Goal: Answer question/provide support: Share knowledge or assist other users

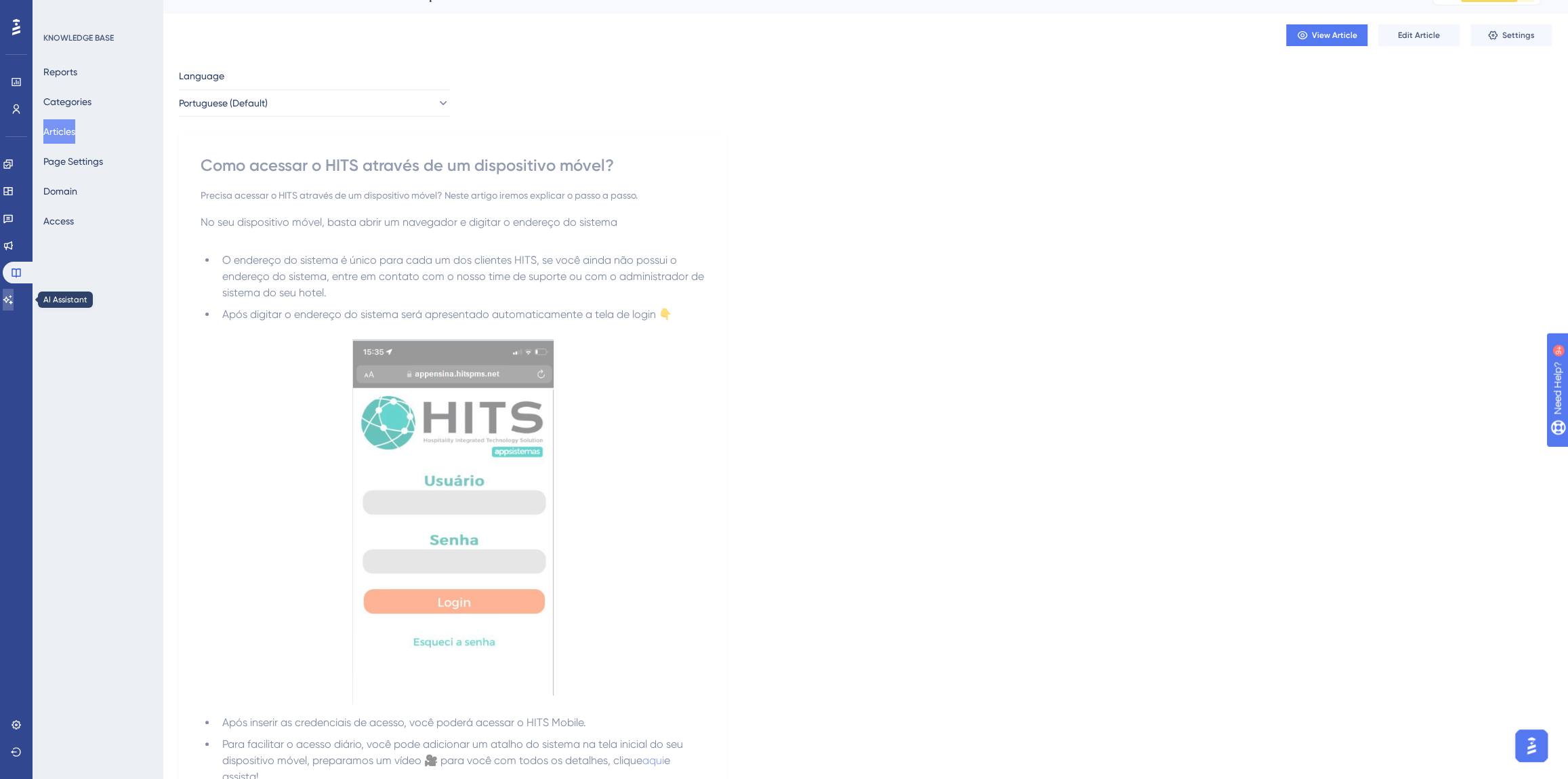
click at [13, 304] on link at bounding box center [8, 299] width 11 height 21
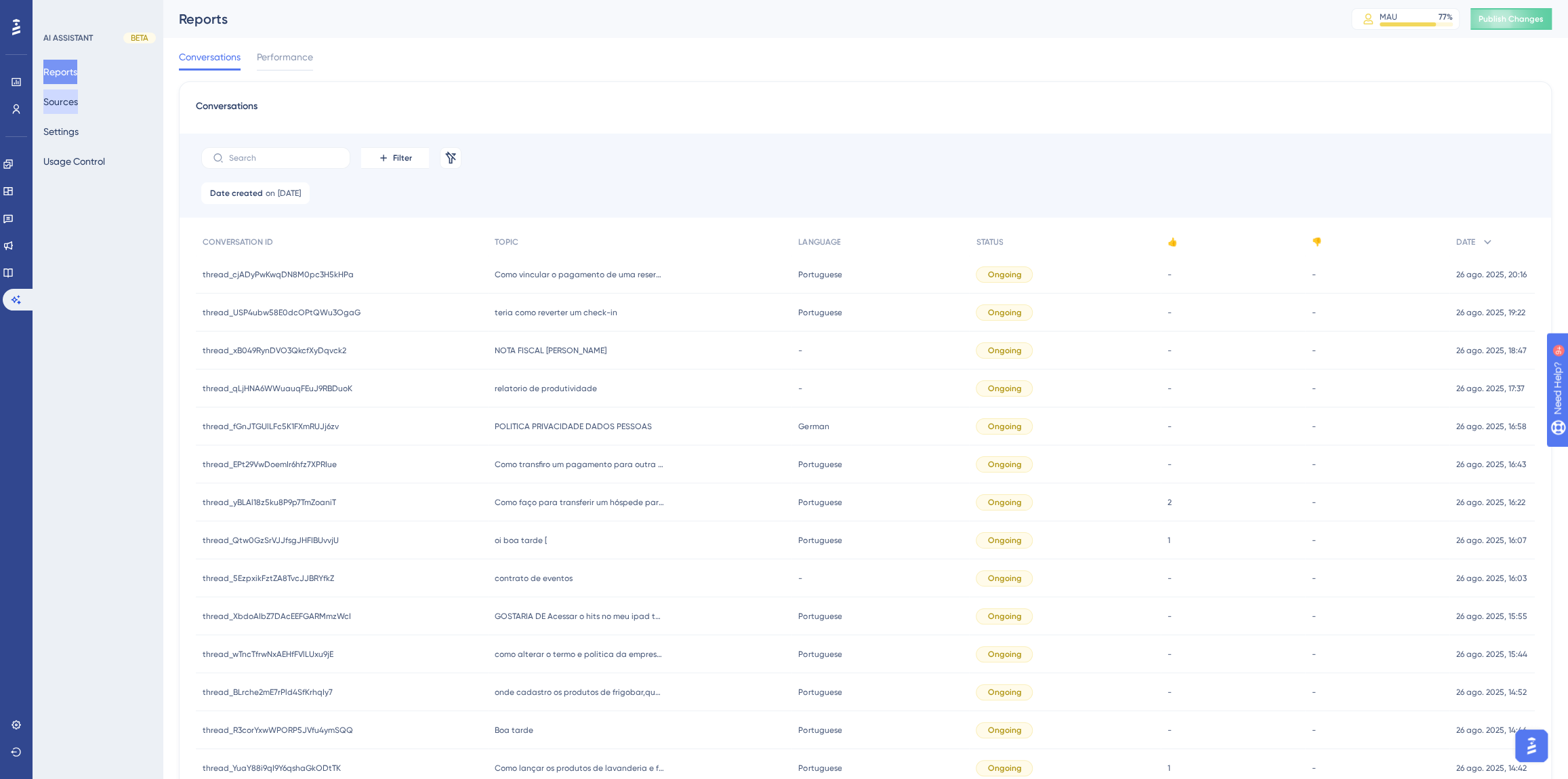
click at [63, 98] on button "Sources" at bounding box center [61, 101] width 35 height 25
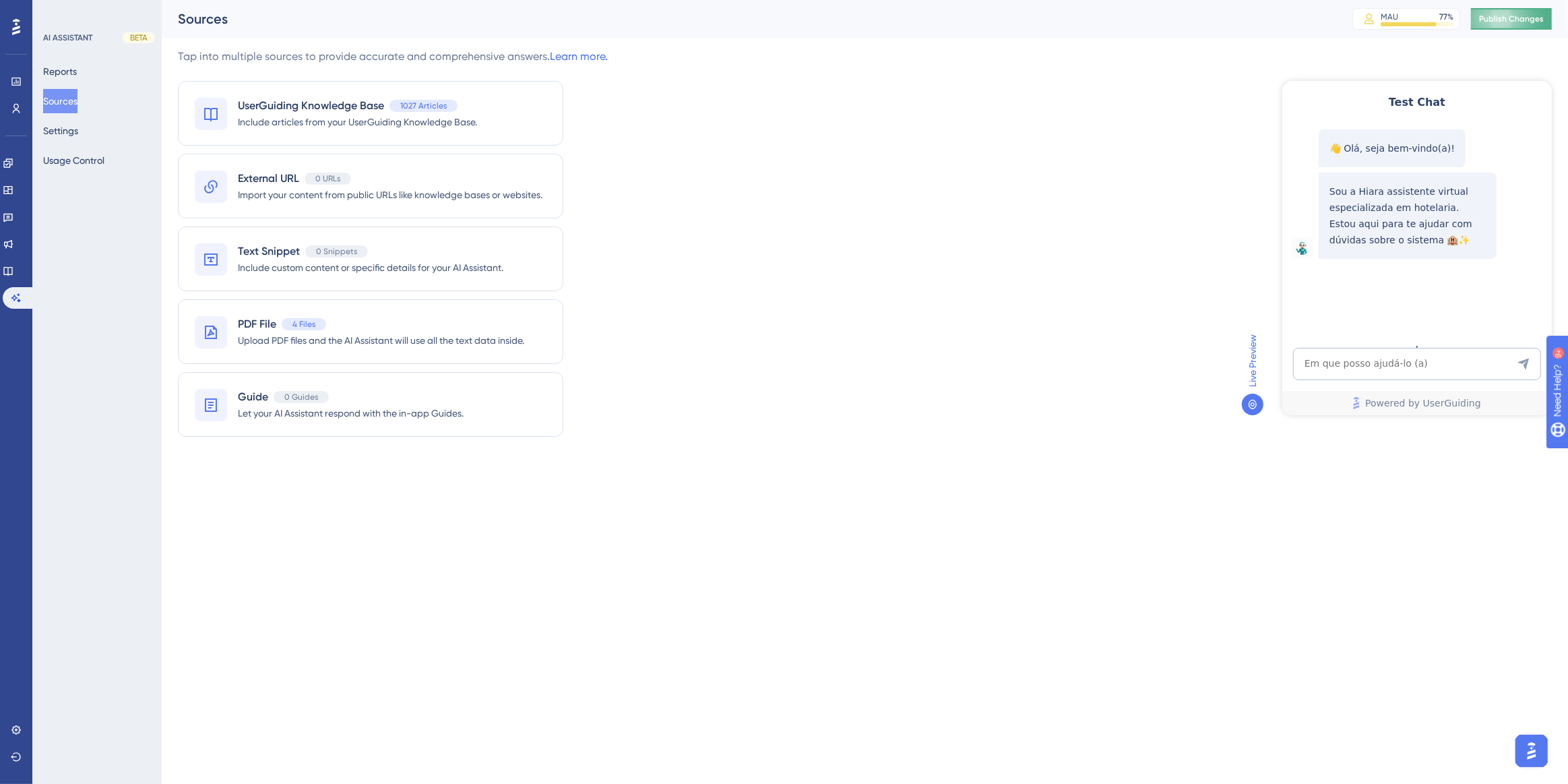
click at [1483, 18] on span "Publish Changes" at bounding box center [1511, 19] width 64 height 11
click at [1351, 360] on textarea "AI Assistant Text Input" at bounding box center [1416, 363] width 248 height 32
paste textarea "Eu consegui acessar no computador, nao consigo no celular"
type textarea "Eu consegui acessar no computador, nao consigo no celular"
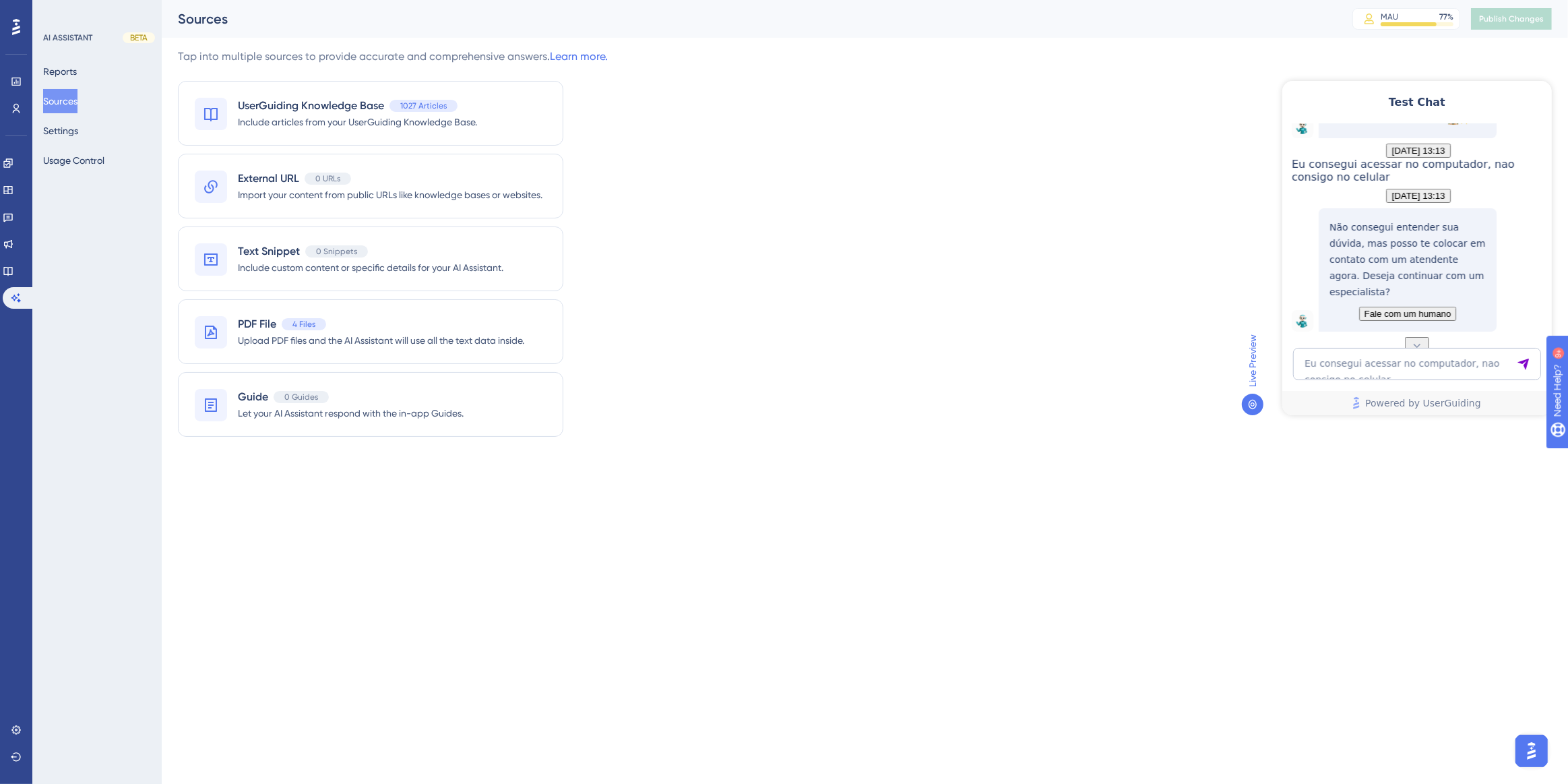
scroll to position [176, 0]
click at [1352, 359] on textarea "Eu consegui acessar no computador, nao consigo no celular" at bounding box center [1416, 363] width 248 height 32
paste textarea "Eu consegui acessar no computador, nao consigo no celular"
drag, startPoint x: 1304, startPoint y: 348, endPoint x: 1459, endPoint y: 351, distance: 155.0
click at [1459, 351] on textarea "Eu consegui acessar no computador, nao consigo no celular" at bounding box center [1416, 357] width 248 height 45
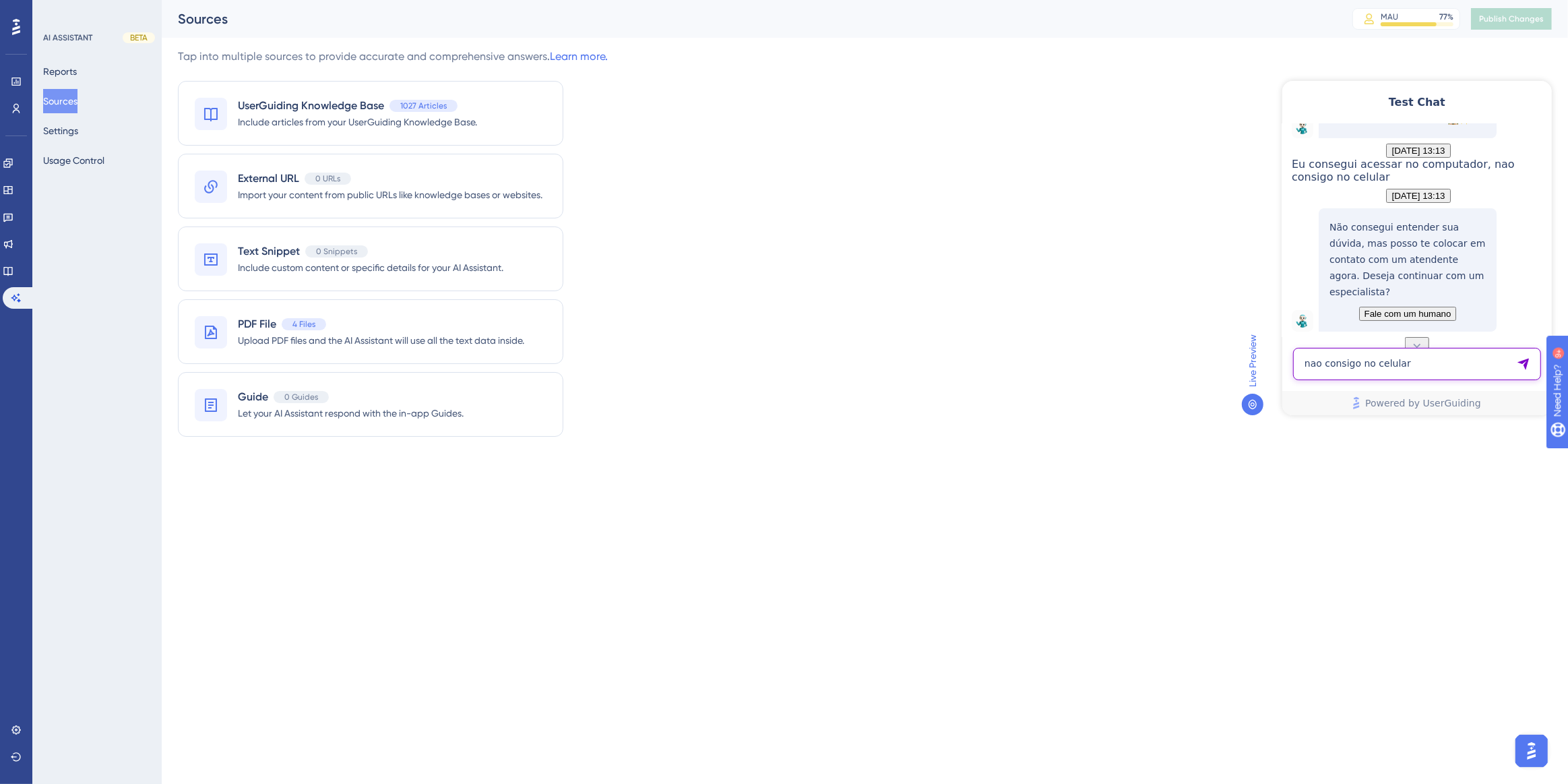
click at [1357, 364] on textarea "nao consigo no celular" at bounding box center [1416, 363] width 248 height 32
type textarea "nao consigo acessar o hits no celular"
click at [1349, 366] on textarea "nao consigo acessar o hits no celular" at bounding box center [1416, 363] width 248 height 32
paste textarea "Não estou conseguindo logar este email no celular"
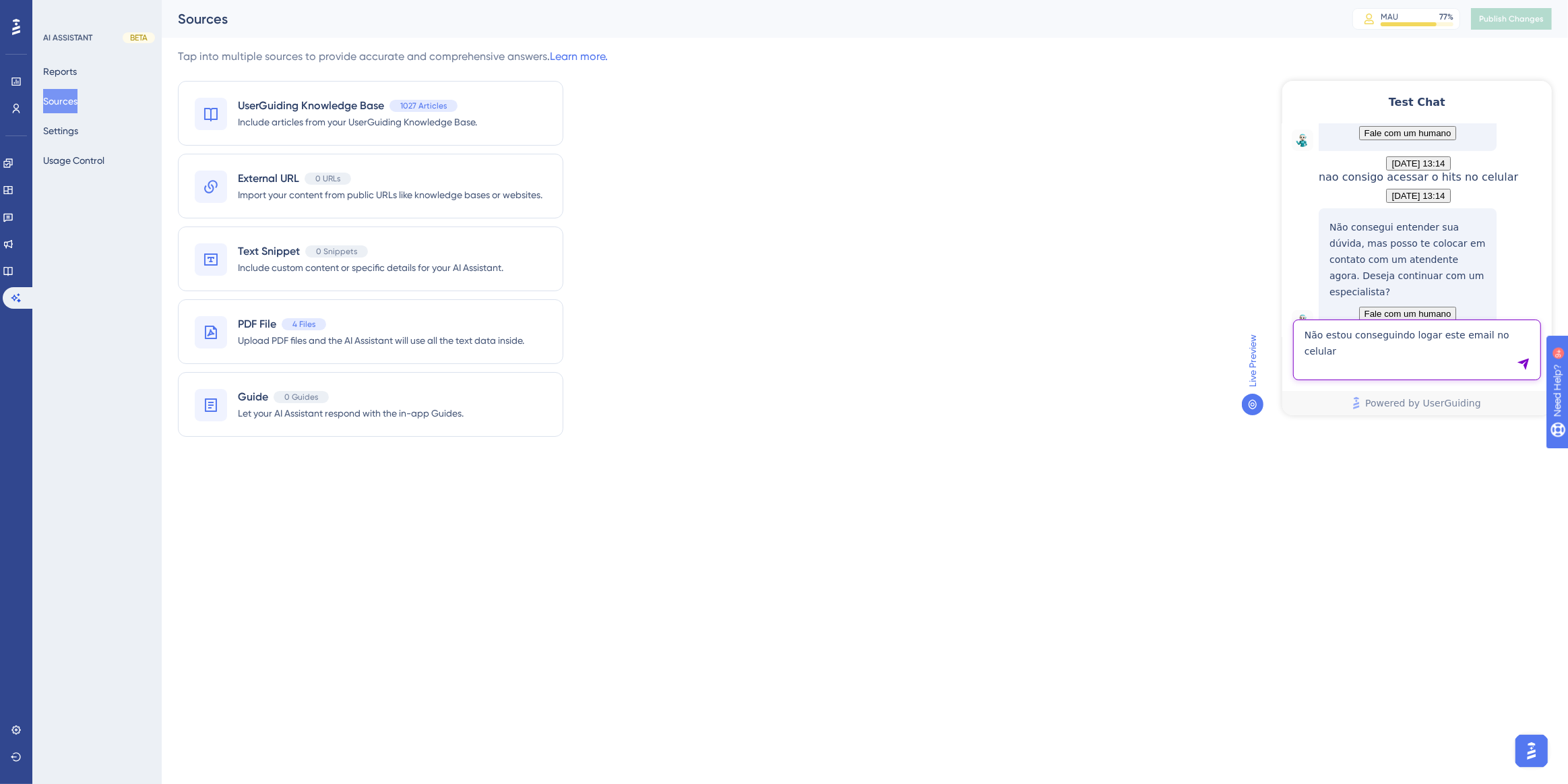
type textarea "Não estou conseguindo logar este email no celular"
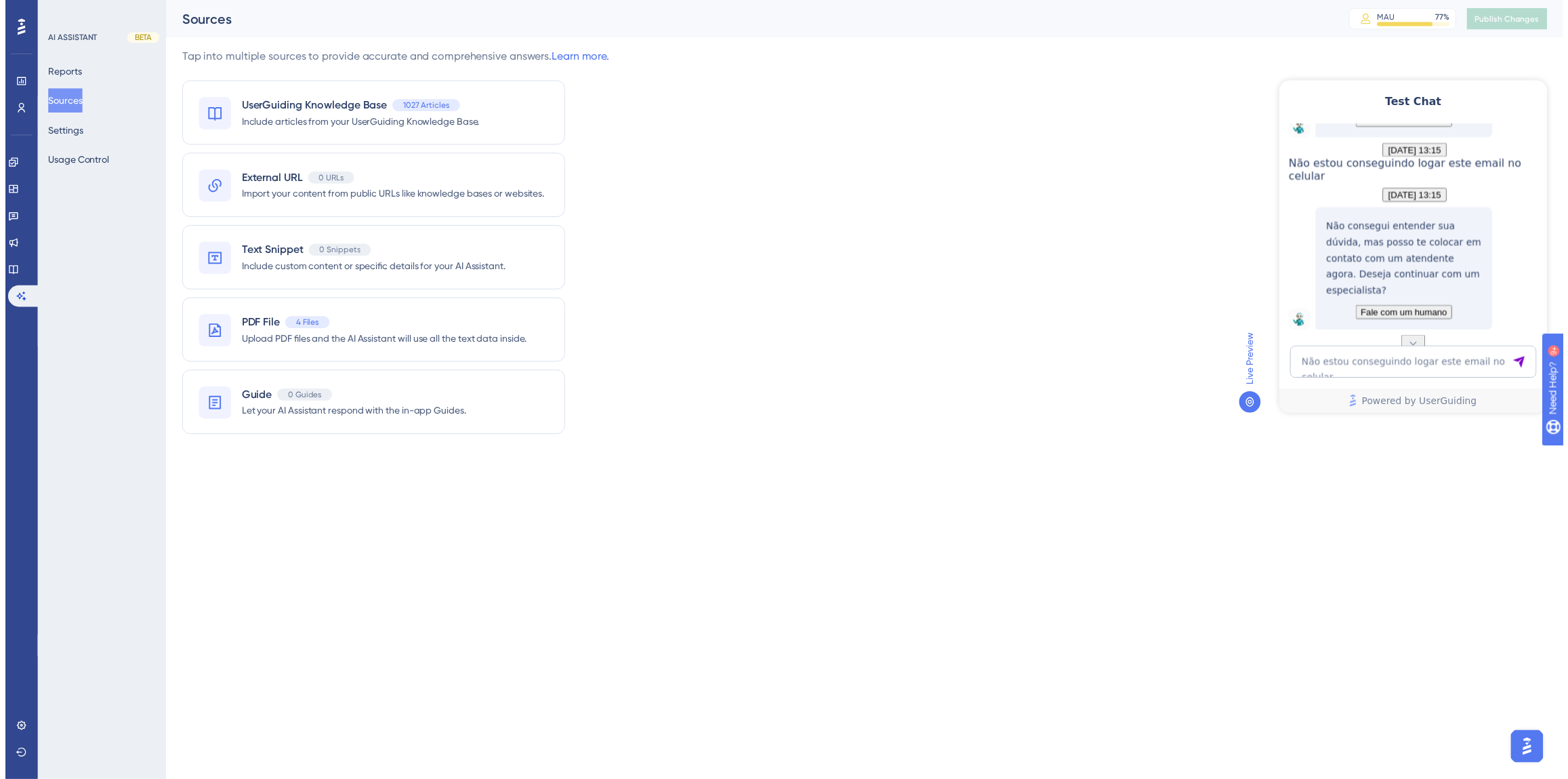
scroll to position [662, 0]
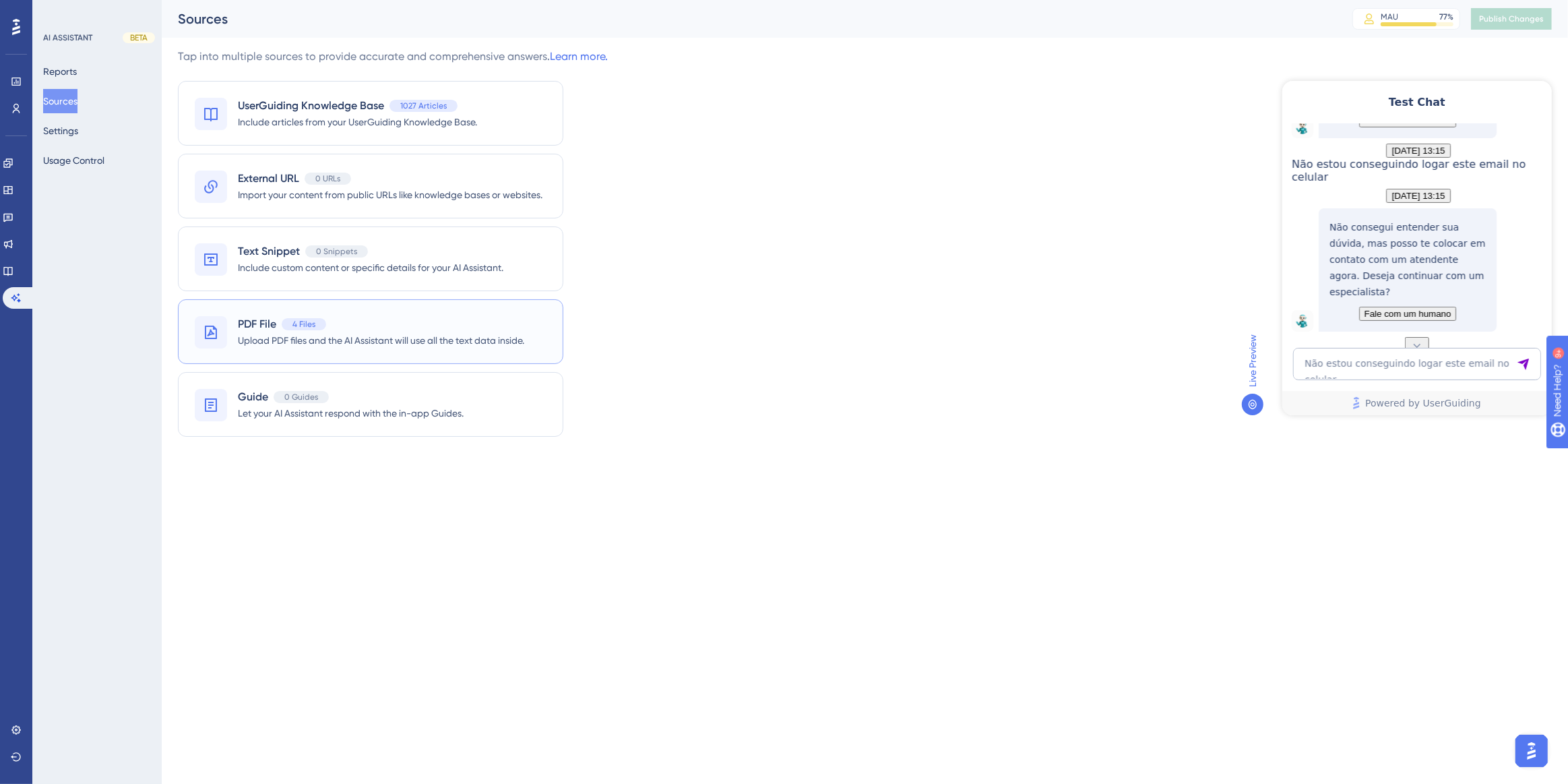
click at [289, 323] on div "4 Files" at bounding box center [304, 324] width 45 height 12
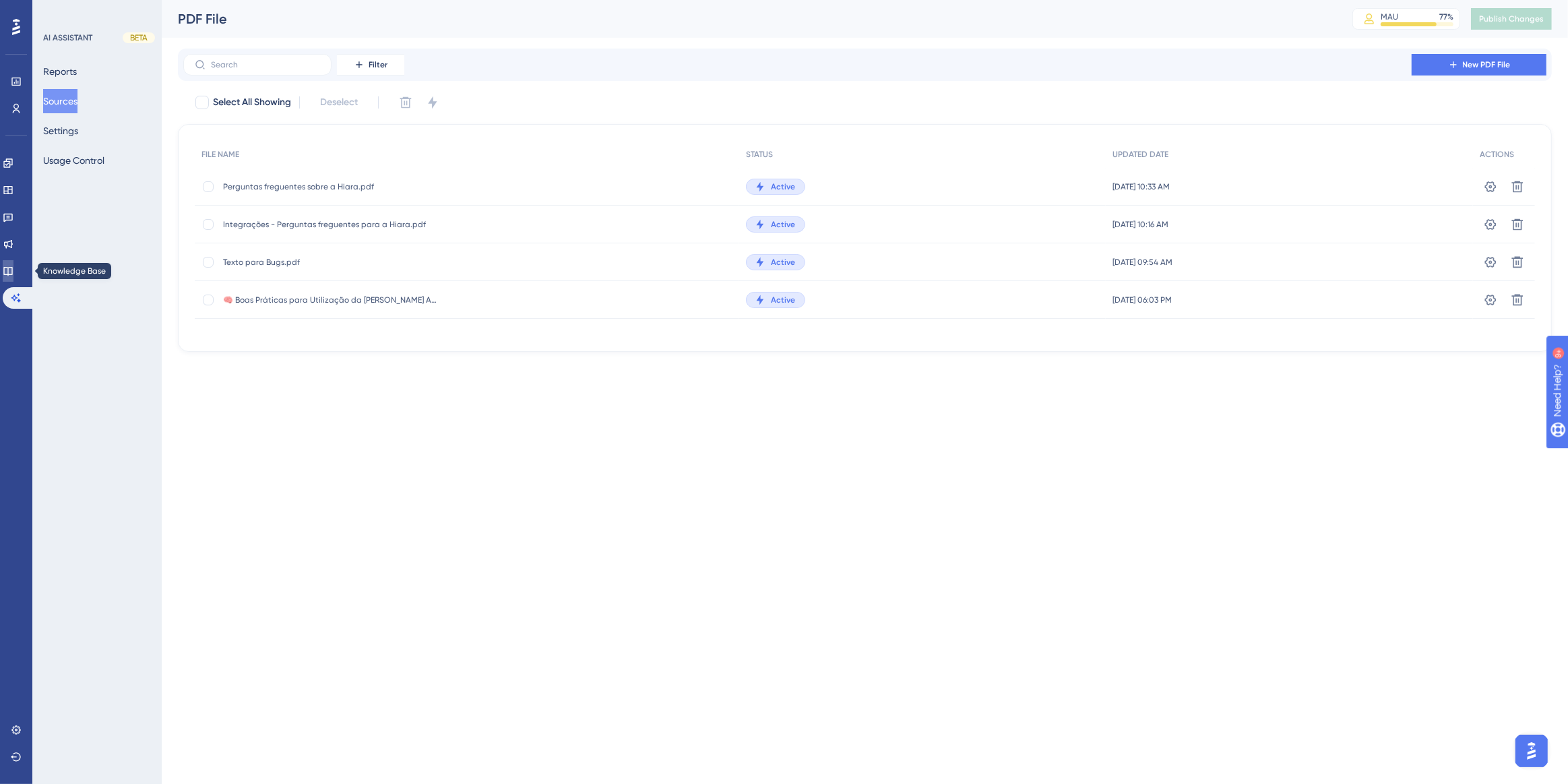
click at [13, 267] on icon at bounding box center [8, 271] width 11 height 11
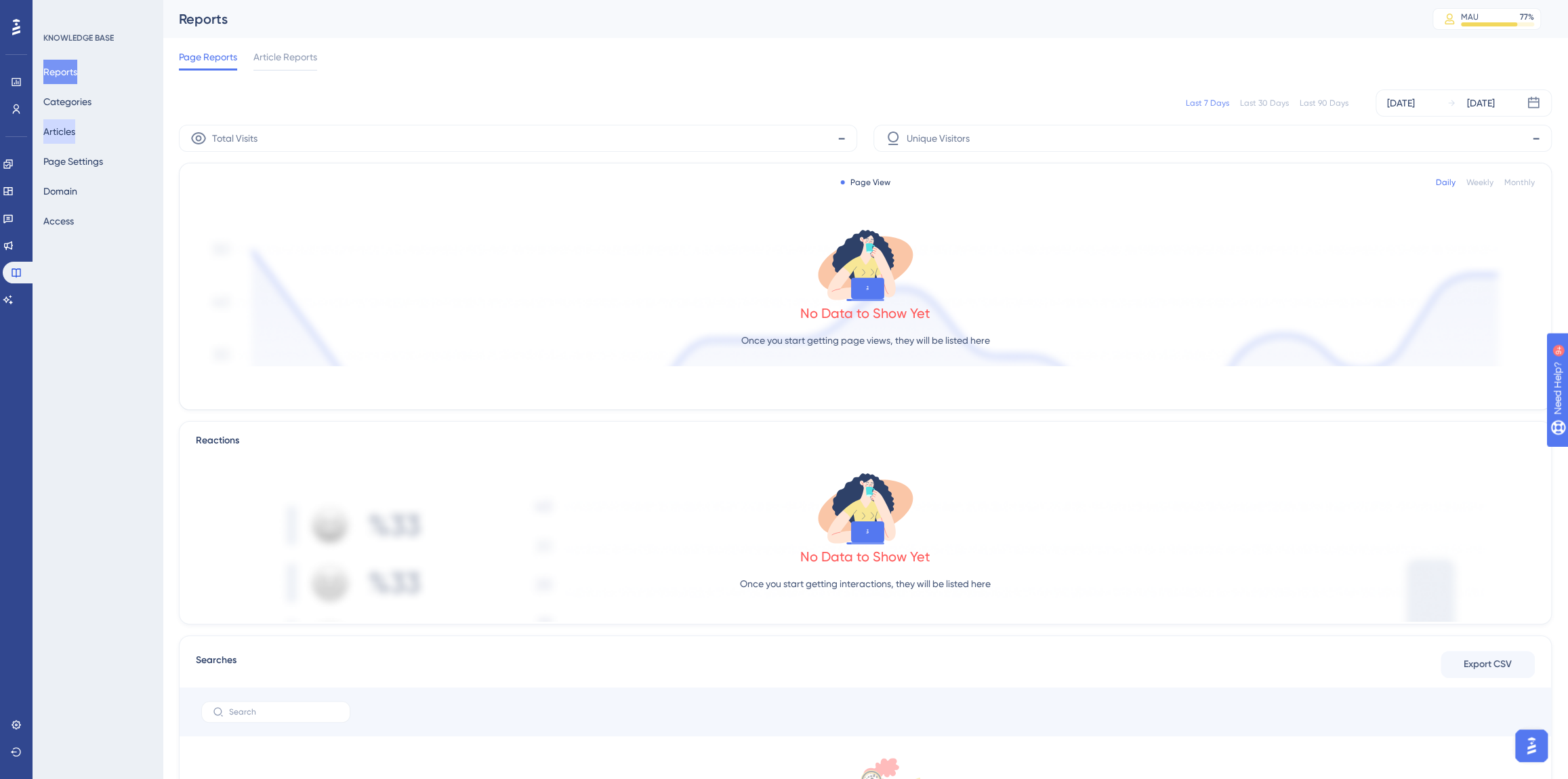
click at [68, 135] on button "Articles" at bounding box center [59, 131] width 32 height 25
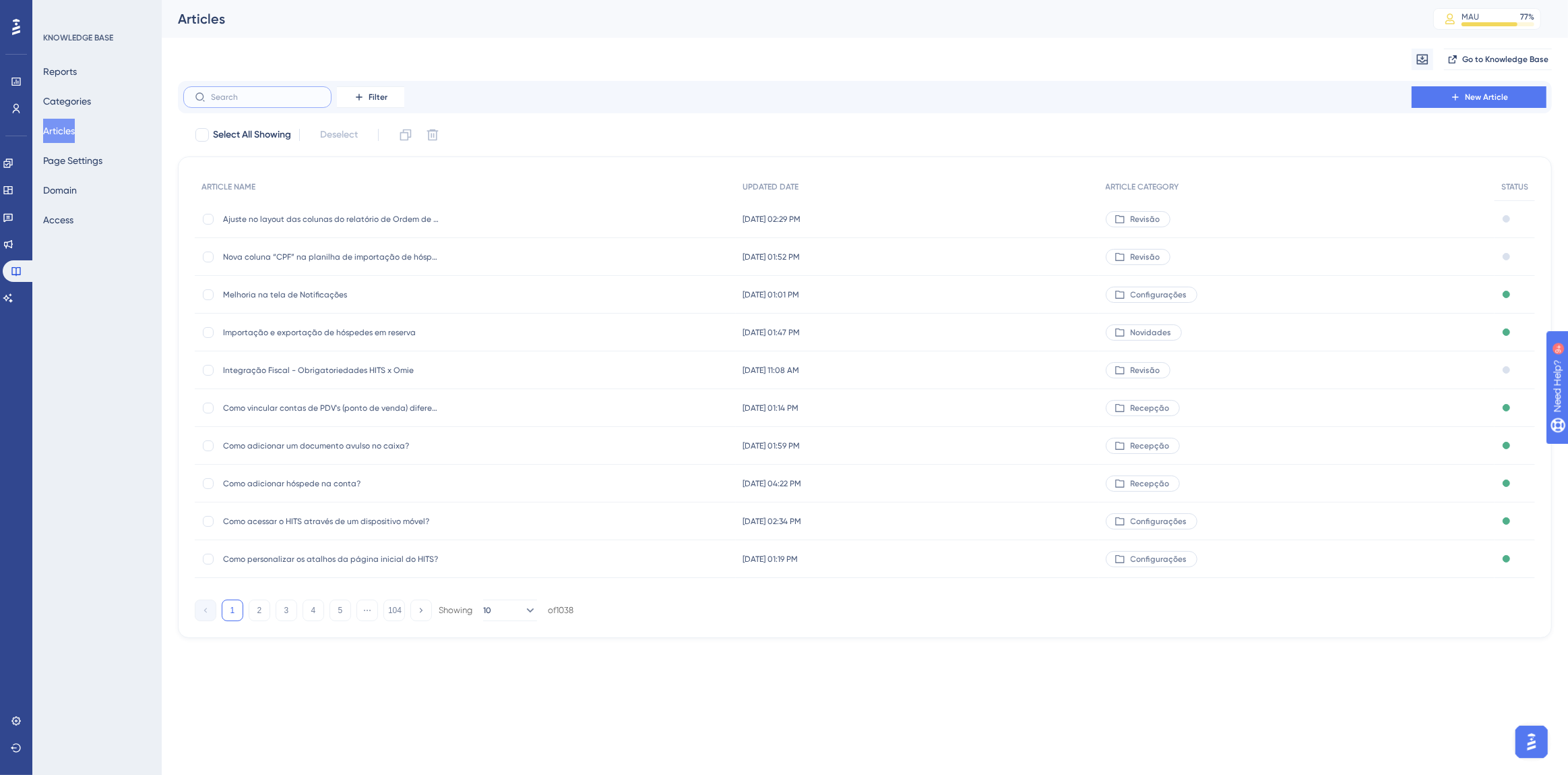
click at [223, 100] on input "text" at bounding box center [265, 97] width 109 height 9
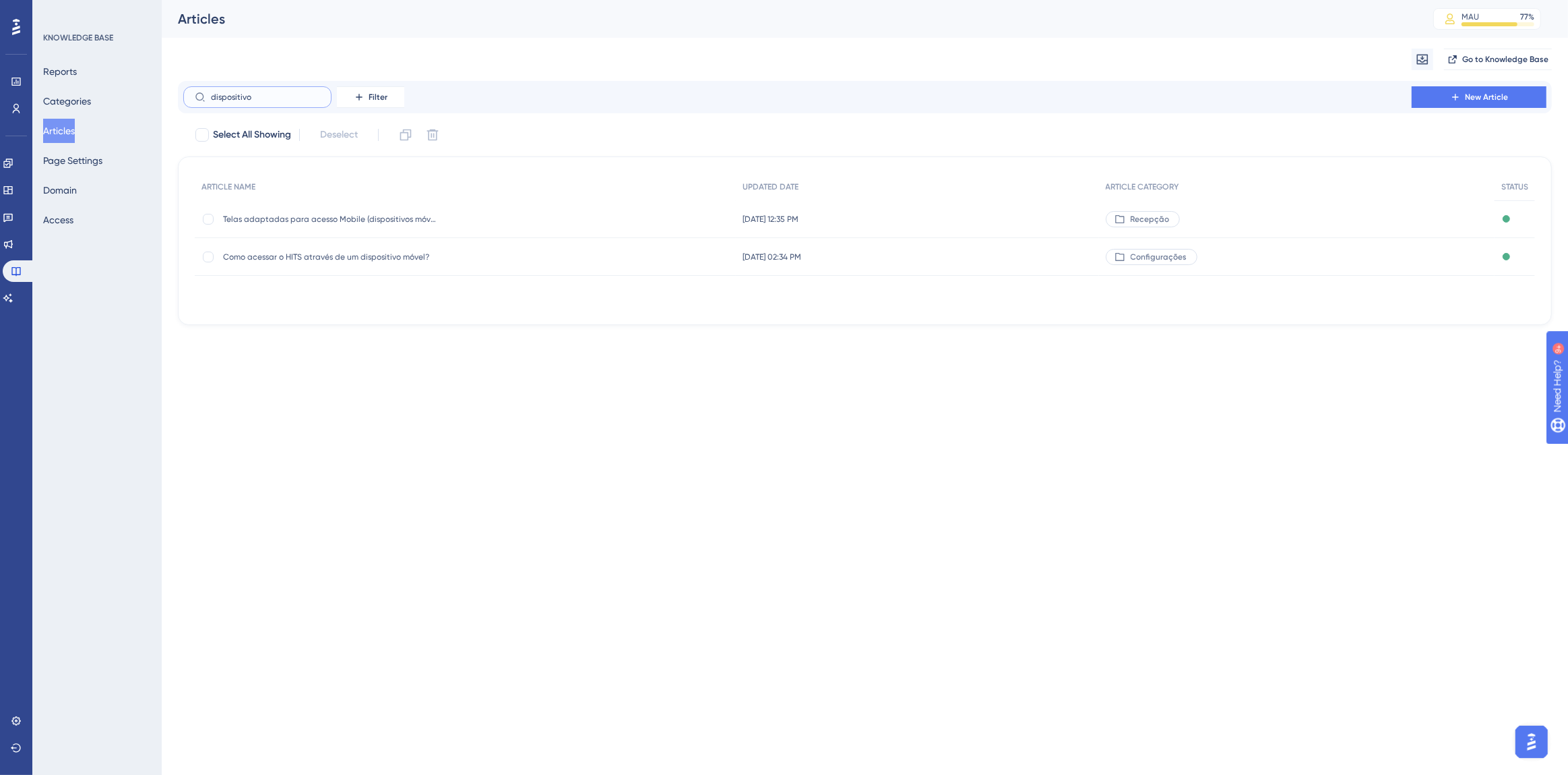
type input "dispositivo"
click at [325, 264] on div "Como acessar o HITS através de um dispositivo móvel? Como acessar o HITS atravé…" at bounding box center [331, 257] width 215 height 38
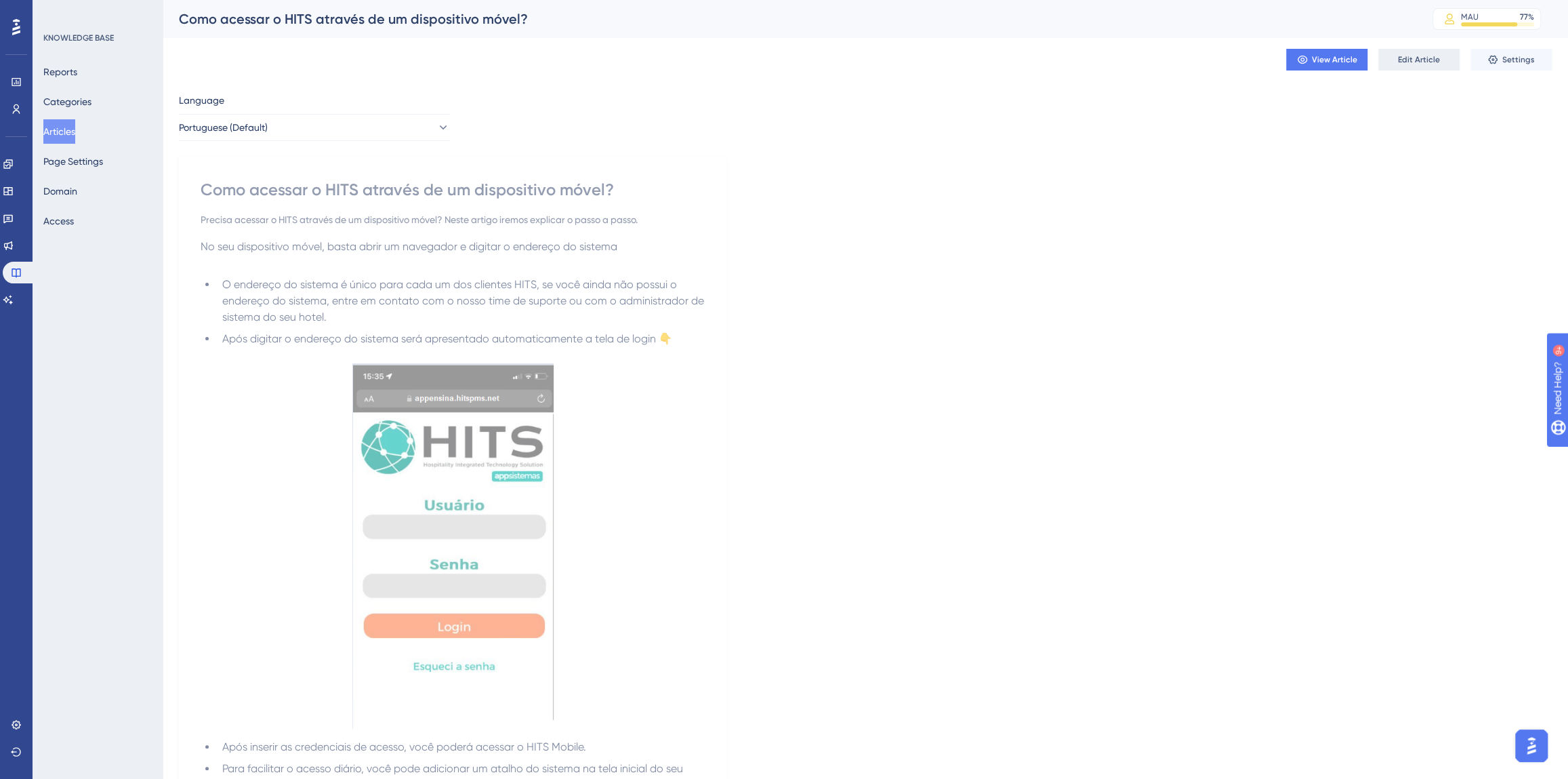
click at [1398, 66] on button "Edit Article" at bounding box center [1419, 59] width 81 height 21
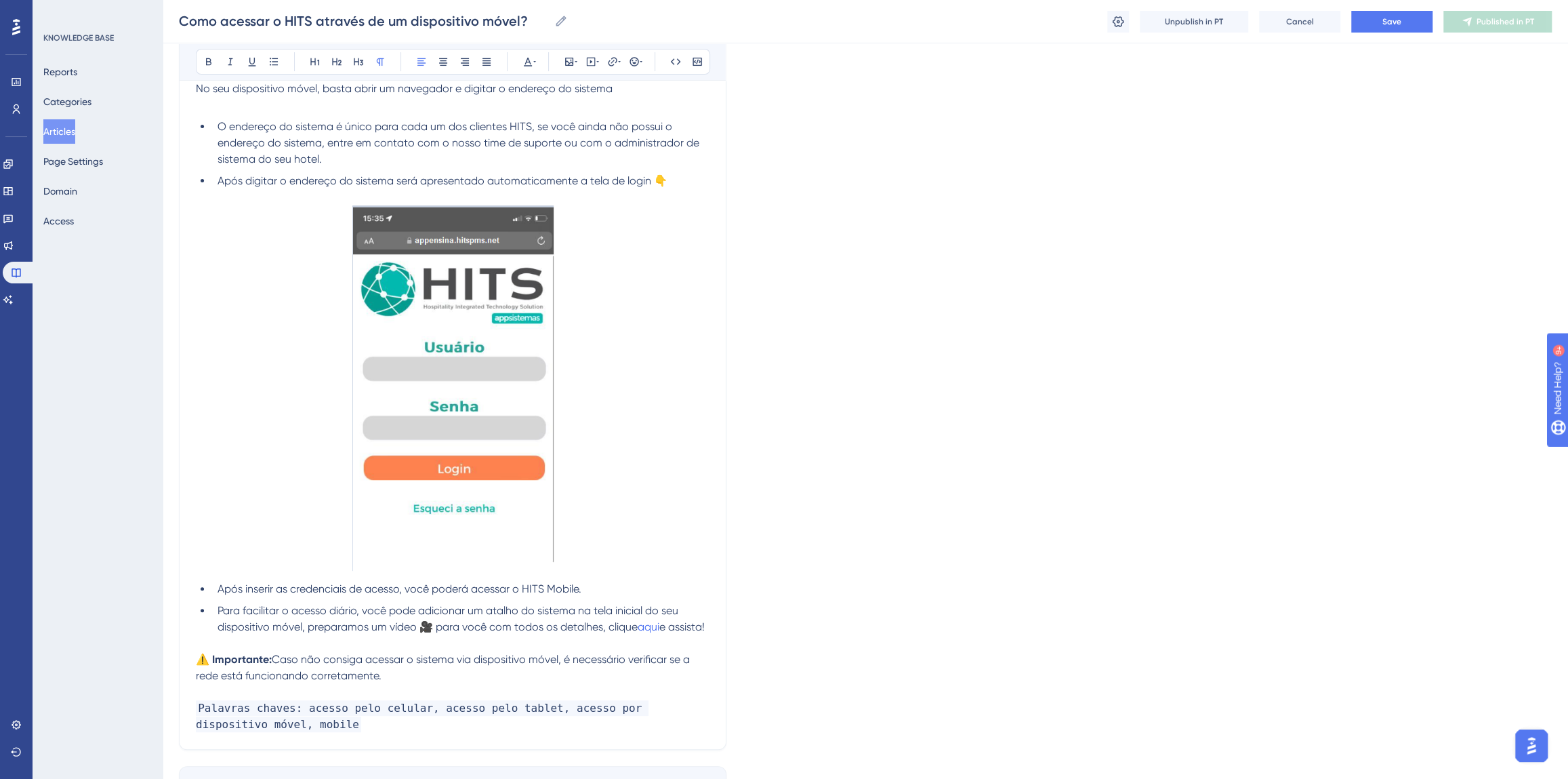
scroll to position [319, 0]
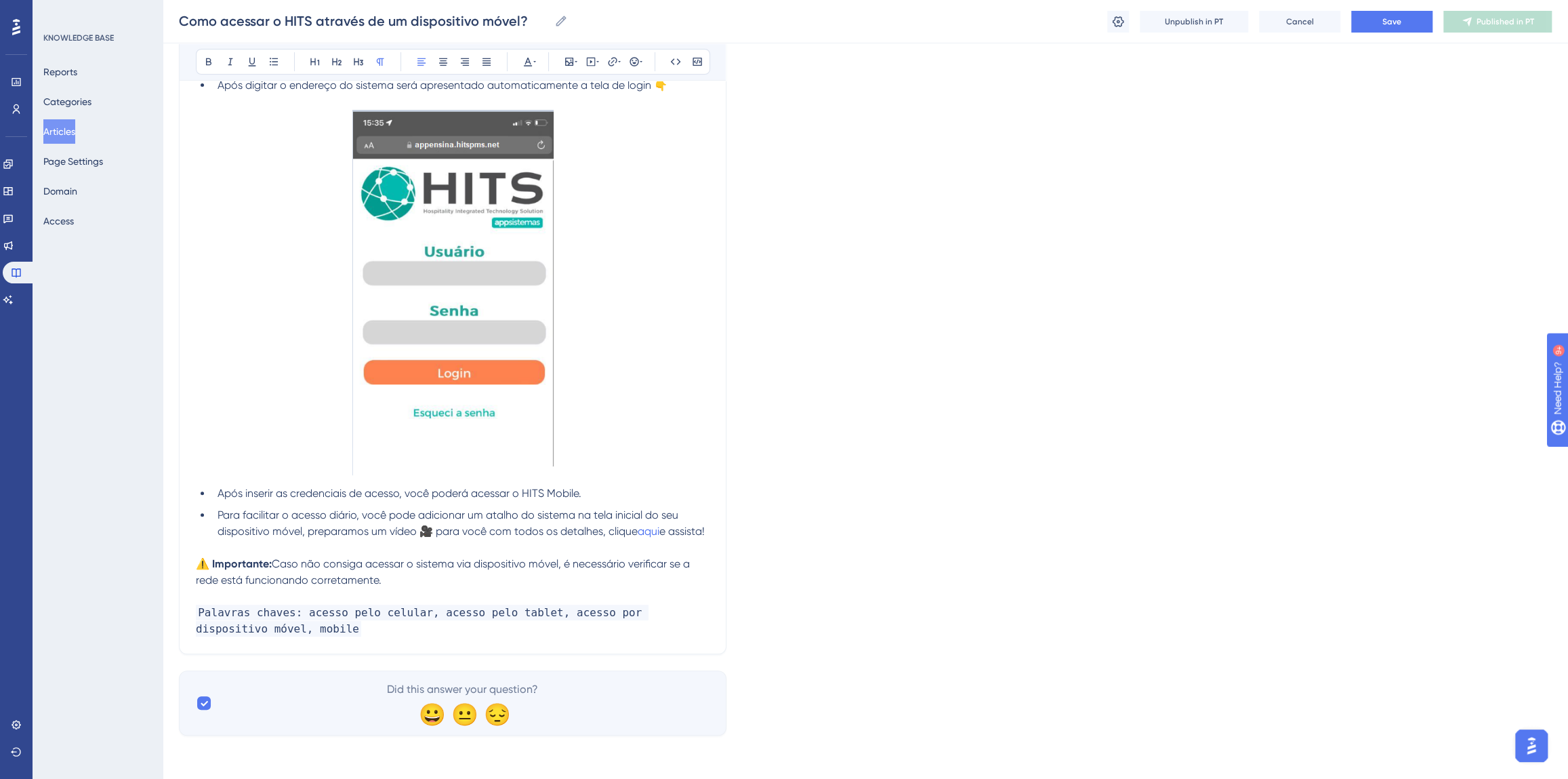
click at [312, 629] on p "Palavras chaves: acesso pelo celular, acesso pelo tablet, acesso por dispositiv…" at bounding box center [453, 621] width 514 height 32
click at [1410, 29] on button "Save" at bounding box center [1392, 21] width 81 height 21
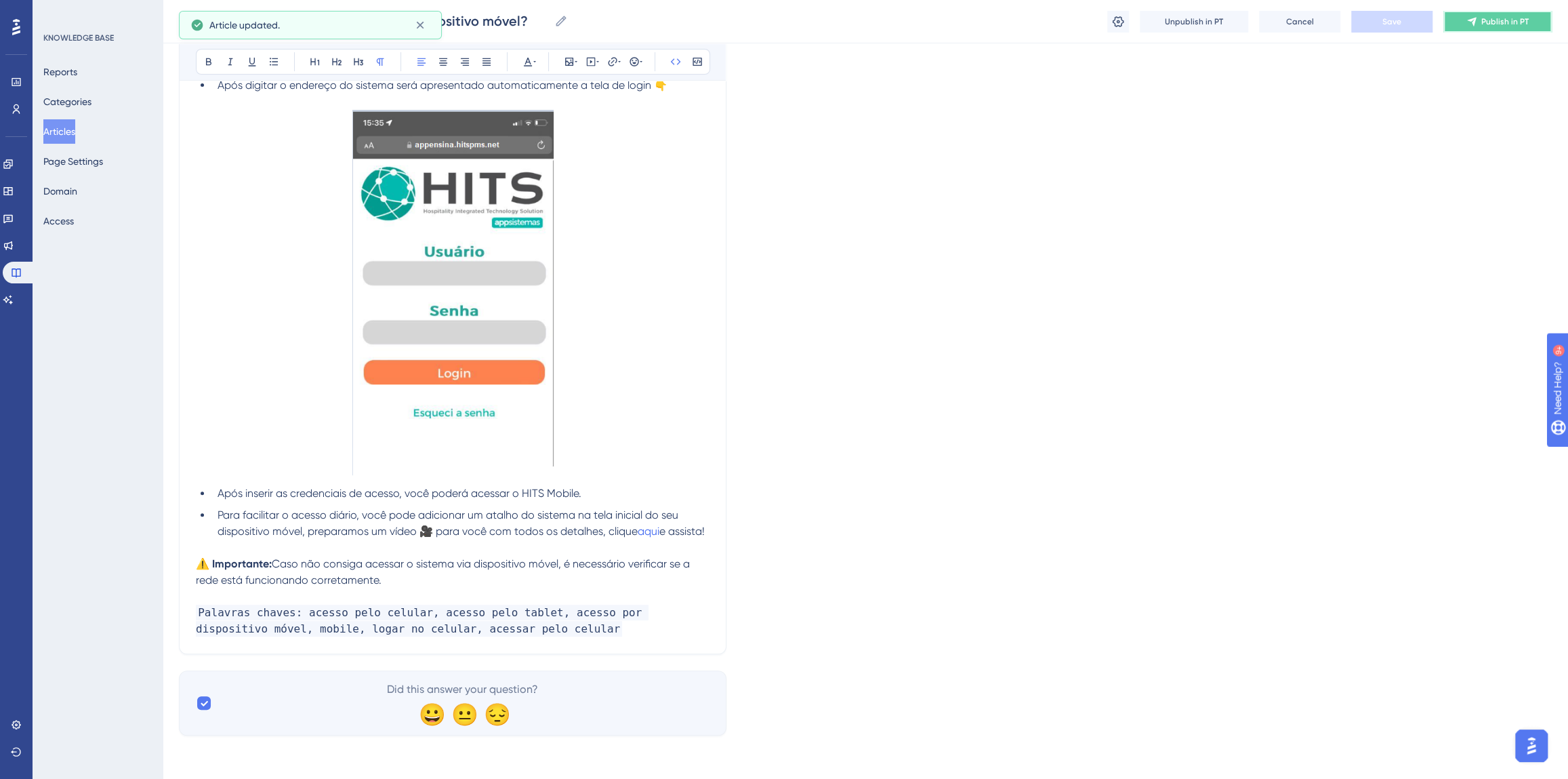
click at [1474, 20] on icon at bounding box center [1472, 21] width 9 height 9
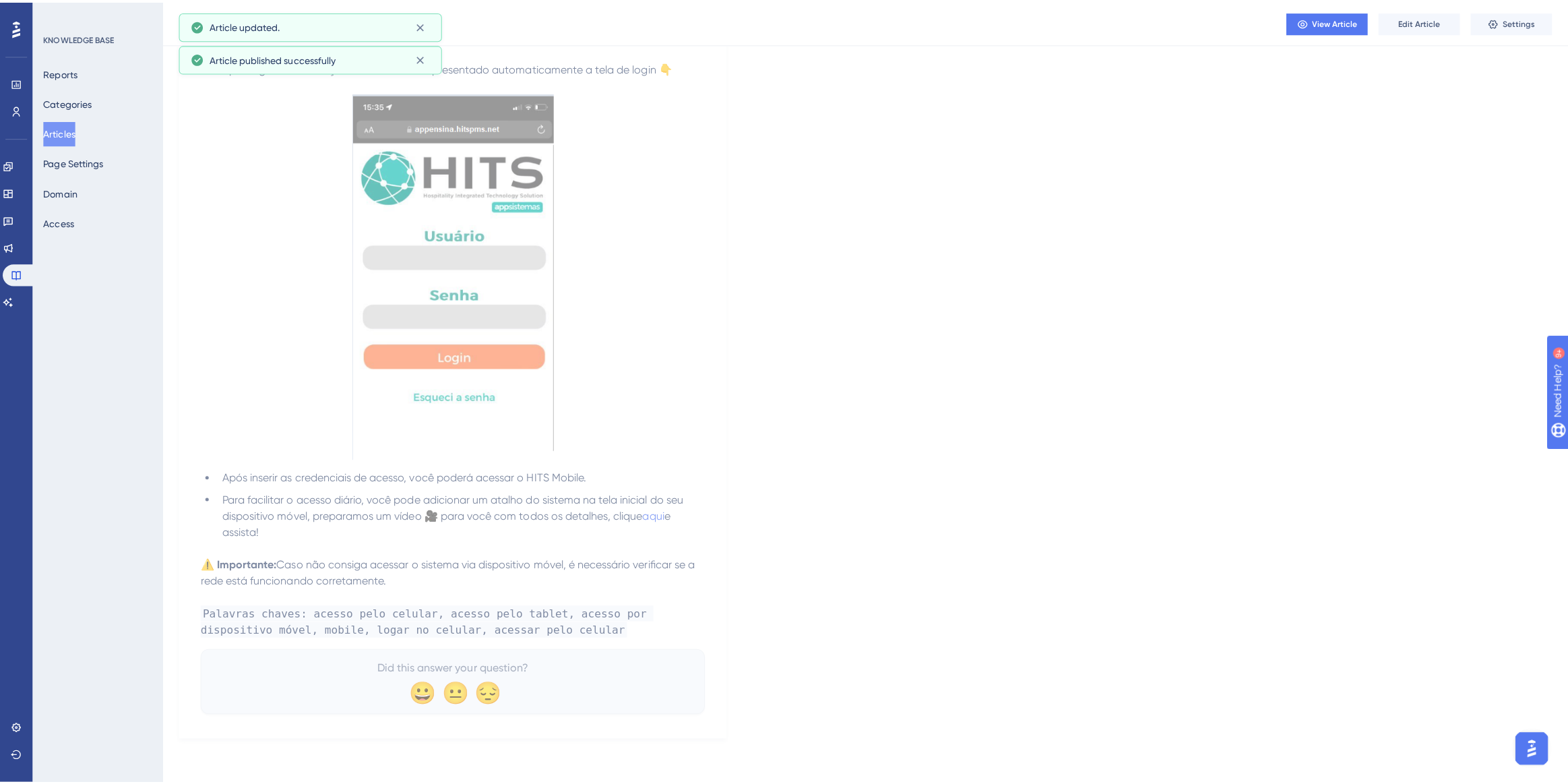
scroll to position [0, 0]
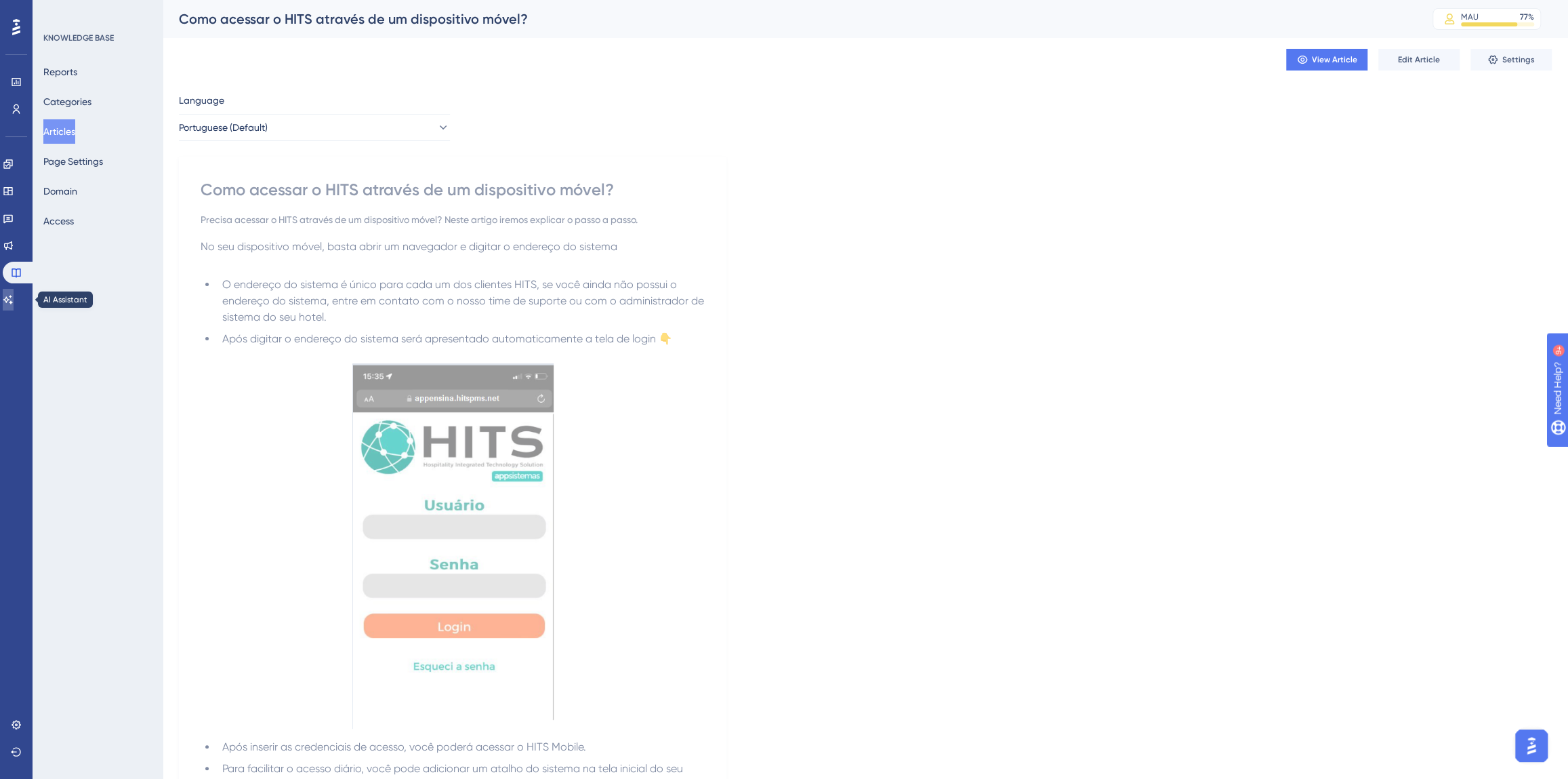
click at [13, 301] on link at bounding box center [8, 299] width 11 height 21
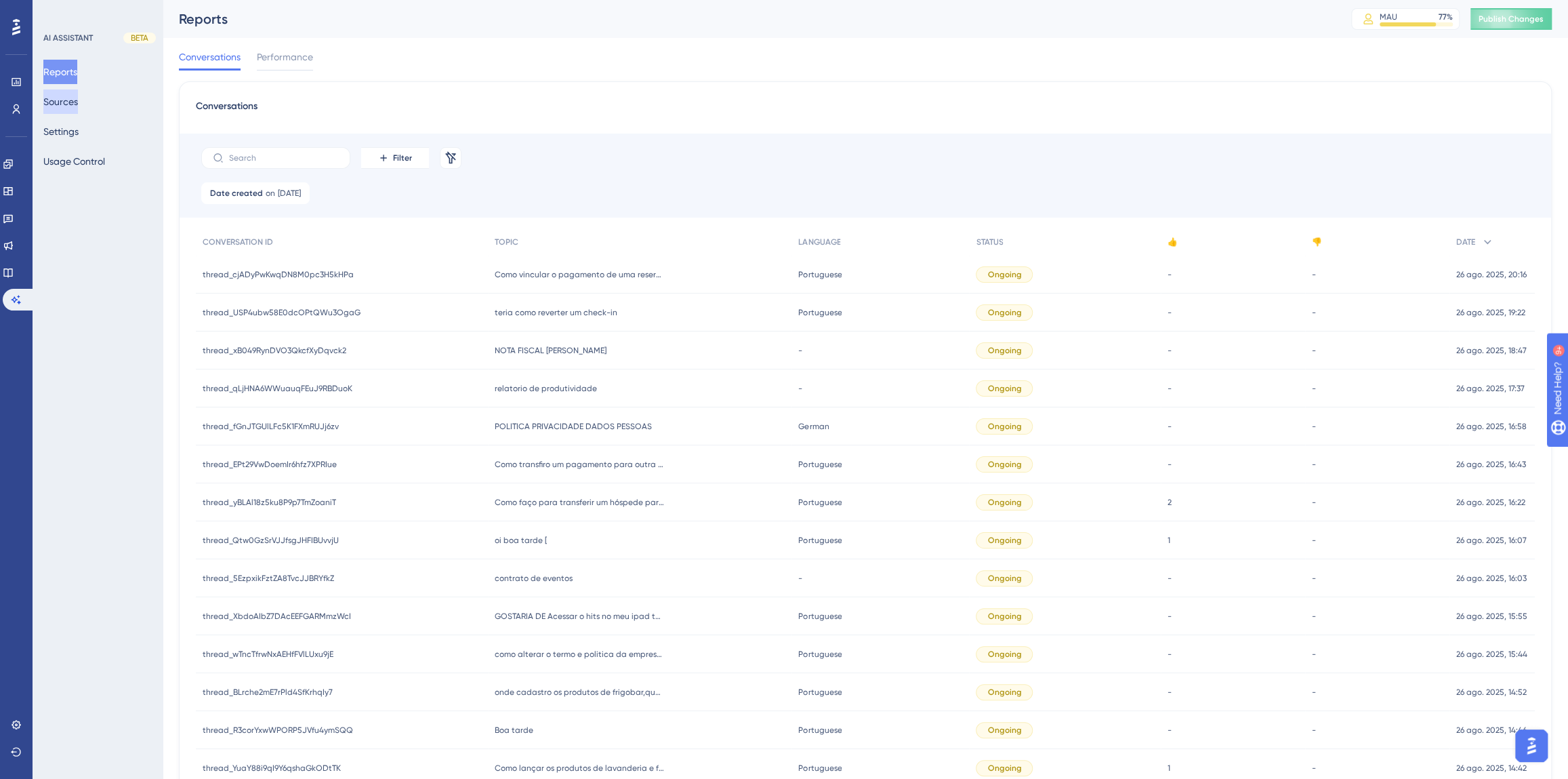
click at [70, 102] on button "Sources" at bounding box center [61, 101] width 35 height 25
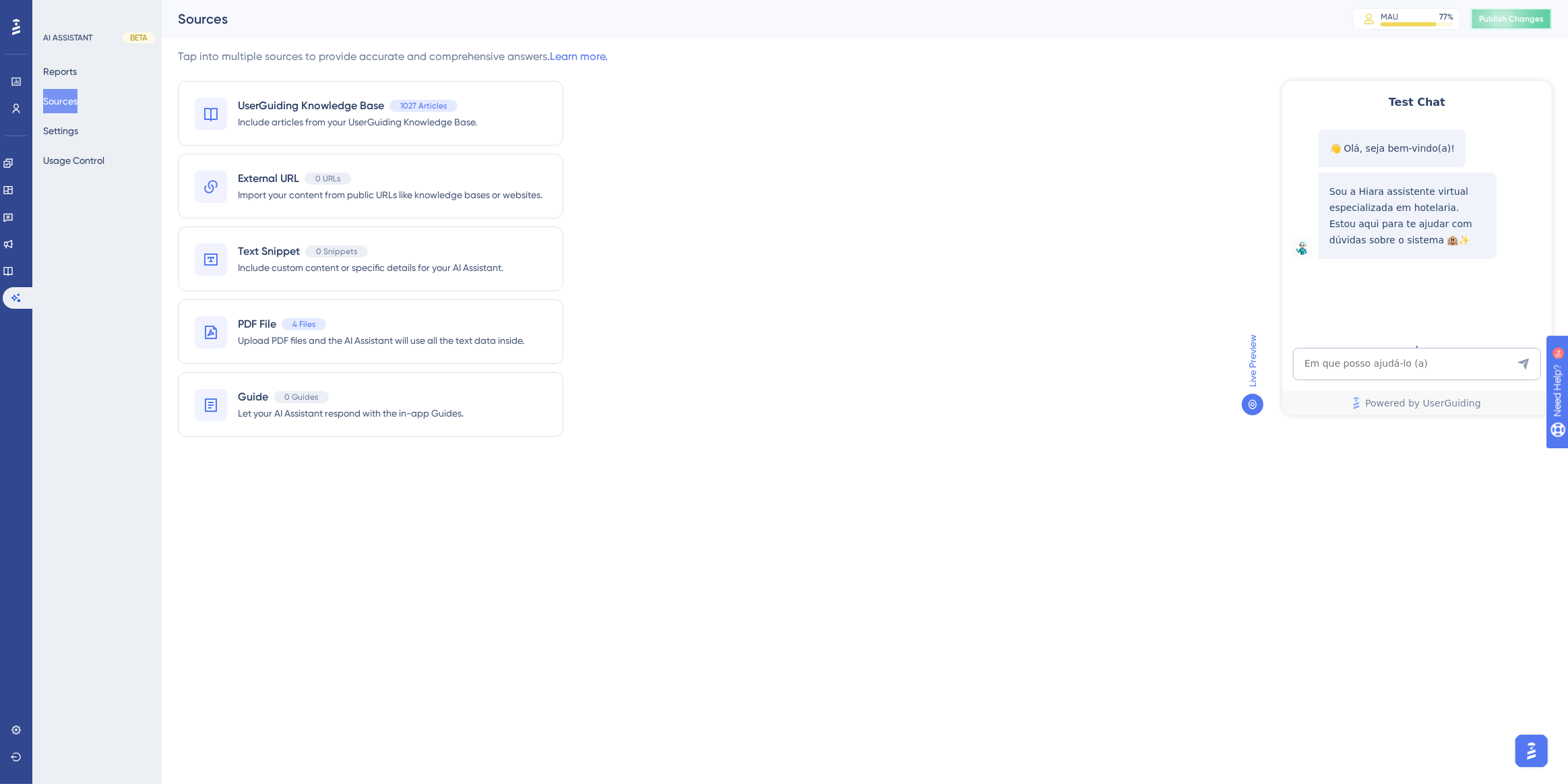
click at [1492, 17] on span "Publish Changes" at bounding box center [1511, 19] width 64 height 11
click at [1354, 363] on textarea "AI Assistant Text Input" at bounding box center [1416, 363] width 248 height 32
paste textarea "numero de telfone para contato"
click at [1345, 374] on textarea "numero de telfone para contato" at bounding box center [1416, 363] width 248 height 32
type textarea "numero de telfone para contato"
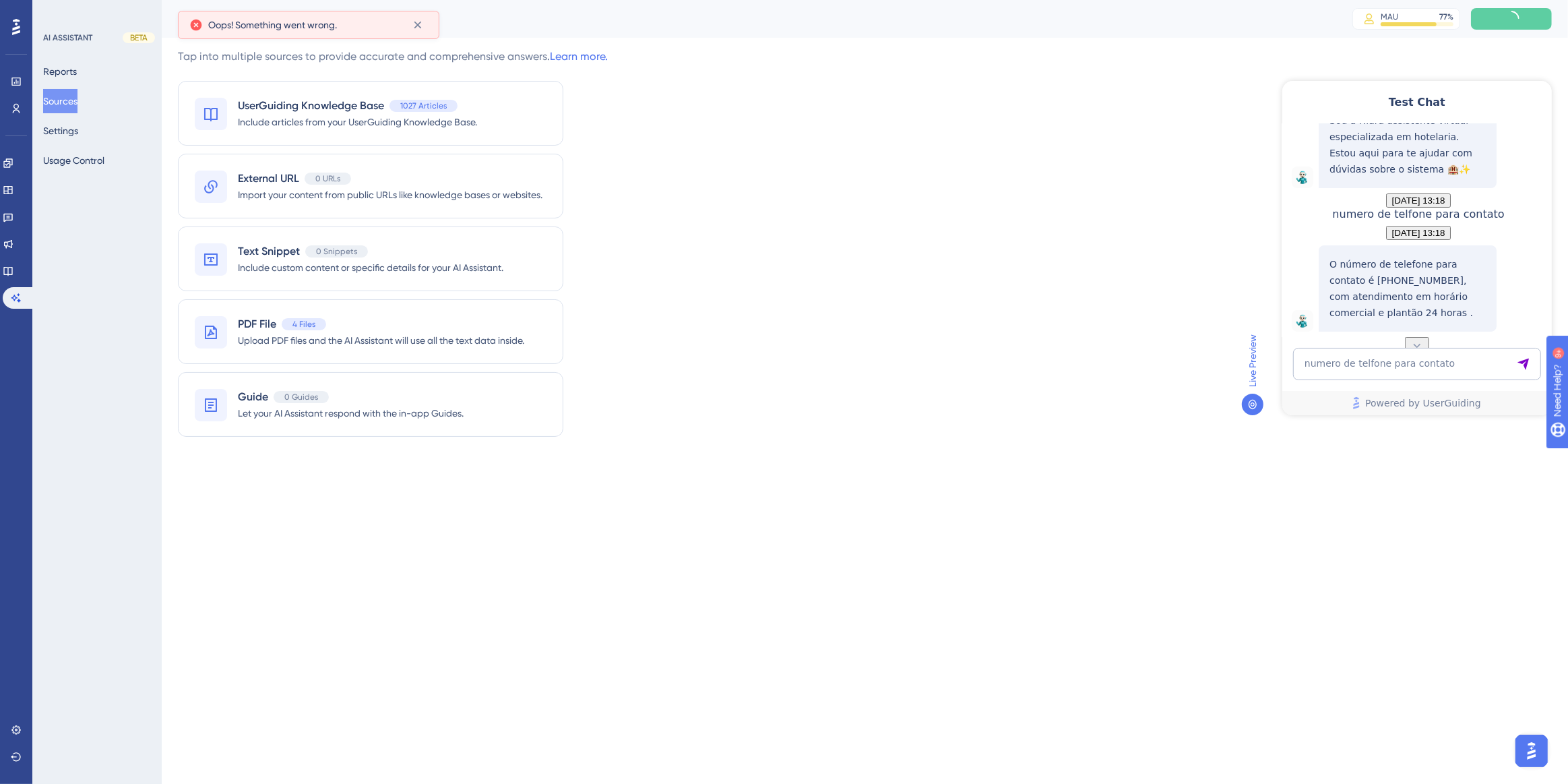
scroll to position [126, 0]
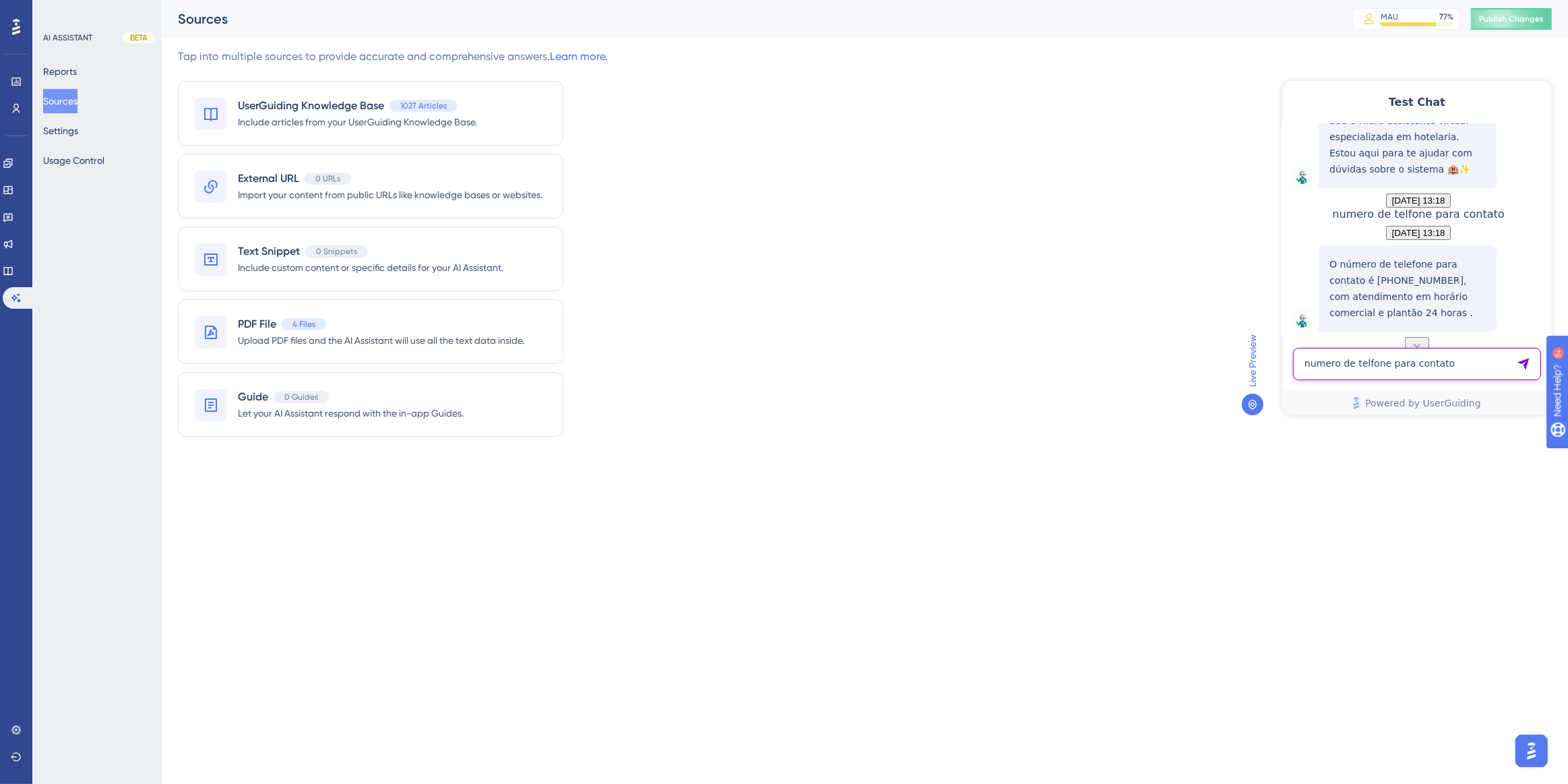
click at [1331, 352] on textarea "numero de telfone para contato" at bounding box center [1416, 363] width 248 height 32
paste textarea "algum numero 0800 para duvidas?"
type textarea "algum numero 0800 para duvidas?"
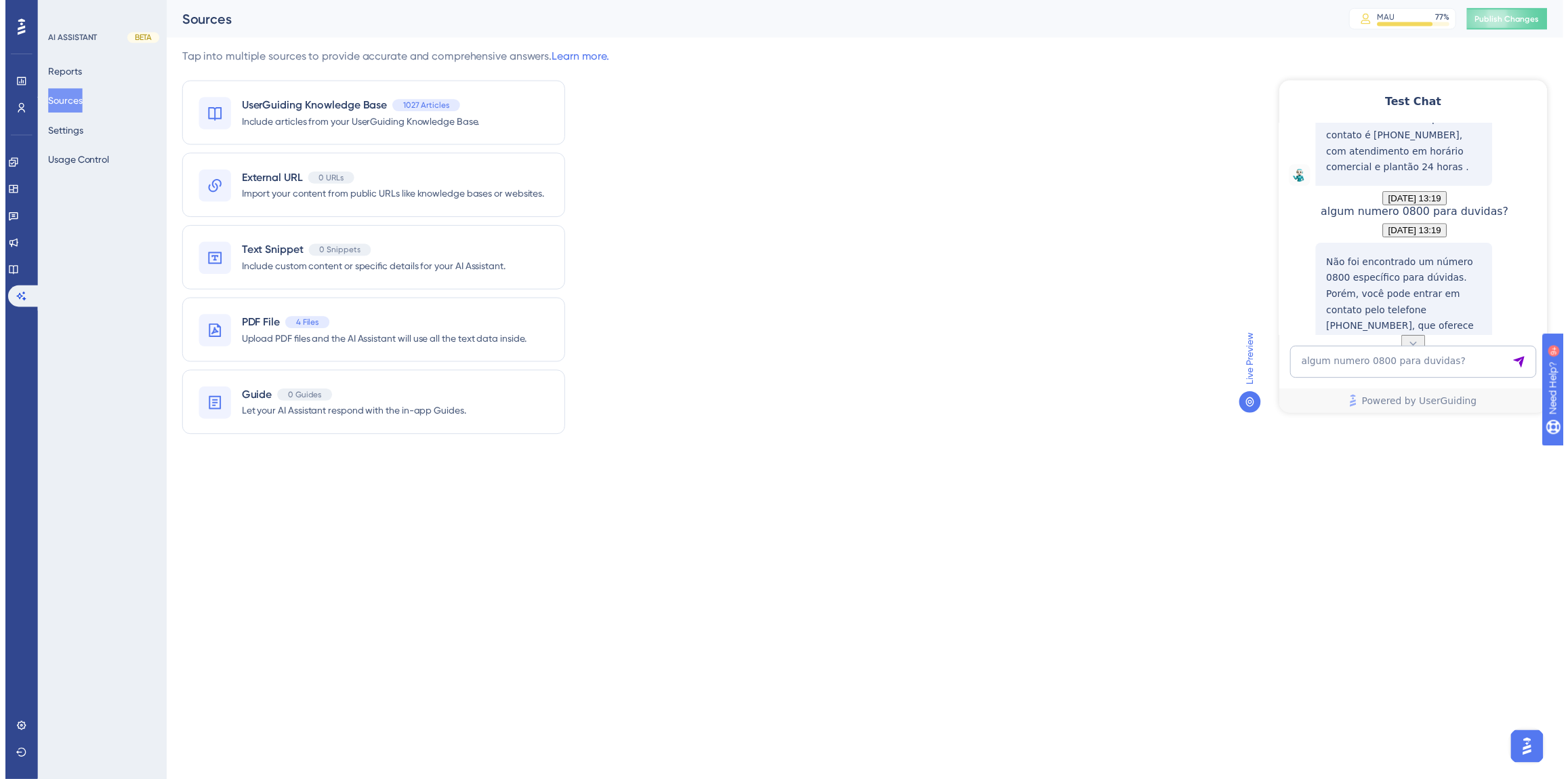
scroll to position [360, 0]
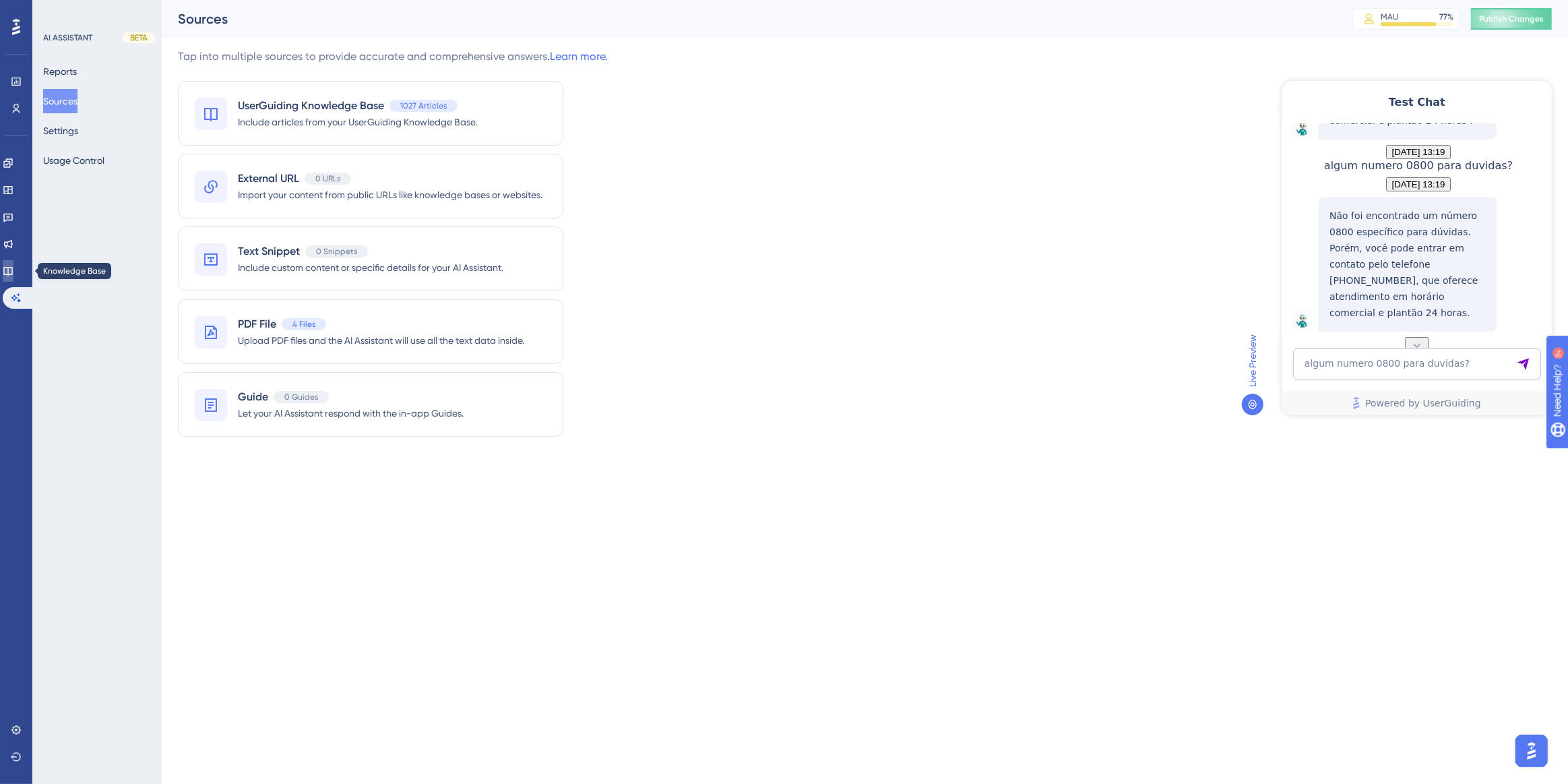
click at [13, 278] on link at bounding box center [8, 271] width 11 height 21
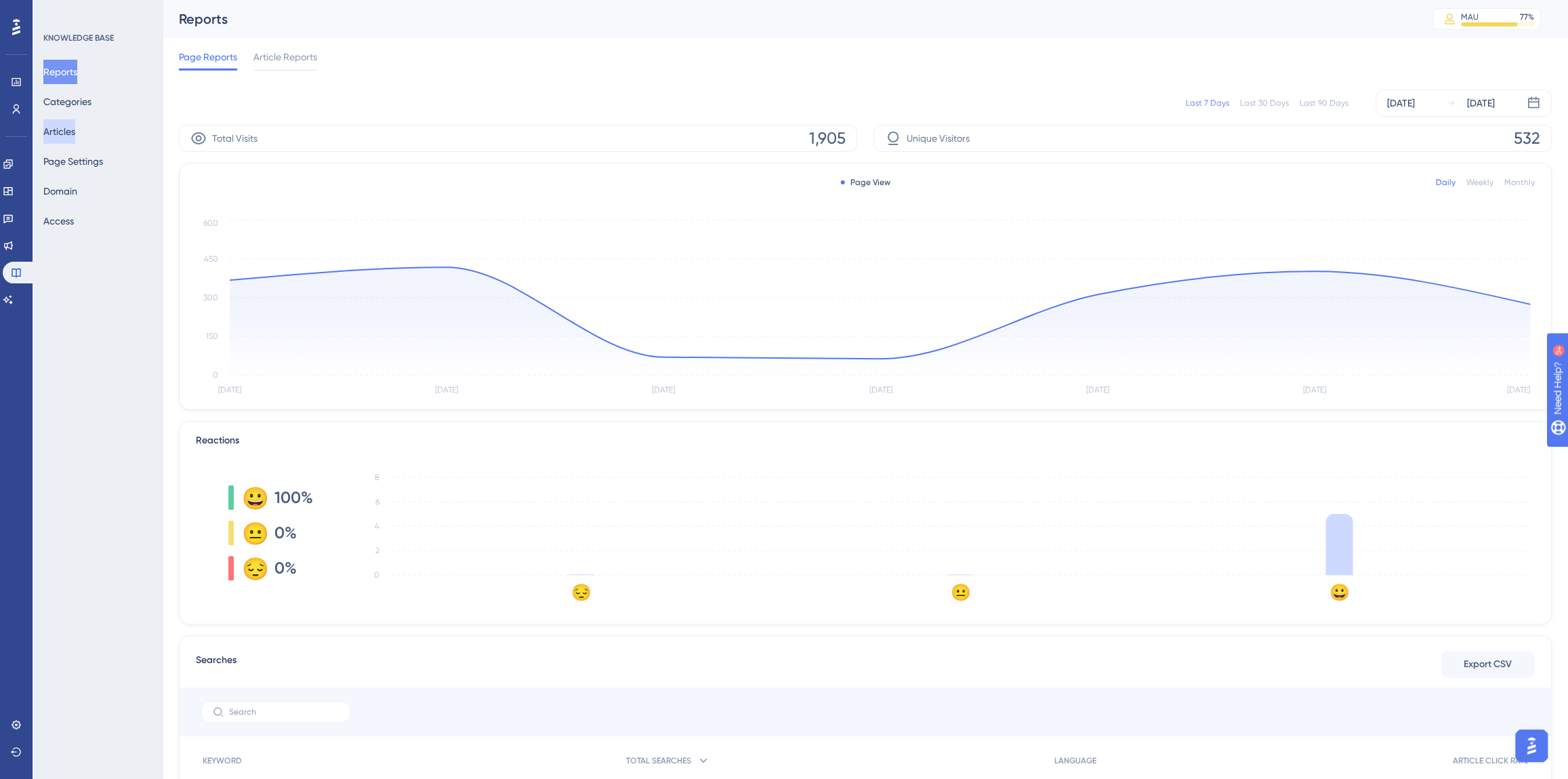
click at [69, 130] on button "Articles" at bounding box center [59, 131] width 32 height 25
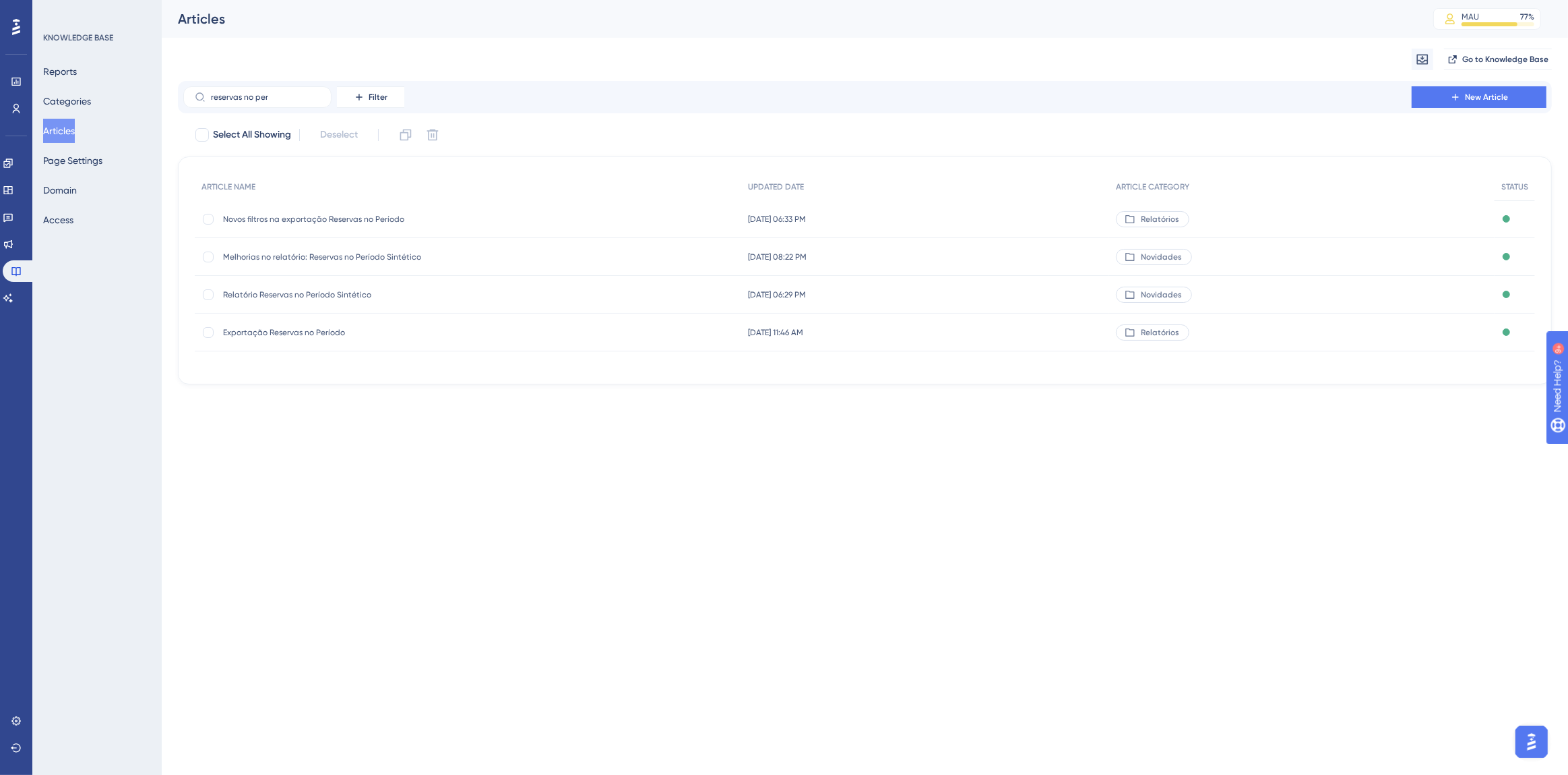
type input "reservas no peri"
checkbox input "true"
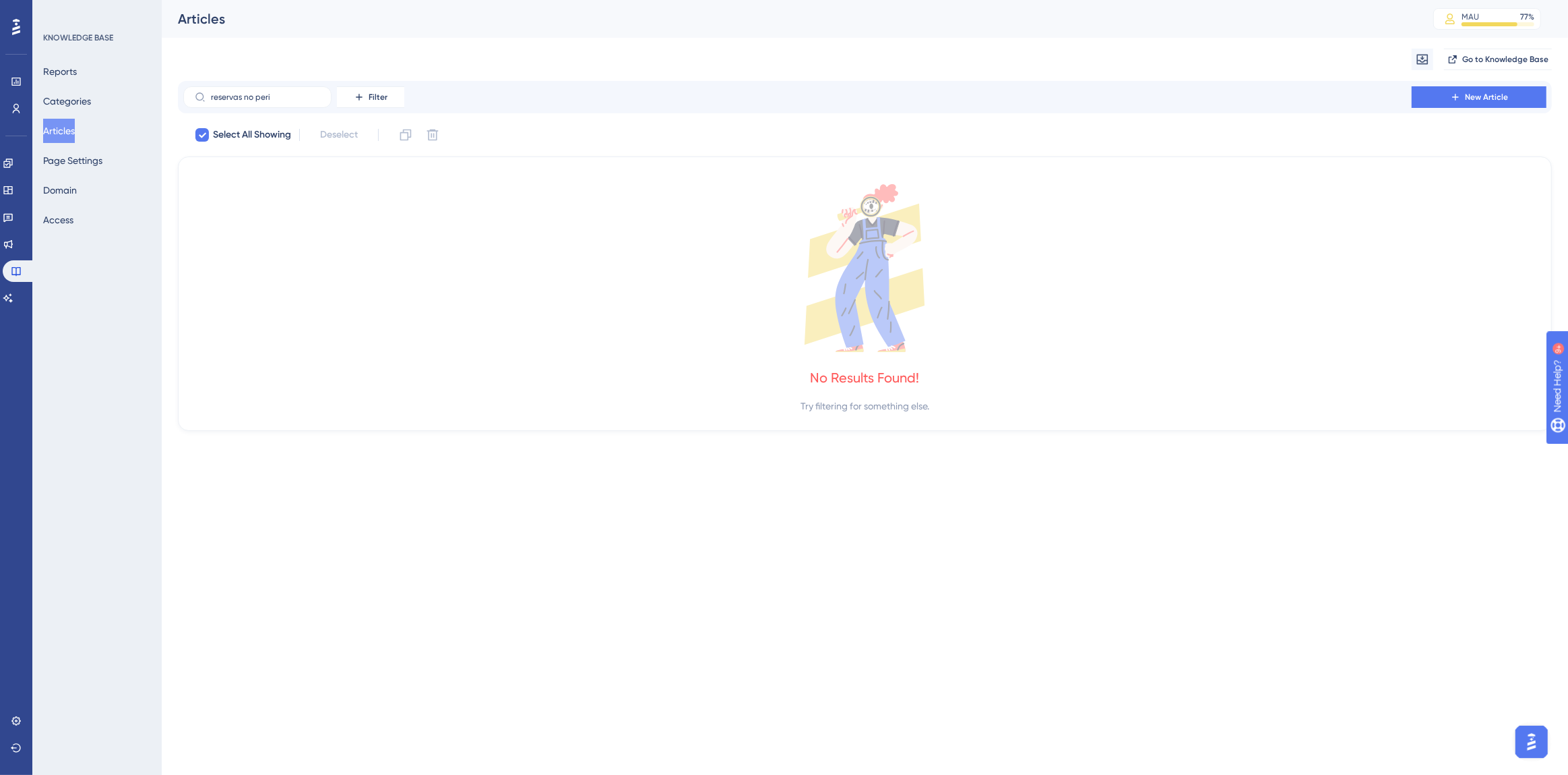
type input "reservas no per"
checkbox input "false"
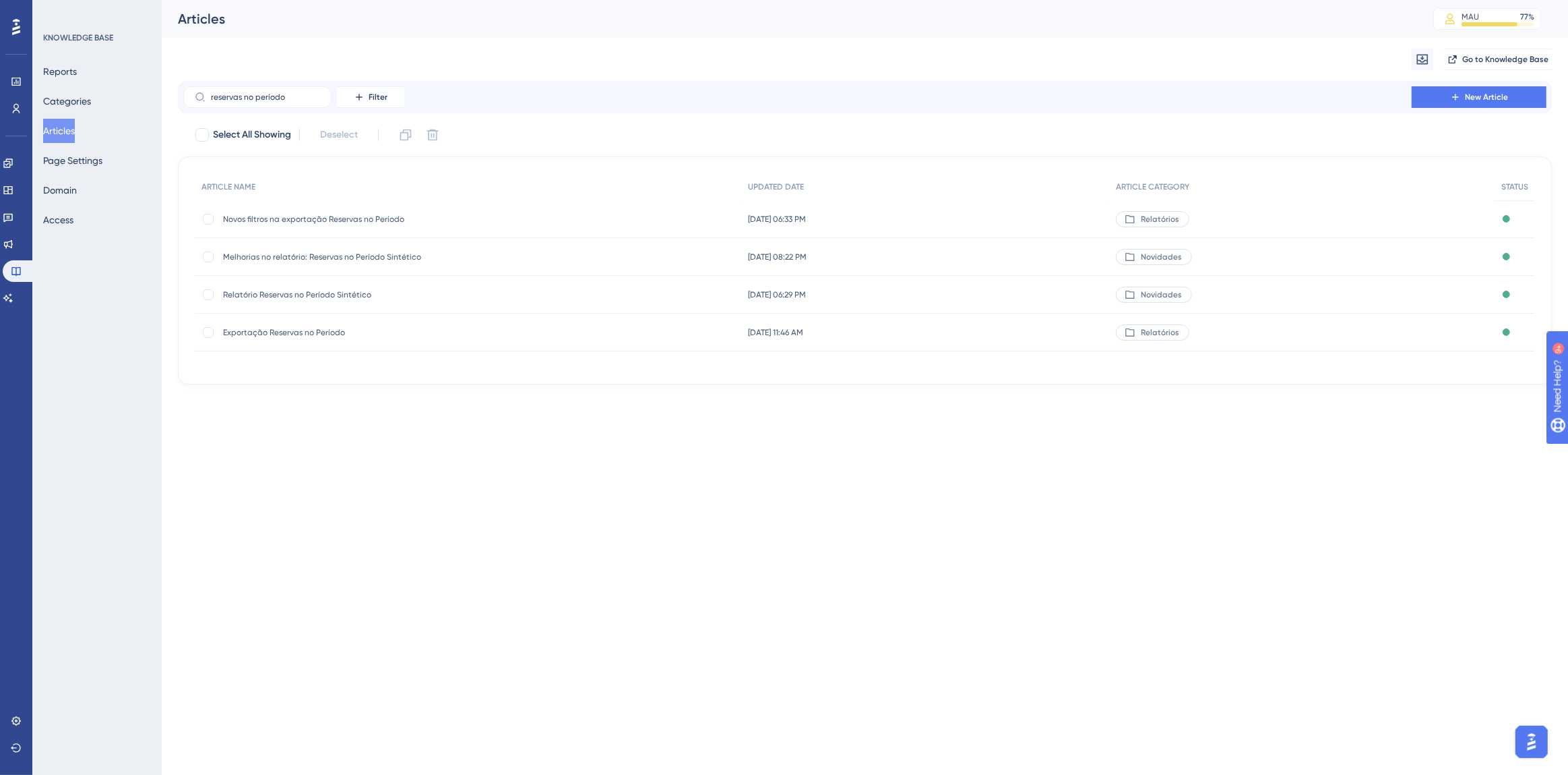
type input "reservas no período"
click at [305, 337] on span "Exportação Reservas no Período" at bounding box center [331, 333] width 215 height 11
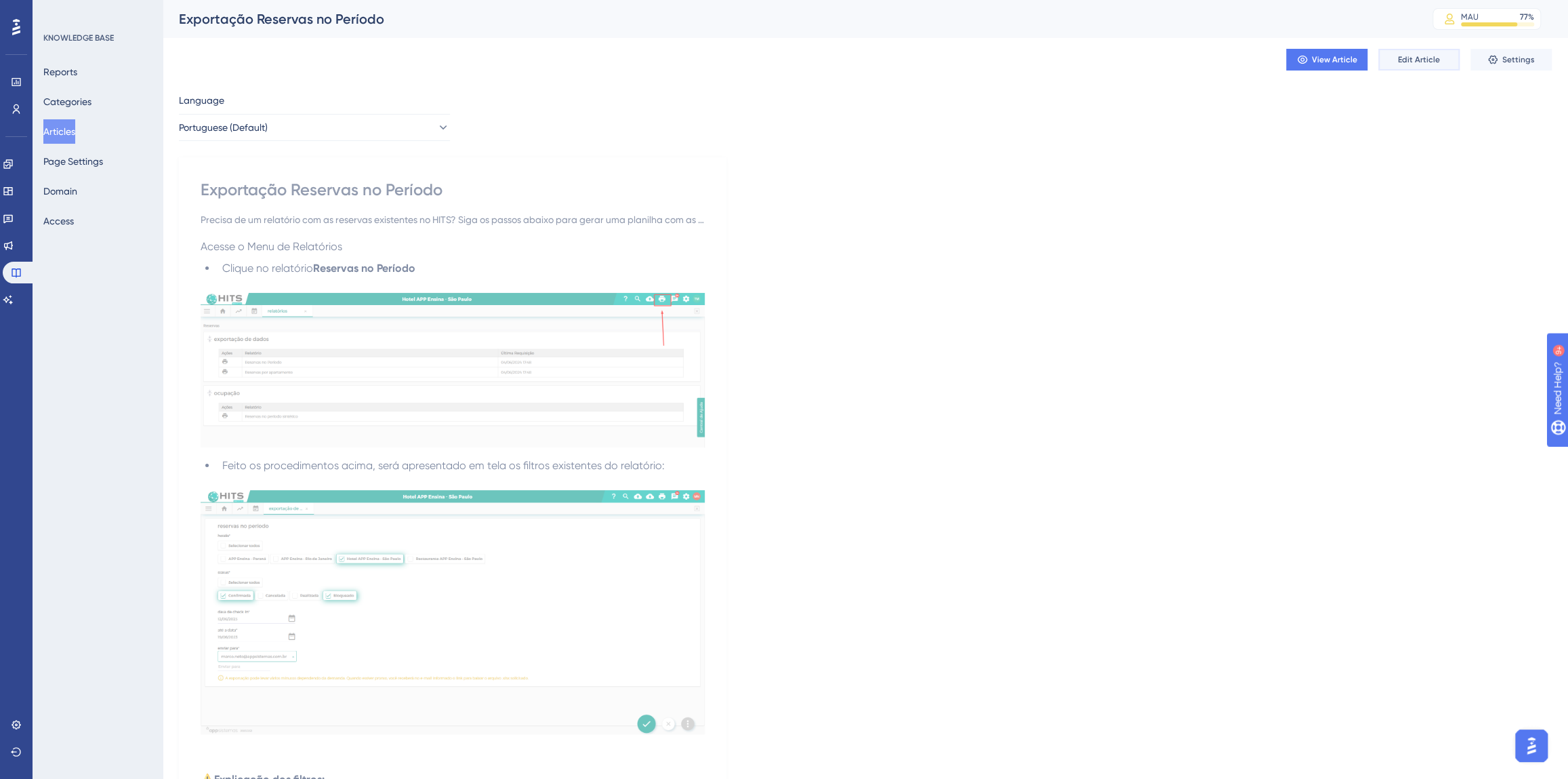
click at [1388, 61] on button "Edit Article" at bounding box center [1419, 59] width 81 height 21
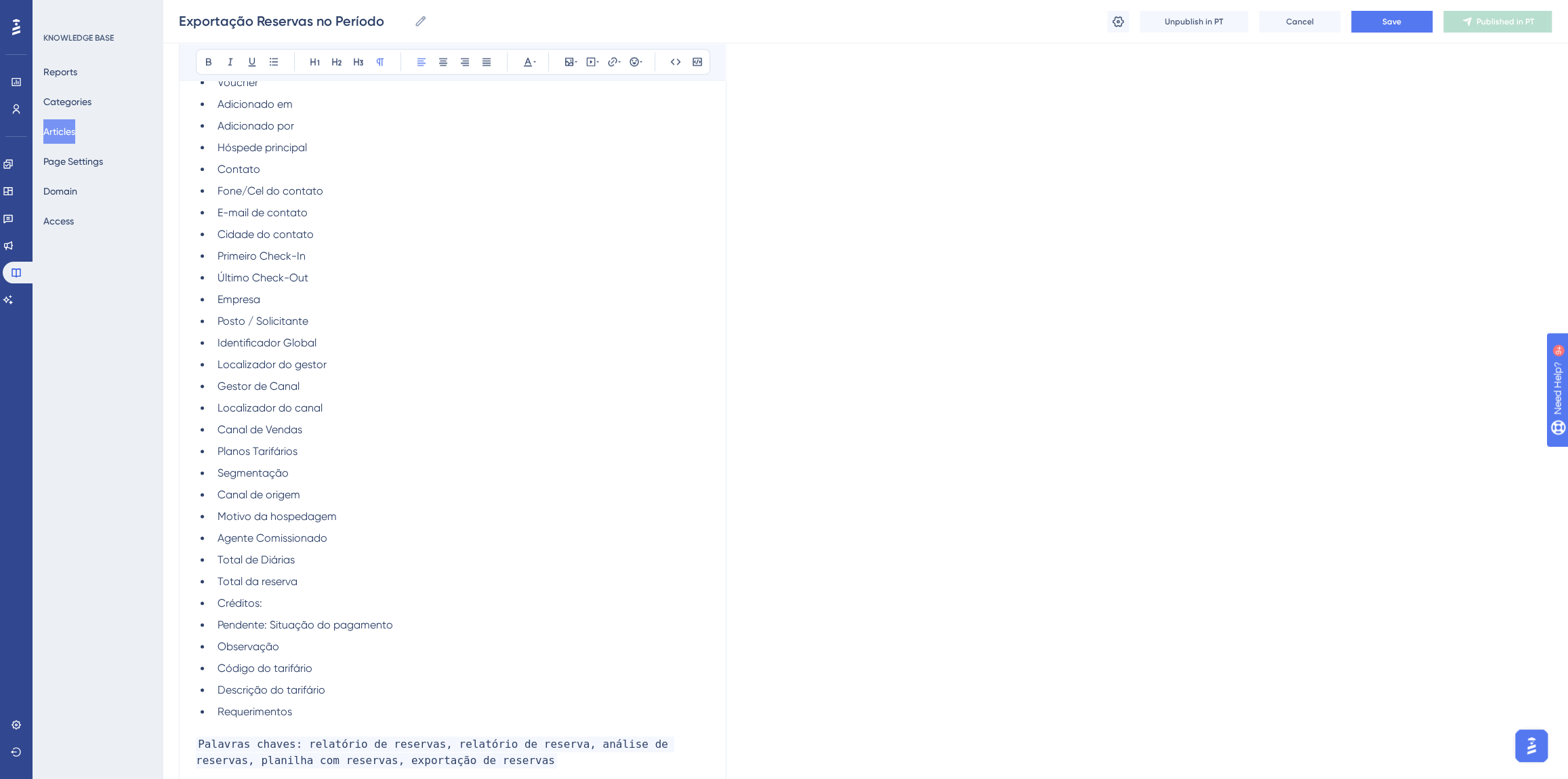
scroll to position [1458, 0]
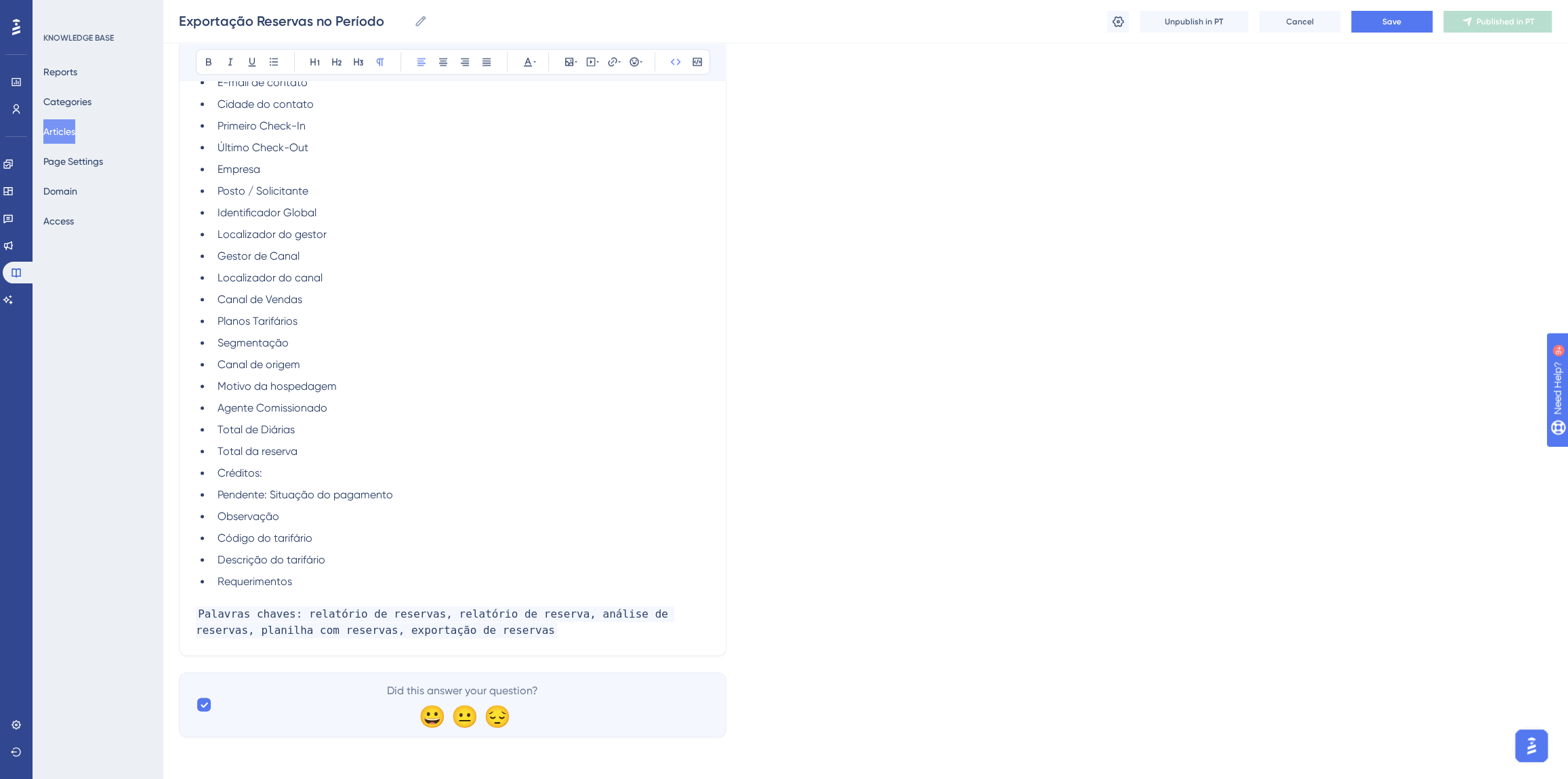
click at [503, 634] on p "Palavras chaves: relatório de reservas, relatório de reserva, análise de reserv…" at bounding box center [453, 622] width 514 height 32
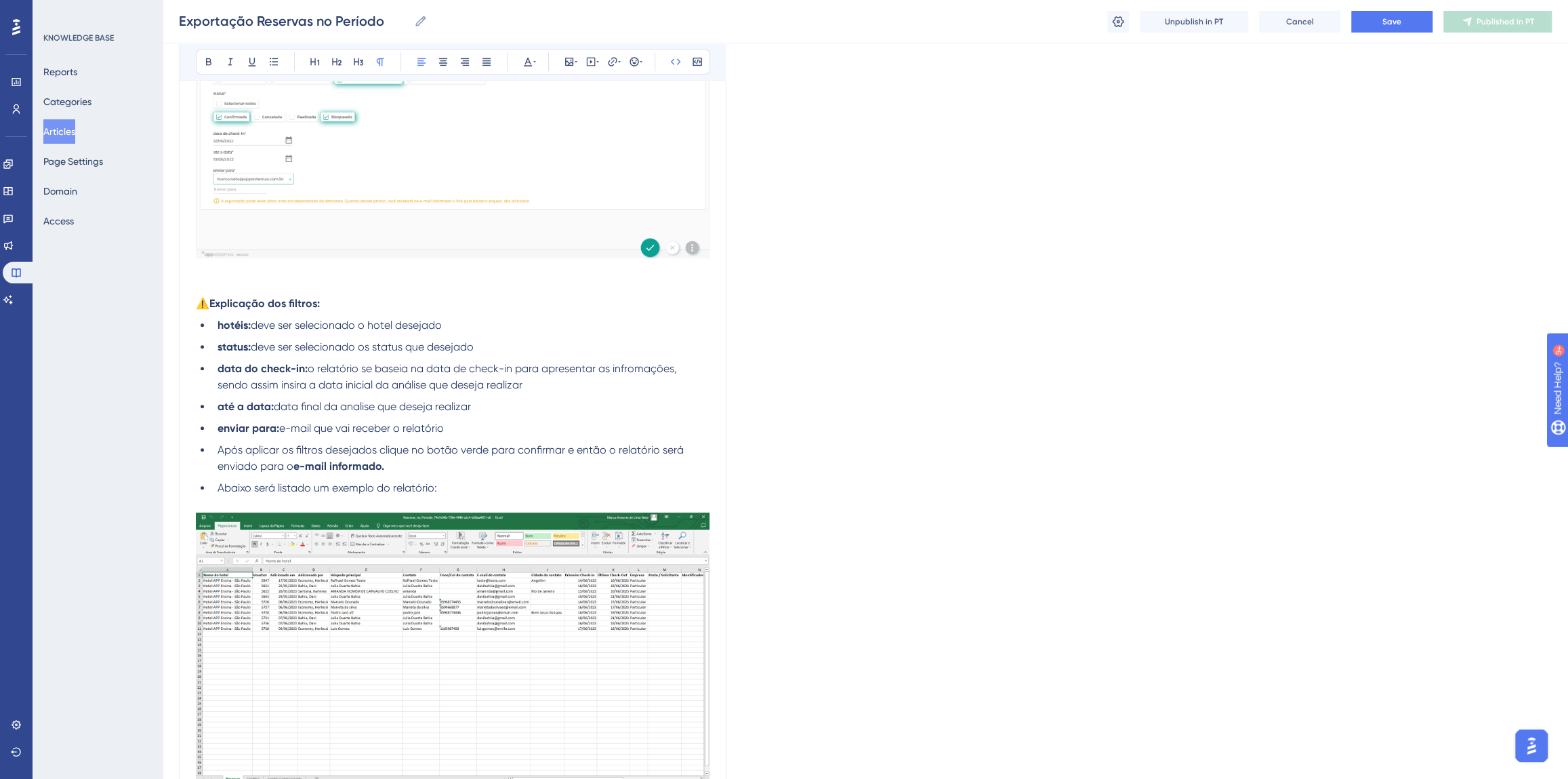
scroll to position [40, 0]
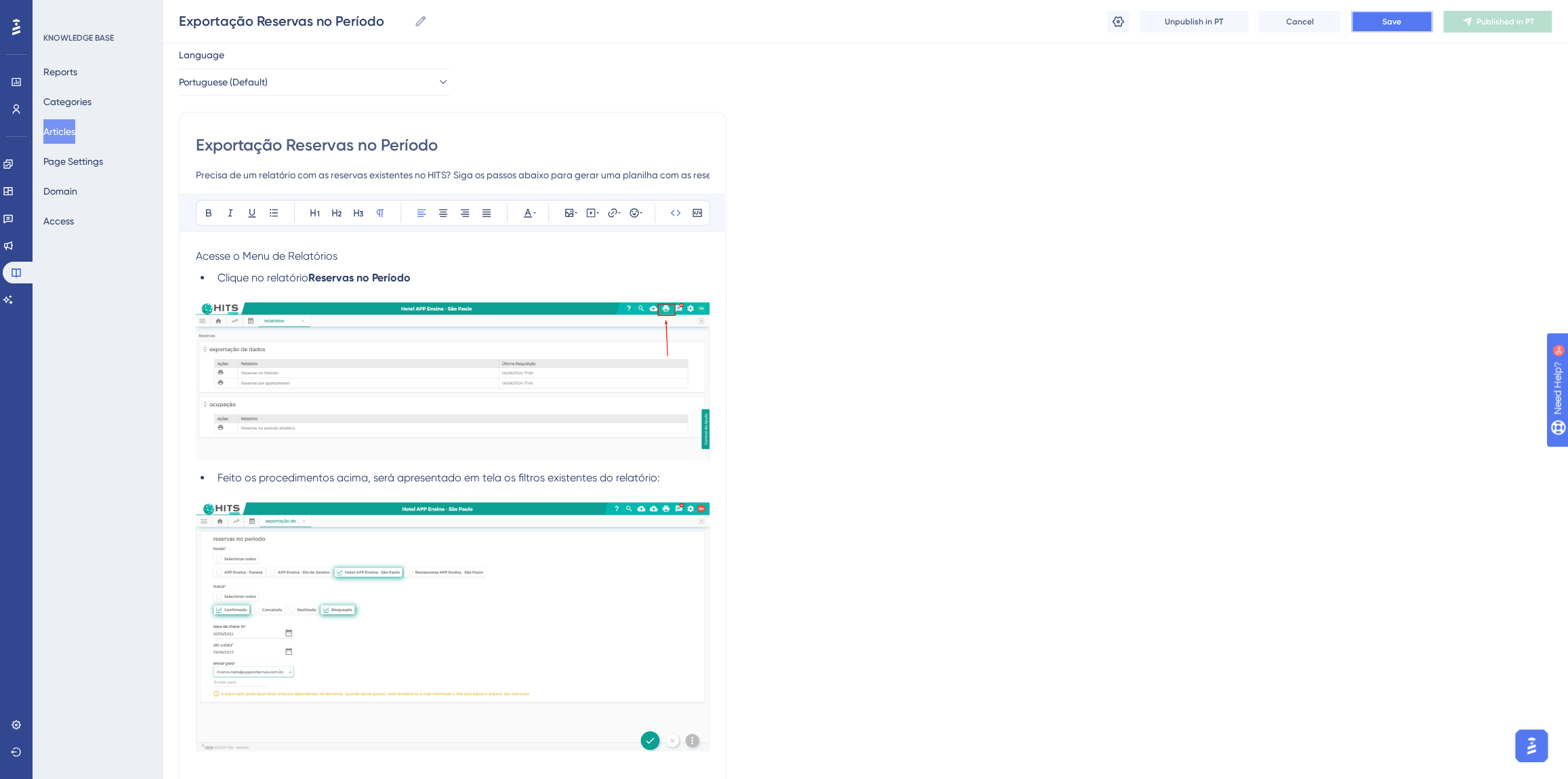
click at [1402, 13] on button "Save" at bounding box center [1392, 21] width 81 height 21
click at [1511, 21] on span "Publish in PT" at bounding box center [1506, 22] width 47 height 11
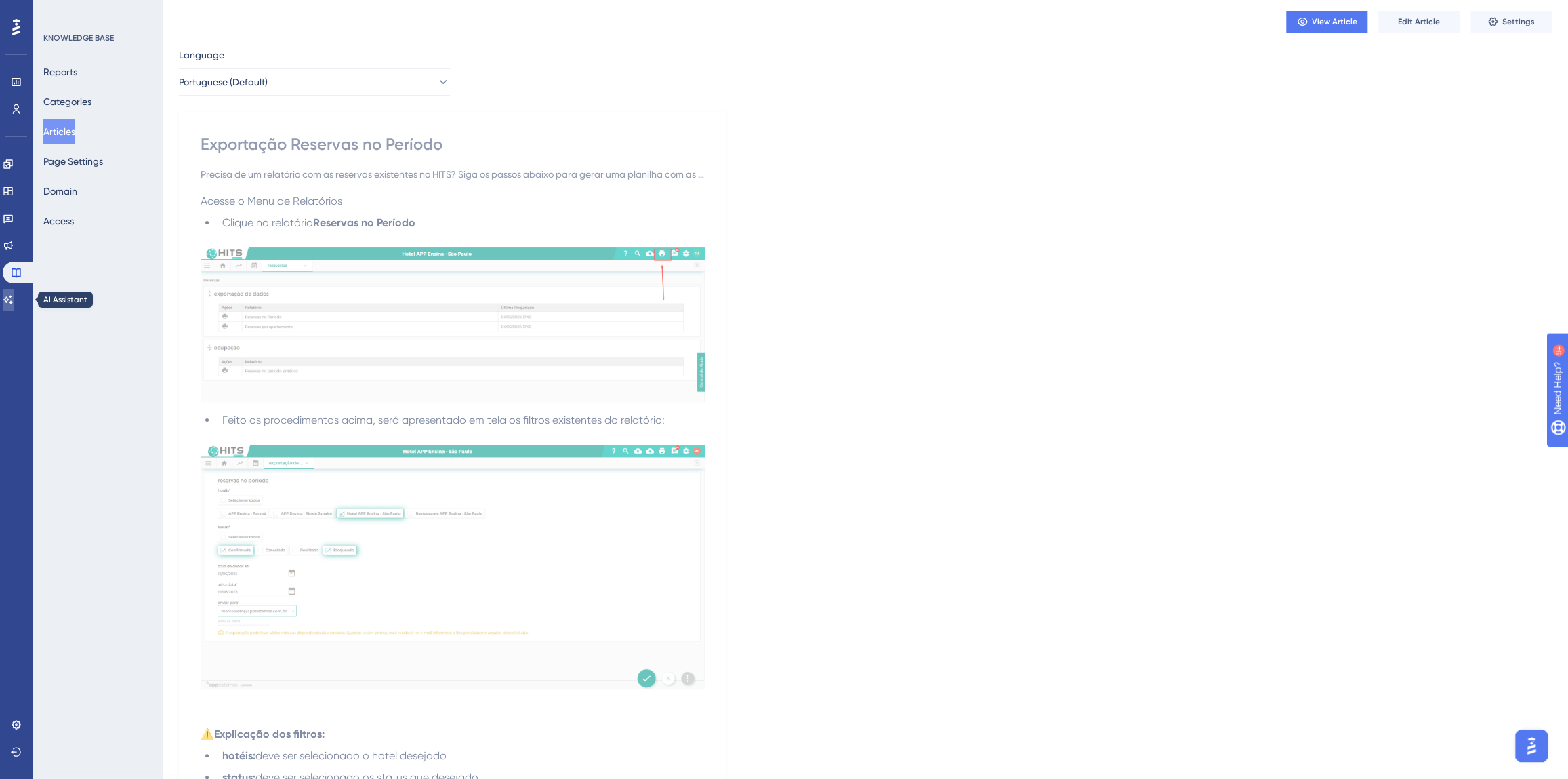
click at [13, 297] on link at bounding box center [8, 299] width 11 height 21
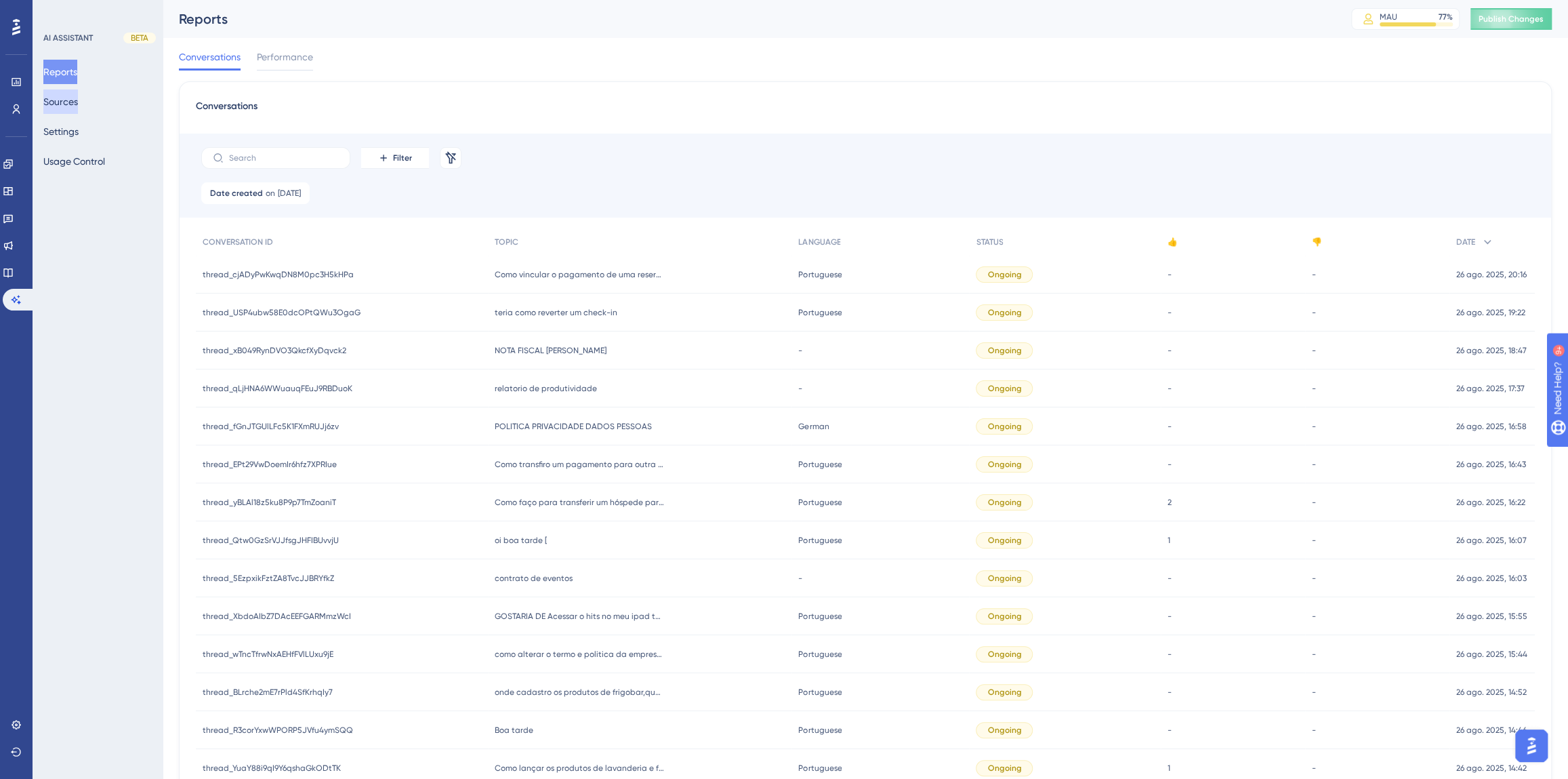
click at [77, 102] on button "Sources" at bounding box center [61, 101] width 35 height 25
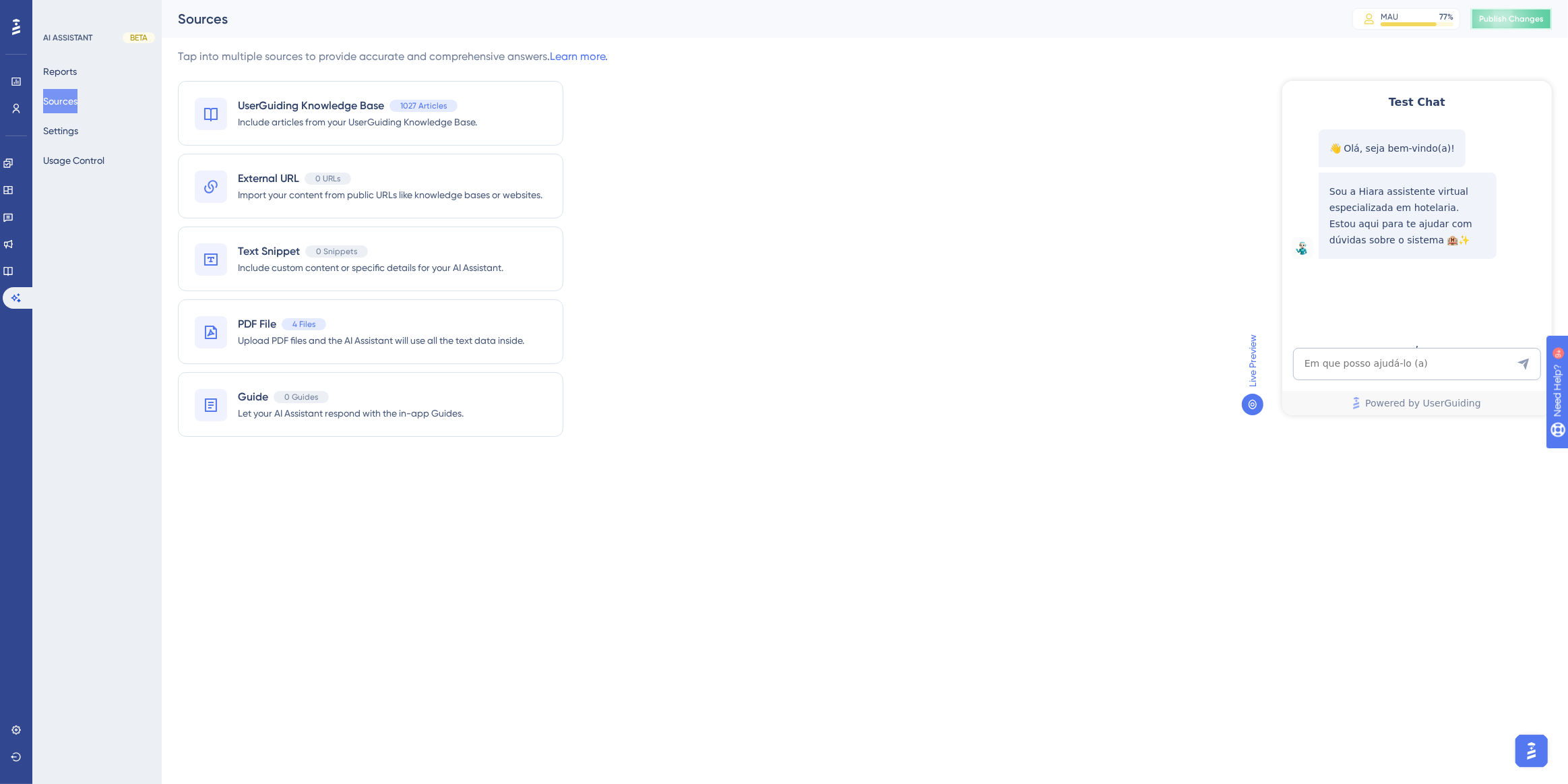
click at [1504, 12] on button "Publish Changes" at bounding box center [1511, 18] width 81 height 21
click at [1386, 363] on textarea "AI Assistant Text Input" at bounding box center [1416, 363] width 248 height 32
paste textarea "relatorio reservas com adiantamento"
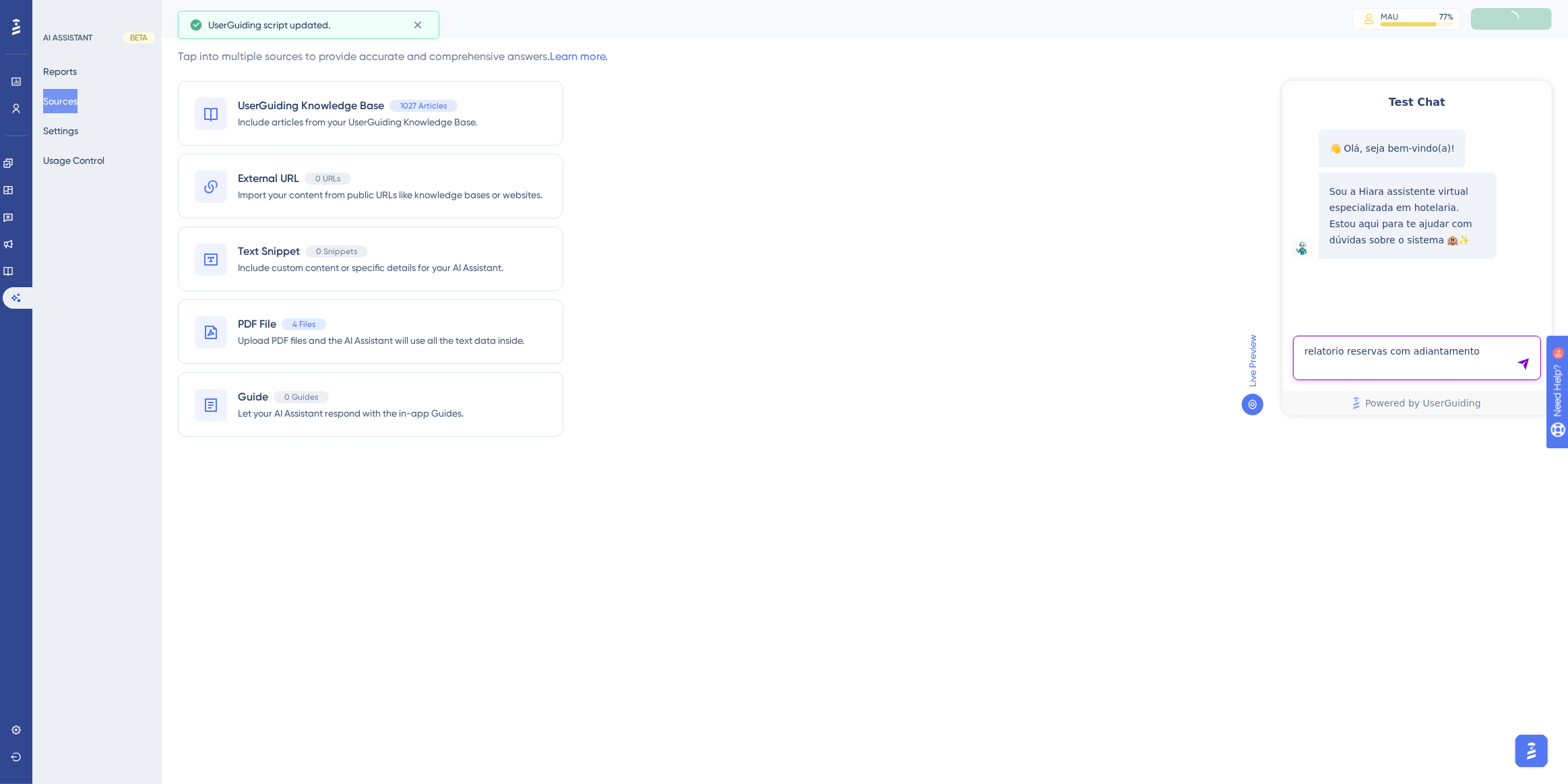
type textarea "relatorio reservas com adiantamento"
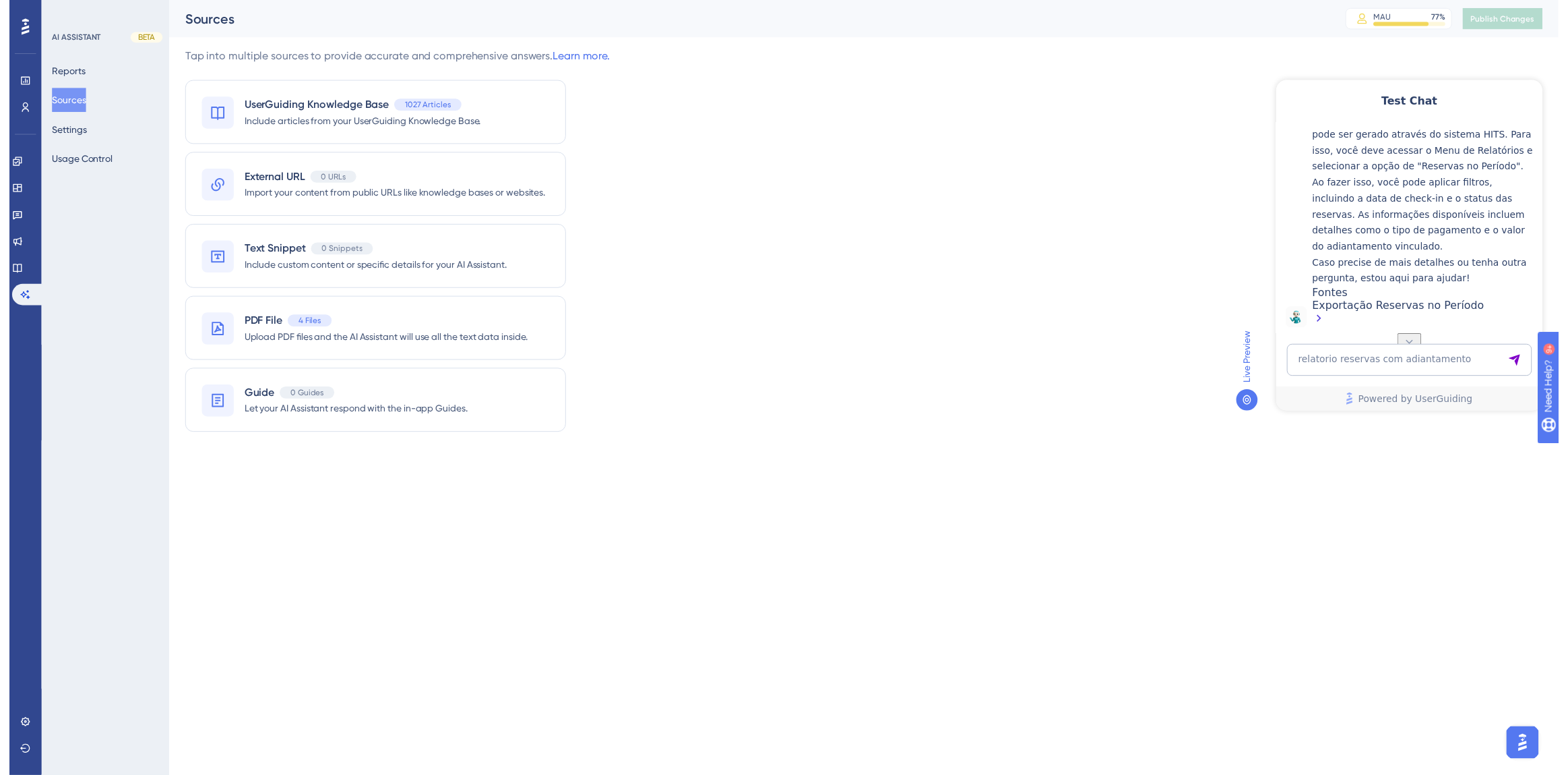
scroll to position [284, 0]
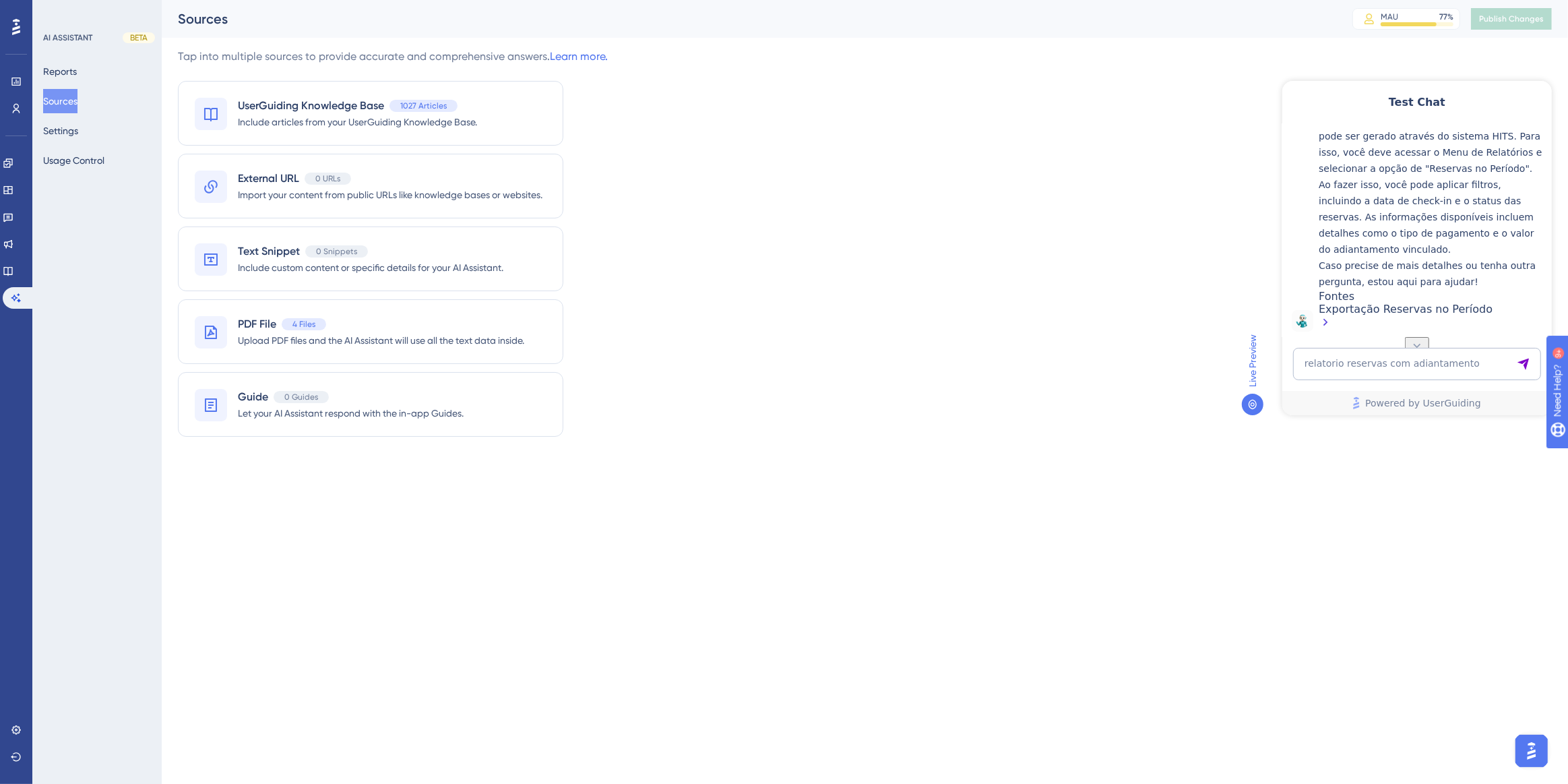
click at [1361, 313] on div "Exportação Reservas no Período" at bounding box center [1431, 316] width 226 height 29
click at [13, 272] on link at bounding box center [8, 271] width 11 height 21
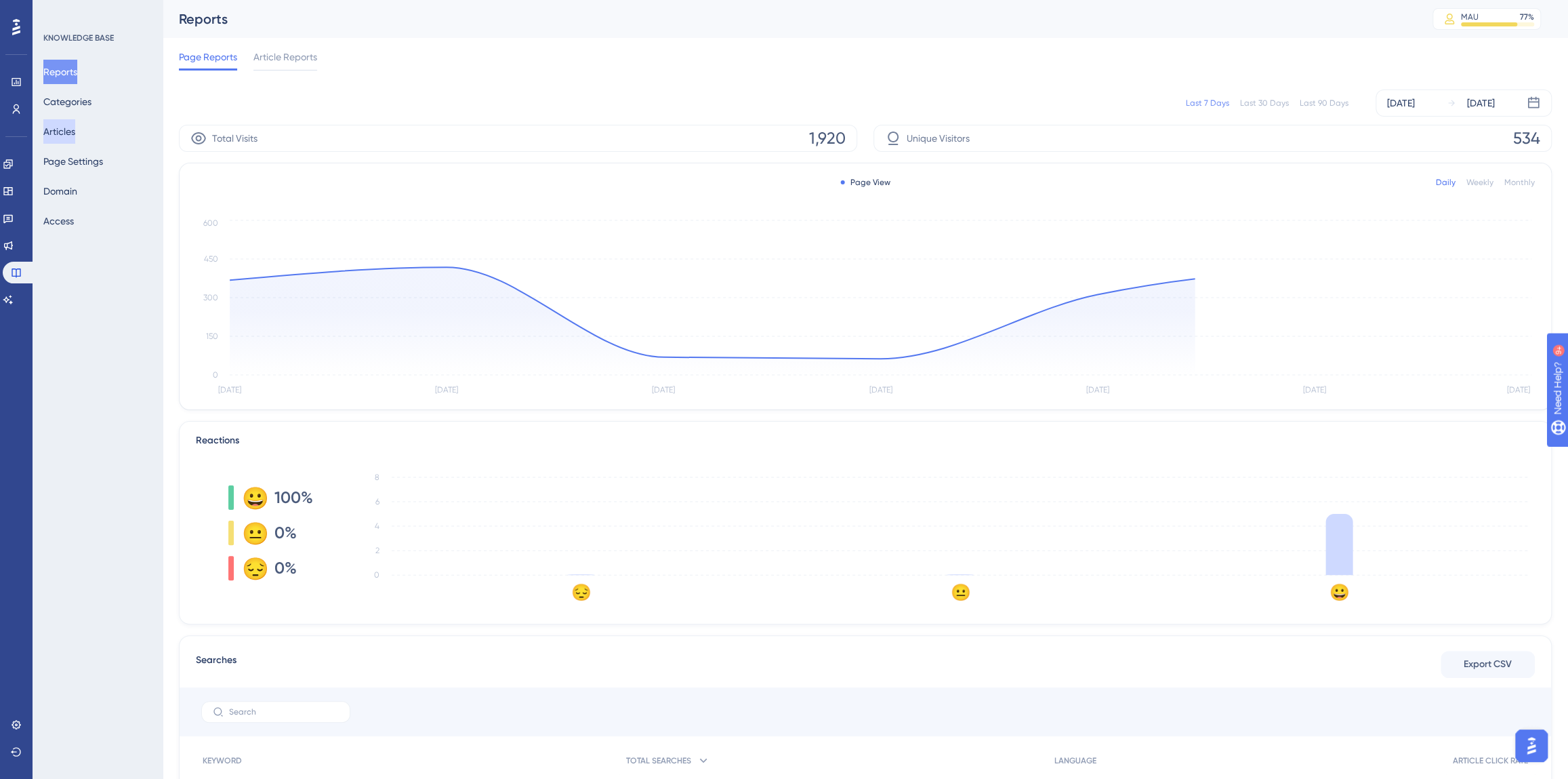
click at [75, 129] on button "Articles" at bounding box center [59, 131] width 32 height 25
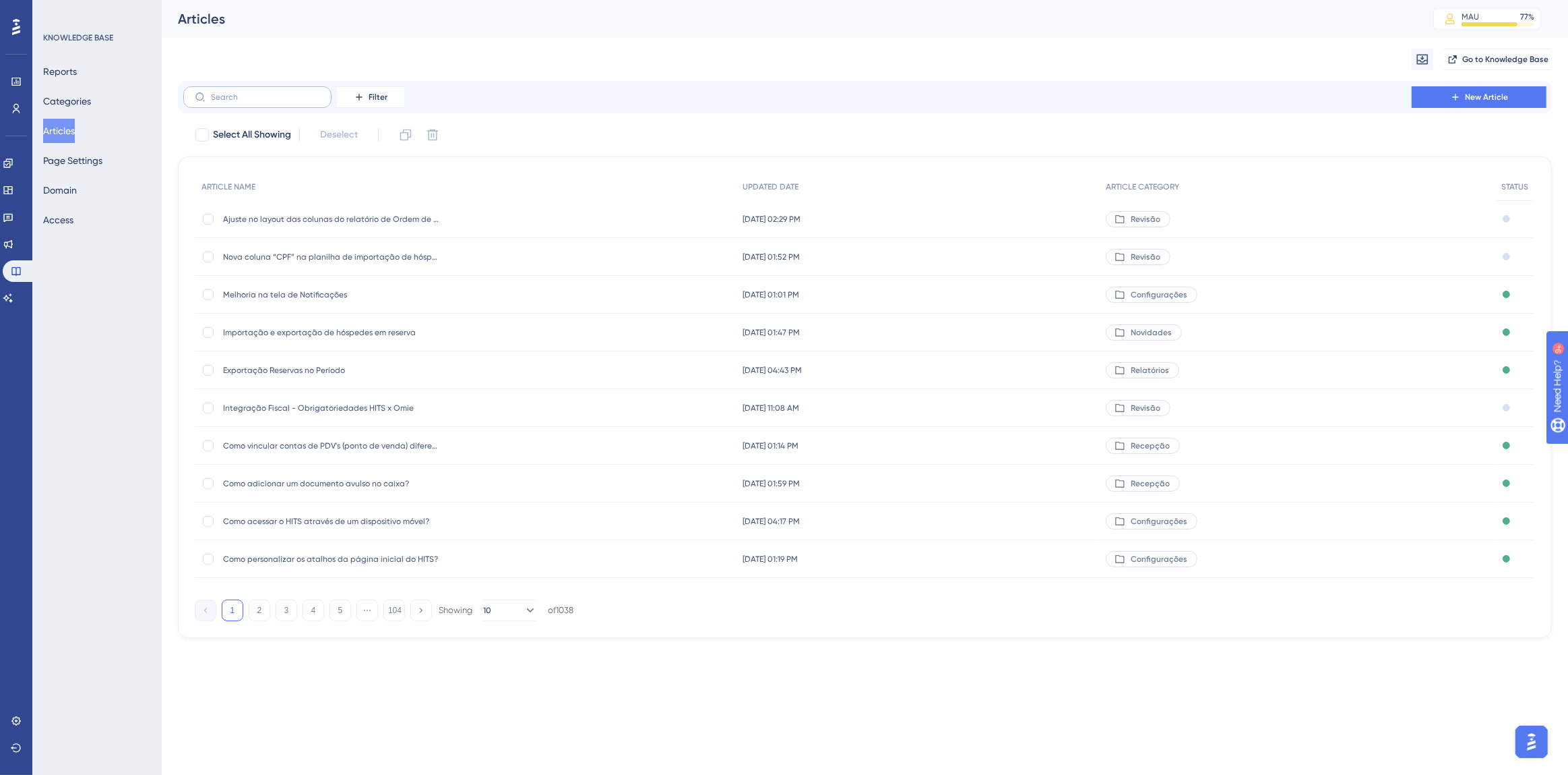
click at [237, 102] on label at bounding box center [257, 97] width 149 height 21
click at [237, 101] on input "text" at bounding box center [265, 97] width 109 height 9
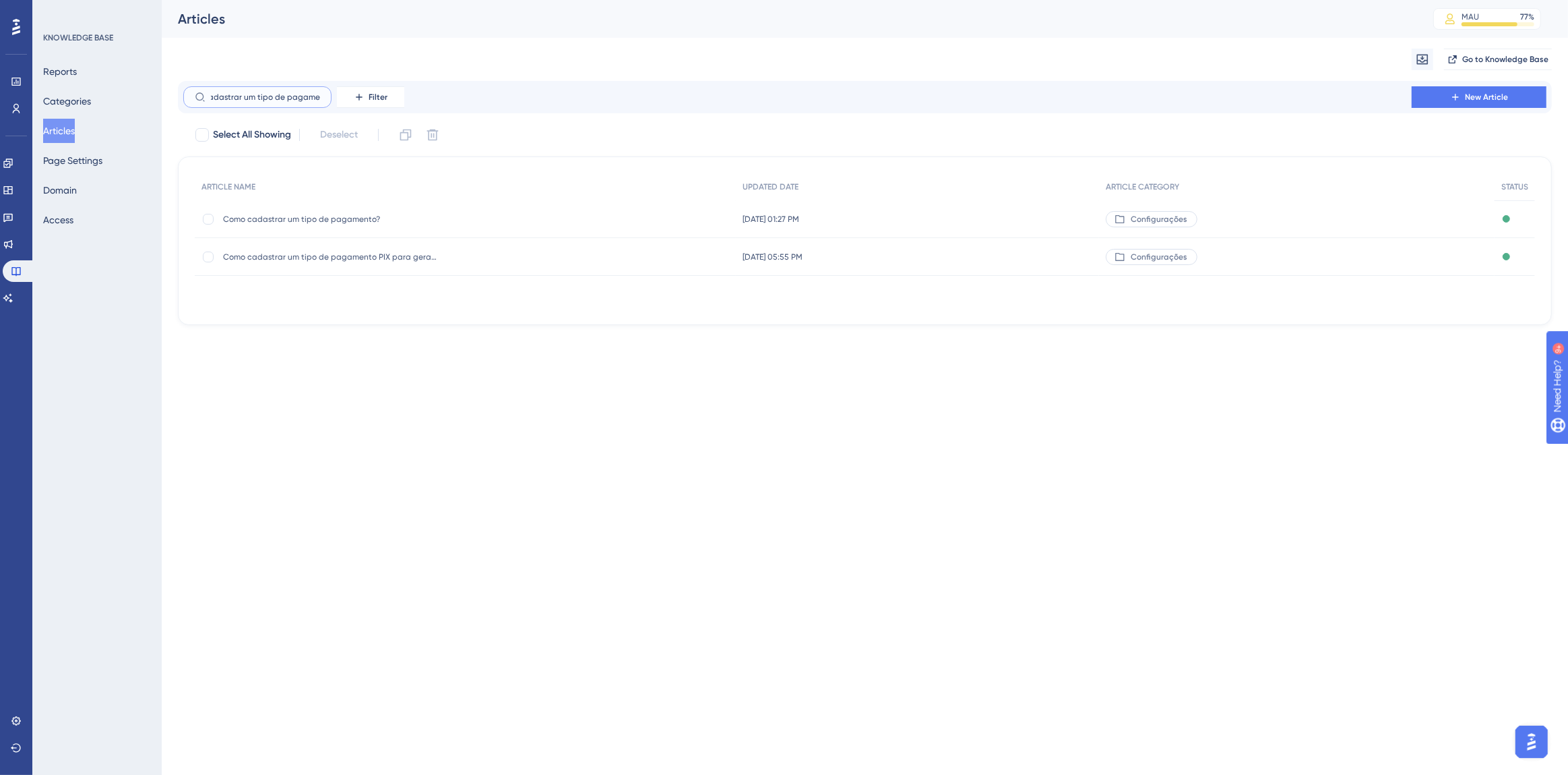
scroll to position [0, 39]
type input "como cadastrar um tipo de pagamento"
click at [265, 221] on span "Como cadastrar um tipo de pagamento?" at bounding box center [331, 220] width 215 height 11
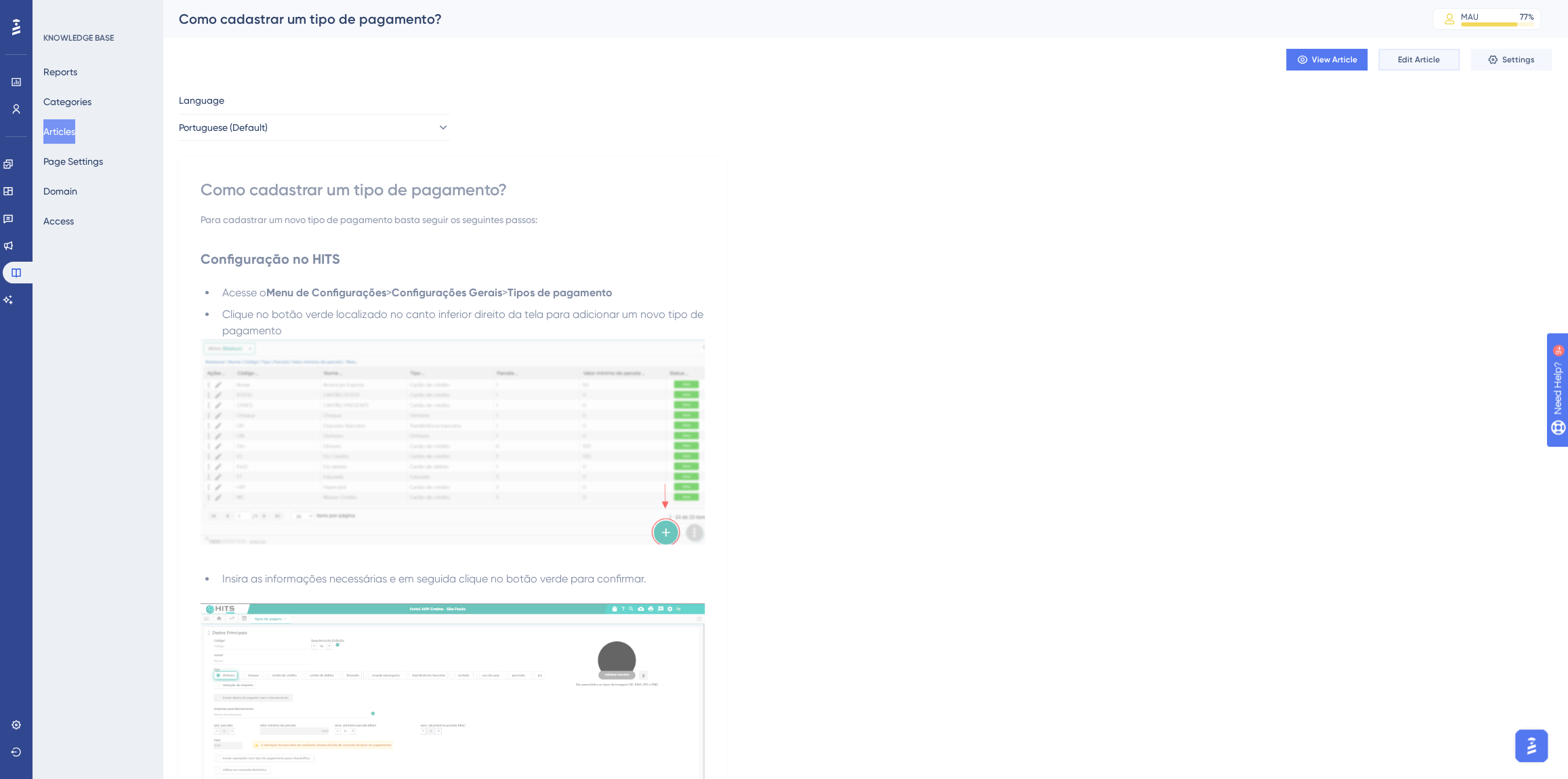
click at [1410, 58] on span "Edit Article" at bounding box center [1419, 60] width 42 height 11
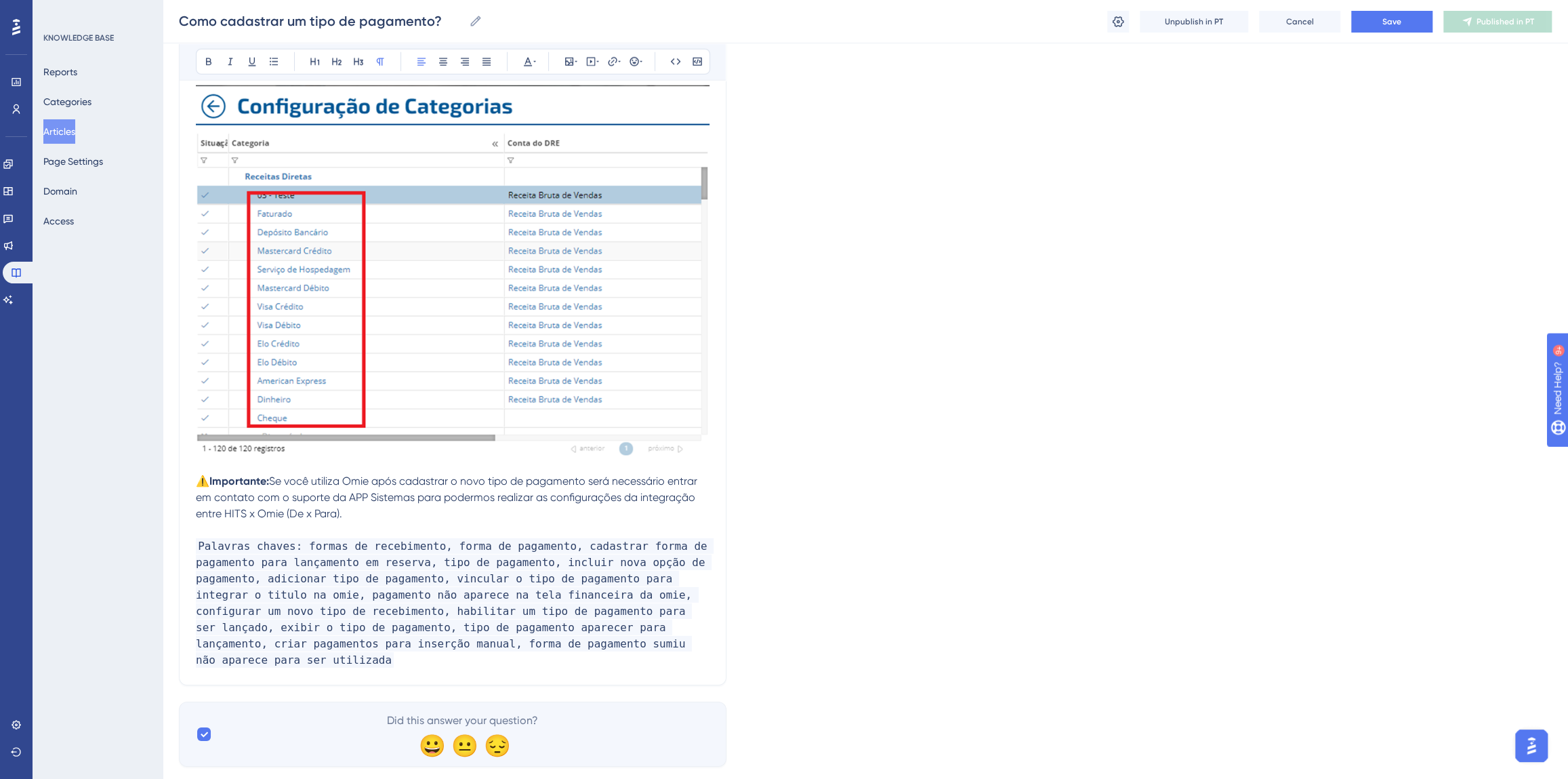
scroll to position [3232, 0]
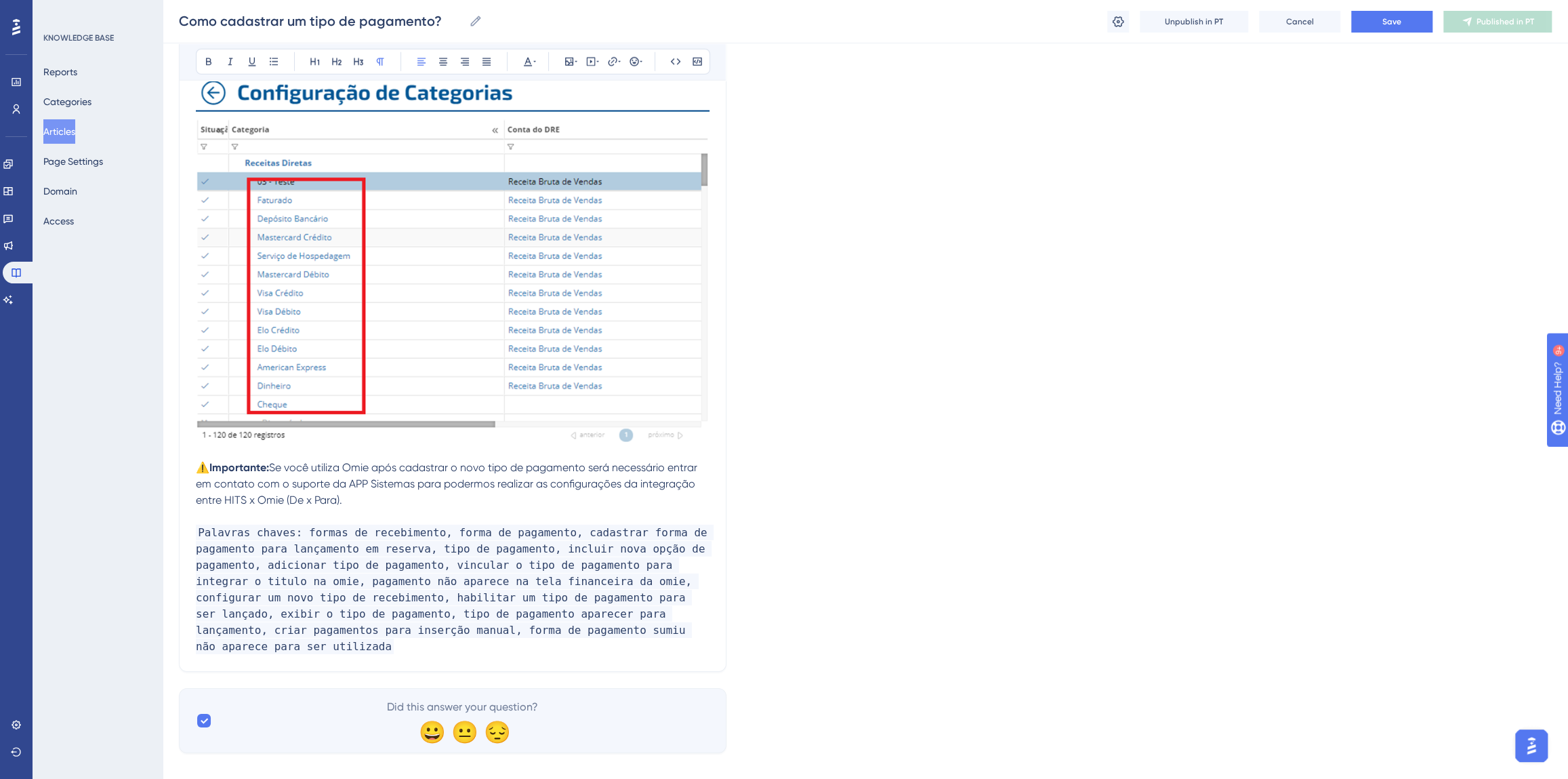
click at [604, 633] on p "Palavras chaves: formas de recebimento, forma de pagamento, cadastrar forma de …" at bounding box center [453, 589] width 514 height 130
click at [1382, 26] on span "Save" at bounding box center [1392, 22] width 19 height 11
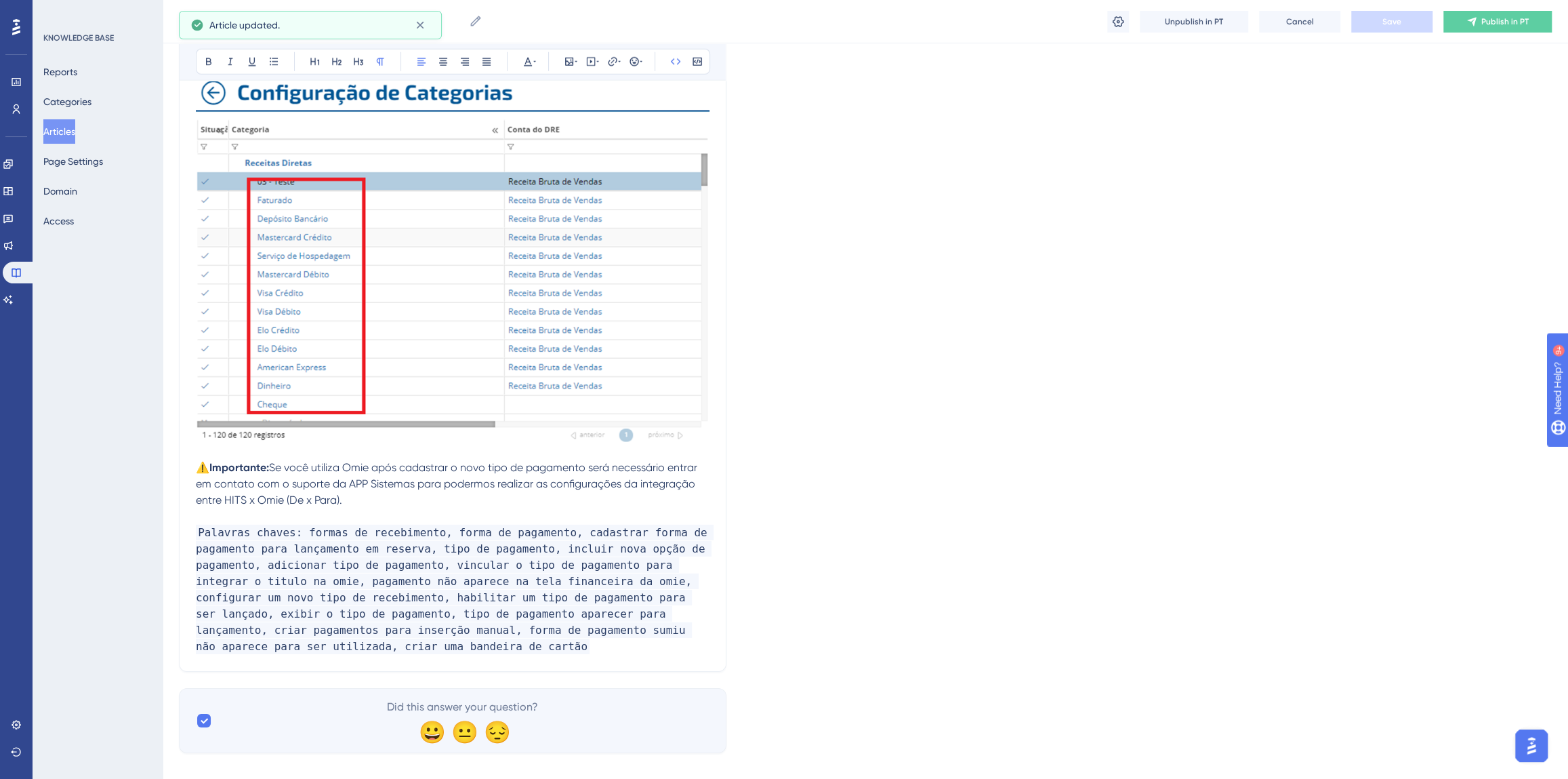
click at [1483, 23] on span "Publish in PT" at bounding box center [1506, 22] width 47 height 11
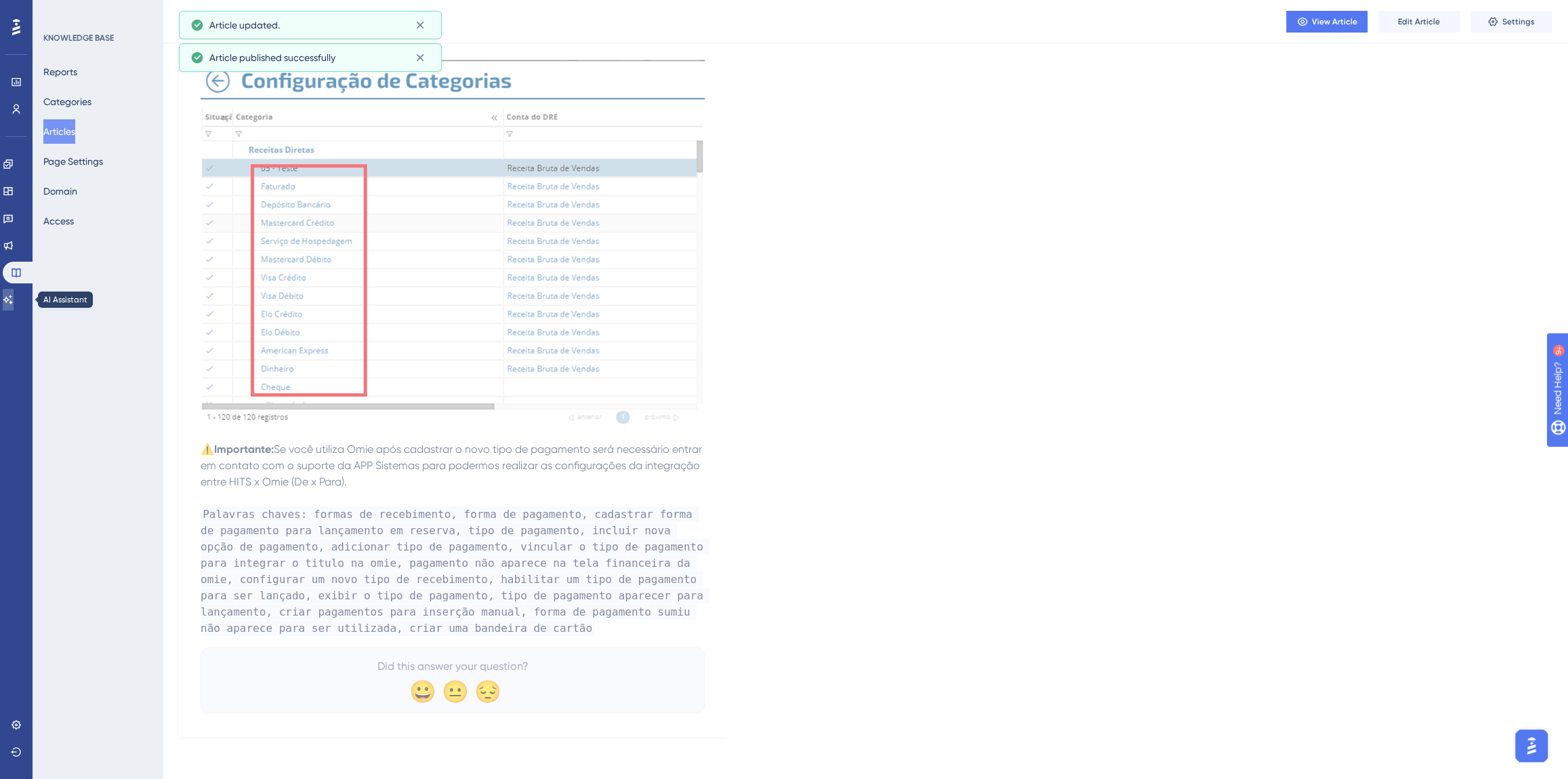
click at [13, 297] on icon at bounding box center [8, 299] width 9 height 9
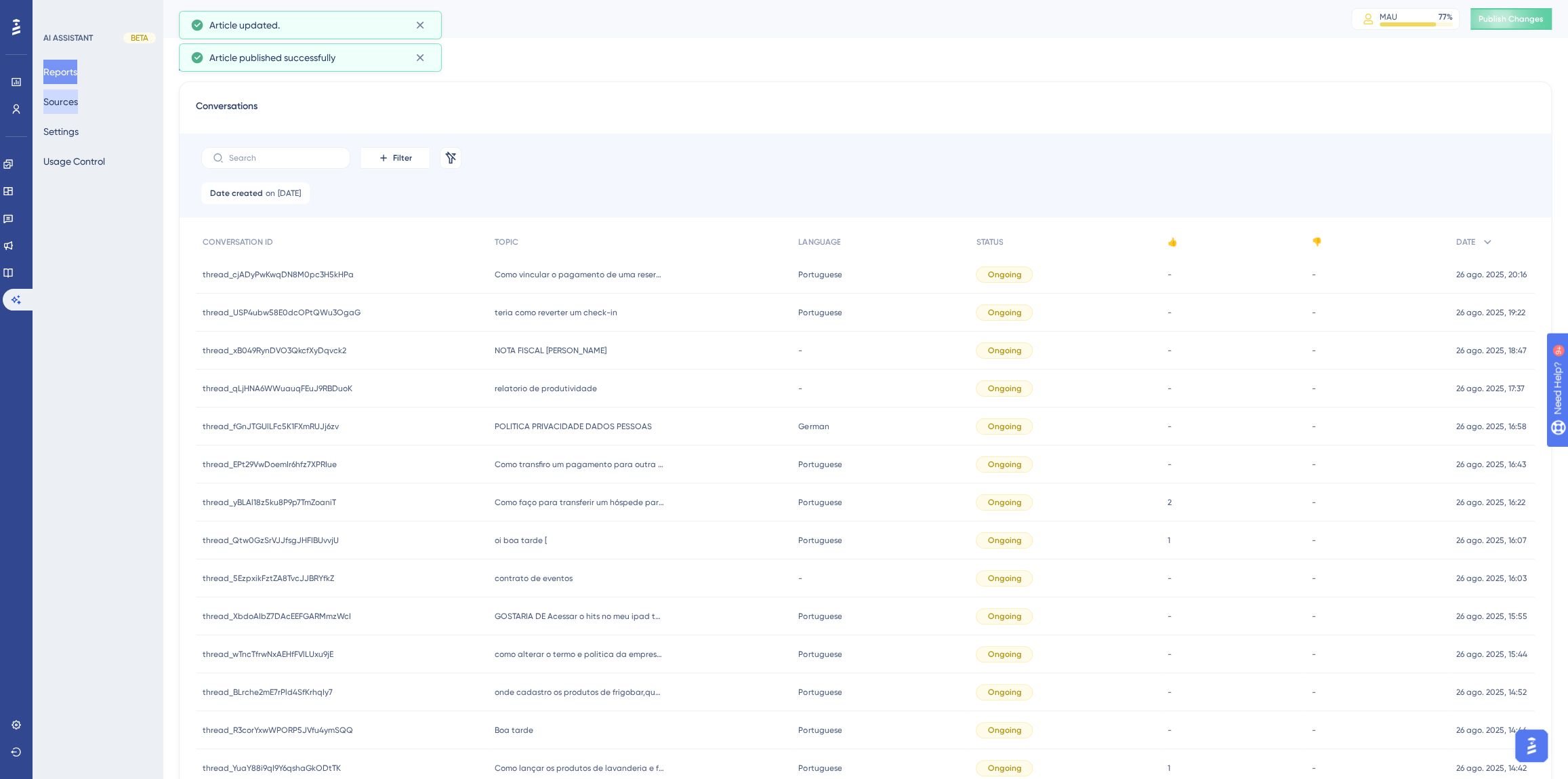
click at [61, 104] on button "Sources" at bounding box center [61, 101] width 35 height 25
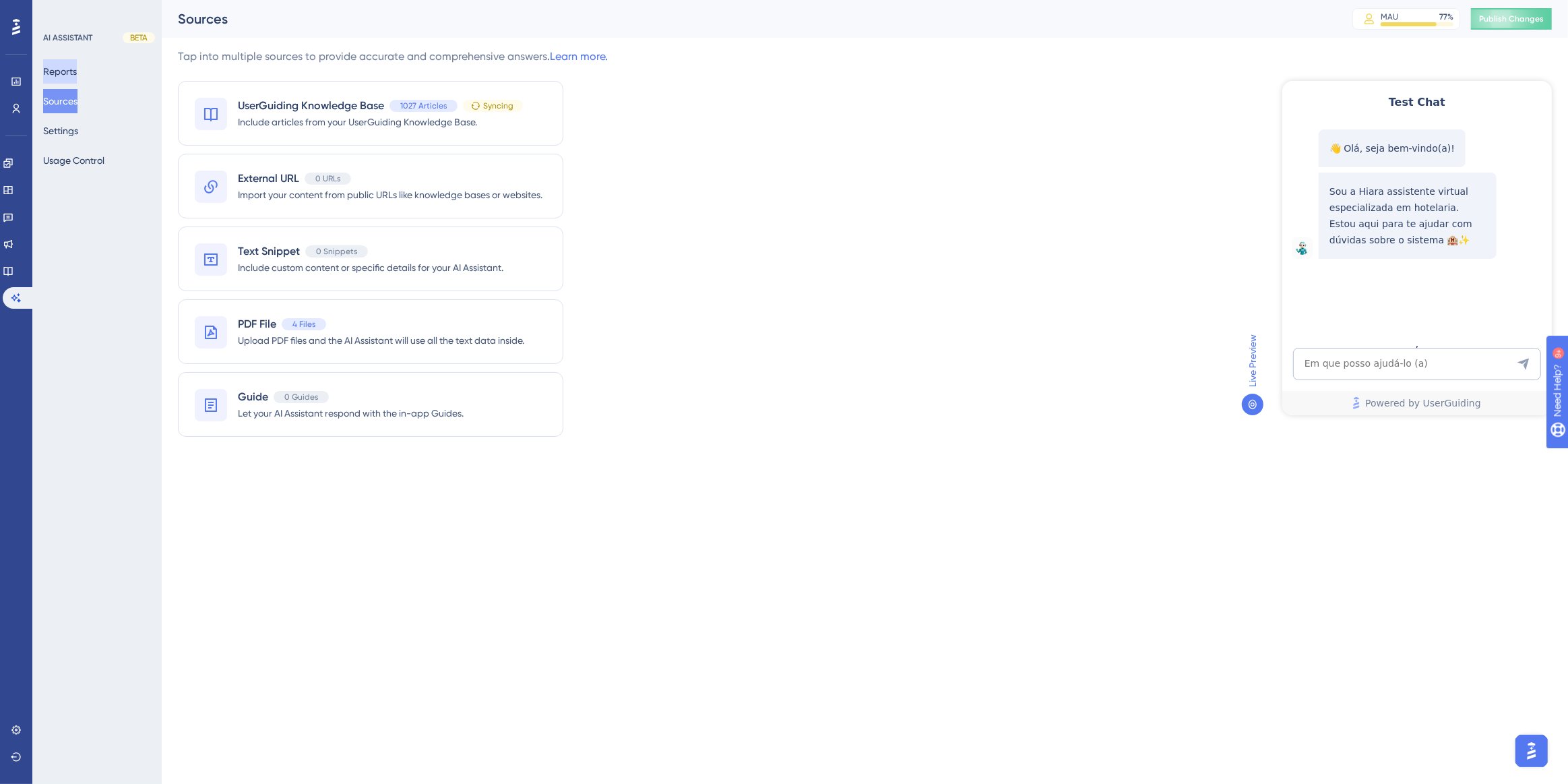
click at [68, 73] on button "Reports" at bounding box center [60, 71] width 34 height 24
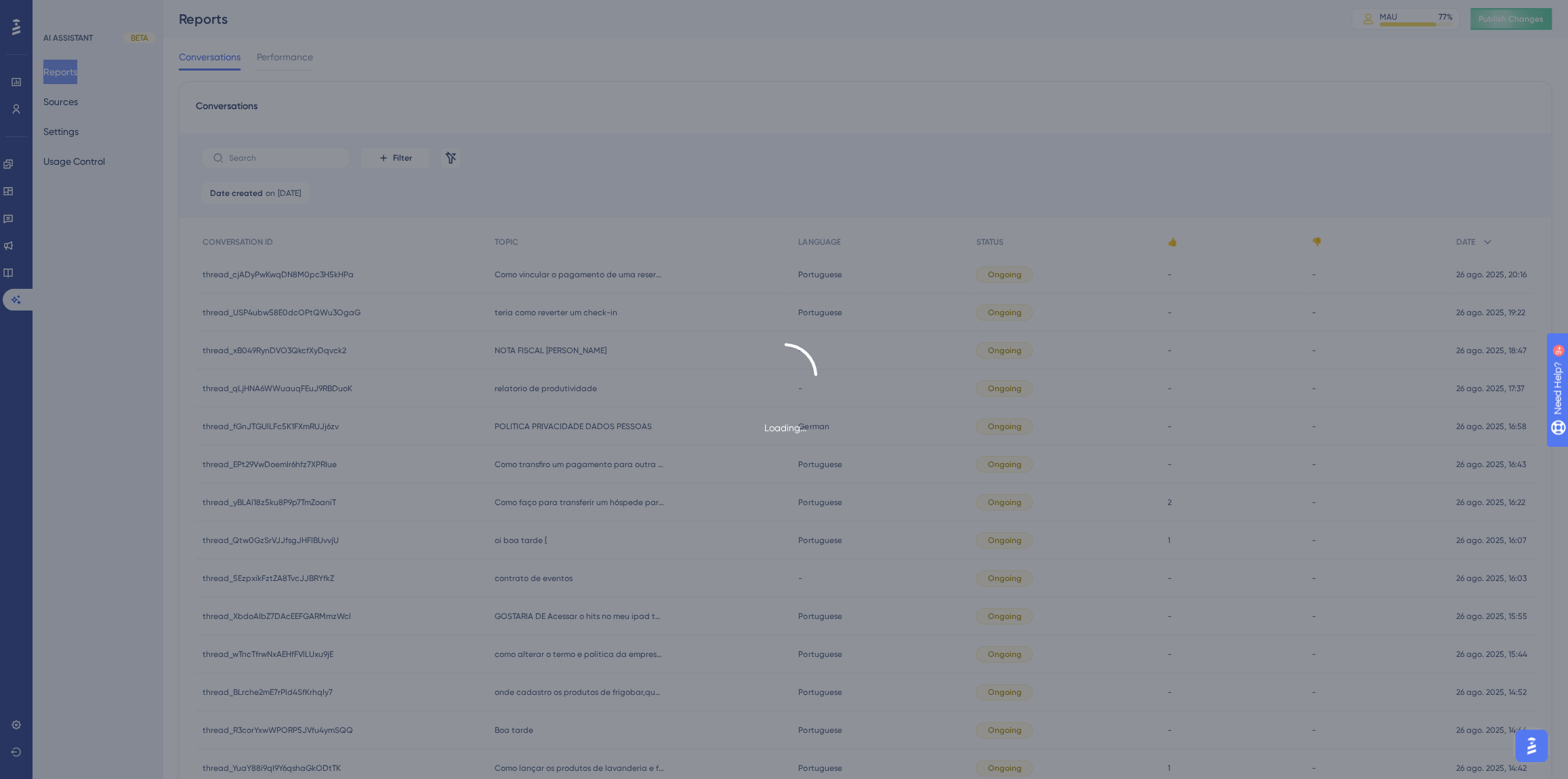
click at [68, 107] on div "Loading..." at bounding box center [784, 389] width 1568 height 779
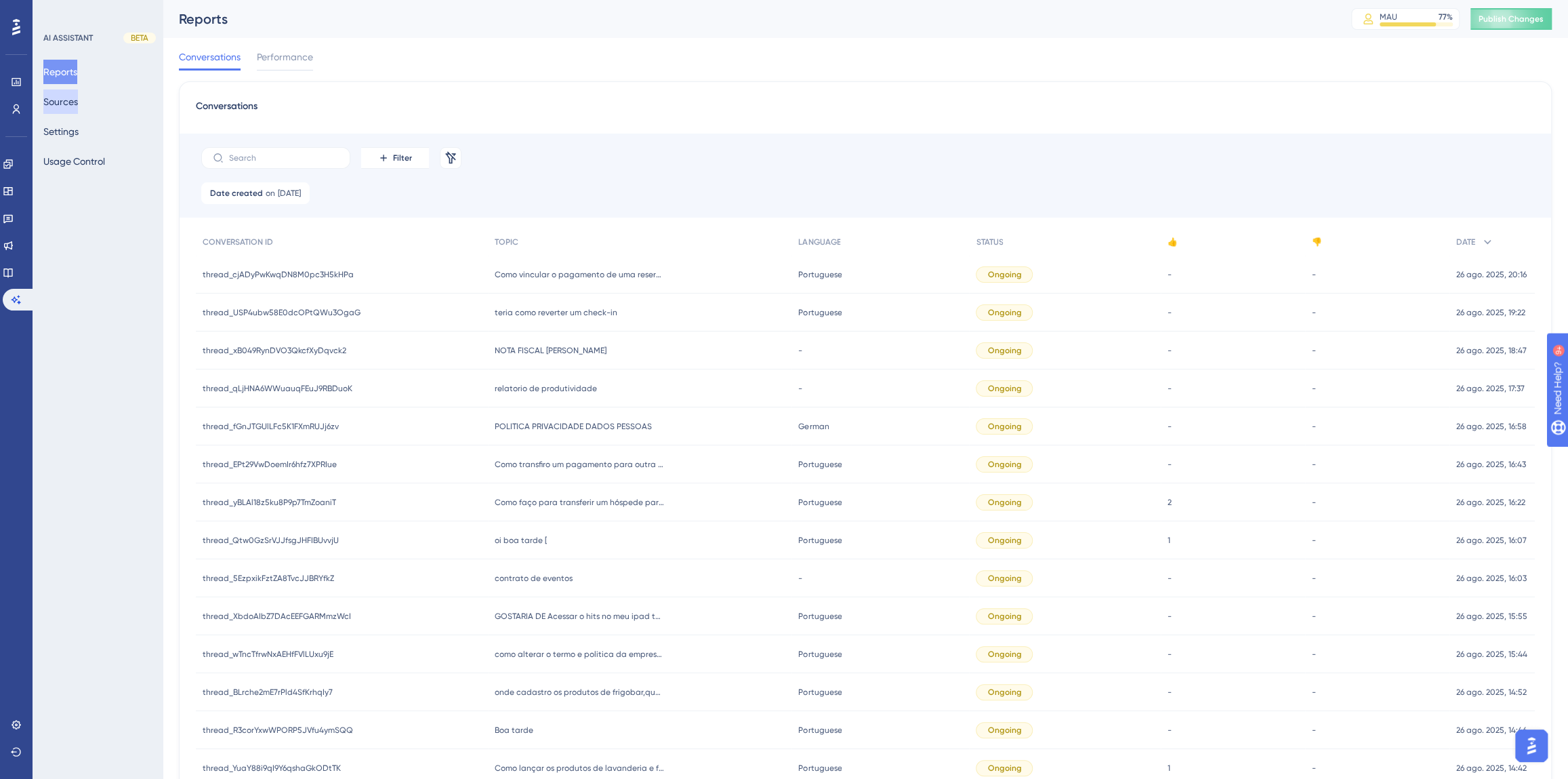
click at [68, 107] on button "Sources" at bounding box center [61, 101] width 35 height 25
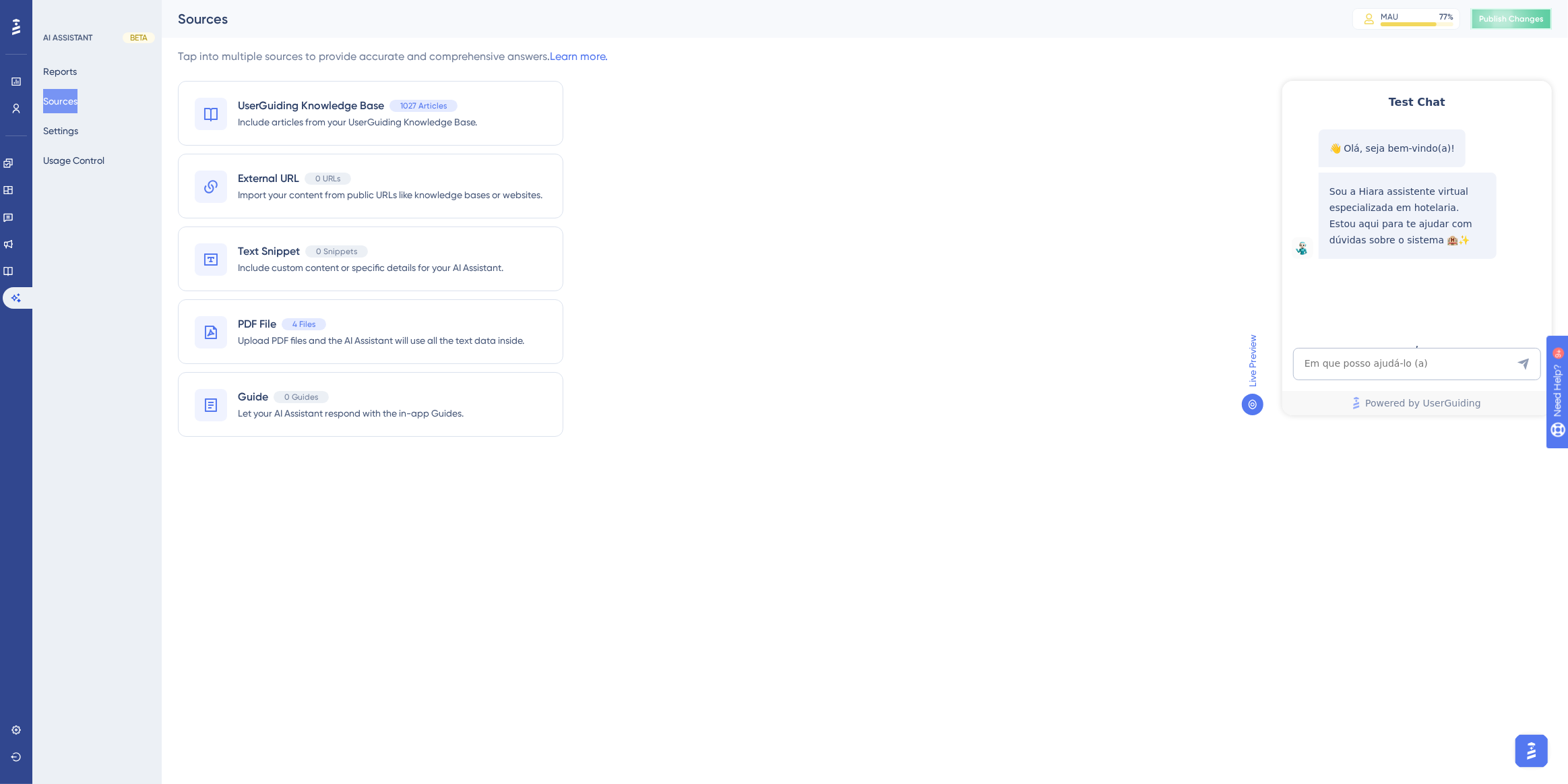
click at [1516, 24] on button "Publish Changes" at bounding box center [1511, 18] width 81 height 21
click at [1350, 366] on textarea "AI Assistant Text Input" at bounding box center [1416, 363] width 248 height 32
paste textarea "como criar uma bandeira de cartão?"
type textarea "como criar uma bandeira de cartão?"
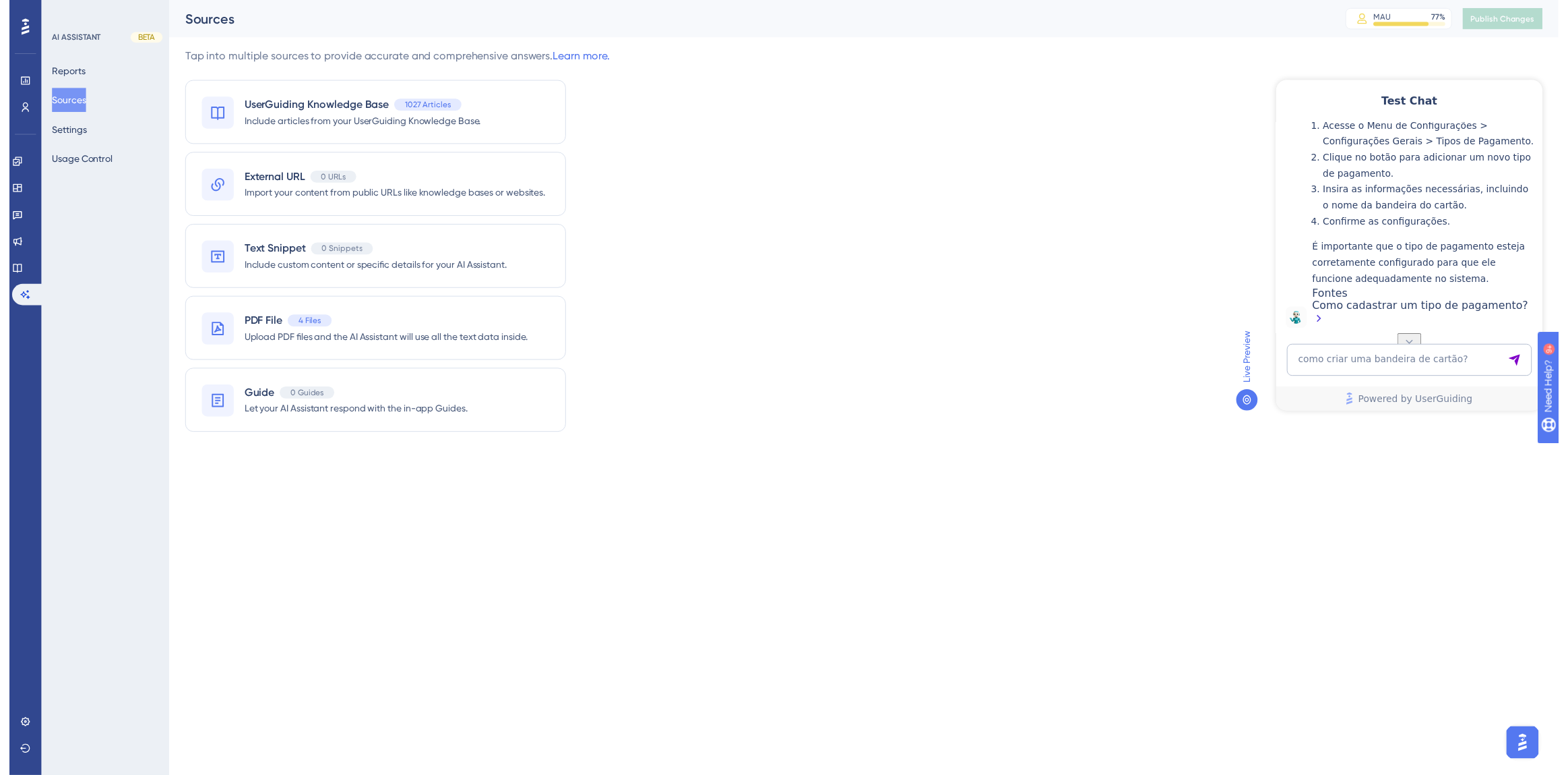
scroll to position [319, 0]
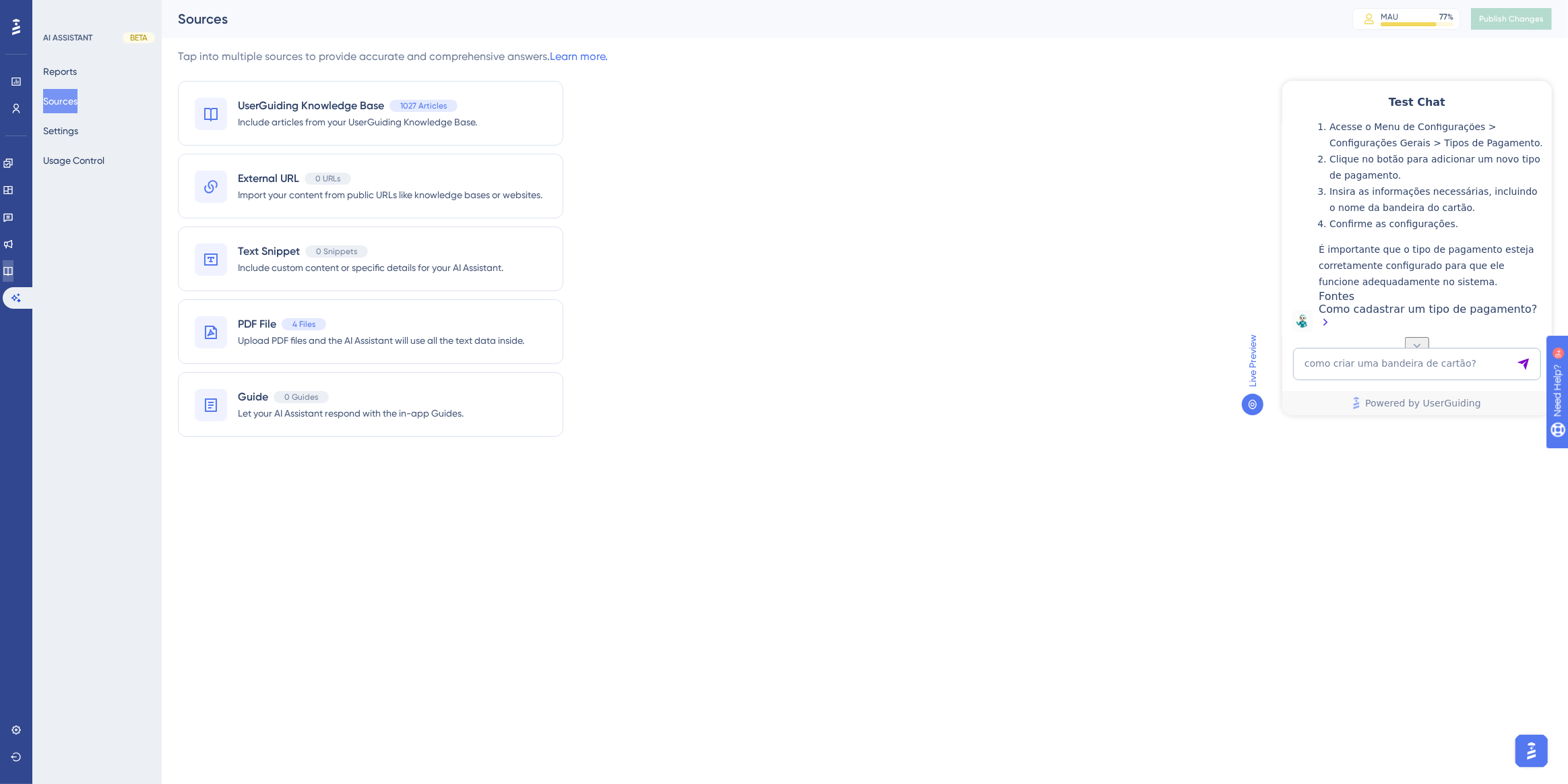
click at [12, 267] on icon at bounding box center [7, 271] width 9 height 9
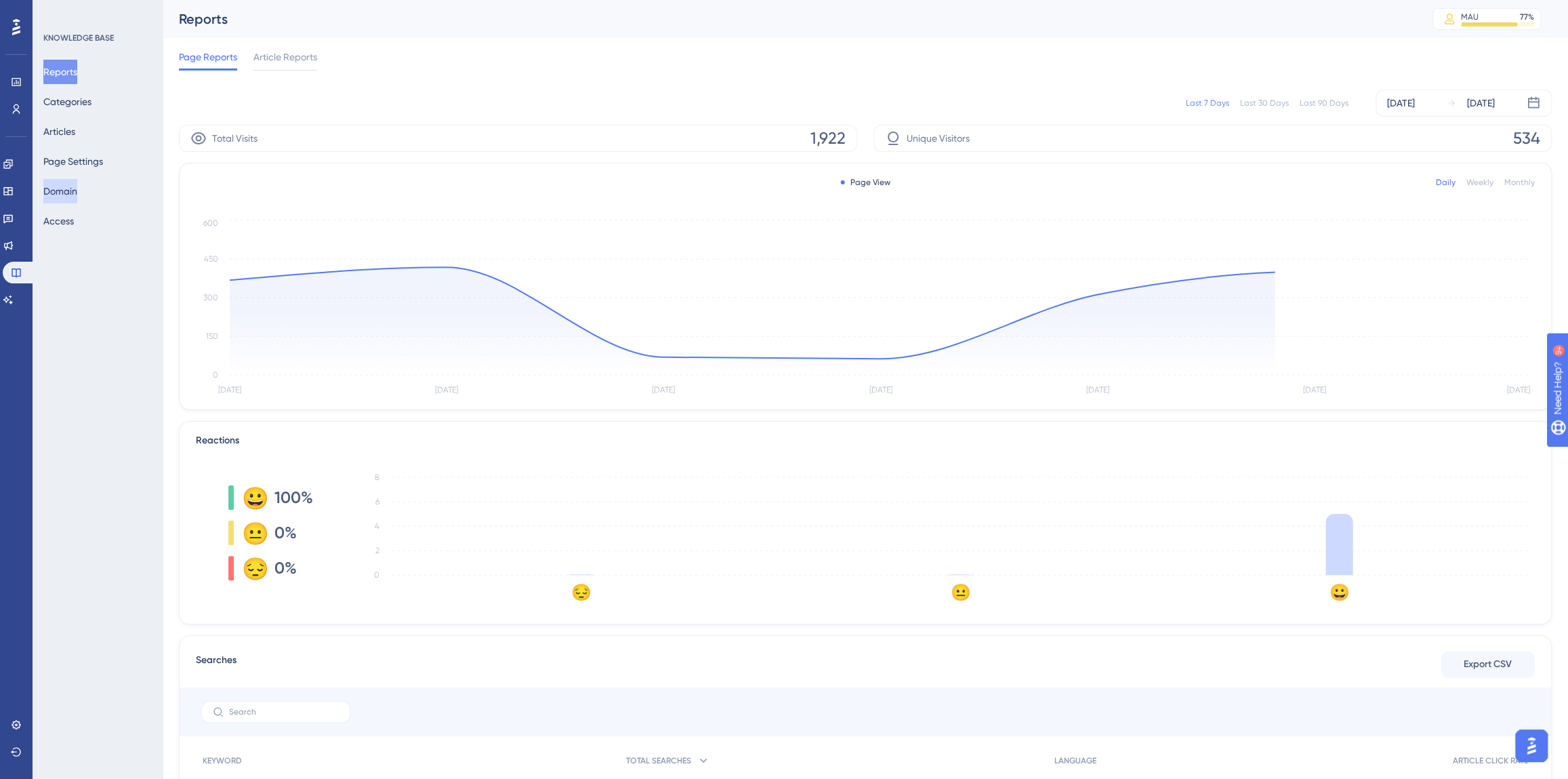
click at [57, 195] on button "Domain" at bounding box center [60, 191] width 34 height 25
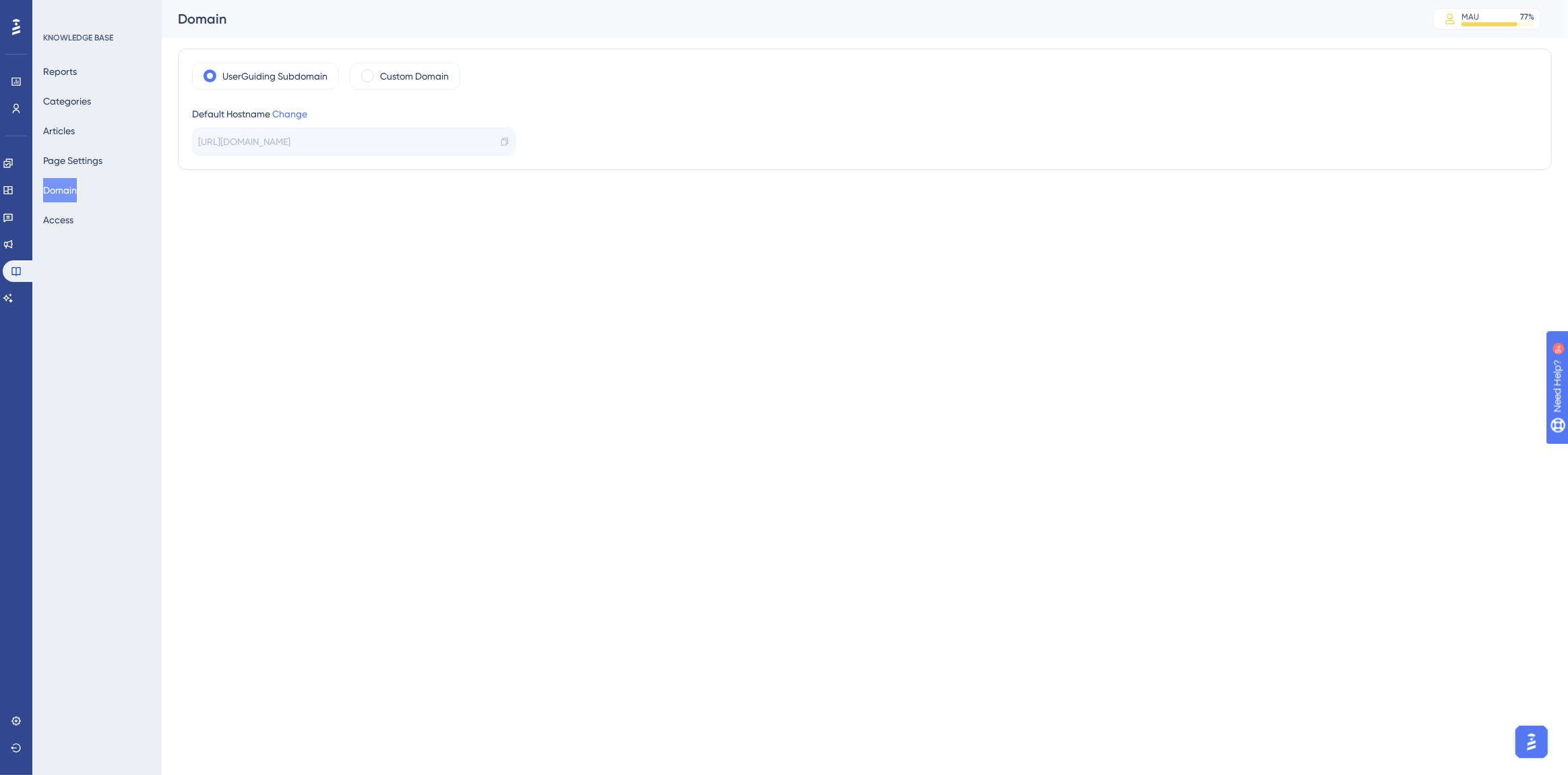
click at [71, 116] on div "Reports Categories Articles Page Settings Domain Access" at bounding box center [98, 145] width 109 height 172
click at [68, 126] on button "Articles" at bounding box center [59, 131] width 31 height 24
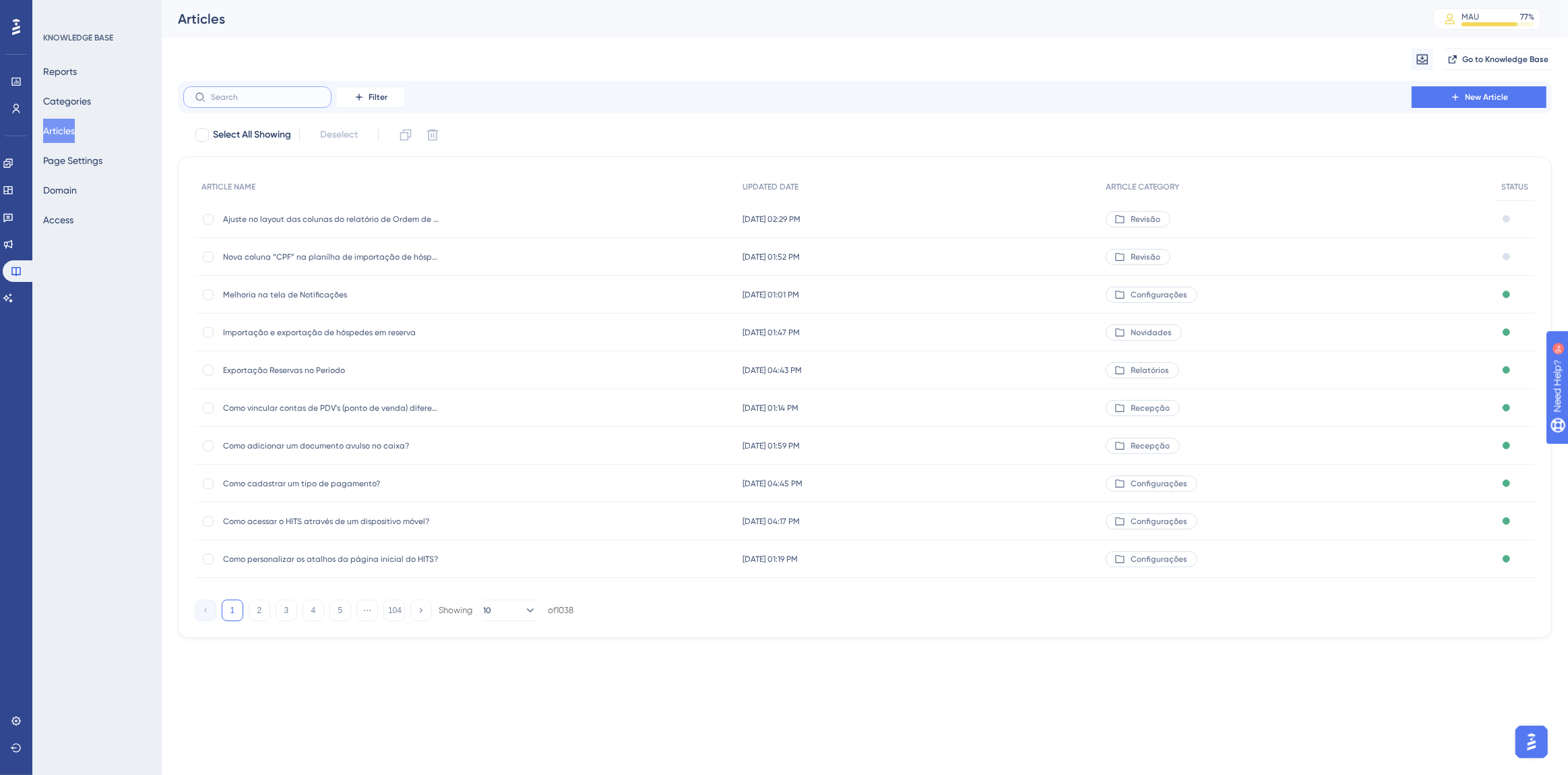
click at [268, 94] on input "text" at bounding box center [265, 97] width 109 height 9
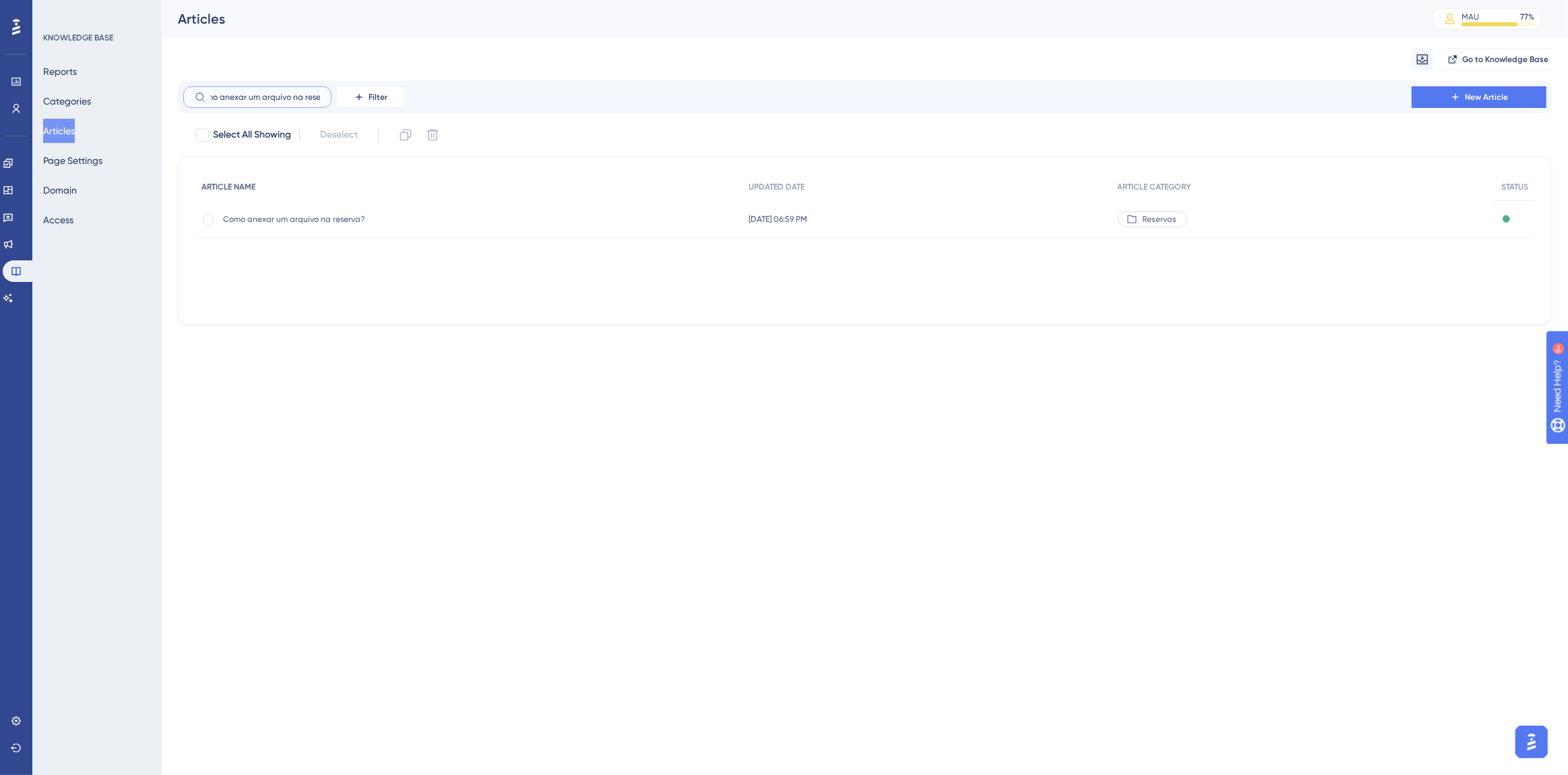
scroll to position [0, 24]
type input "como anexar um arquivo na reserva"
click at [322, 222] on span "Como anexar um arquivo na reserva?" at bounding box center [331, 220] width 215 height 11
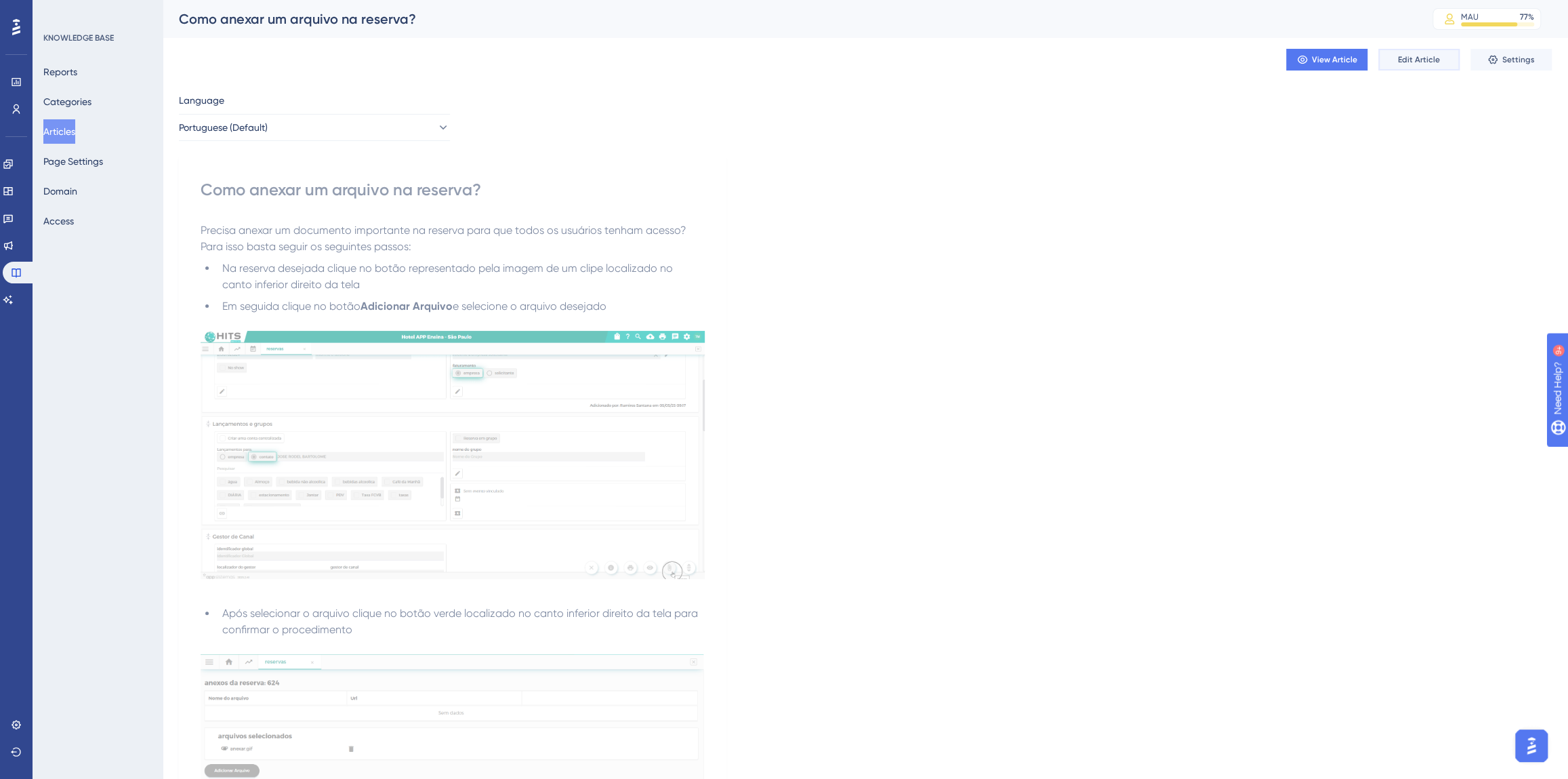
click at [1434, 59] on span "Edit Article" at bounding box center [1419, 60] width 42 height 11
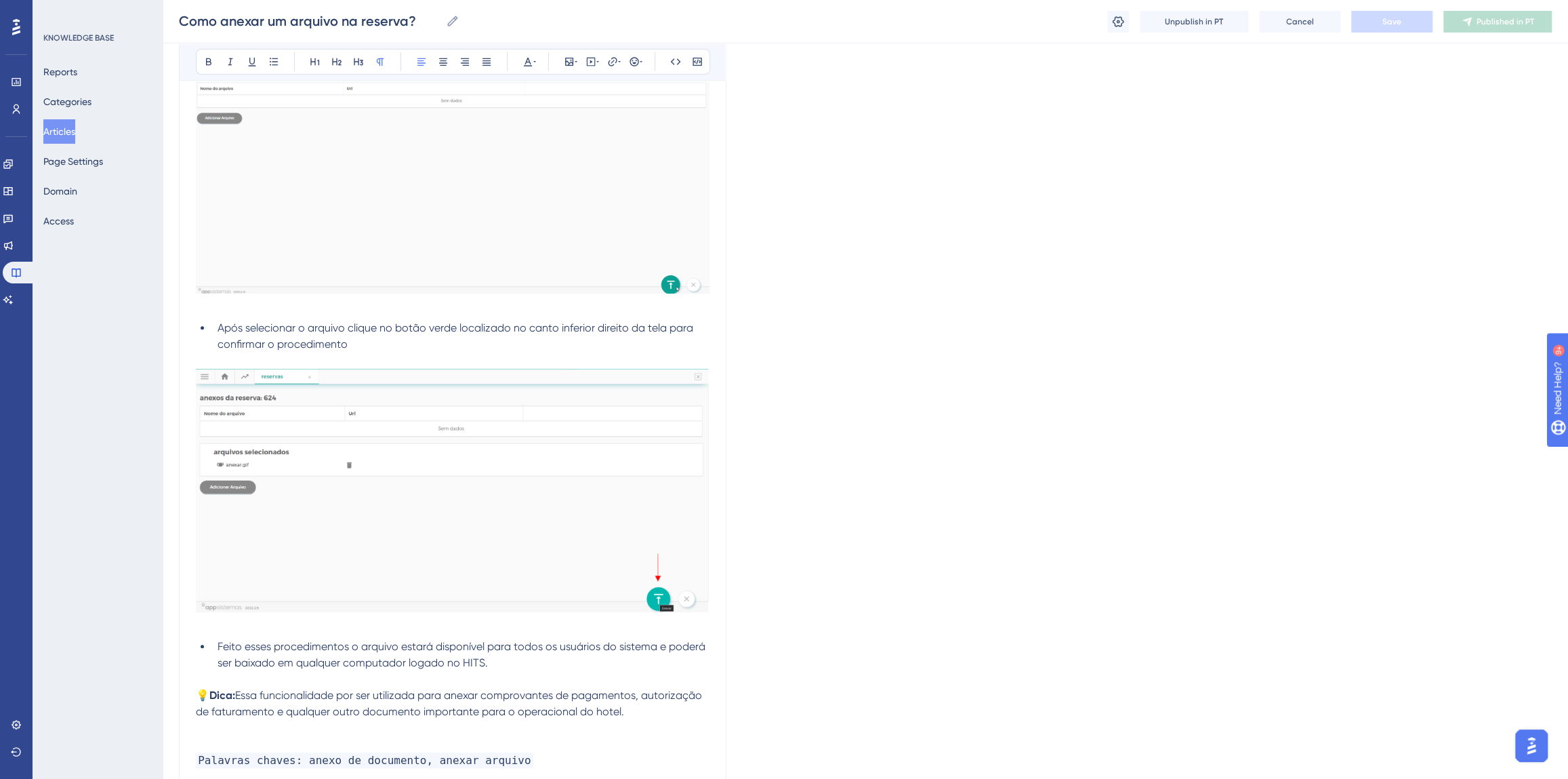
scroll to position [486, 0]
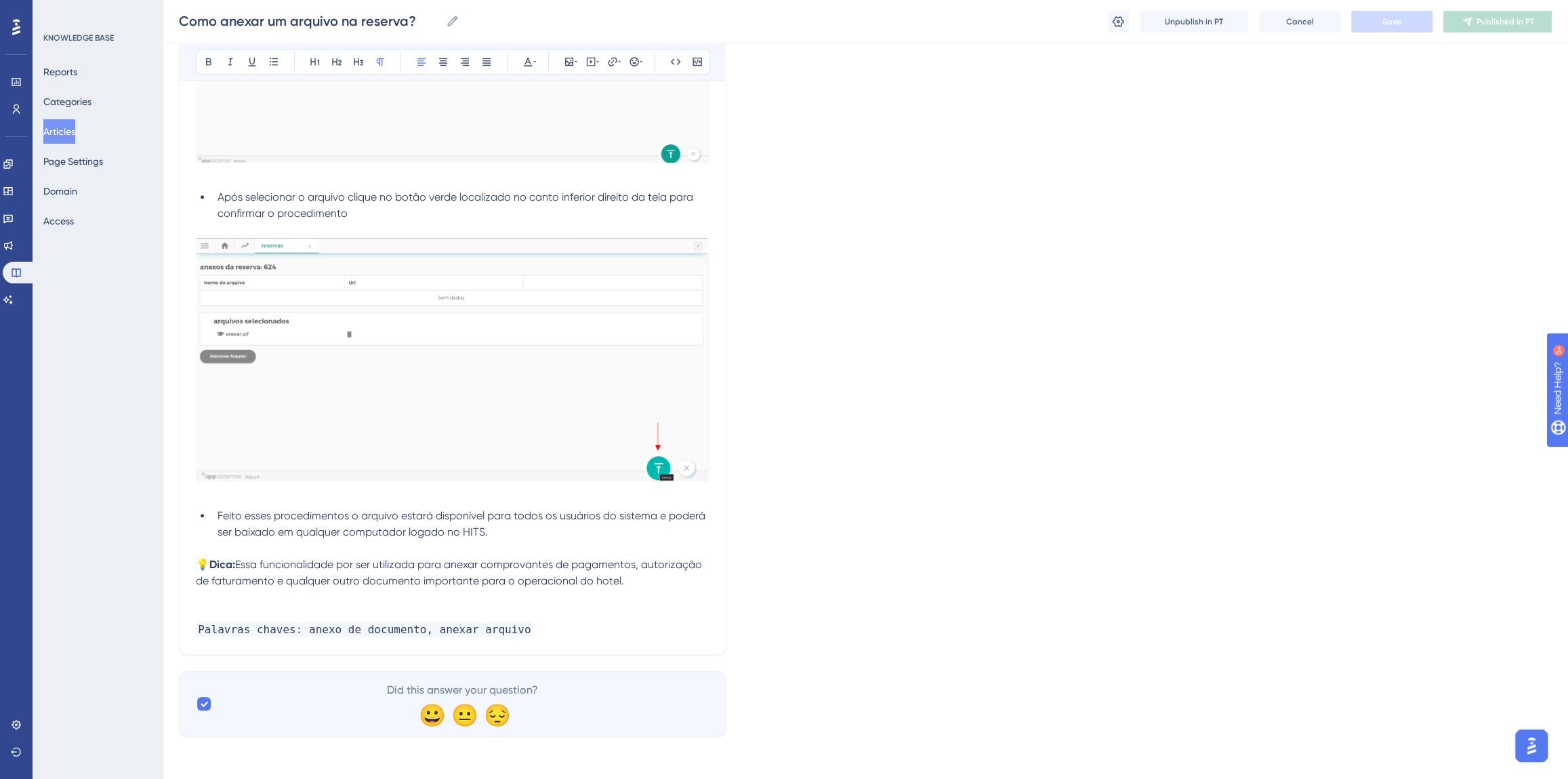
click at [638, 582] on p "💡Dica: Essa funcionalidade por ser utilizada para anexar comprovantes de pagame…" at bounding box center [453, 573] width 514 height 32
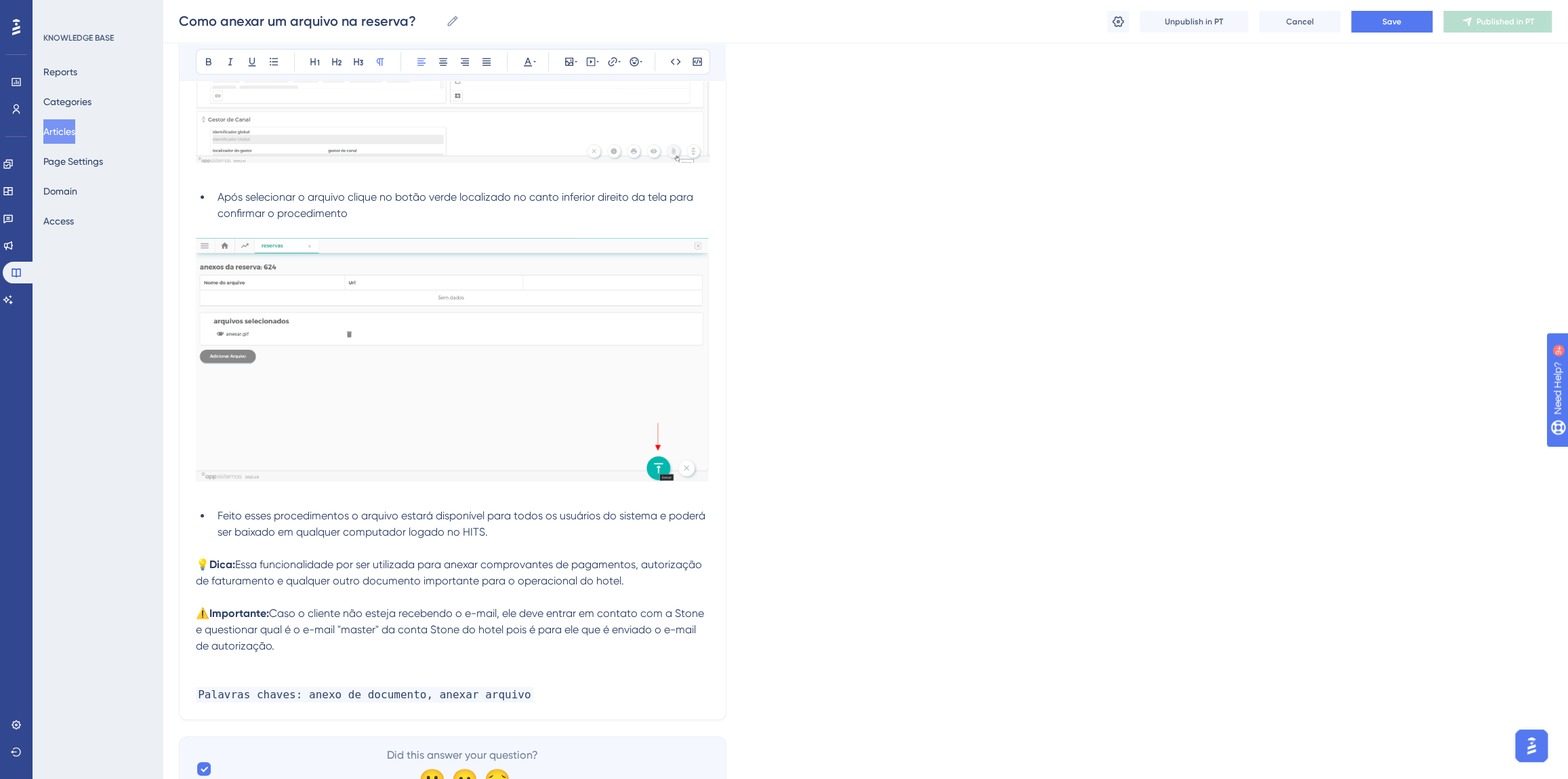
drag, startPoint x: 278, startPoint y: 637, endPoint x: 304, endPoint y: 618, distance: 32.2
click at [304, 618] on p "⚠️ Importante: Caso o cliente não esteja recebendo o e-mail, ele deve entrar em…" at bounding box center [453, 630] width 514 height 49
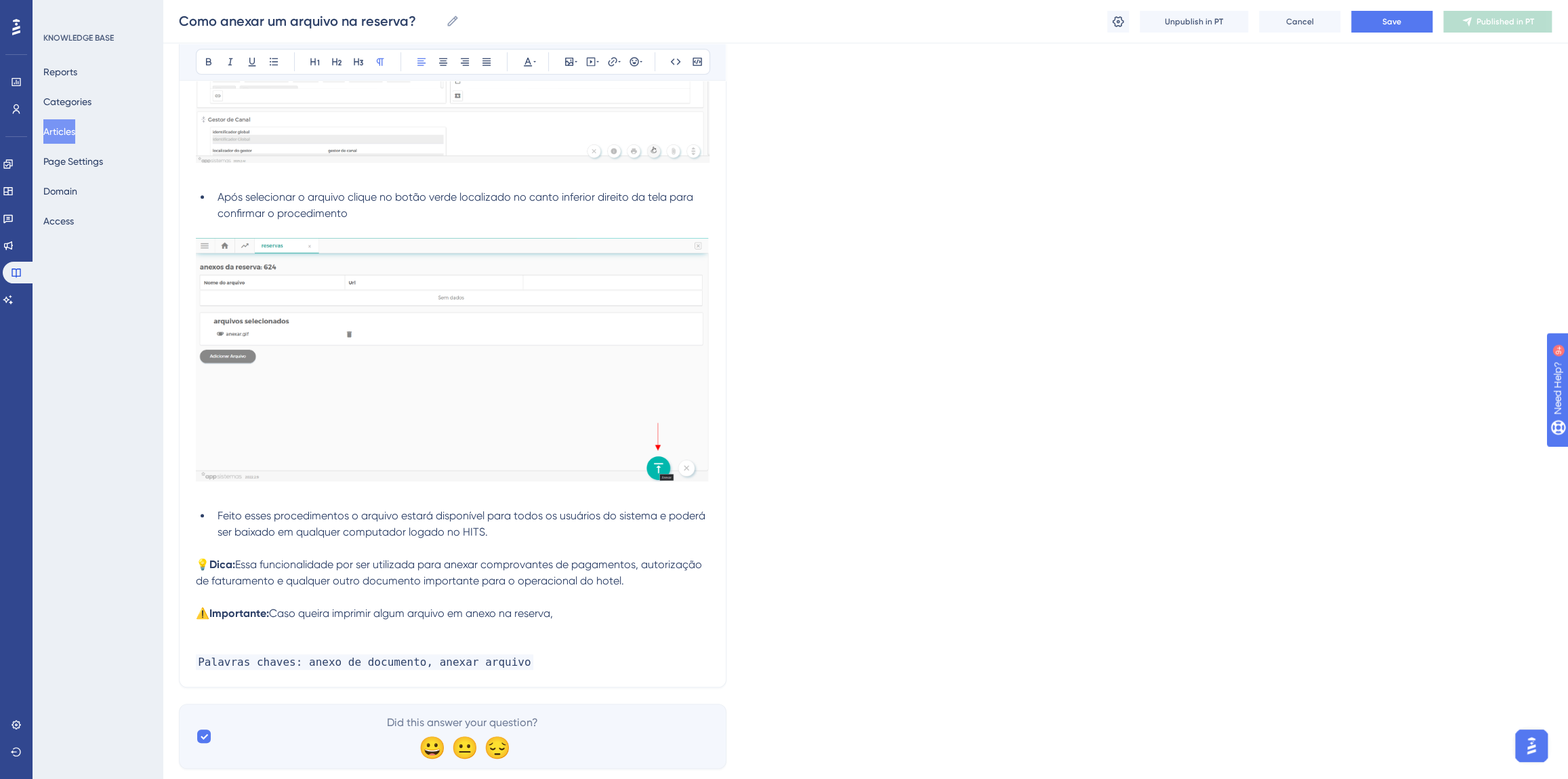
click at [448, 615] on span "Caso queira imprimir algum arquivo em anexo na reserva," at bounding box center [410, 613] width 284 height 13
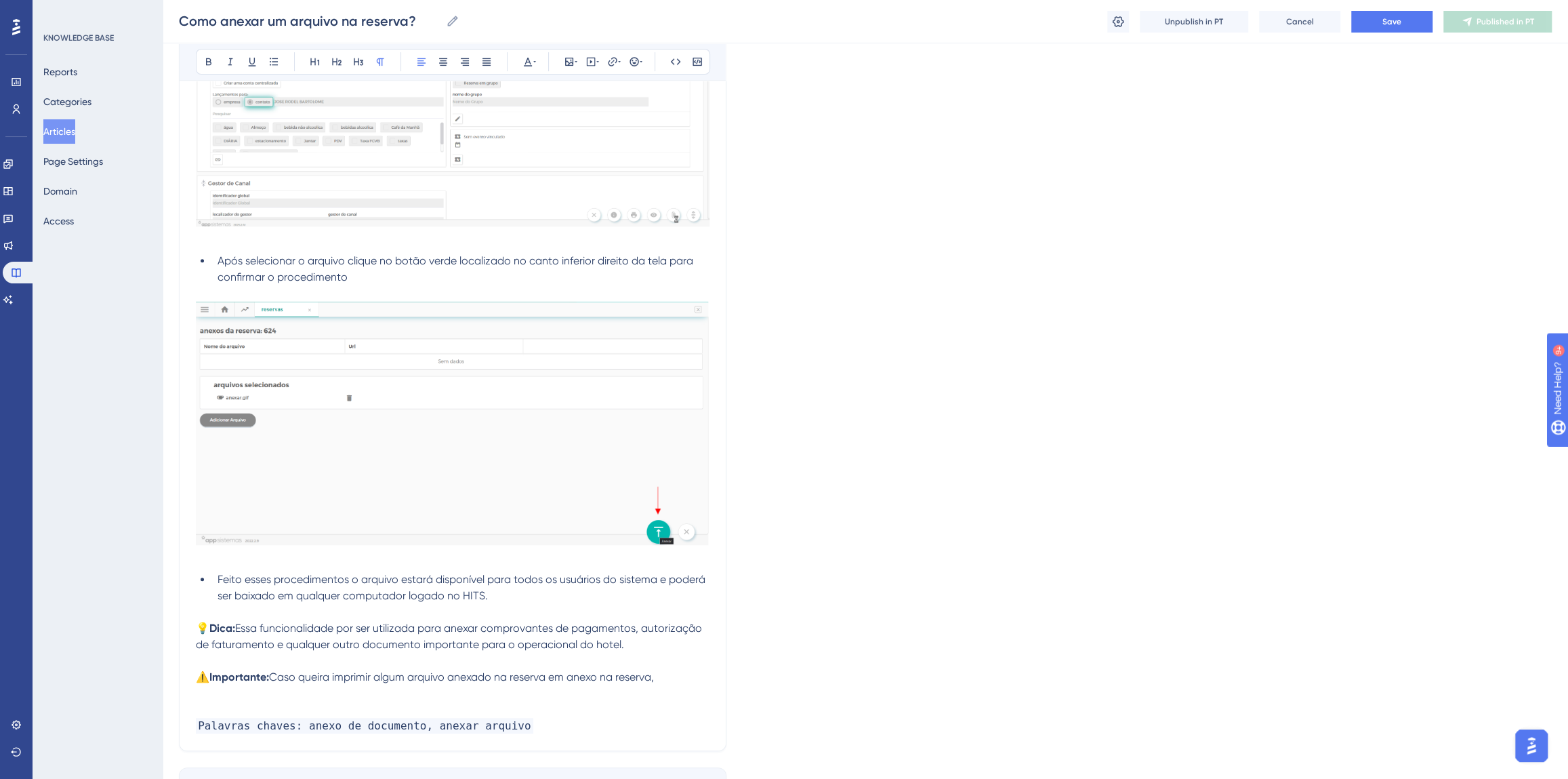
scroll to position [520, 0]
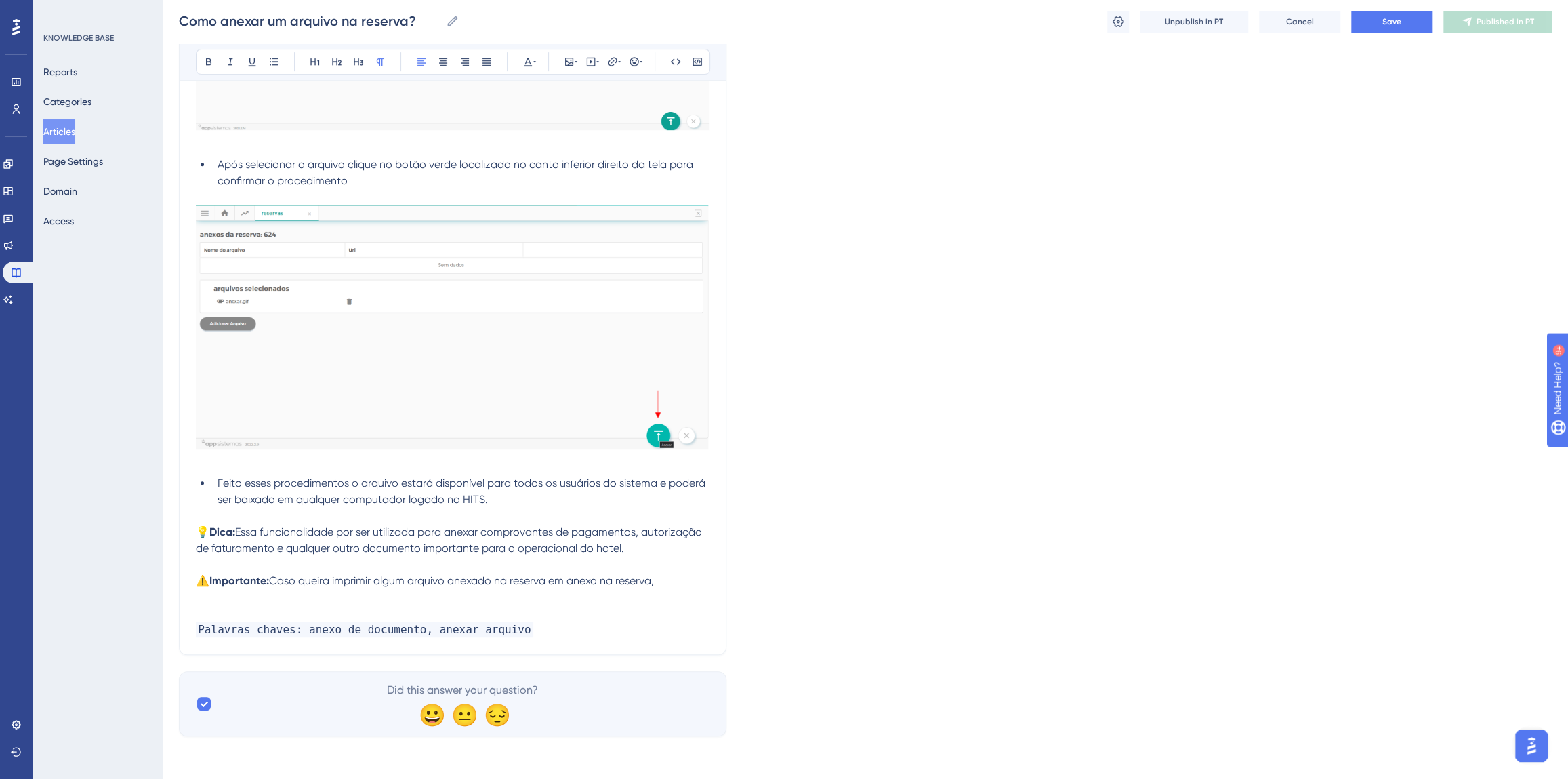
click at [686, 580] on p "⚠️ Importante: Caso queira imprimir algum arquivo anexado na reserva em anexo n…" at bounding box center [453, 580] width 514 height 17
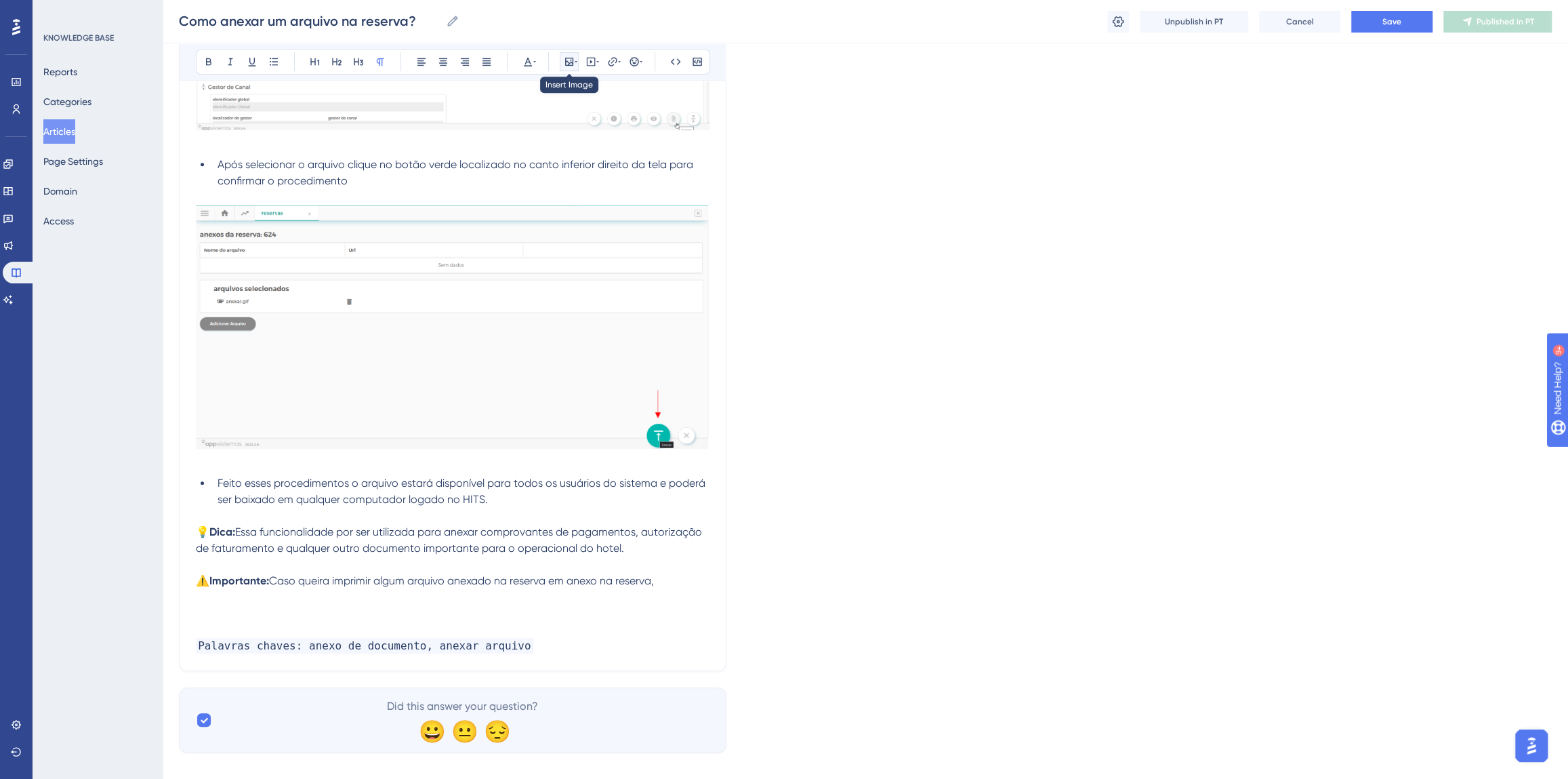
click at [569, 61] on icon at bounding box center [569, 62] width 11 height 11
click at [550, 126] on span "Upload Image" at bounding box center [576, 127] width 55 height 11
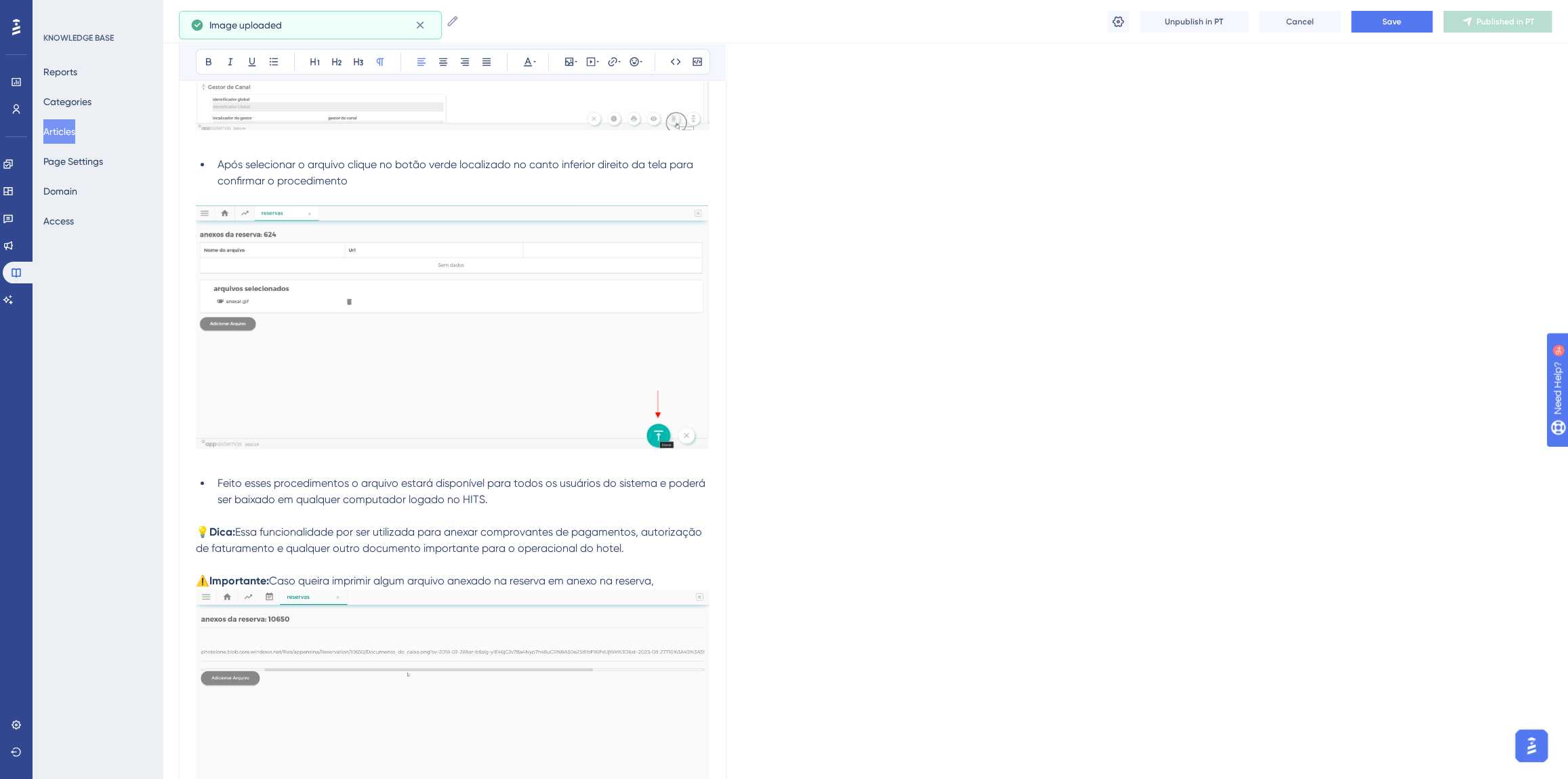
click at [669, 580] on p "⚠️ Importante: Caso queira imprimir algum arquivo anexado na reserva em anexo n…" at bounding box center [453, 580] width 514 height 17
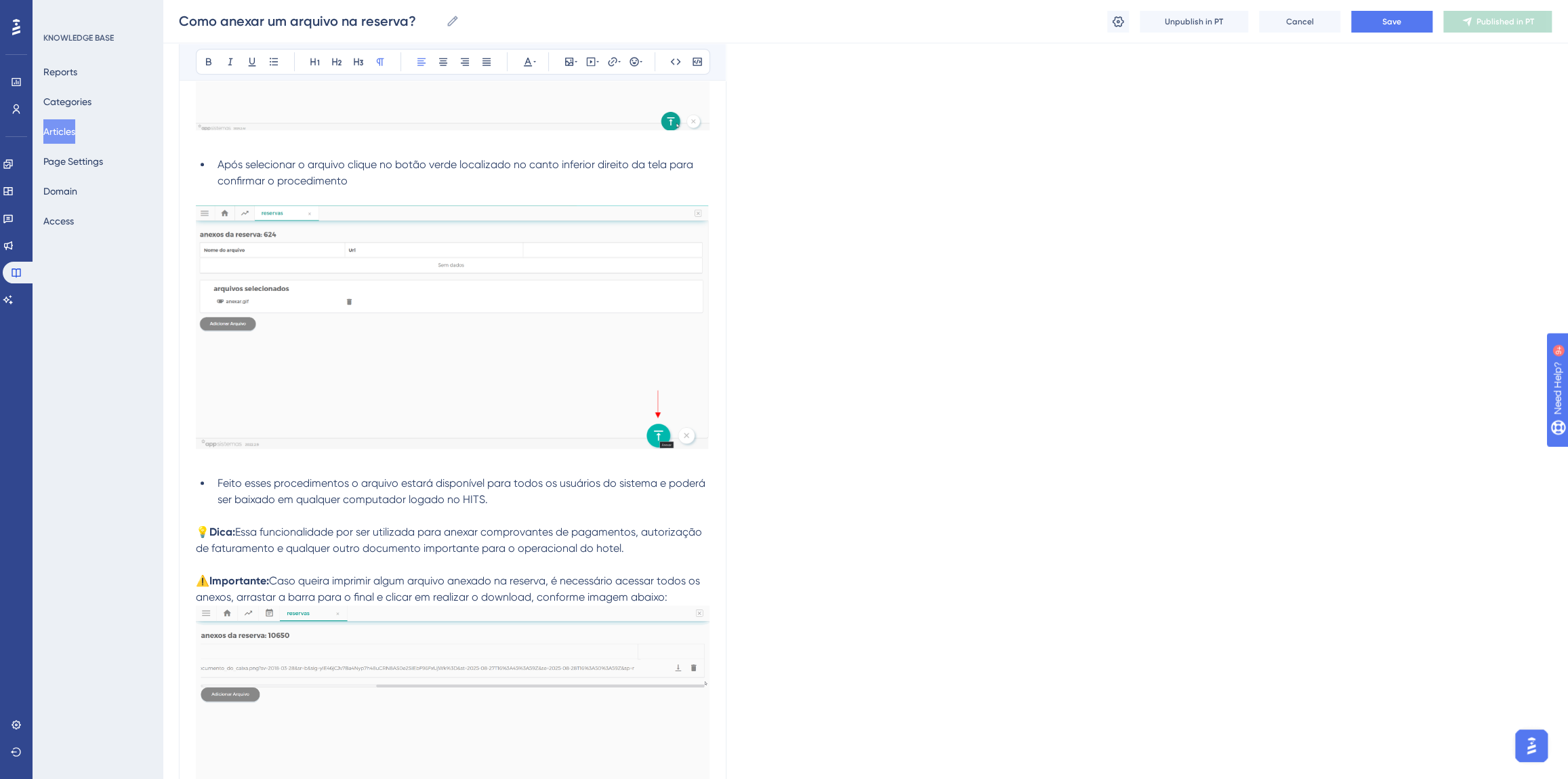
drag, startPoint x: 671, startPoint y: 595, endPoint x: 273, endPoint y: 577, distance: 398.4
click at [273, 577] on p "⚠️ Importante: Caso queira imprimir algum arquivo anexado na reserva, é necessá…" at bounding box center [453, 588] width 514 height 32
copy span "Caso queira imprimir algum arquivo anexado na reserva, é necessário acessar tod…"
click at [370, 595] on span "Caso queira imprimir algum arquivo anexado na reserva, é necessário acessar tod…" at bounding box center [449, 588] width 507 height 29
drag, startPoint x: 274, startPoint y: 577, endPoint x: 687, endPoint y: 597, distance: 413.5
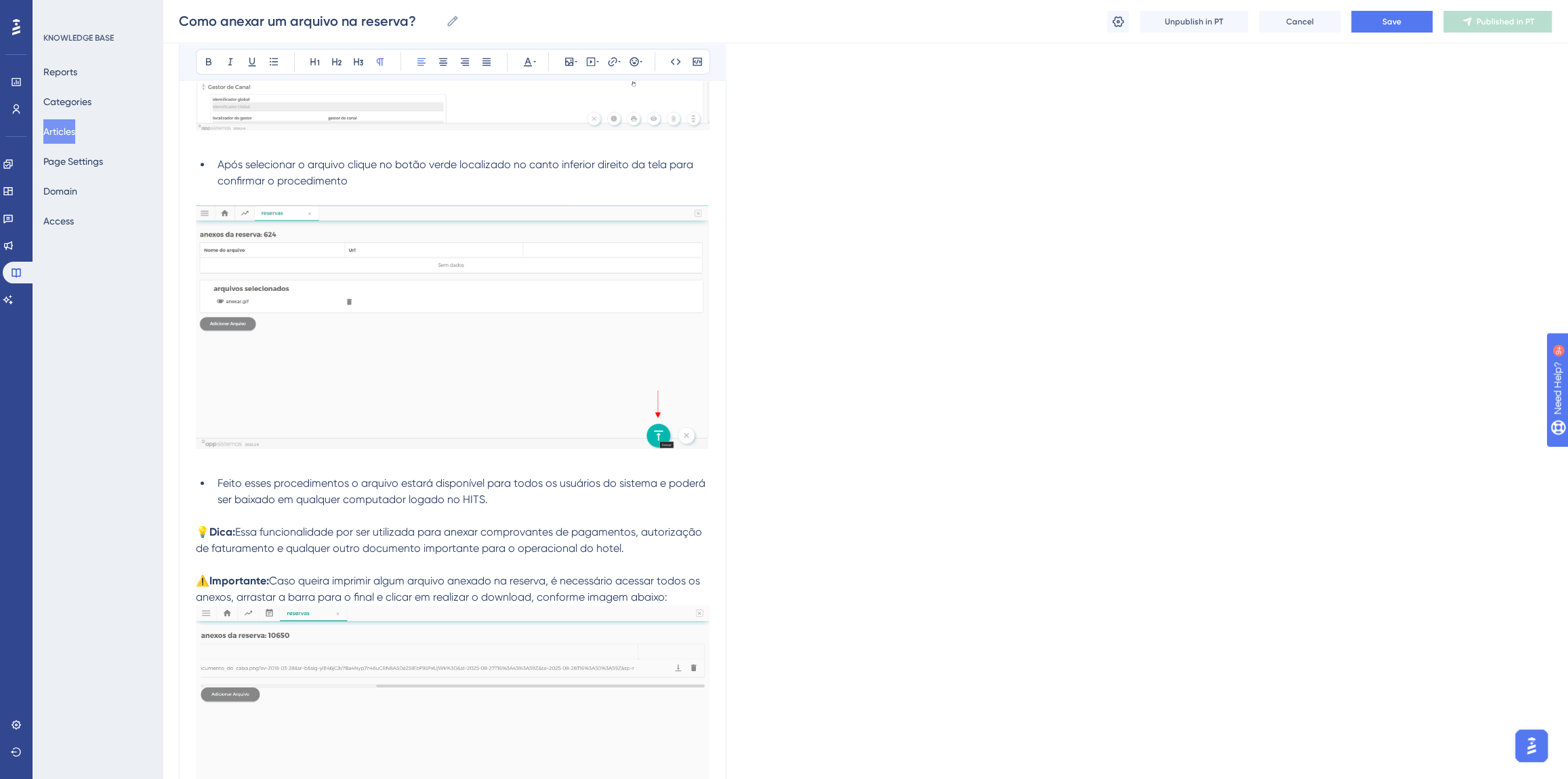
click at [687, 597] on p "⚠️ Importante: Caso queira imprimir algum arquivo anexado na reserva, é necessá…" at bounding box center [453, 588] width 514 height 32
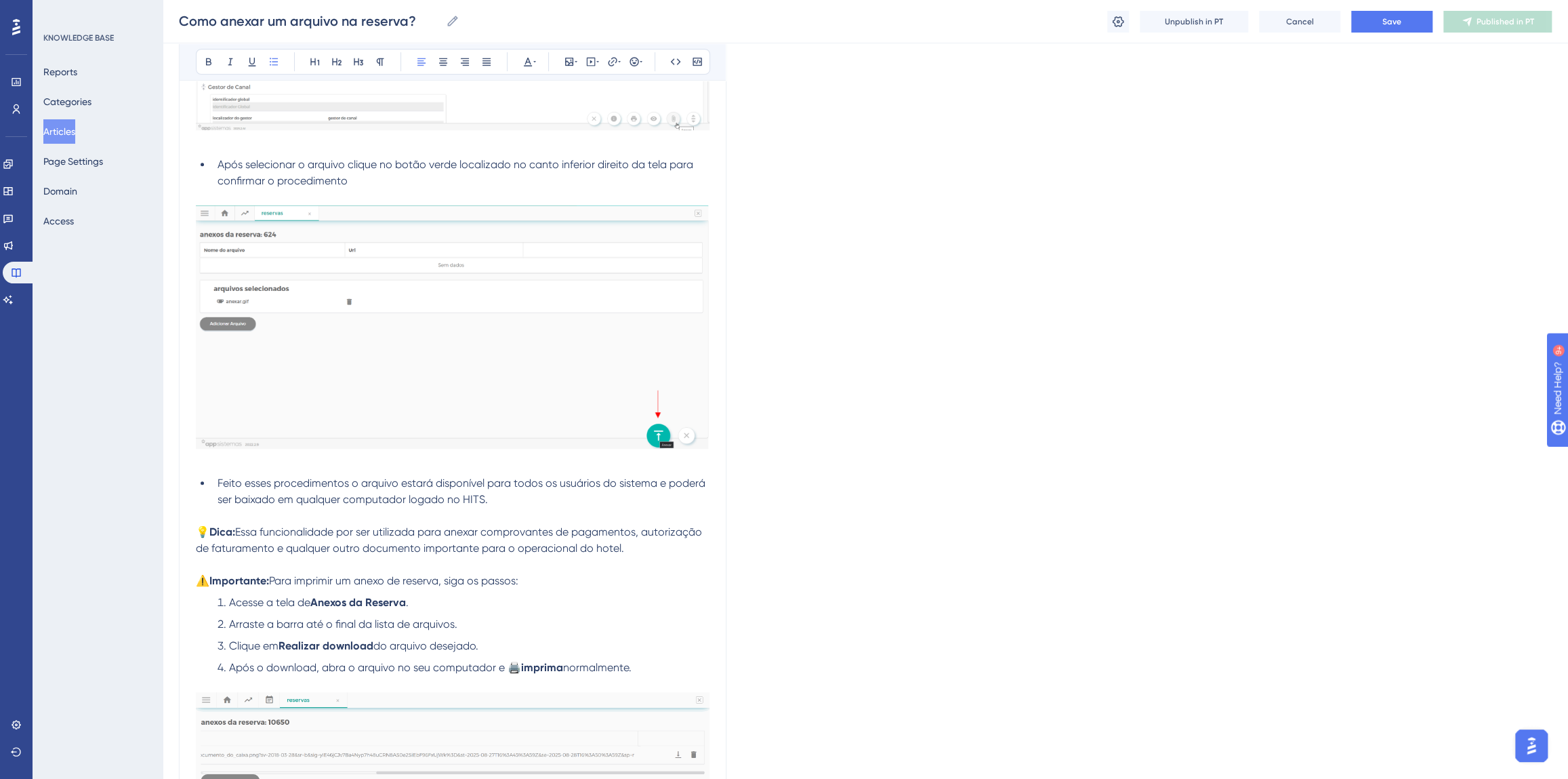
drag, startPoint x: 644, startPoint y: 668, endPoint x: 196, endPoint y: 605, distance: 452.4
click at [196, 605] on ol "Acesse a tela de Anexos da Reserva . Arraste a barra até o final da lista de ar…" at bounding box center [453, 635] width 514 height 81
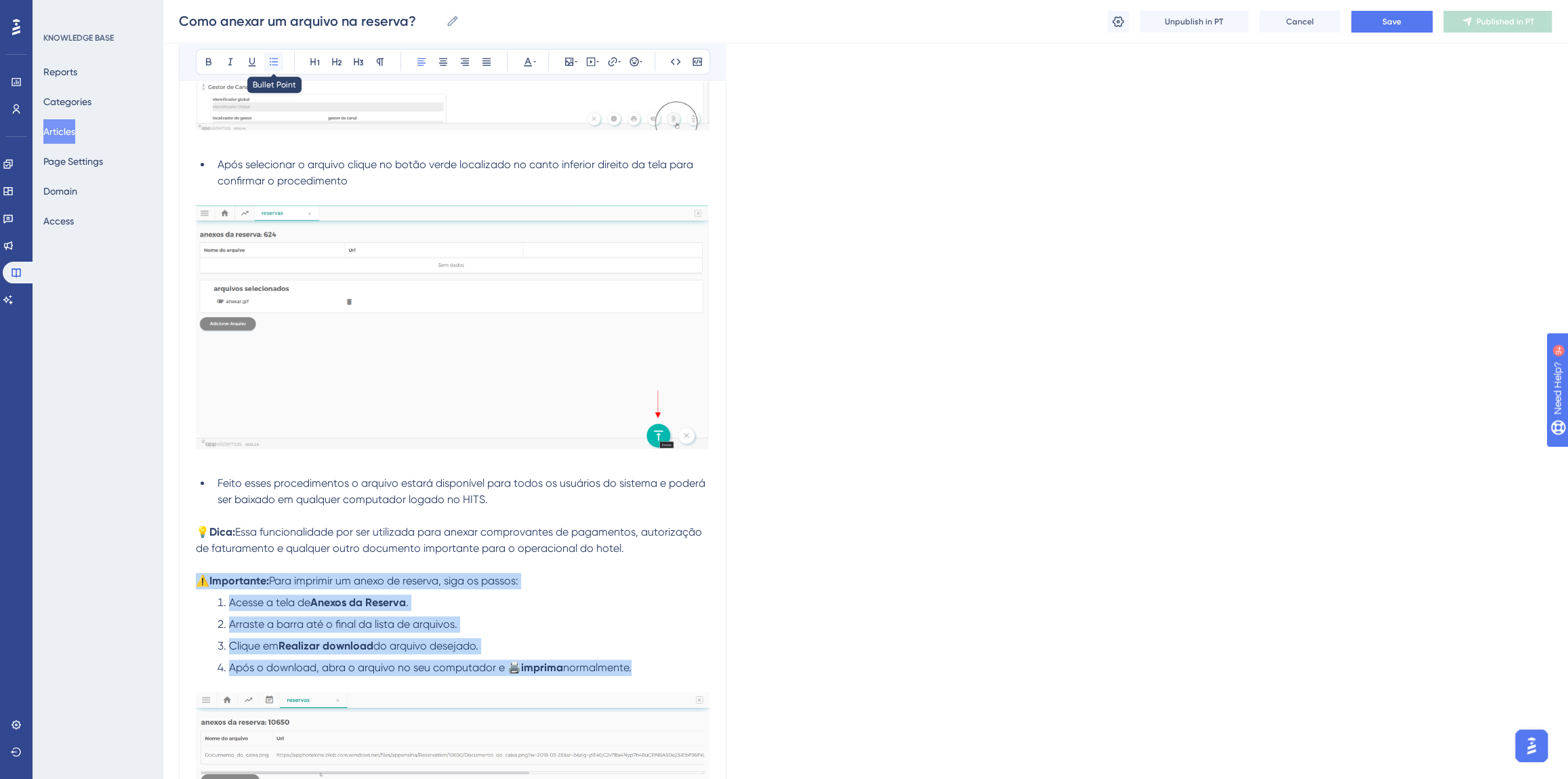
click at [269, 61] on icon at bounding box center [274, 62] width 11 height 11
click at [270, 61] on icon at bounding box center [274, 61] width 8 height 7
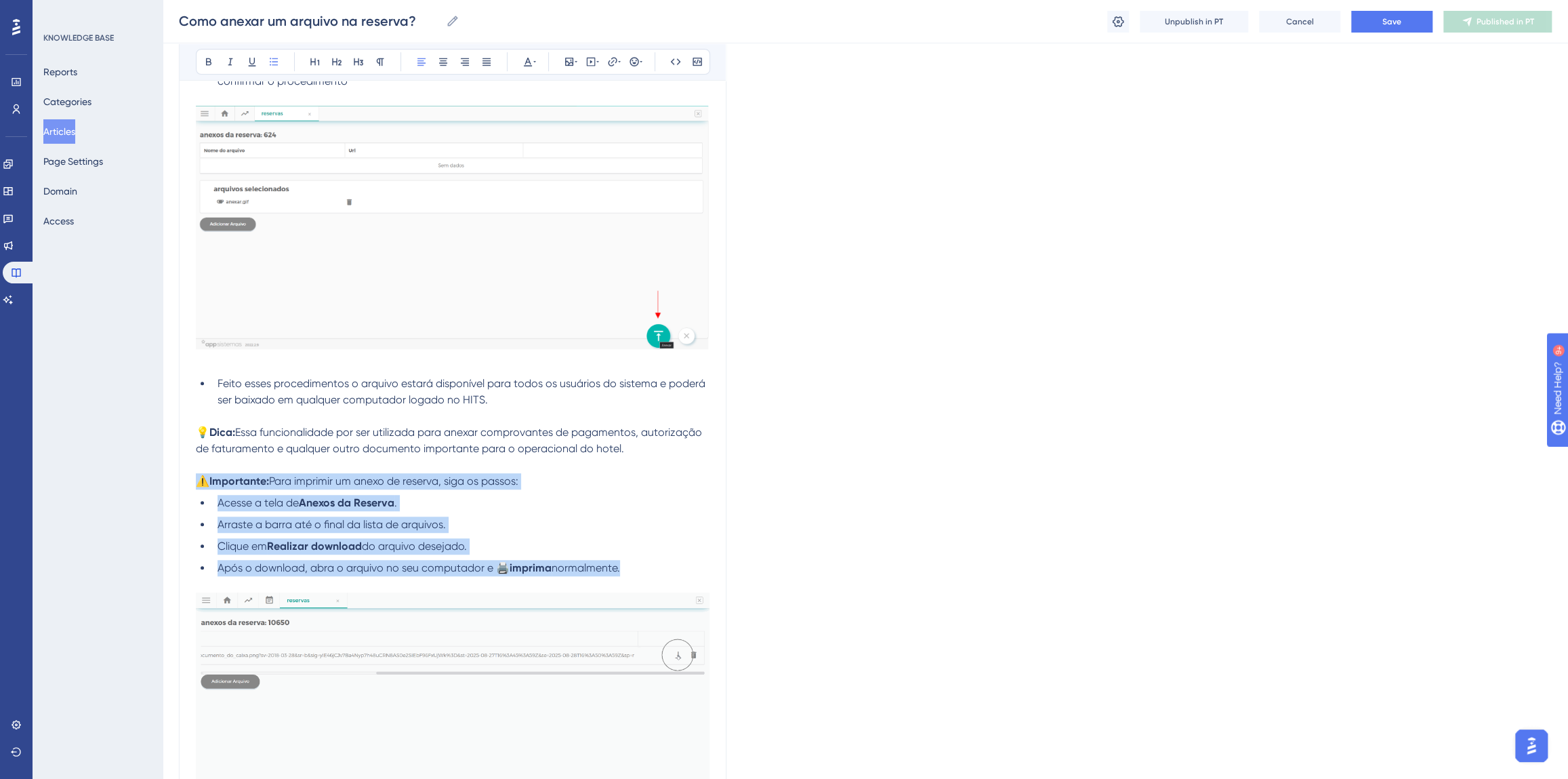
scroll to position [766, 0]
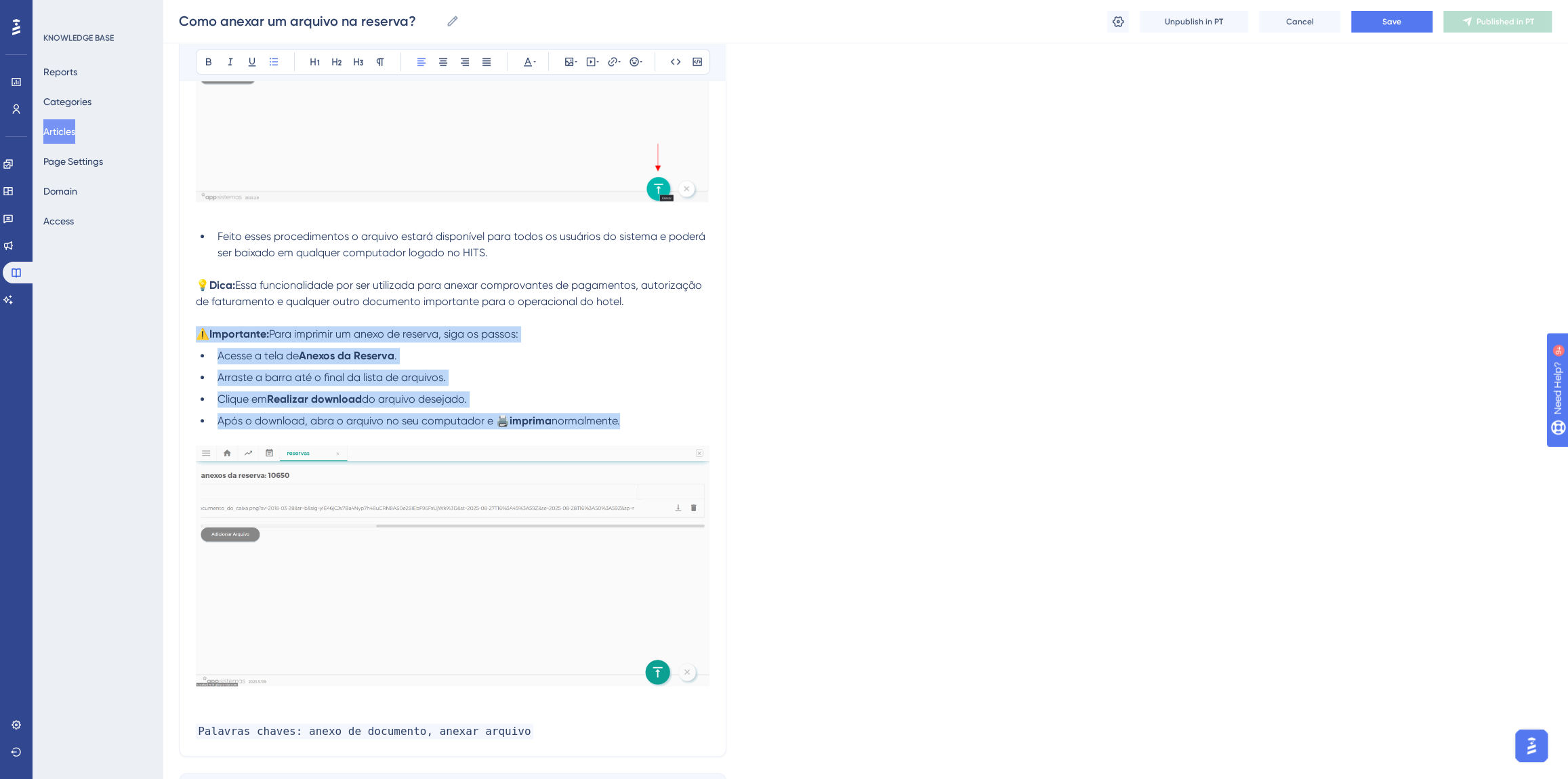
click at [522, 383] on li "Arraste a barra até o final da lista de arquivos." at bounding box center [460, 377] width 497 height 17
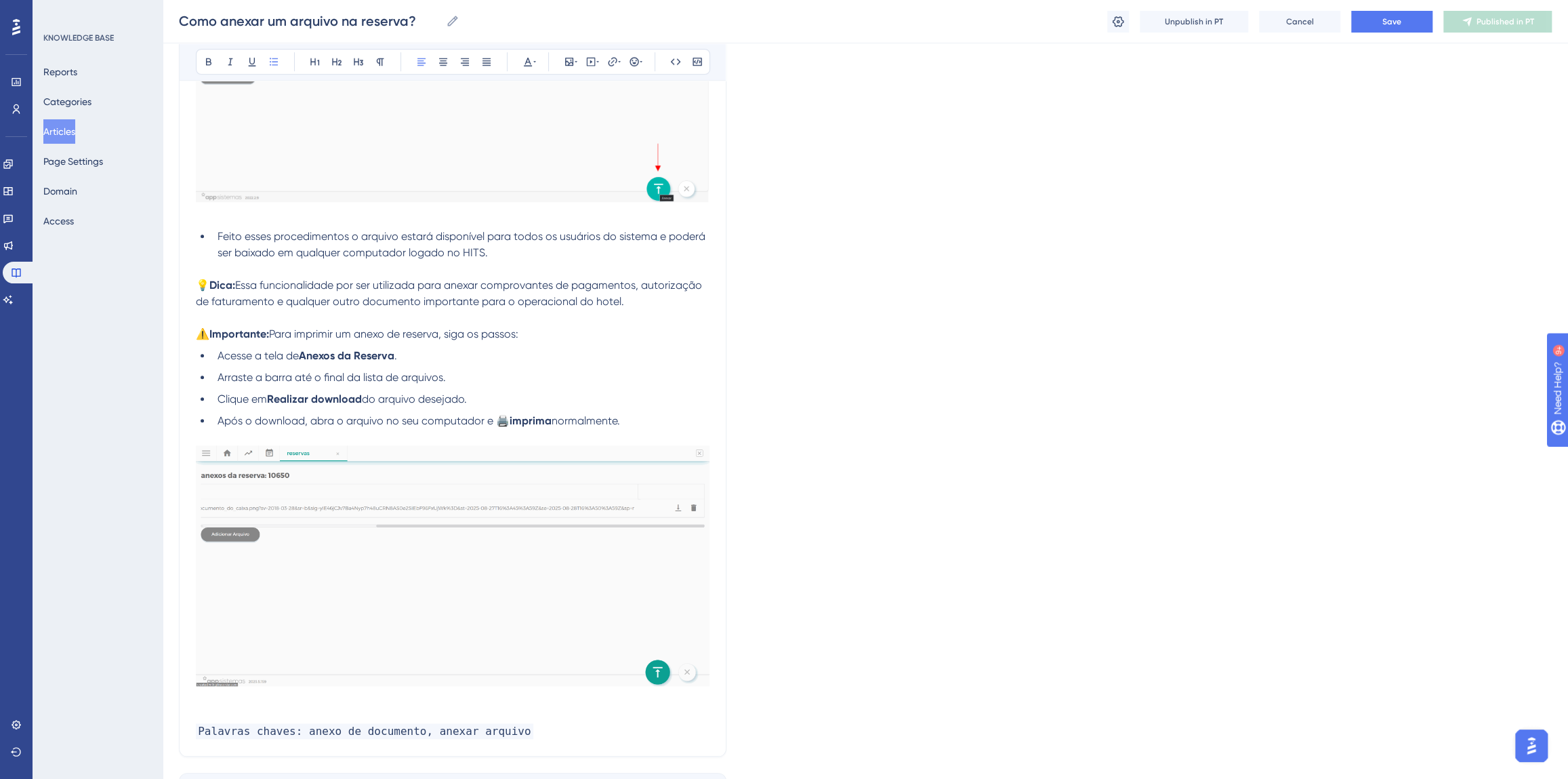
click at [478, 653] on img at bounding box center [453, 565] width 514 height 240
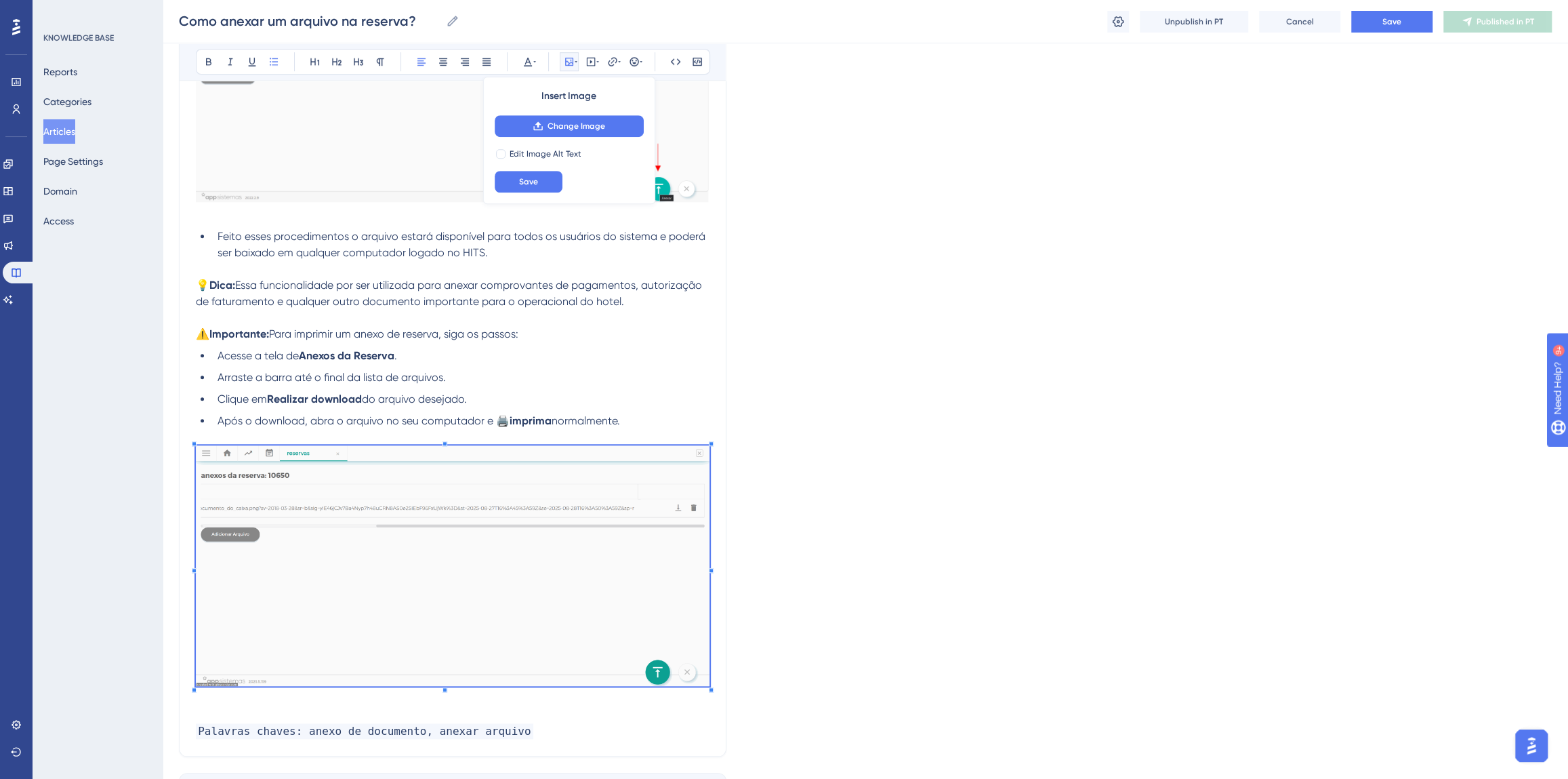
click at [529, 718] on p at bounding box center [453, 715] width 514 height 17
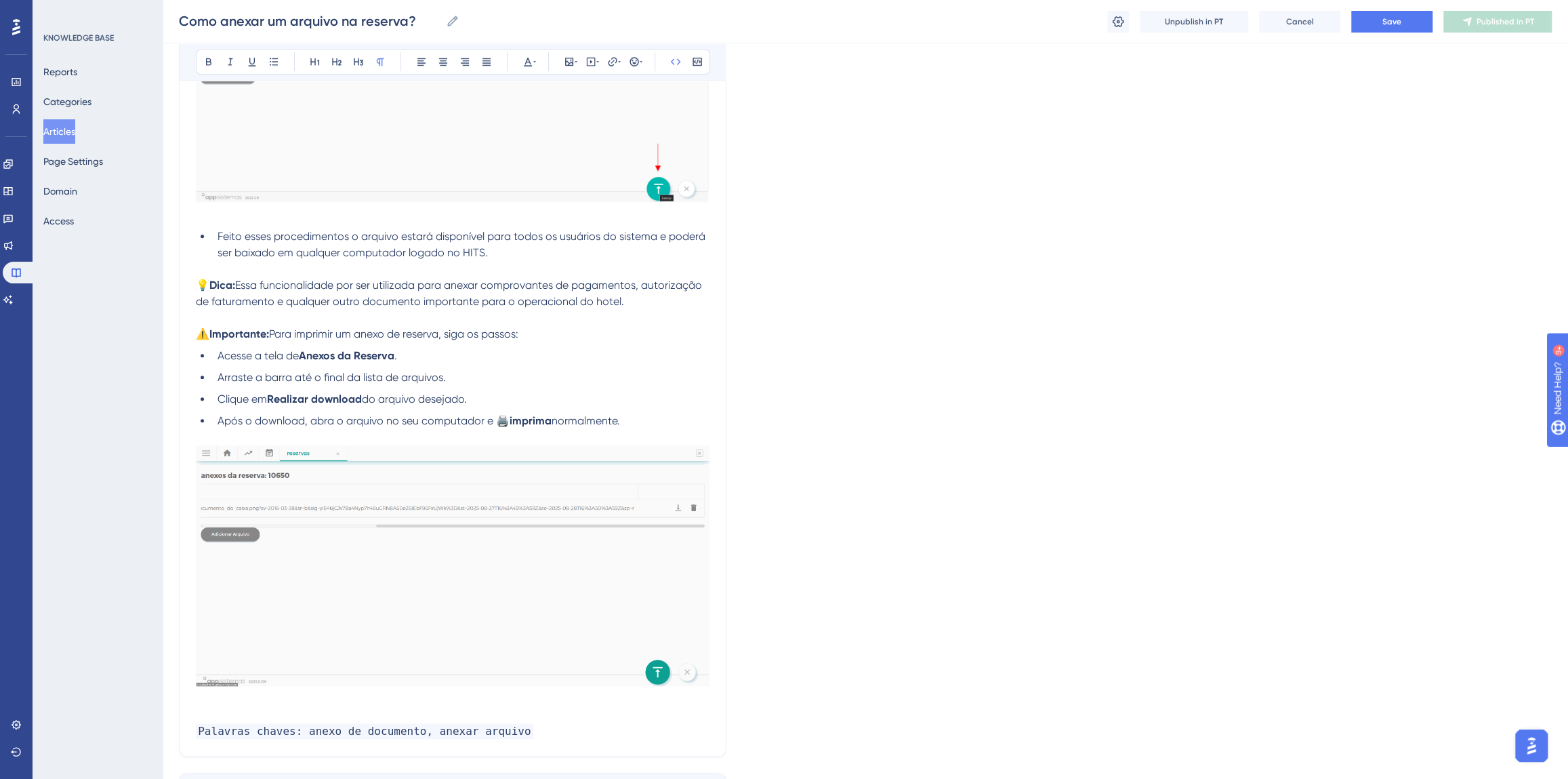
click at [520, 733] on p "Palavras chaves: anexo de documento, anexar arquivo" at bounding box center [453, 732] width 514 height 17
click at [941, 610] on div "Language Portuguese (Default) Como anexar um arquivo na reserva? Bold Italic Un…" at bounding box center [865, 87] width 1373 height 1533
click at [1400, 14] on button "Save" at bounding box center [1392, 21] width 81 height 21
click at [1463, 22] on button "Publish in PT" at bounding box center [1498, 21] width 108 height 21
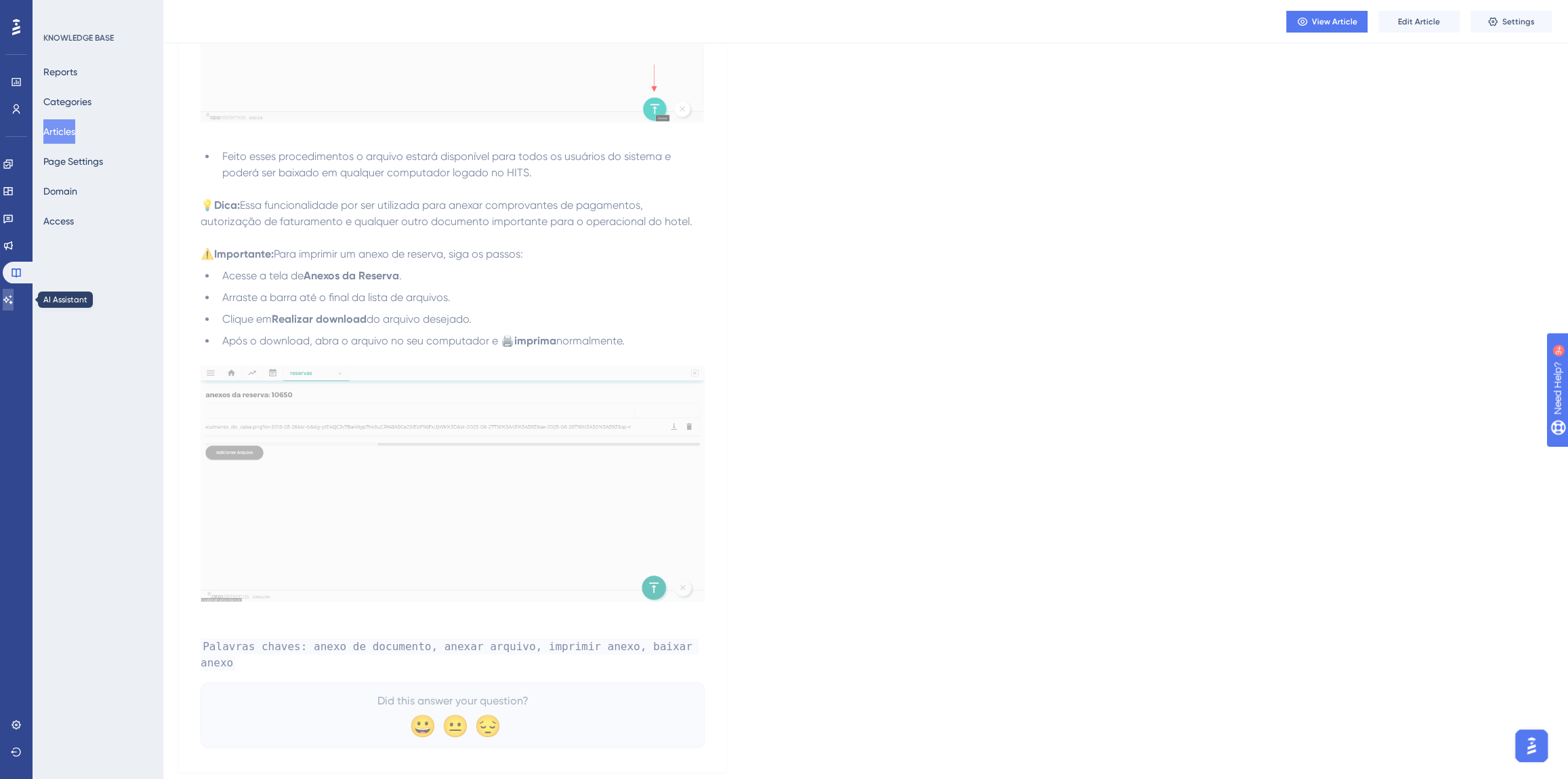
click at [13, 297] on icon at bounding box center [8, 300] width 11 height 11
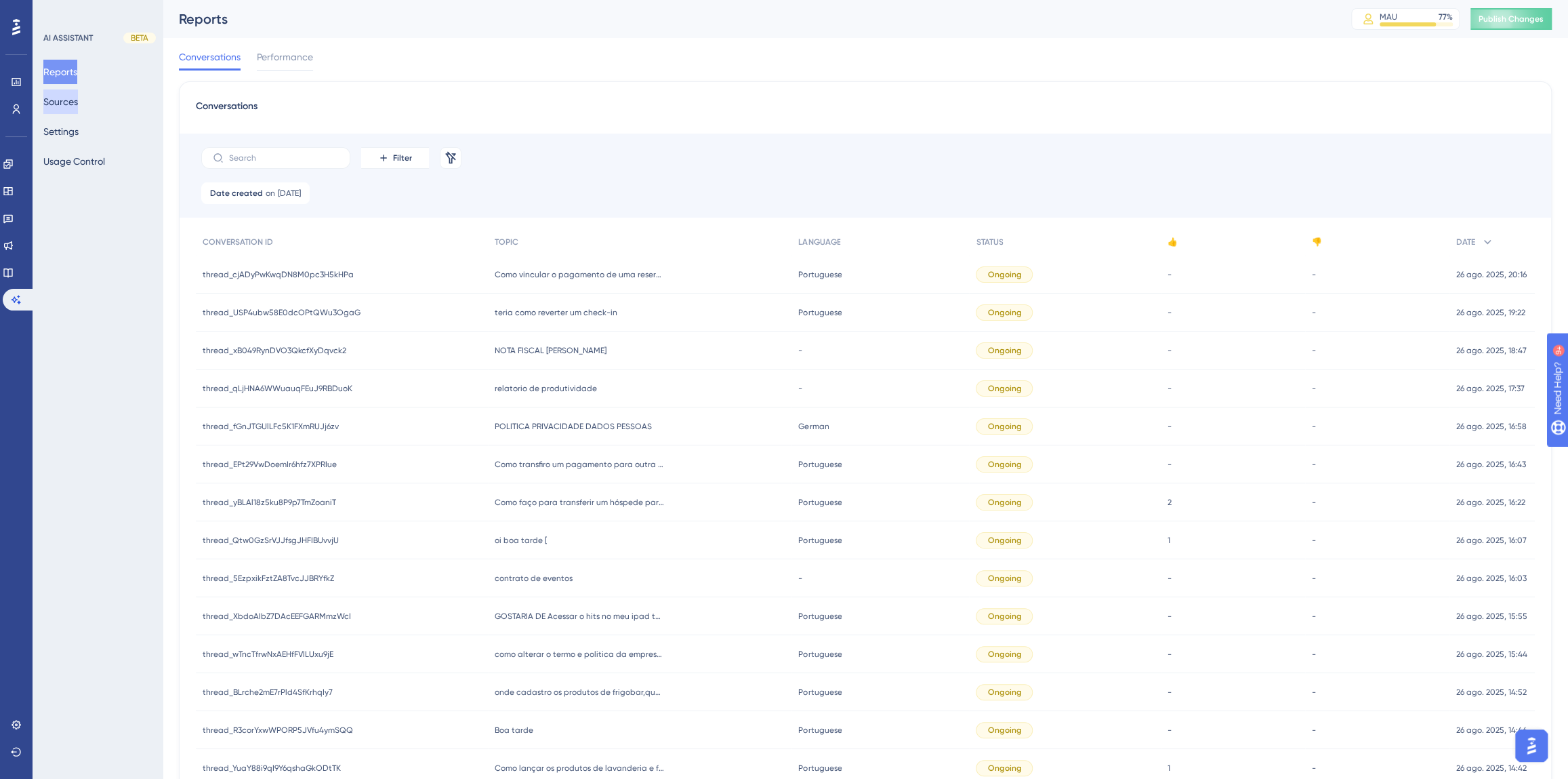
click at [62, 98] on button "Sources" at bounding box center [61, 101] width 35 height 25
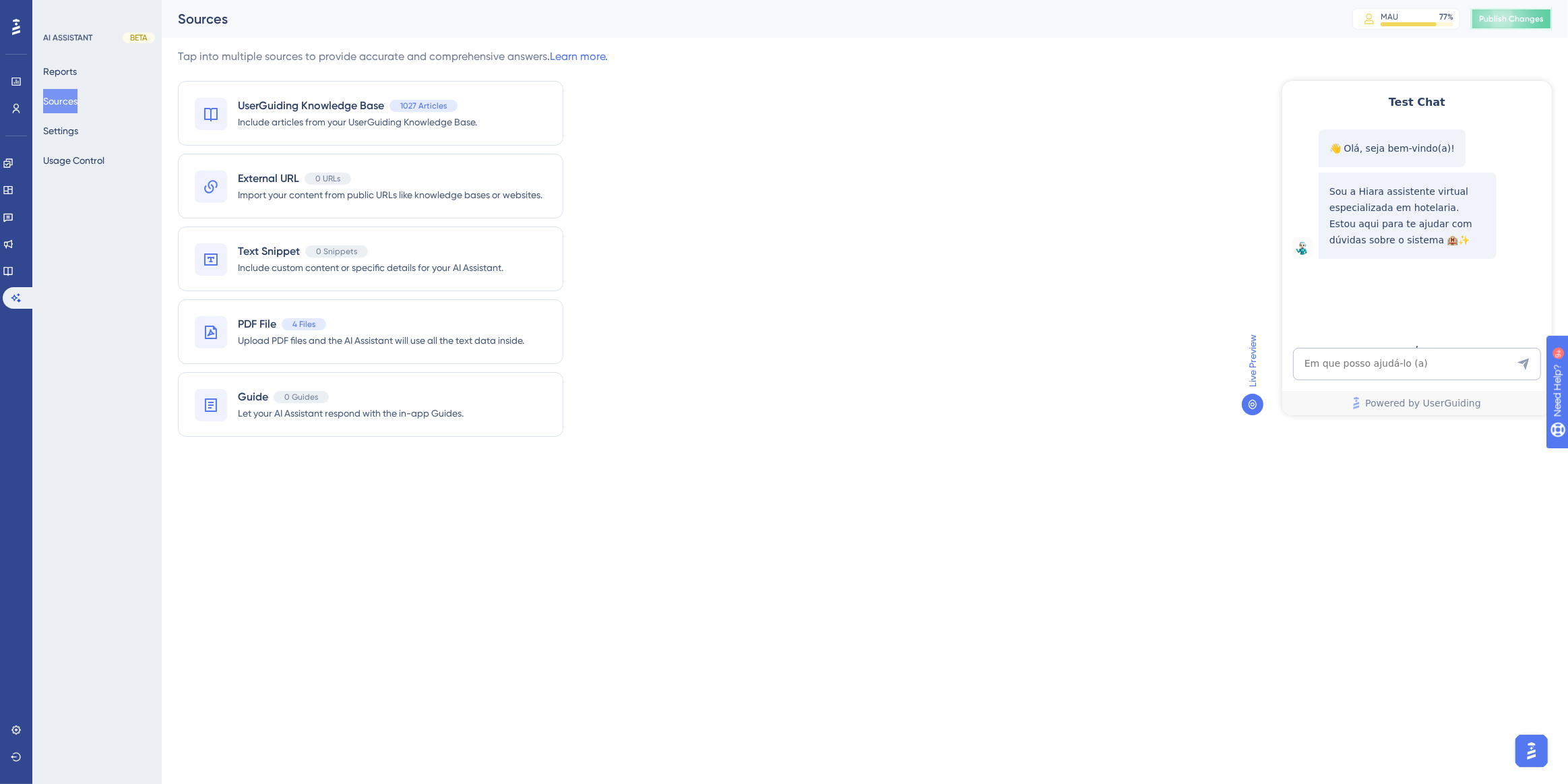
click at [1483, 24] on button "Publish Changes" at bounding box center [1511, 18] width 81 height 21
click at [1364, 358] on textarea "AI Assistant Text Input" at bounding box center [1416, 363] width 248 height 32
paste textarea "é possivel imprimir anexos ?"
type textarea "é possivel imprimir anexos ?"
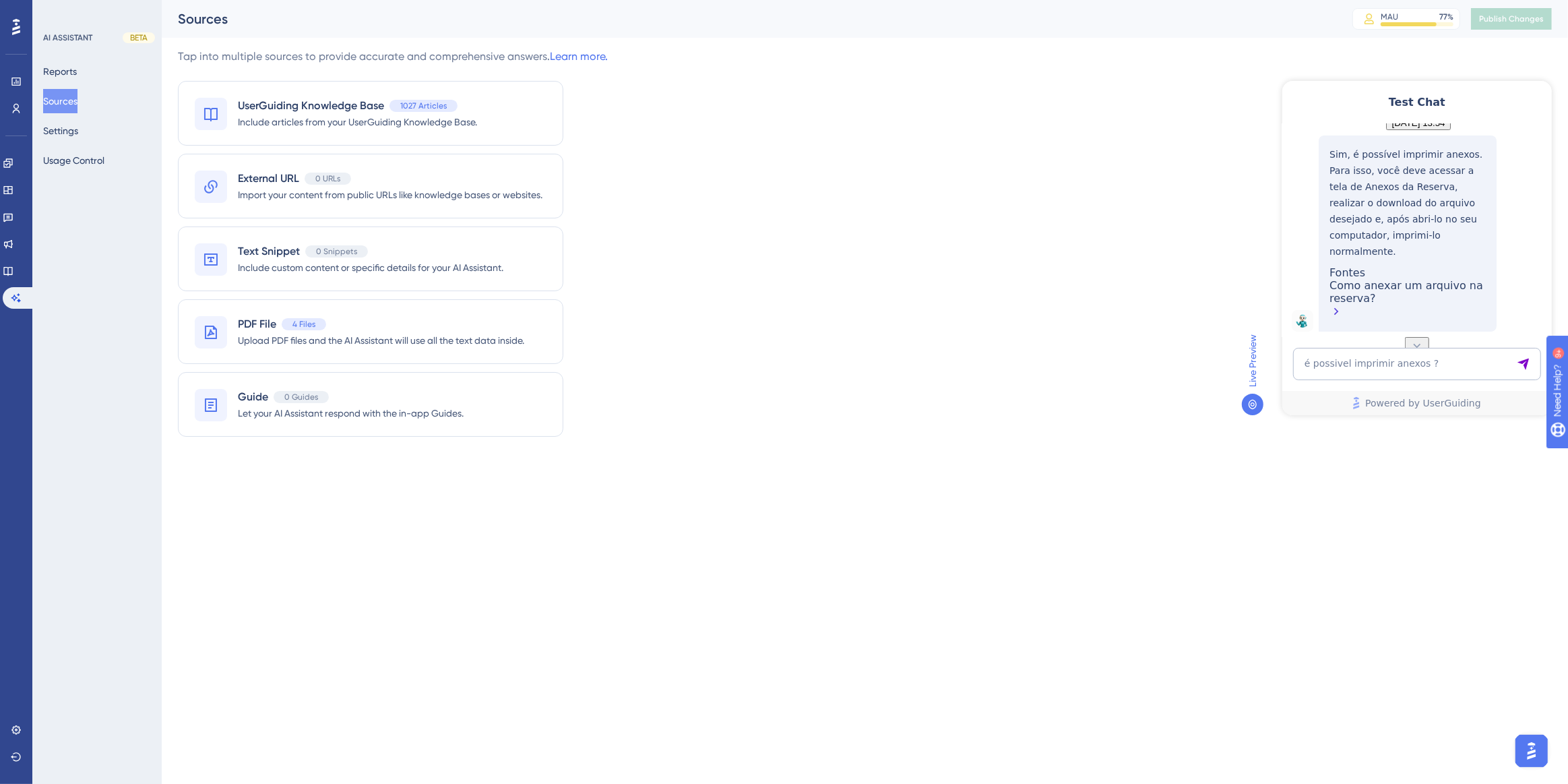
scroll to position [219, 0]
click at [1355, 293] on div "Como anexar um arquivo na reserva?" at bounding box center [1407, 299] width 156 height 42
click at [1473, 364] on textarea "é possivel imprimir anexos ?" at bounding box center [1416, 363] width 248 height 32
paste textarea "onde cadastro os produtos de frigobar,quantidade e valores"
type textarea "onde cadastro os produtos de frigobar,quantidade e valores"
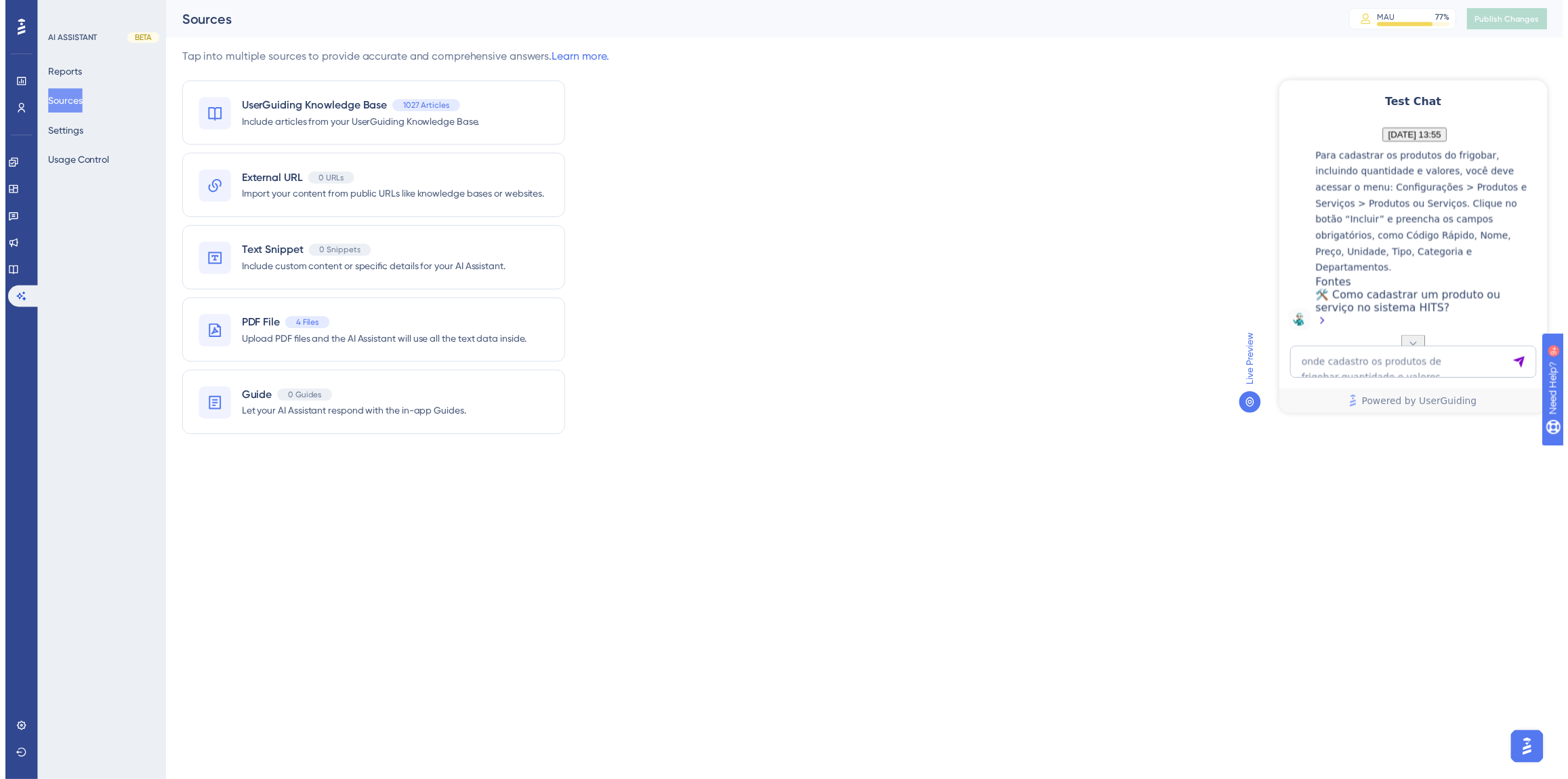
scroll to position [563, 0]
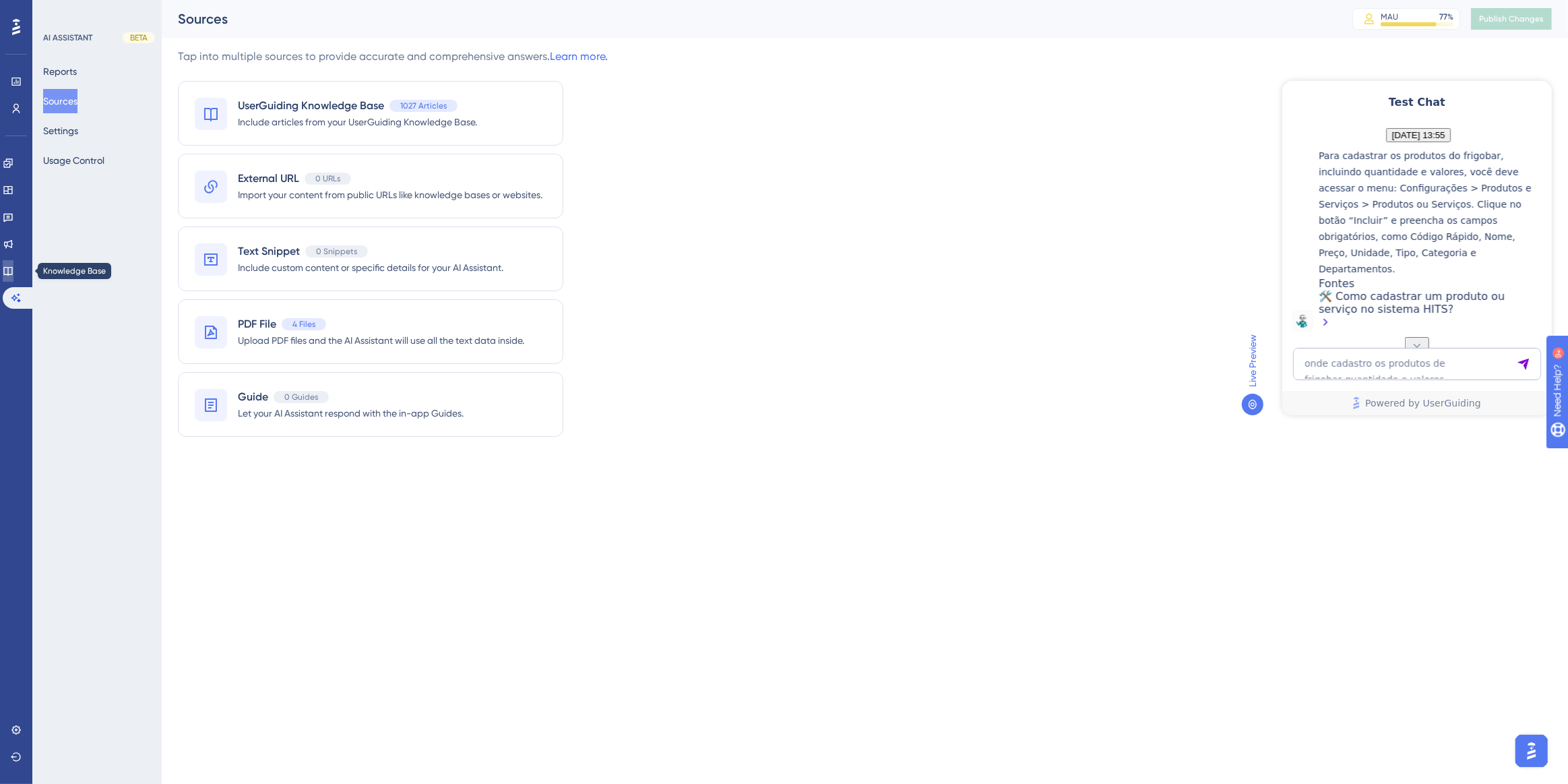
click at [13, 275] on icon at bounding box center [8, 271] width 11 height 11
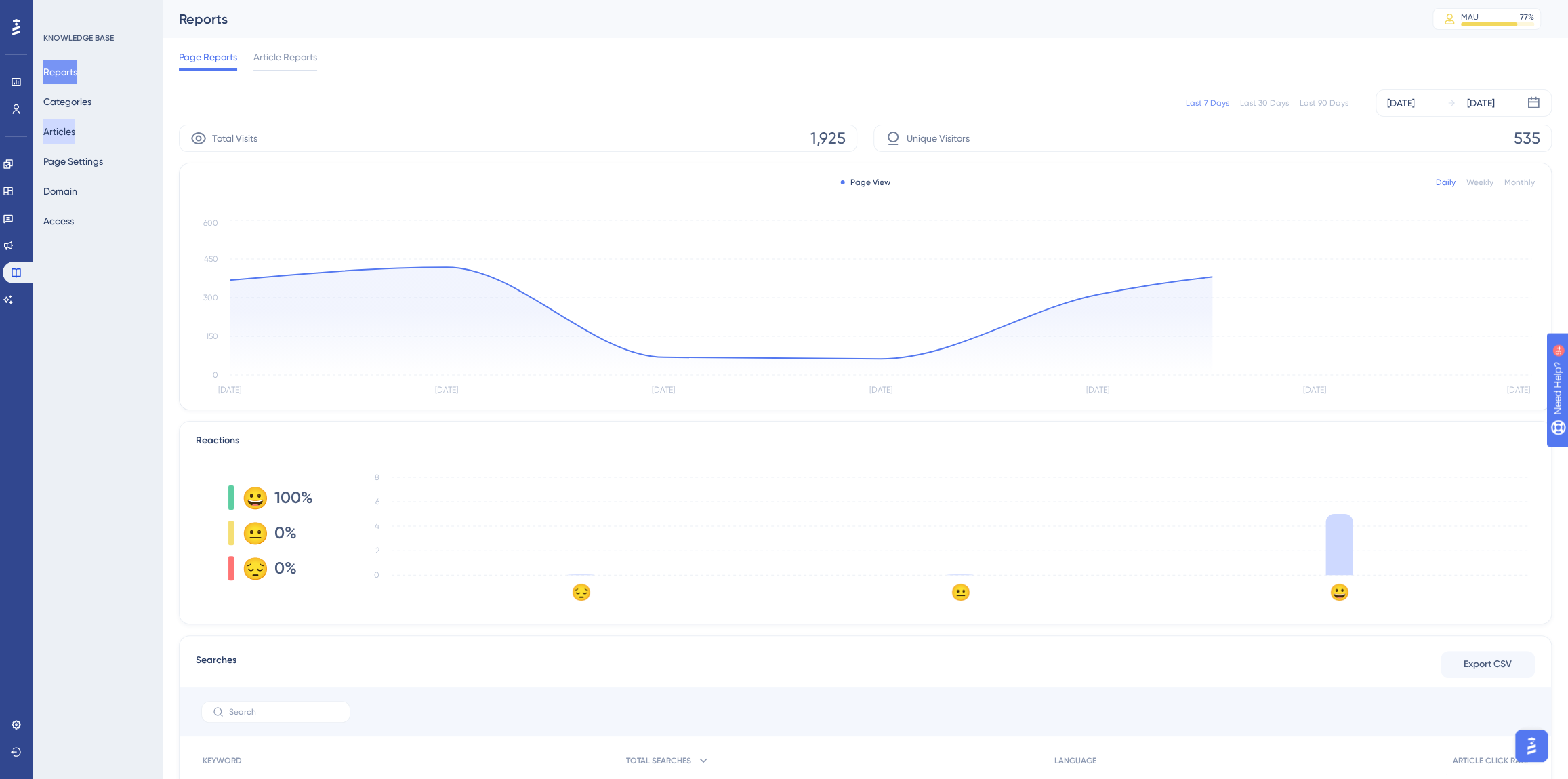
click at [69, 132] on button "Articles" at bounding box center [59, 131] width 32 height 25
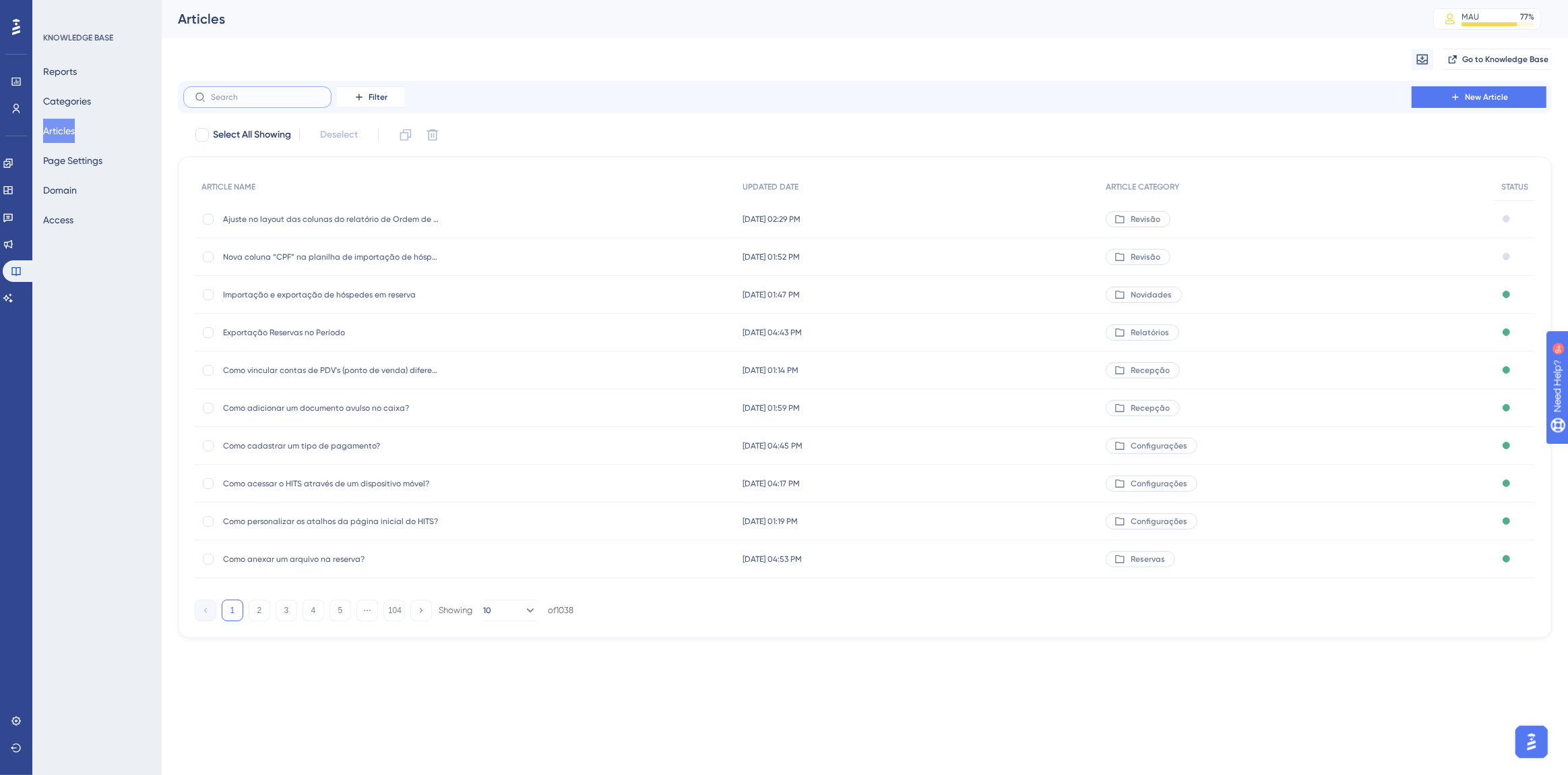
click at [241, 100] on input "text" at bounding box center [265, 97] width 109 height 9
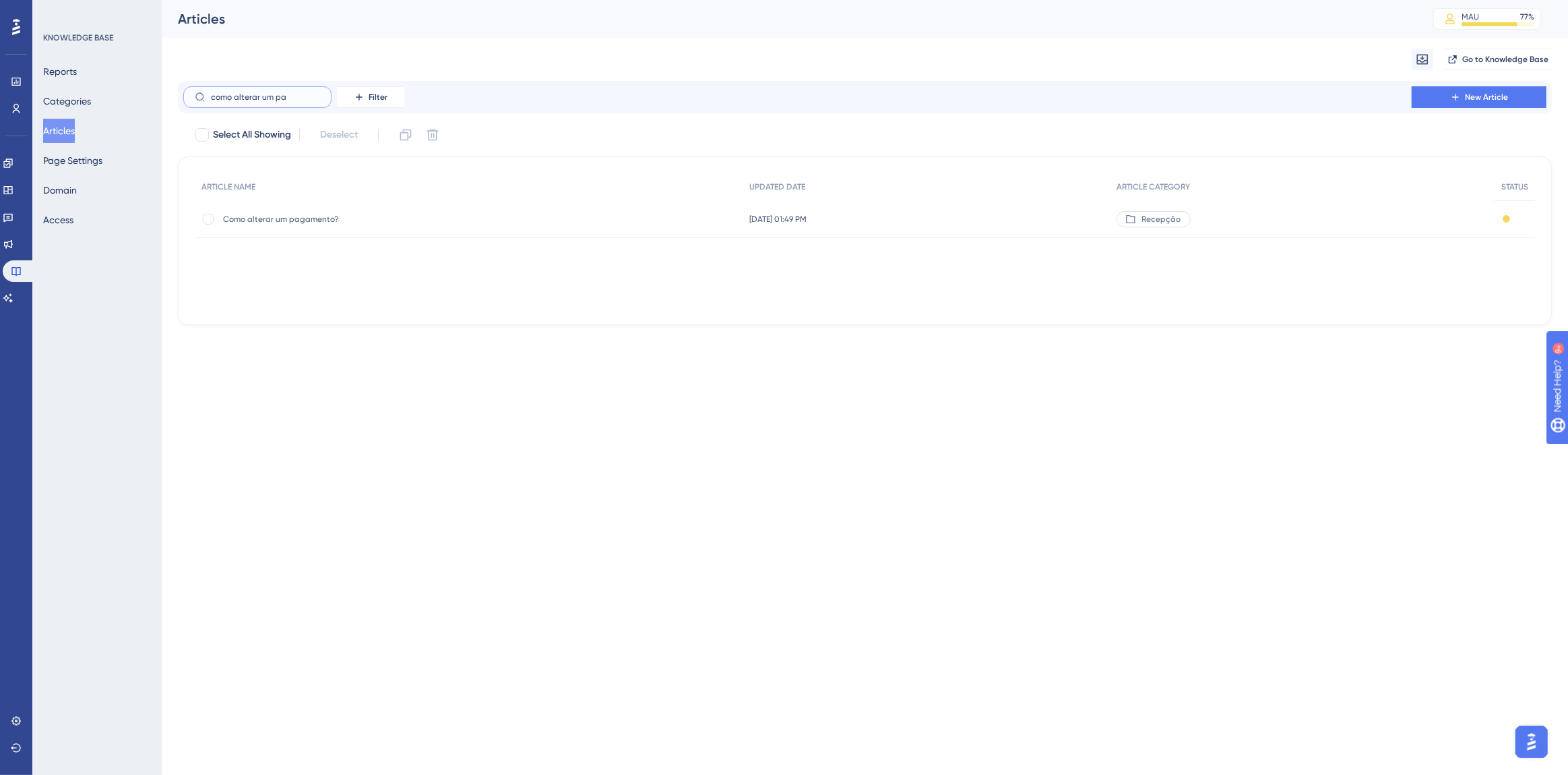
type input "como alterar um pa"
click at [281, 216] on span "Como alterar um pagamento?" at bounding box center [331, 220] width 215 height 11
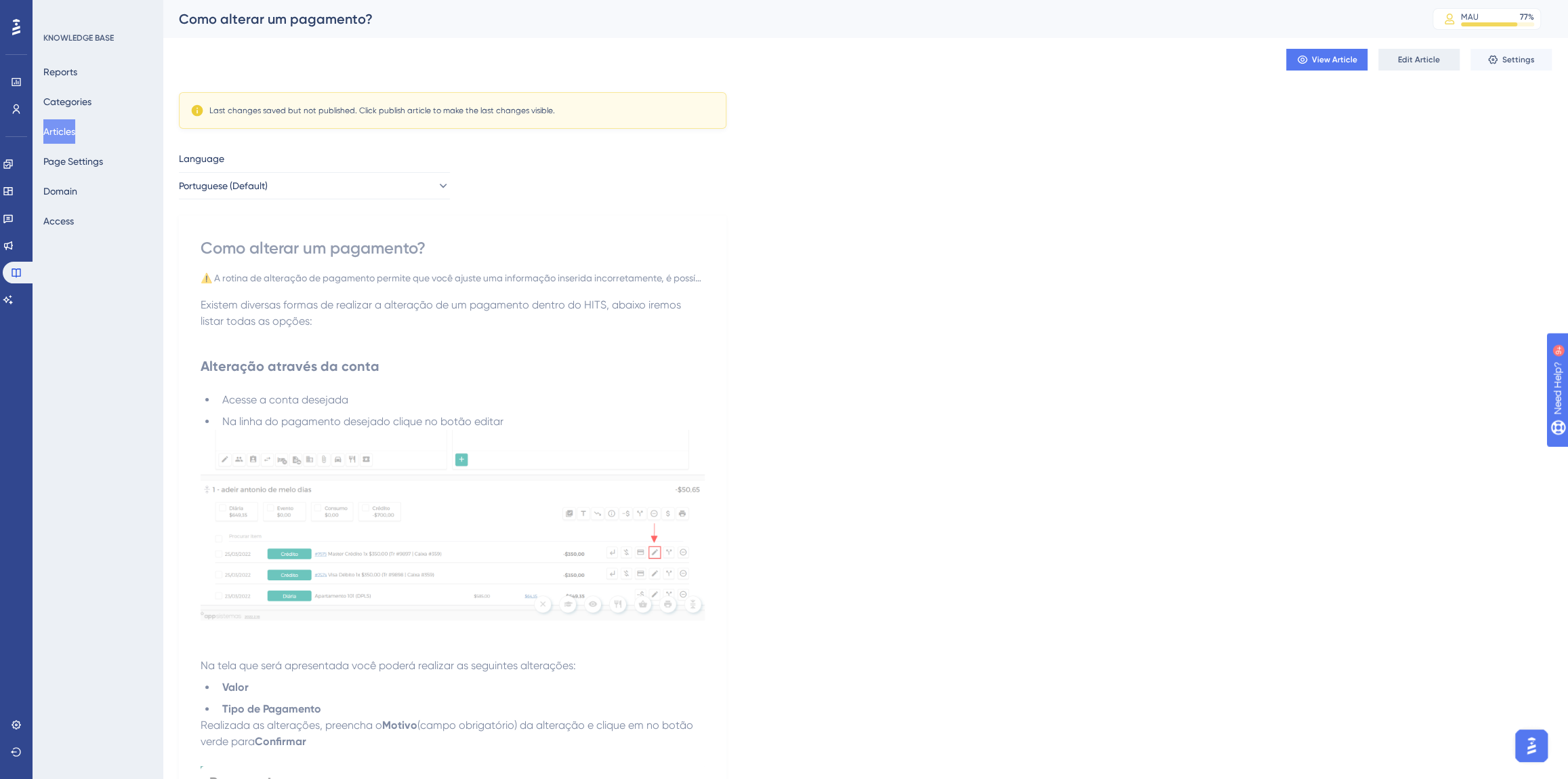
click at [1400, 60] on span "Edit Article" at bounding box center [1419, 60] width 42 height 11
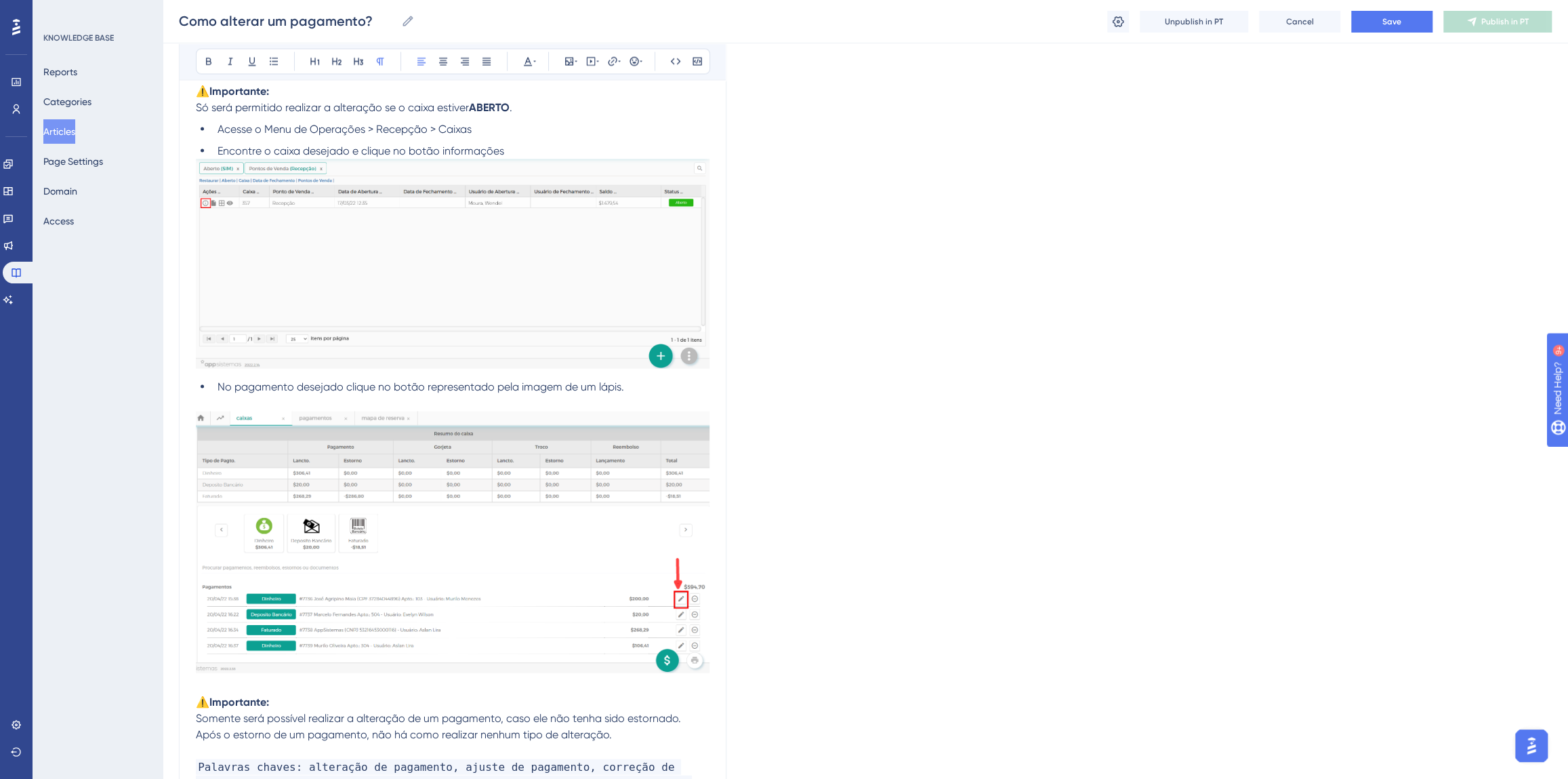
scroll to position [2373, 0]
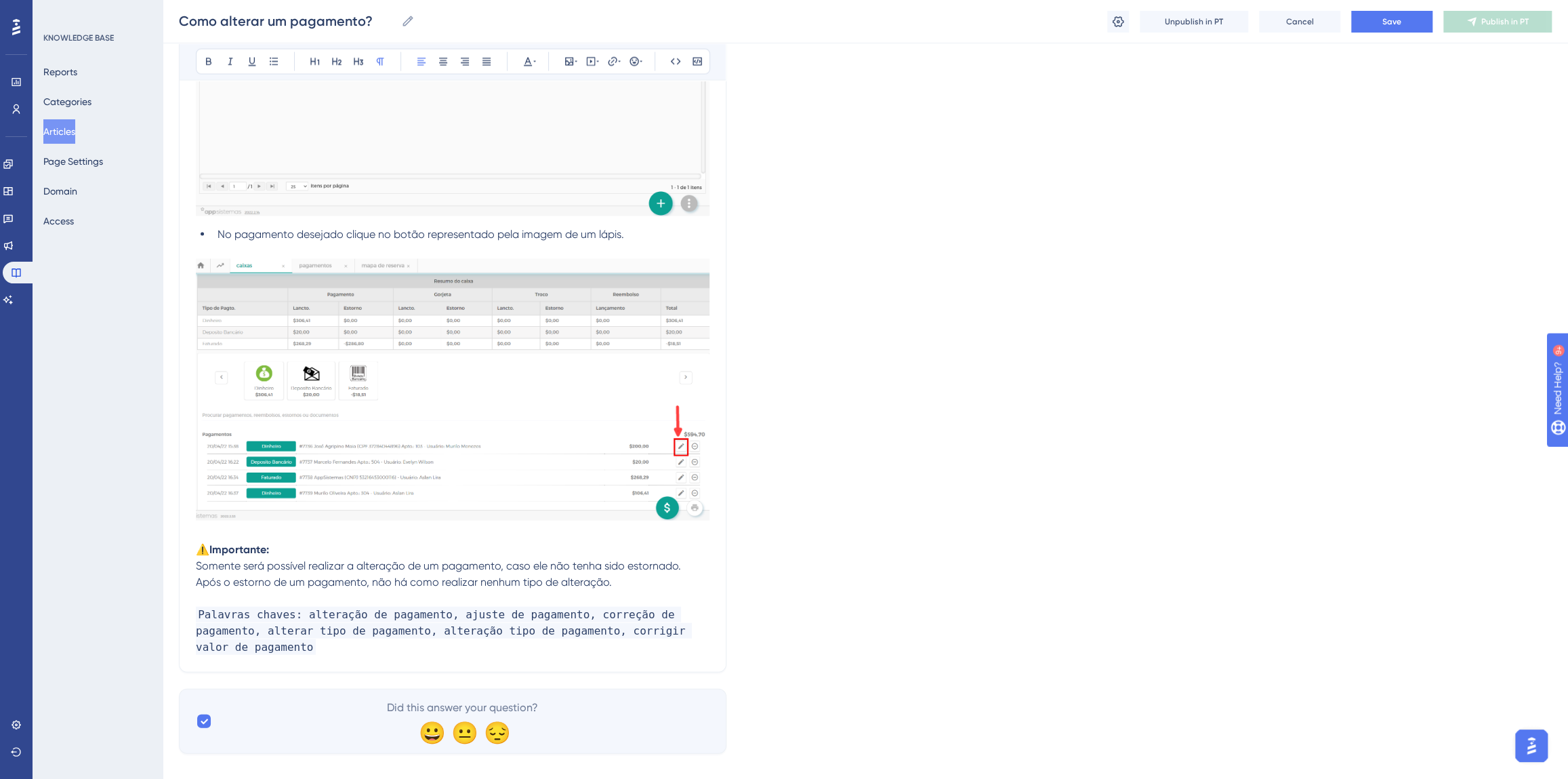
click at [621, 582] on p "Após o estorno de um pagamento, não há como realizar nenhum tipo de alteração." at bounding box center [453, 582] width 514 height 17
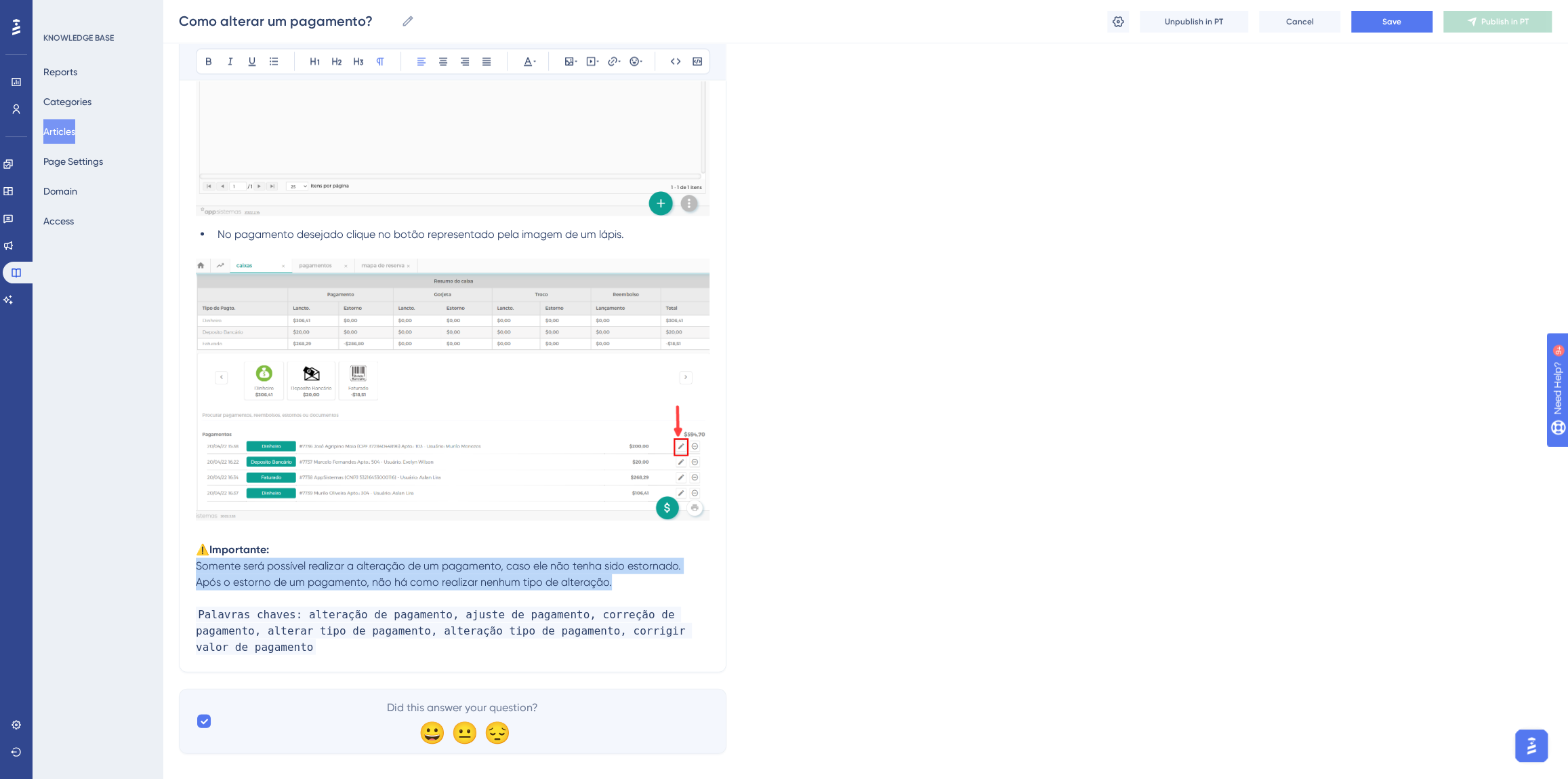
drag, startPoint x: 619, startPoint y: 582, endPoint x: 197, endPoint y: 564, distance: 422.4
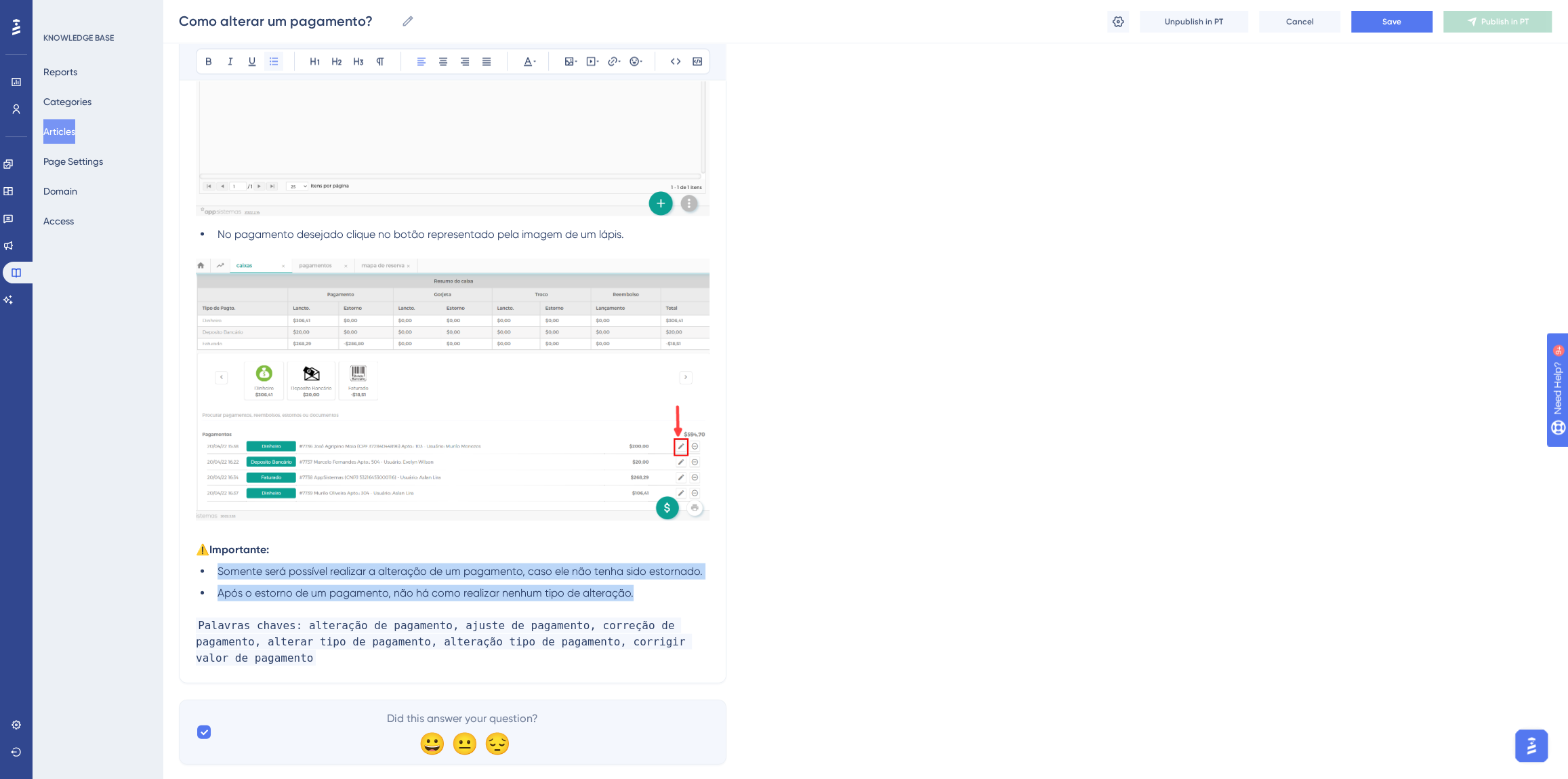
click at [278, 64] on icon at bounding box center [274, 62] width 11 height 11
click at [638, 592] on li "Após o estorno de um pagamento, não há como realizar nenhum tipo de alteração." at bounding box center [460, 593] width 497 height 17
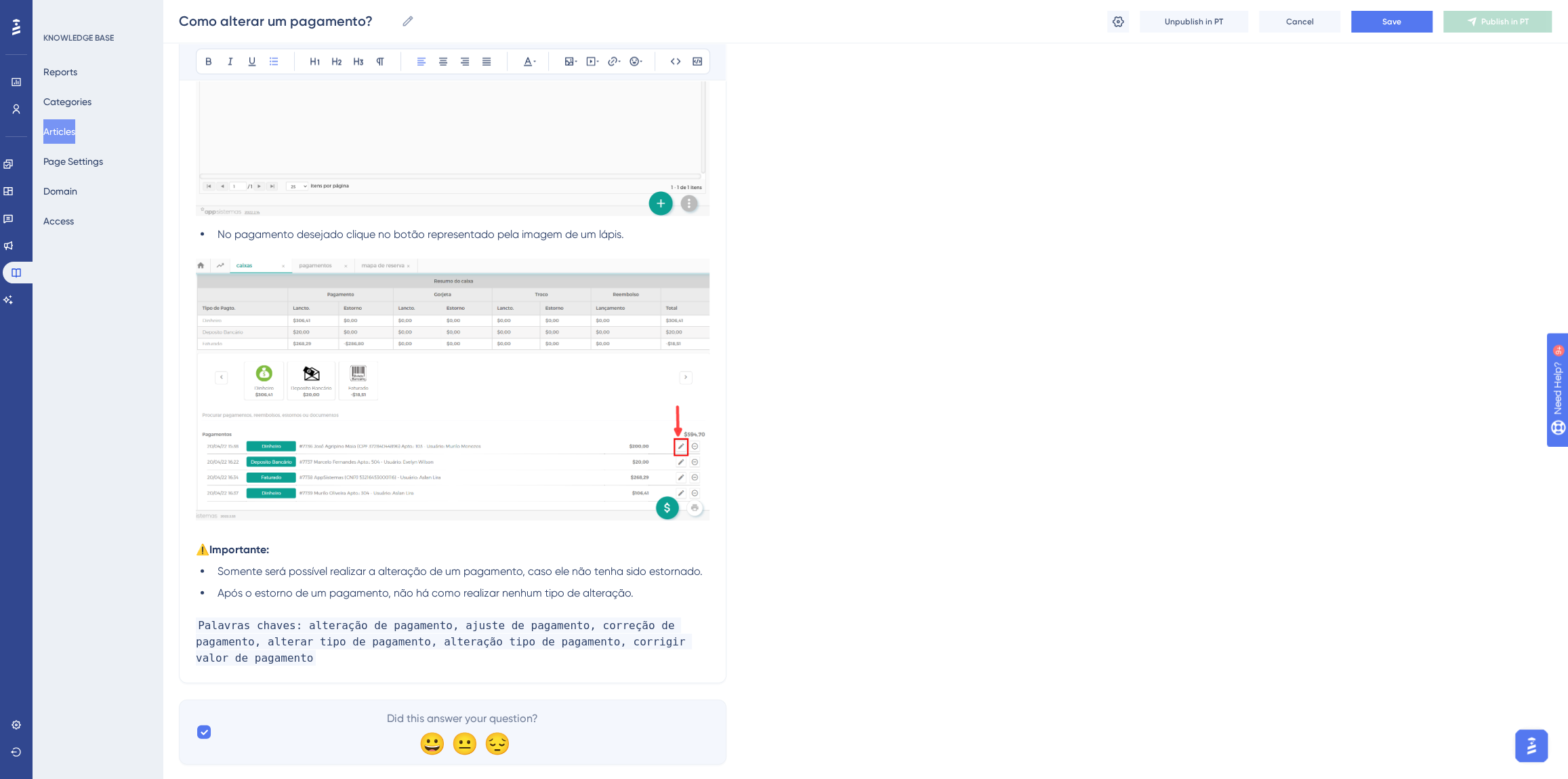
click at [219, 592] on span "Após o estorno de um pagamento, não há como realizar nenhum tipo de alteração." at bounding box center [425, 592] width 416 height 13
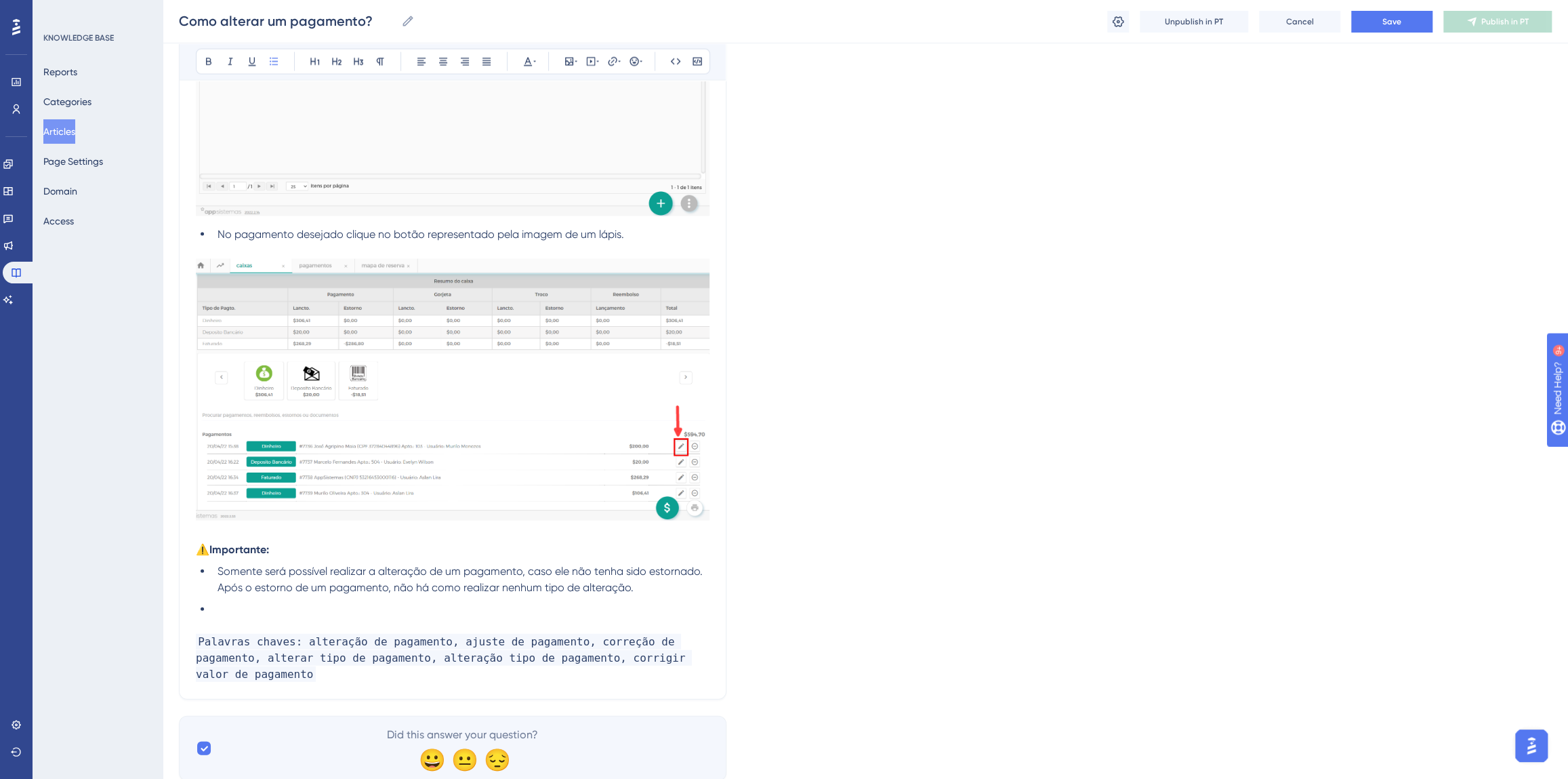
click at [362, 603] on li at bounding box center [460, 609] width 497 height 17
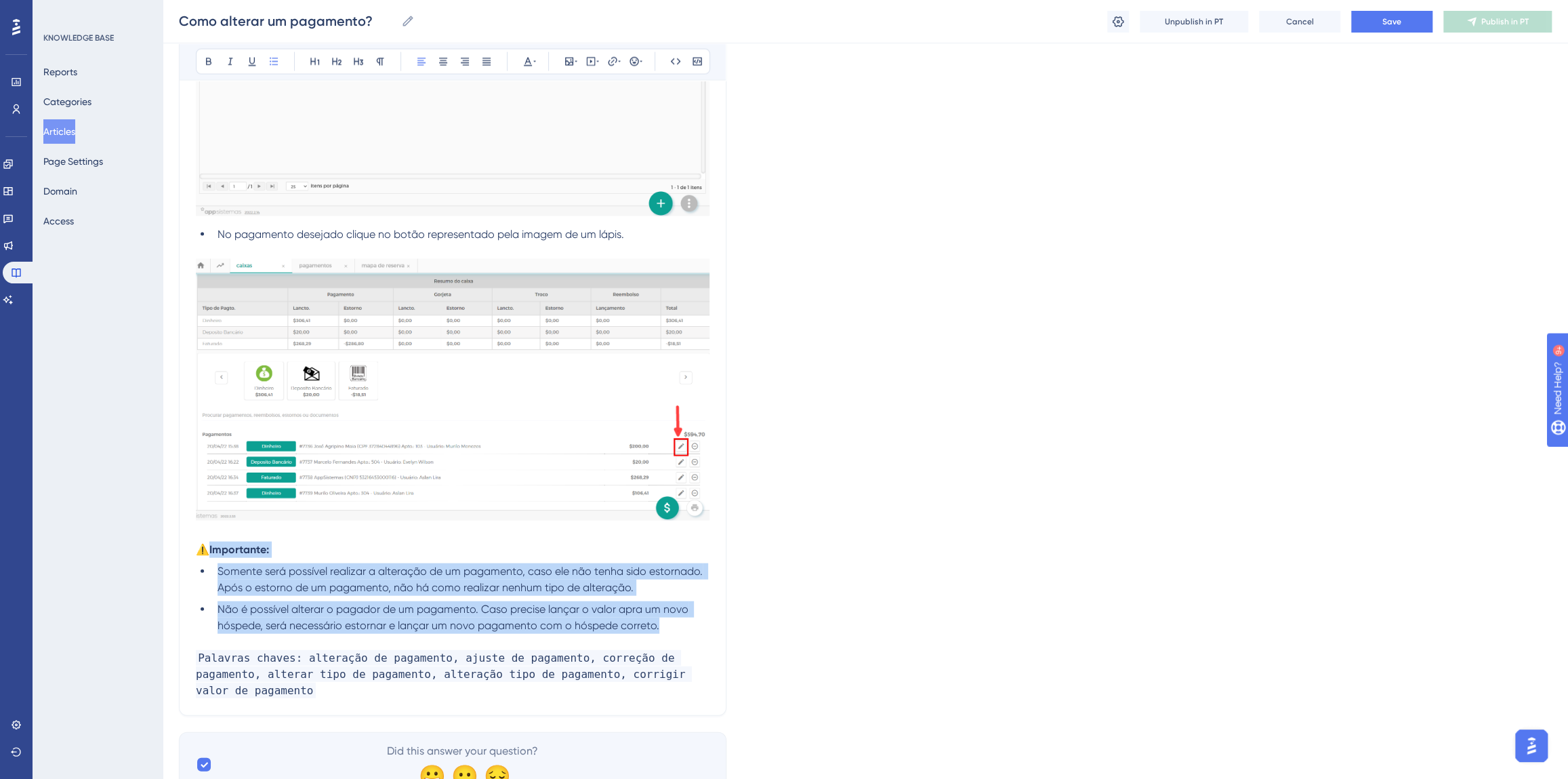
drag, startPoint x: 672, startPoint y: 619, endPoint x: 205, endPoint y: 552, distance: 471.8
copy div "Importante: Somente será possível realizar a alteração de um pagamento, caso el…"
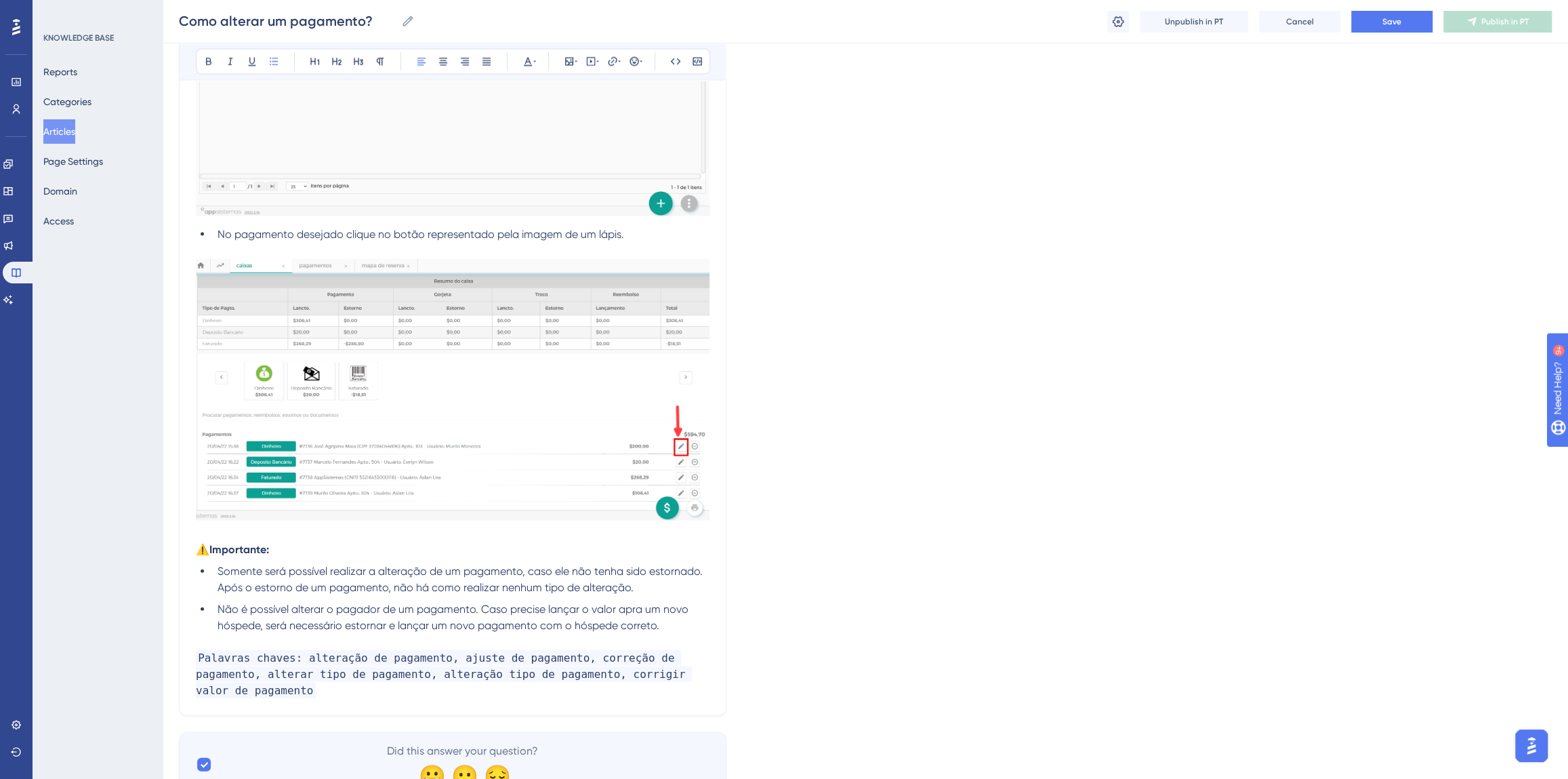
click at [375, 633] on p at bounding box center [453, 641] width 514 height 17
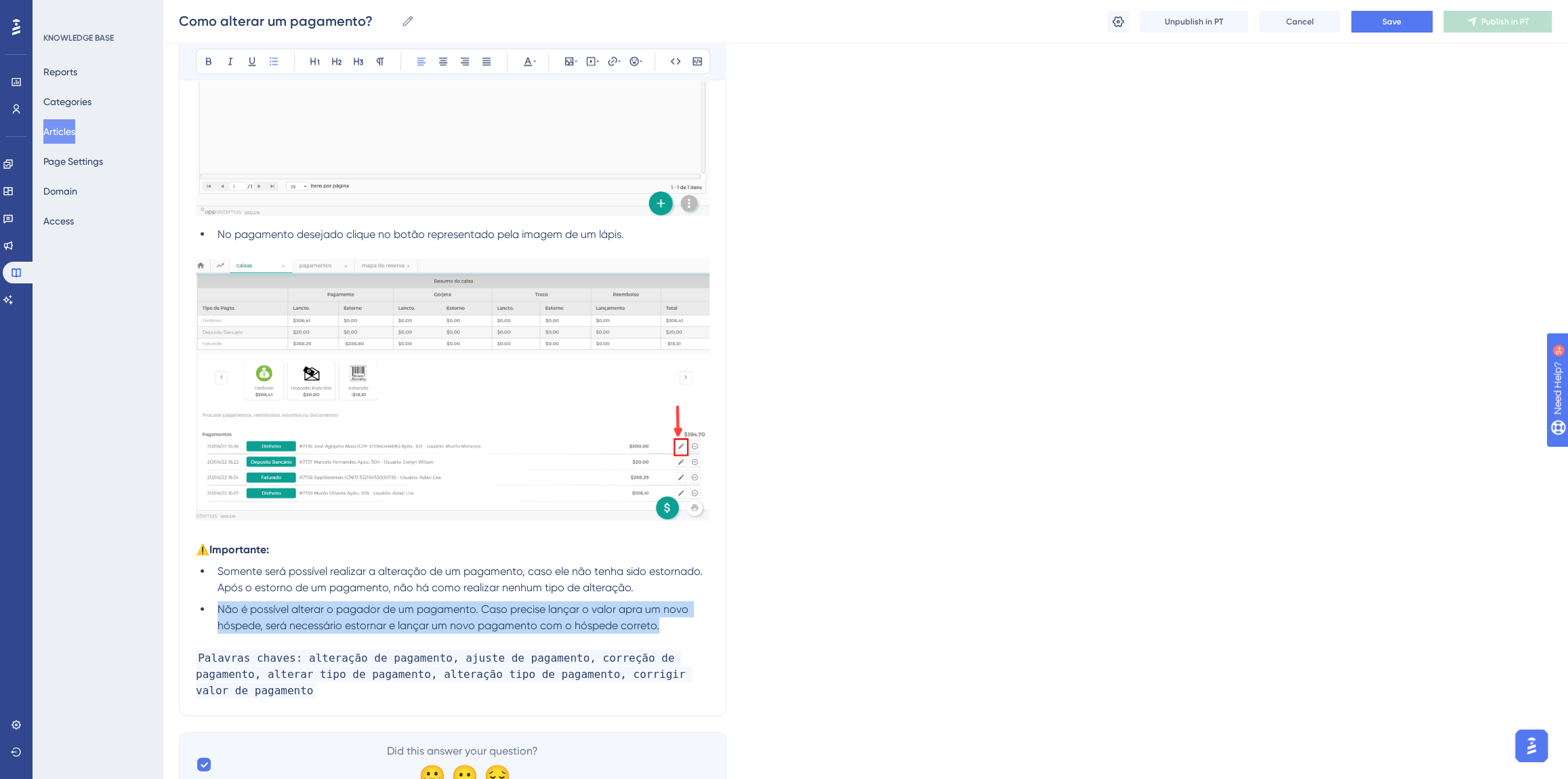
drag, startPoint x: 673, startPoint y: 625, endPoint x: 217, endPoint y: 604, distance: 456.5
click at [217, 604] on li "Não é possível alterar o pagador de um pagamento. Caso precise lançar o valor a…" at bounding box center [460, 617] width 497 height 32
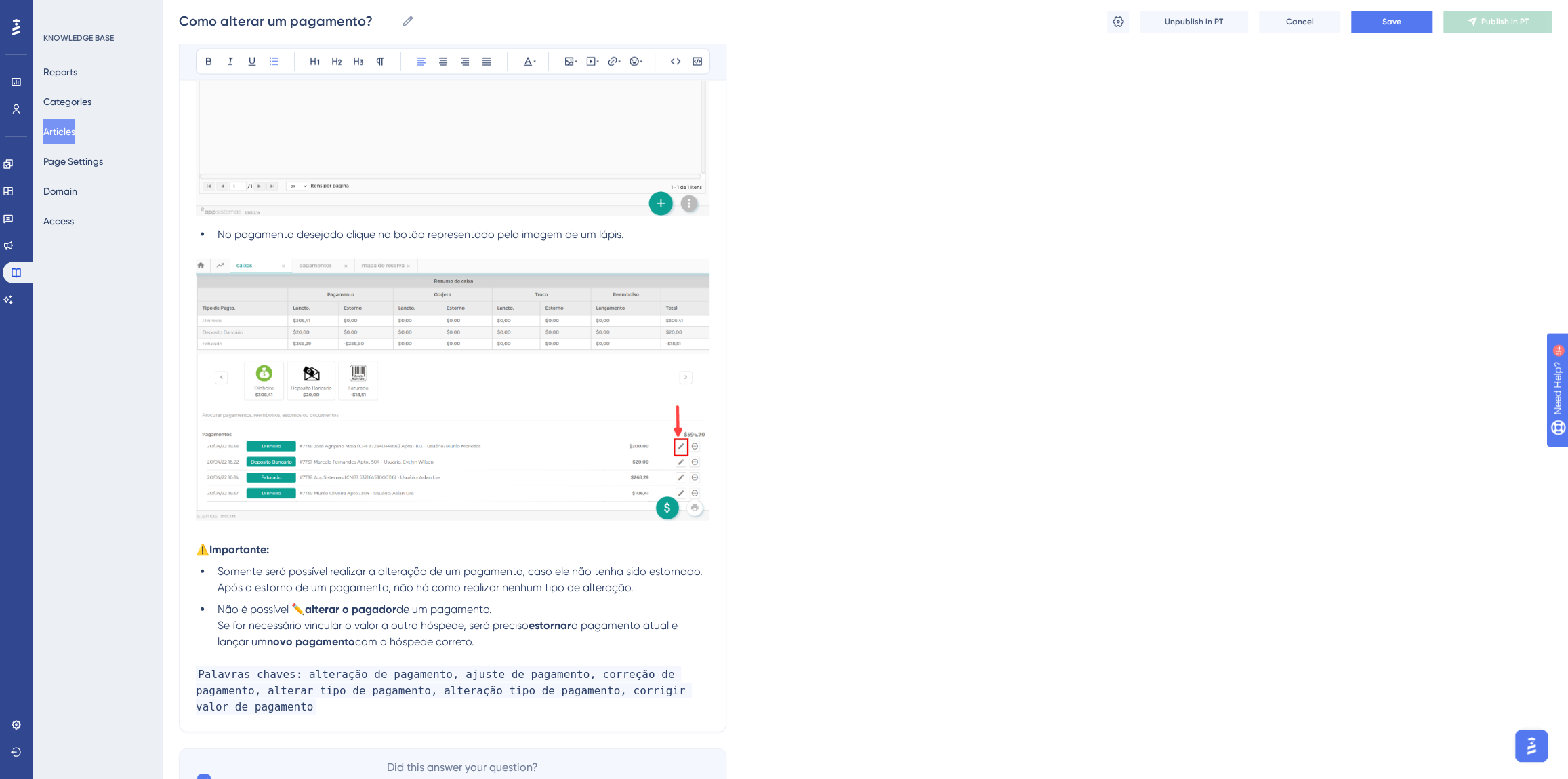
click at [305, 605] on span "Não é possível ✏️" at bounding box center [261, 609] width 88 height 13
drag, startPoint x: 292, startPoint y: 605, endPoint x: 385, endPoint y: 607, distance: 93.0
click at [385, 607] on li "Não é possível alterar o pagador de um pagamento. Se for necessário vincular o …" at bounding box center [460, 626] width 497 height 49
drag, startPoint x: 529, startPoint y: 626, endPoint x: 571, endPoint y: 624, distance: 42.0
click at [571, 624] on li "Não é possível alterar o pagador de um pagamento. Se for necessário vincular o …" at bounding box center [460, 626] width 497 height 49
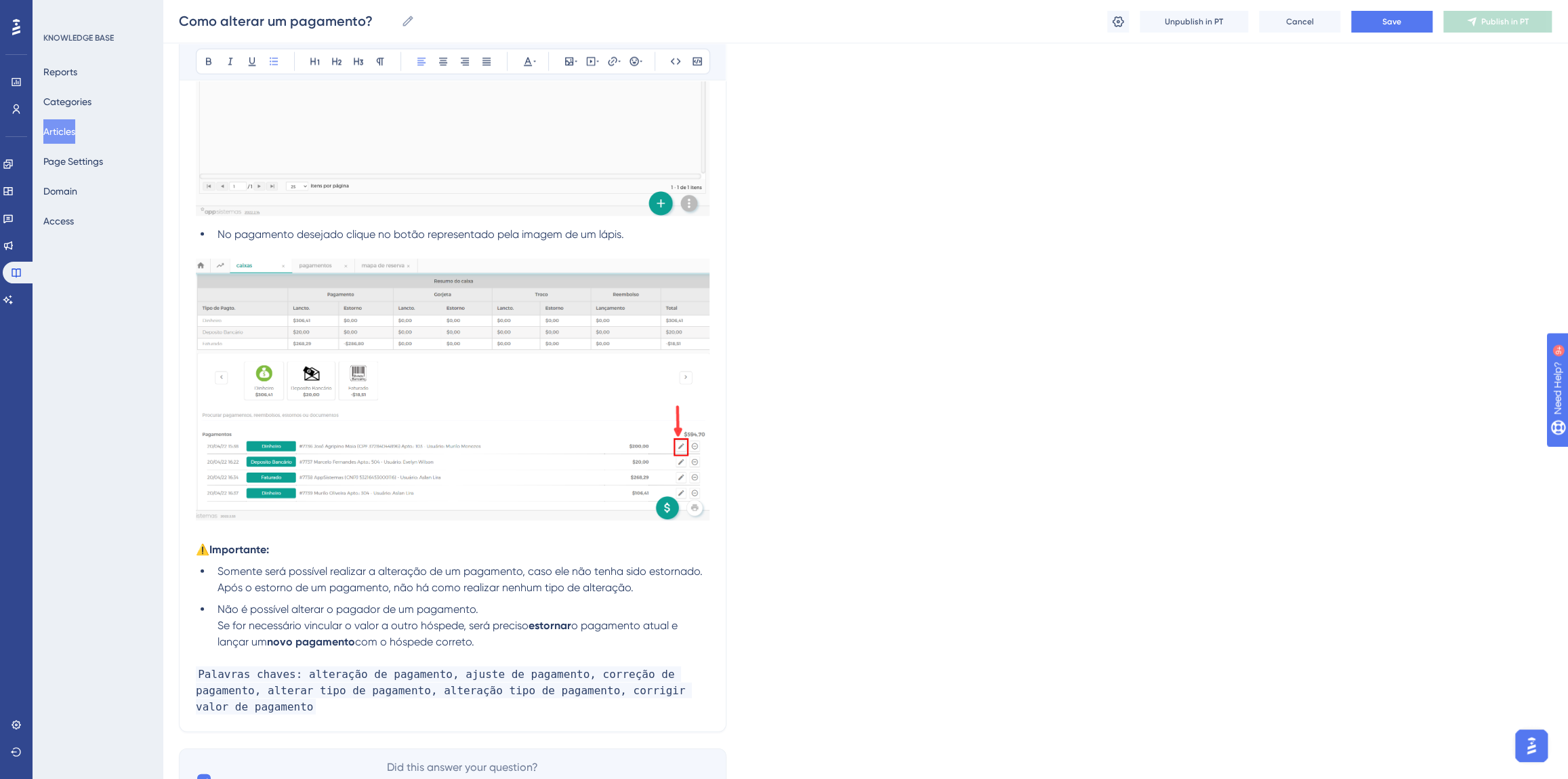
click at [695, 692] on p "Palavras chaves: alteração de pagamento, ajuste de pagamento, correção de pagam…" at bounding box center [453, 691] width 514 height 49
click at [1377, 20] on button "Save" at bounding box center [1392, 21] width 81 height 21
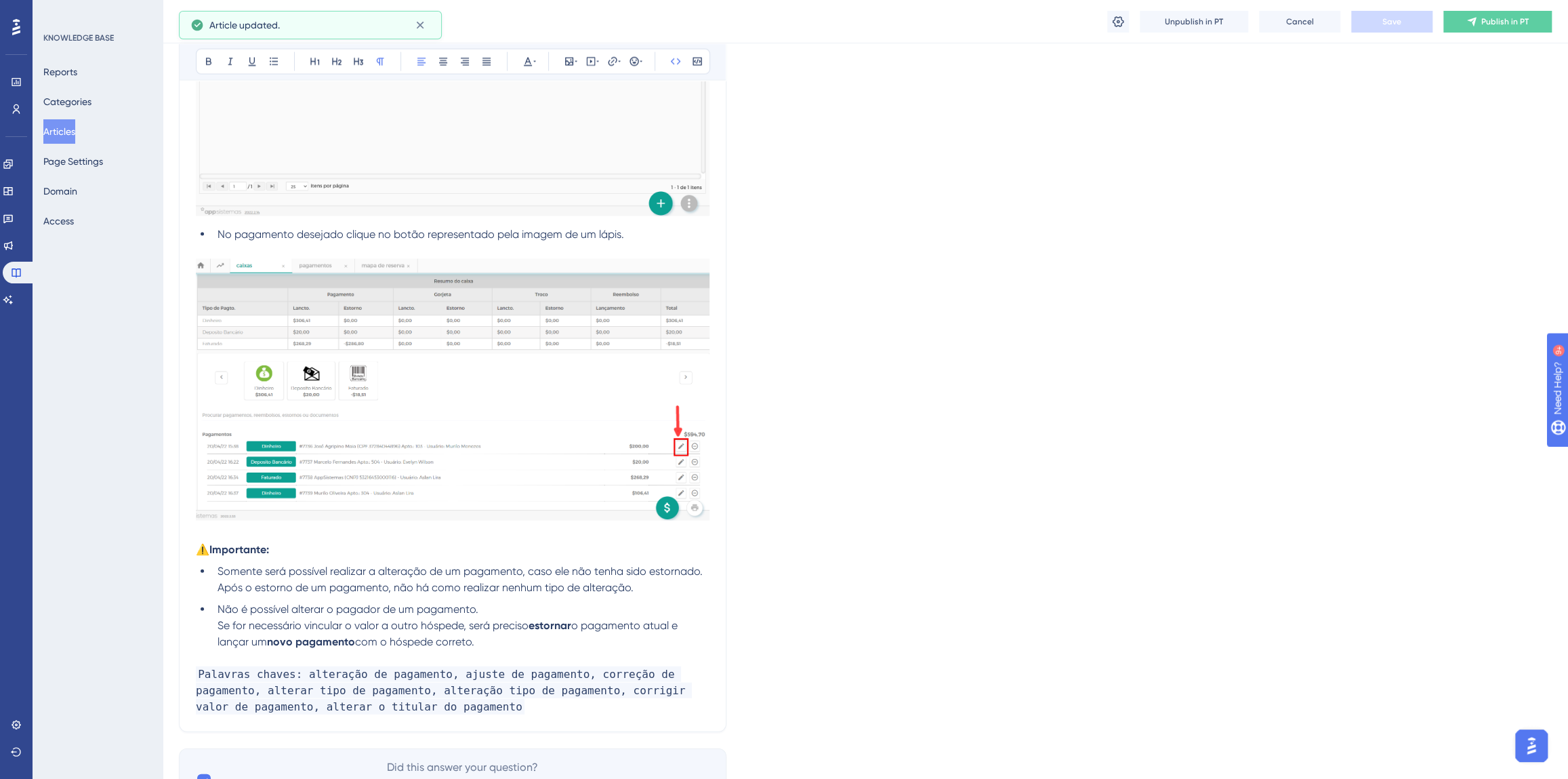
click at [387, 708] on p "Palavras chaves: alteração de pagamento, ajuste de pagamento, correção de pagam…" at bounding box center [453, 691] width 514 height 49
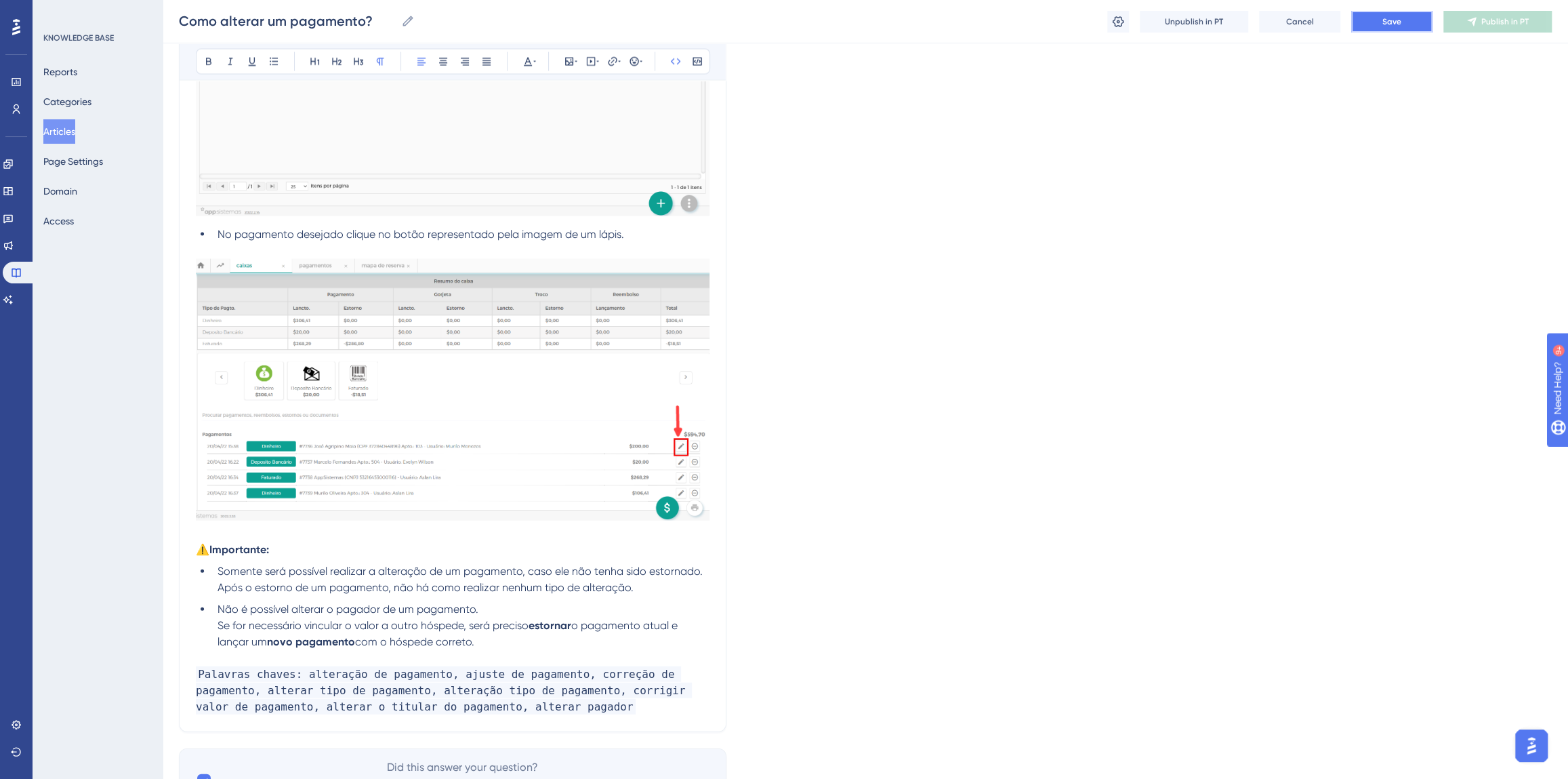
click at [1390, 28] on button "Save" at bounding box center [1392, 21] width 81 height 21
click at [501, 705] on p "Palavras chaves: alteração de pagamento, ajuste de pagamento, correção de pagam…" at bounding box center [453, 691] width 514 height 49
click at [1471, 28] on button "Publish in PT" at bounding box center [1498, 21] width 108 height 21
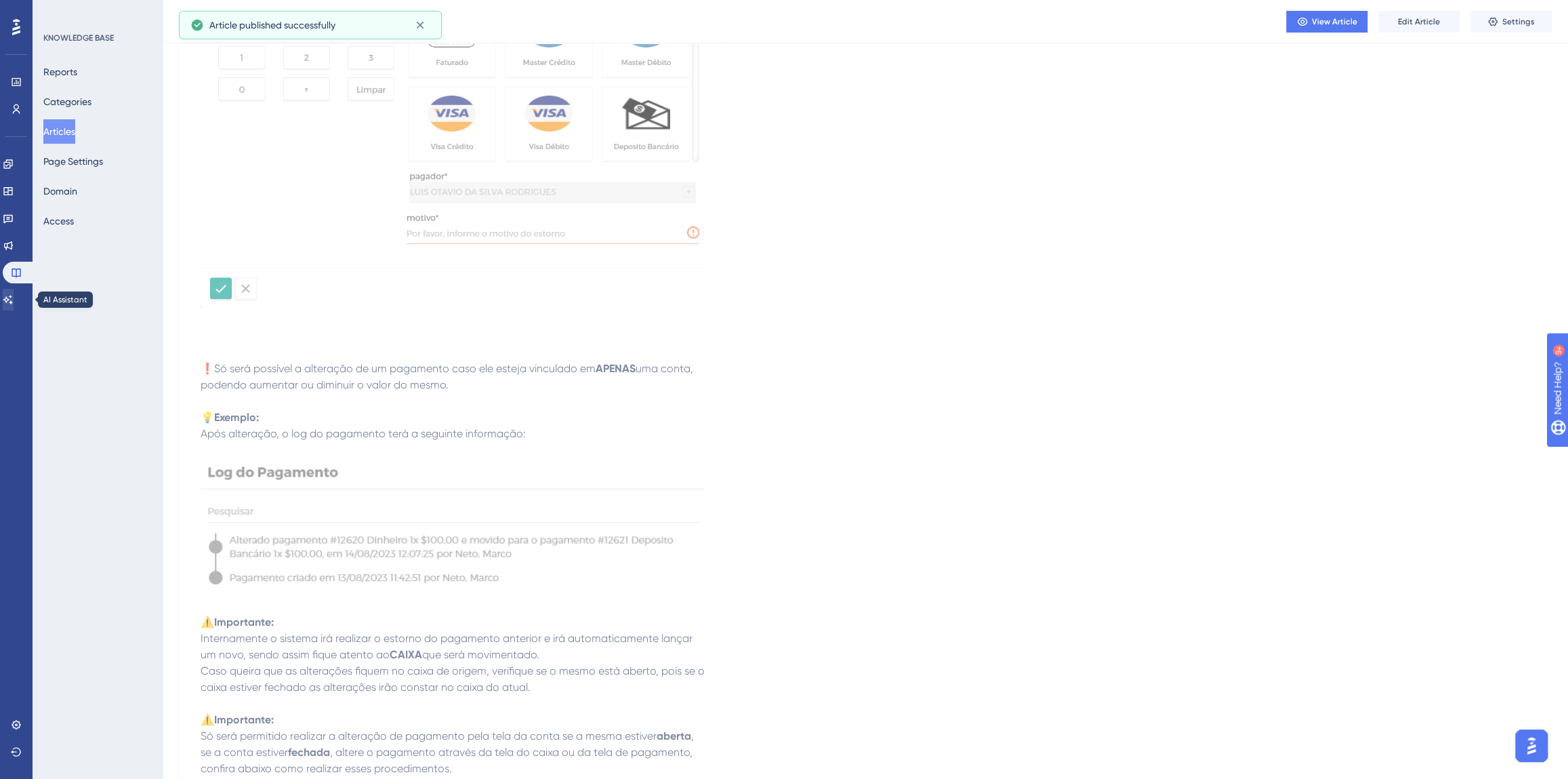
scroll to position [2366, 0]
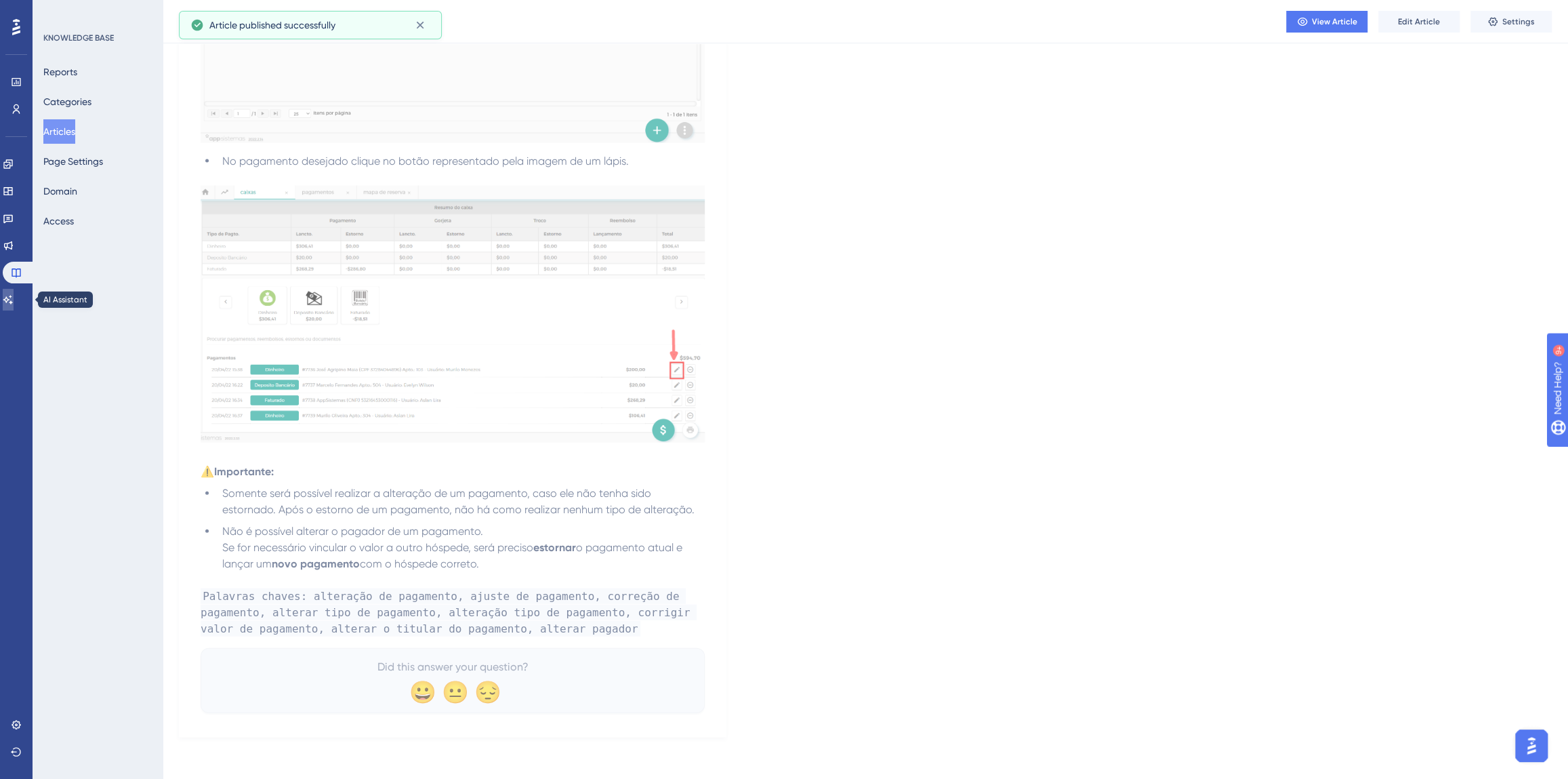
click at [13, 302] on link at bounding box center [8, 299] width 11 height 21
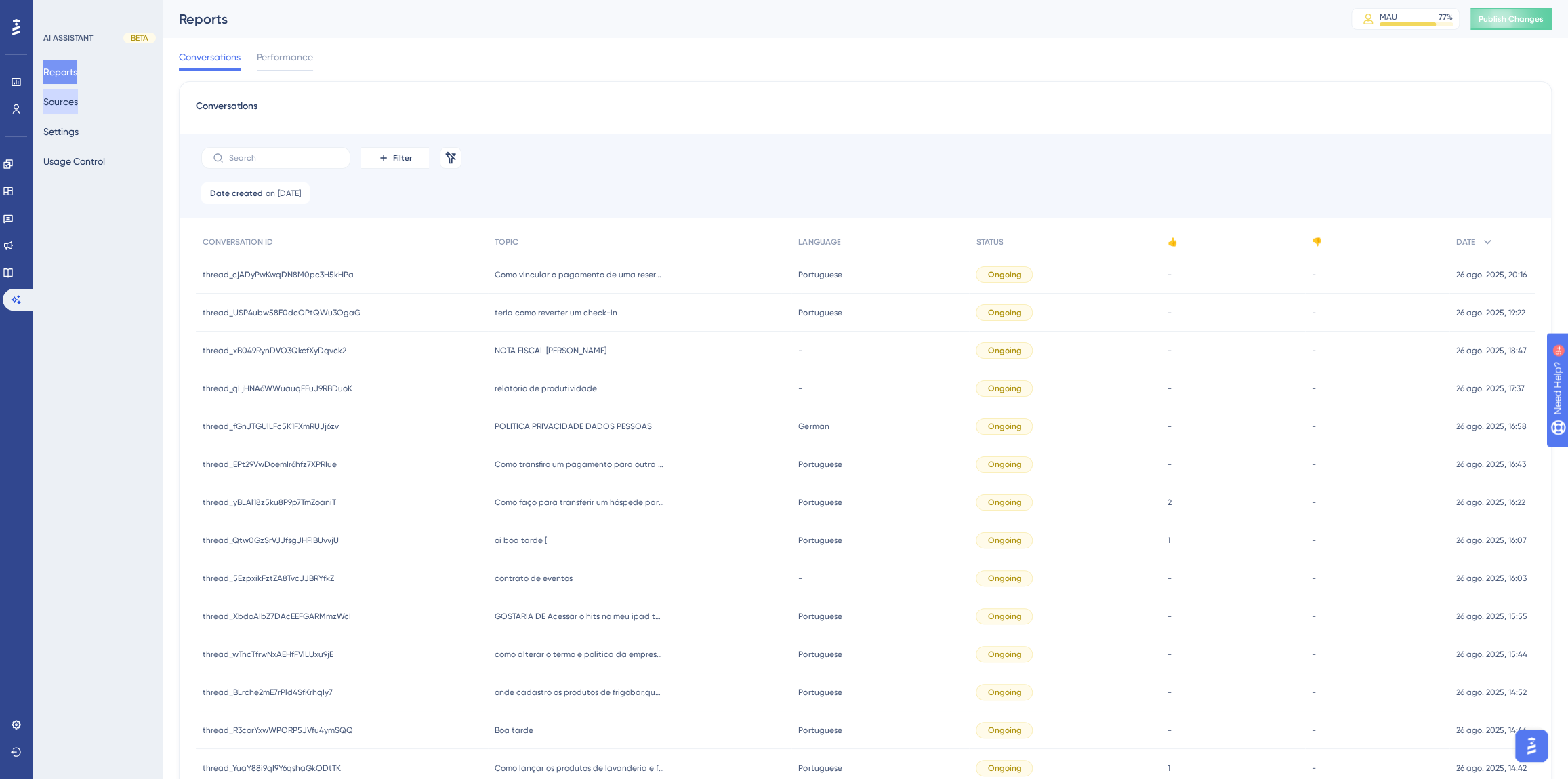
click at [68, 106] on button "Sources" at bounding box center [61, 101] width 35 height 25
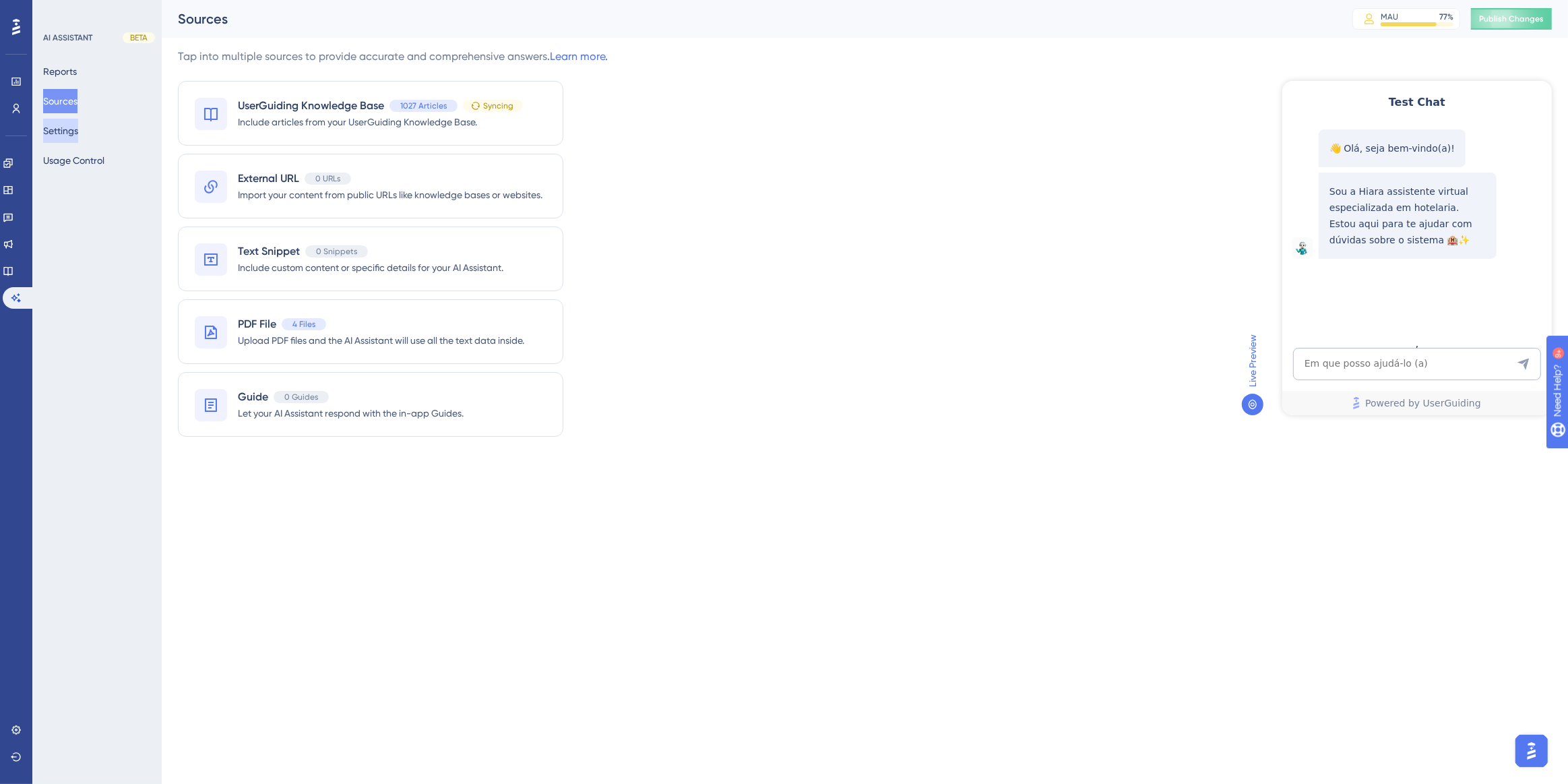
click at [78, 135] on button "Settings" at bounding box center [61, 131] width 35 height 24
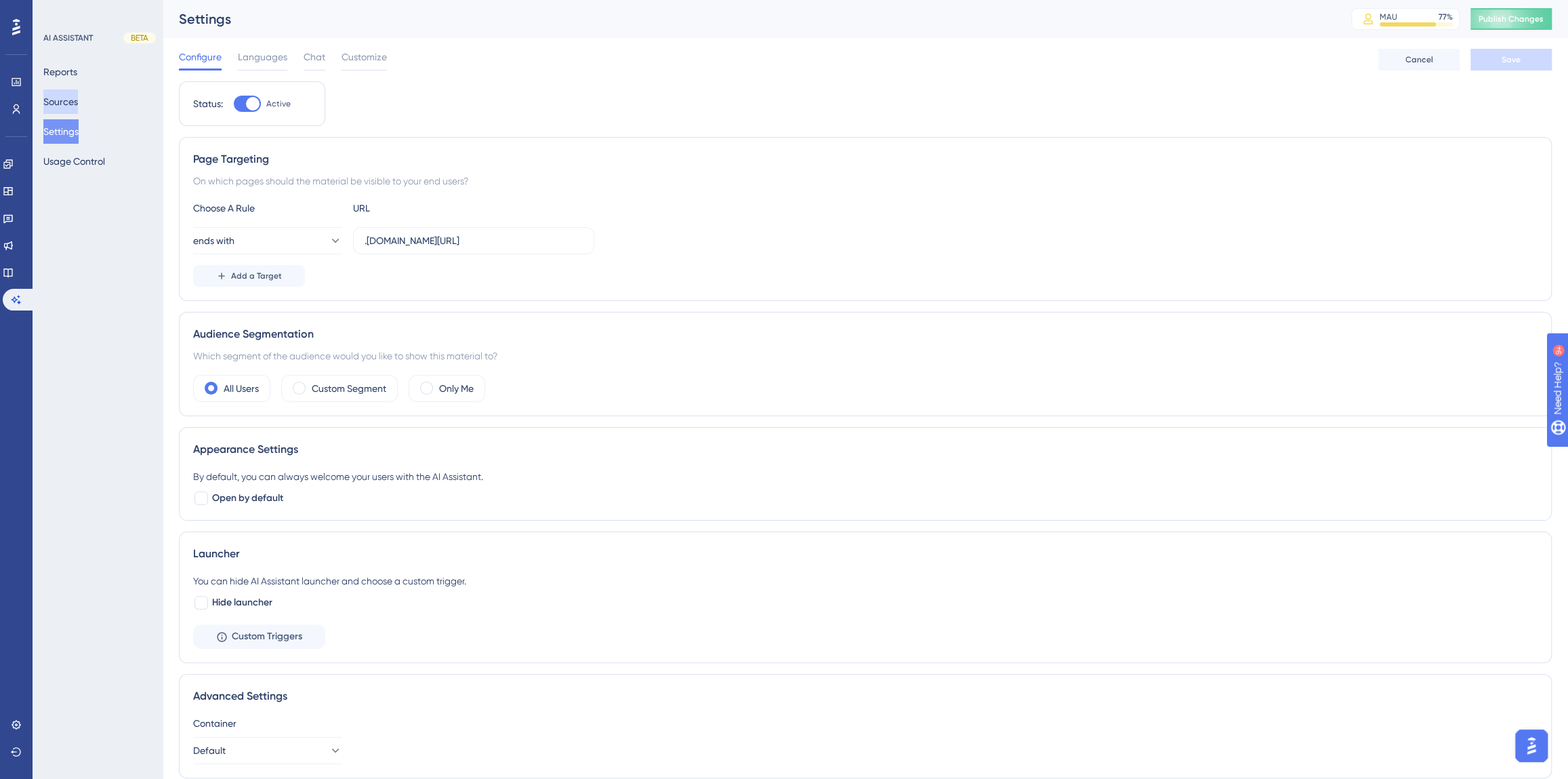
click at [61, 100] on button "Sources" at bounding box center [61, 101] width 35 height 25
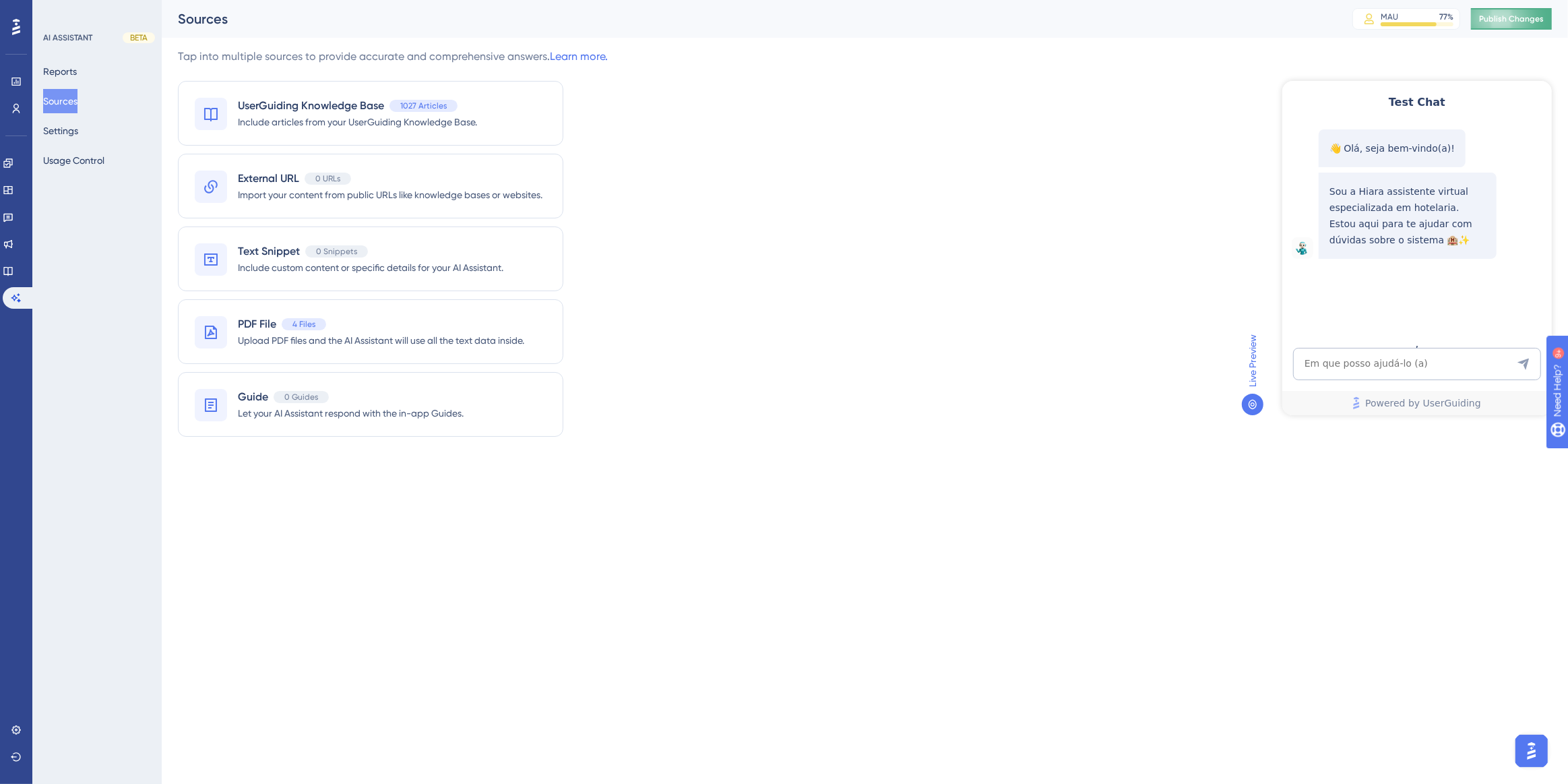
click at [1484, 18] on span "Publish Changes" at bounding box center [1511, 19] width 64 height 11
click at [1431, 363] on textarea "AI Assistant Text Input" at bounding box center [1416, 363] width 248 height 32
paste textarea "E como altero o titular do pagamento?"
type textarea "E como altero o titular do pagamento?"
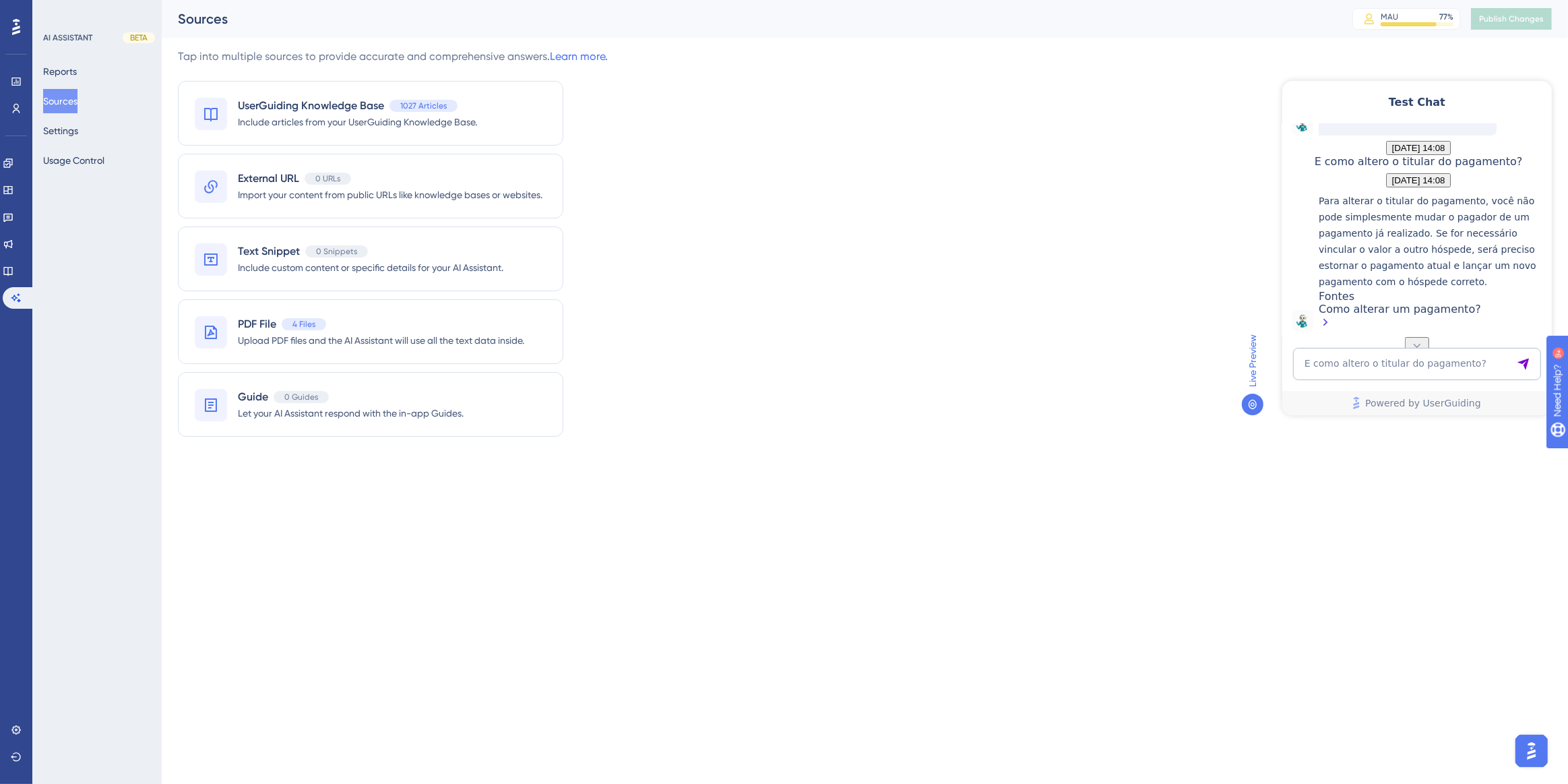
scroll to position [219, 0]
click at [1350, 370] on textarea "E como altero o titular do pagamento?" at bounding box center [1416, 363] width 248 height 32
paste textarea "Preciso alterar o titular do pagamento, o check in ainda nao foi realizado"
type textarea "Preciso alterar o titular do pagamento, o check in ainda nao foi realizado"
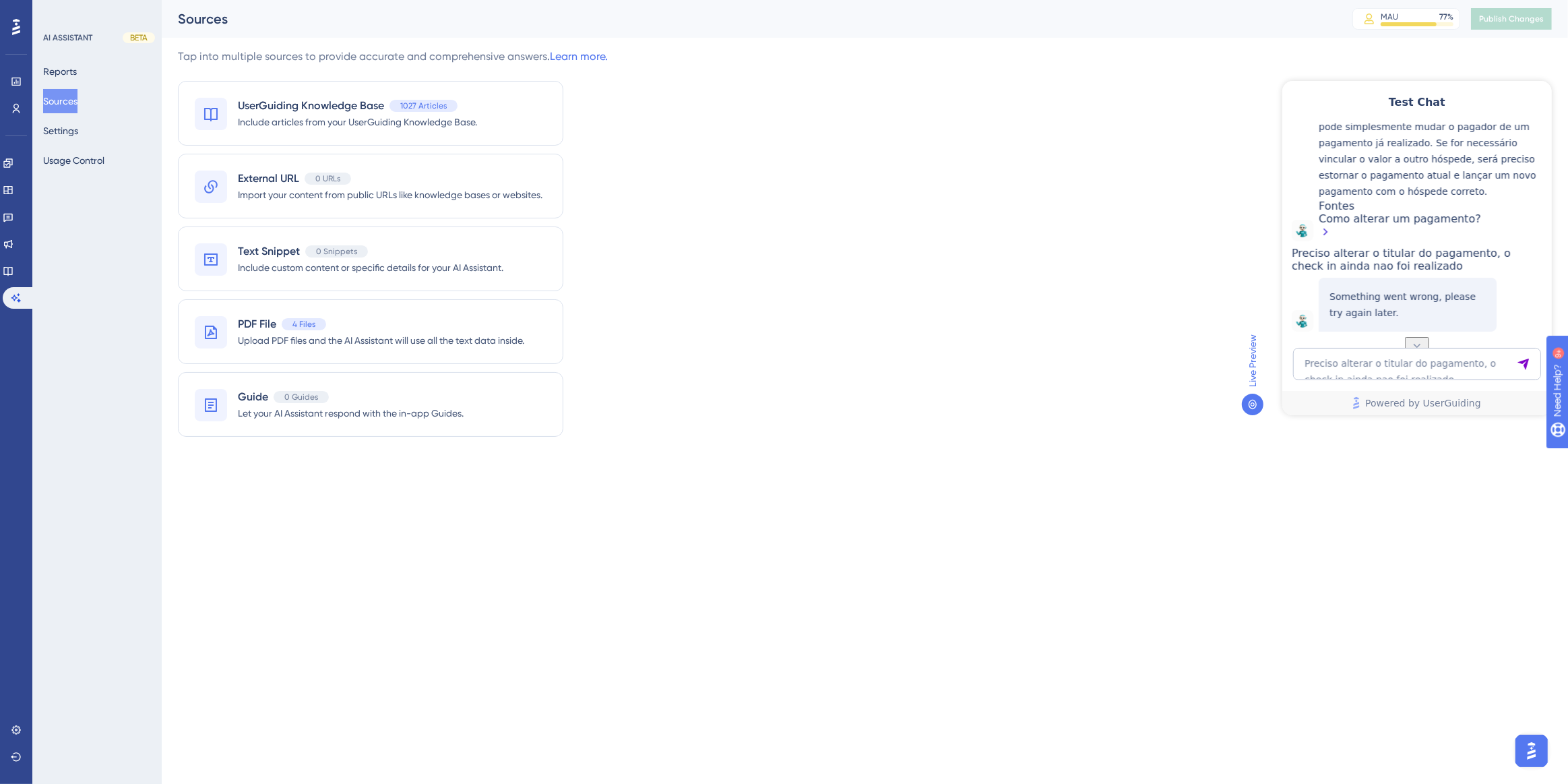
scroll to position [359, 0]
click at [1376, 361] on textarea "Preciso alterar o titular do pagamento, o check in ainda nao foi realizado" at bounding box center [1416, 363] width 248 height 32
drag, startPoint x: 1417, startPoint y: 255, endPoint x: 1373, endPoint y: 222, distance: 55.0
click at [1373, 246] on div "Preciso alterar o titular do pagamento, o check in ainda nao foi realizado" at bounding box center [1418, 259] width 253 height 26
copy span "Preciso alterar o titular do pagamento, o check in ainda nao foi realizado"
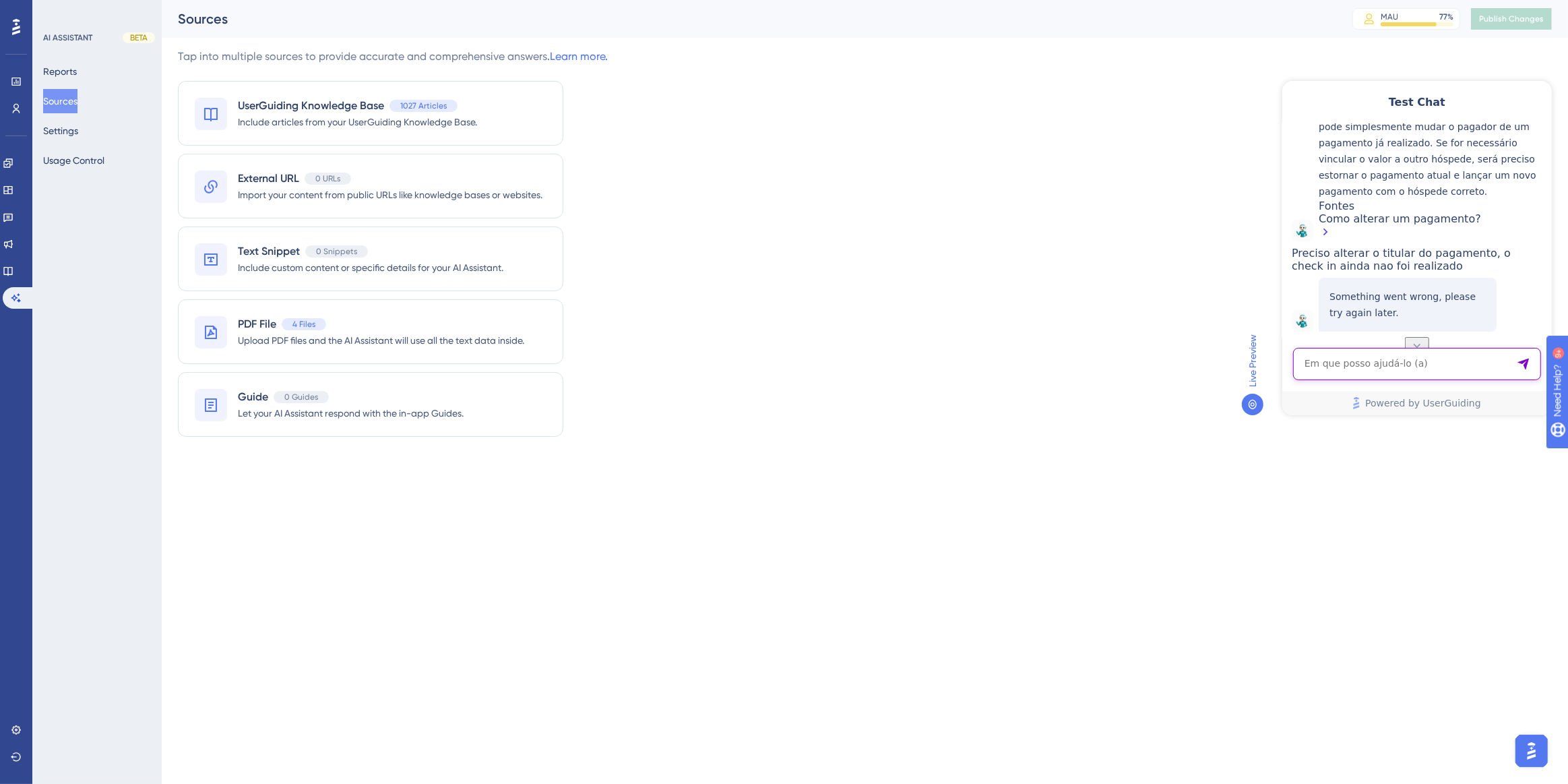
click at [1403, 363] on textarea "AI Assistant Text Input" at bounding box center [1416, 363] width 248 height 32
paste textarea "Preciso alterar o titular do pagamento, o check in ainda nao foi realizado"
type textarea "Preciso alterar o titular do pagamento, o check in ainda nao foi realizado"
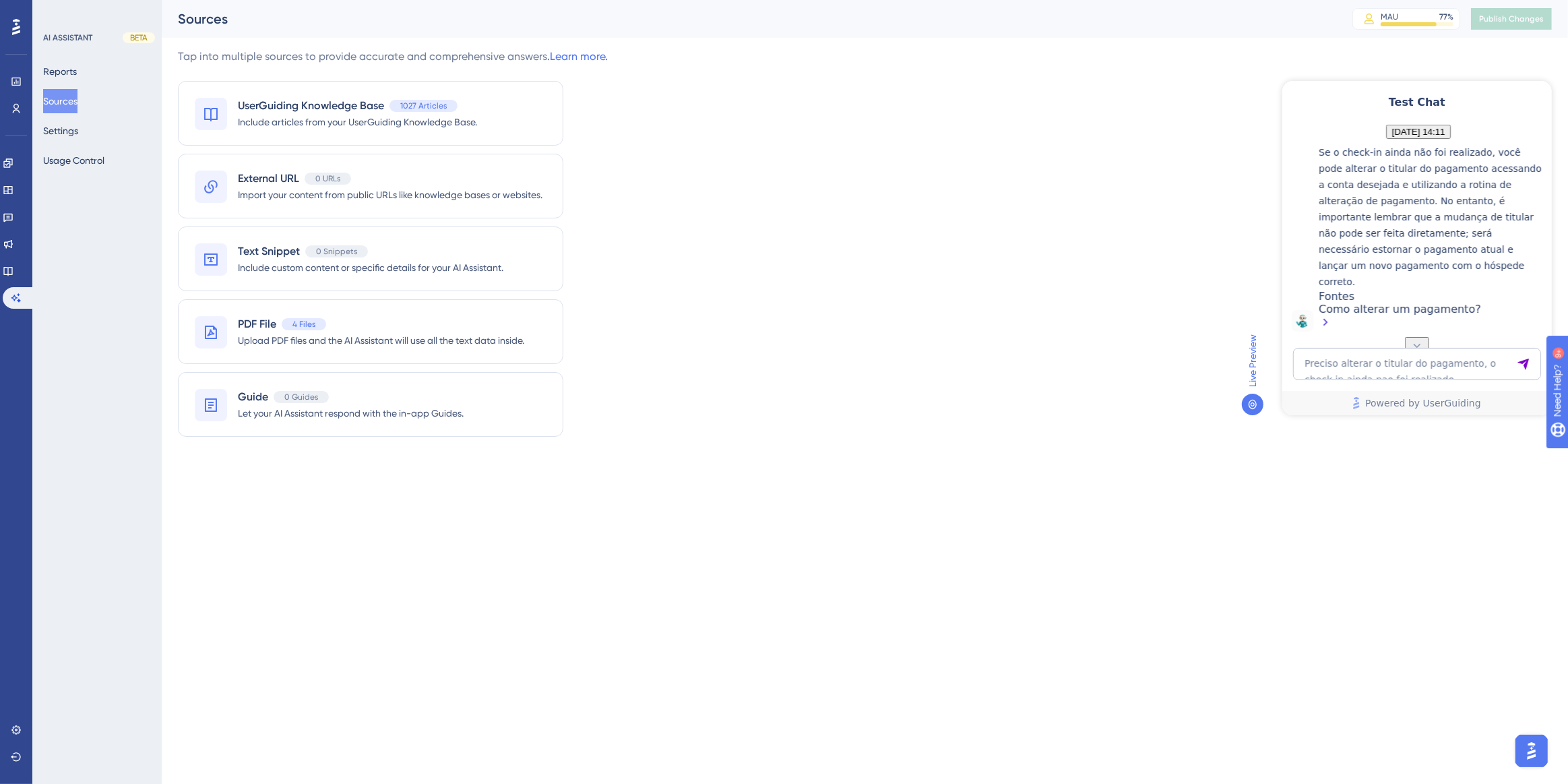
scroll to position [560, 0]
click at [1321, 364] on textarea "Preciso alterar o titular do pagamento, o check in ainda nao foi realizado" at bounding box center [1416, 363] width 248 height 32
paste textarea ""gostaria que me ajudasse a reabrir um apt até conseguir mas não mostra na casa""
type textarea ""gostaria que me ajudasse a reabrir um apt até conseguir mas não mostra na casa""
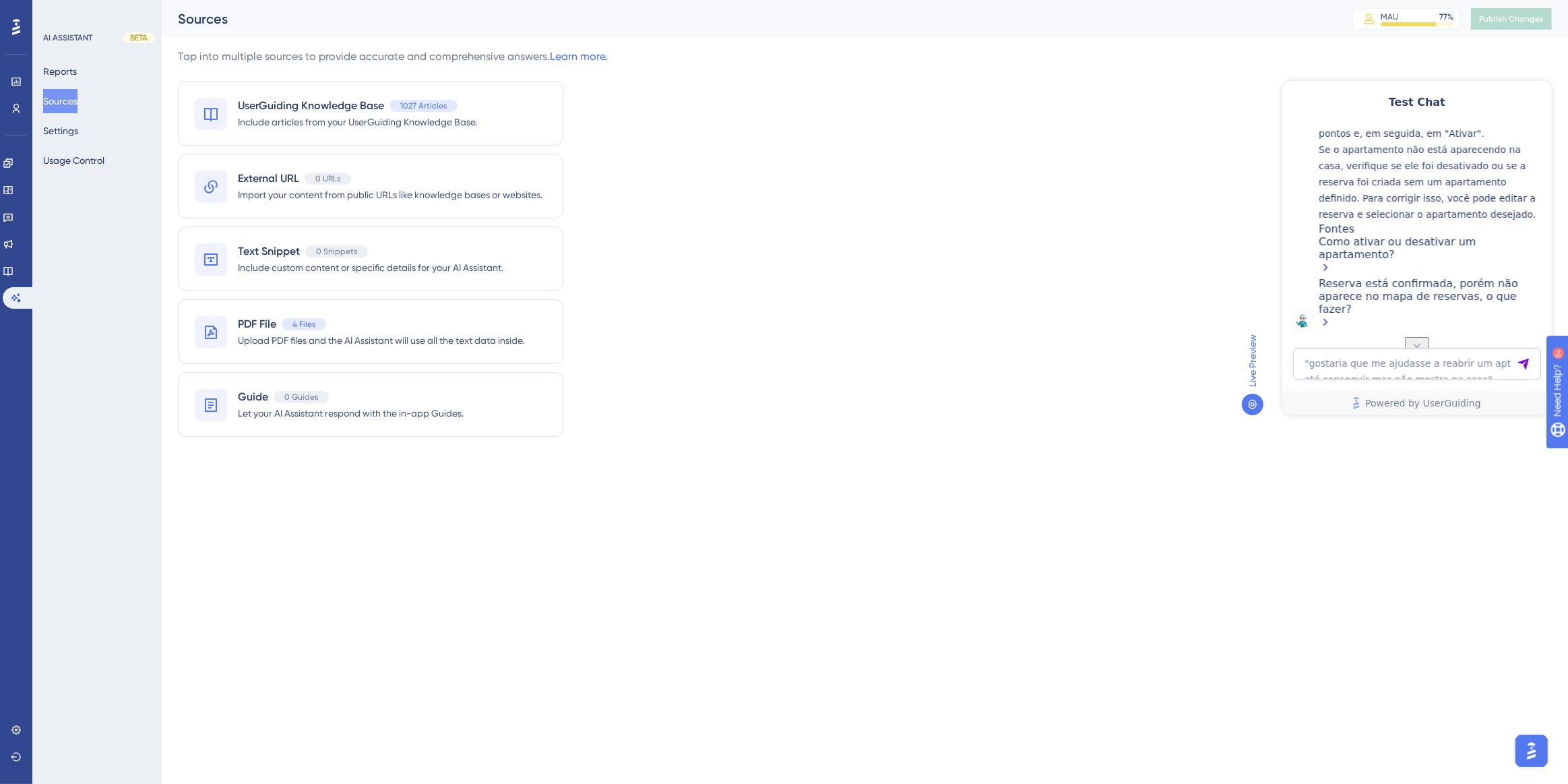
scroll to position [983, 0]
click at [1437, 371] on textarea ""gostaria que me ajudasse a reabrir um apt até conseguir mas não mostra na casa"" at bounding box center [1416, 363] width 248 height 32
paste textarea ""gostaria que me ajudasse a reabrir um apt até conseguir mas não mostra na casa""
drag, startPoint x: 1485, startPoint y: 350, endPoint x: 1466, endPoint y: 352, distance: 19.1
click at [1466, 352] on textarea ""gostaria que me ajudasse a reabrir um apt até conseguir mas não mostra na casa"" at bounding box center [1416, 357] width 248 height 45
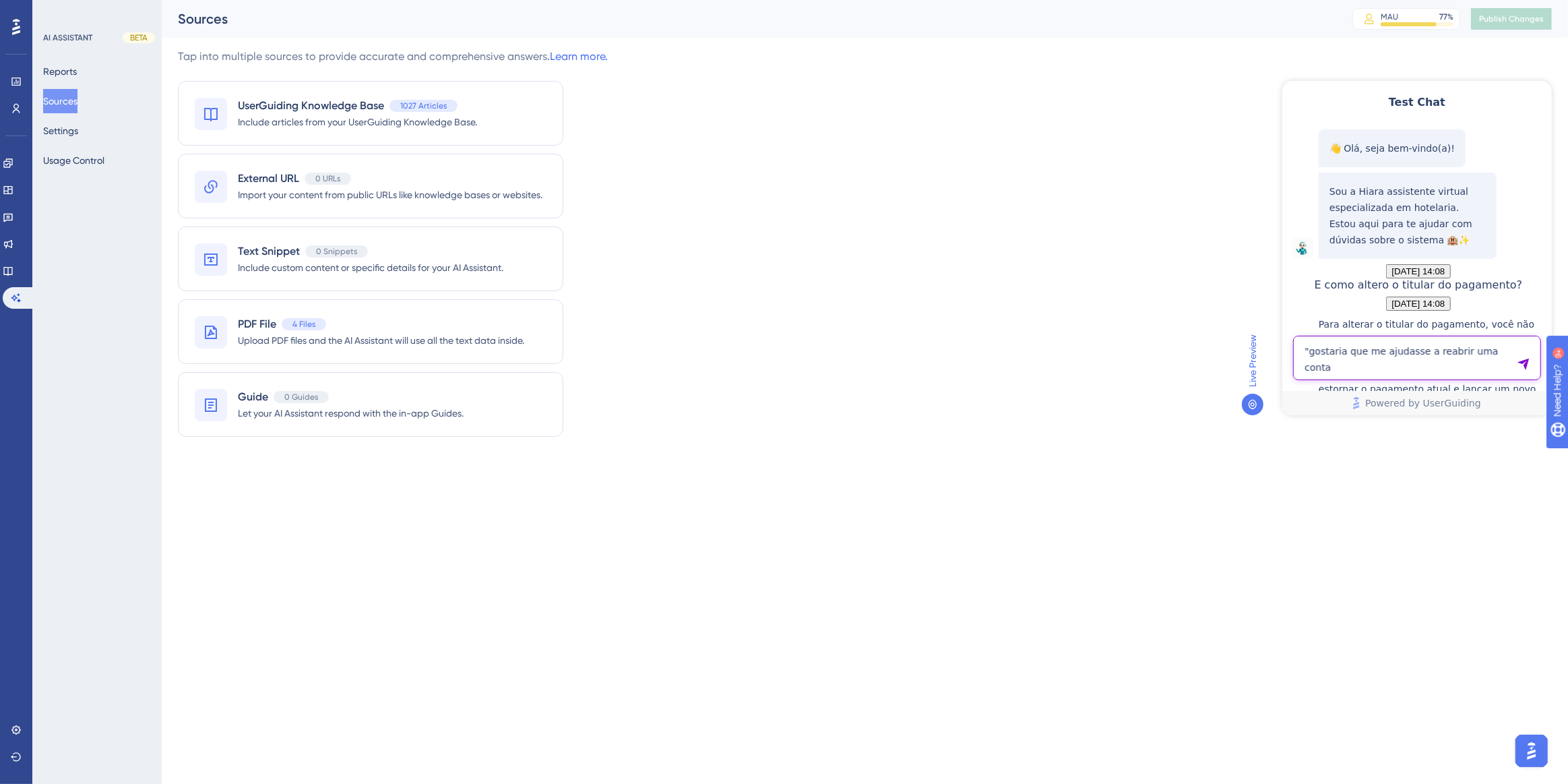
type textarea ""gostaria que me ajudasse a reabrir uma conta até conseguir mas não mostra na c…"
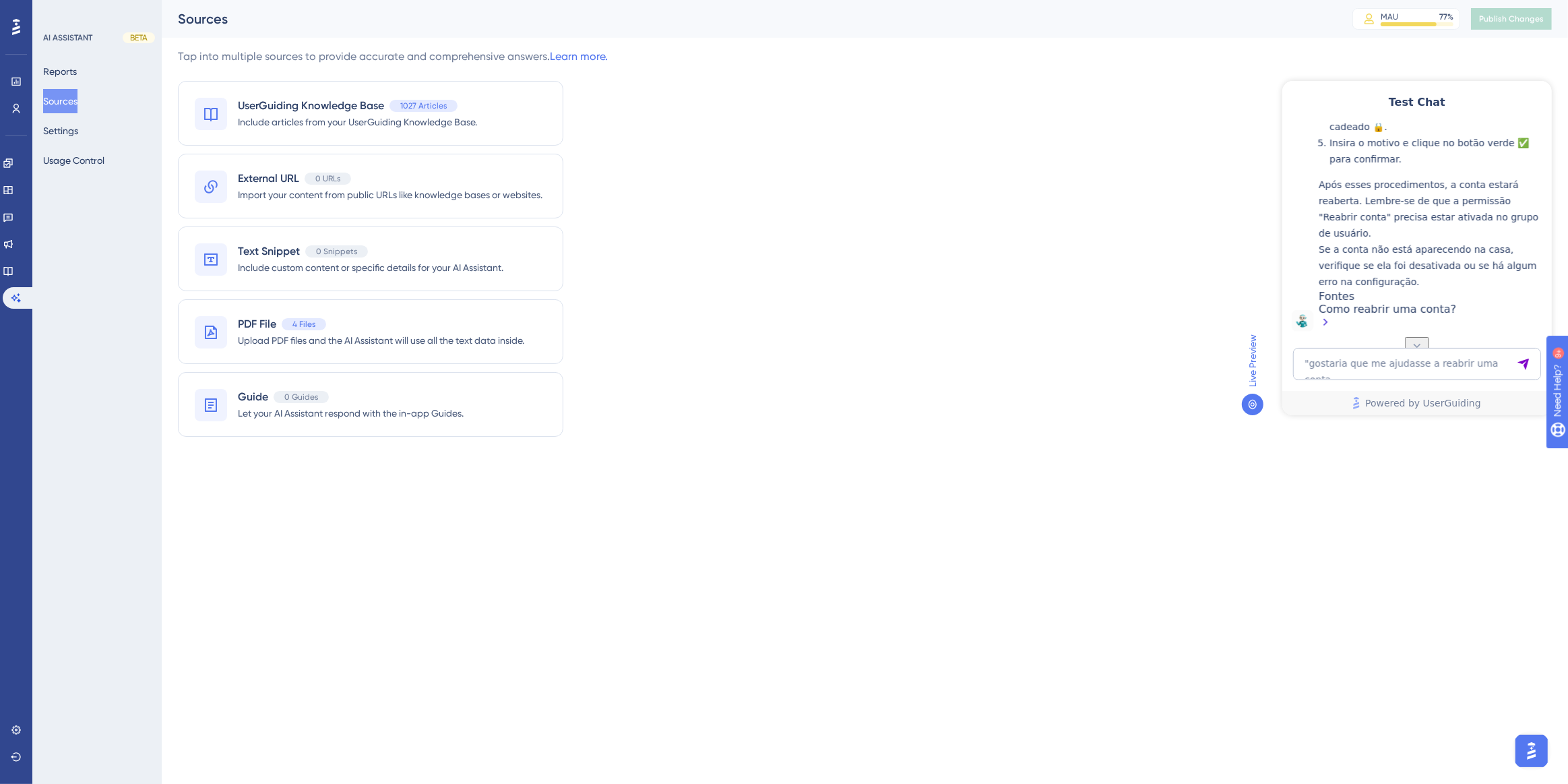
scroll to position [1520, 0]
click at [1449, 368] on textarea ""gostaria que me ajudasse a reabrir uma conta até conseguir mas não mostra na c…" at bounding box center [1416, 363] width 248 height 32
paste textarea "" bom dia, estou tentando excluir ISS de eventos e está aparecendo esse erro po…"
type textarea "" bom dia, estou tentando excluir ISS de eventos e está aparecendo esse erro po…"
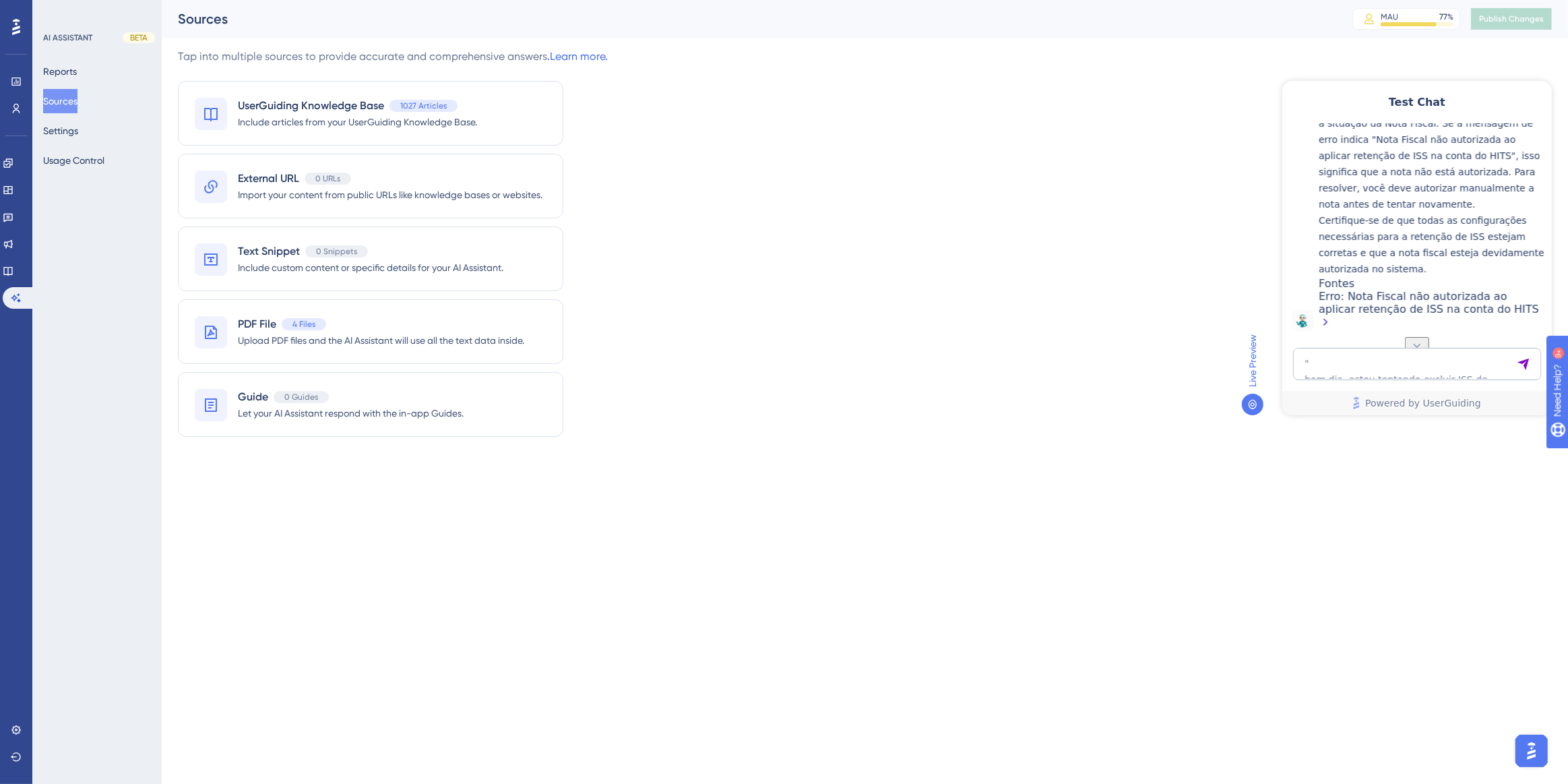
scroll to position [1942, 0]
click at [1375, 363] on textarea "" bom dia, estou tentando excluir ISS de eventos e está aparecendo esse erro po…" at bounding box center [1416, 363] width 248 height 32
paste textarea "Queria saber como faço para fazer uma emissão de nota fiscal adiantada"
type textarea "Queria saber como faço para fazer uma emissão de nota fiscal adiantada"
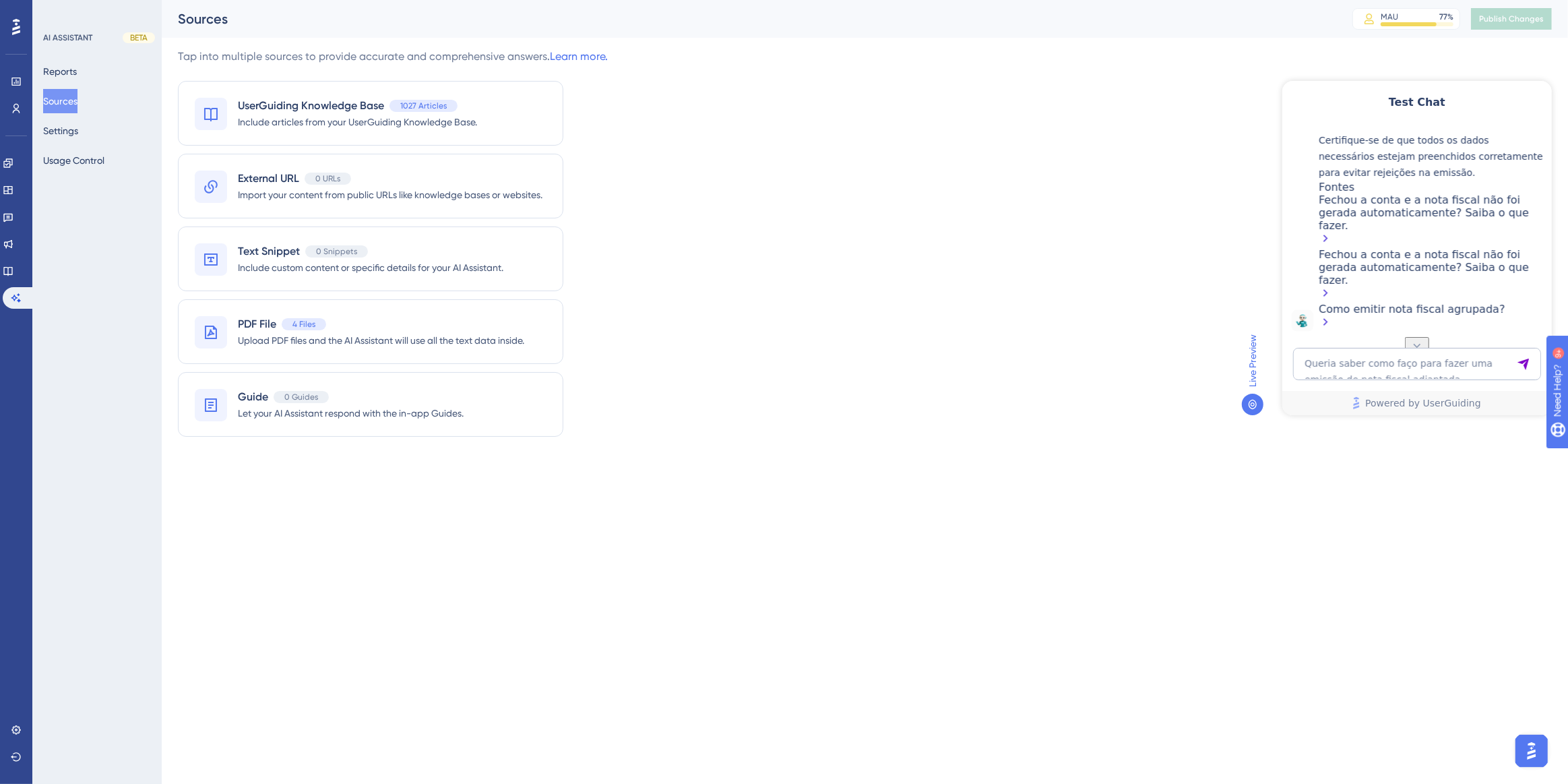
scroll to position [2657, 0]
click at [1380, 363] on textarea "Queria saber como faço para fazer uma emissão de nota fiscal adiantada" at bounding box center [1416, 363] width 248 height 32
paste textarea "Gostaria de emitir uma lista com os hospedes sinalizados através das tags É pos…"
type textarea "Gostaria de emitir uma lista com os hospedes sinalizados através das tags É pos…"
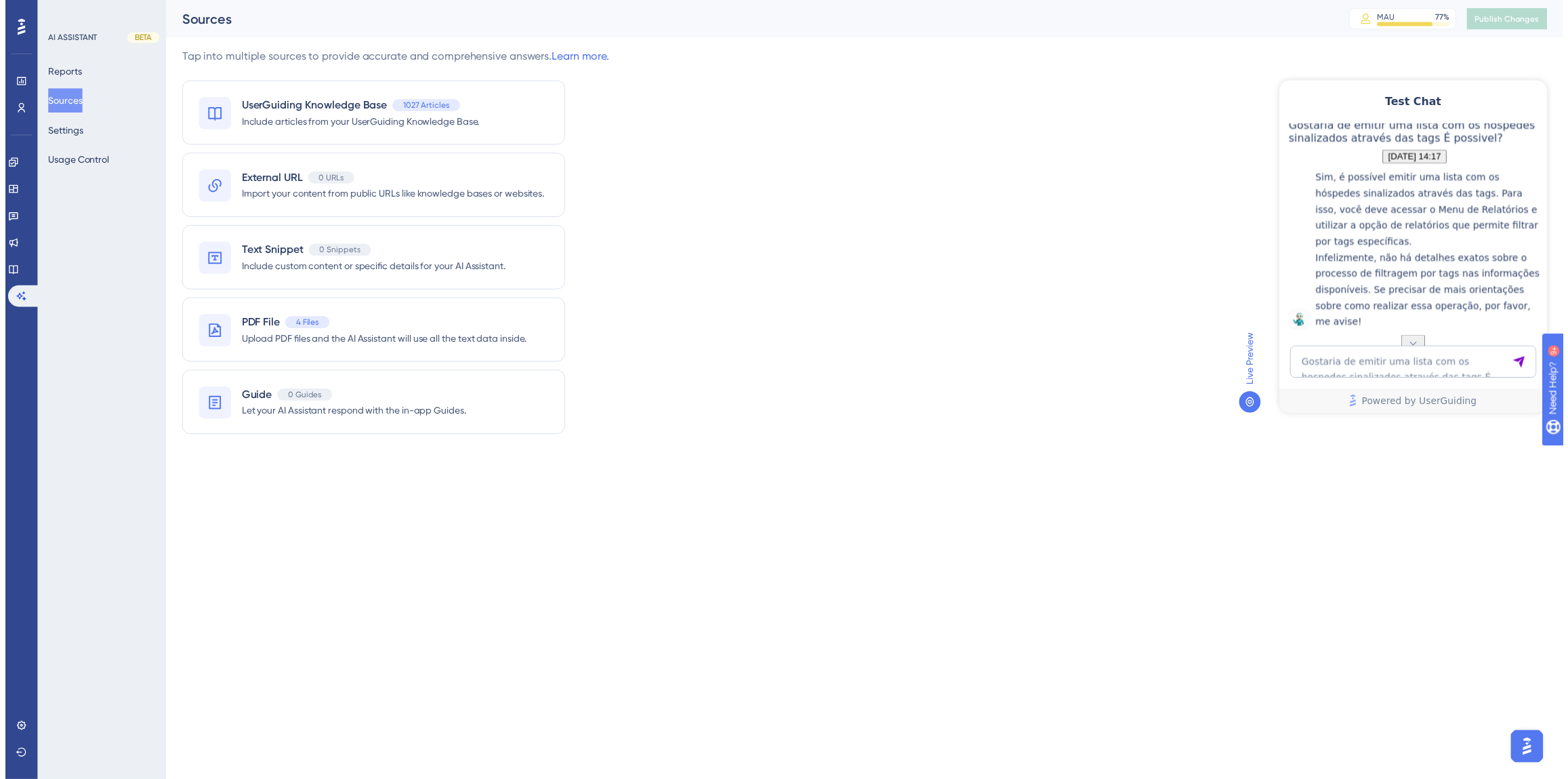
scroll to position [3004, 0]
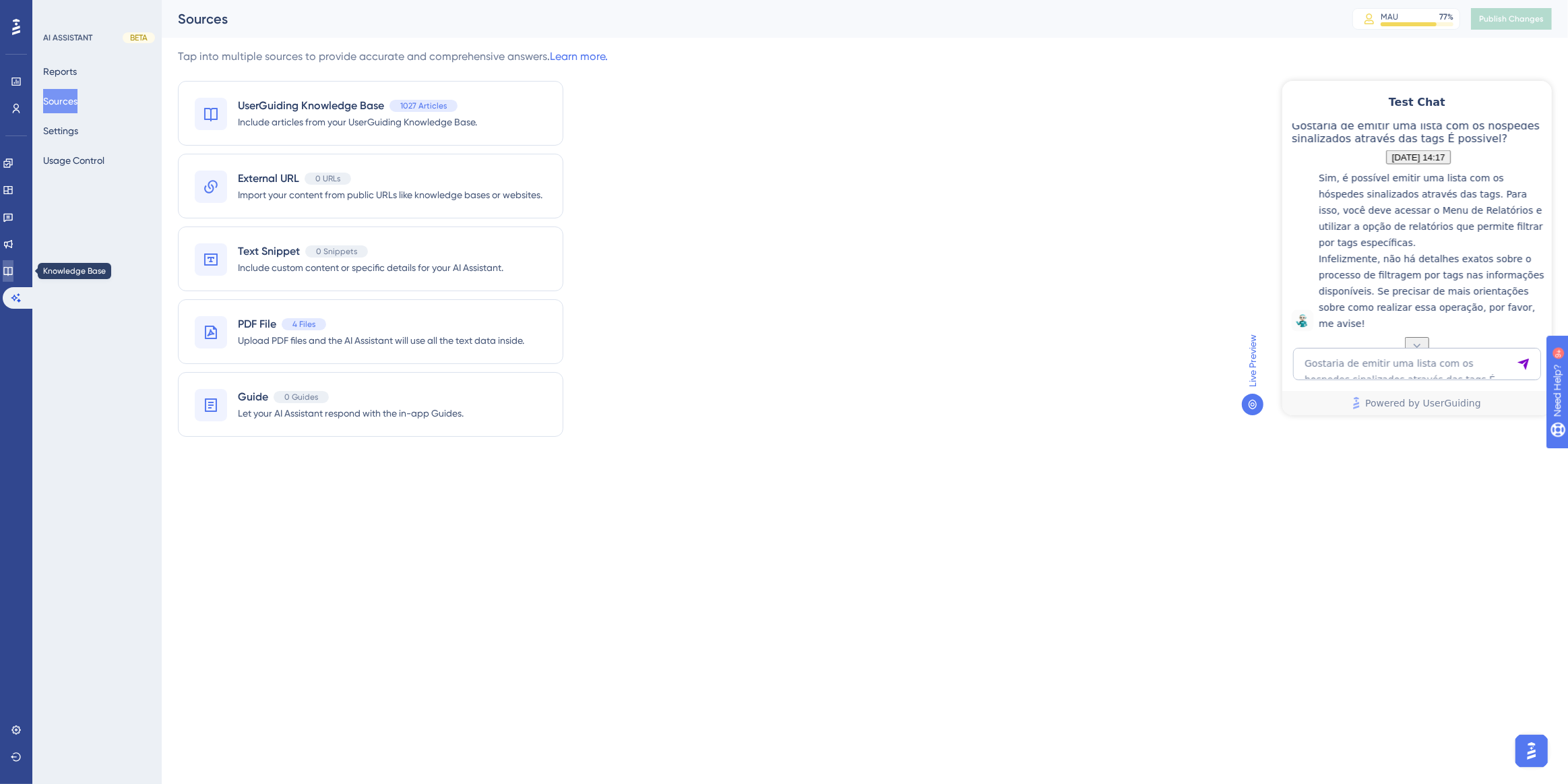
click at [13, 269] on icon at bounding box center [8, 271] width 11 height 11
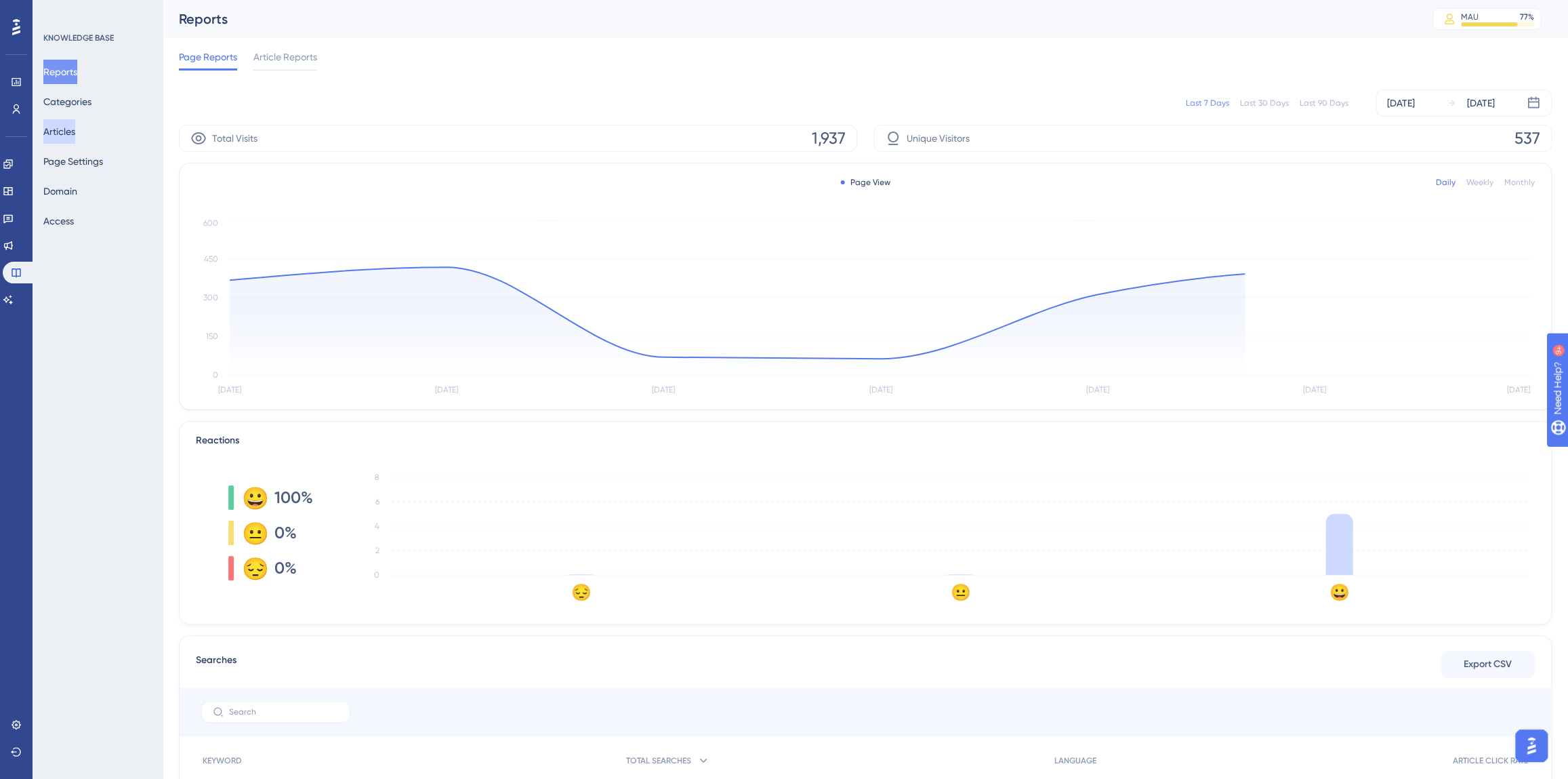
click at [52, 129] on button "Articles" at bounding box center [59, 131] width 32 height 25
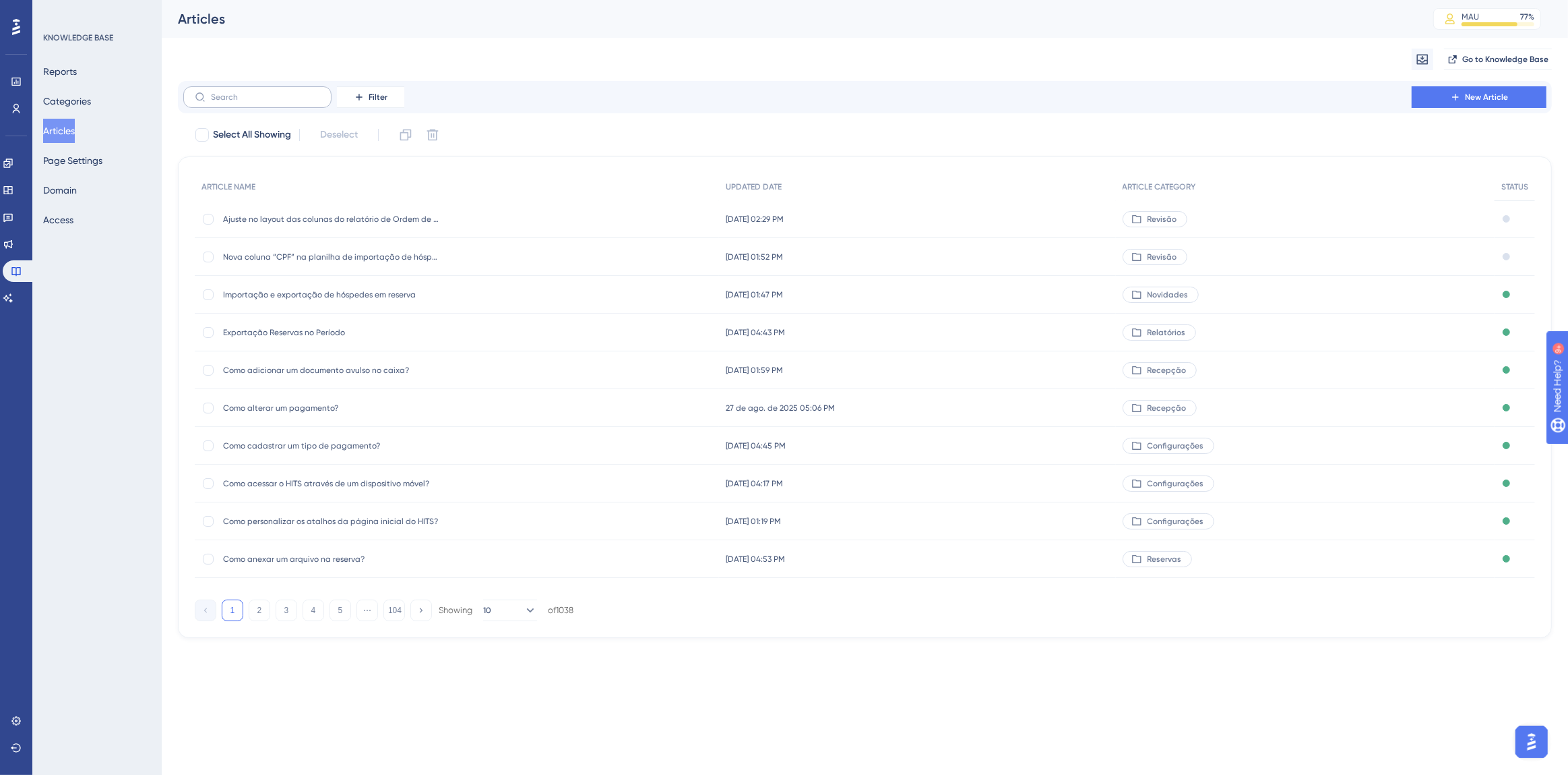
click at [248, 102] on label at bounding box center [257, 97] width 149 height 21
click at [248, 101] on input "text" at bounding box center [265, 97] width 109 height 9
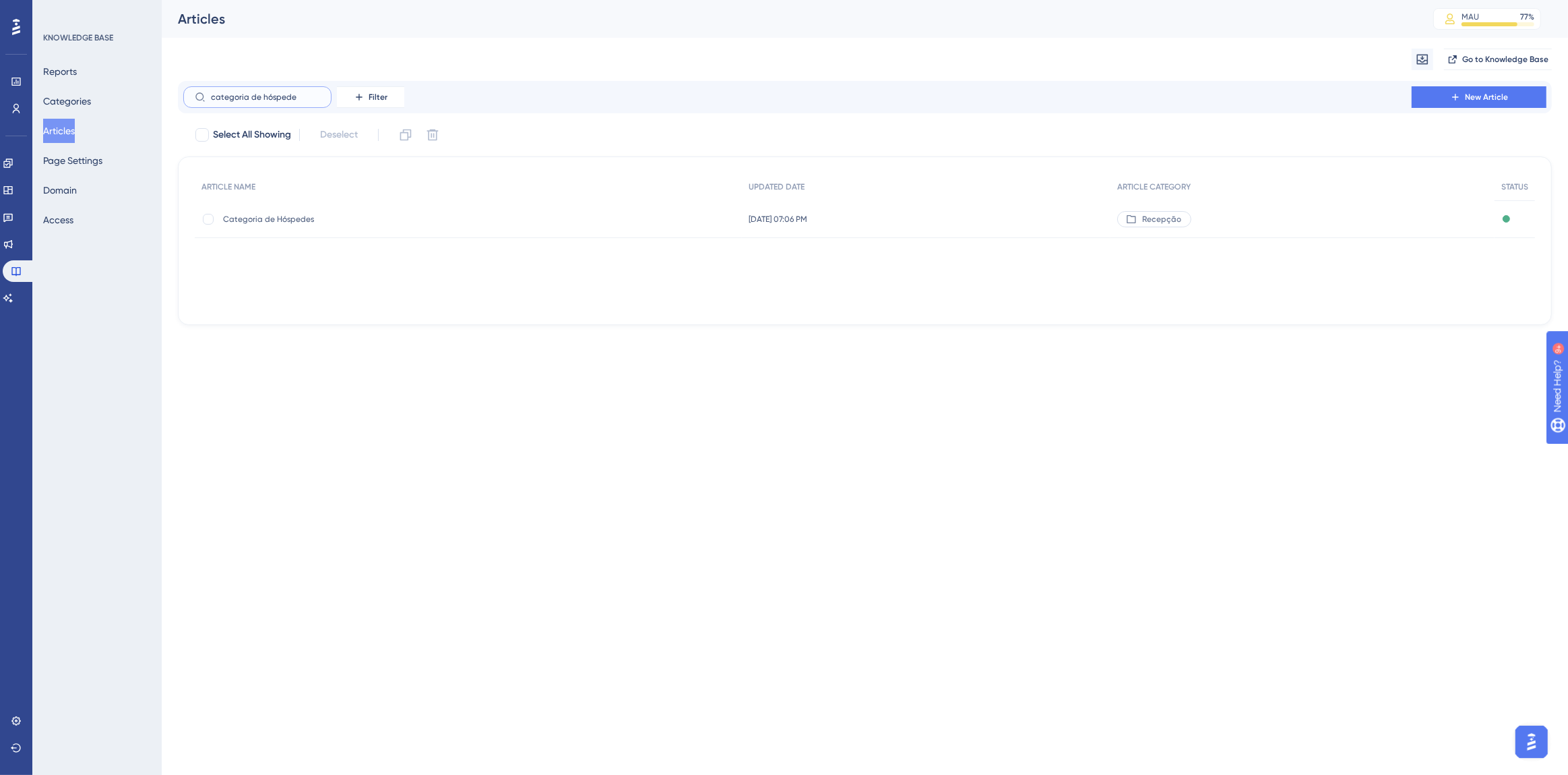
type input "categoria de hóspede"
click at [250, 211] on div "Categoria de Hóspedes Categoria de Hóspedes" at bounding box center [331, 220] width 215 height 38
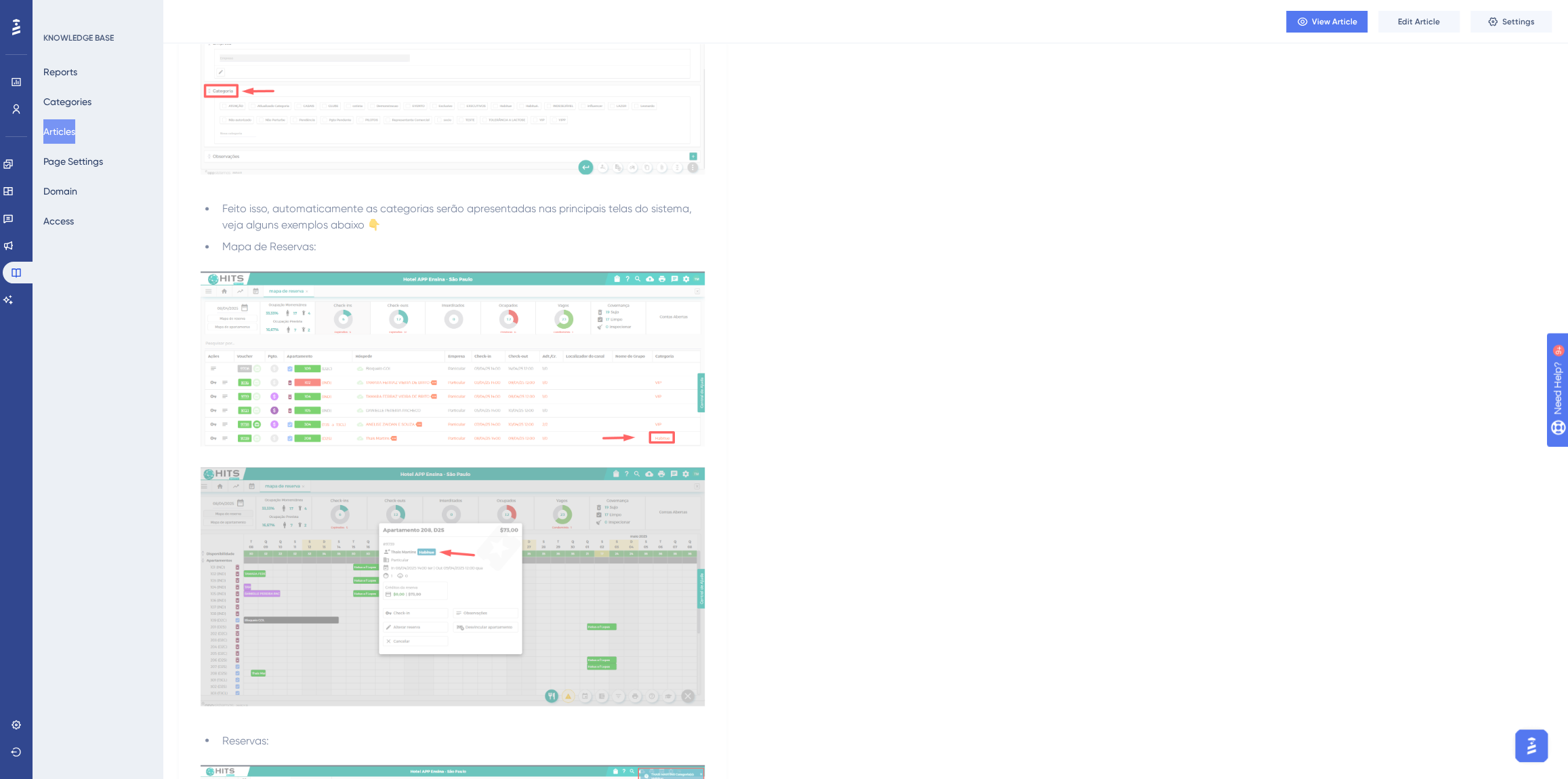
scroll to position [1793, 0]
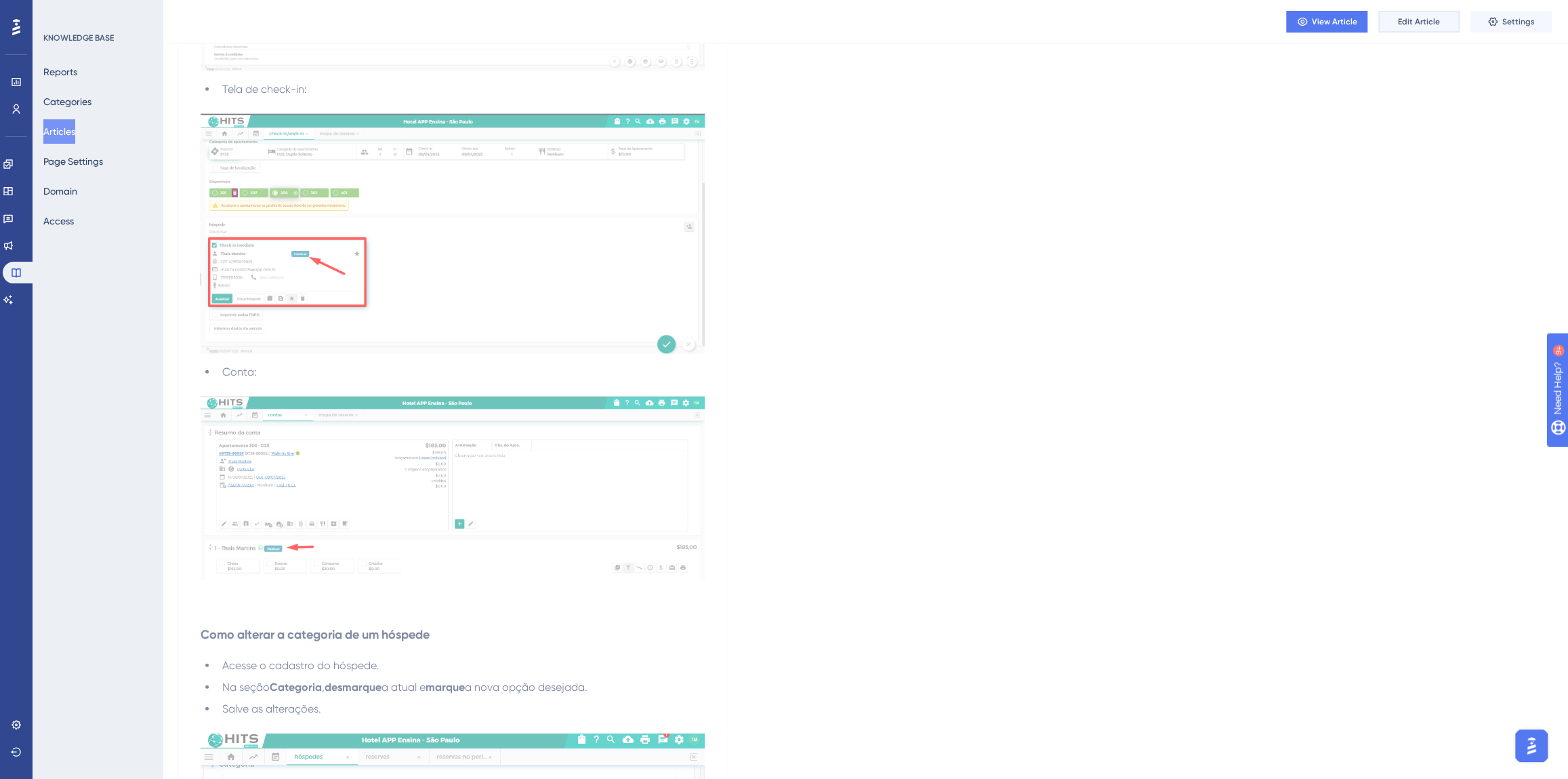
click at [1406, 25] on span "Edit Article" at bounding box center [1419, 22] width 42 height 11
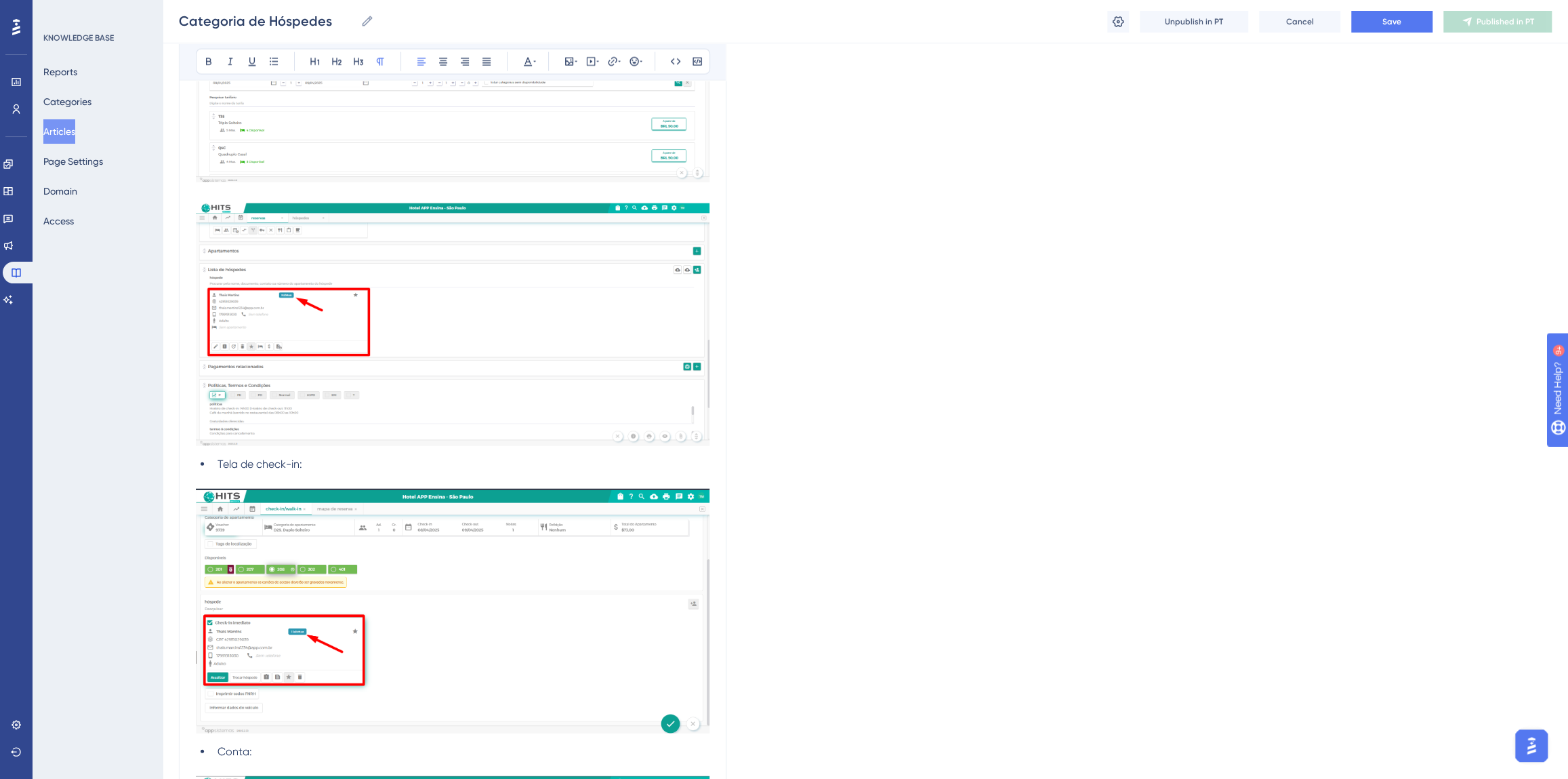
scroll to position [3540, 0]
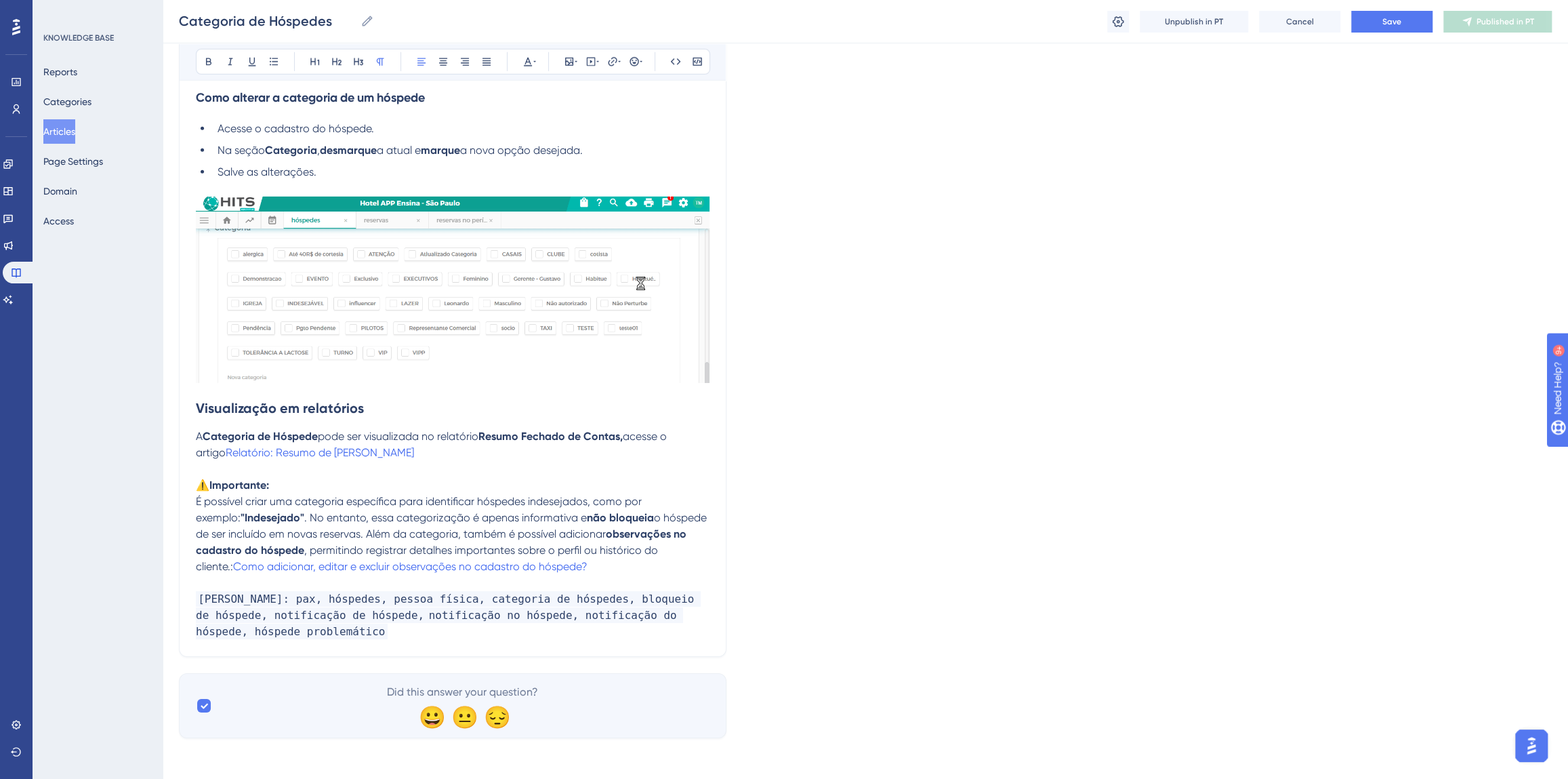
drag, startPoint x: 935, startPoint y: 176, endPoint x: 837, endPoint y: 432, distance: 274.1
click at [456, 450] on p "A Categoria de Hóspede pode ser visualizada no relatório Resumo Fechado de Cont…" at bounding box center [453, 444] width 514 height 32
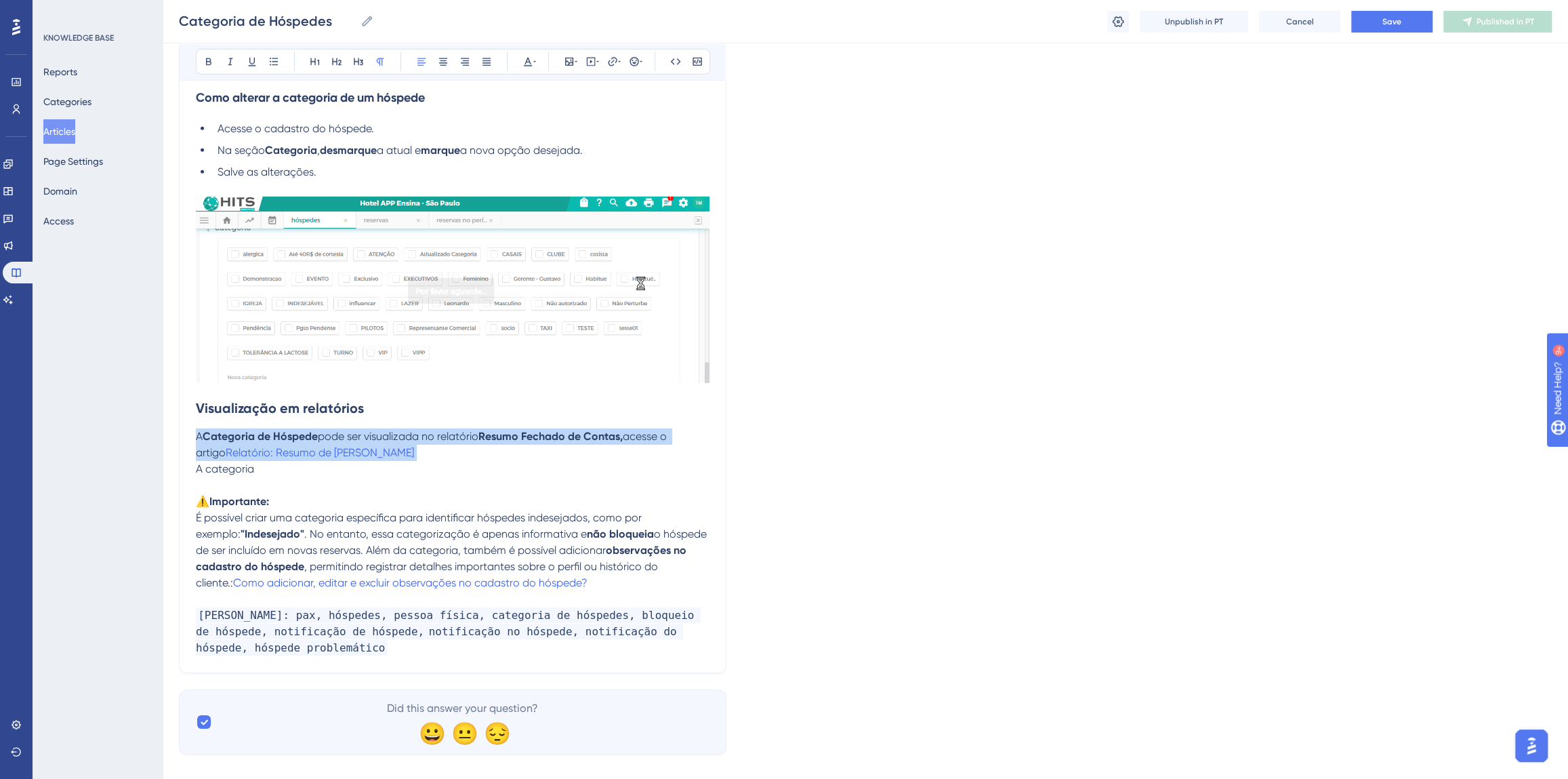
drag, startPoint x: 456, startPoint y: 450, endPoint x: 197, endPoint y: 434, distance: 259.5
click at [197, 434] on p "A Categoria de Hóspede pode ser visualizada no relatório Resumo Fechado de Cont…" at bounding box center [453, 444] width 514 height 32
copy p "A Categoria de Hóspede pode ser visualizada no relatório Resumo Fechado de Cont…"
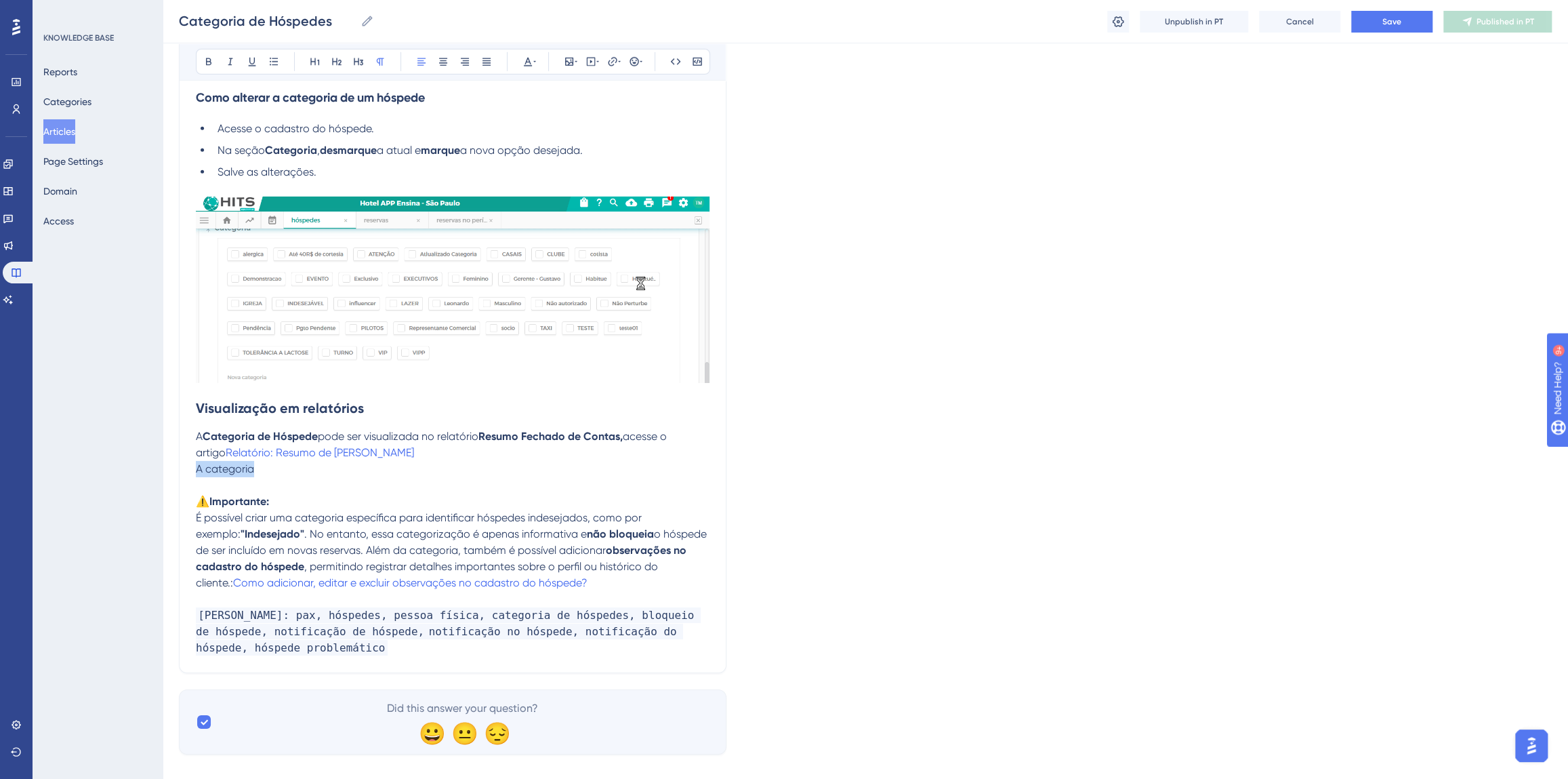
drag, startPoint x: 270, startPoint y: 467, endPoint x: 197, endPoint y: 469, distance: 73.0
click at [197, 469] on p "A categoria" at bounding box center [453, 469] width 514 height 17
click at [389, 477] on p at bounding box center [453, 485] width 514 height 17
drag, startPoint x: 312, startPoint y: 469, endPoint x: 199, endPoint y: 471, distance: 113.0
click at [199, 471] on p "A categoria" at bounding box center [453, 469] width 514 height 17
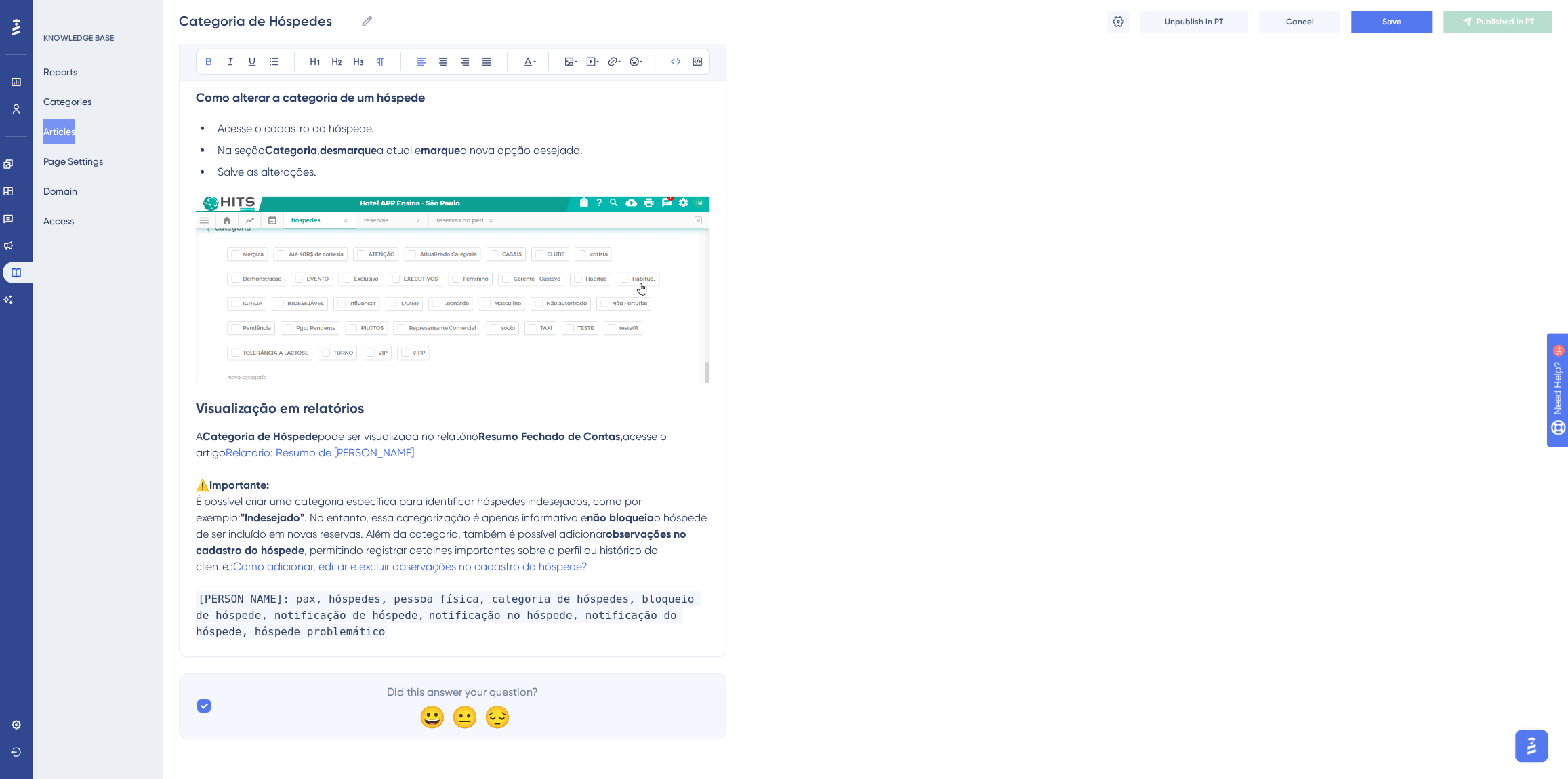
click at [344, 633] on p "Palavras chaves: pax, hóspedes, pessoa física, categoria de hóspedes, bloqueio …" at bounding box center [453, 615] width 514 height 49
click at [1407, 27] on button "Save" at bounding box center [1392, 21] width 81 height 21
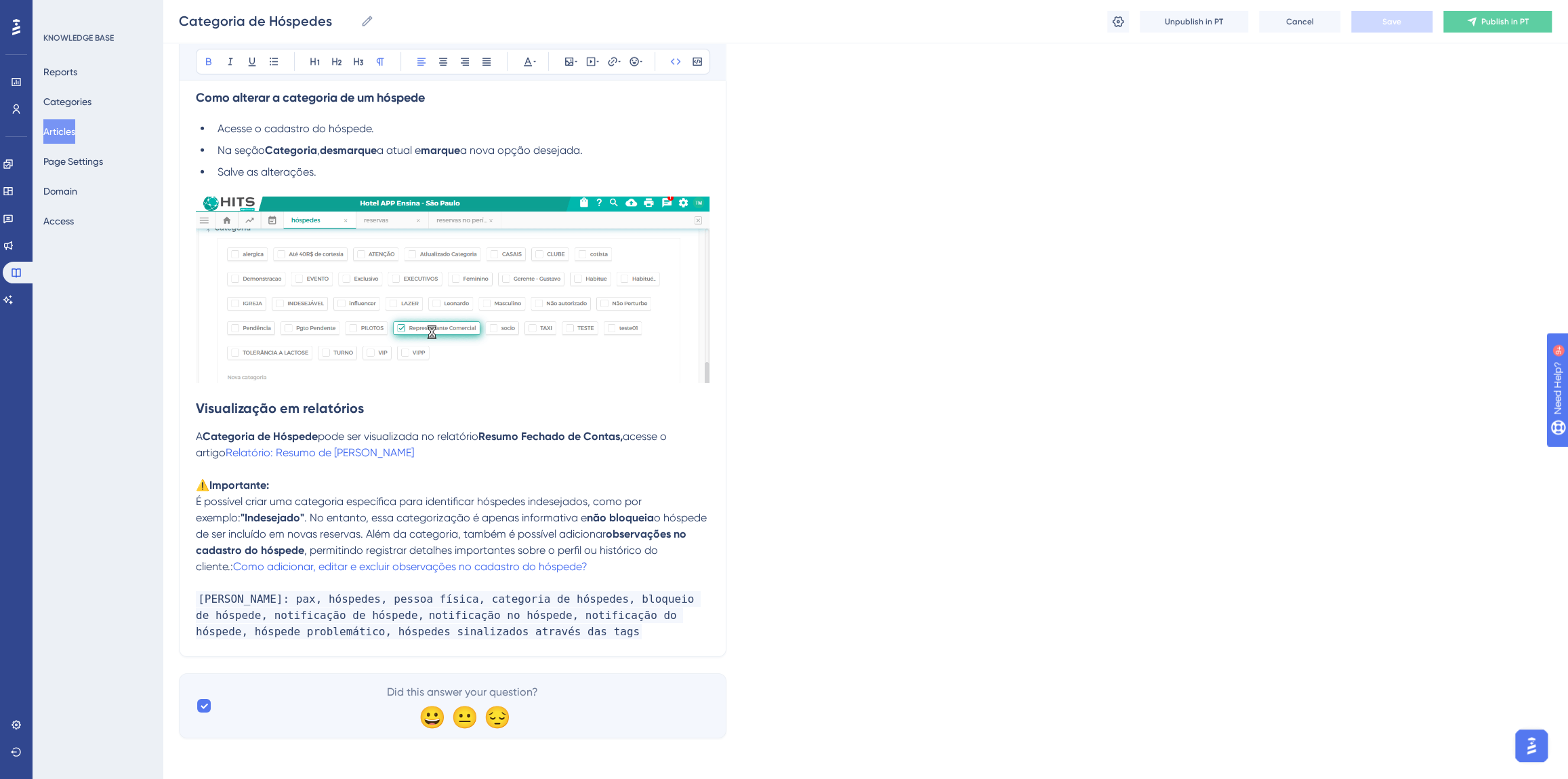
click at [1525, 7] on div "Categoria de Hóspedes Categoria de Hóspedes Unpublish in PT Cancel Save Publish…" at bounding box center [866, 21] width 1406 height 43
click at [1521, 13] on button "Publish in PT" at bounding box center [1498, 21] width 108 height 21
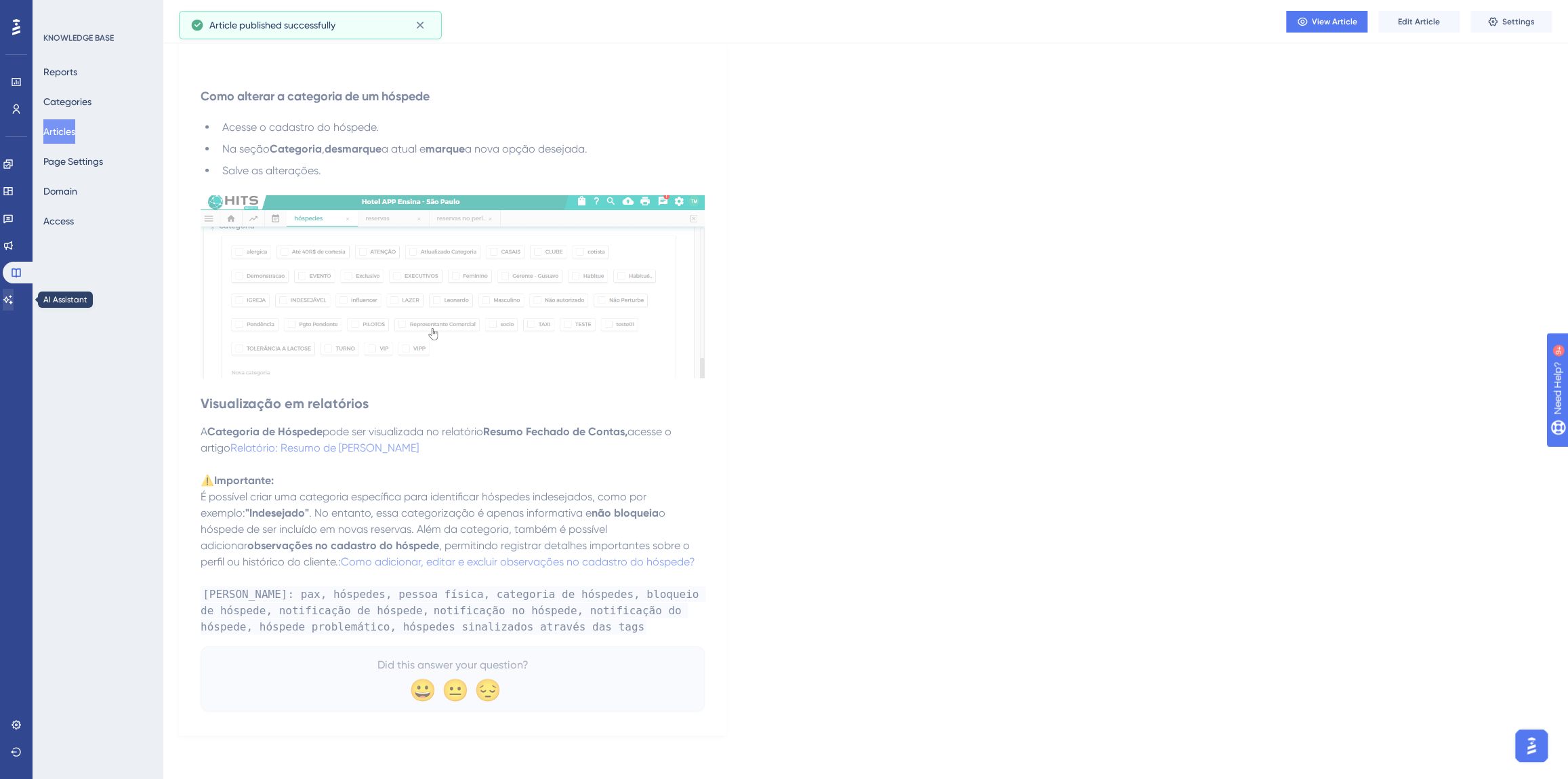
scroll to position [3438, 0]
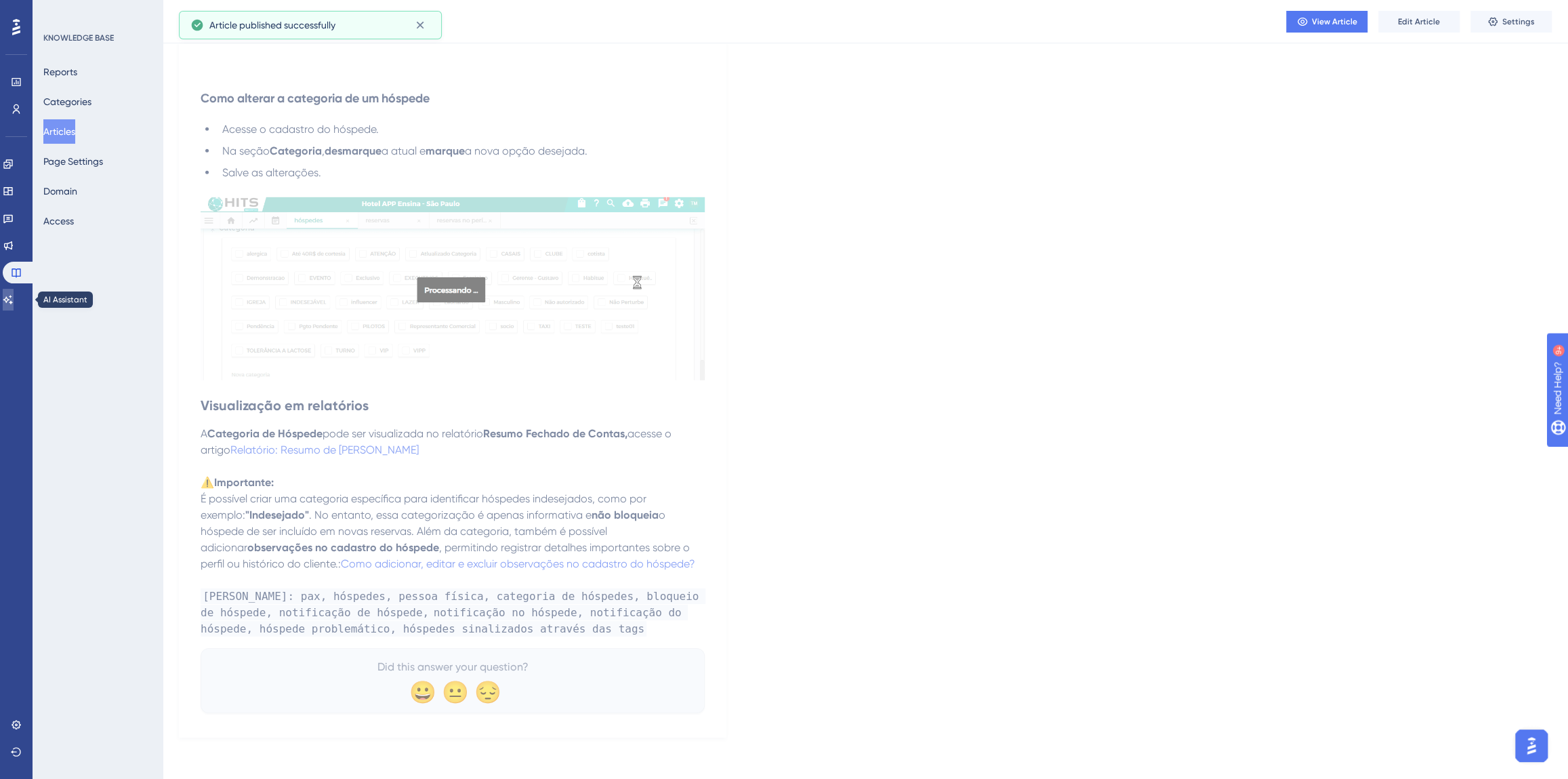
click at [13, 297] on icon at bounding box center [8, 300] width 11 height 11
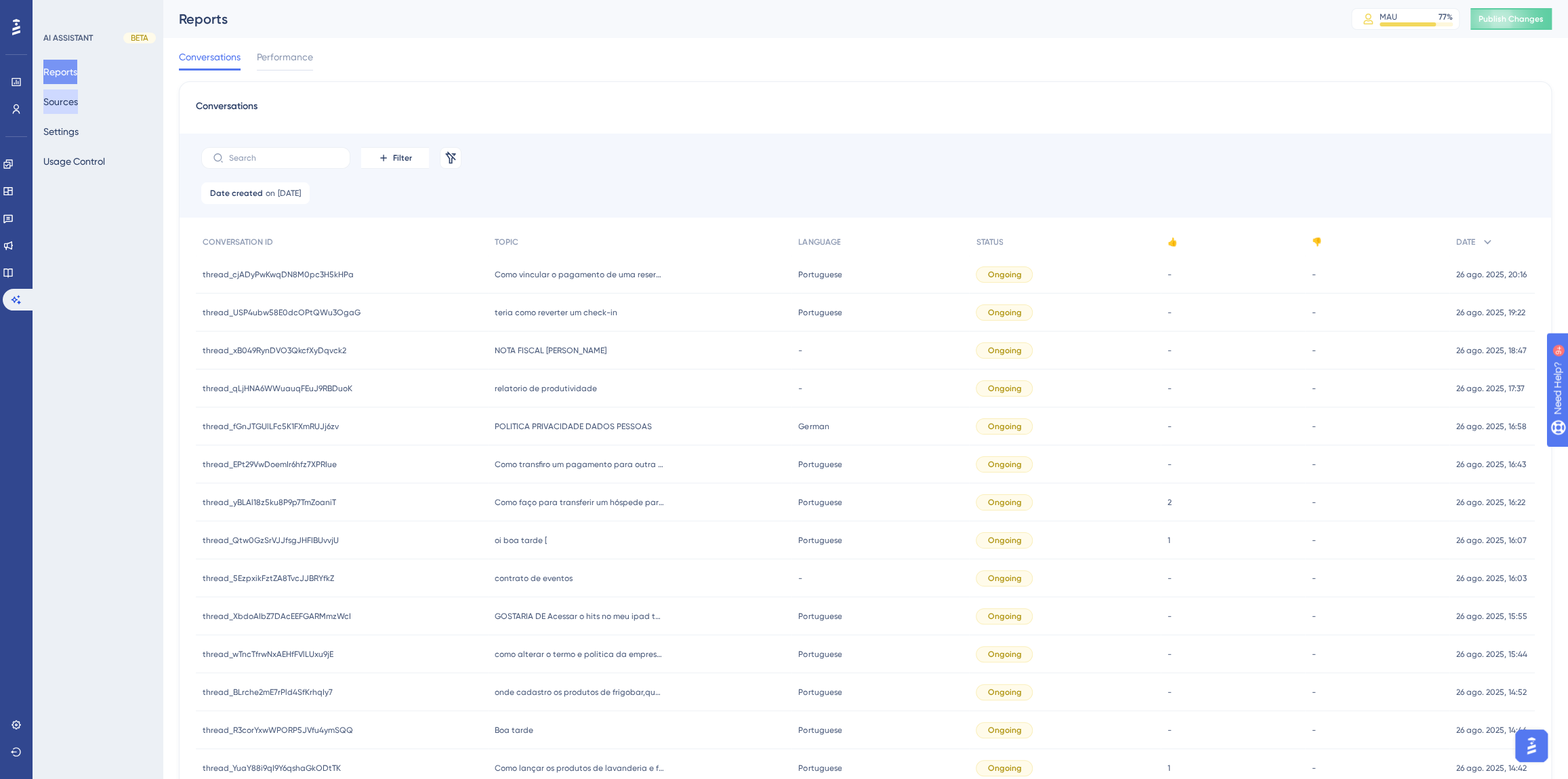
click at [74, 109] on button "Sources" at bounding box center [61, 101] width 35 height 25
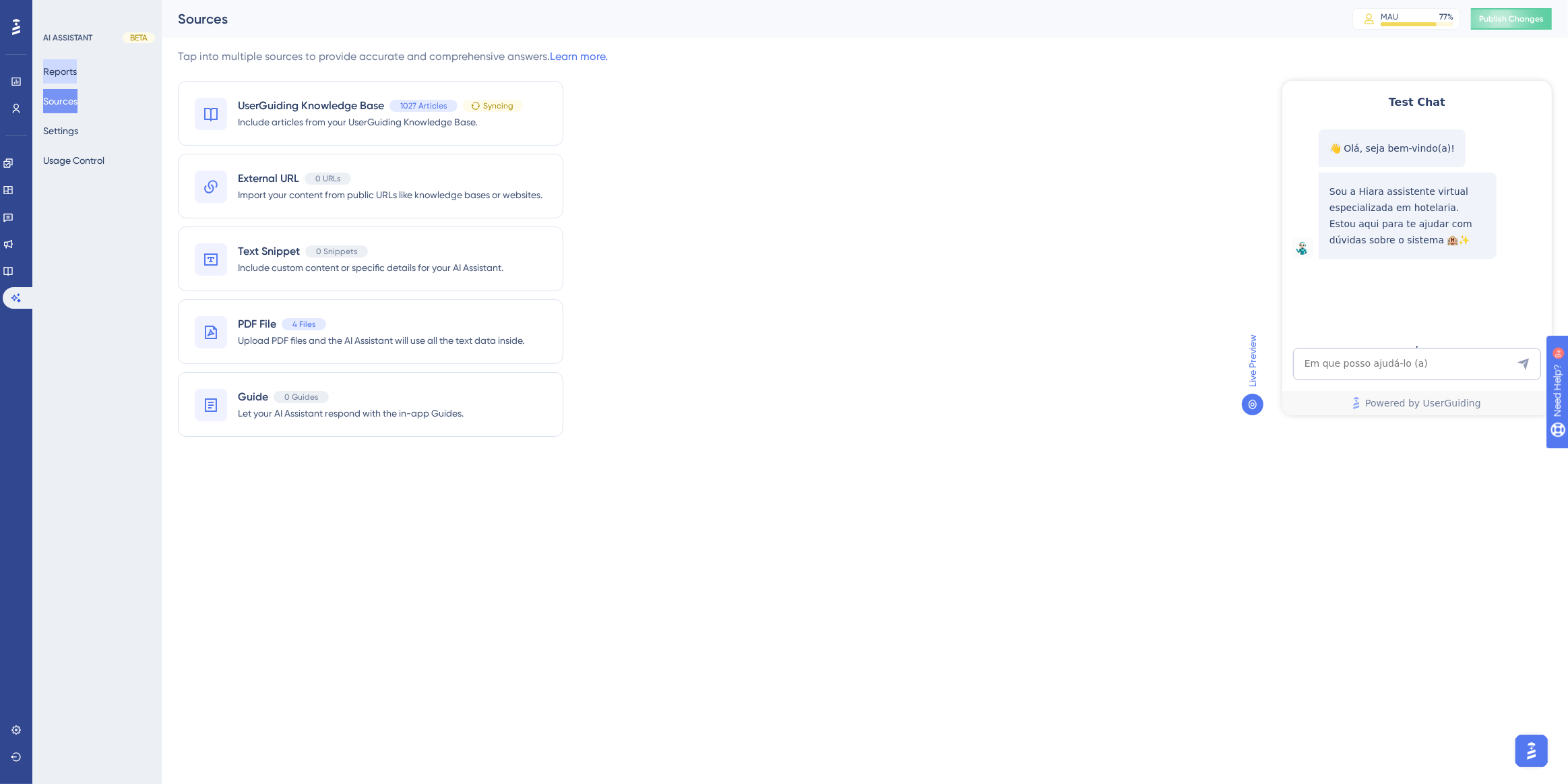
click at [68, 79] on button "Reports" at bounding box center [60, 71] width 34 height 24
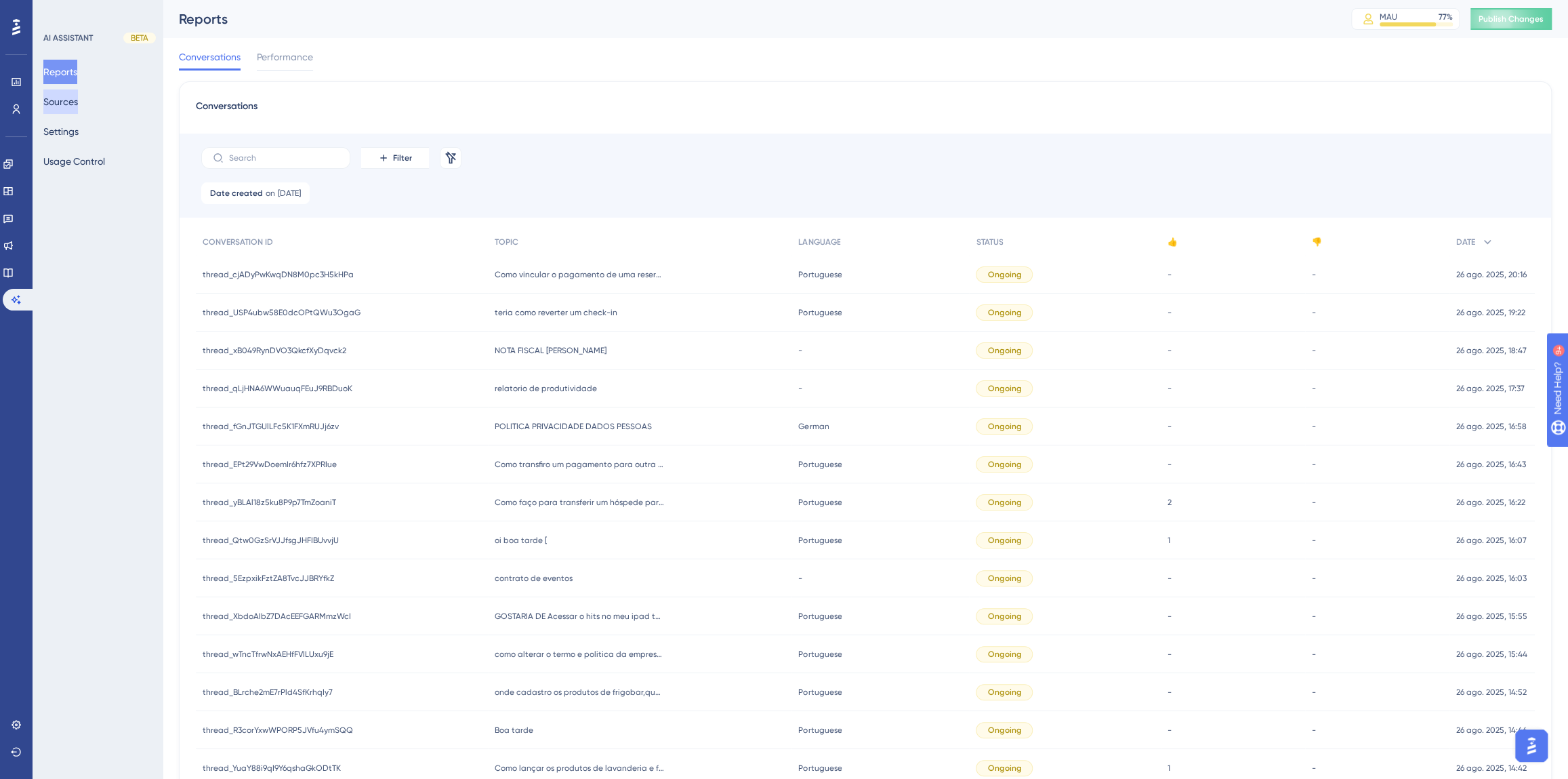
click at [78, 99] on button "Sources" at bounding box center [61, 101] width 35 height 25
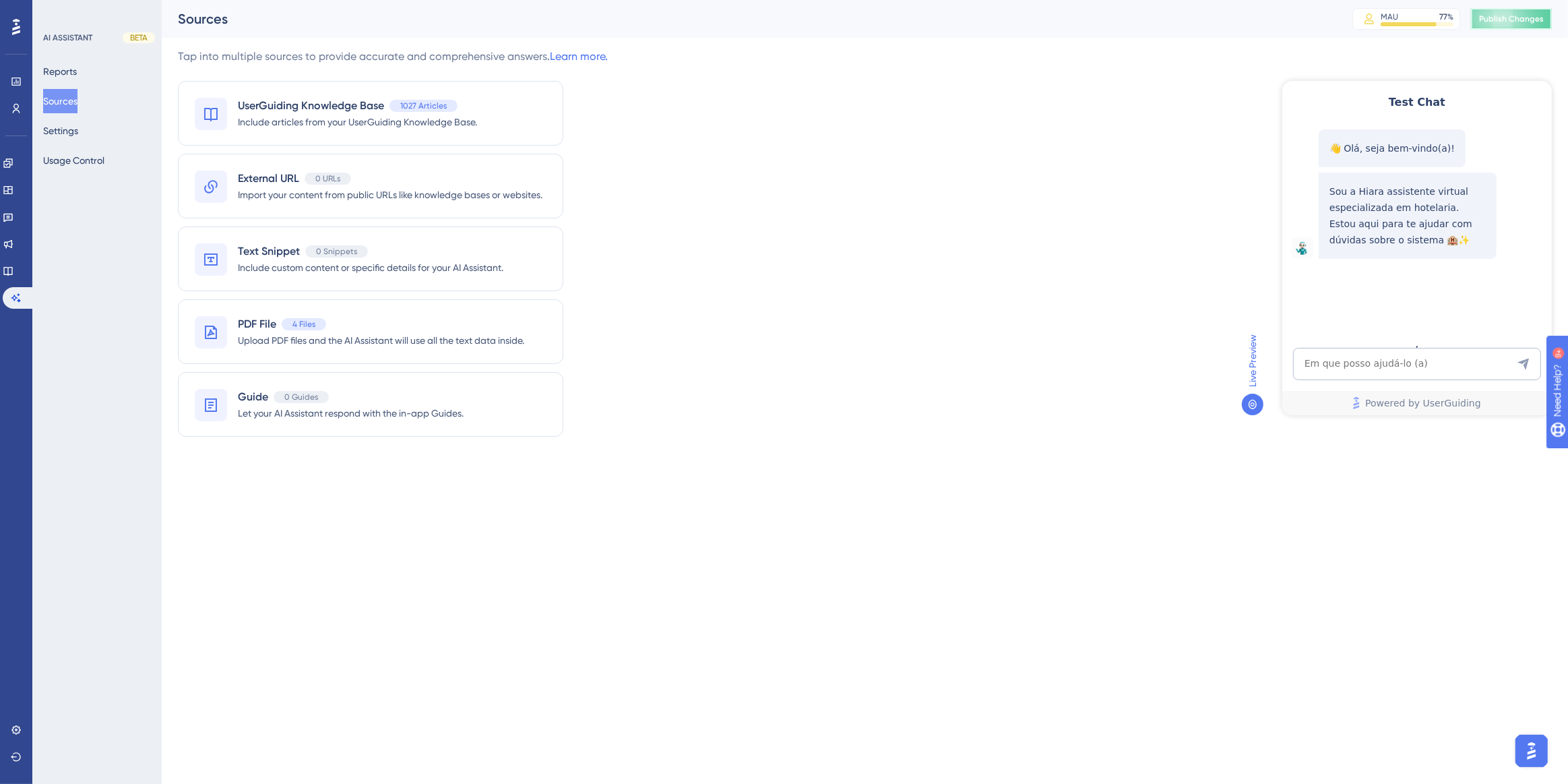
click at [1501, 15] on span "Publish Changes" at bounding box center [1511, 19] width 64 height 11
click at [1365, 356] on textarea "AI Assistant Text Input" at bounding box center [1416, 363] width 248 height 32
paste textarea "Gostaria de emitir uma lista com os hospedes sinalizados através das tags É pos…"
type textarea "Gostaria de emitir uma lista com os hospedes sinalizados através das tags É pos…"
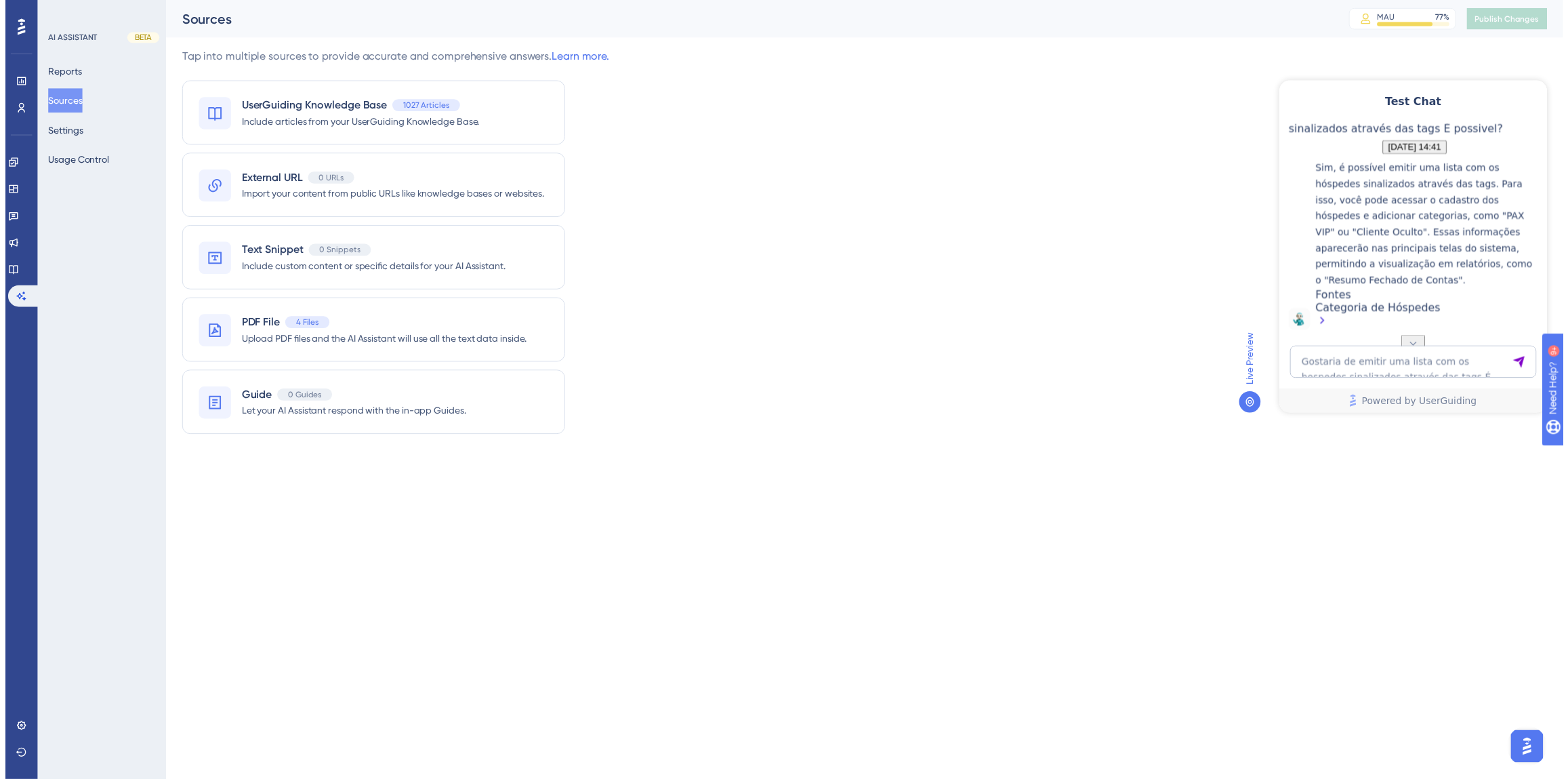
scroll to position [269, 0]
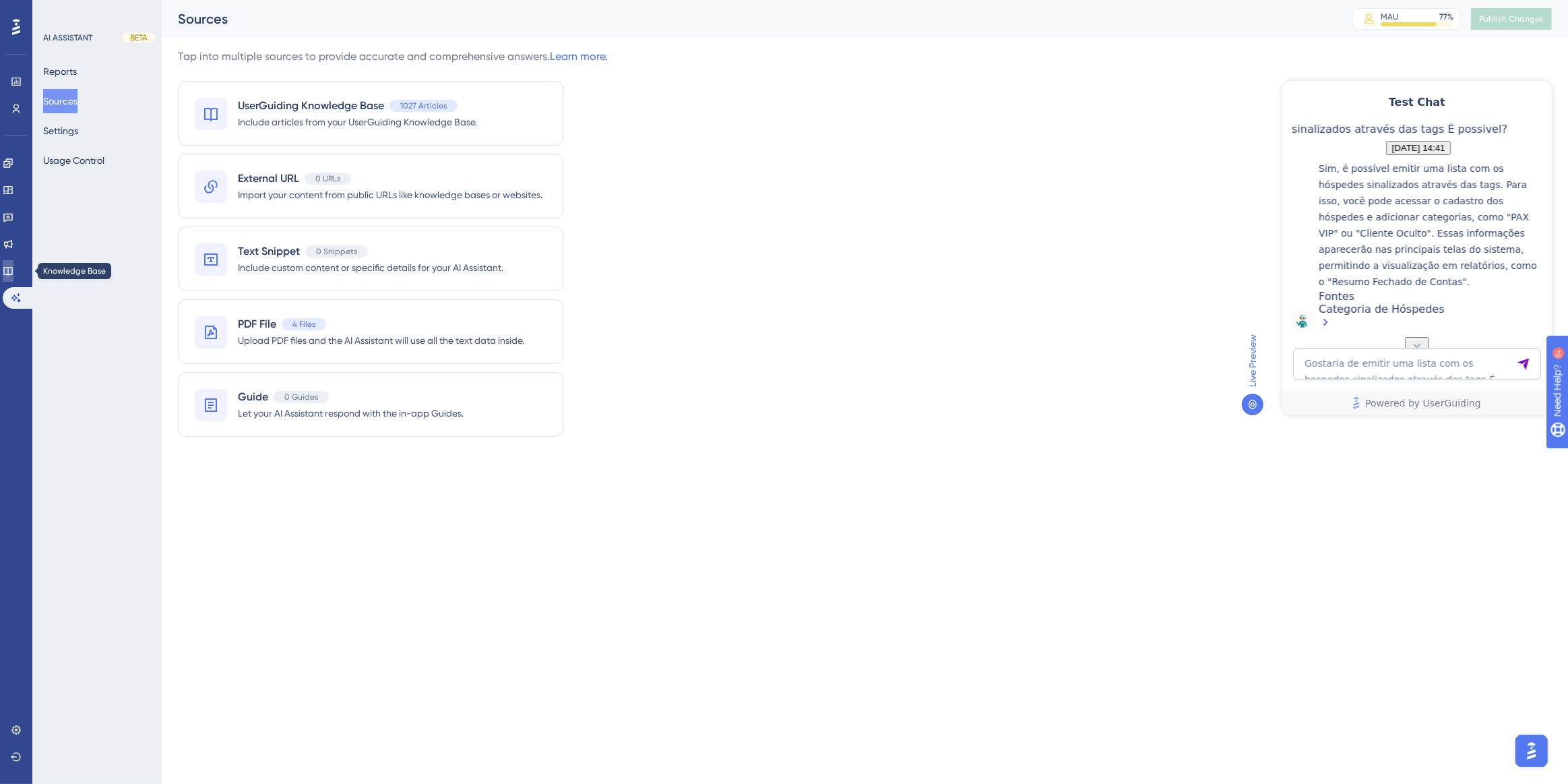
click at [13, 274] on icon at bounding box center [8, 271] width 11 height 11
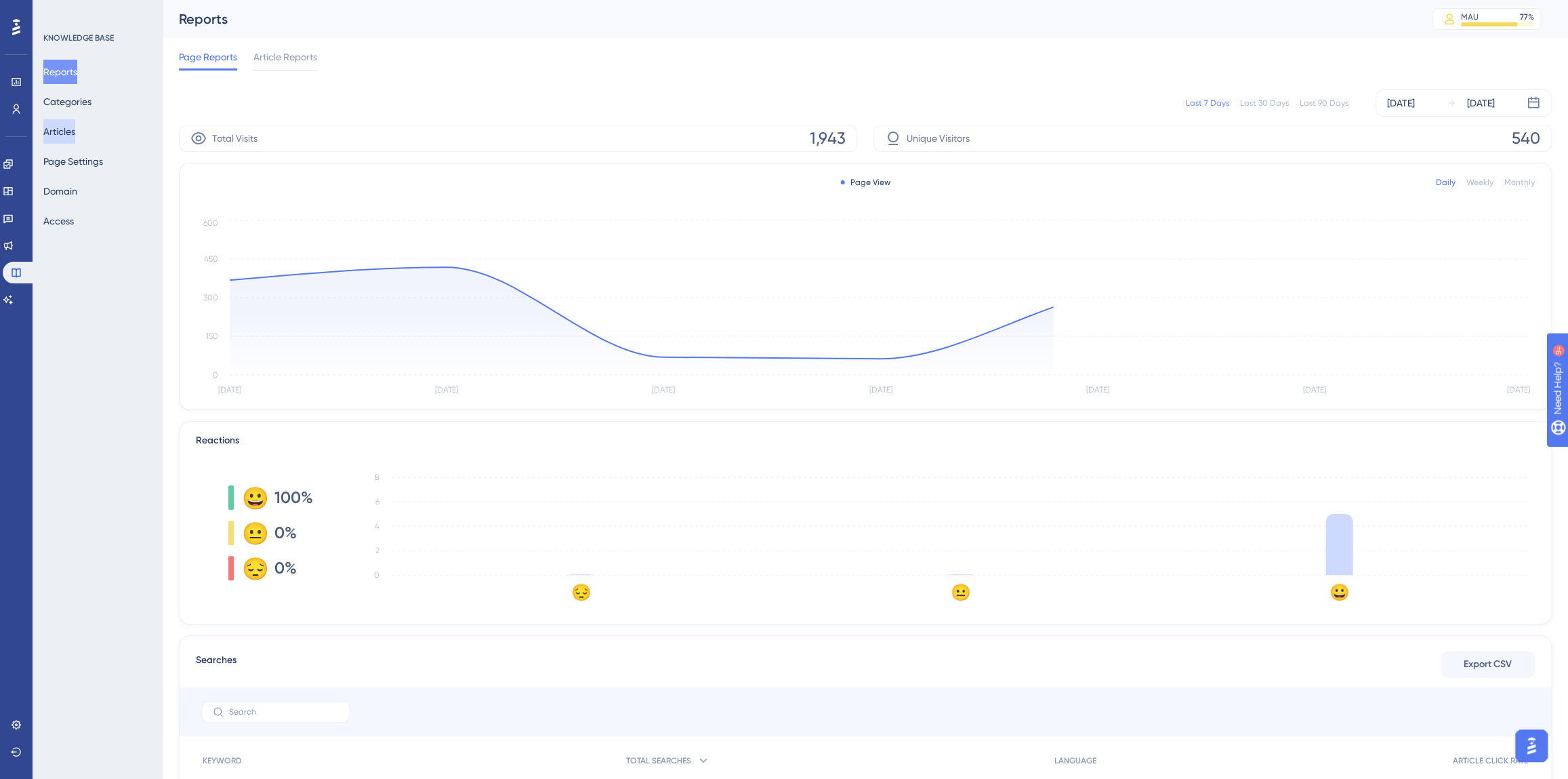
click at [70, 129] on button "Articles" at bounding box center [59, 131] width 32 height 25
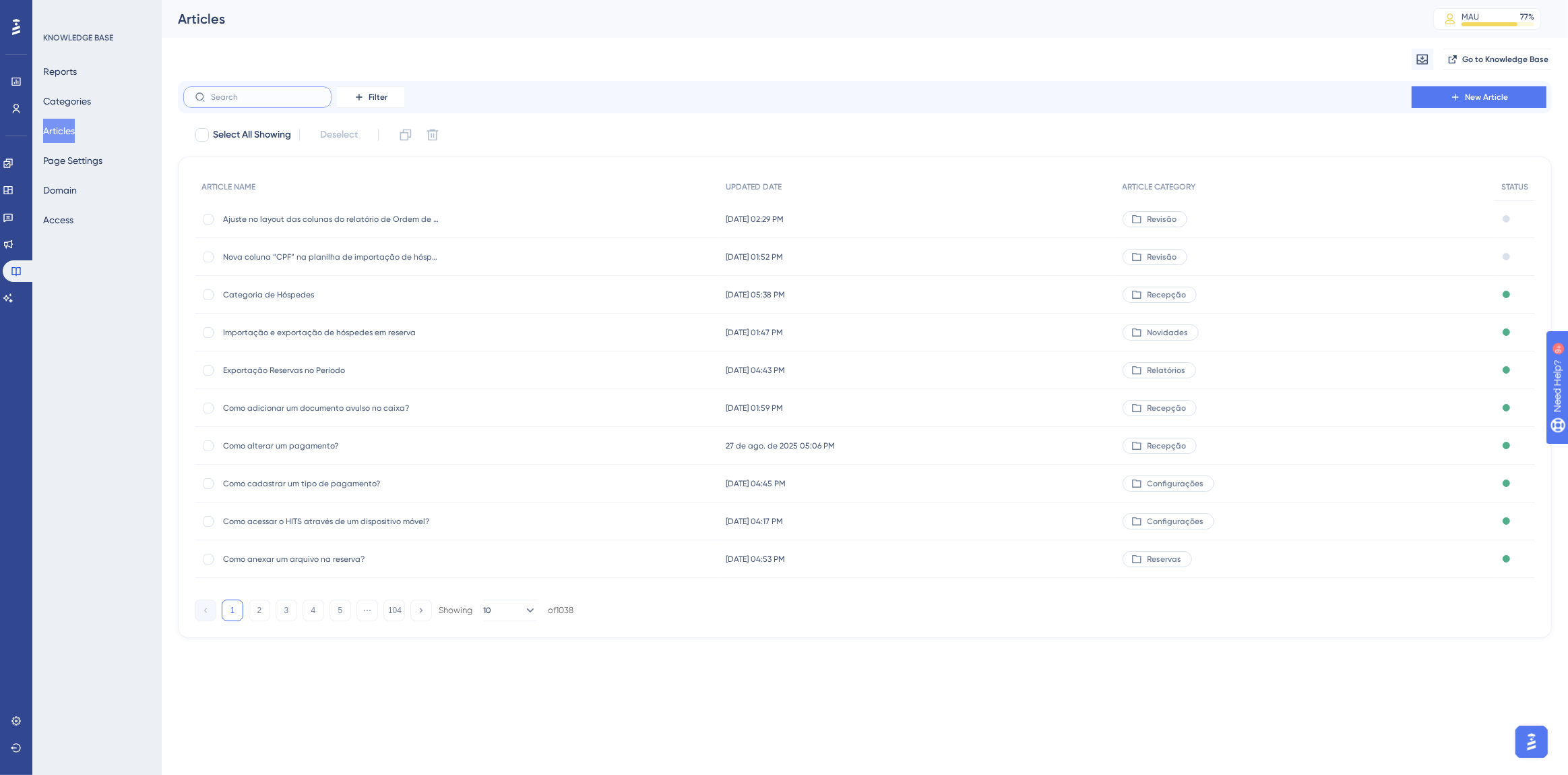
click at [213, 101] on input "text" at bounding box center [265, 97] width 109 height 9
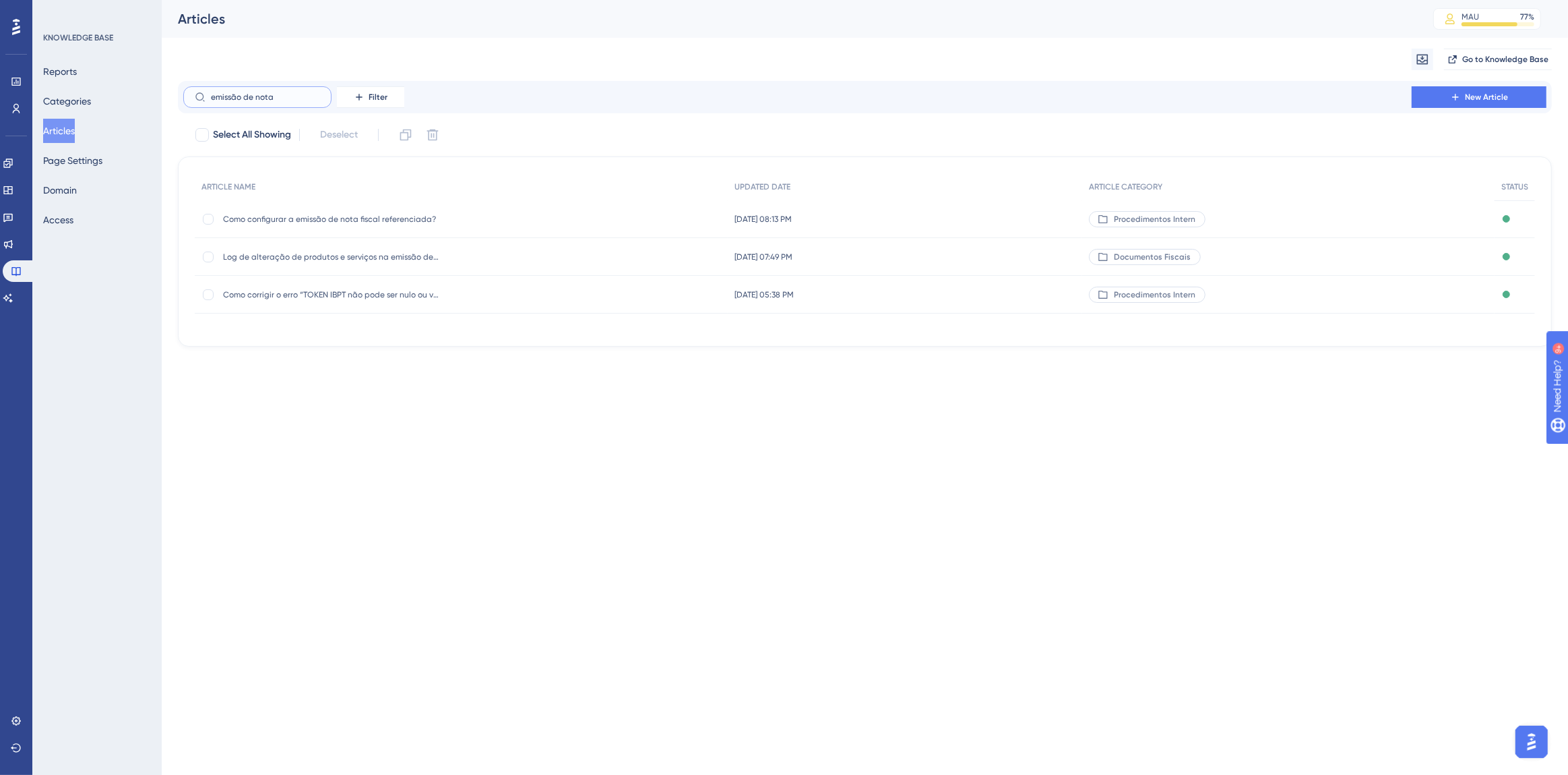
click at [241, 101] on input "emissão de nota" at bounding box center [265, 97] width 109 height 9
type input "como emitir doct"
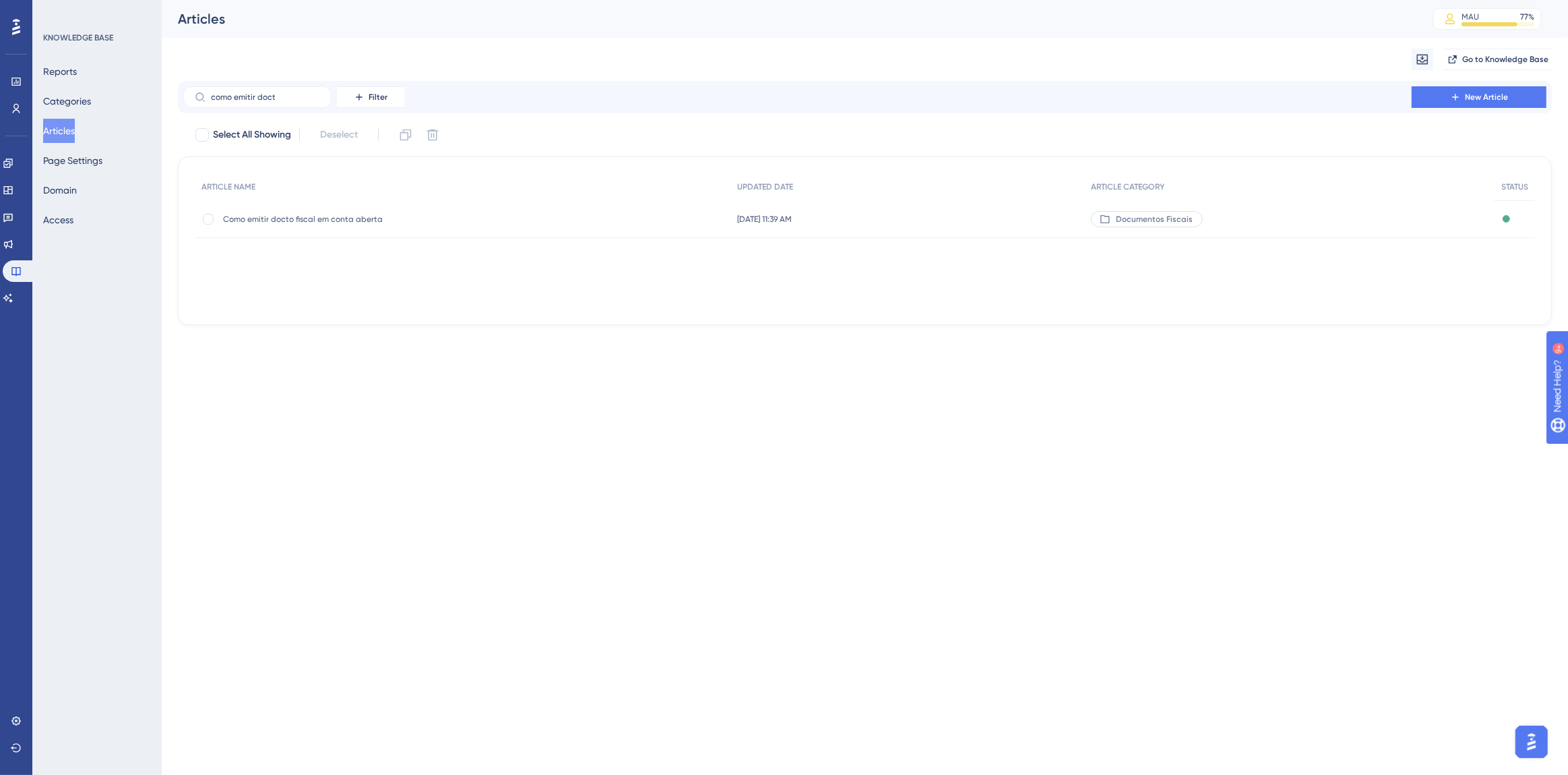
click at [316, 220] on span "Como emitir docto fiscal em conta aberta" at bounding box center [331, 220] width 215 height 11
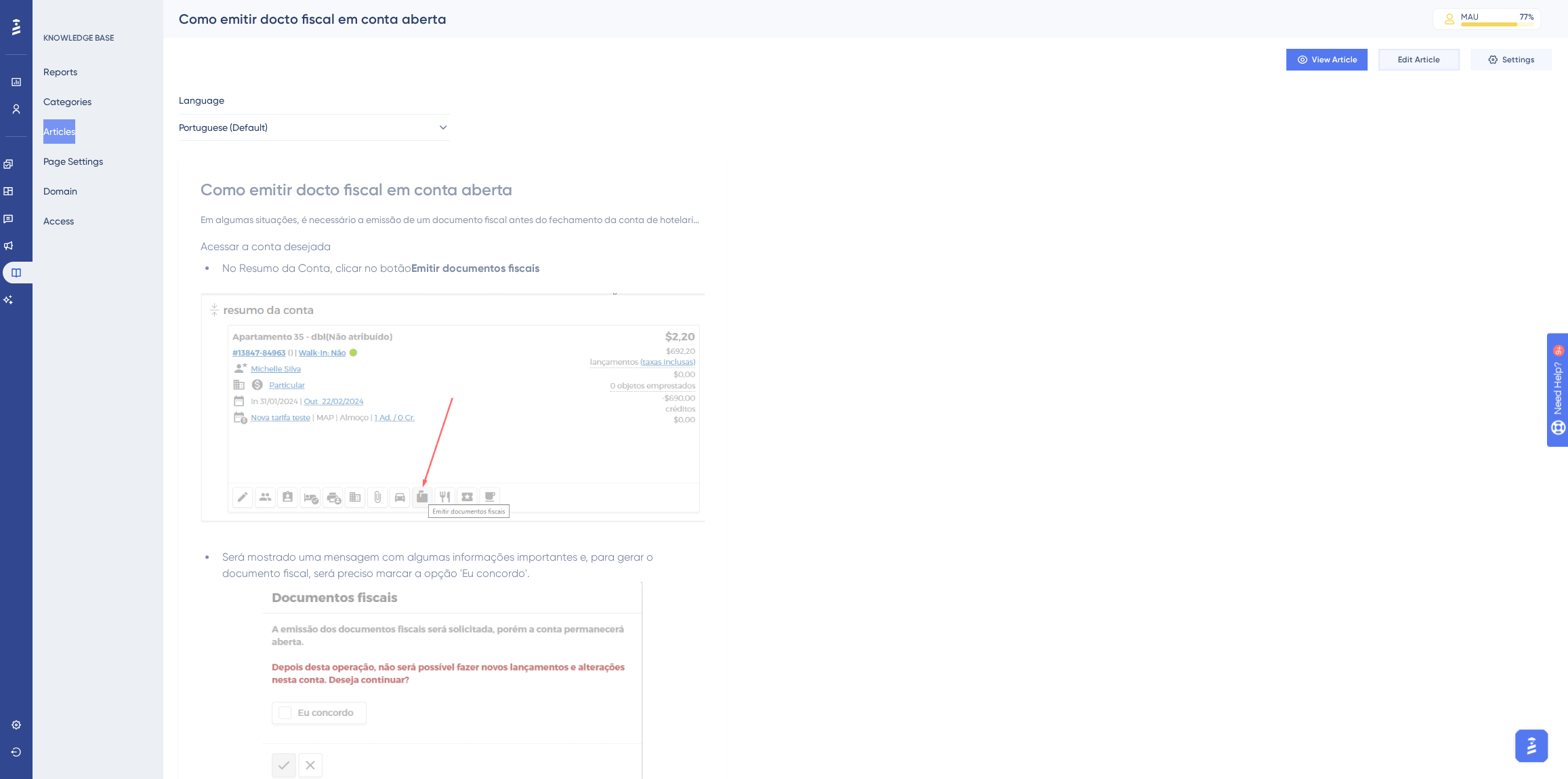
drag, startPoint x: 1411, startPoint y: 66, endPoint x: 1064, endPoint y: 78, distance: 347.2
click at [1410, 65] on button "Edit Article" at bounding box center [1419, 59] width 81 height 21
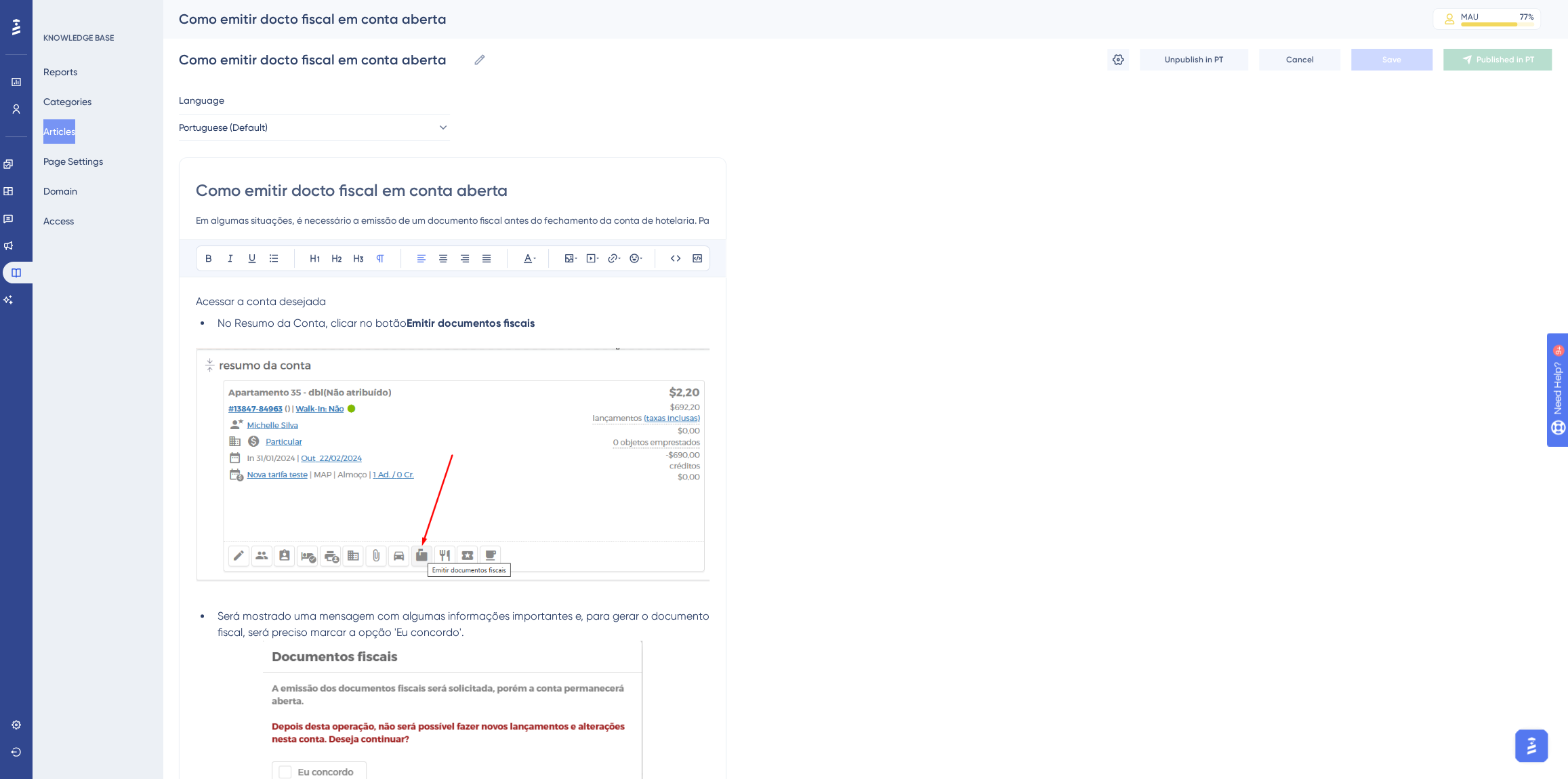
click at [323, 191] on input "Como emitir docto fiscal em conta aberta" at bounding box center [453, 190] width 514 height 21
click at [320, 190] on input "Como emitir docto fiscal em conta aberta" at bounding box center [453, 190] width 514 height 21
type input "Como emitir documentto fiscal em conta aberta"
type input "Como emitir documento fiscal em conta aberta"
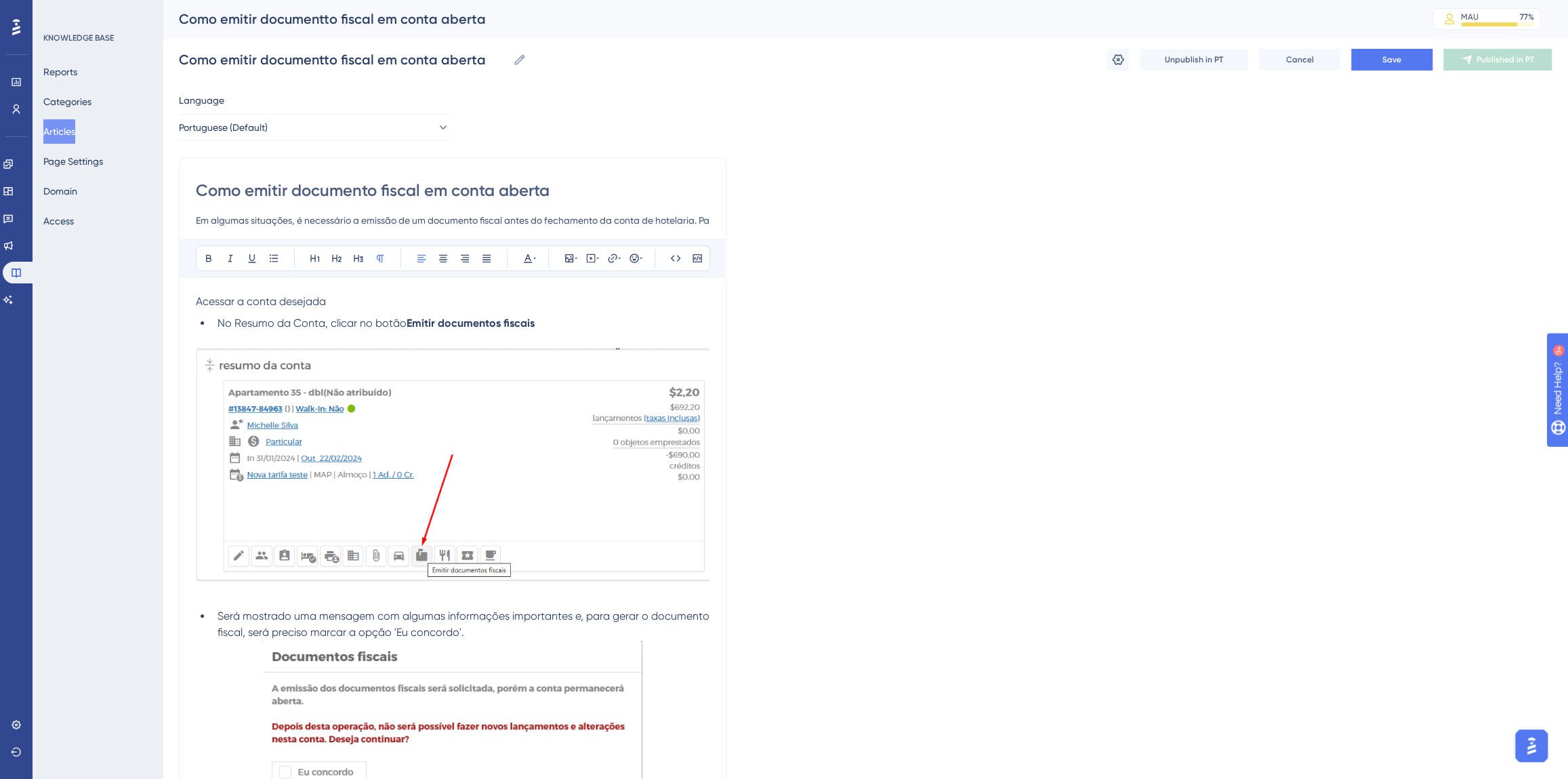
type input "Como emitir documento fiscal em conta aberta"
click at [775, 178] on div "Language Portuguese (Default) Como emitir documento fiscal em conta aberta Em a…" at bounding box center [865, 705] width 1373 height 1227
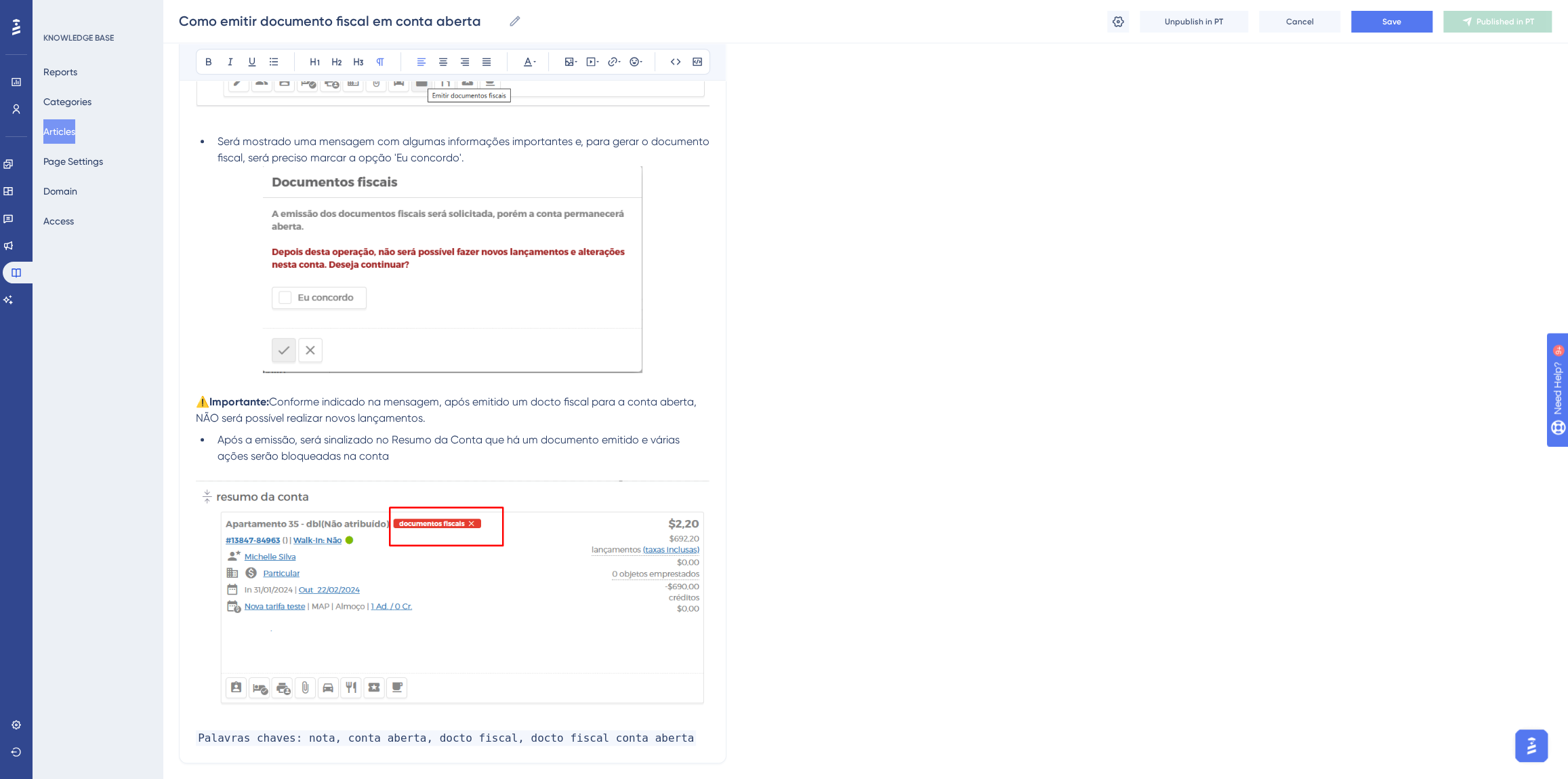
scroll to position [577, 0]
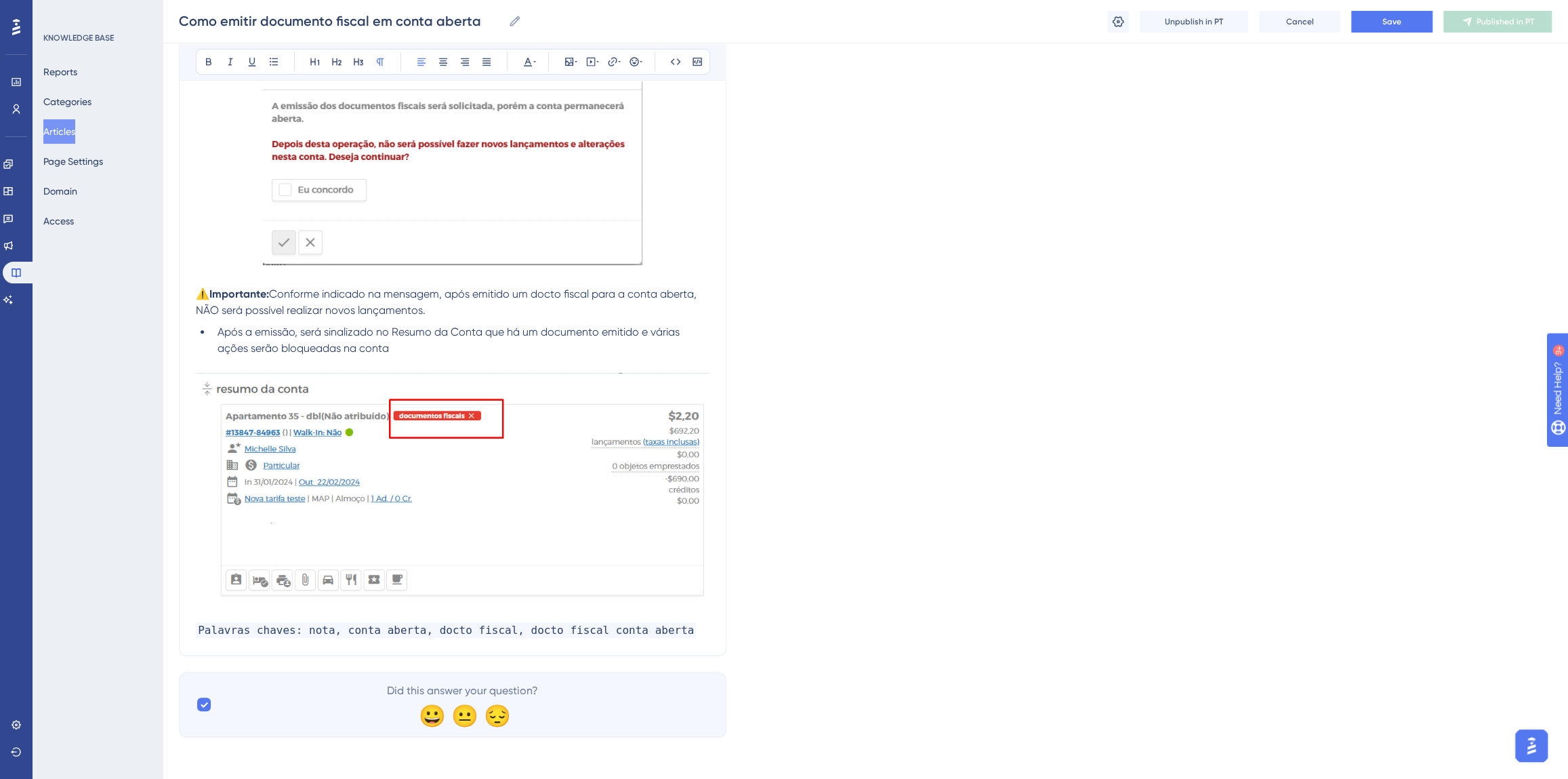
click at [662, 623] on p "Palavras chaves: nota, conta aberta, docto fiscal, docto fiscal conta aberta" at bounding box center [453, 630] width 514 height 17
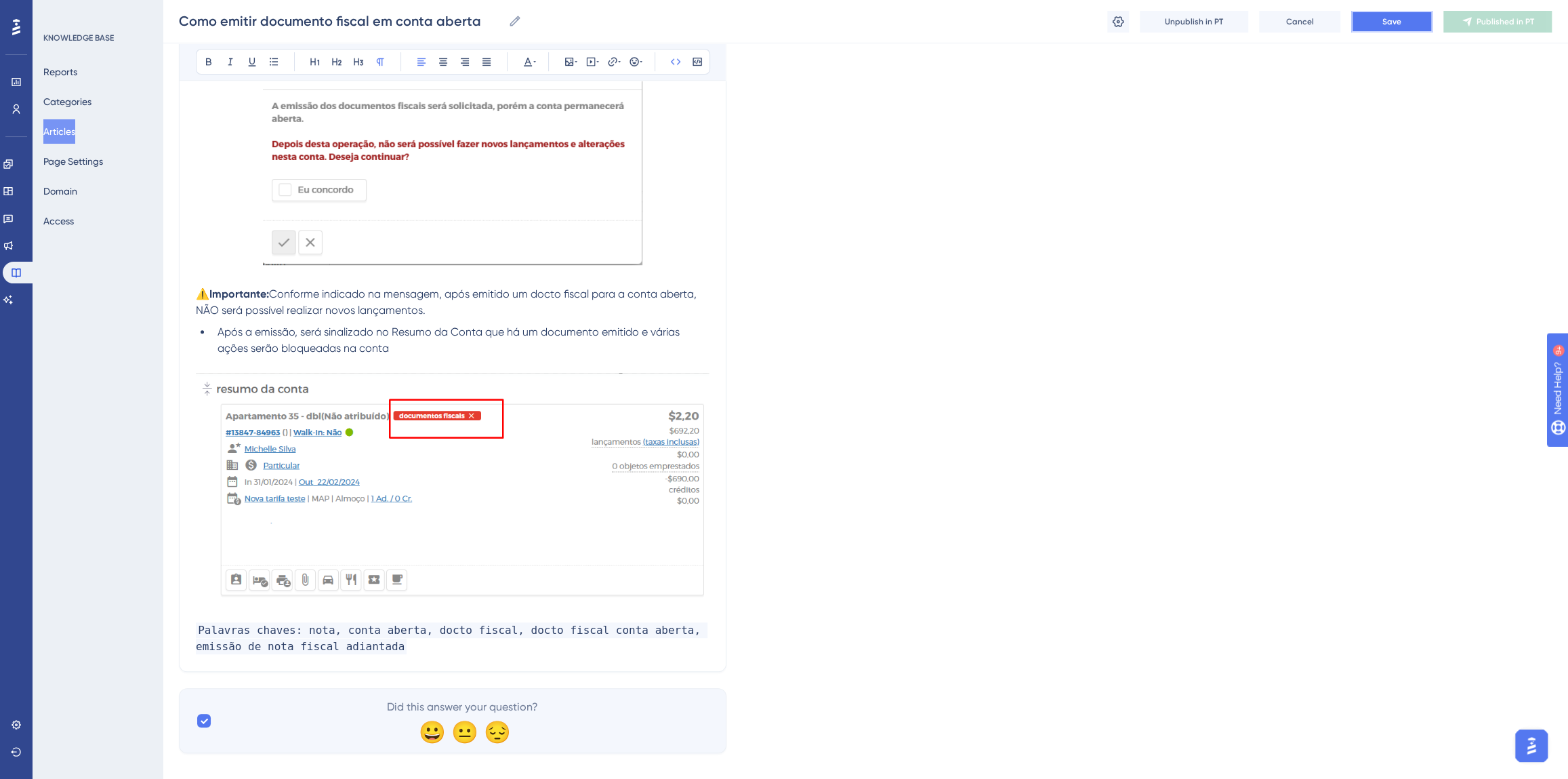
click at [1394, 27] on button "Save" at bounding box center [1392, 21] width 81 height 21
click at [1475, 24] on icon at bounding box center [1472, 22] width 11 height 11
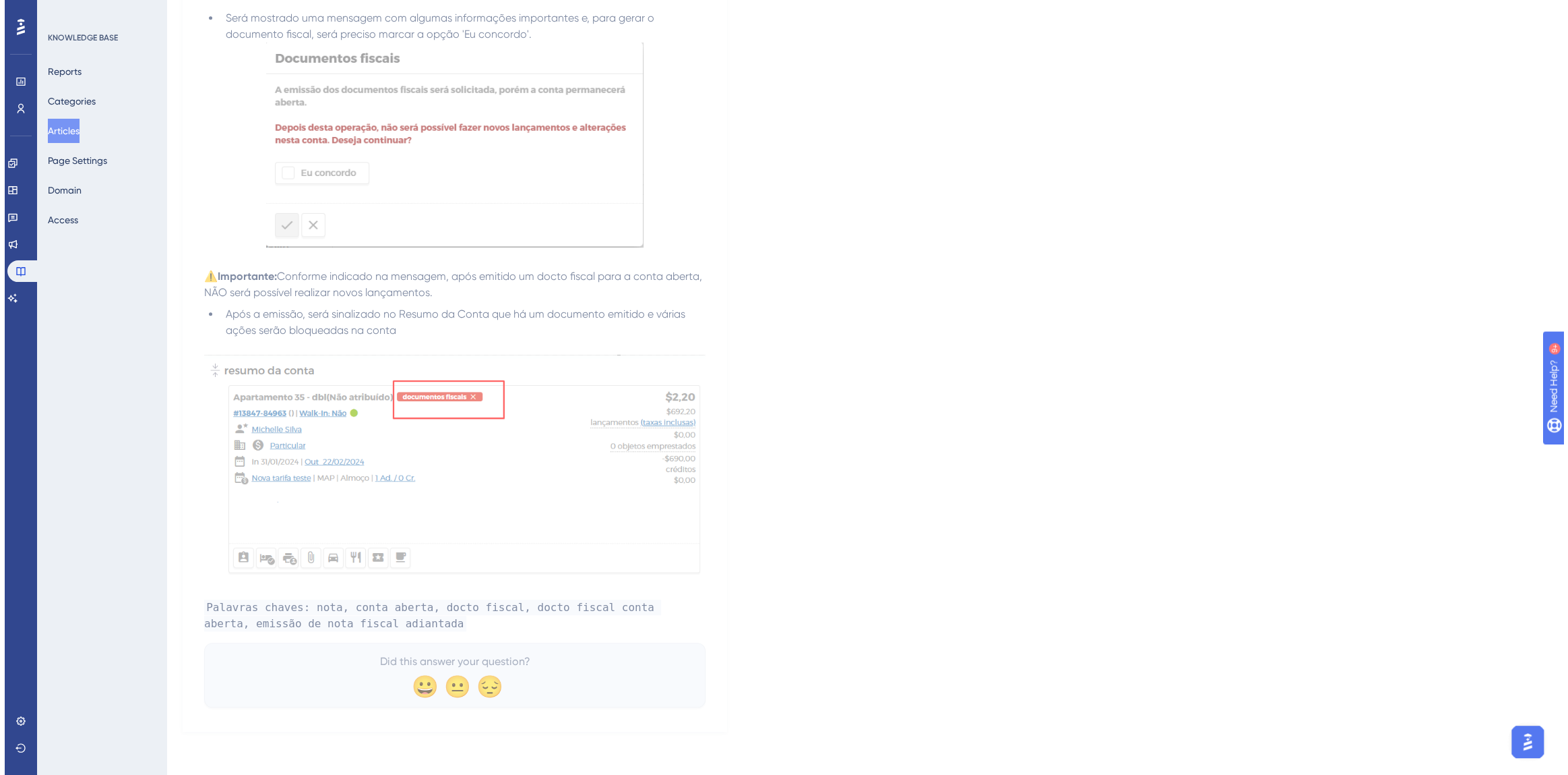
scroll to position [0, 0]
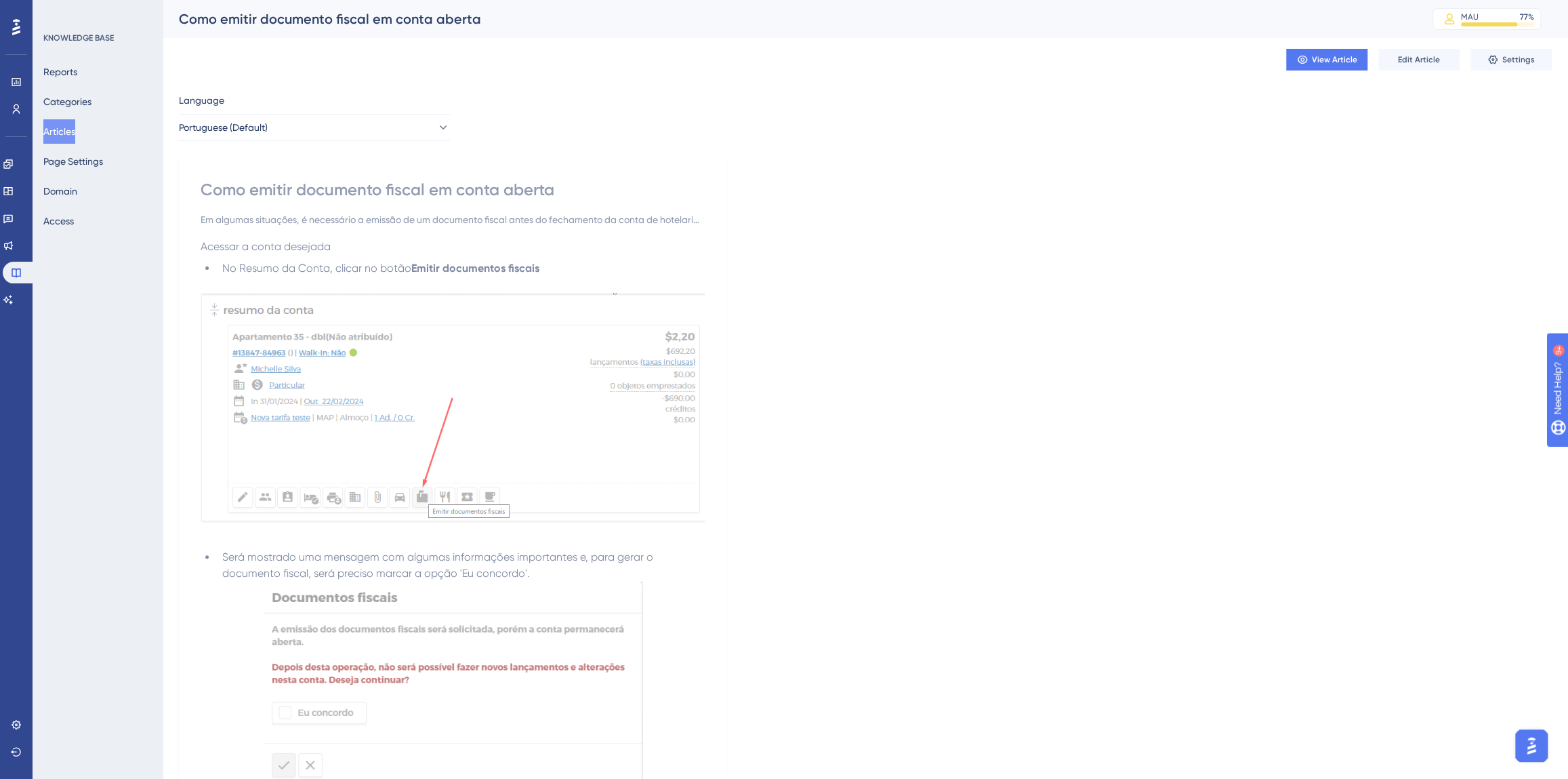
click at [66, 129] on button "Articles" at bounding box center [59, 131] width 32 height 25
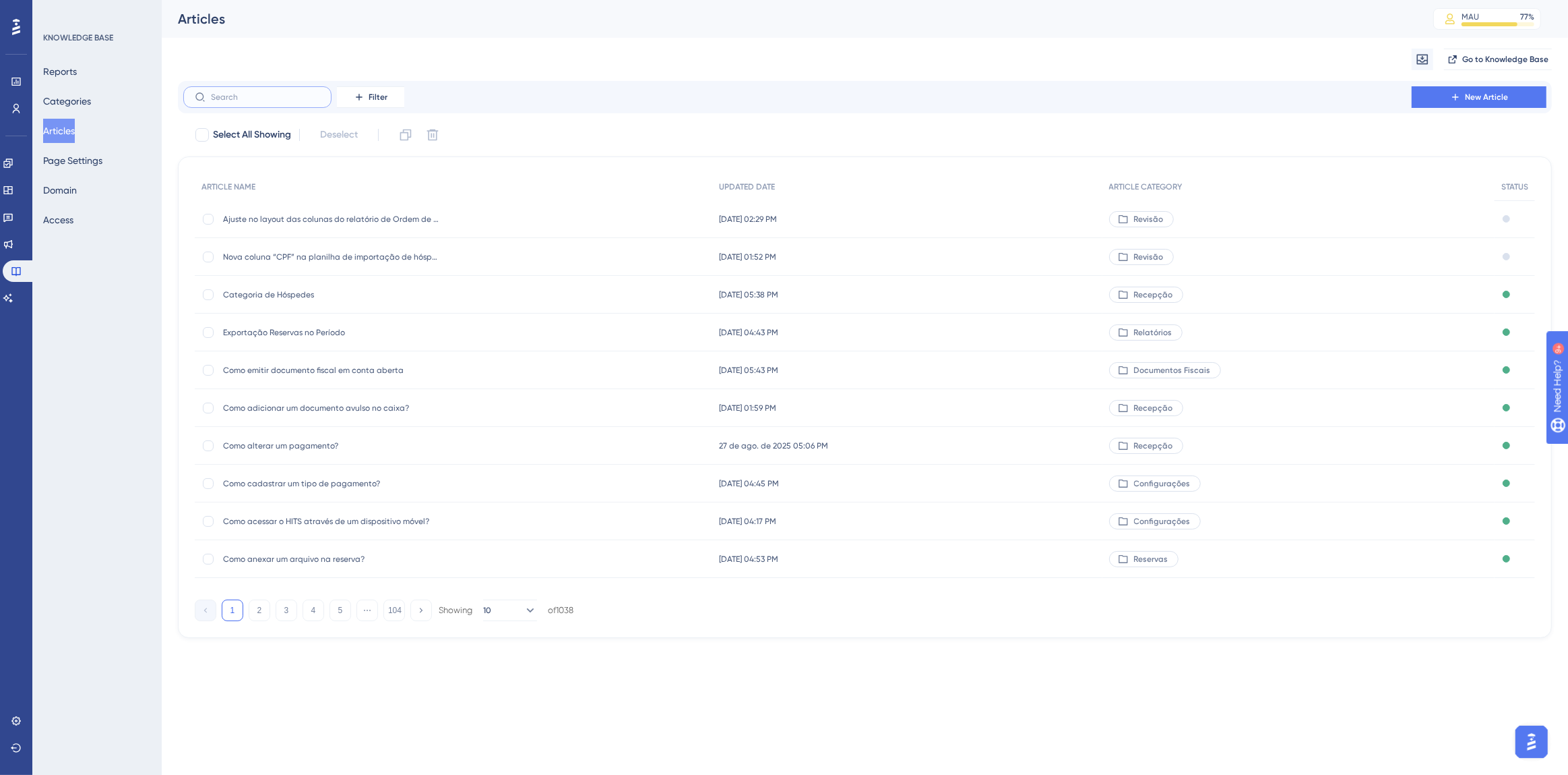
click at [246, 98] on input "text" at bounding box center [265, 97] width 109 height 9
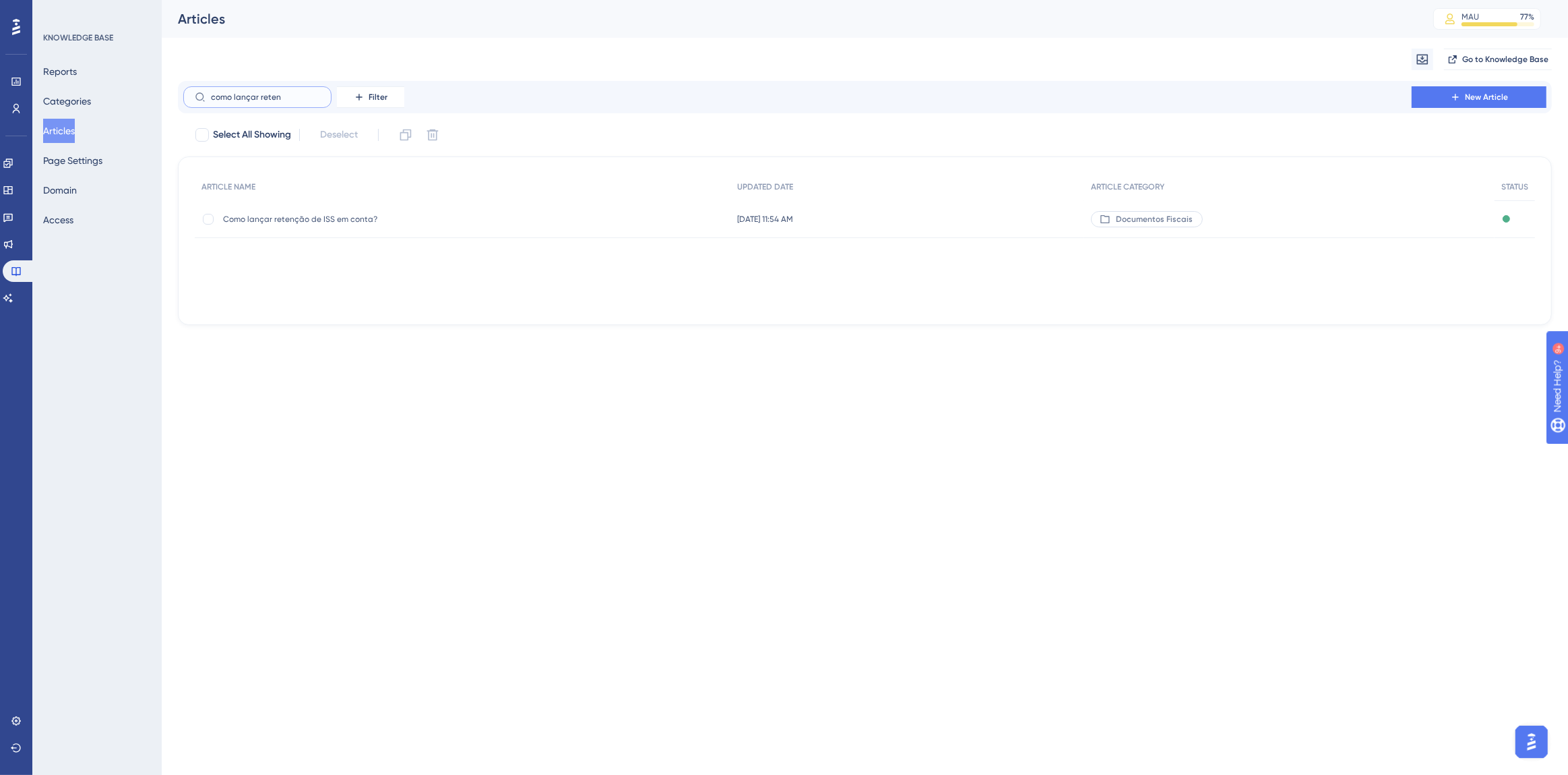
type input "como lançar reten"
click at [304, 205] on div "Como lançar retenção de ISS em conta? Como lançar retenção de ISS em conta?" at bounding box center [331, 220] width 215 height 38
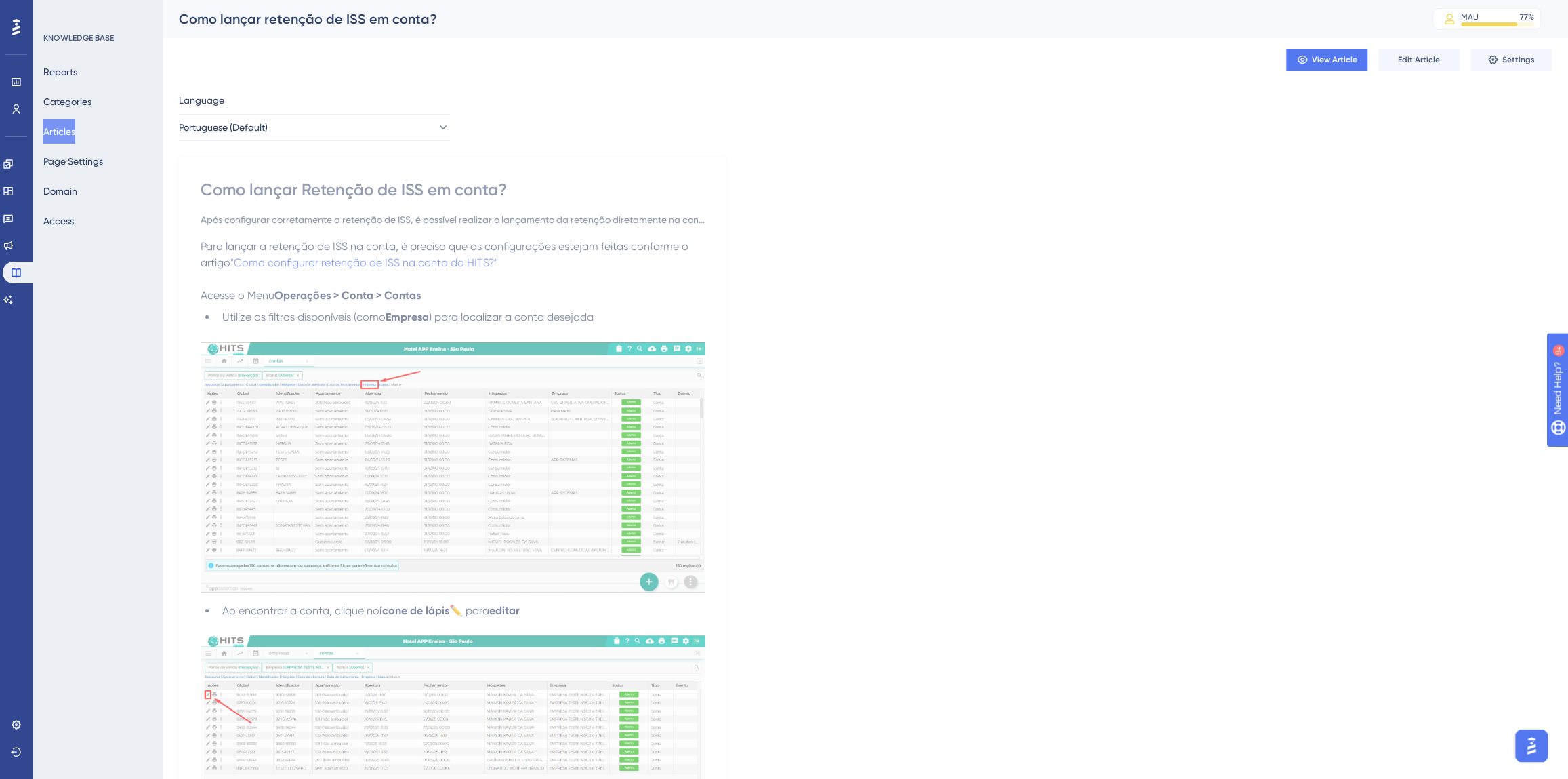
click at [65, 135] on button "Articles" at bounding box center [59, 131] width 32 height 25
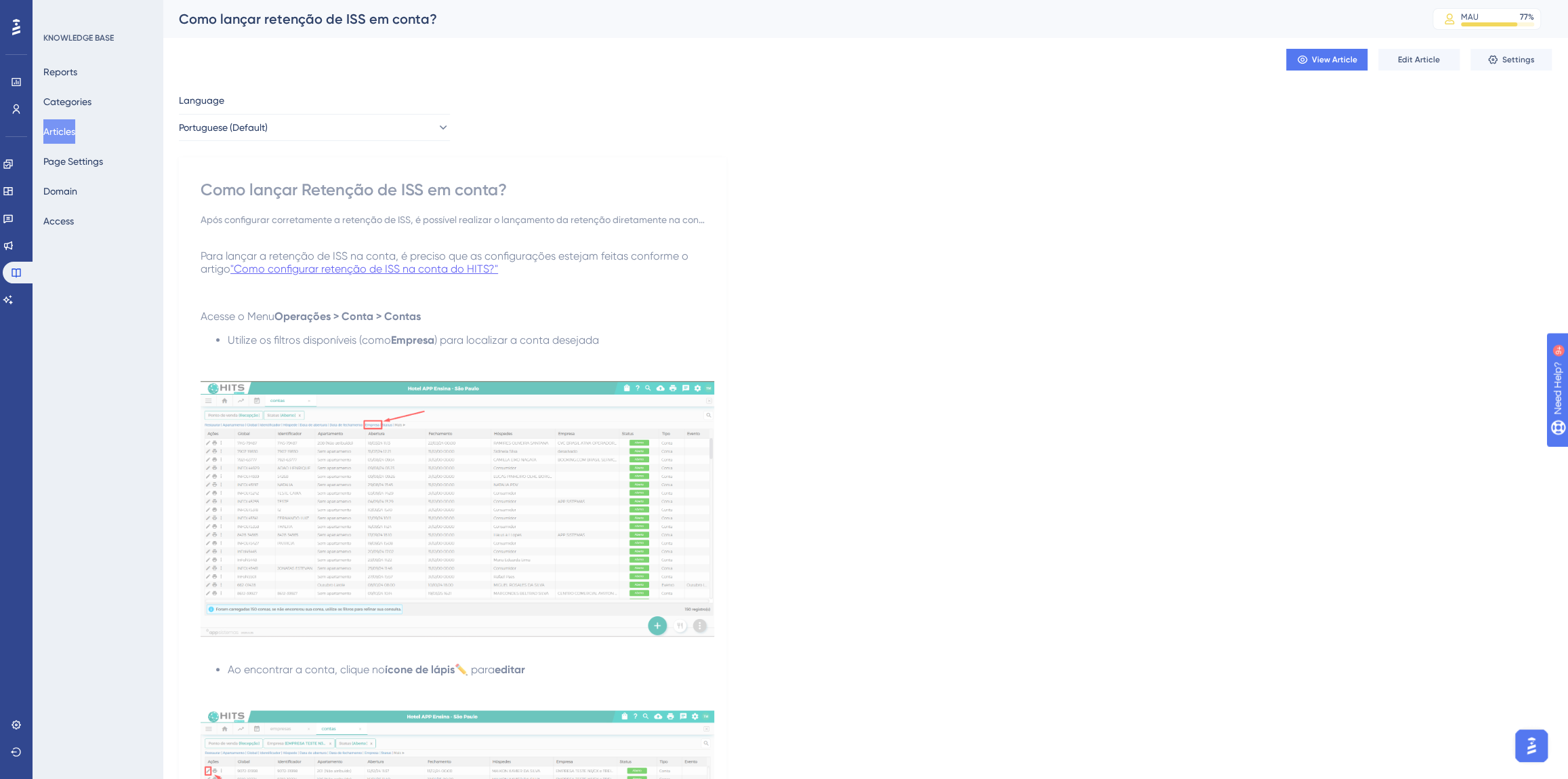
click at [75, 129] on button "Articles" at bounding box center [59, 131] width 32 height 25
click at [86, 157] on button "Page Settings" at bounding box center [73, 161] width 59 height 25
click at [66, 135] on button "Articles" at bounding box center [59, 131] width 32 height 25
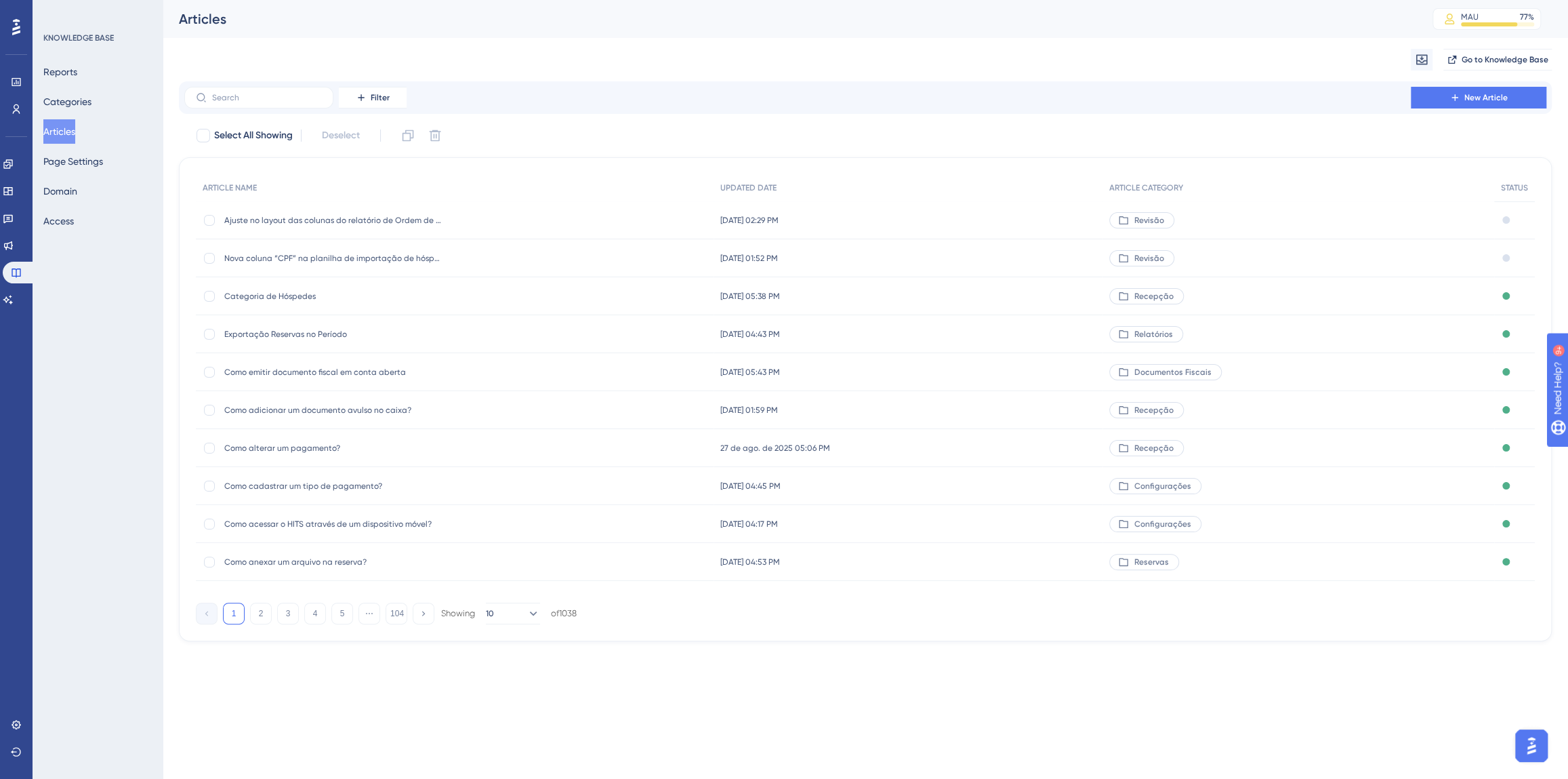
click at [230, 97] on input "text" at bounding box center [266, 97] width 110 height 9
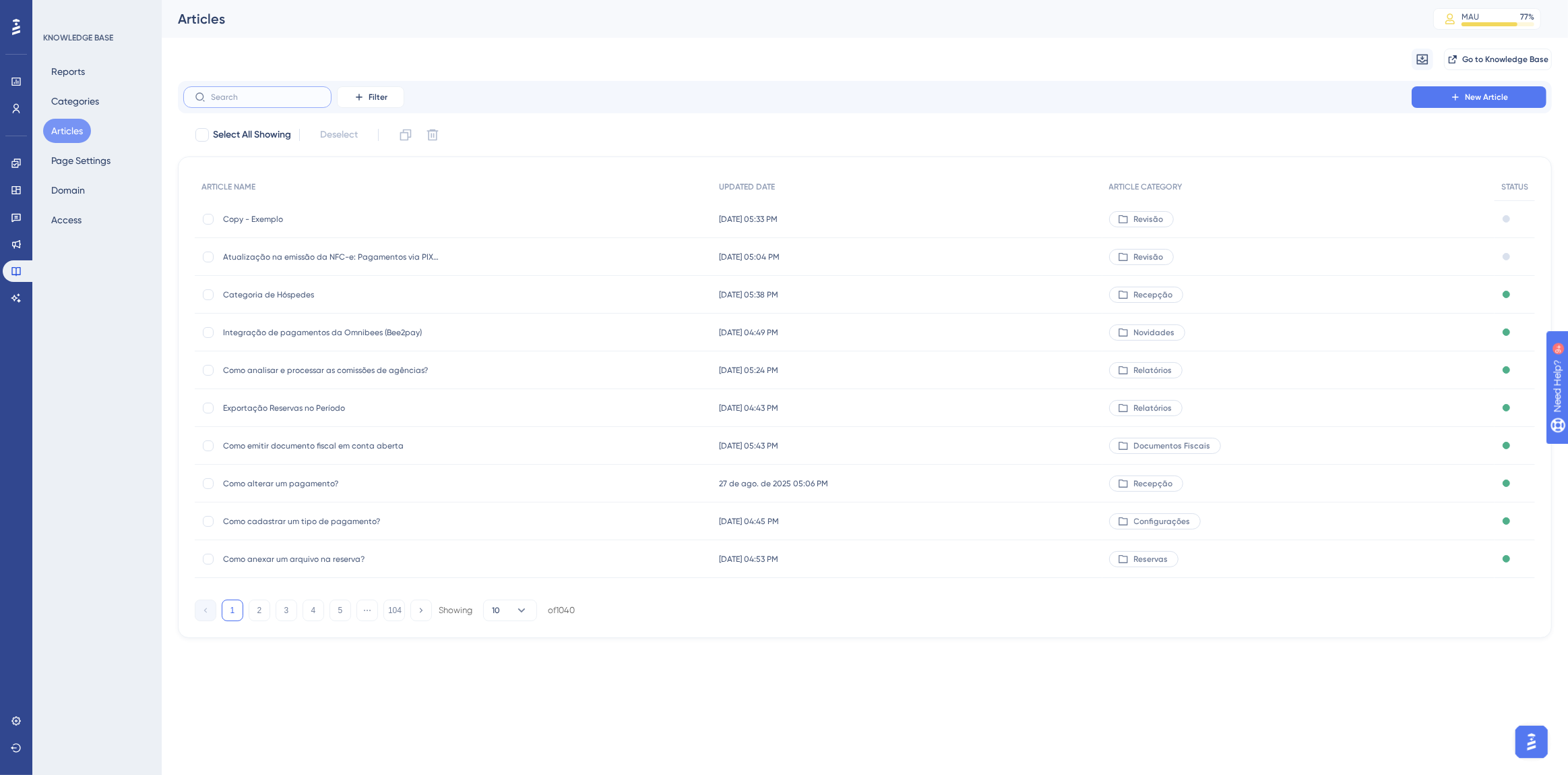
click at [248, 98] on input "text" at bounding box center [265, 97] width 109 height 9
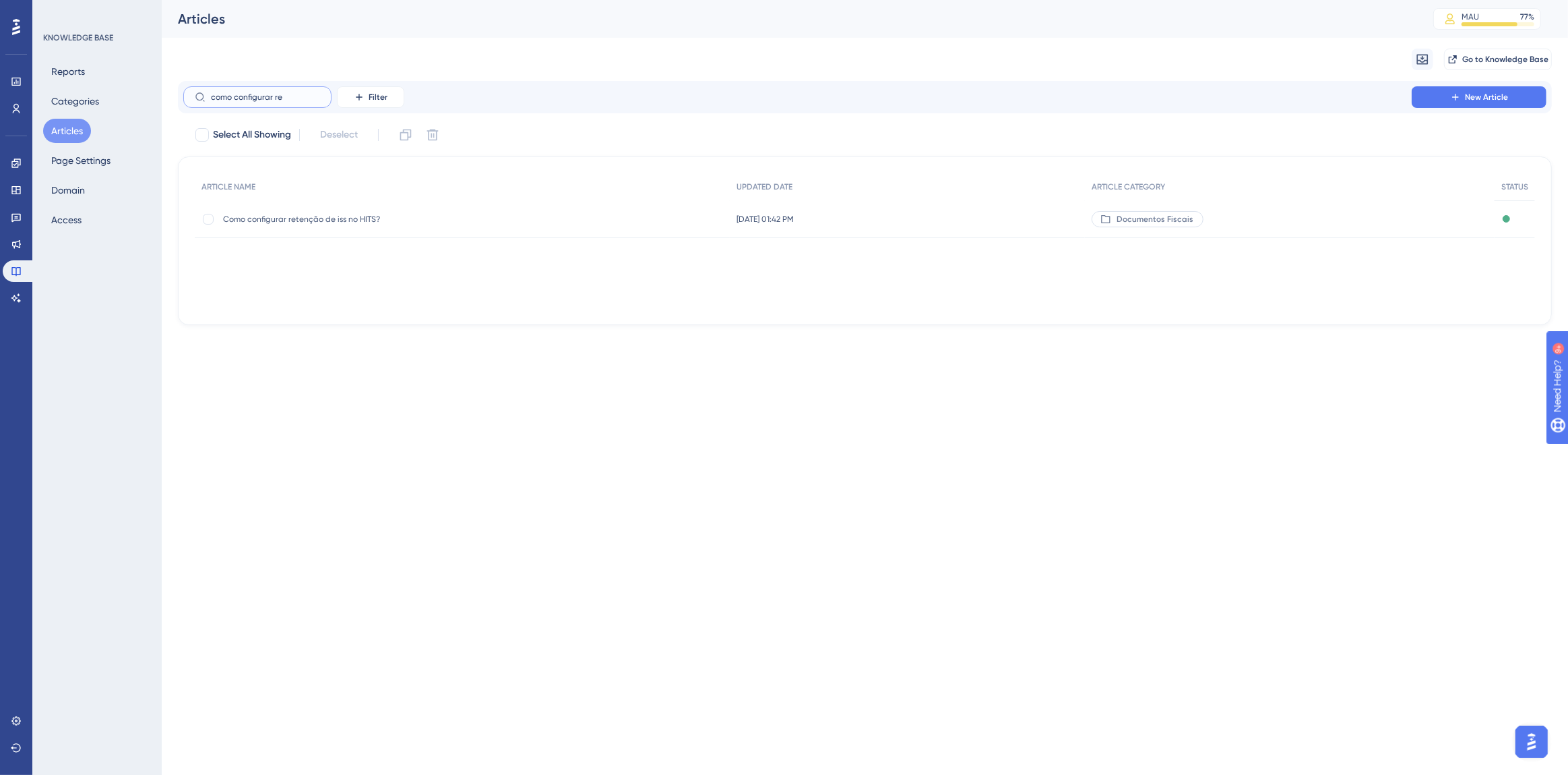
type input "como configurar re"
click at [314, 220] on span "Como configurar retenção de iss no HITS?" at bounding box center [331, 220] width 215 height 11
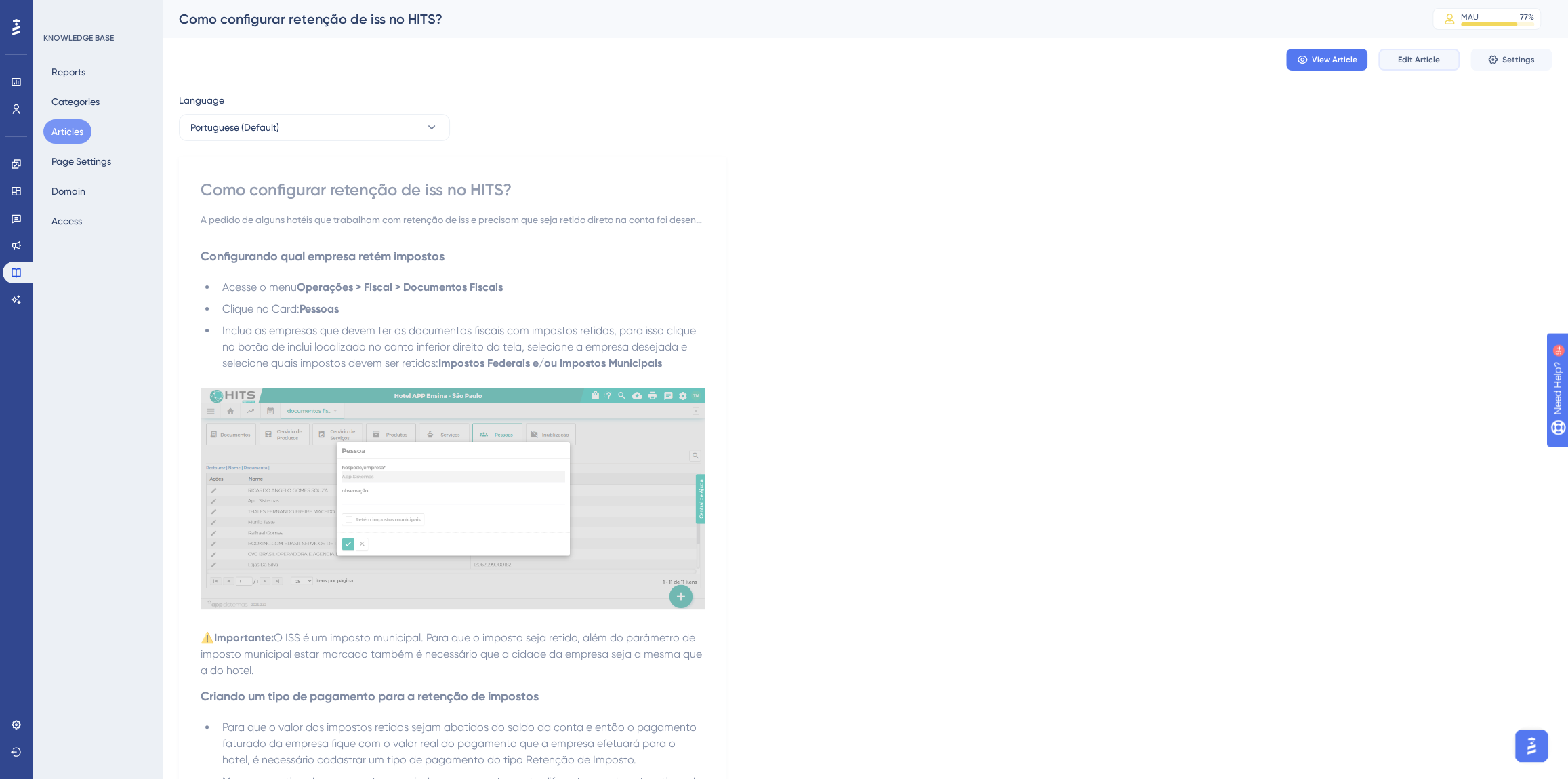
click at [1387, 55] on button "Edit Article" at bounding box center [1419, 59] width 81 height 21
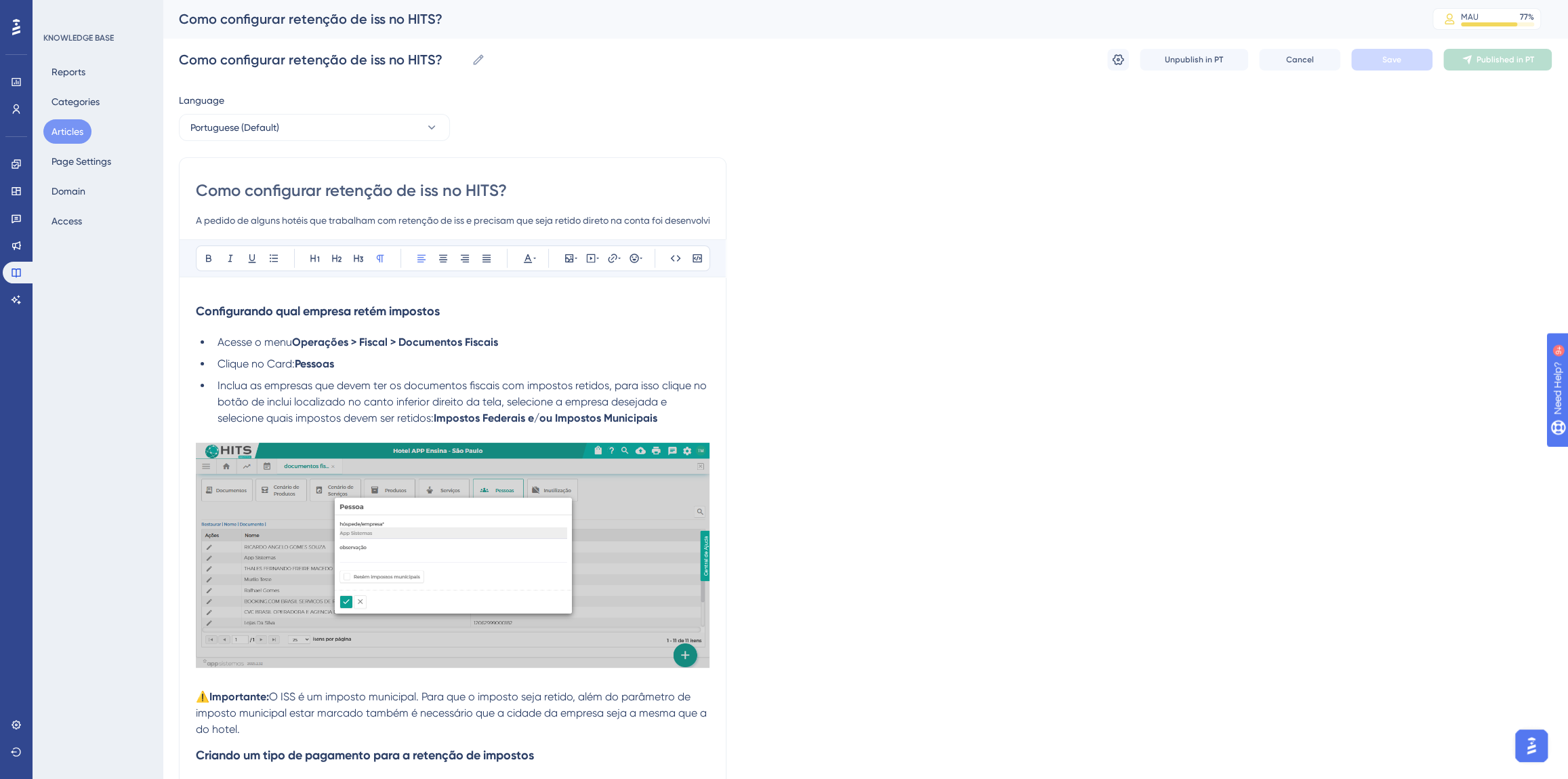
drag, startPoint x: 438, startPoint y: 188, endPoint x: 422, endPoint y: 190, distance: 16.1
click at [422, 190] on input "Como configurar retenção de iss no HITS?" at bounding box center [453, 190] width 514 height 21
type input "Como configurar retenção de ISS no HITS?"
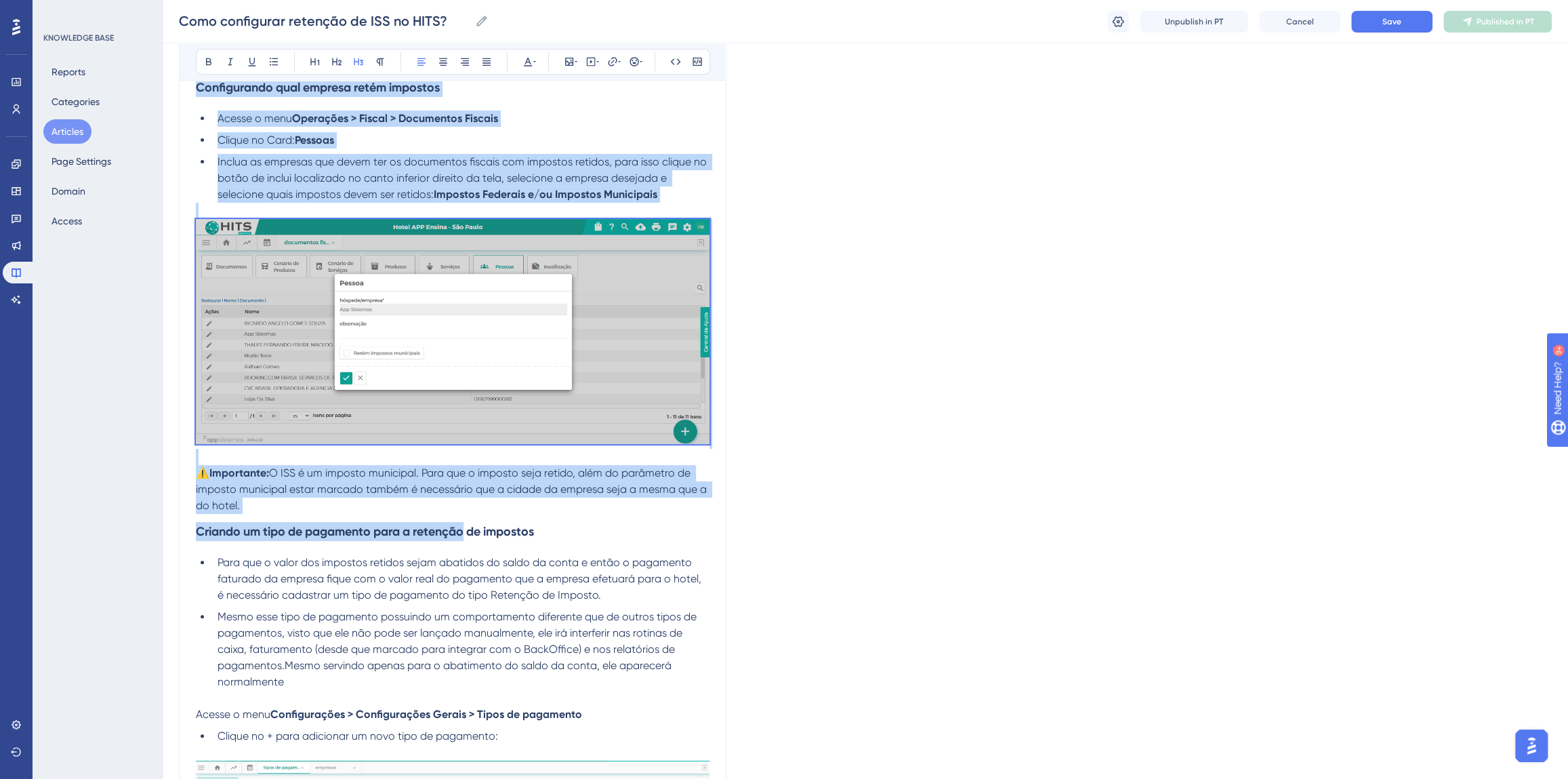
scroll to position [246, 0]
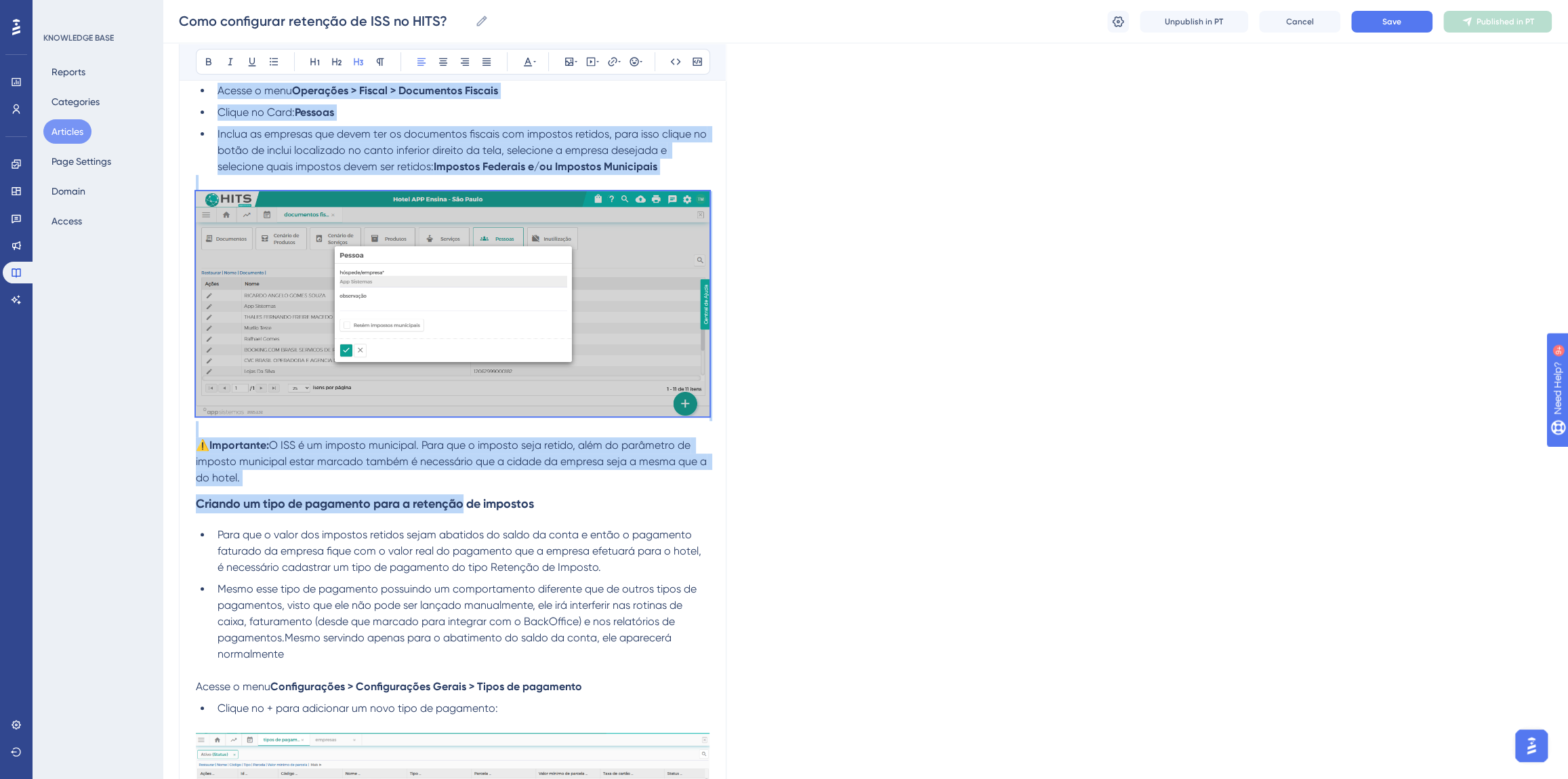
drag, startPoint x: 196, startPoint y: 304, endPoint x: 448, endPoint y: 479, distance: 306.8
copy div "Configurando qual empresa retém impostos Acesse o menu Operações > Fiscal > Doc…"
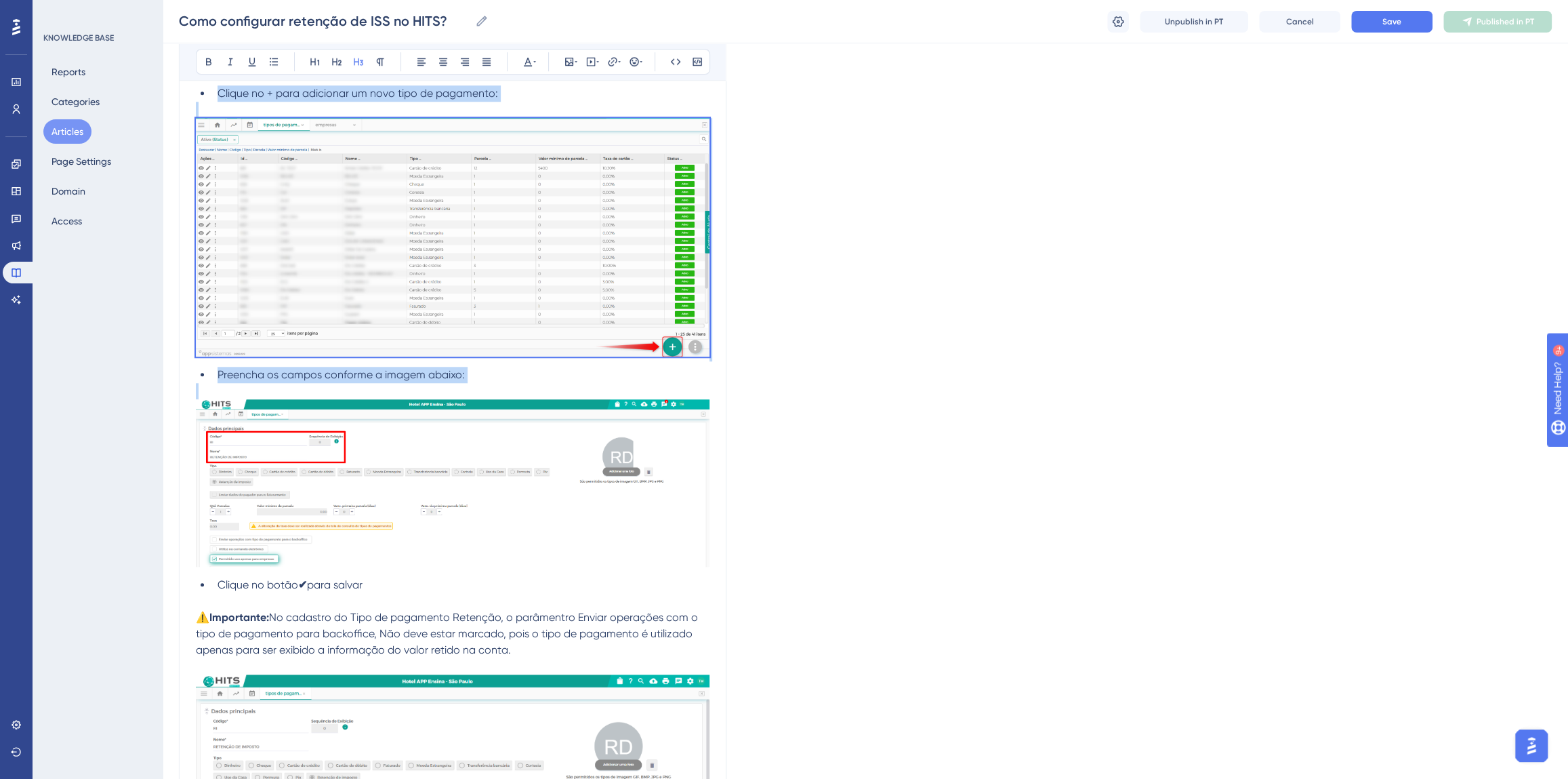
scroll to position [862, 0]
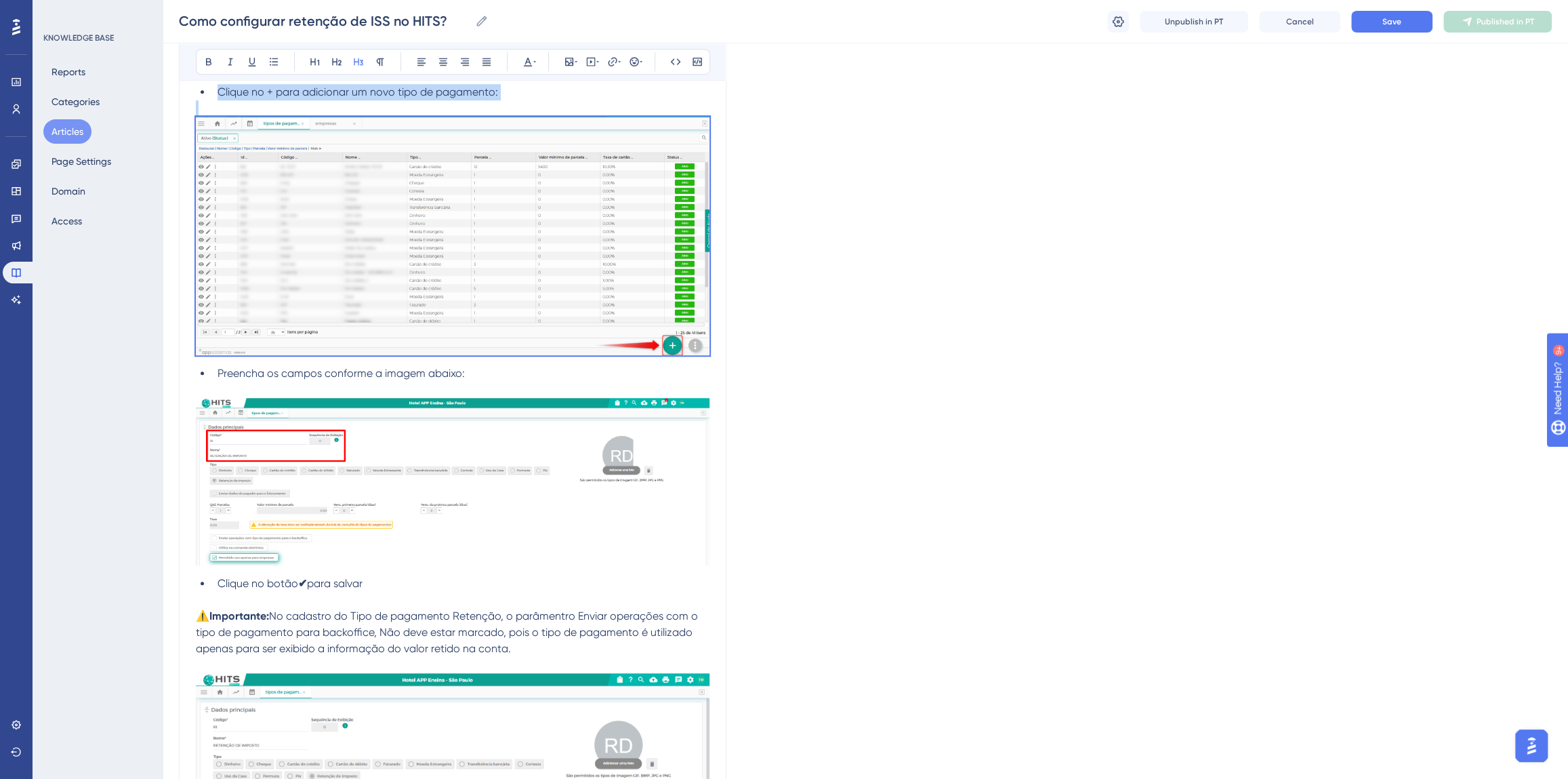
drag, startPoint x: 195, startPoint y: 502, endPoint x: 889, endPoint y: 287, distance: 726.5
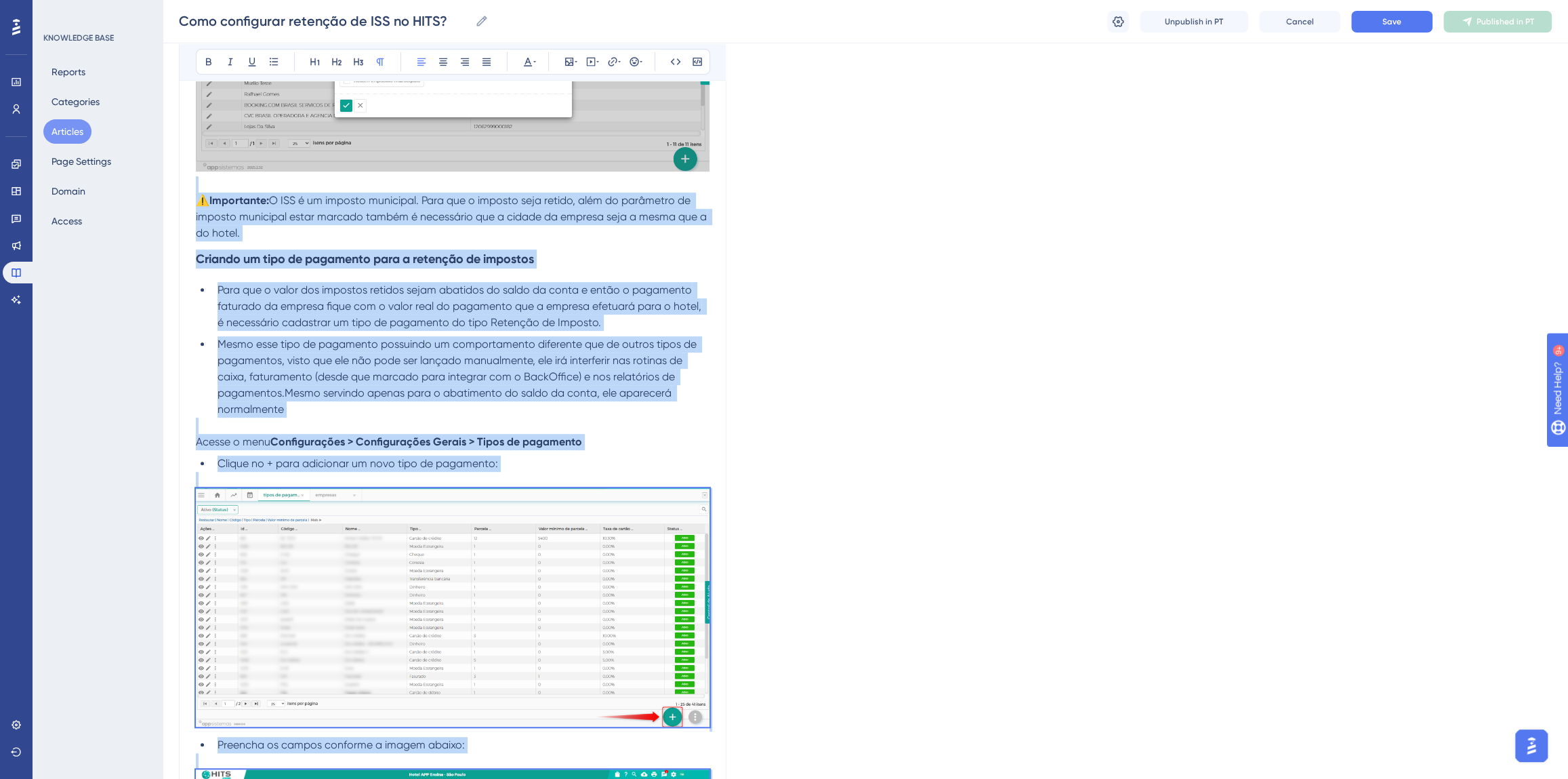
scroll to position [308, 0]
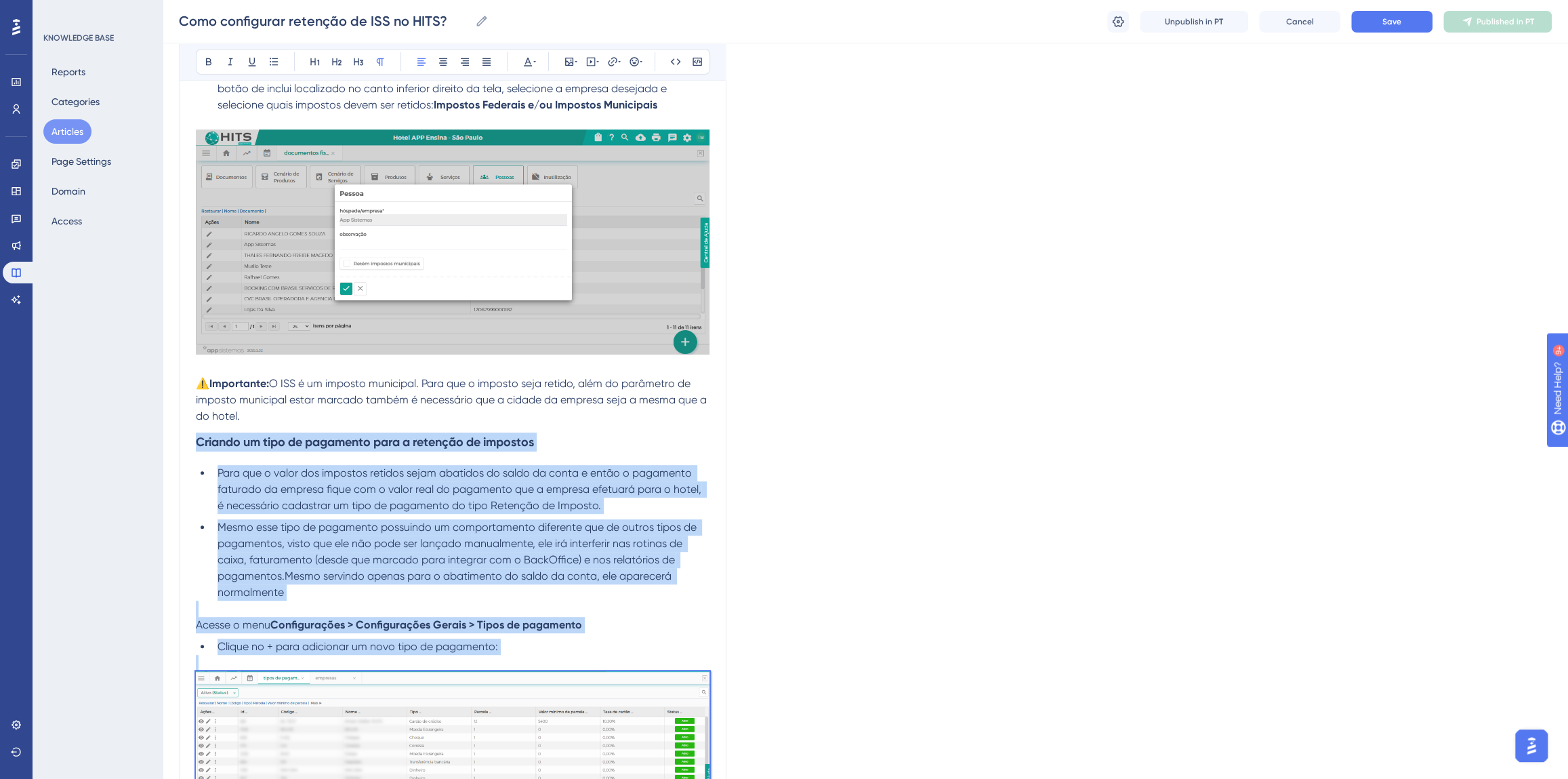
drag, startPoint x: 638, startPoint y: 359, endPoint x: 195, endPoint y: 441, distance: 450.5
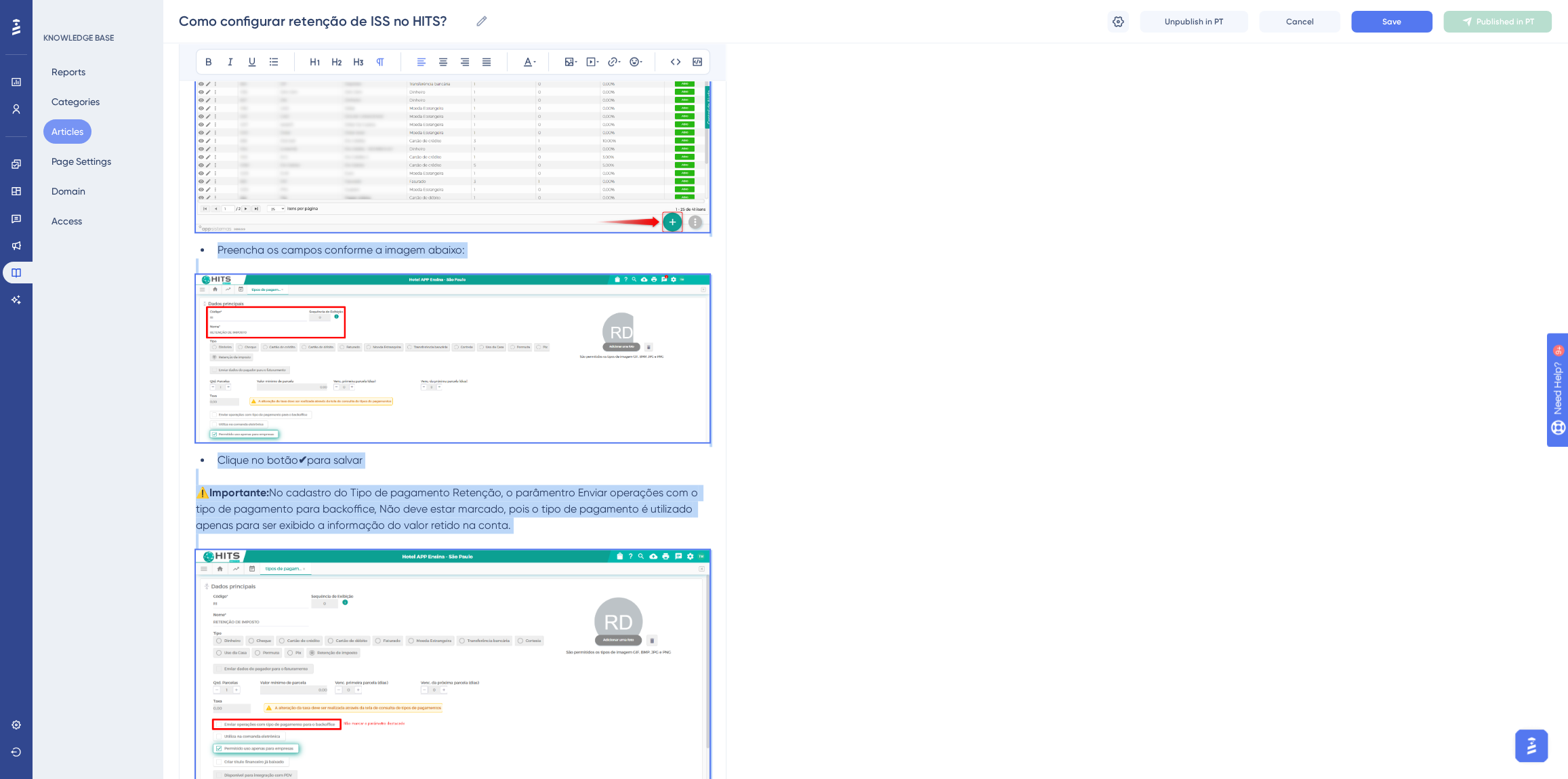
scroll to position [1170, 0]
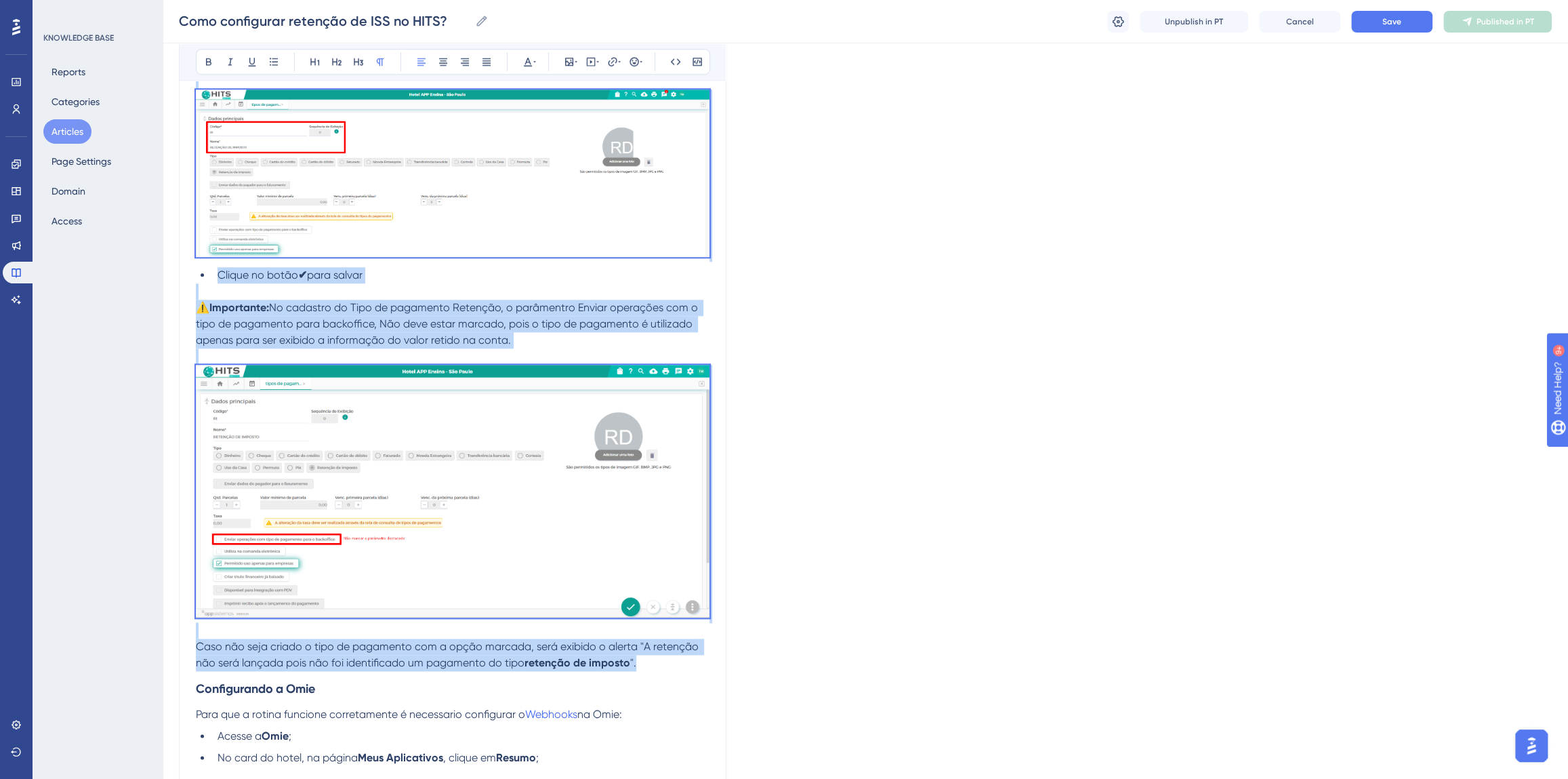
copy div "Loremip do sita co adipiscin elit s doeiusmo te incididu Utla etd m aliqu eni a…"
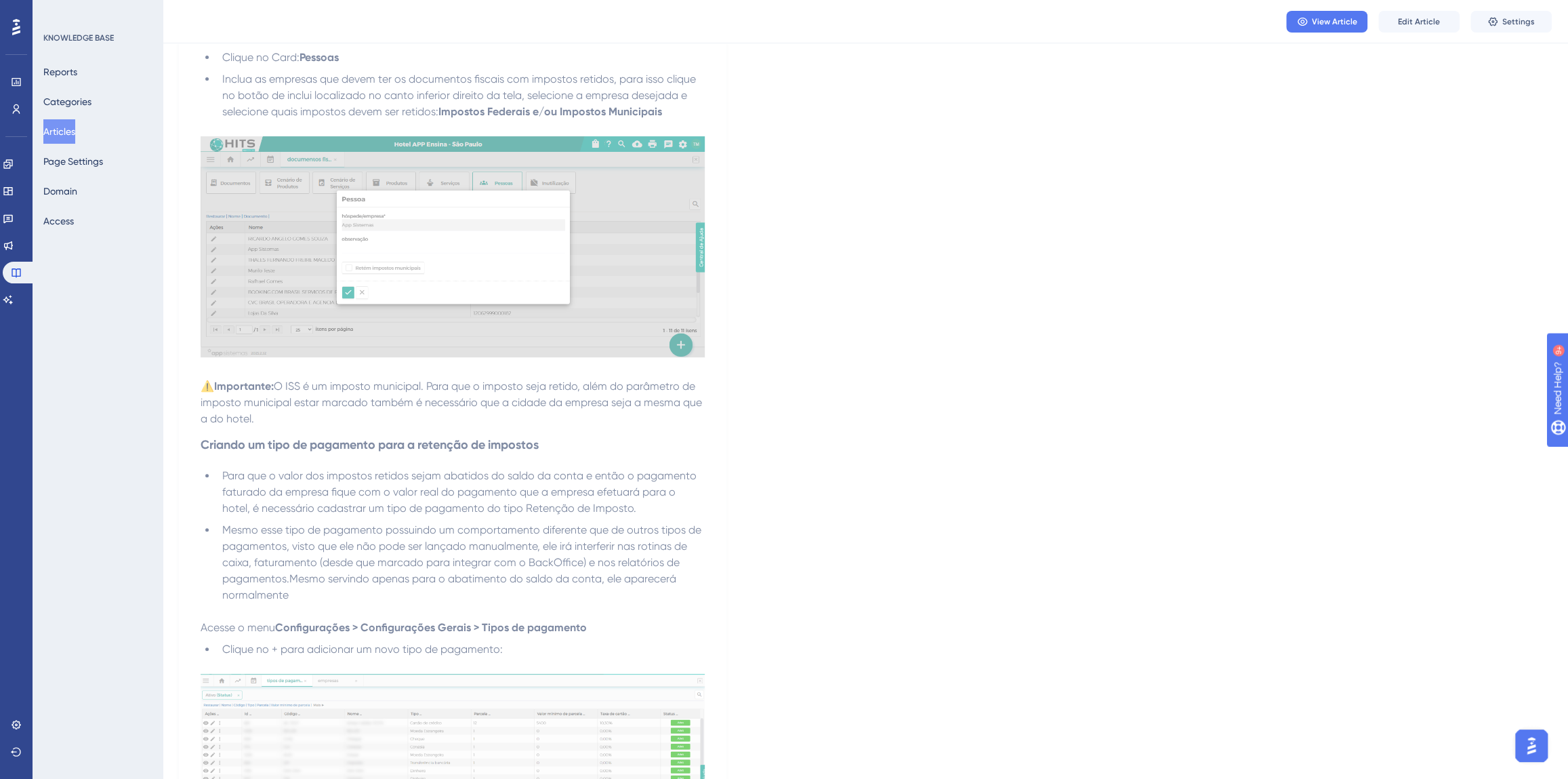
drag, startPoint x: 74, startPoint y: 132, endPoint x: 108, endPoint y: 138, distance: 34.5
click at [74, 132] on button "Articles" at bounding box center [59, 131] width 32 height 25
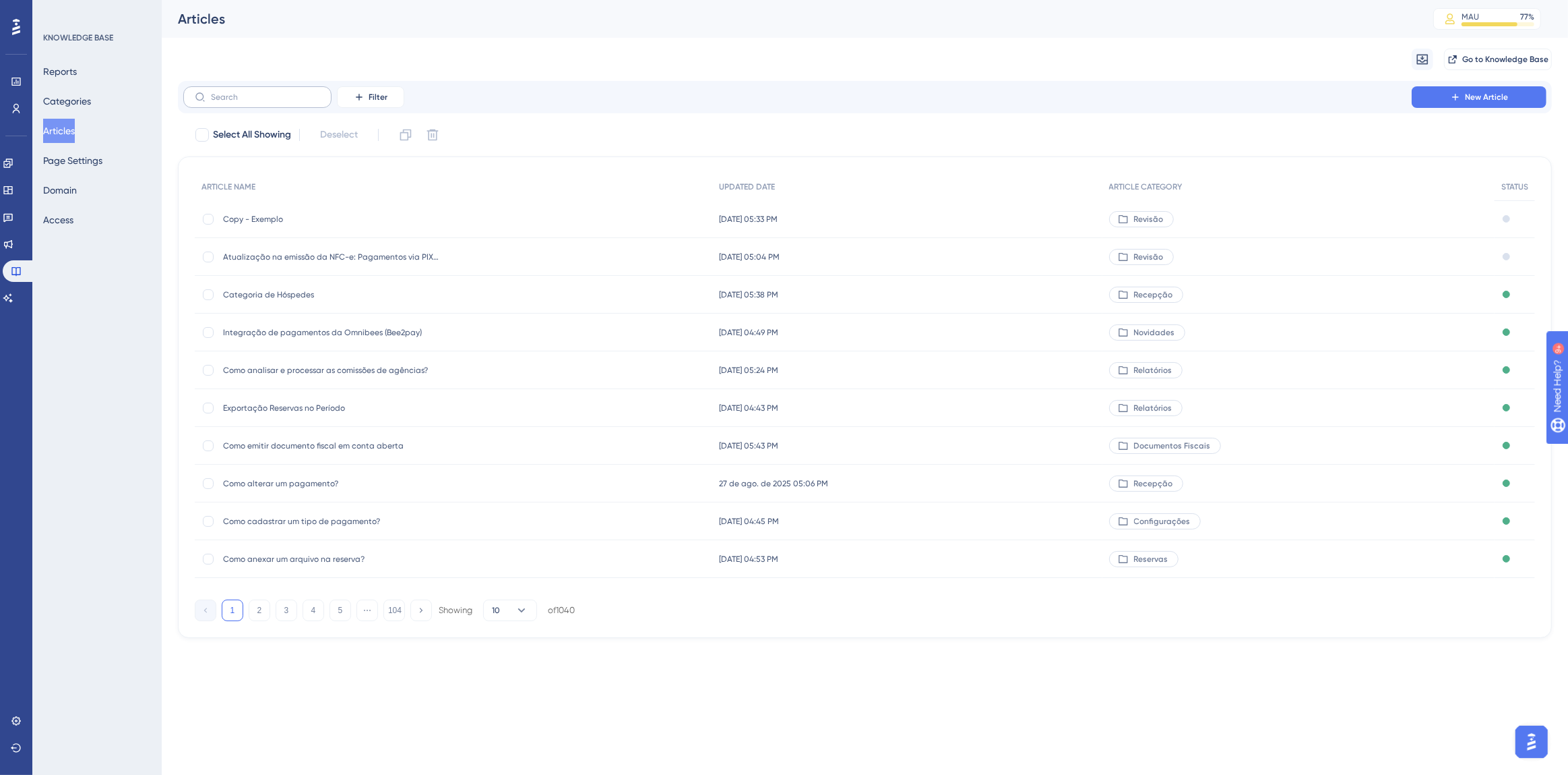
click at [263, 104] on label at bounding box center [257, 97] width 149 height 21
click at [263, 101] on input "text" at bounding box center [265, 97] width 109 height 9
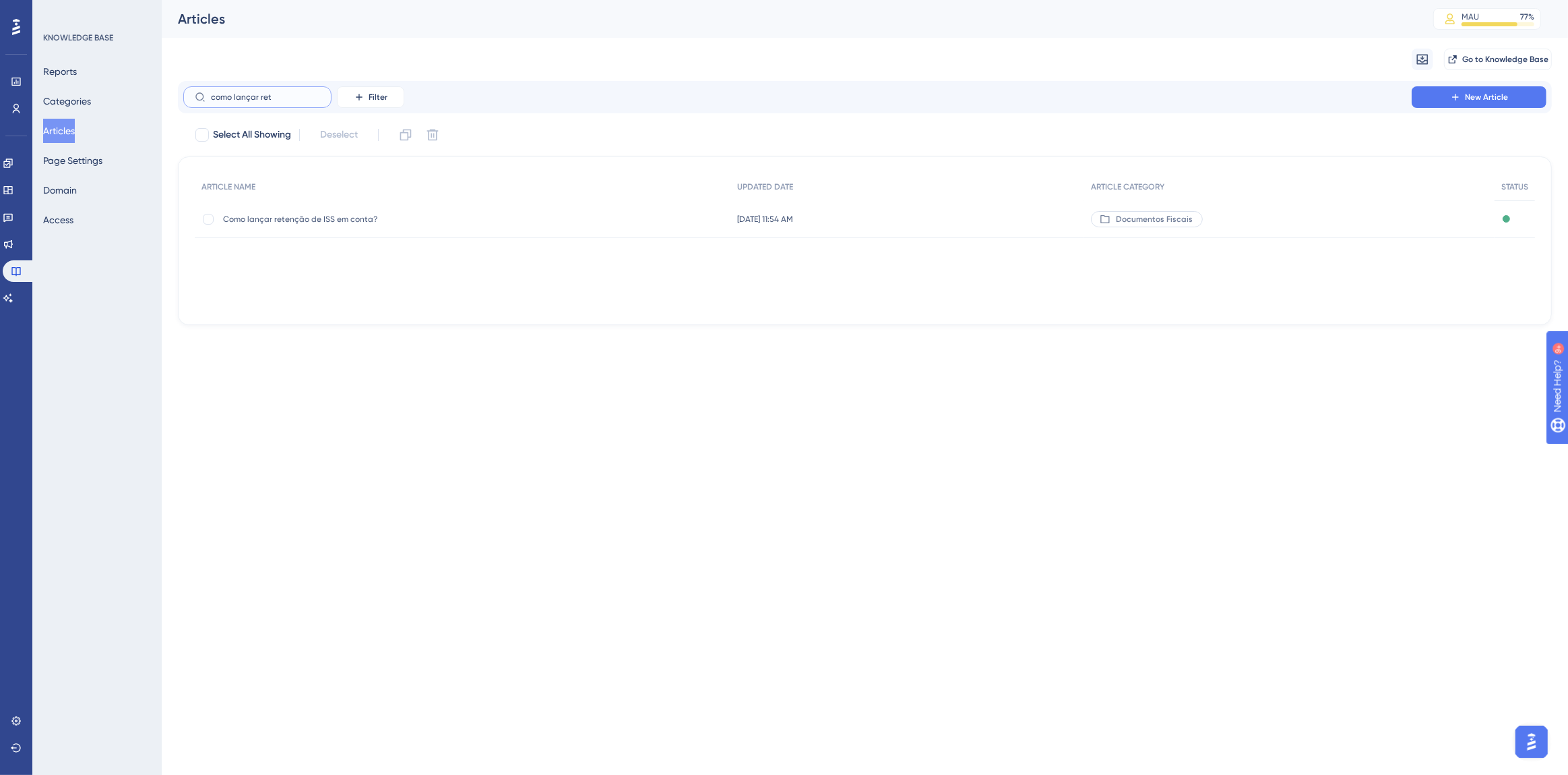
type input "como lançar ret"
click at [343, 217] on span "Como lançar retenção de ISS em conta?" at bounding box center [331, 220] width 215 height 11
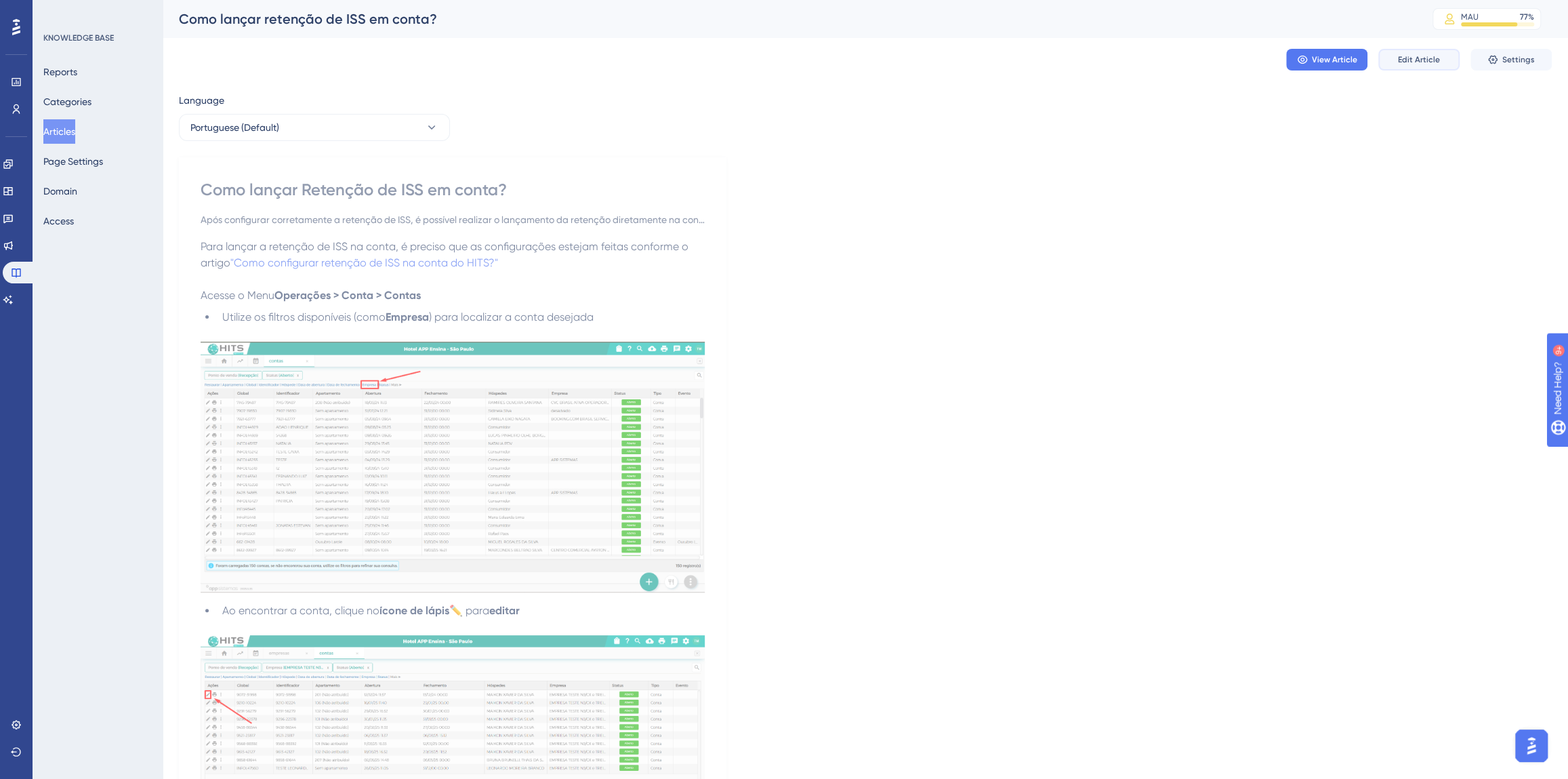
click at [1412, 62] on span "Edit Article" at bounding box center [1419, 60] width 42 height 11
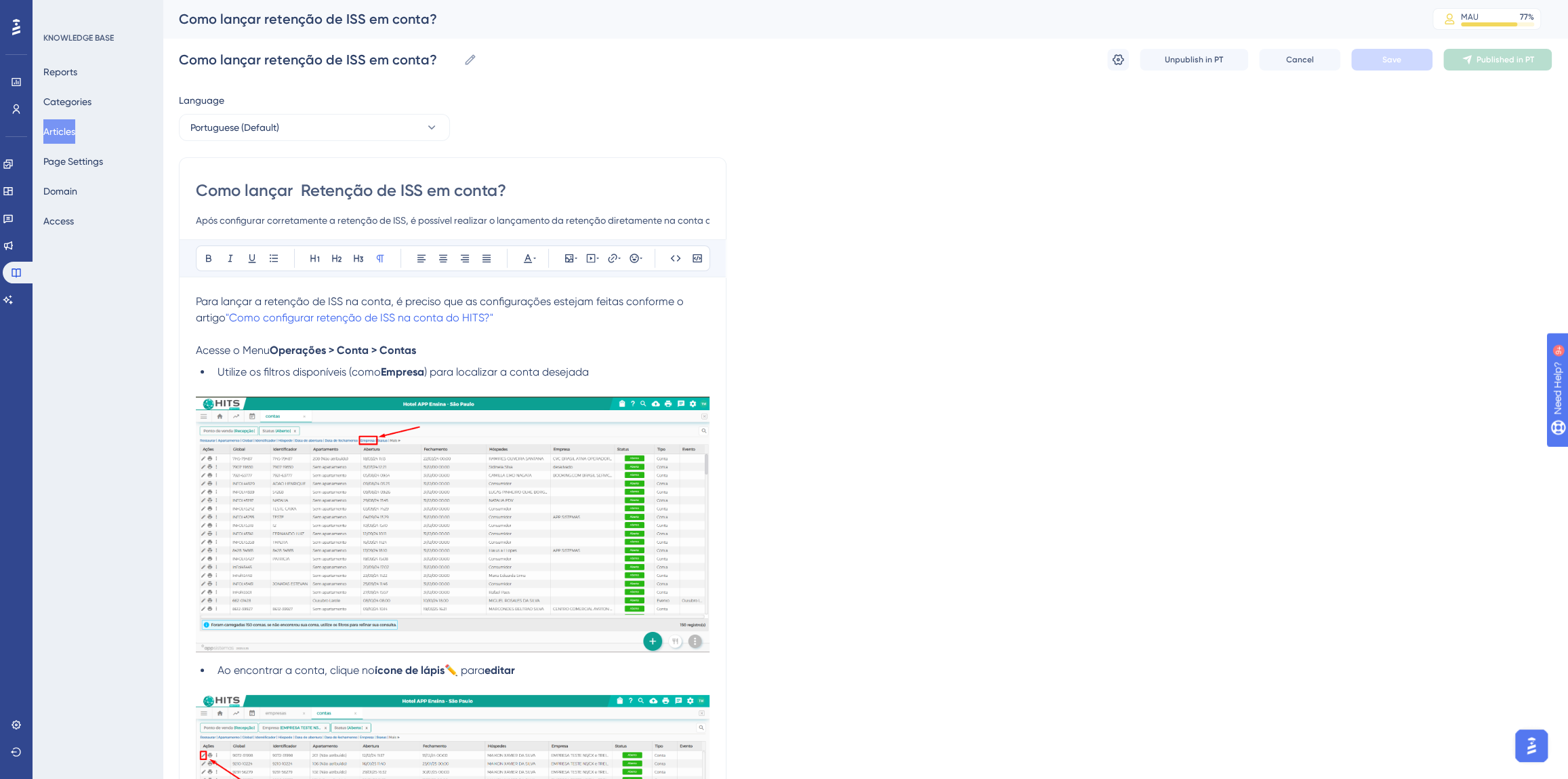
click at [263, 333] on p at bounding box center [453, 334] width 514 height 17
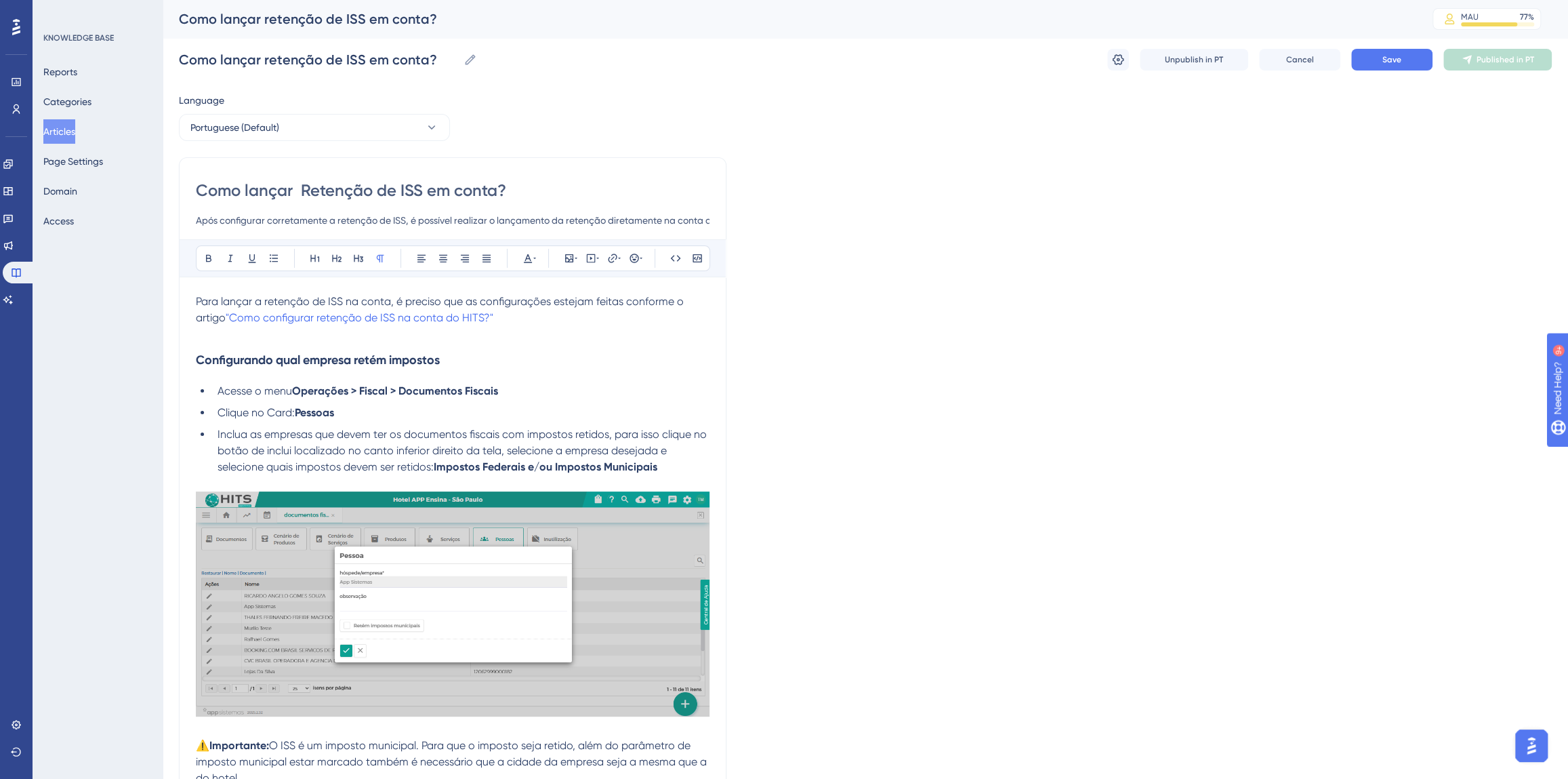
click at [434, 338] on p at bounding box center [453, 334] width 514 height 17
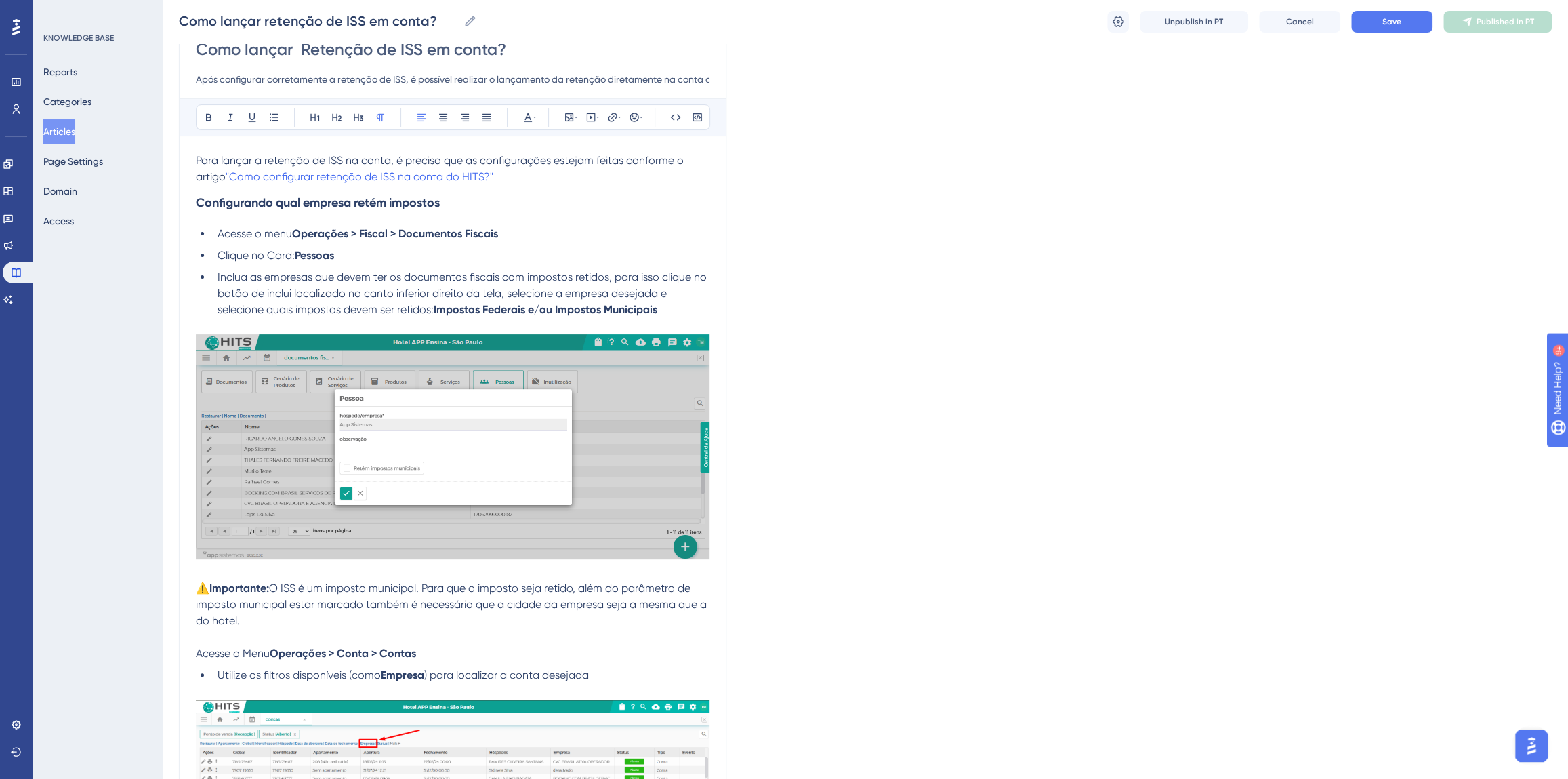
scroll to position [61, 0]
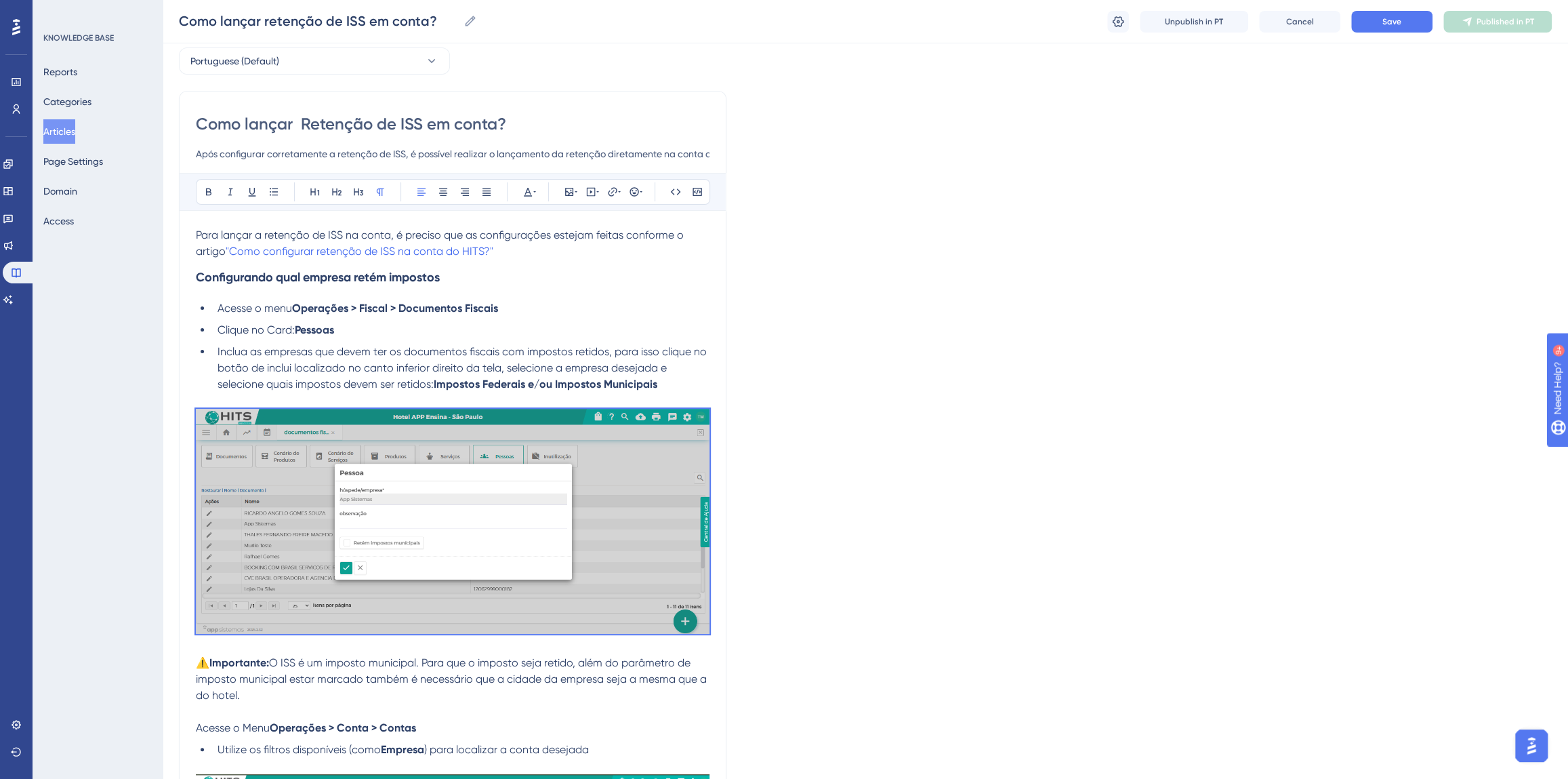
drag, startPoint x: 246, startPoint y: 696, endPoint x: 198, endPoint y: 279, distance: 419.8
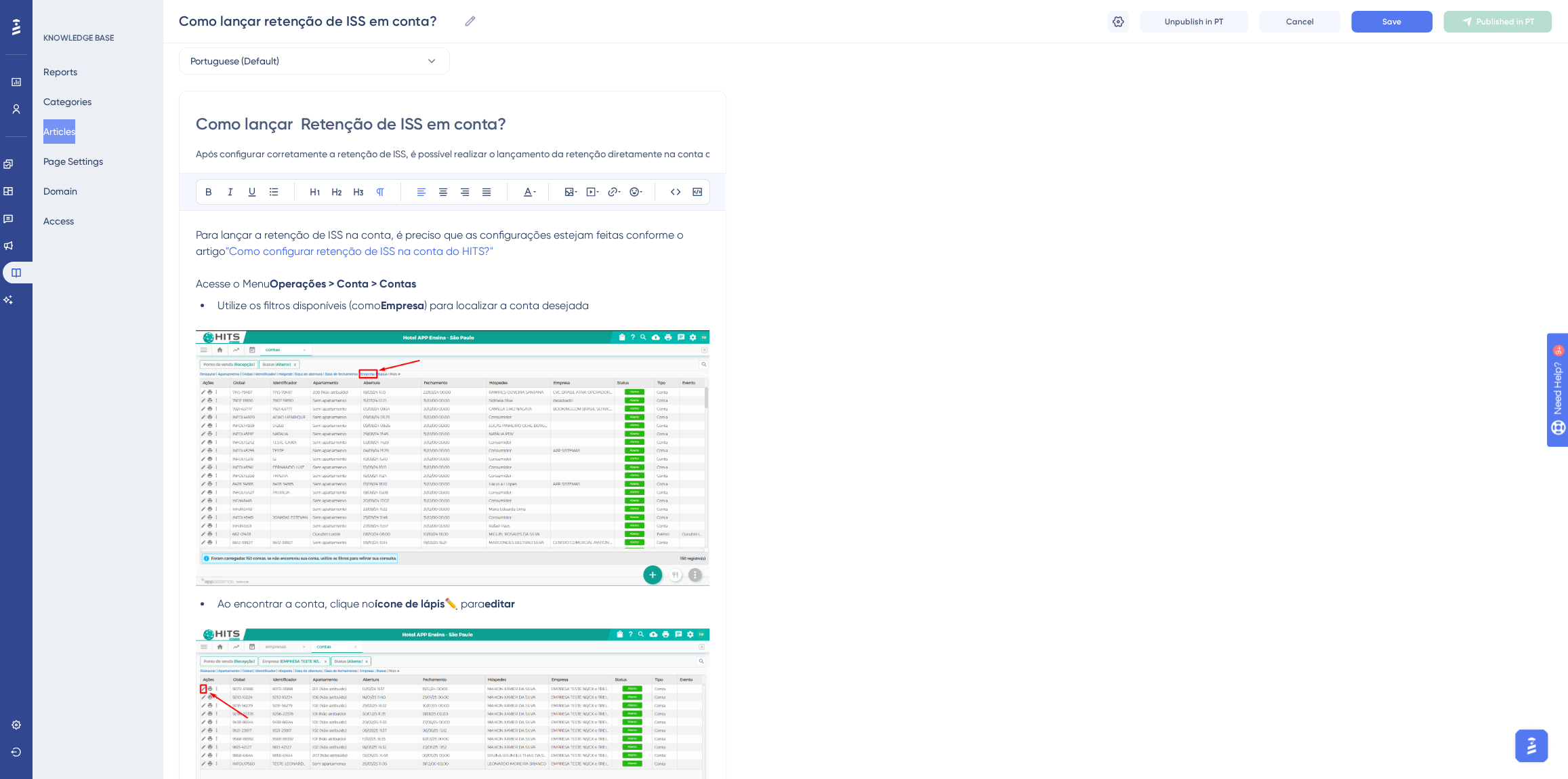
click at [197, 233] on span "Para lançar a retenção de ISS na conta, é preciso que as configurações estejam …" at bounding box center [441, 243] width 491 height 29
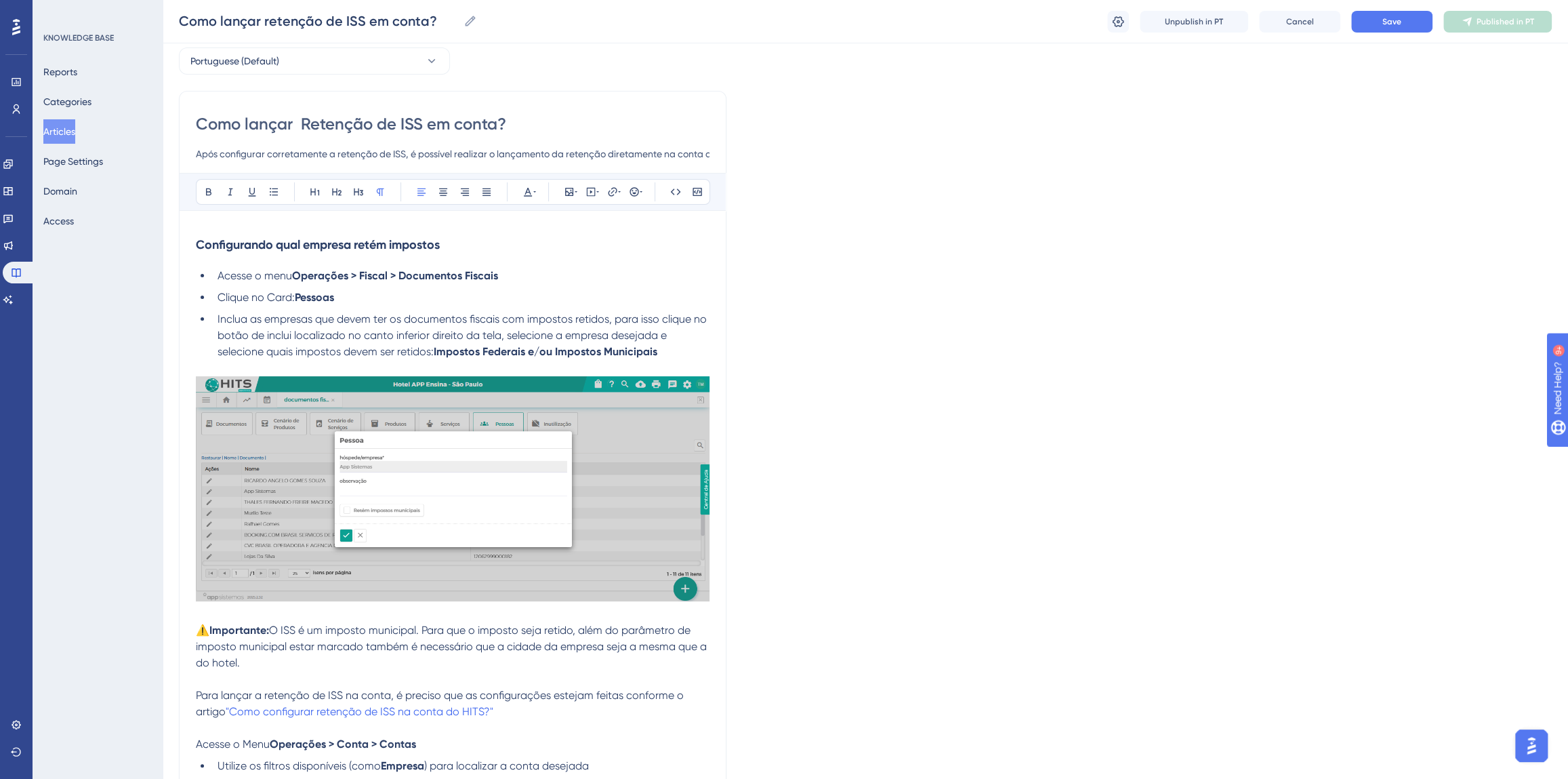
click at [440, 694] on span "Para lançar a retenção de ISS na conta, é preciso que as configurações estejam …" at bounding box center [441, 703] width 491 height 29
click at [316, 713] on span "Para lançar a retenção de ISS na conta, é preciso realizar outras configurações…" at bounding box center [444, 703] width 495 height 29
click at [1409, 25] on button "Save" at bounding box center [1392, 21] width 81 height 21
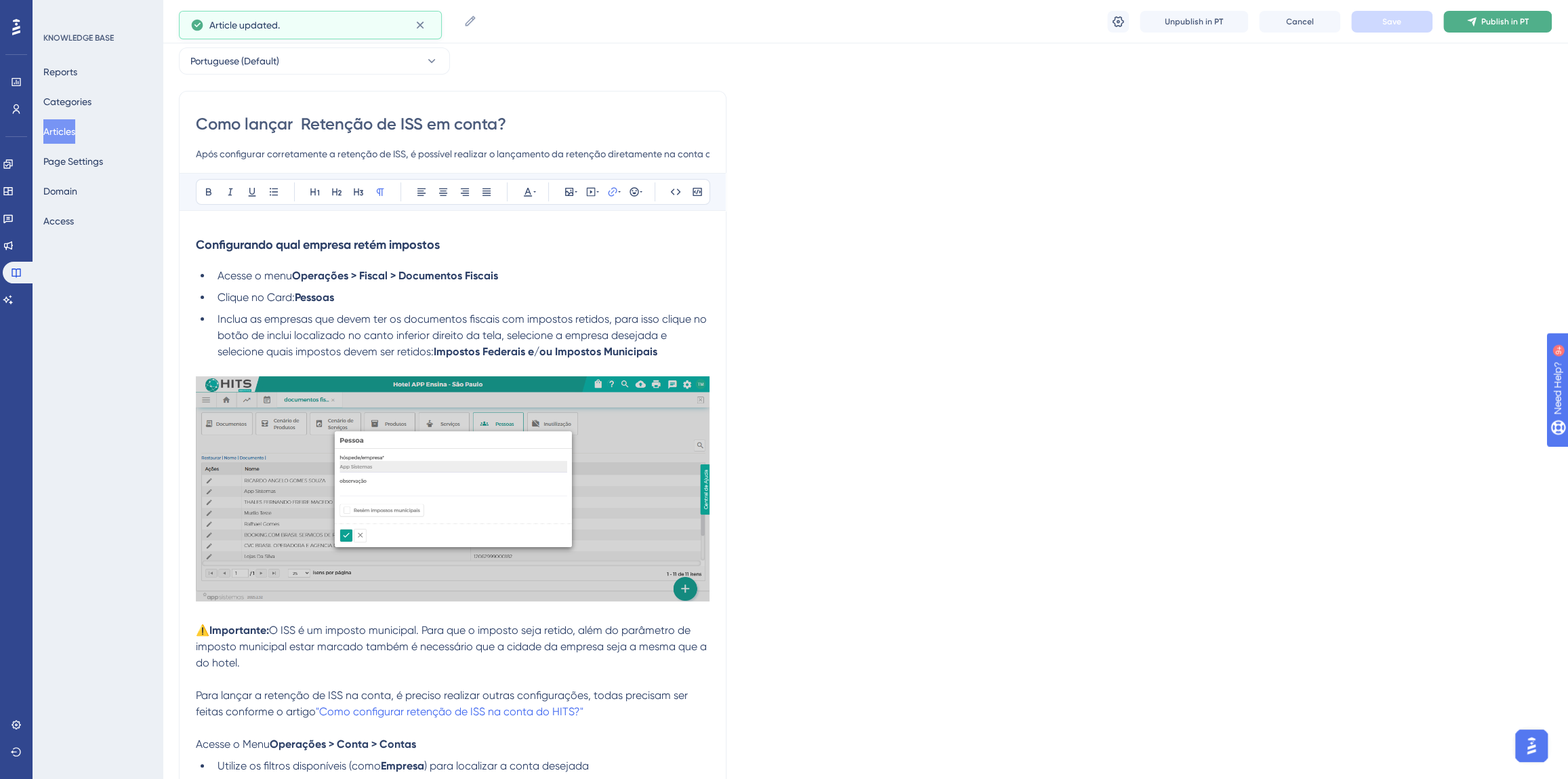
click at [1478, 22] on button "Publish in PT" at bounding box center [1498, 21] width 108 height 21
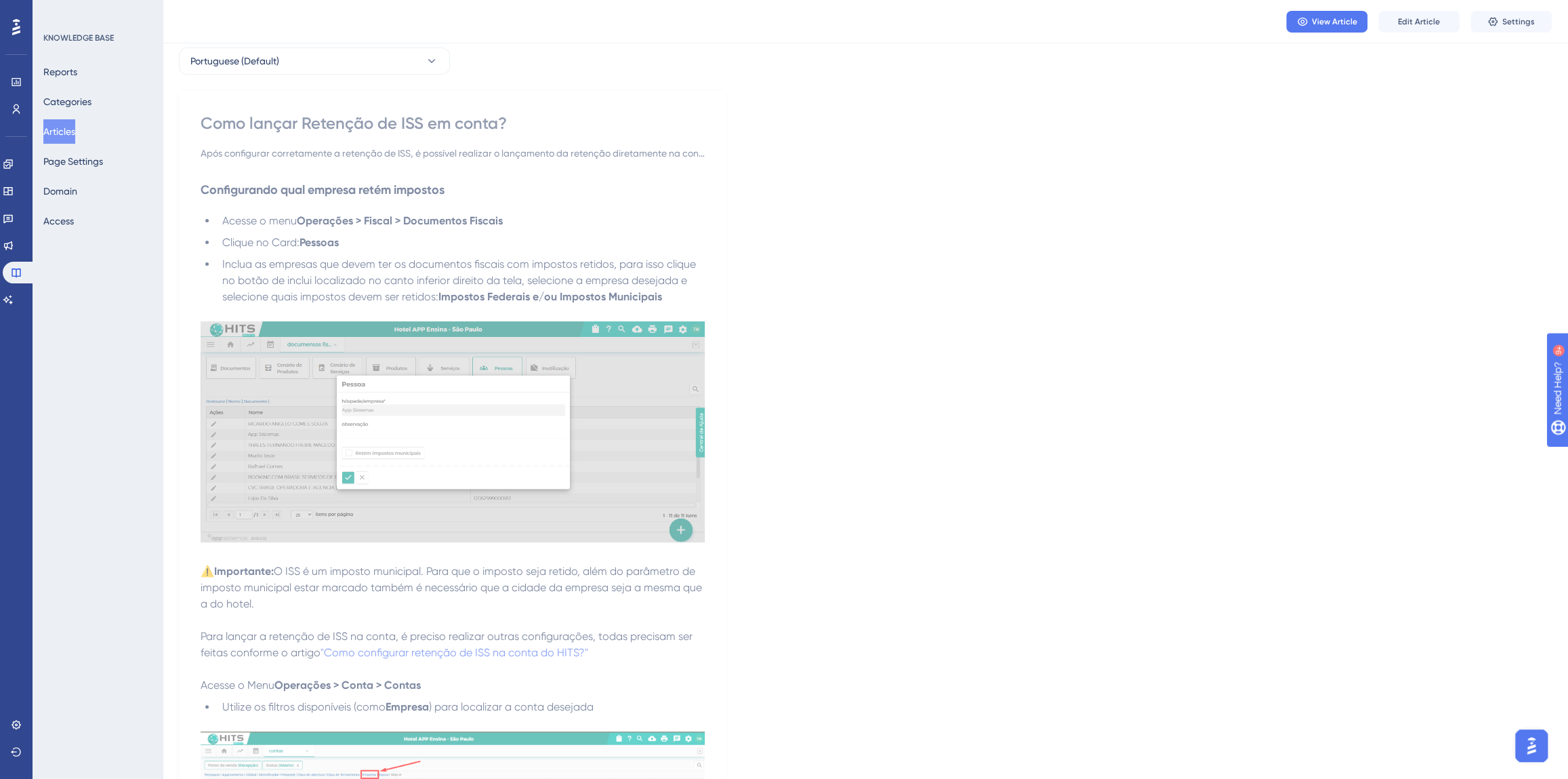
click at [68, 135] on button "Articles" at bounding box center [59, 131] width 32 height 25
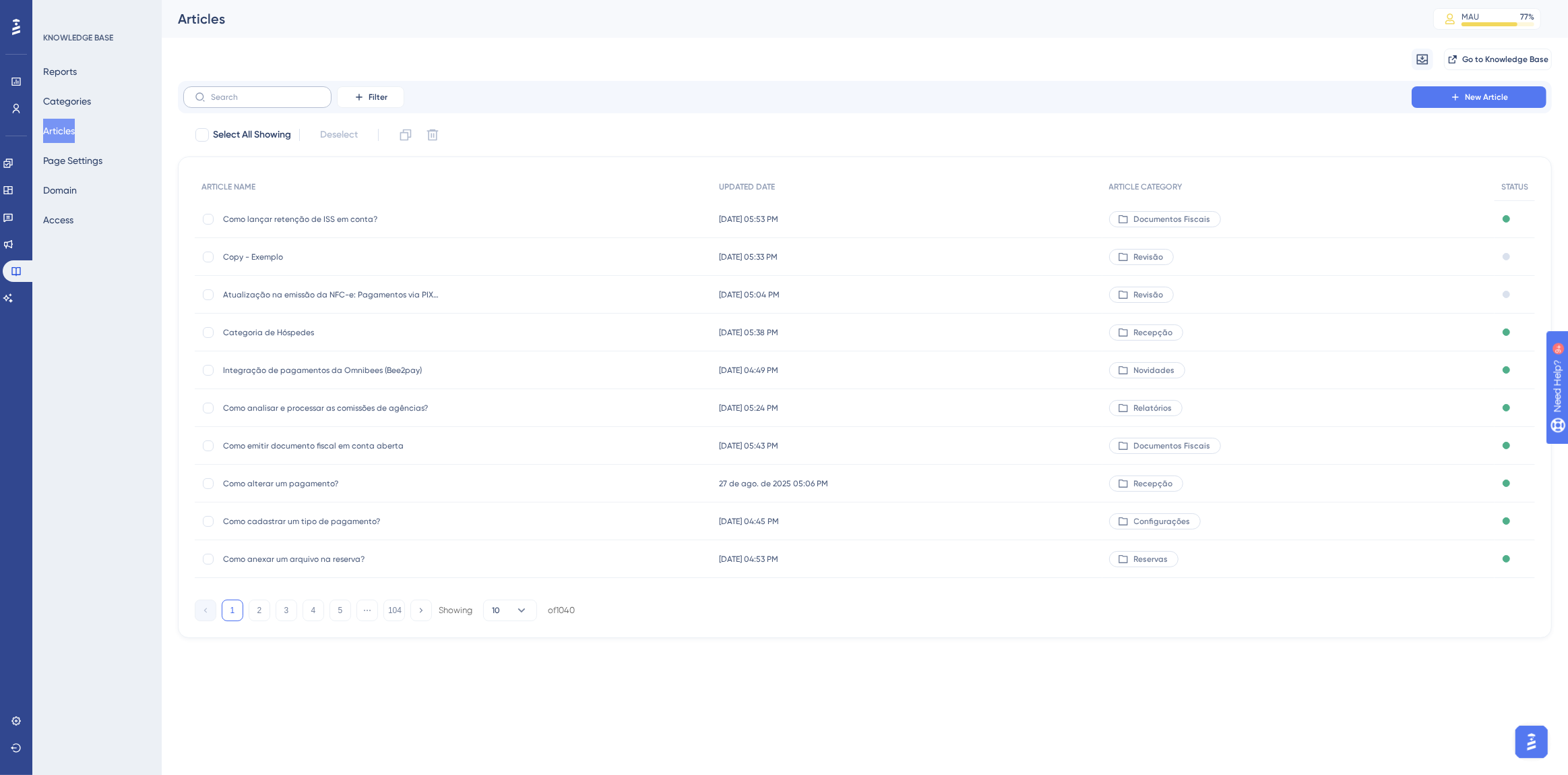
click at [257, 101] on label at bounding box center [257, 97] width 149 height 21
click at [257, 101] on input "text" at bounding box center [265, 97] width 109 height 9
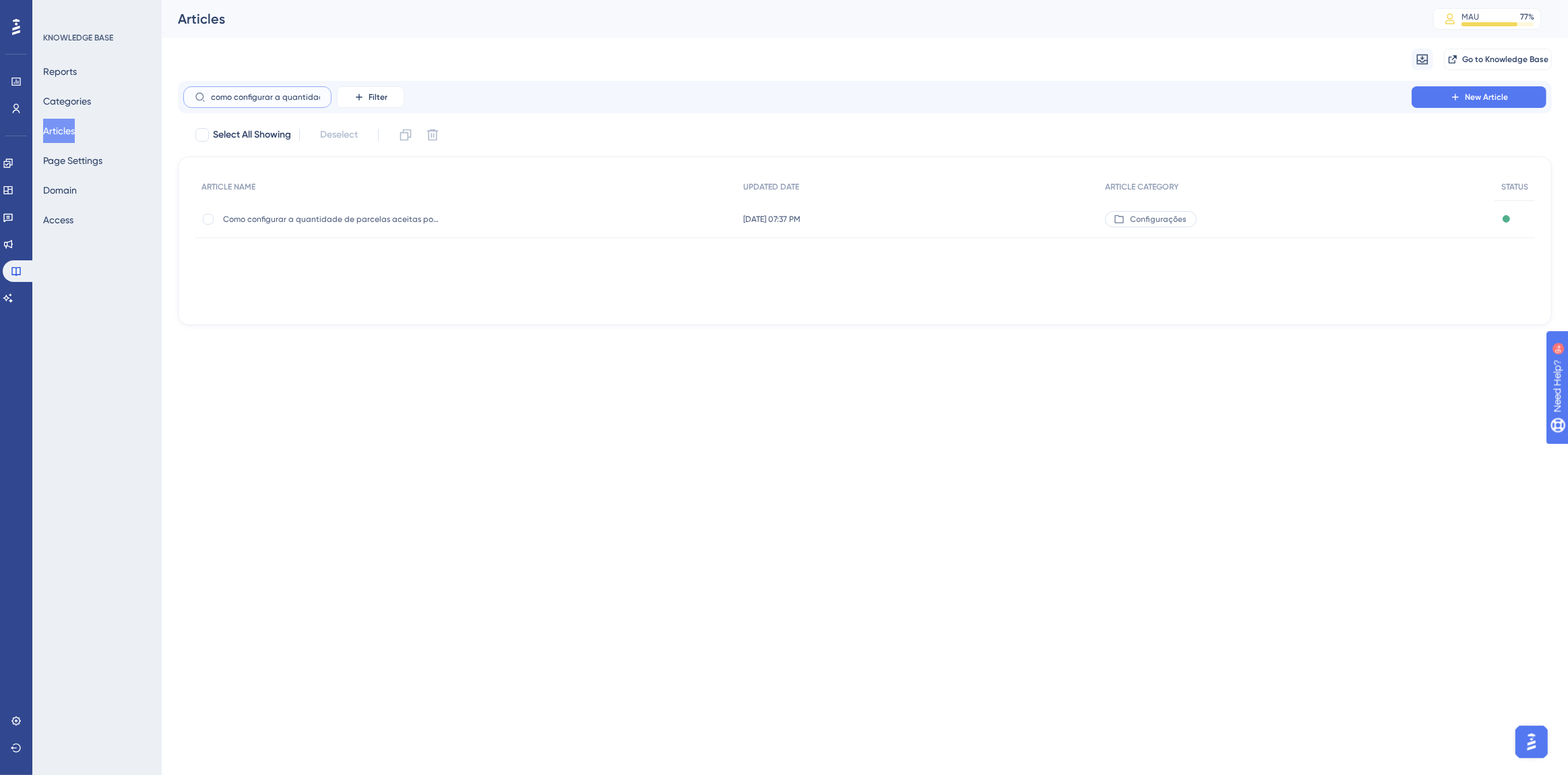
scroll to position [0, 5]
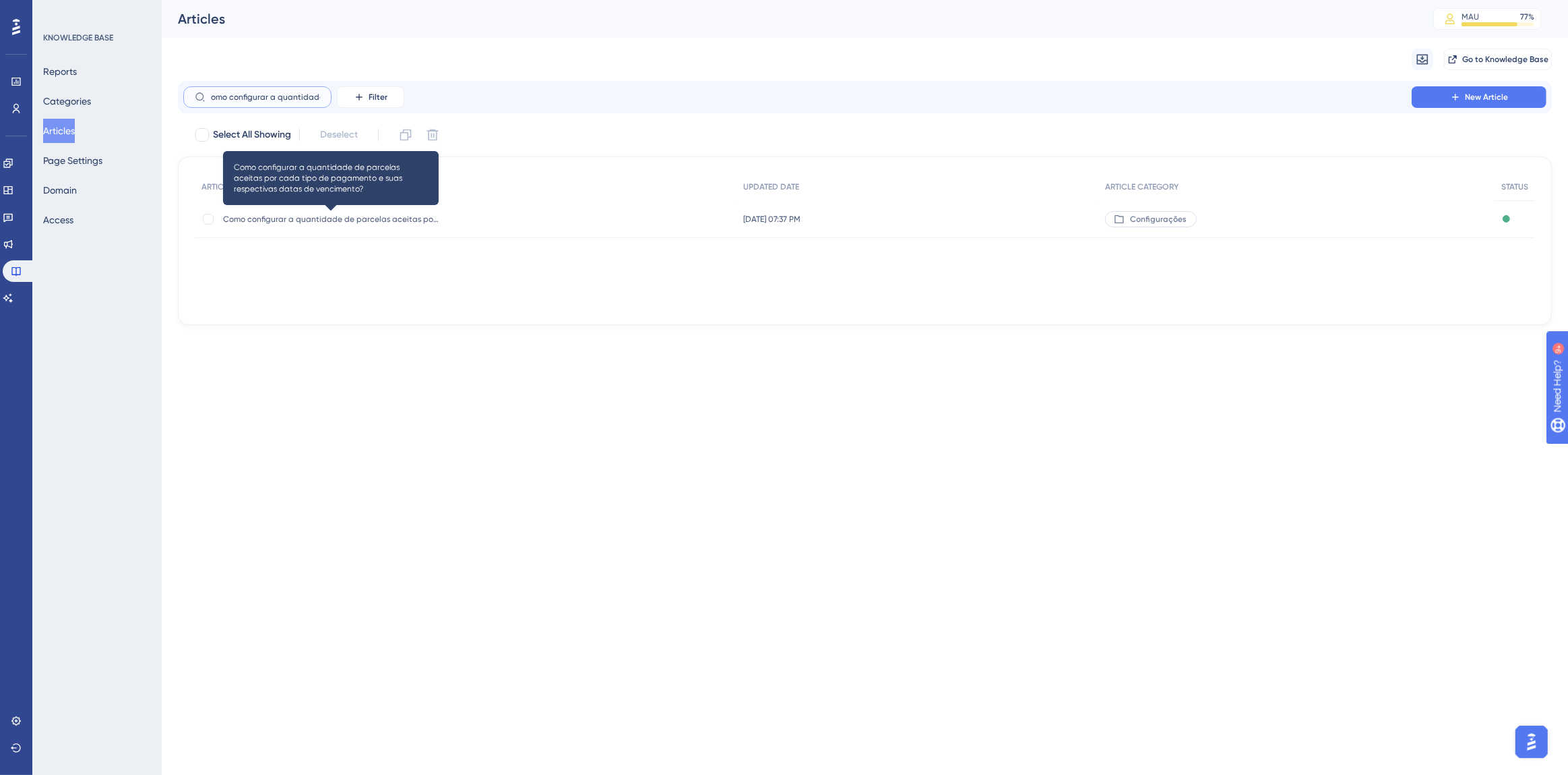
type input "como configurar a quantidade"
click at [384, 216] on span "Como configurar a quantidade de parcelas aceitas por cada tipo de pagamento e s…" at bounding box center [331, 220] width 215 height 11
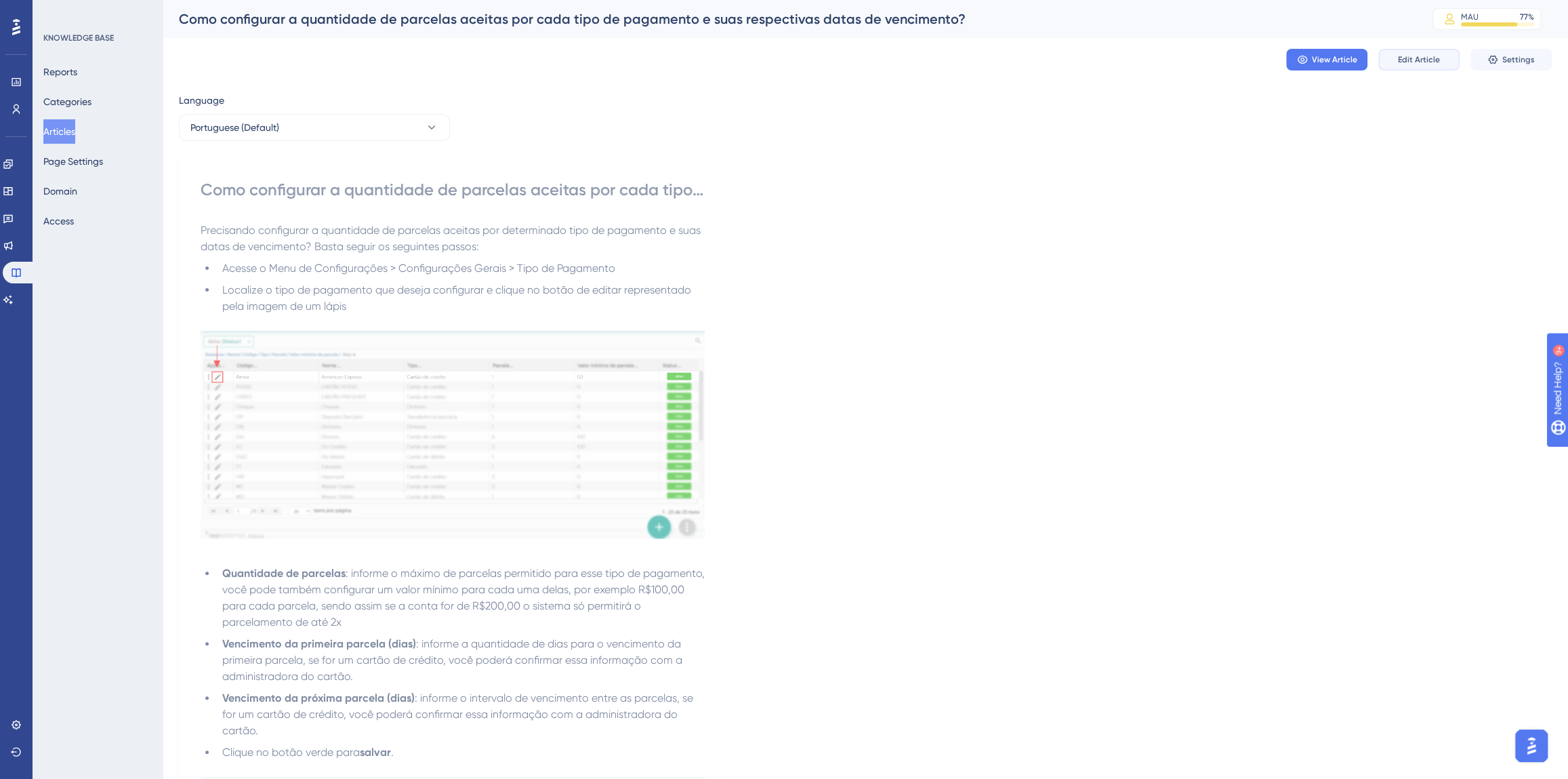
click at [1430, 64] on span "Edit Article" at bounding box center [1419, 60] width 42 height 11
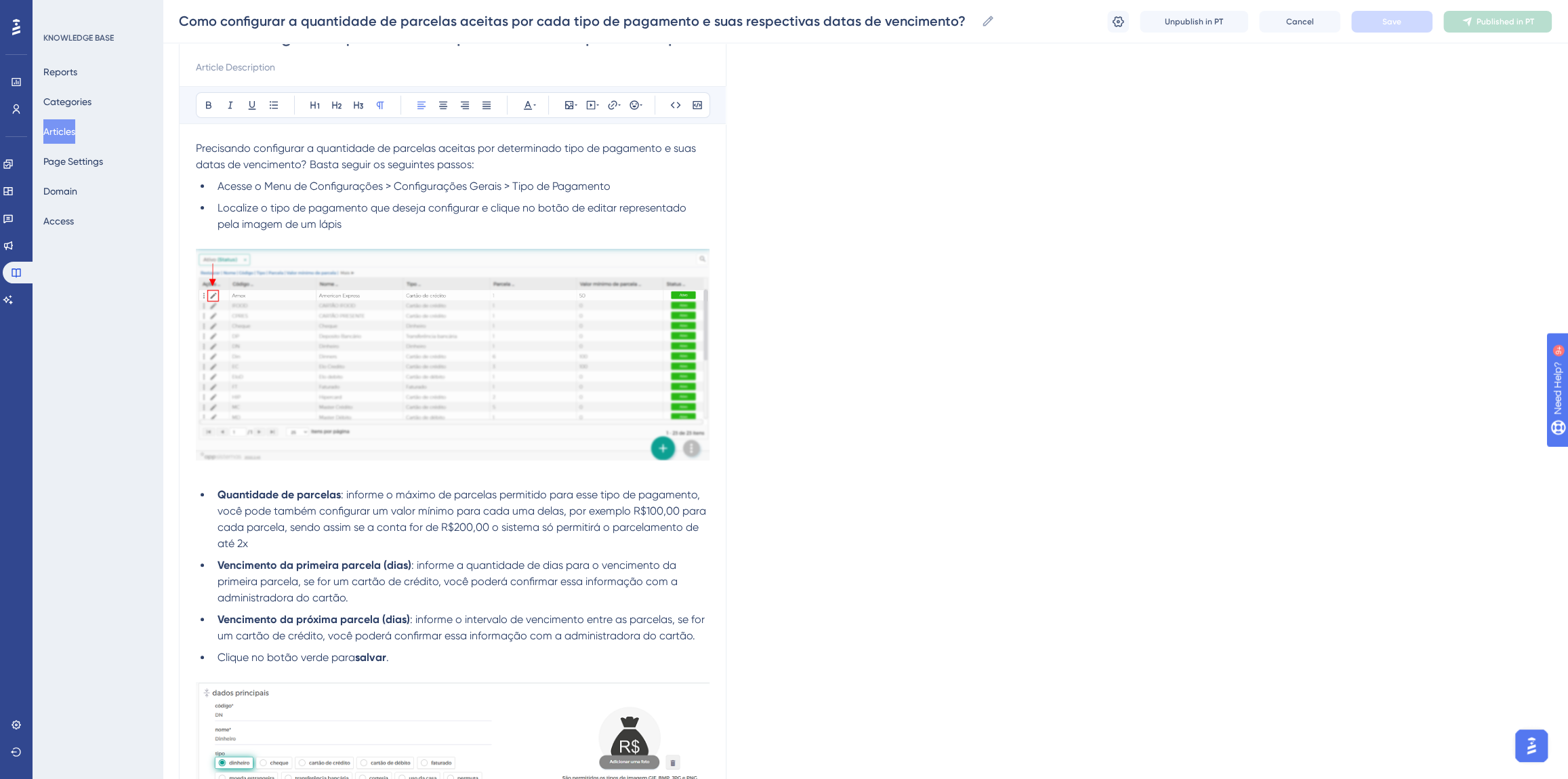
scroll to position [409, 0]
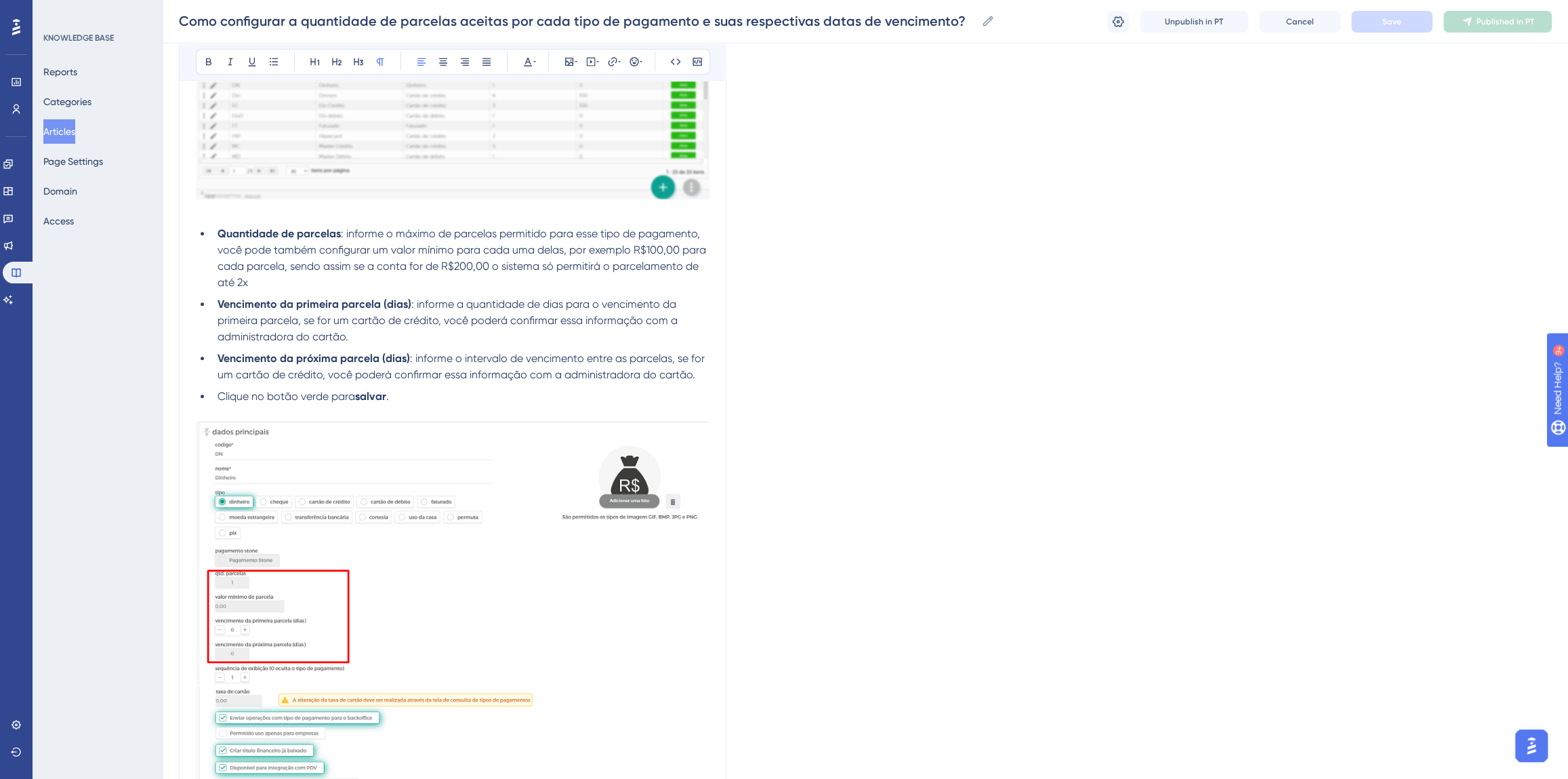
click at [549, 493] on img at bounding box center [453, 599] width 514 height 358
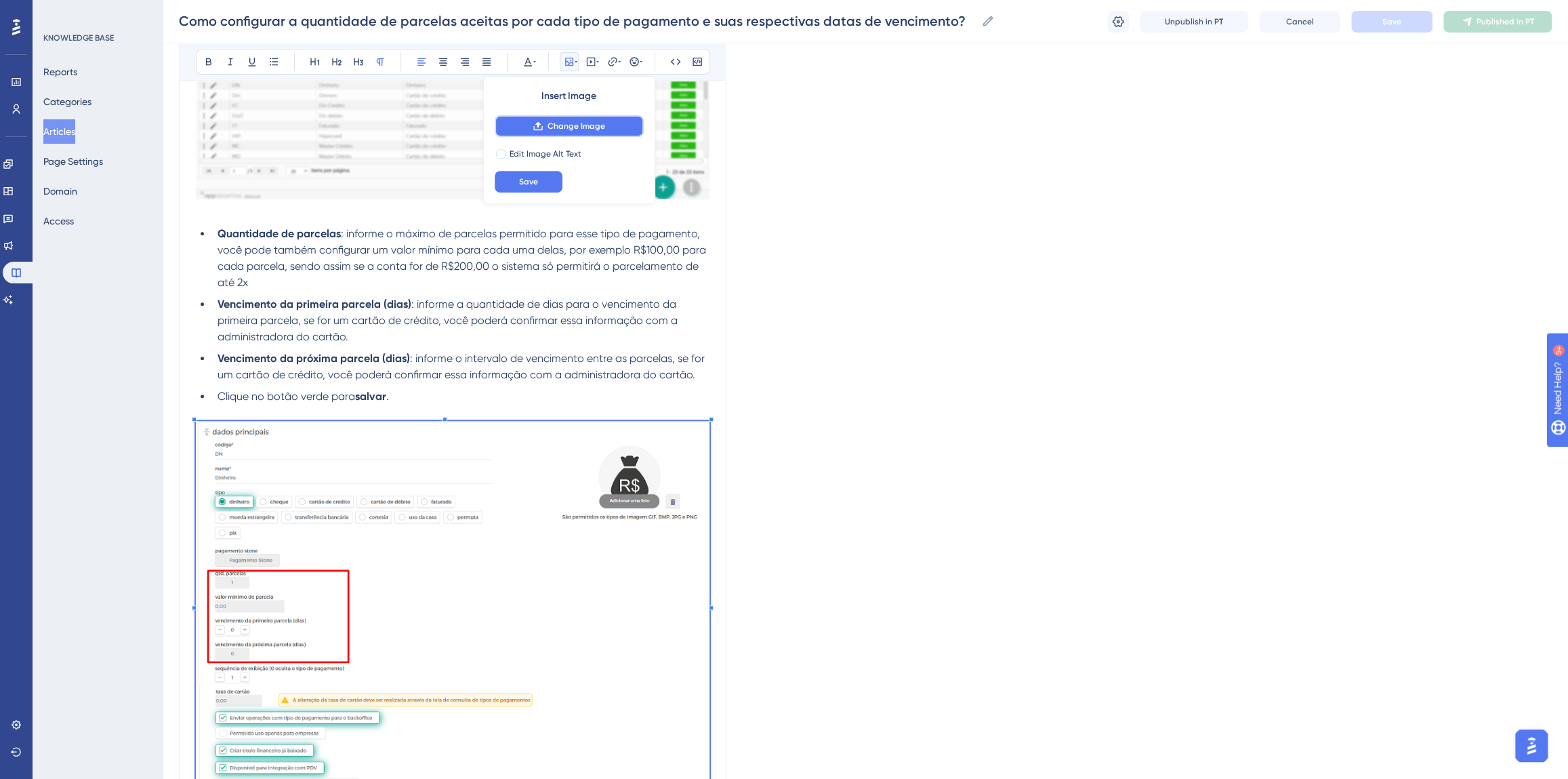
click at [533, 123] on icon at bounding box center [538, 127] width 11 height 11
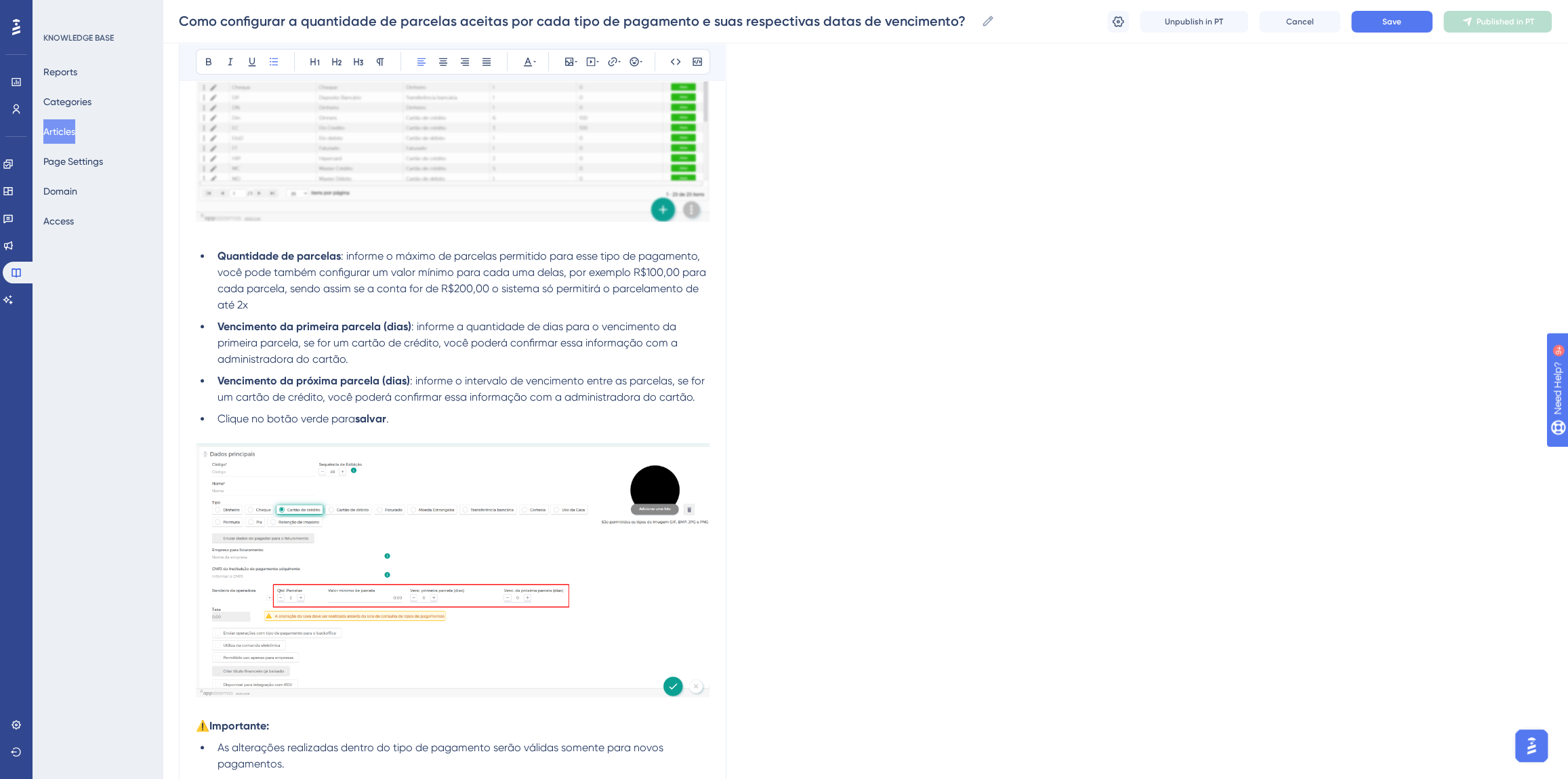
click at [289, 306] on li "Quantidade de parcelas : informe o máximo de parcelas permitido para esse tipo …" at bounding box center [460, 281] width 497 height 65
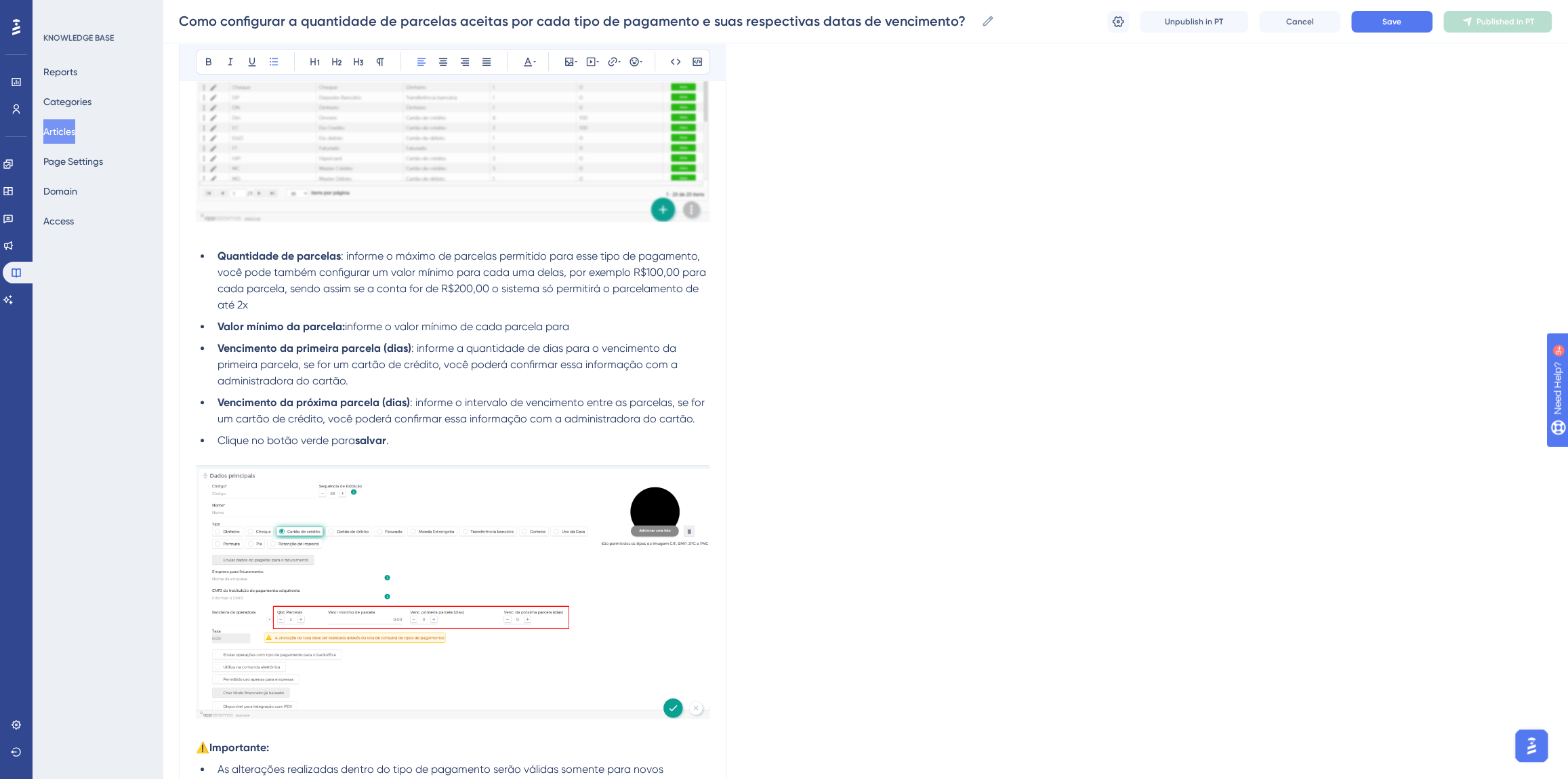
click at [584, 325] on li "Valor mínimo da parcela: informe o valor mínimo de cada parcela para" at bounding box center [460, 327] width 497 height 17
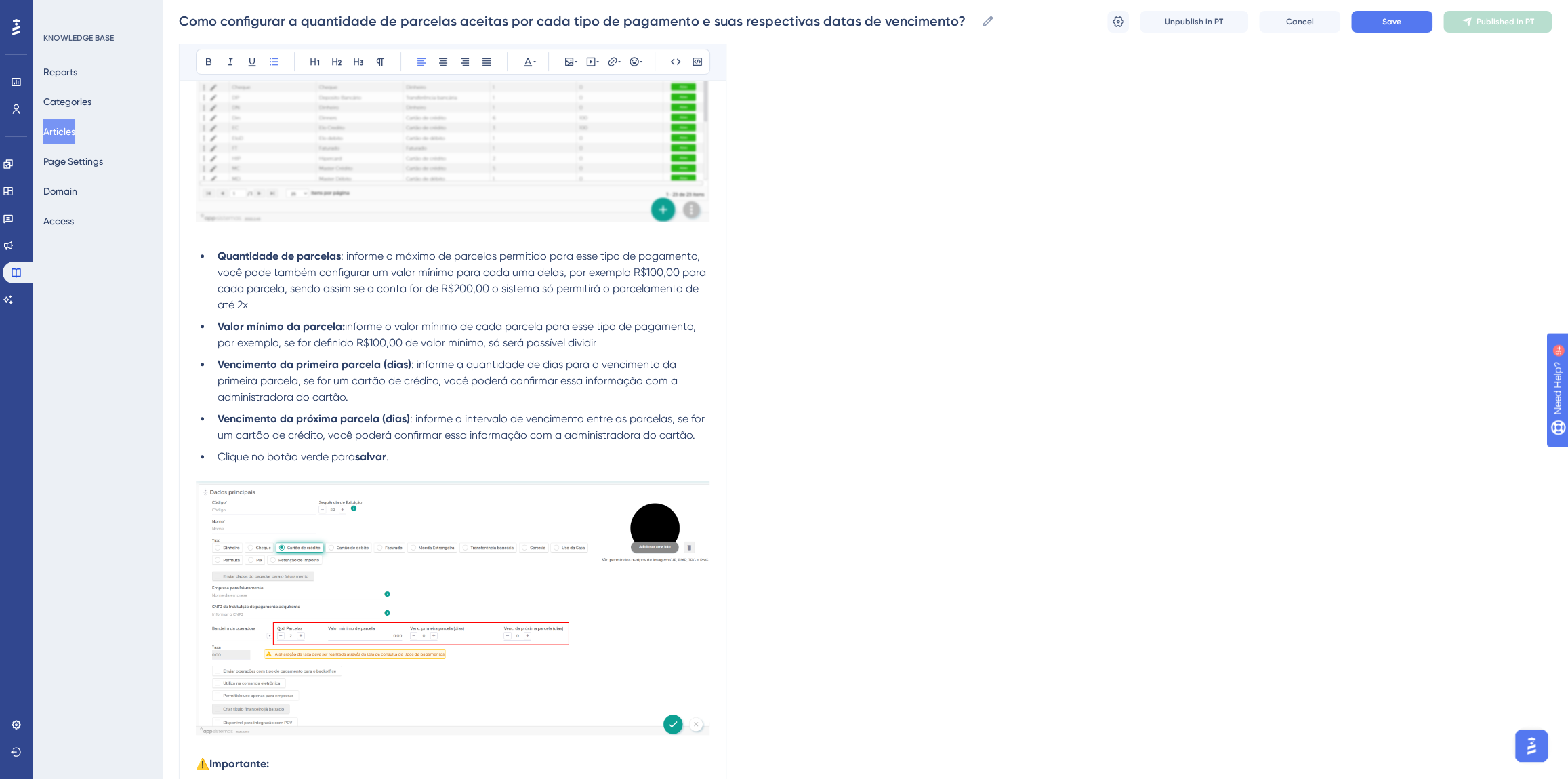
click at [629, 341] on li "Valor mínimo da parcela: informe o valor mínimo de cada parcela para esse tipo …" at bounding box center [460, 335] width 497 height 32
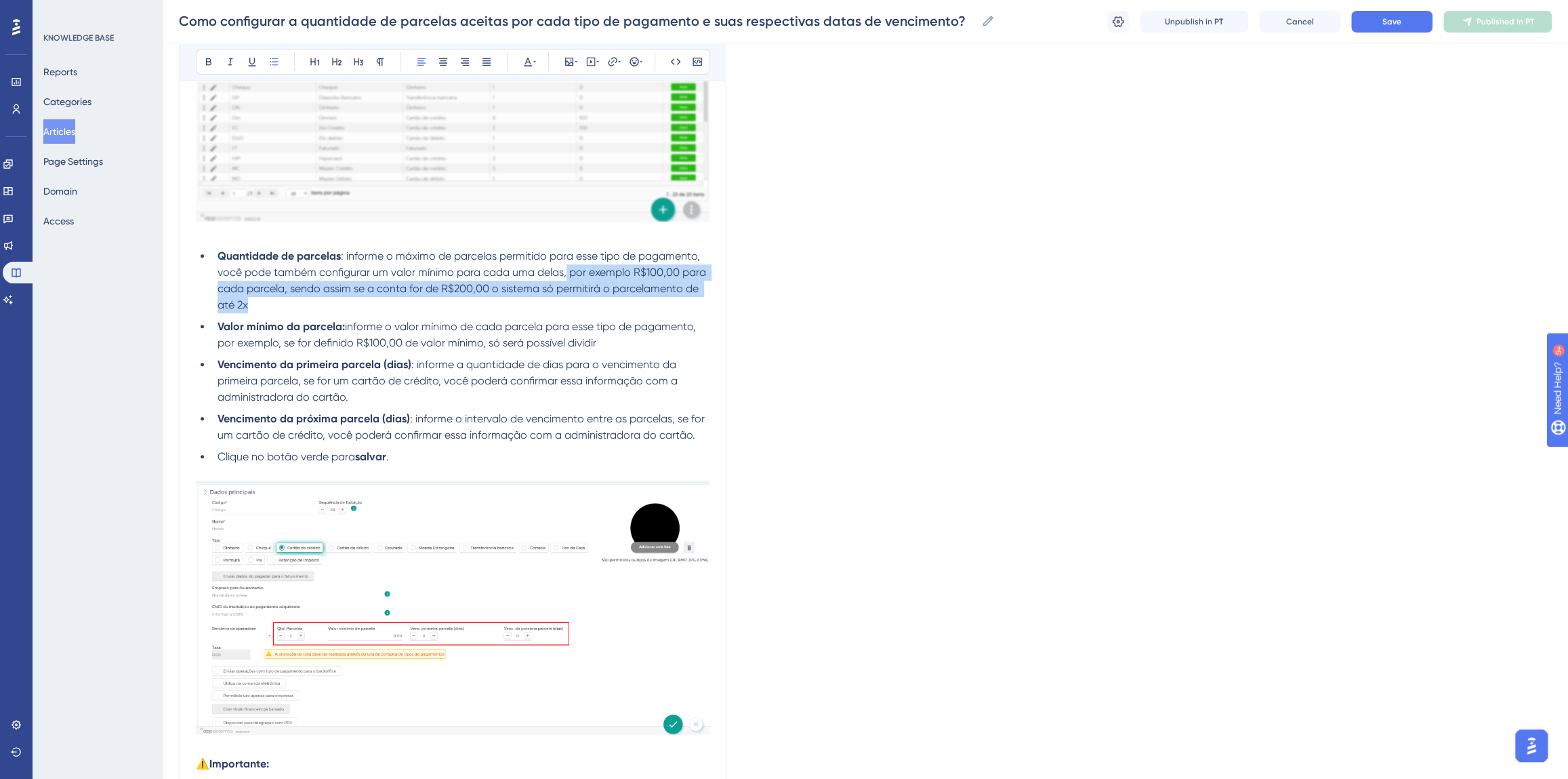
drag, startPoint x: 567, startPoint y: 270, endPoint x: 391, endPoint y: 301, distance: 178.7
click at [391, 301] on li "Quantidade de parcelas : informe o máximo de parcelas permitido para esse tipo …" at bounding box center [460, 281] width 497 height 65
copy span "por exemplo R$100,00 para cada parcela, sendo assim se a conta for de R$200,00 …"
drag, startPoint x: 615, startPoint y: 342, endPoint x: 217, endPoint y: 345, distance: 398.0
click at [217, 345] on li "Valor mínimo da parcela: informe o valor mínimo de cada parcela para esse tipo …" at bounding box center [460, 335] width 497 height 32
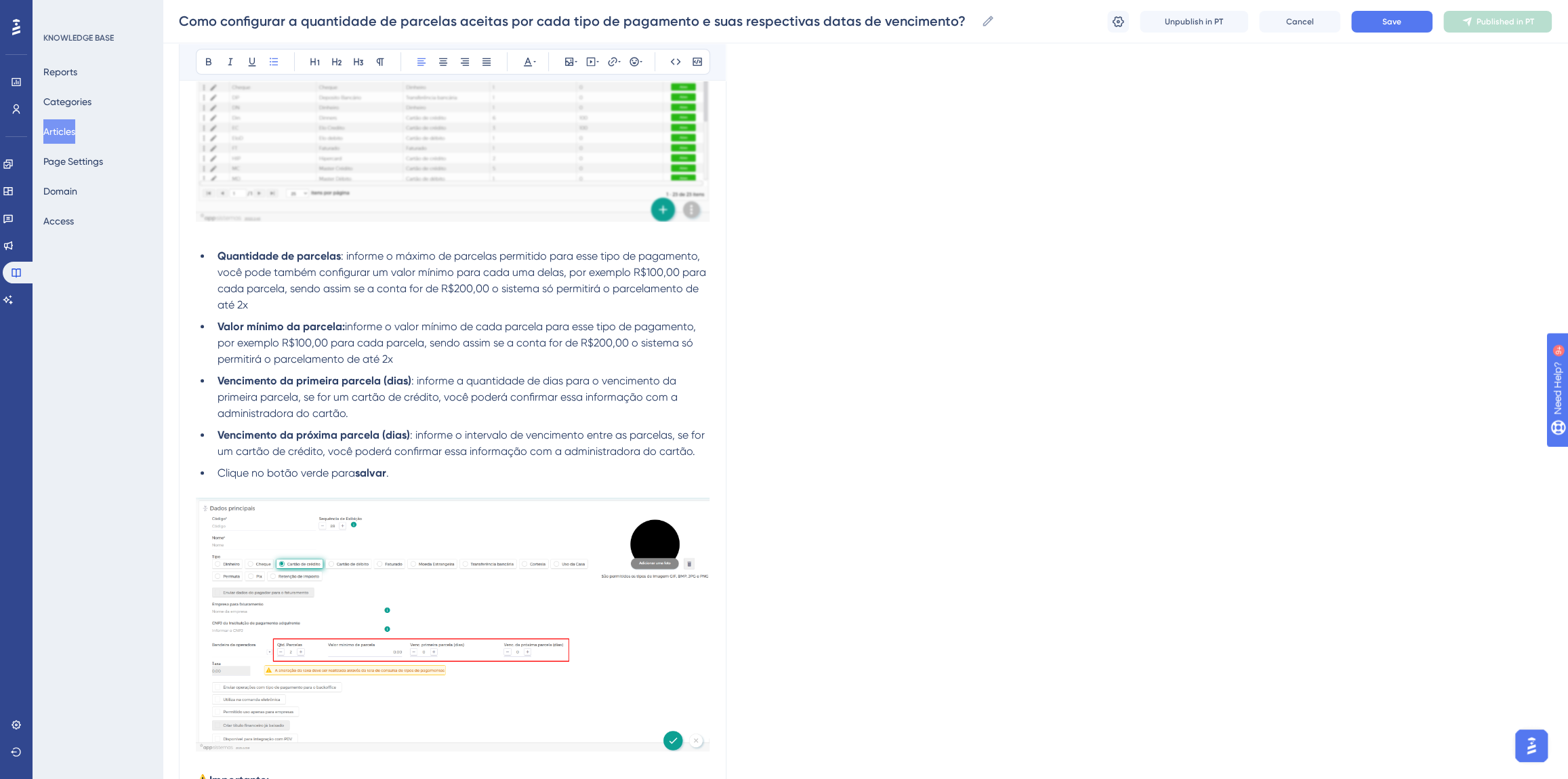
click at [360, 359] on span "informe o valor mínimo de cada parcela para esse tipo de pagamento, por exemplo…" at bounding box center [459, 342] width 484 height 45
drag, startPoint x: 430, startPoint y: 353, endPoint x: 295, endPoint y: 358, distance: 135.1
click at [295, 358] on li "Valor mínimo da parcela: informe o valor mínimo de cada parcela para esse tipo …" at bounding box center [460, 343] width 497 height 49
click at [695, 343] on li "Valor mínimo da parcela: informe o valor mínimo de cada parcela para esse tipo …" at bounding box center [460, 343] width 497 height 49
drag, startPoint x: 436, startPoint y: 357, endPoint x: 376, endPoint y: 362, distance: 60.2
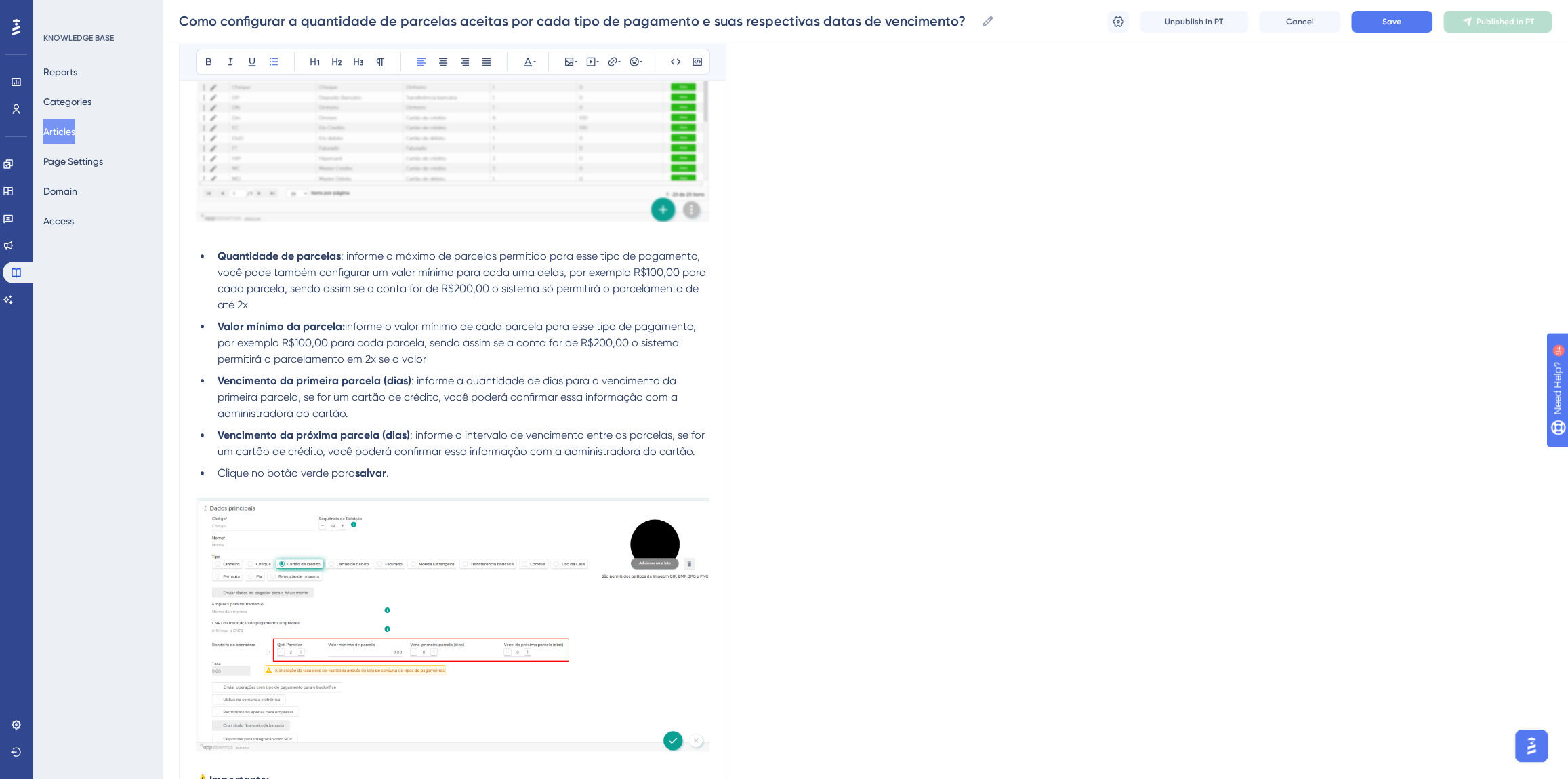
click at [376, 362] on li "Valor mínimo da parcela: informe o valor mínimo de cada parcela para esse tipo …" at bounding box center [460, 343] width 497 height 49
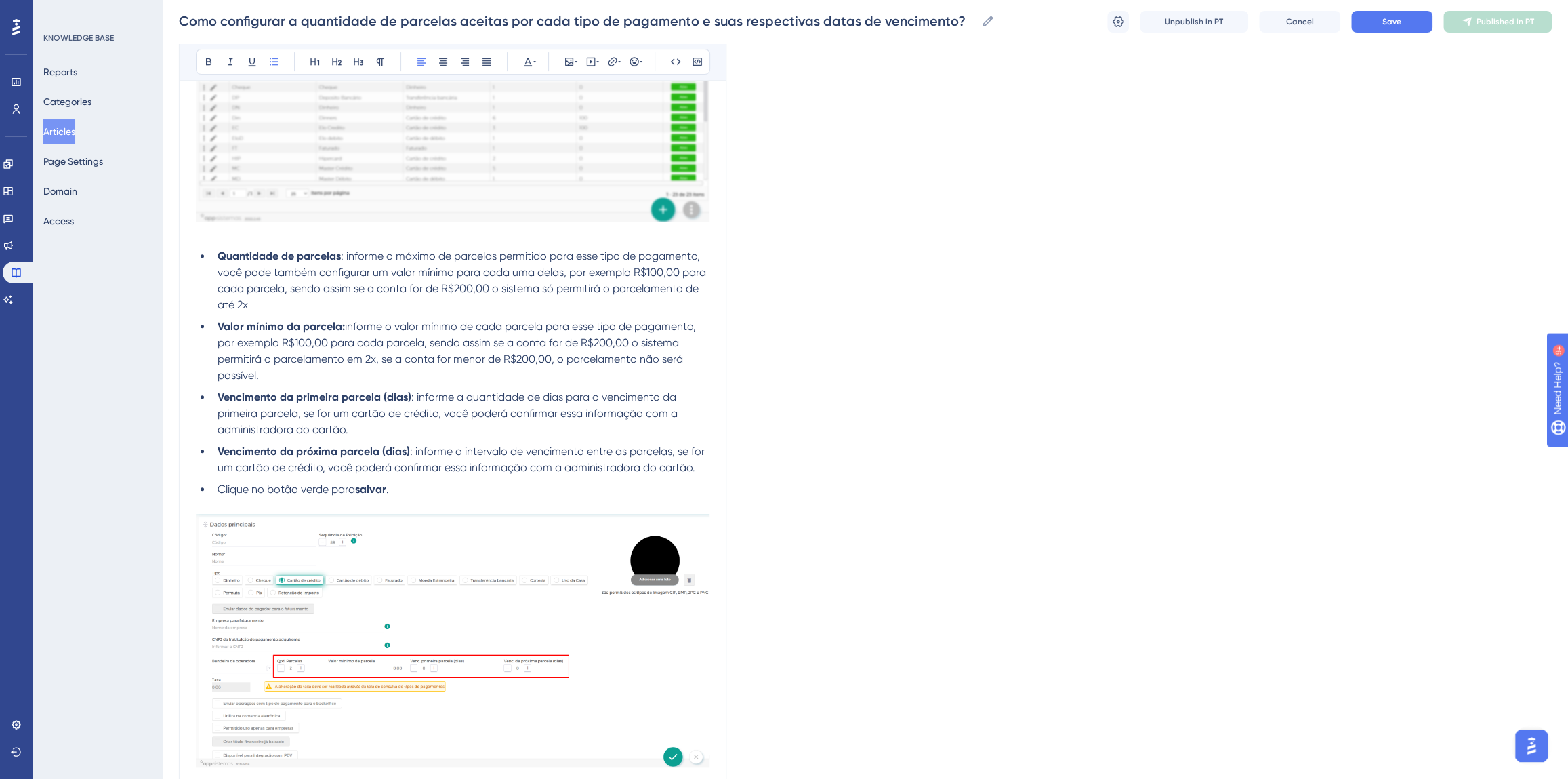
click at [908, 441] on div "Language Portuguese (Default) Como configurar a quantidade de parcelas aceitas …" at bounding box center [865, 375] width 1373 height 1349
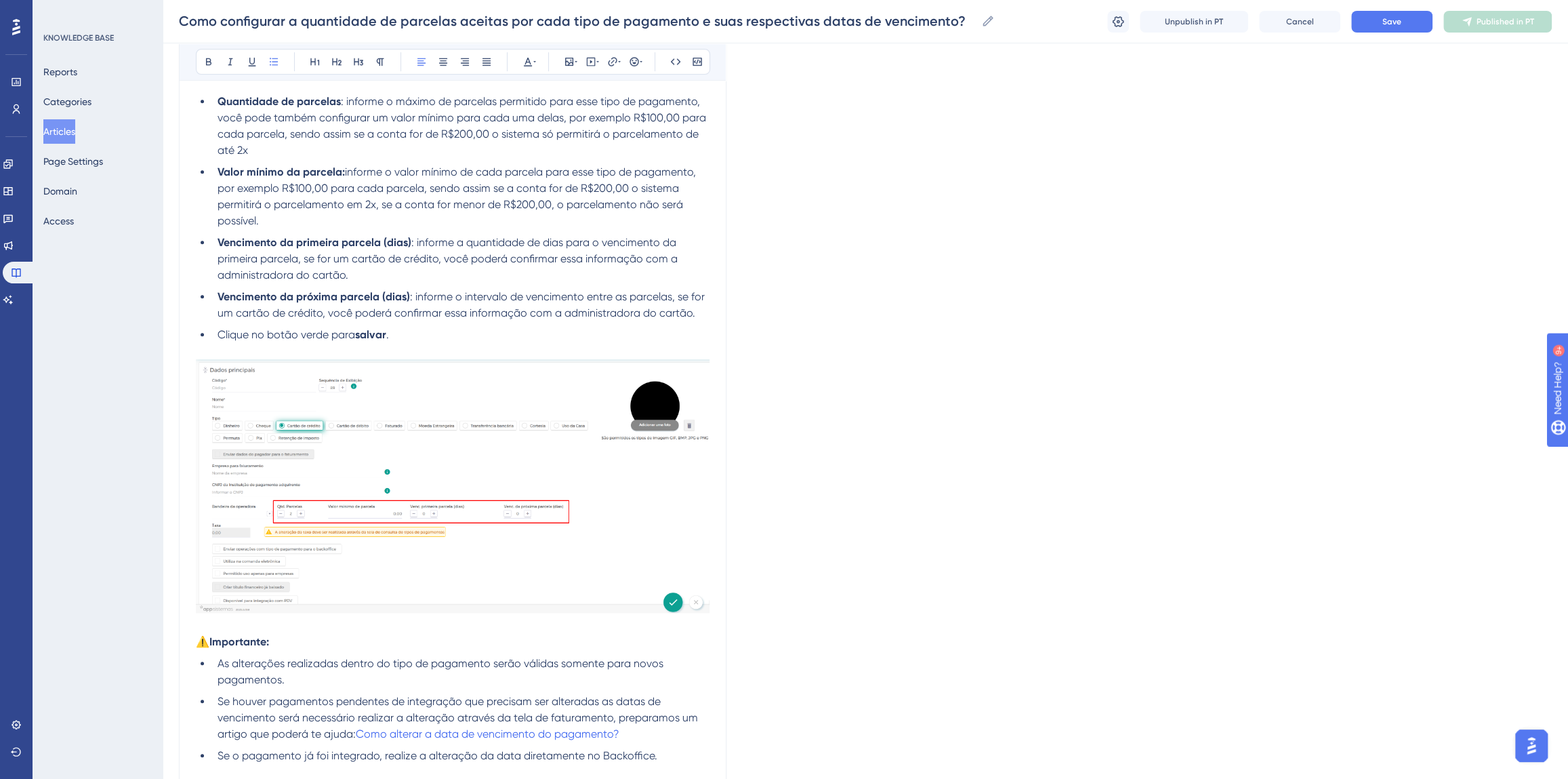
scroll to position [698, 0]
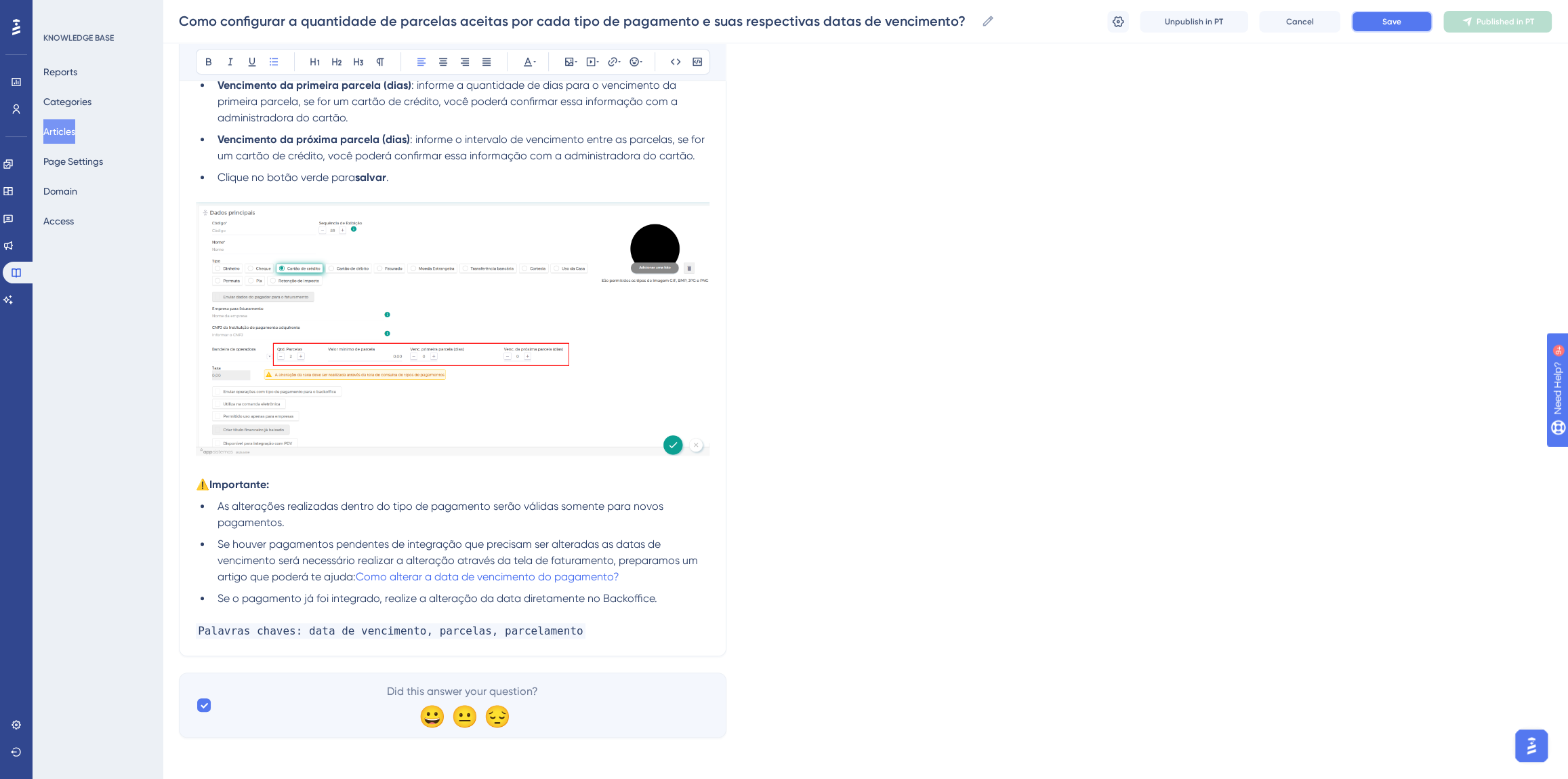
click at [1386, 25] on span "Save" at bounding box center [1392, 22] width 19 height 11
click at [1505, 22] on span "Publish in PT" at bounding box center [1506, 22] width 47 height 11
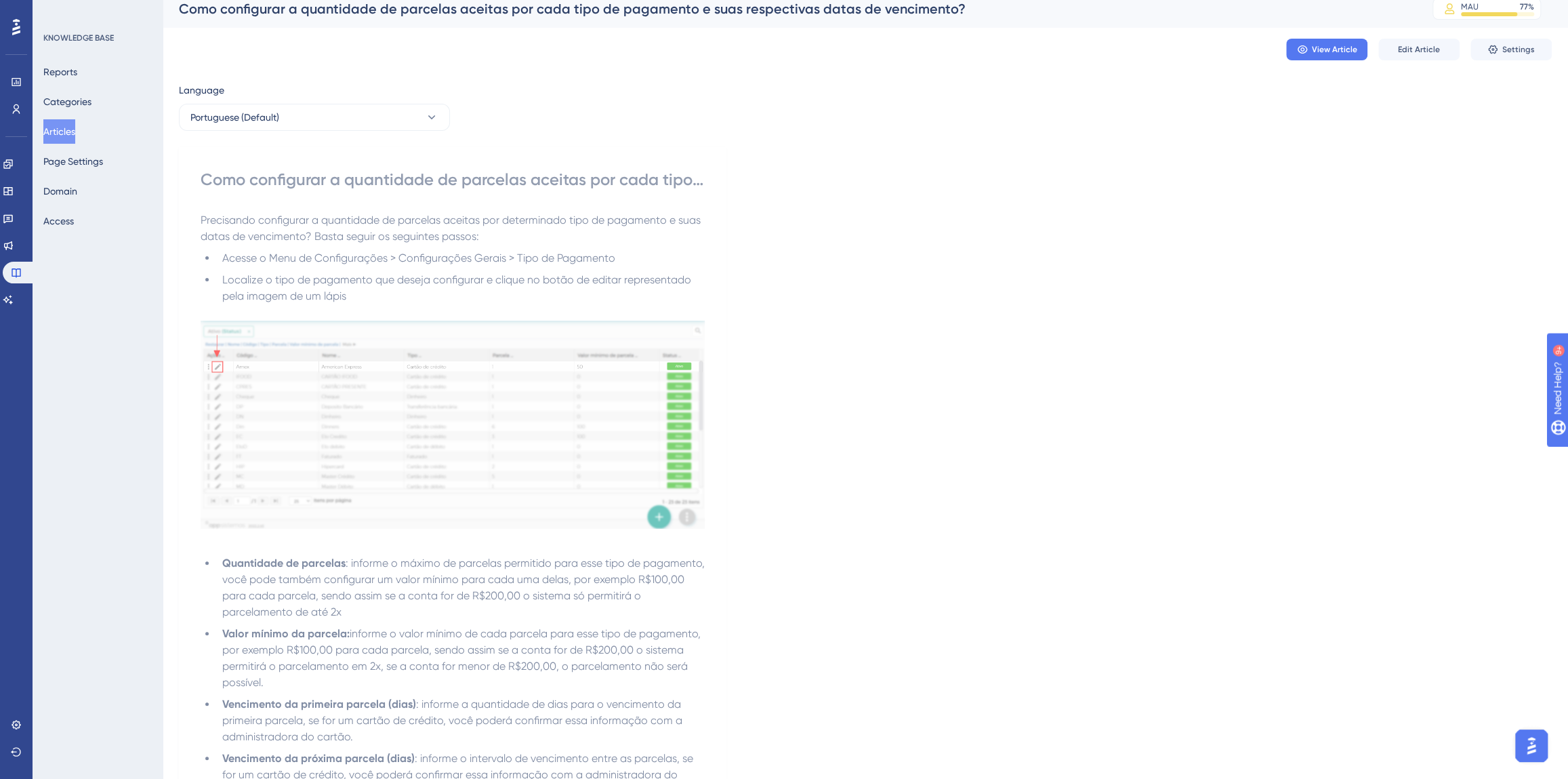
scroll to position [0, 0]
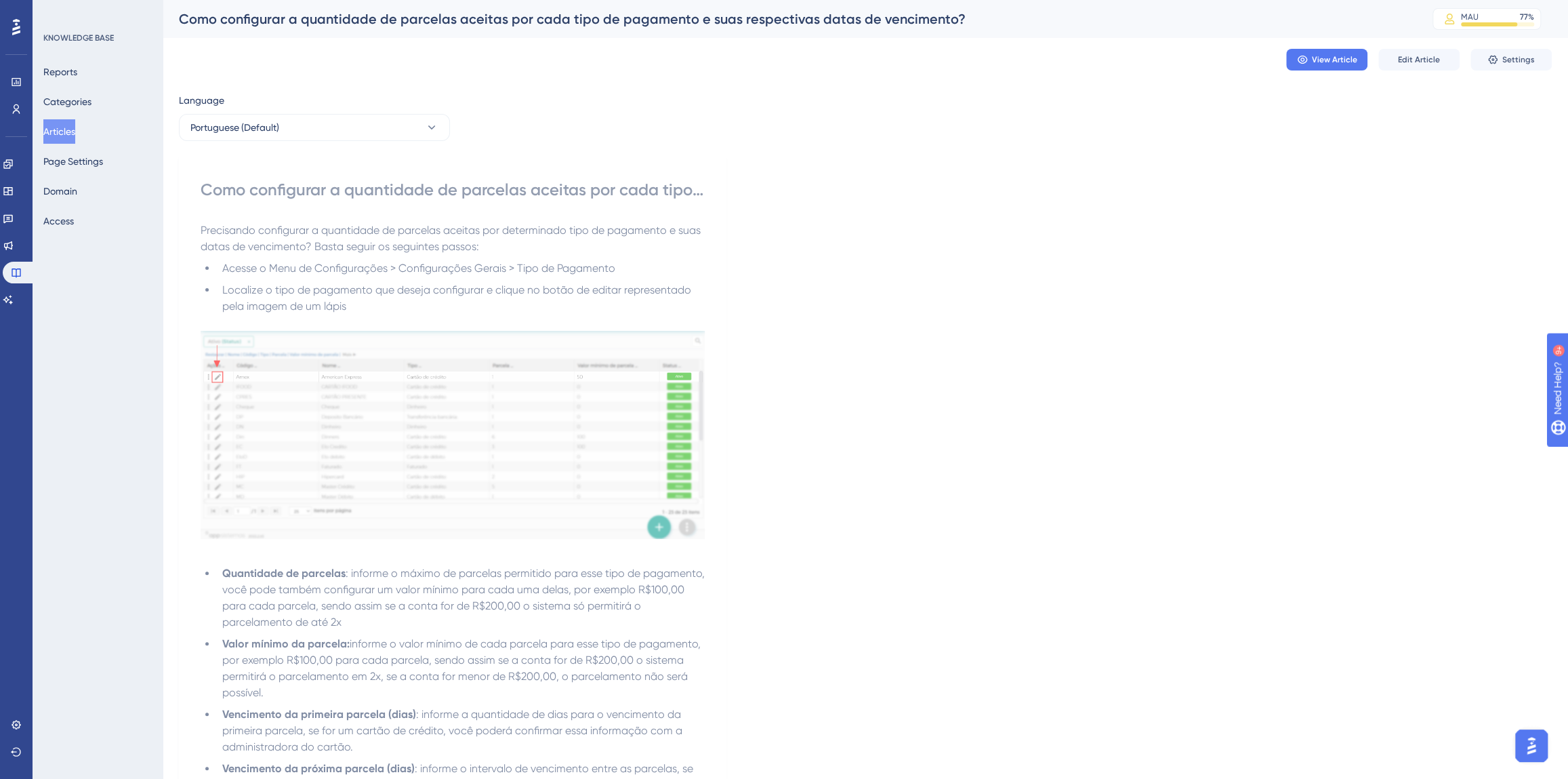
click at [75, 129] on button "Articles" at bounding box center [59, 131] width 32 height 25
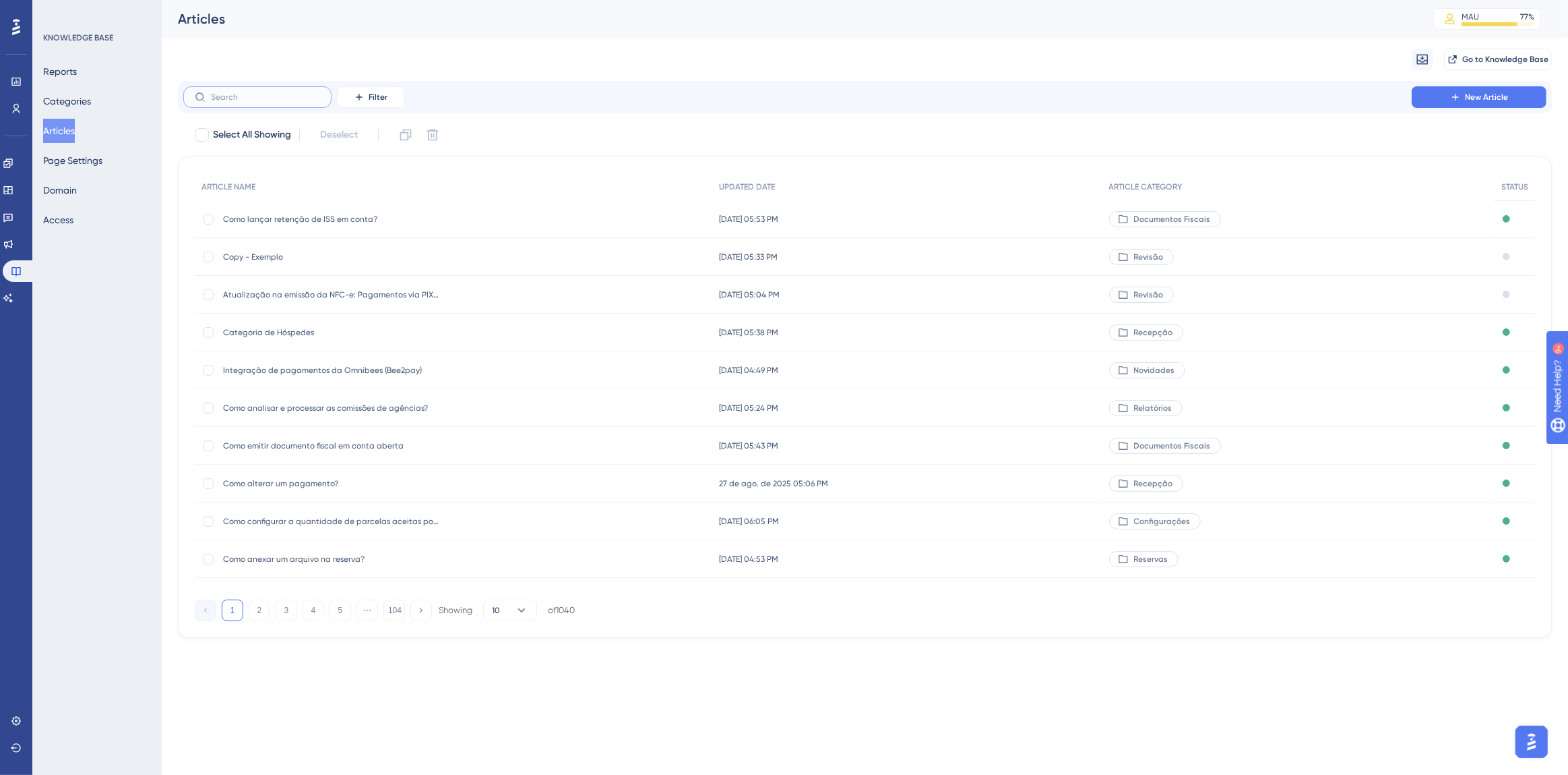
click at [304, 98] on input "text" at bounding box center [265, 97] width 109 height 9
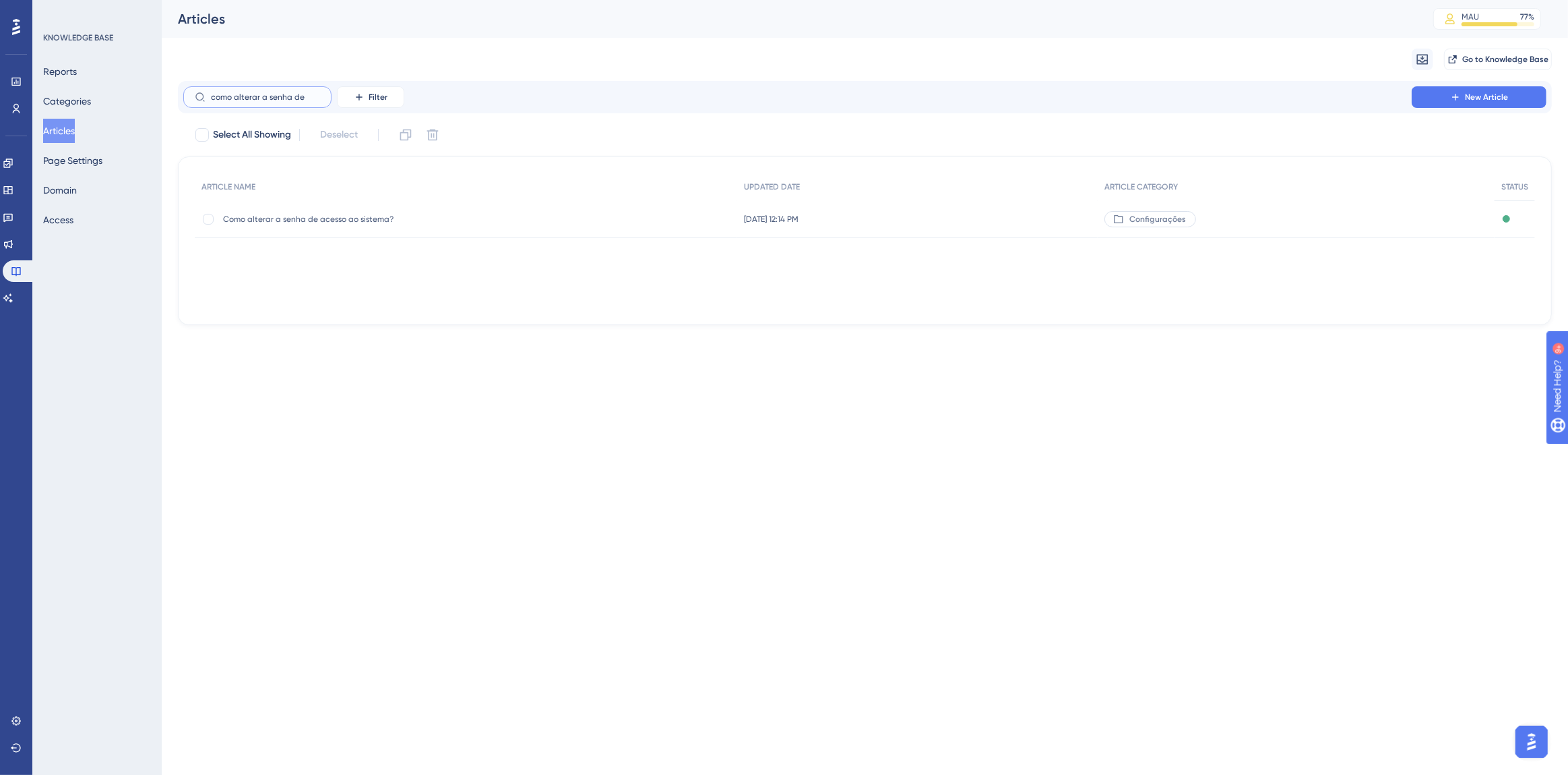
type input "como alterar a senha dea"
checkbox input "true"
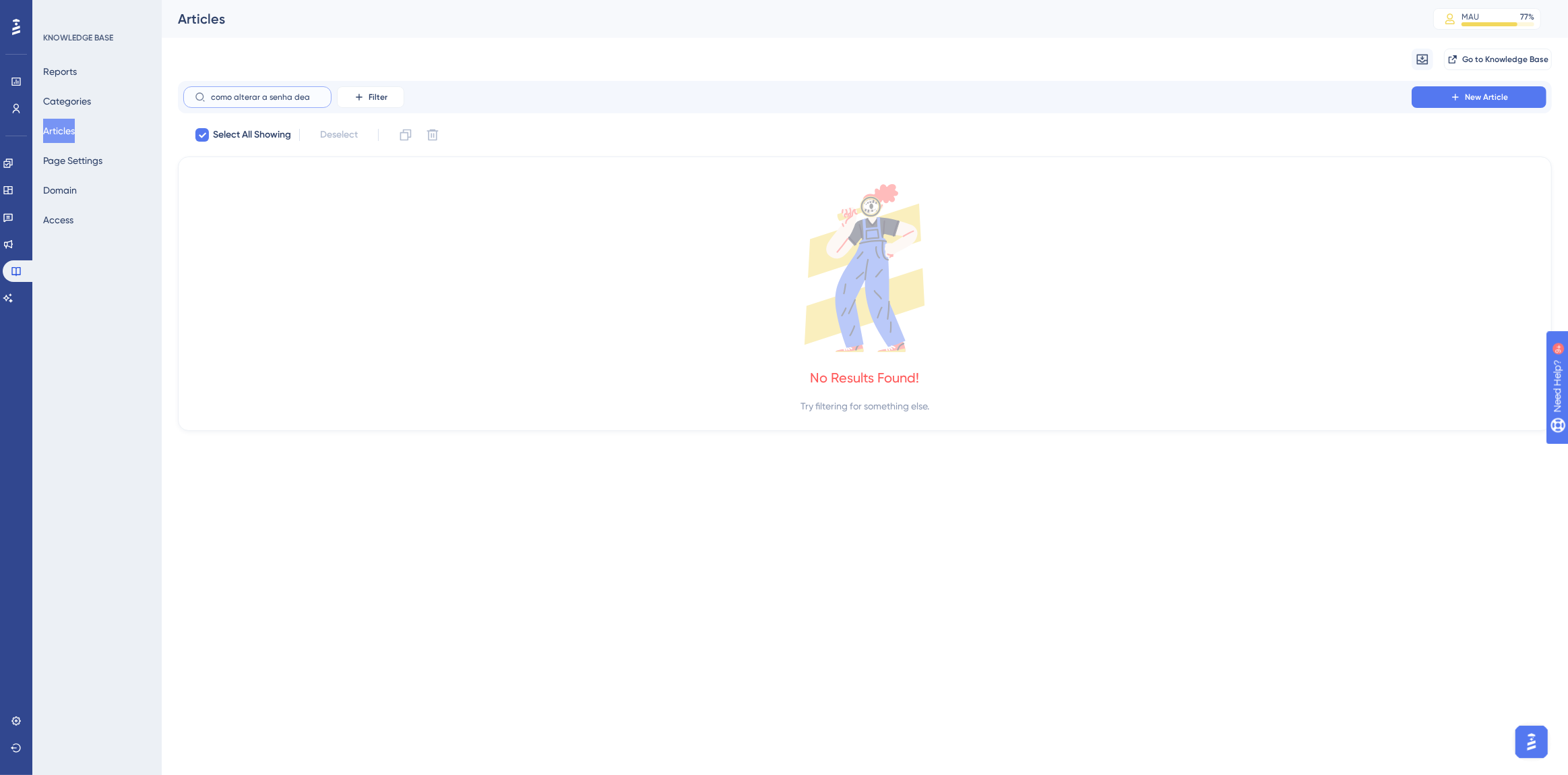
type input "como alterar a senha de"
checkbox input "false"
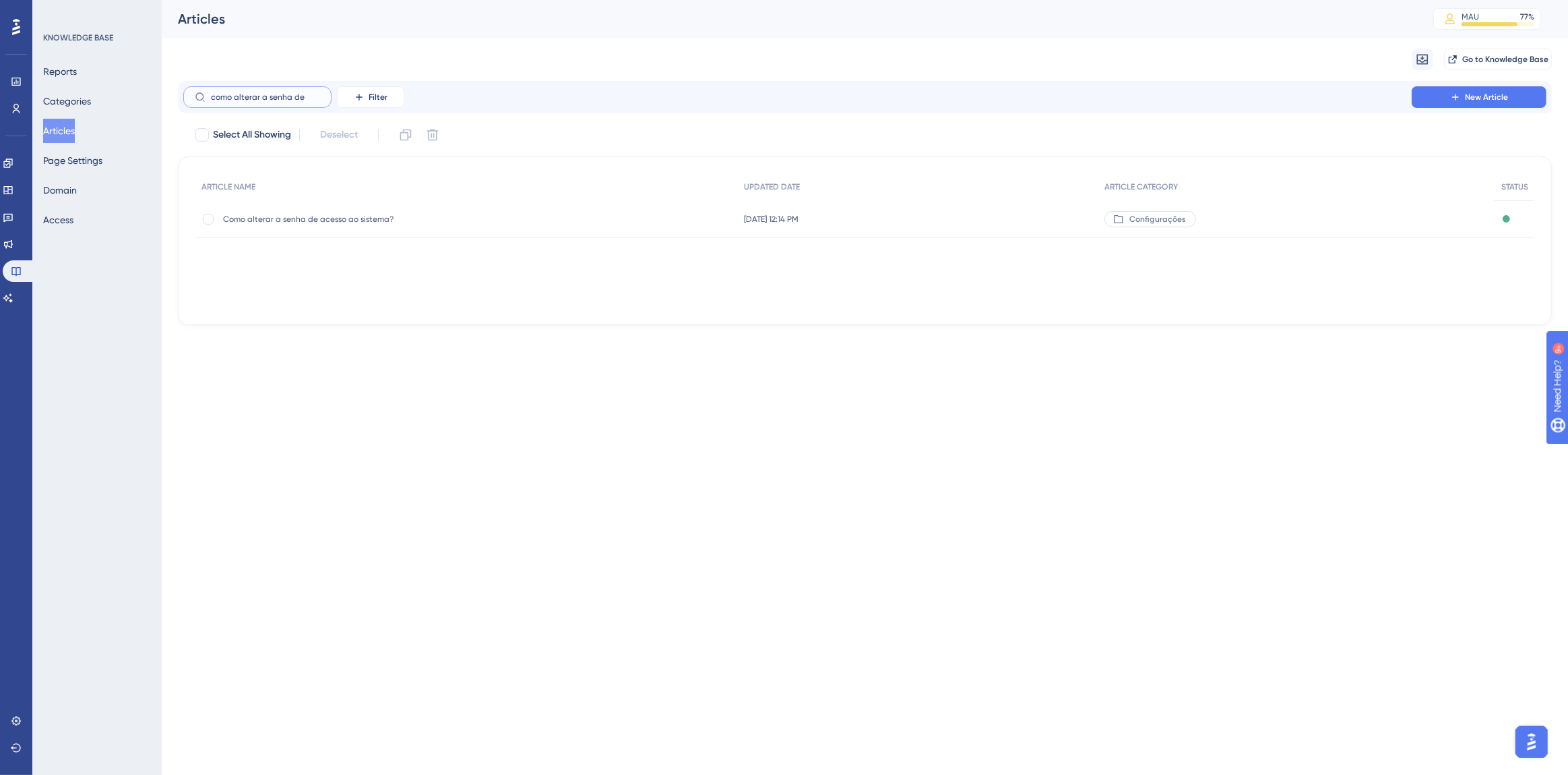
type input "como alterar a senha de"
click at [375, 214] on span "Como alterar a senha de acesso ao sistema?" at bounding box center [331, 220] width 215 height 11
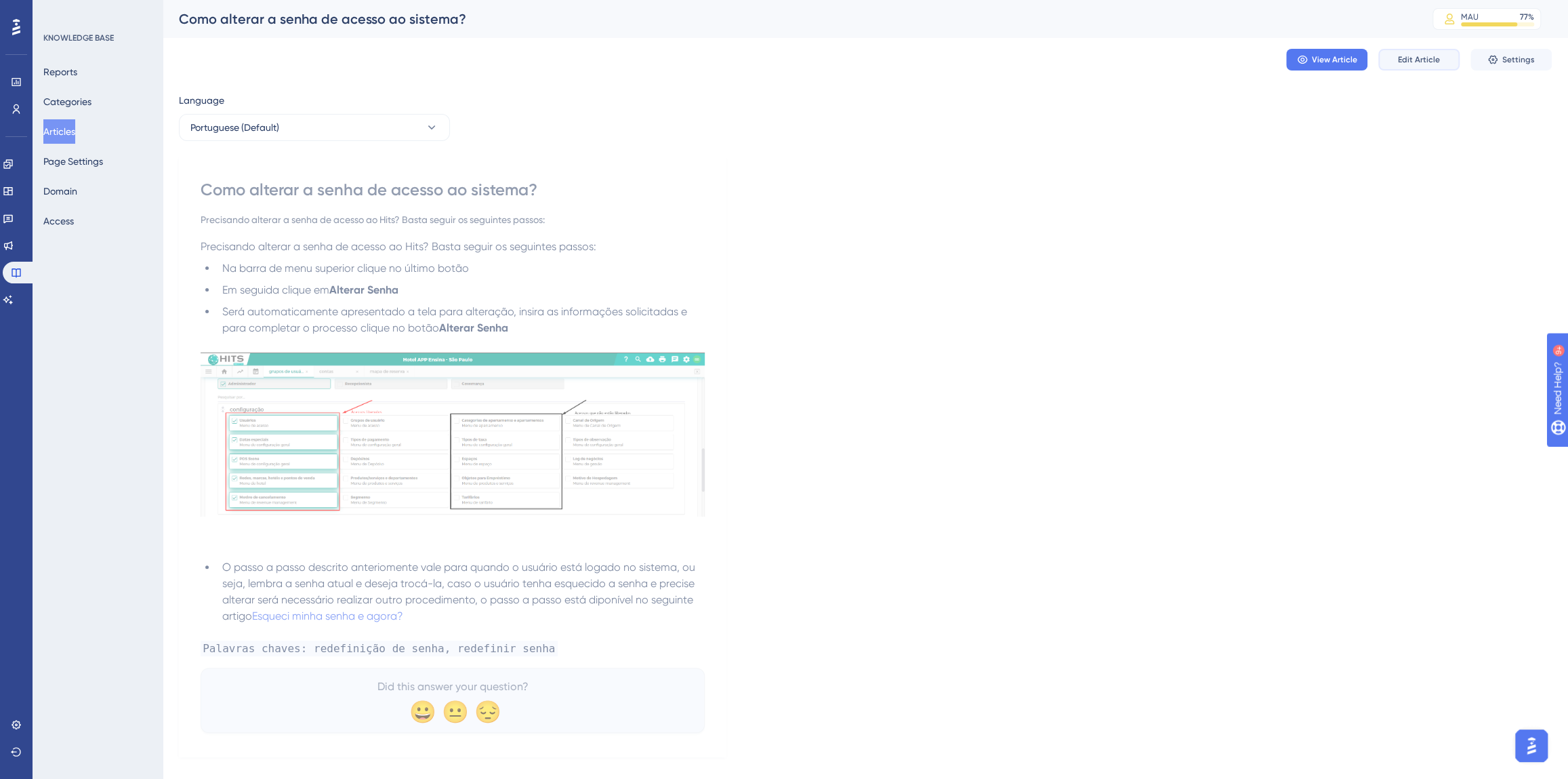
click at [1419, 61] on span "Edit Article" at bounding box center [1419, 60] width 42 height 11
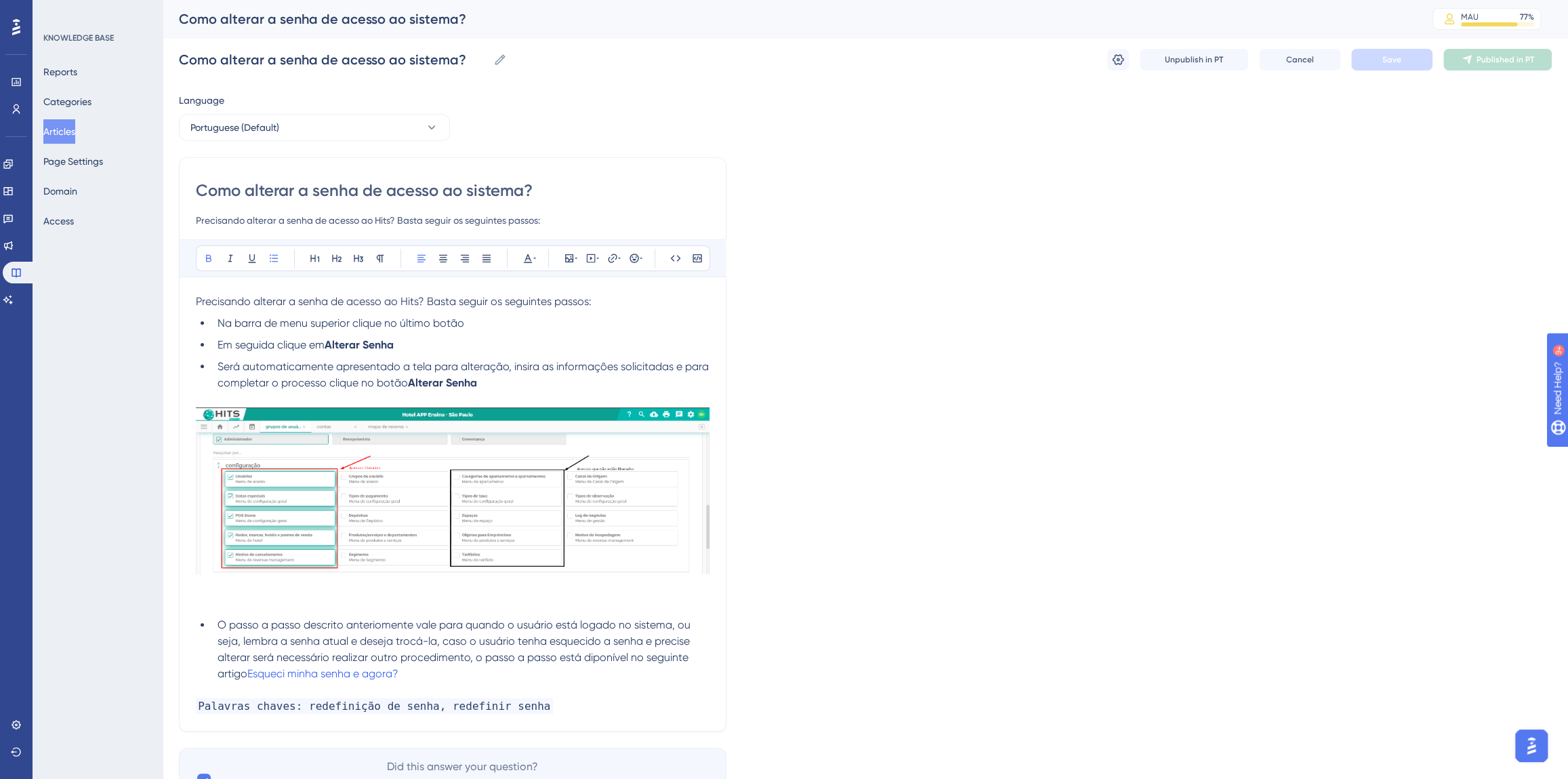
click at [426, 341] on li "Em seguida clique em Alterar Senha" at bounding box center [460, 345] width 497 height 17
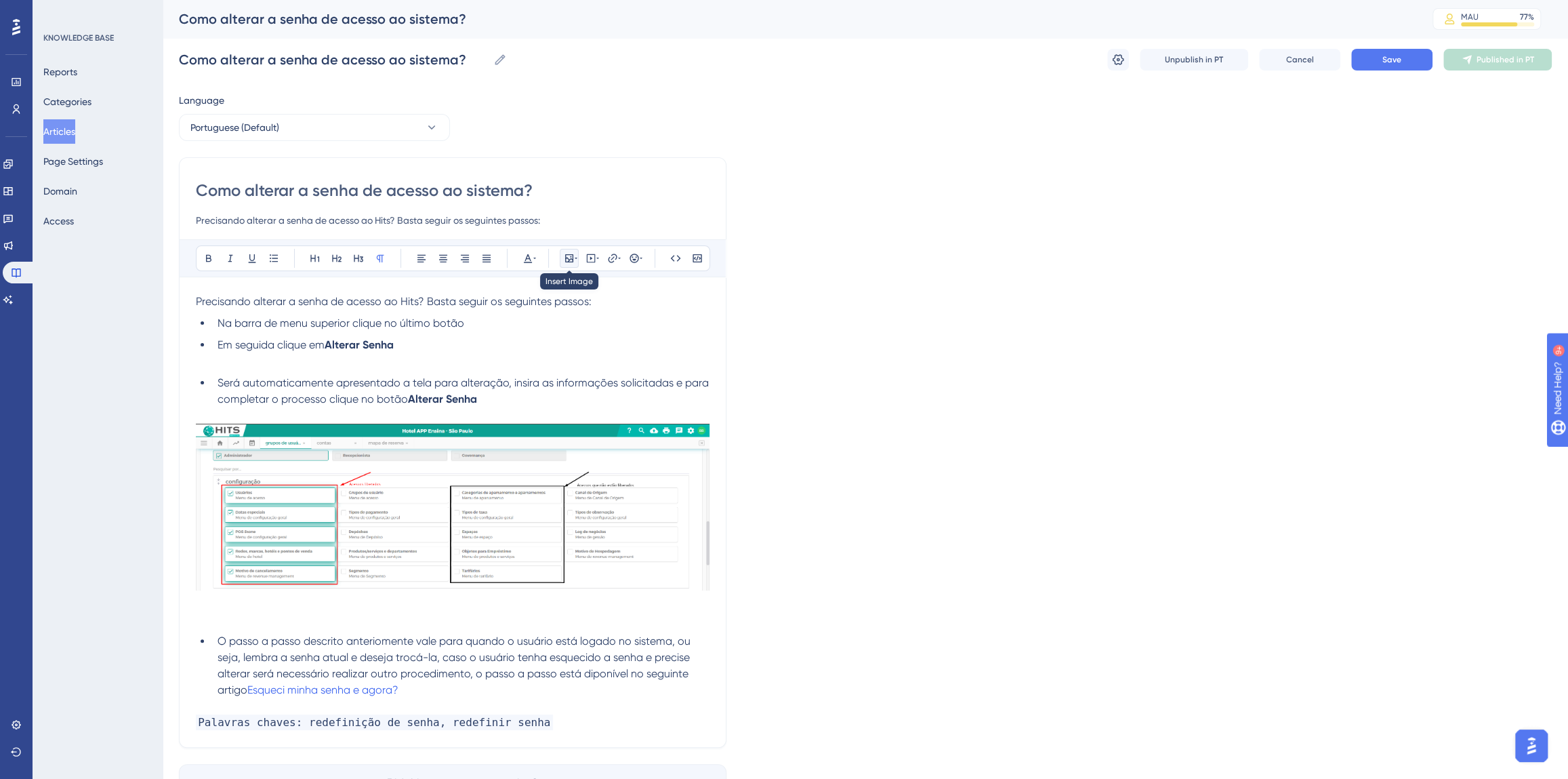
click at [561, 259] on button at bounding box center [569, 259] width 19 height 19
click at [546, 320] on button "Upload Image" at bounding box center [569, 322] width 149 height 21
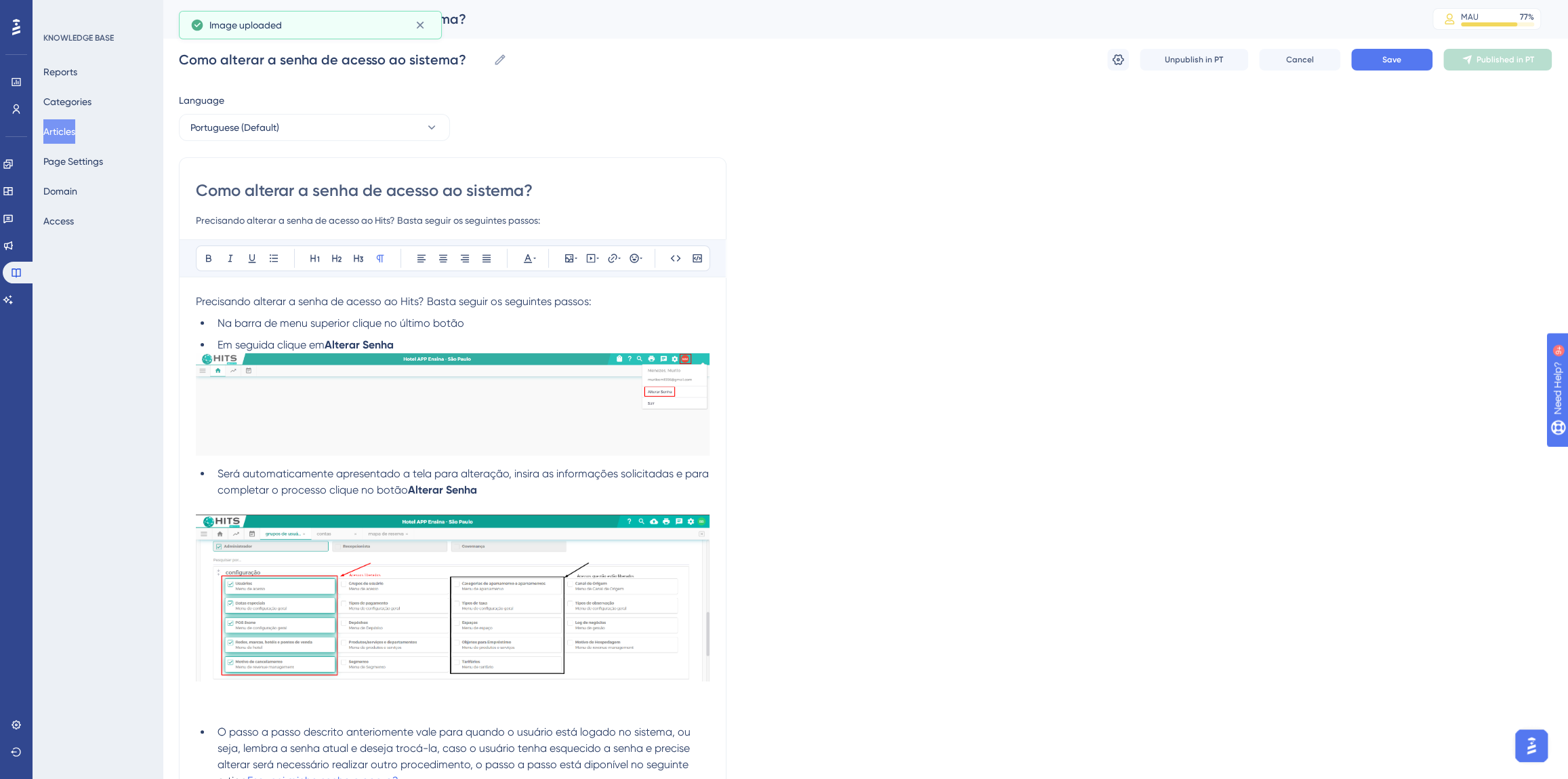
click at [391, 515] on img at bounding box center [453, 598] width 514 height 167
click at [567, 258] on icon at bounding box center [569, 258] width 8 height 8
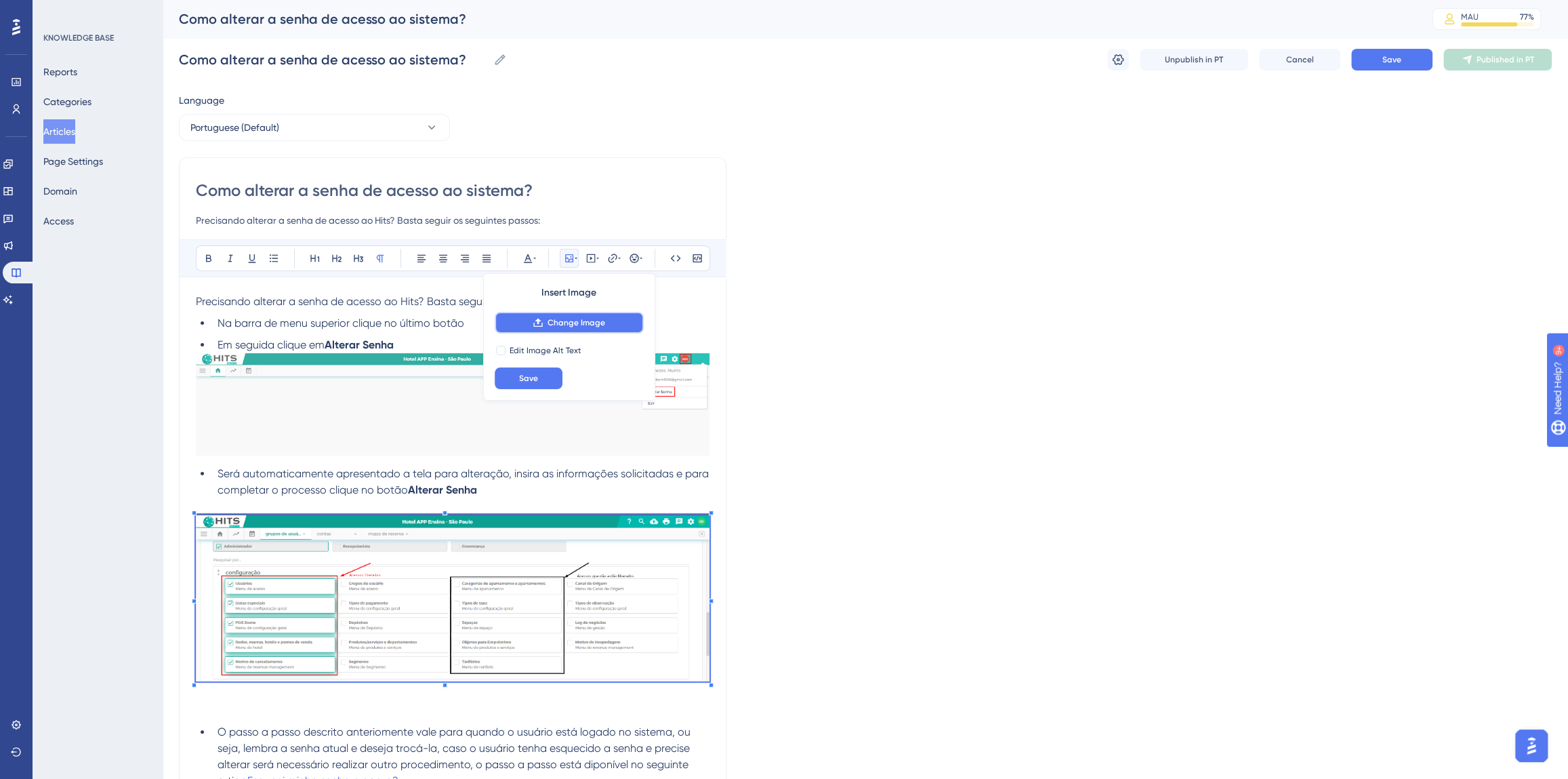
click at [577, 319] on span "Change Image" at bounding box center [576, 323] width 58 height 11
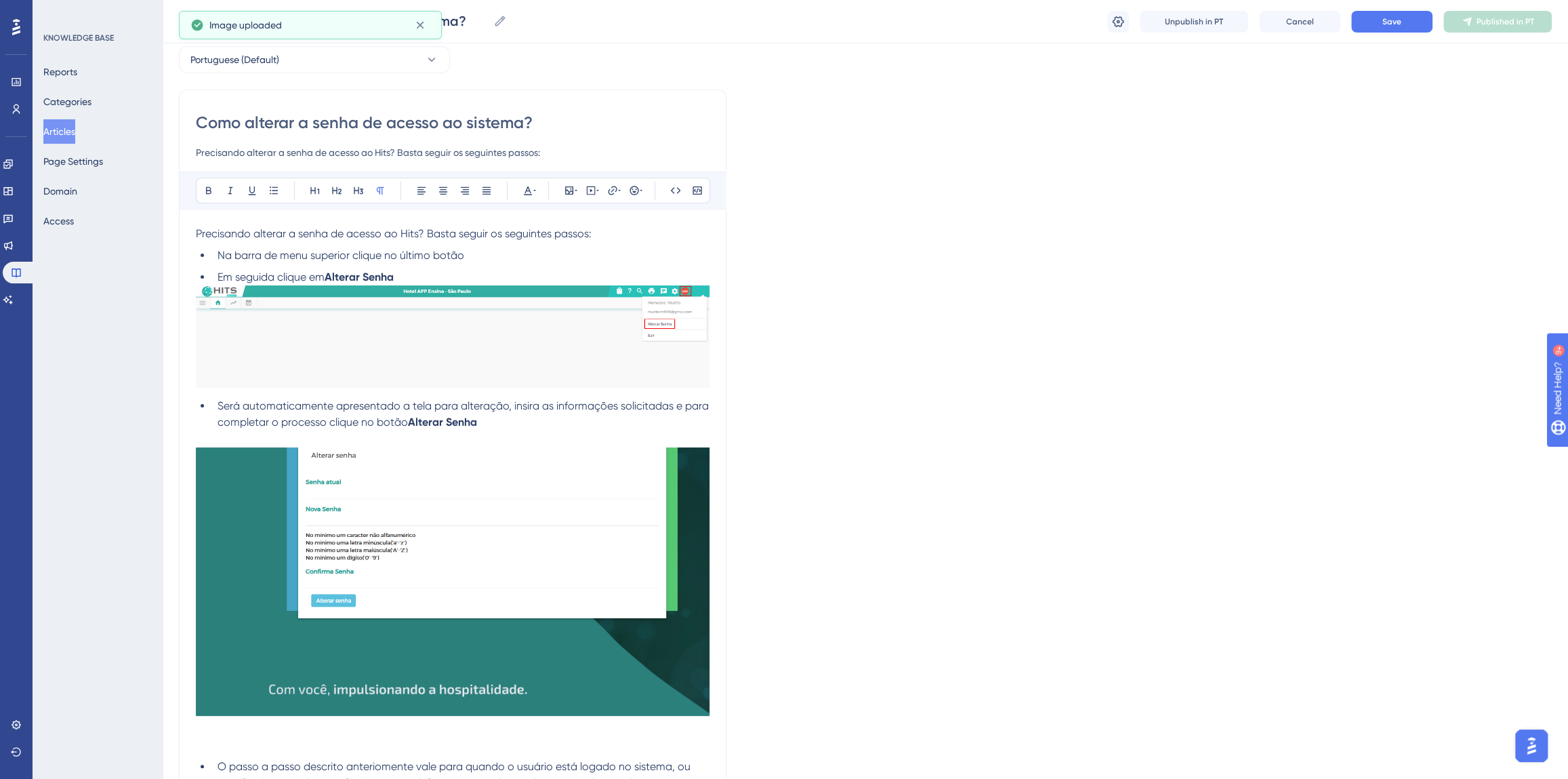
scroll to position [184, 0]
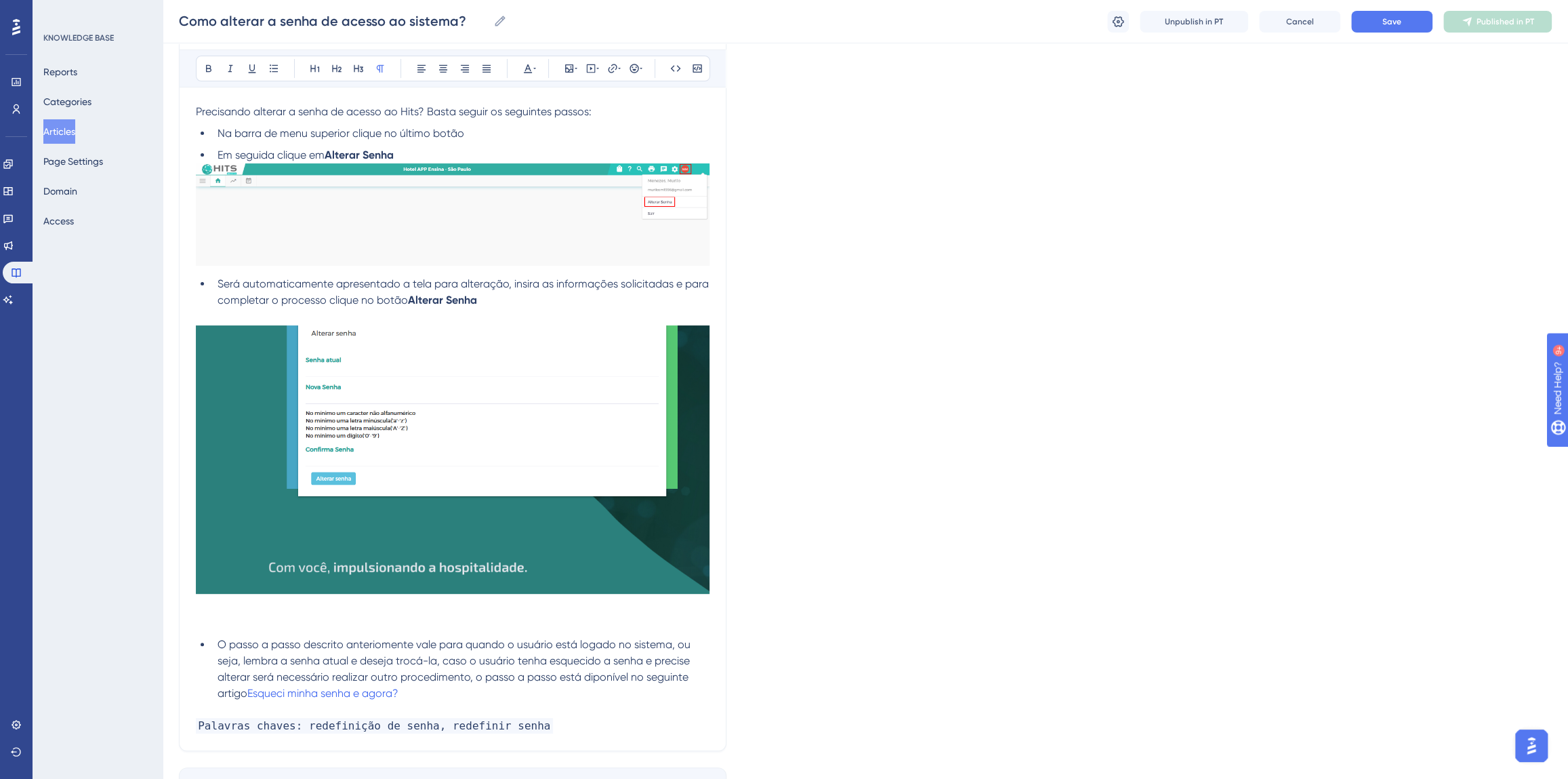
click at [444, 495] on img at bounding box center [453, 459] width 514 height 269
click at [254, 318] on p at bounding box center [453, 316] width 514 height 17
click at [415, 155] on li "Em seguida clique em Alterar Senha" at bounding box center [460, 155] width 497 height 17
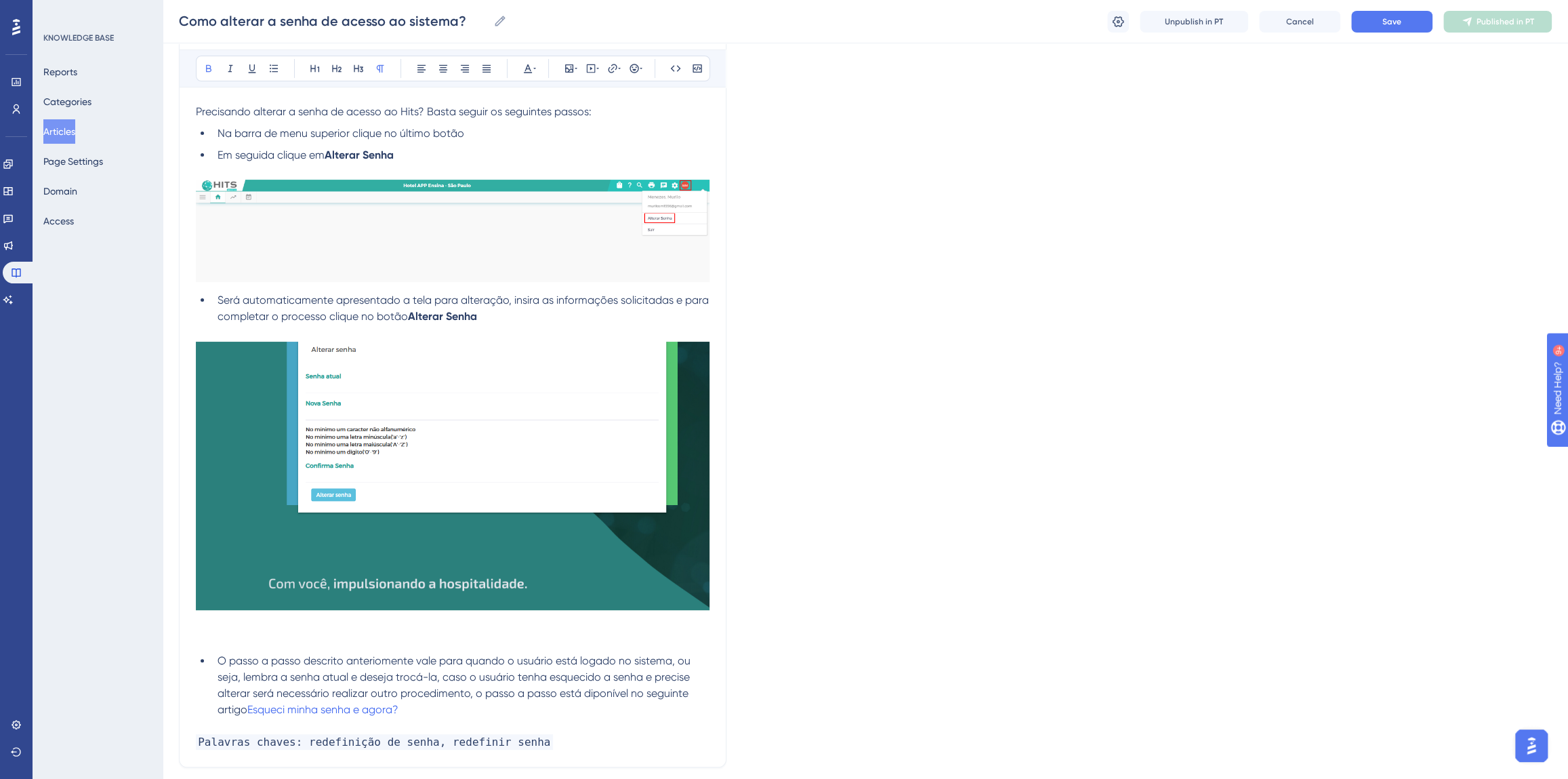
click at [374, 631] on p at bounding box center [453, 639] width 514 height 17
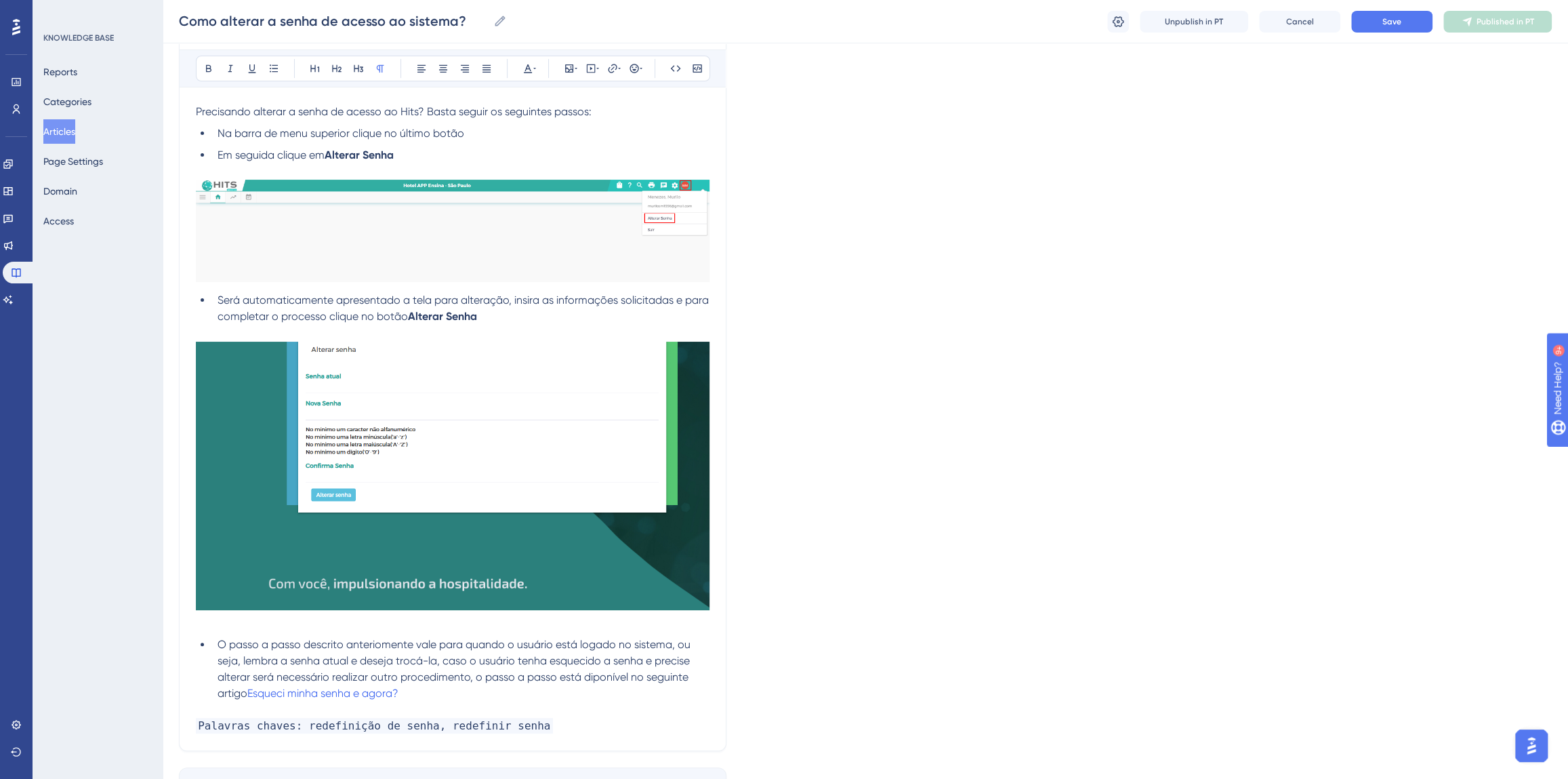
click at [380, 644] on span "O passo a passo descrito anteriomente vale para quando o usuário está logado no…" at bounding box center [455, 669] width 476 height 62
click at [592, 678] on span "O passo a passo descrito anteriormente vale para quando o usuário está logado n…" at bounding box center [457, 669] width 479 height 62
click at [788, 643] on div "Language Portuguese (Default) Como alterar a senha de acesso ao sistema? Precis…" at bounding box center [865, 368] width 1373 height 930
click at [252, 678] on span "O passo a passo descrito anteriormente vale para quando o usuário está logado n…" at bounding box center [457, 669] width 479 height 62
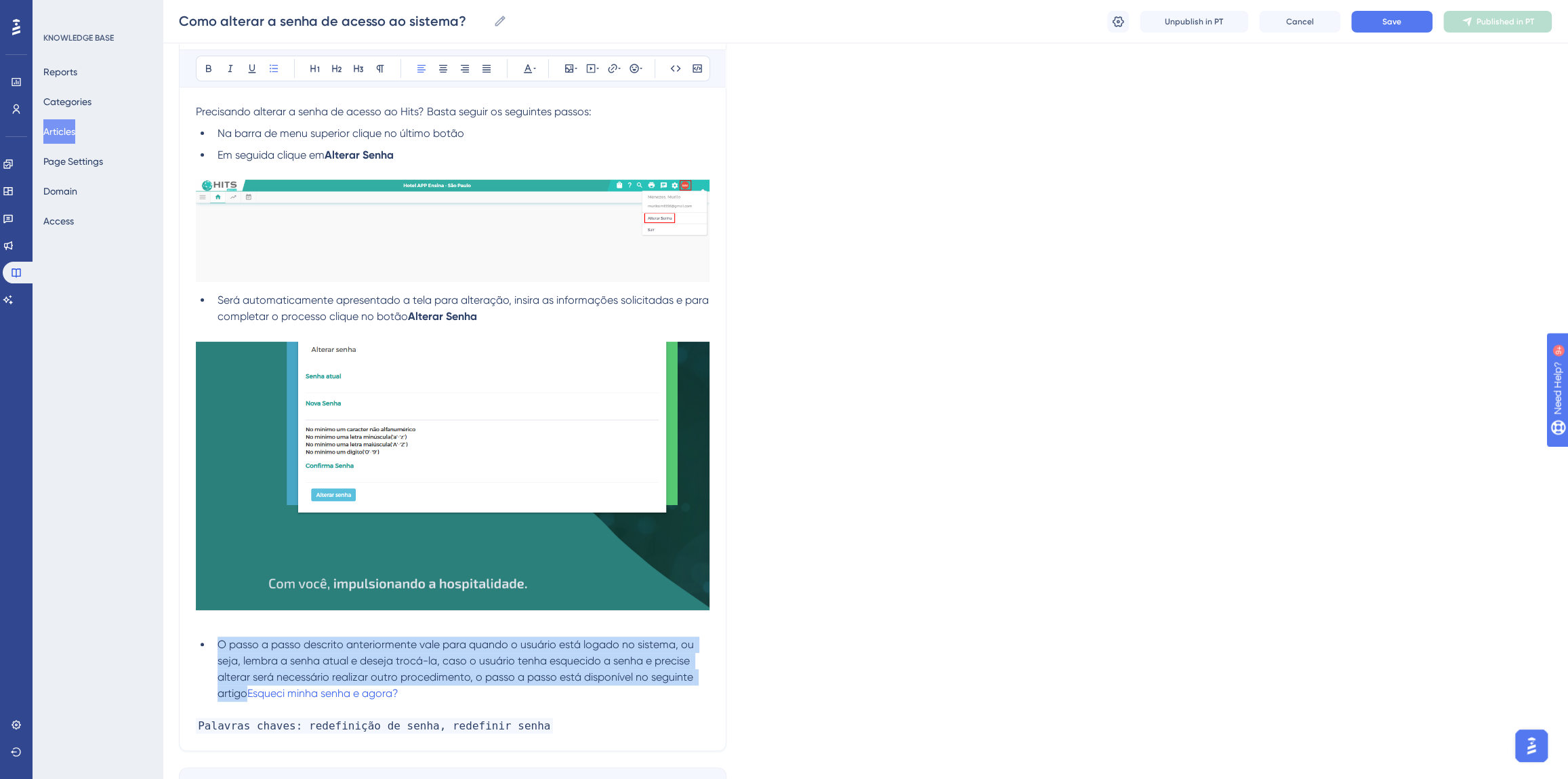
drag, startPoint x: 244, startPoint y: 691, endPoint x: 217, endPoint y: 649, distance: 49.9
click at [217, 649] on span "O passo a passo descrito anteriormente vale para quando o usuário está logado n…" at bounding box center [457, 669] width 479 height 62
copy span "O passo a passo descrito anteriormente vale para quando o usuário está logado n…"
click at [216, 642] on li "O passo a passo descrito anteriormente vale para quando o usuário está logado n…" at bounding box center [460, 669] width 497 height 65
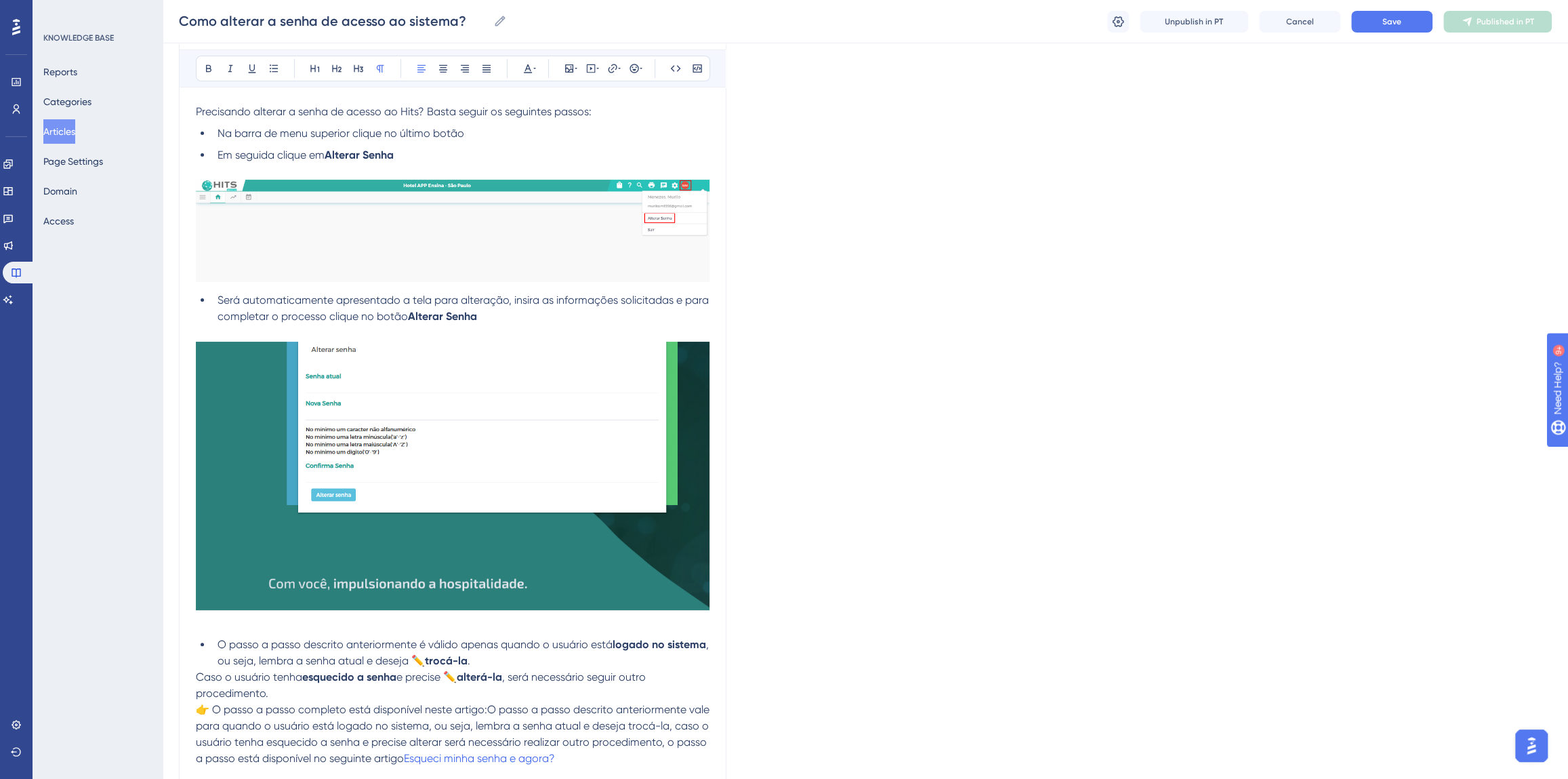
click at [555, 666] on li "O passo a passo descrito anteriormente é válido apenas quando o usuário está lo…" at bounding box center [460, 652] width 497 height 32
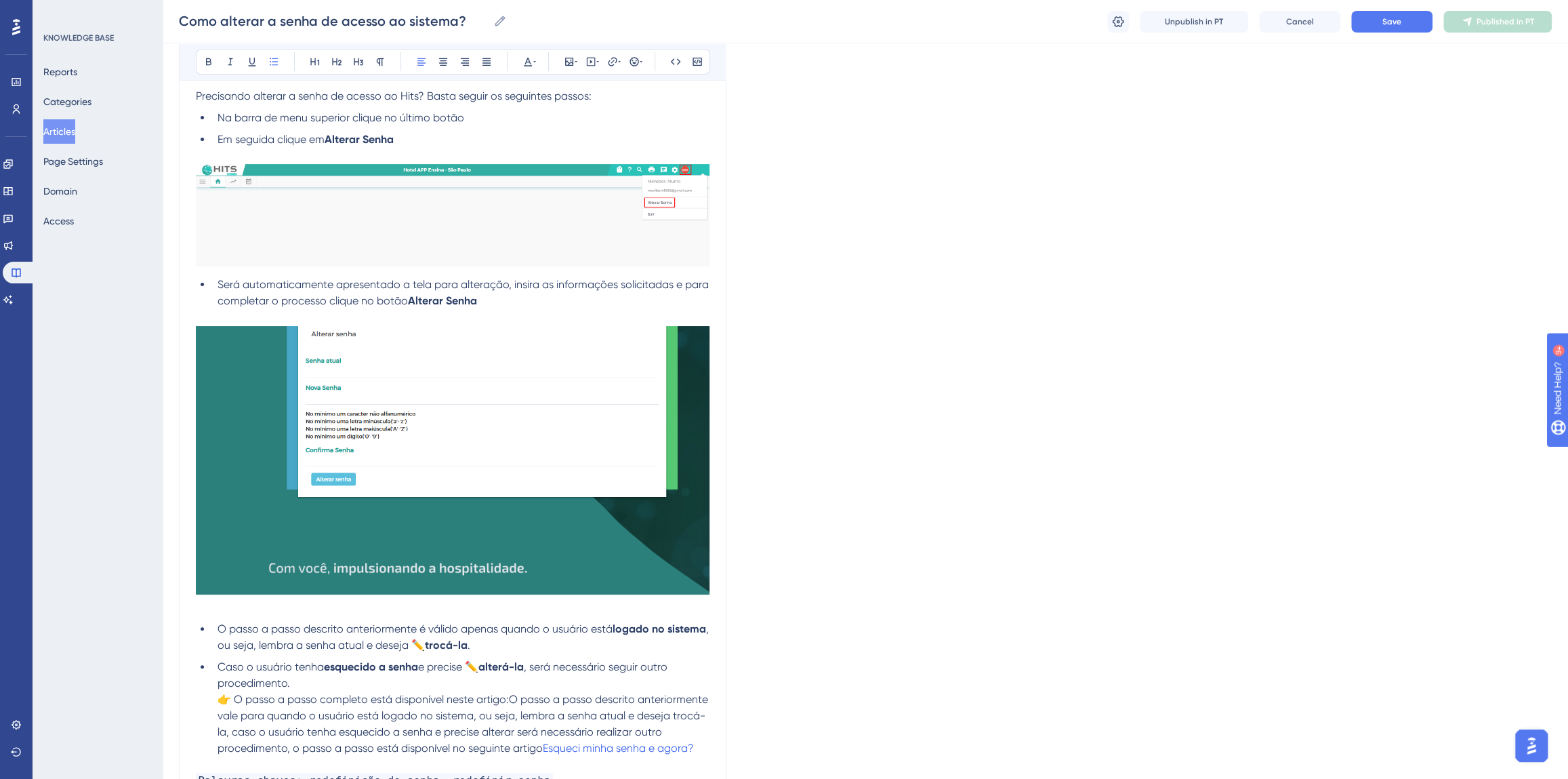
scroll to position [308, 0]
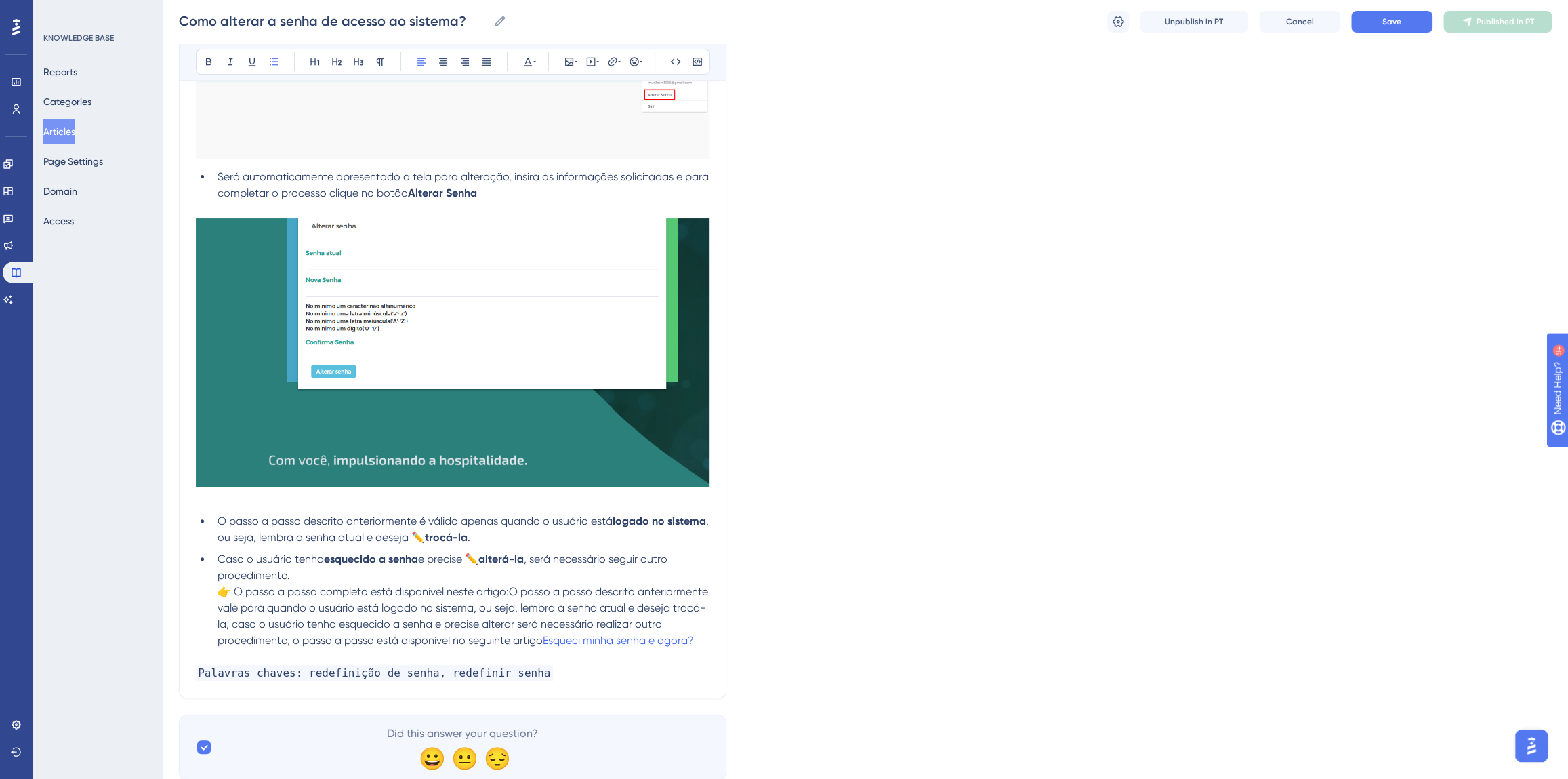
click at [467, 539] on strong "trocá-la" at bounding box center [446, 537] width 43 height 13
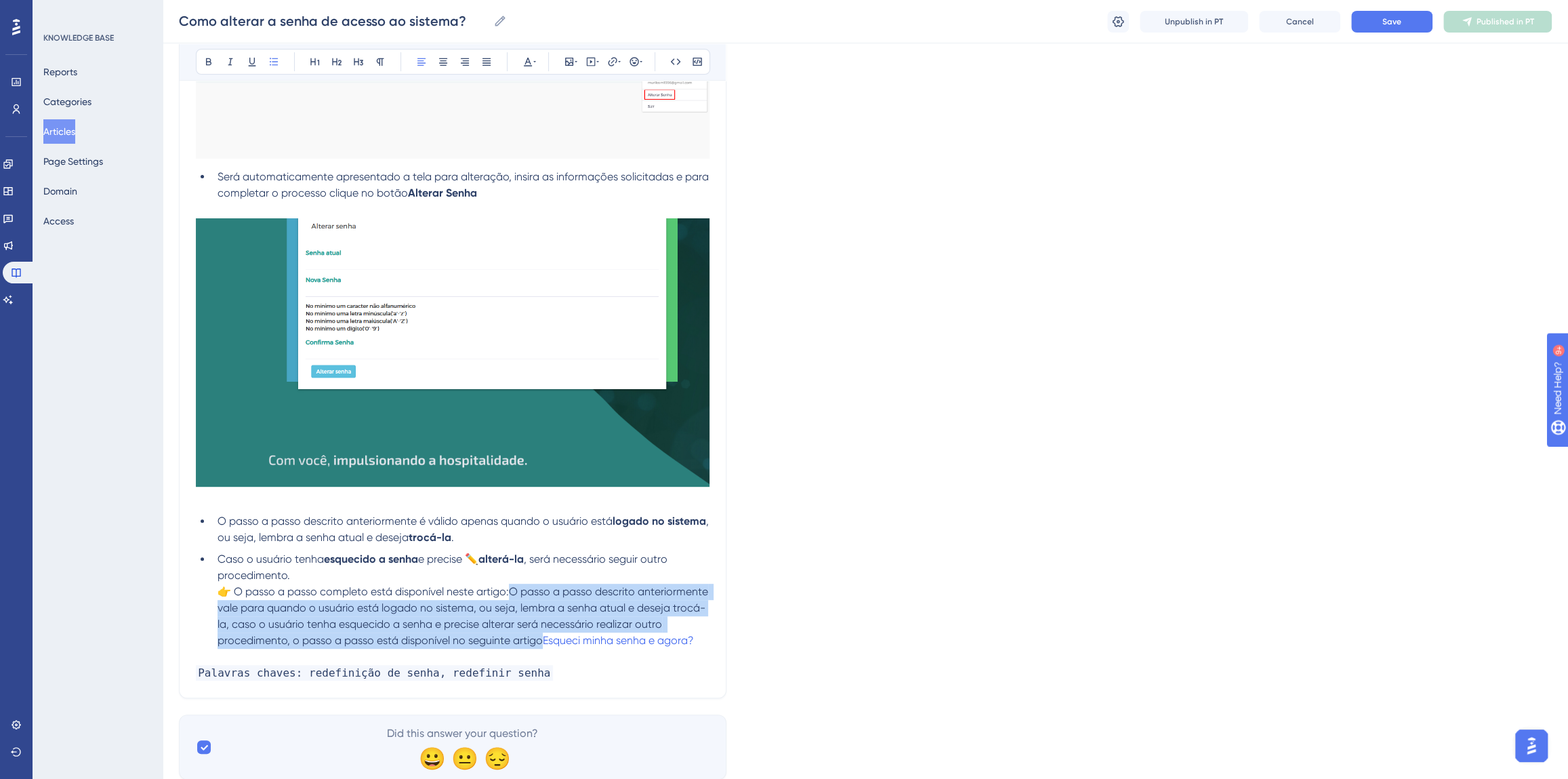
drag, startPoint x: 543, startPoint y: 641, endPoint x: 512, endPoint y: 590, distance: 59.7
click at [512, 590] on span "👉 O passo a passo completo está disponível neste artigo:O passo a passo descrit…" at bounding box center [464, 616] width 493 height 62
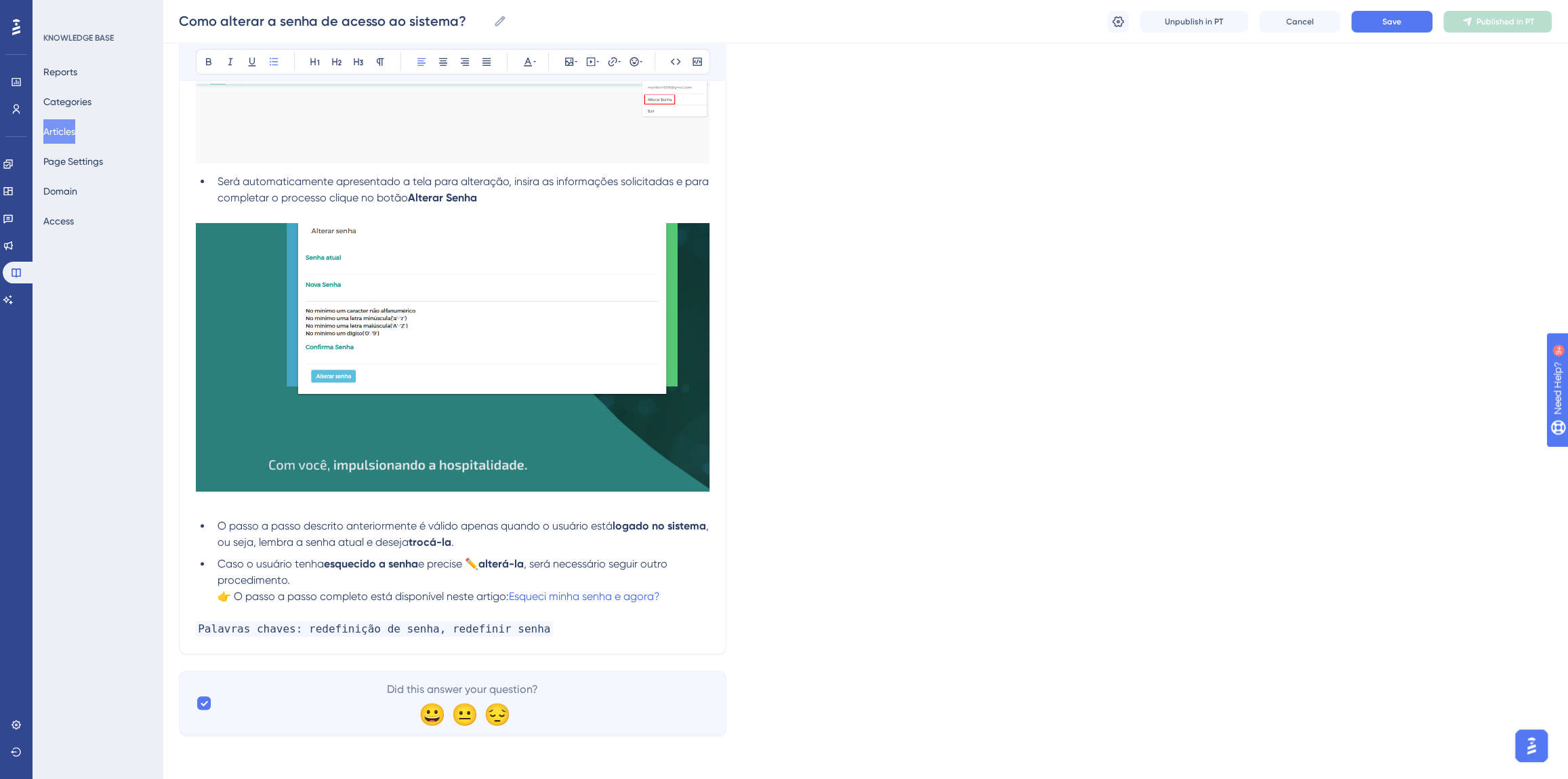
scroll to position [301, 0]
click at [234, 596] on span "👉 O passo a passo completo está disponível neste artigo:" at bounding box center [363, 597] width 292 height 13
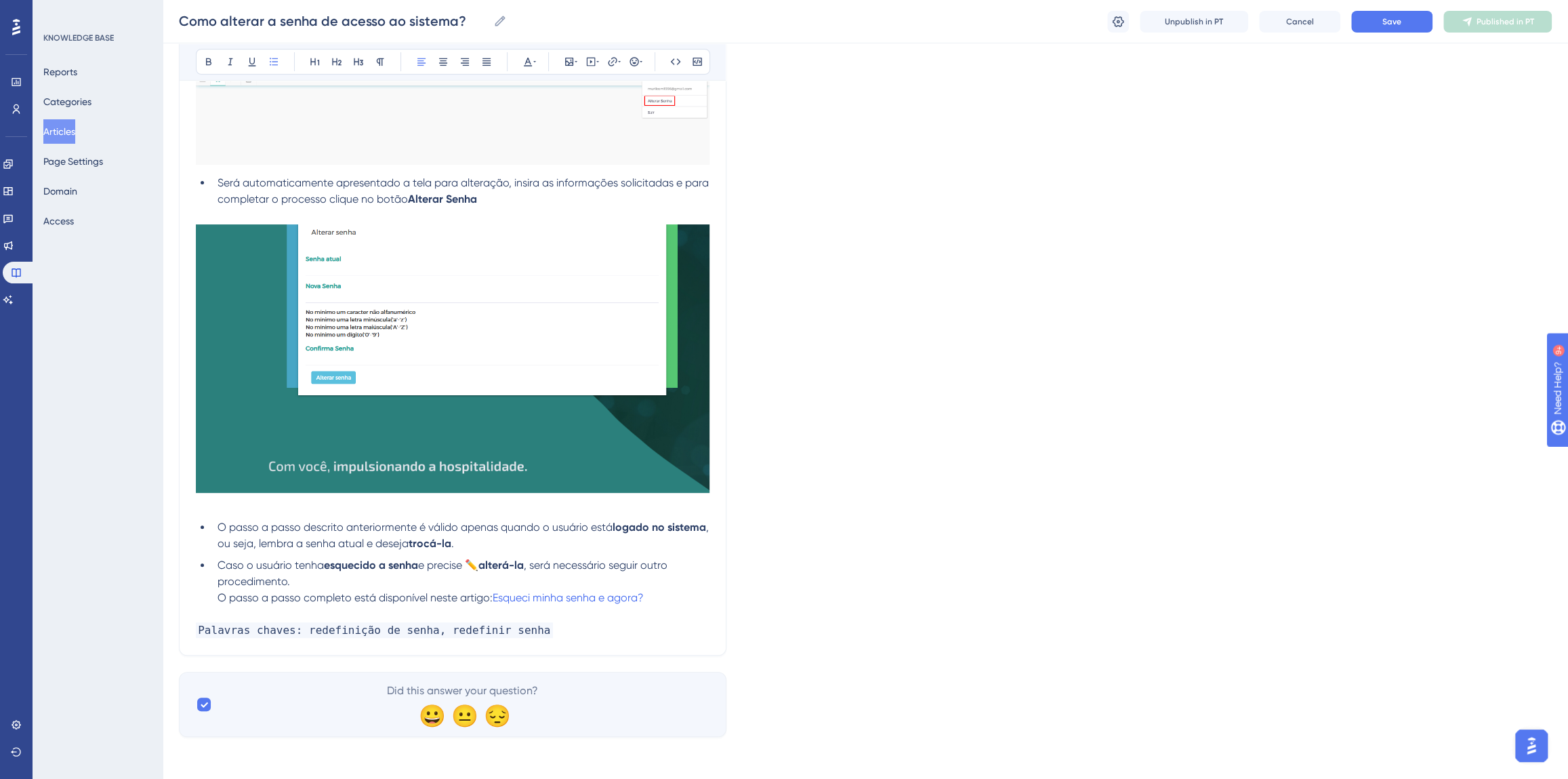
click at [478, 566] on span "e precise ✏️" at bounding box center [448, 565] width 60 height 13
drag, startPoint x: 255, startPoint y: 543, endPoint x: 614, endPoint y: 528, distance: 359.3
click at [614, 528] on li "O passo a passo descrito anteriormente é válido apenas quando o usuário está lo…" at bounding box center [460, 535] width 497 height 32
drag, startPoint x: 502, startPoint y: 545, endPoint x: 454, endPoint y: 546, distance: 48.0
click at [454, 546] on li "O passo a passo descrito anteriormente é válido apenas quando o usuário está lo…" at bounding box center [460, 535] width 497 height 32
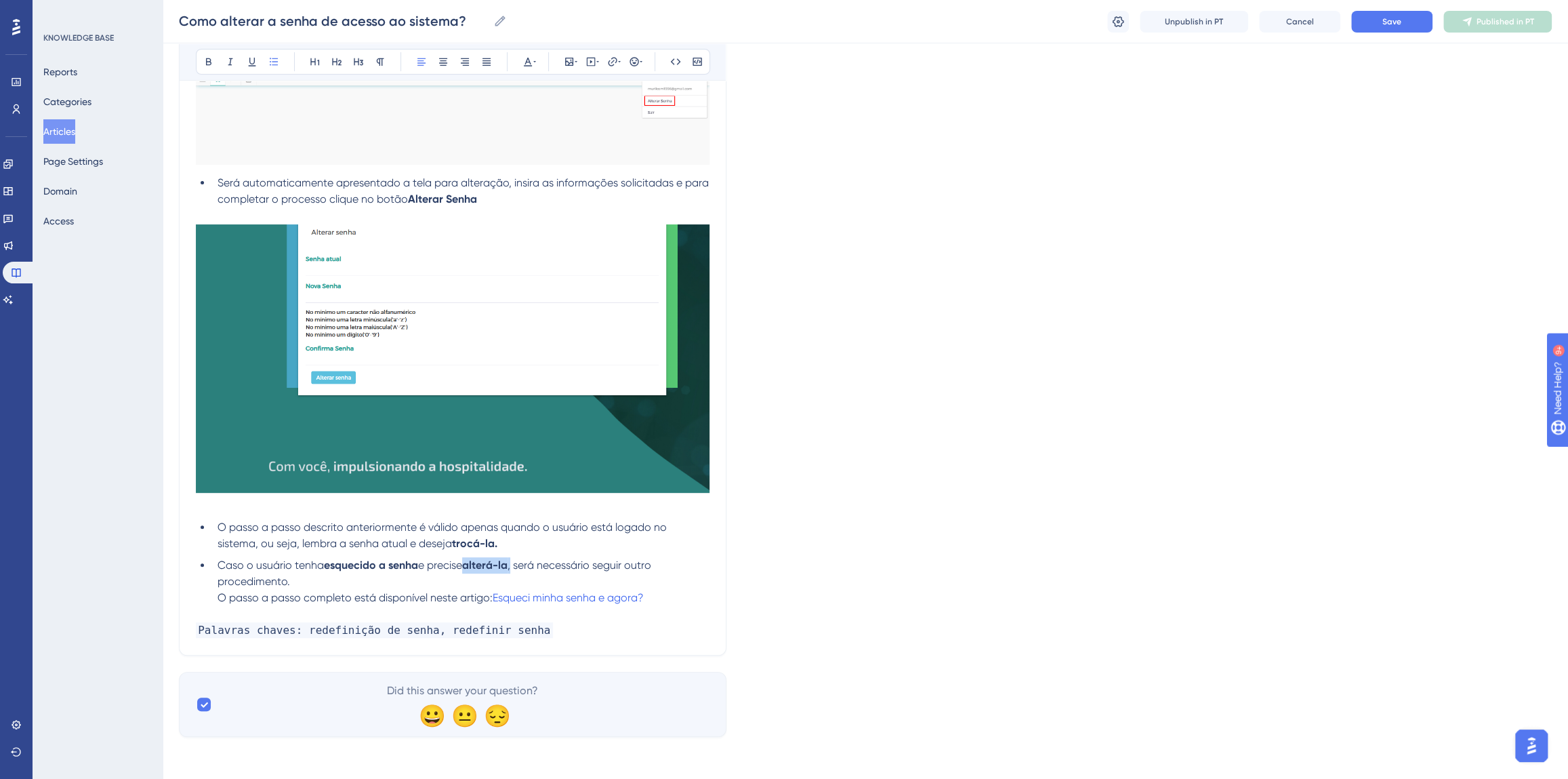
drag, startPoint x: 517, startPoint y: 564, endPoint x: 473, endPoint y: 562, distance: 44.0
click at [473, 562] on li "Caso o usuário tenha esquecido a senha e precise alterá-la , será necessário se…" at bounding box center [460, 582] width 497 height 49
drag, startPoint x: 420, startPoint y: 564, endPoint x: 325, endPoint y: 569, distance: 95.1
click at [325, 569] on strong "esquecido a senha" at bounding box center [371, 565] width 94 height 13
click at [527, 635] on p "Palavras chaves: redefinição de senha, redefinir senha" at bounding box center [453, 630] width 514 height 17
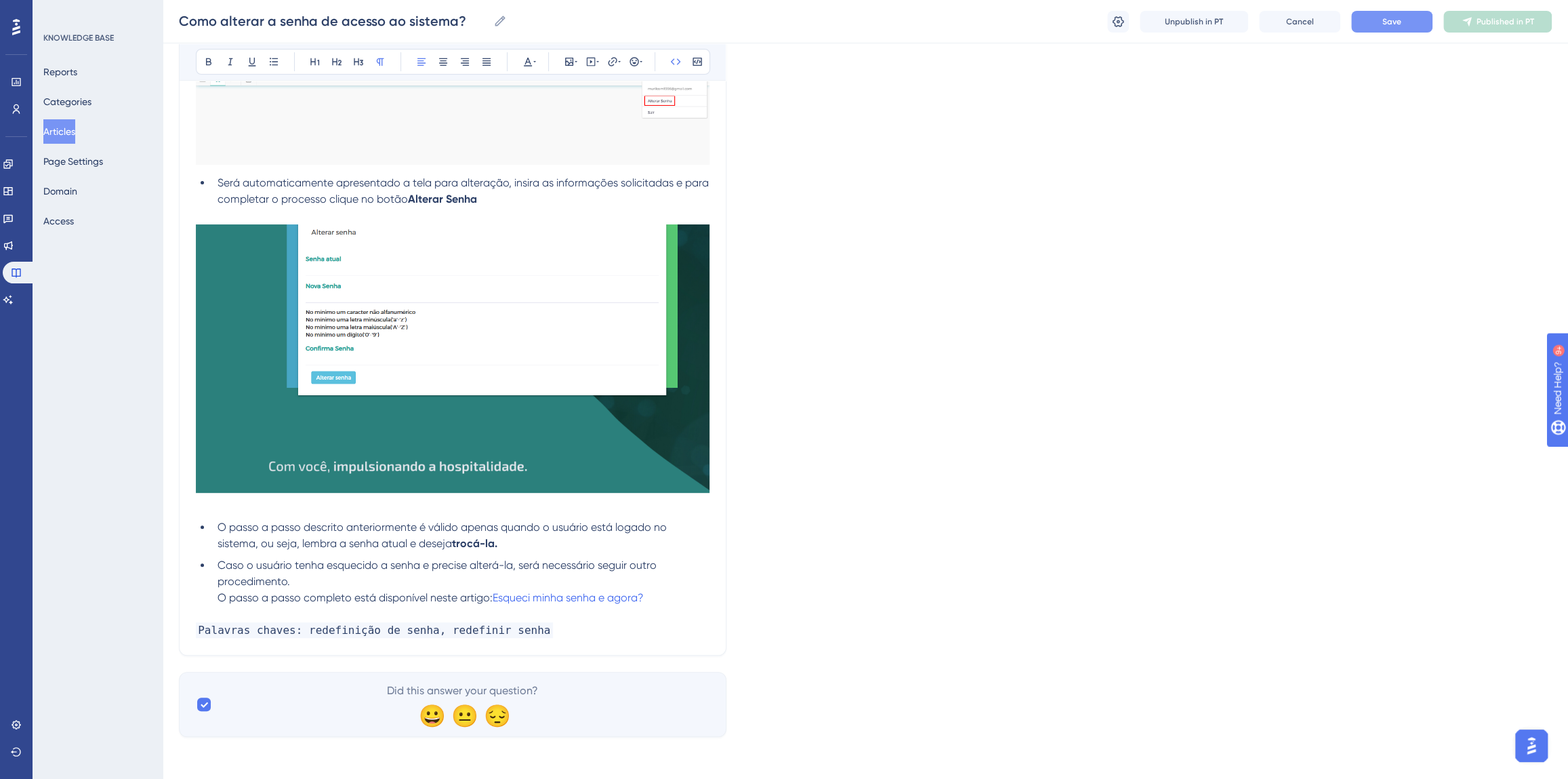
click at [1401, 26] on span "Save" at bounding box center [1392, 22] width 19 height 11
click at [1468, 19] on icon at bounding box center [1472, 22] width 11 height 11
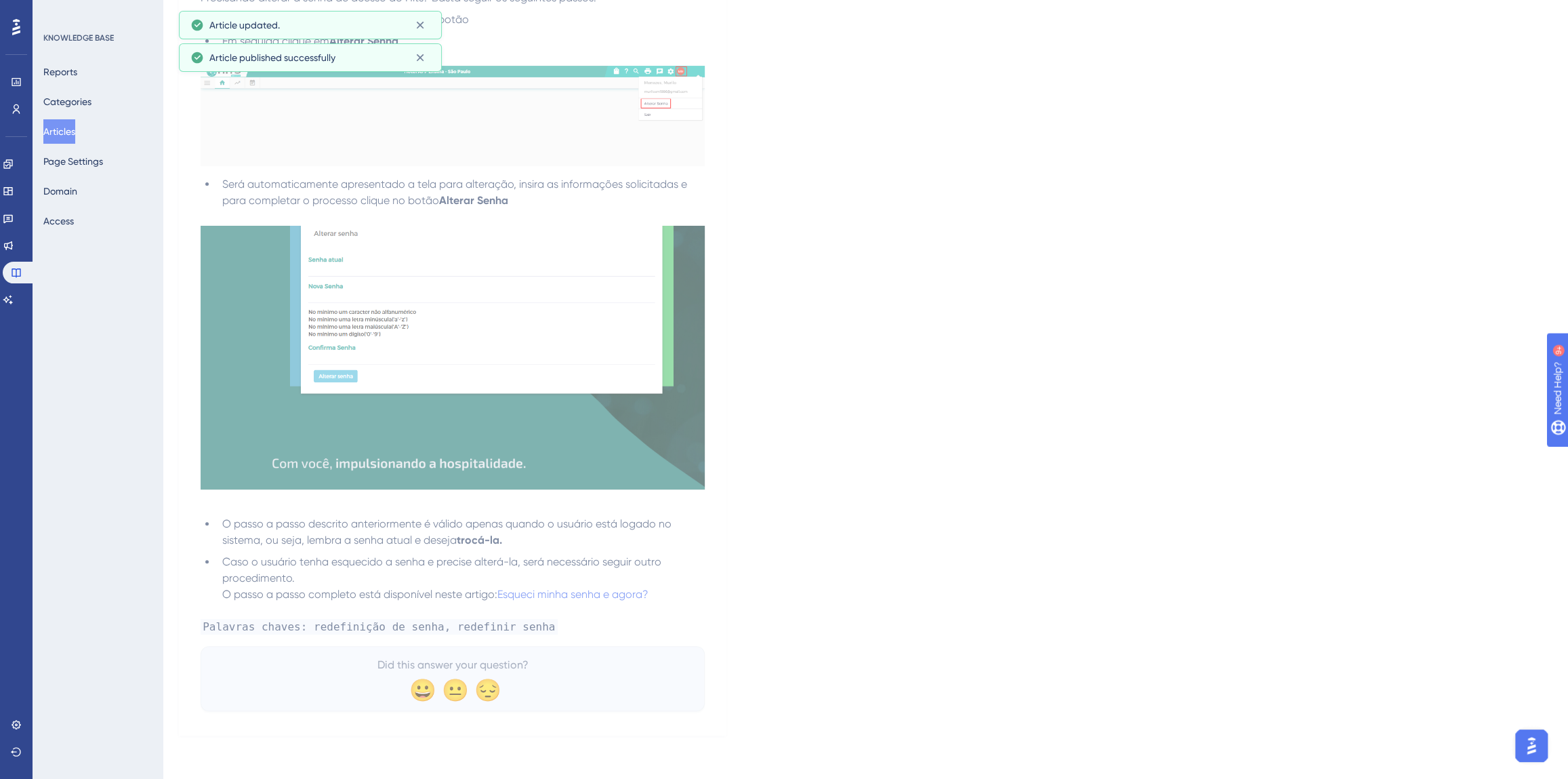
scroll to position [0, 0]
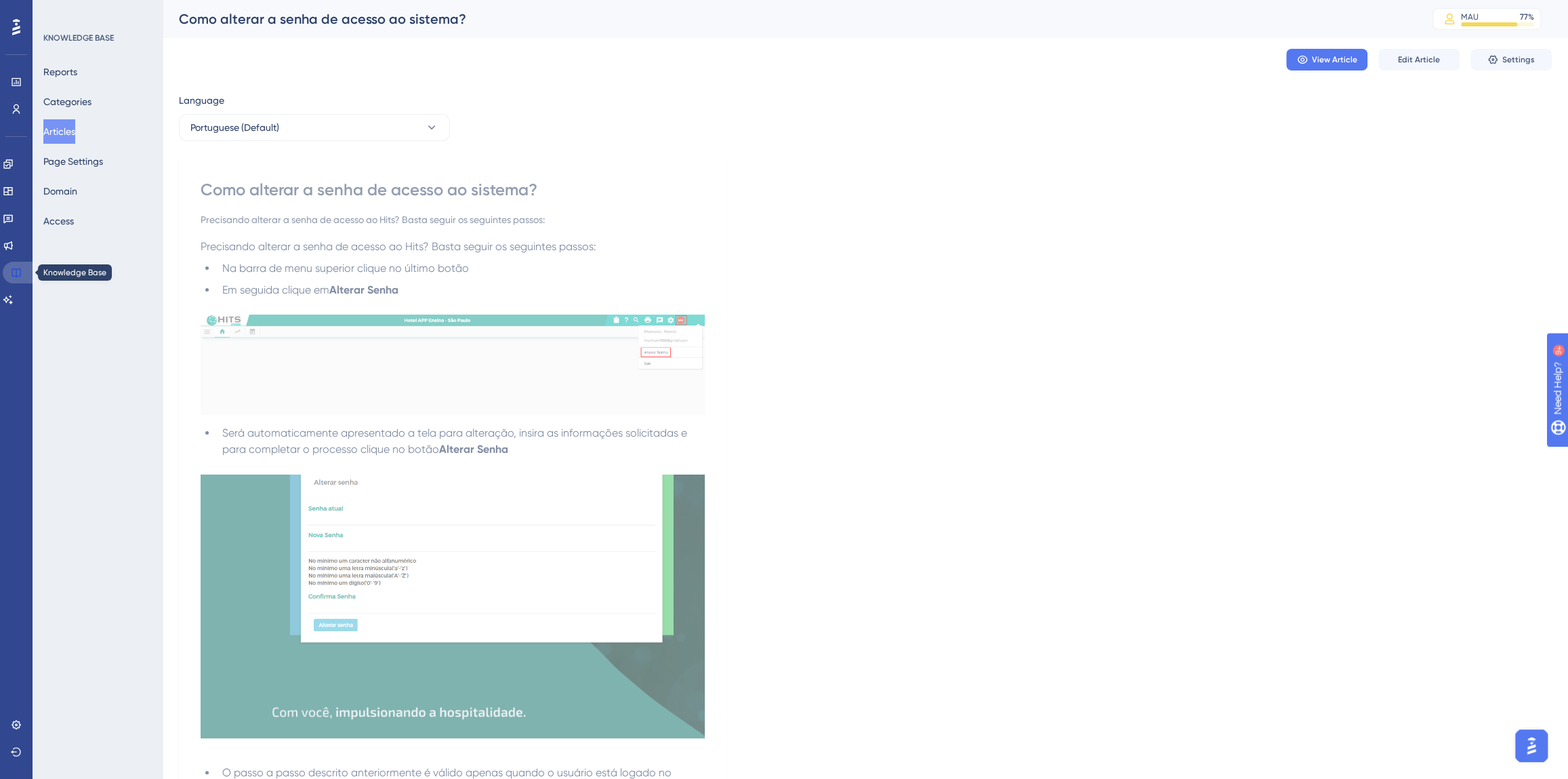
click at [11, 268] on icon at bounding box center [17, 273] width 11 height 11
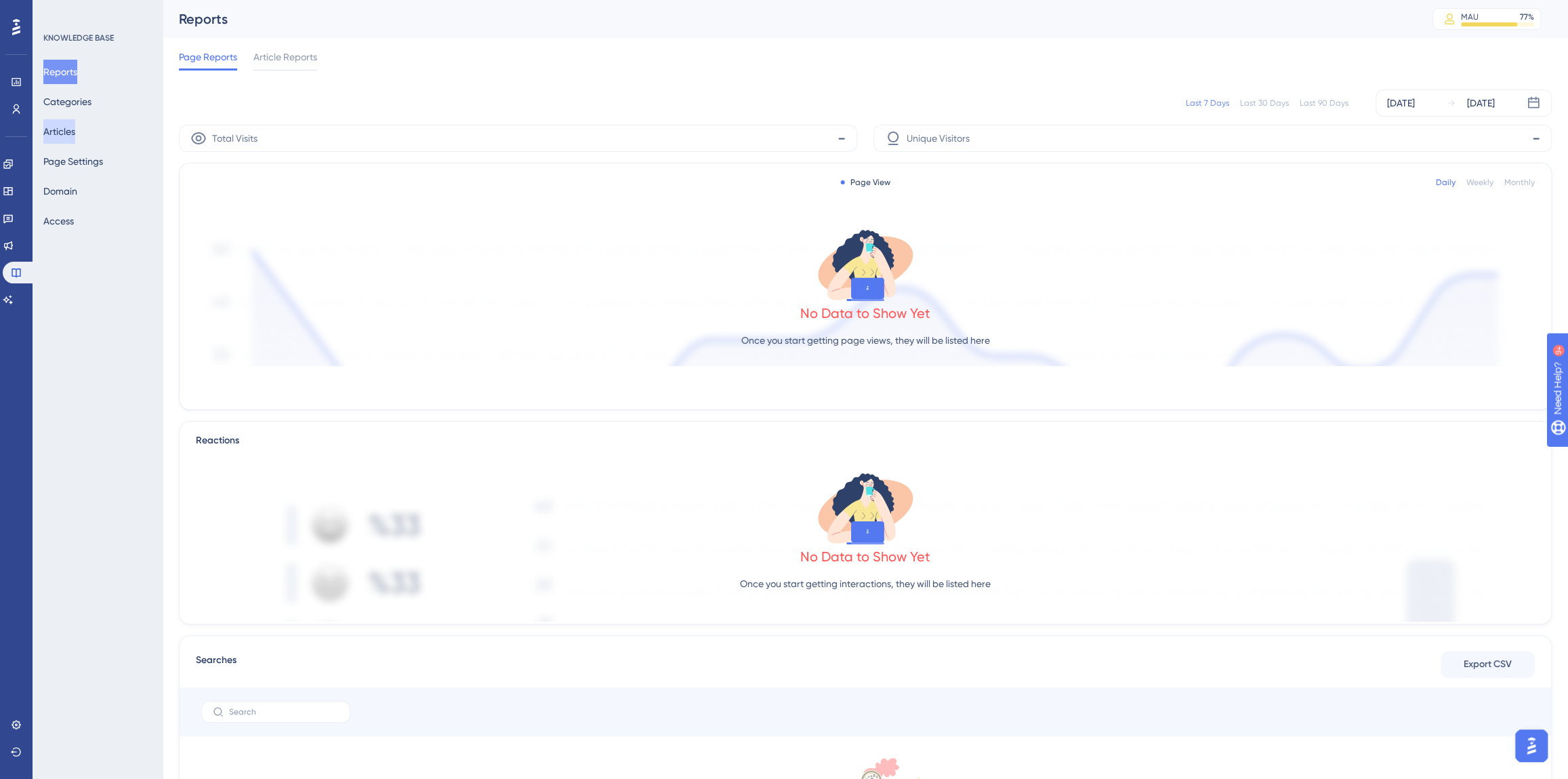
click at [62, 130] on button "Articles" at bounding box center [59, 131] width 32 height 25
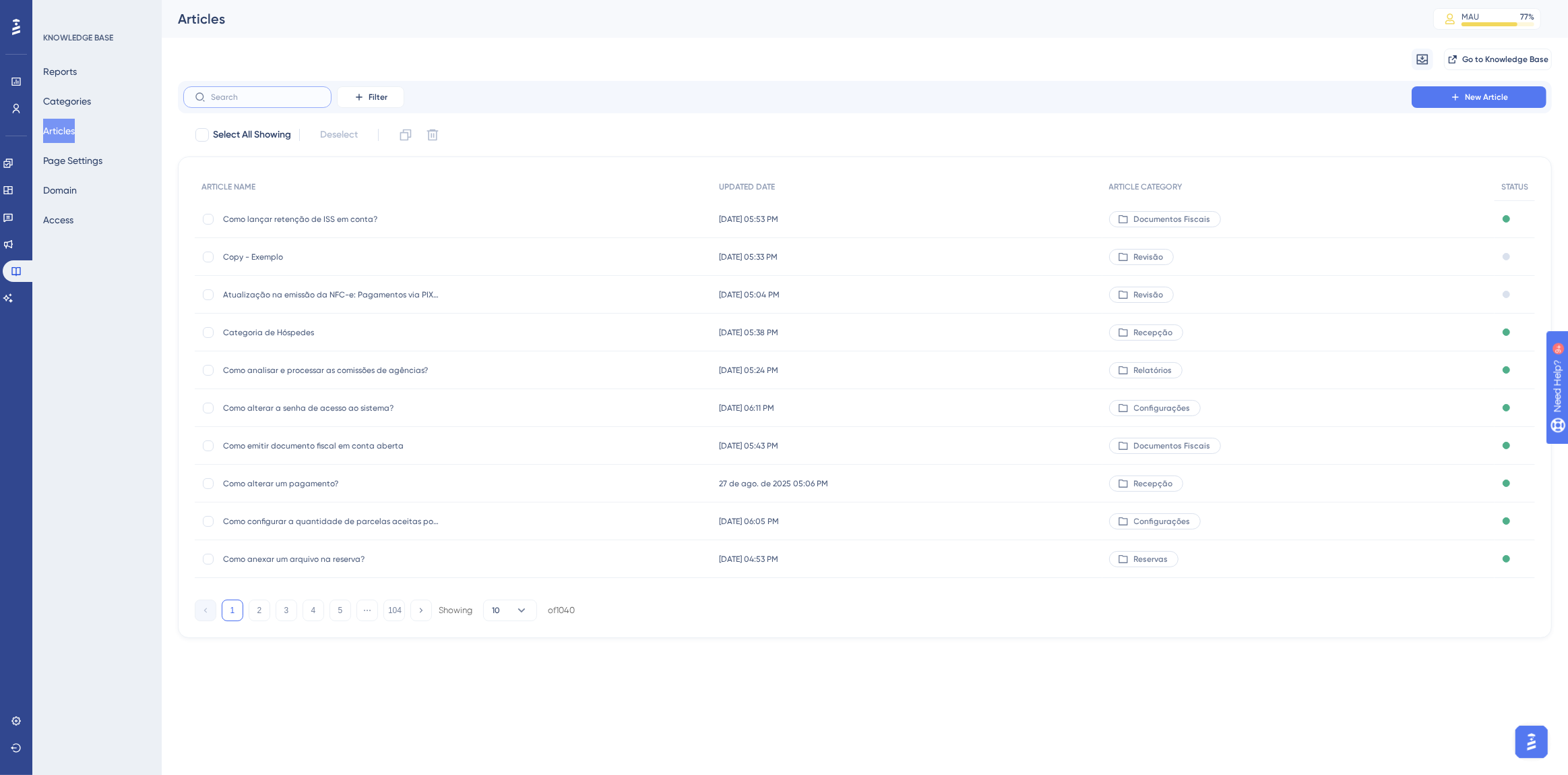
click at [238, 97] on input "text" at bounding box center [265, 97] width 109 height 9
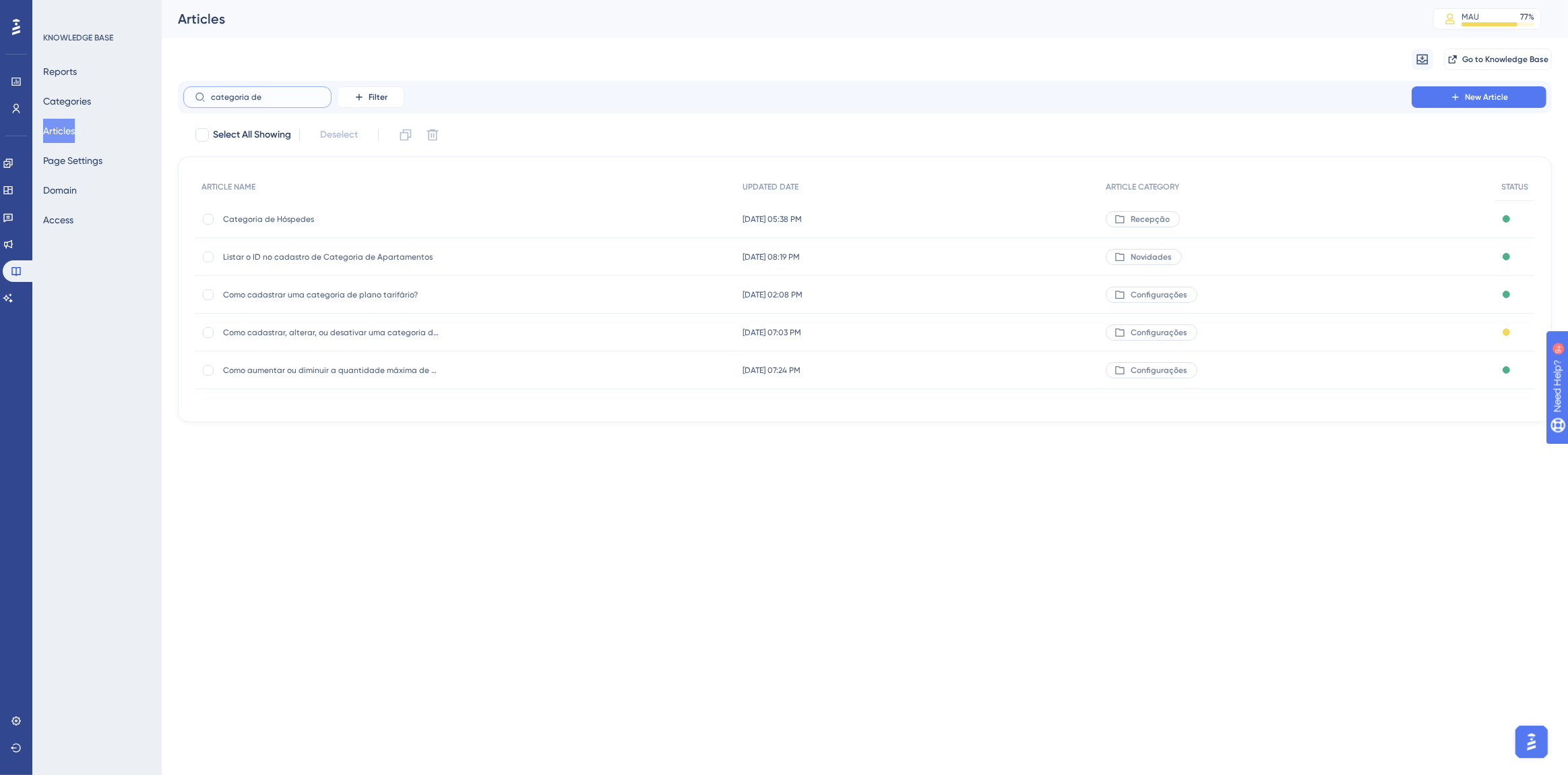
type input "categoria de"
click at [262, 223] on span "Categoria de Hóspedes" at bounding box center [331, 220] width 215 height 11
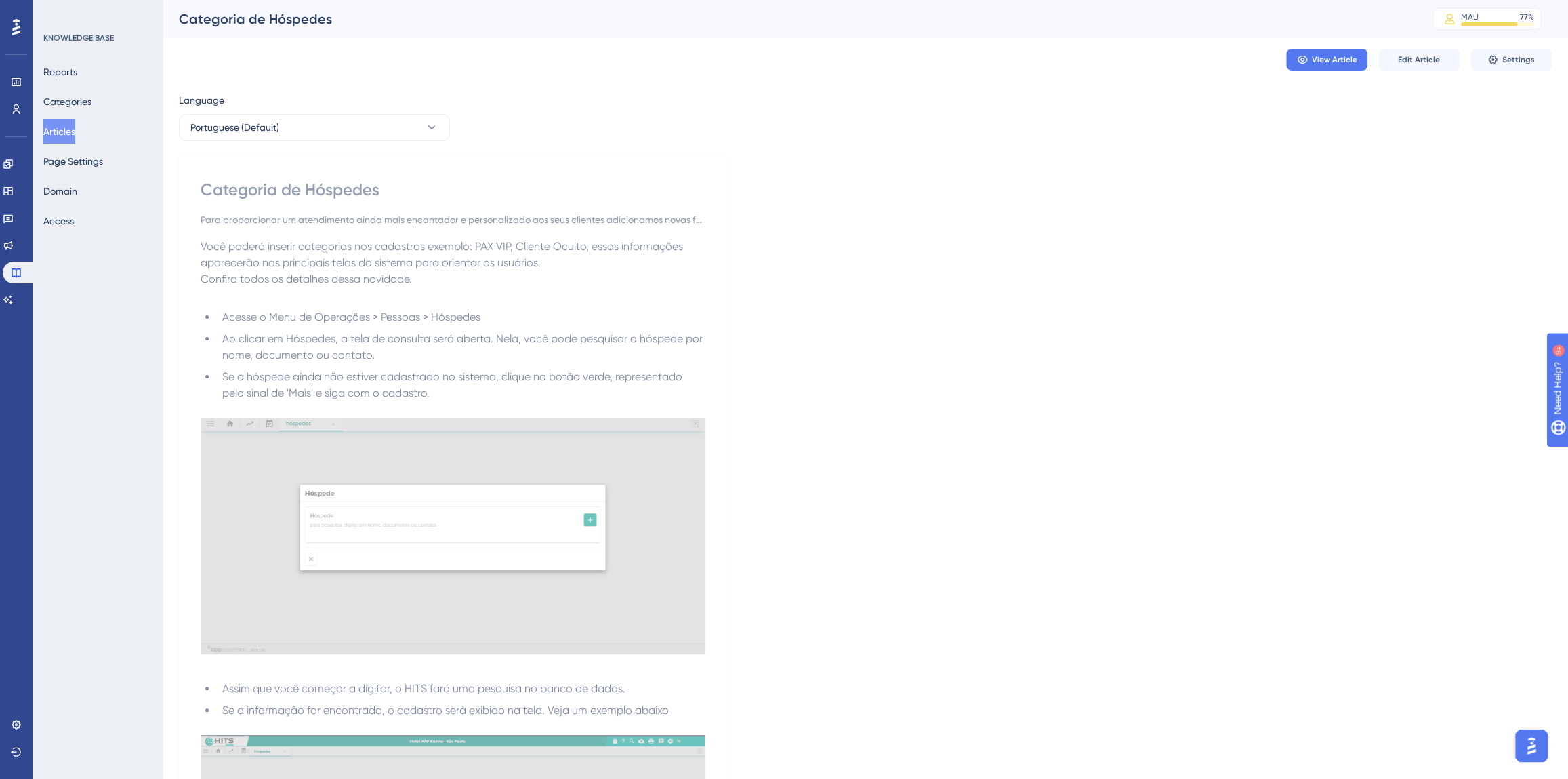
click at [72, 134] on button "Articles" at bounding box center [59, 131] width 32 height 25
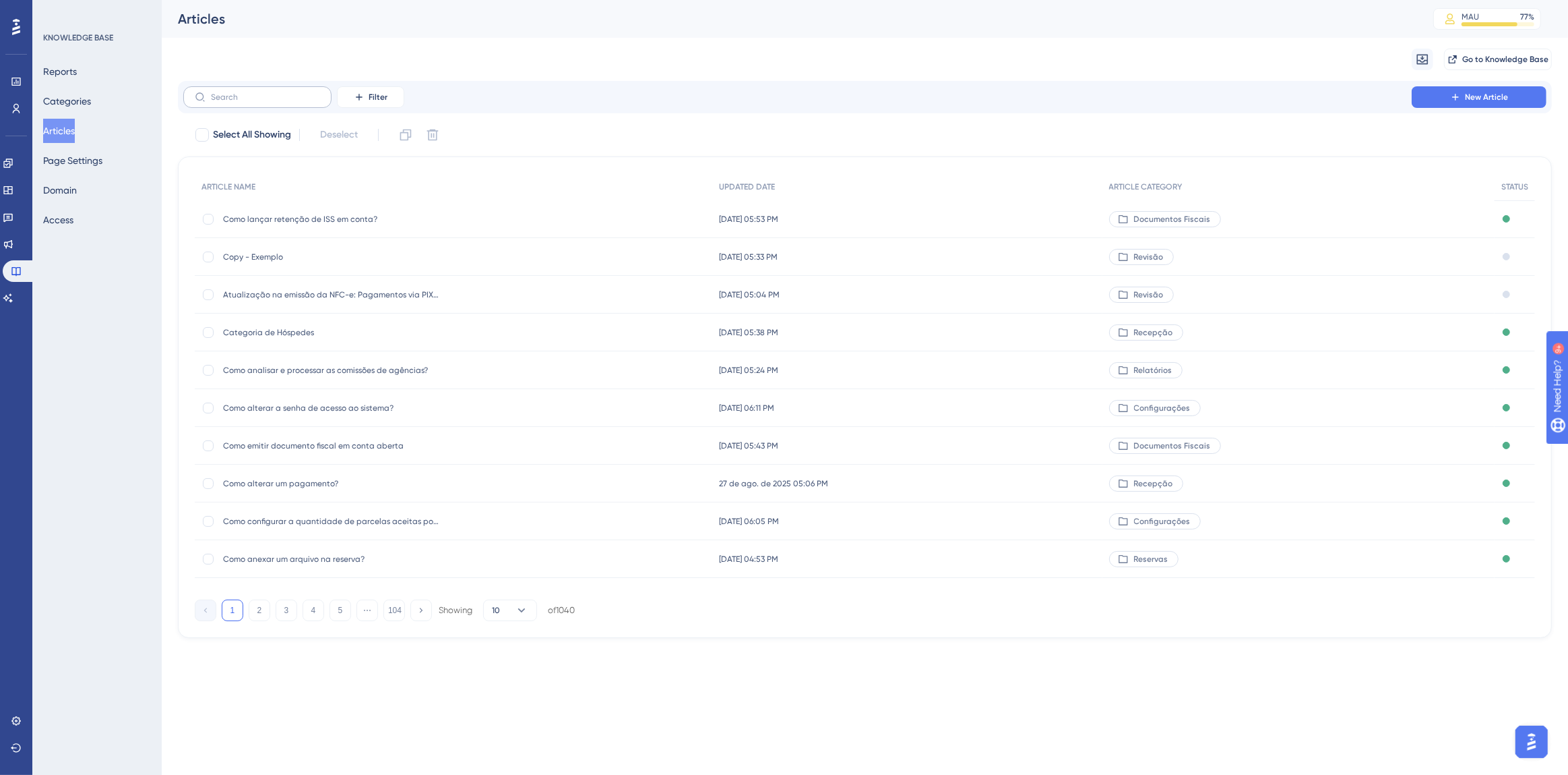
click at [243, 106] on label at bounding box center [257, 97] width 149 height 21
click at [243, 101] on input "text" at bounding box center [265, 97] width 109 height 9
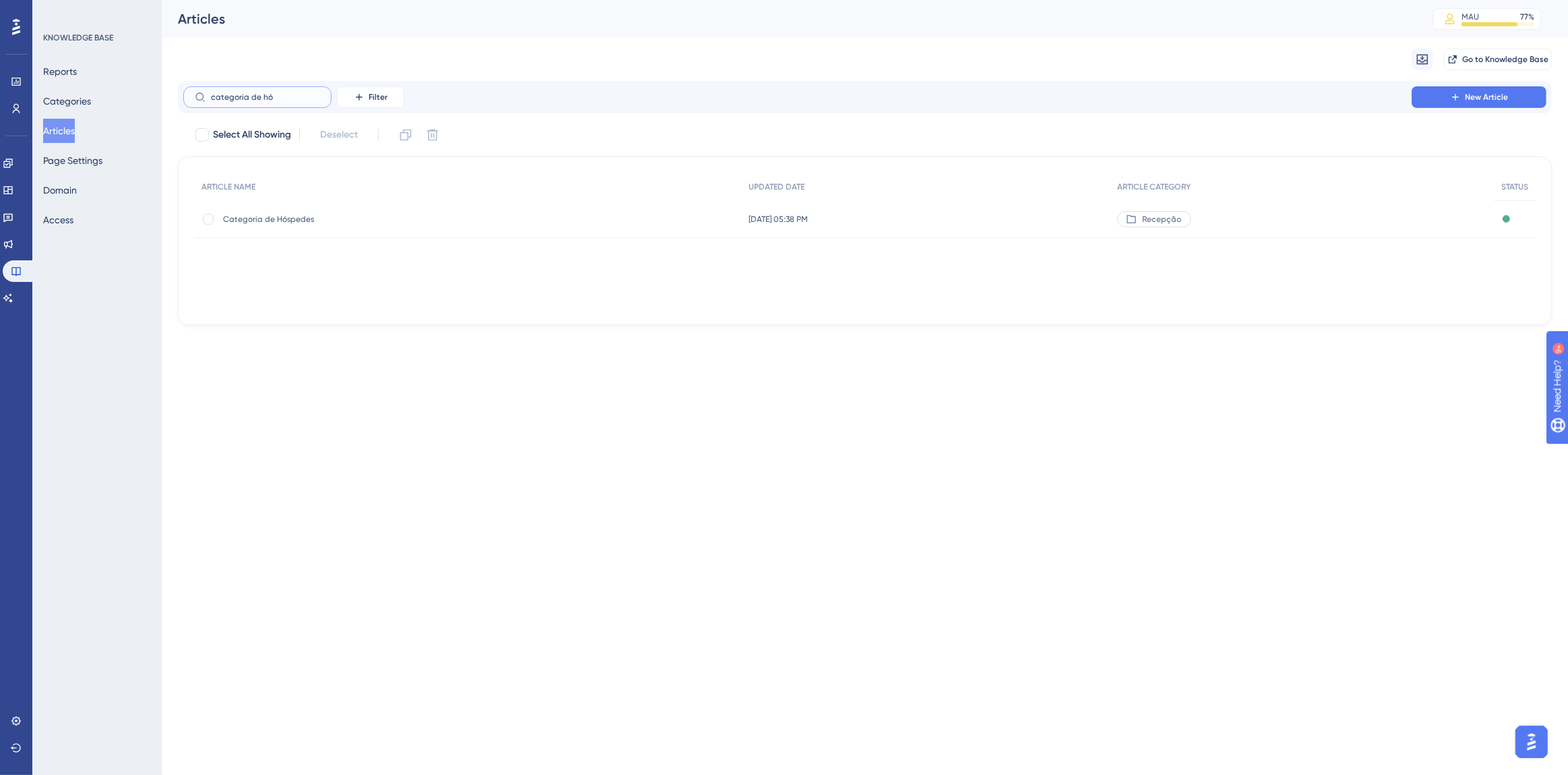
type input "categoria de hó"
click at [283, 217] on span "Categoria de Hóspedes" at bounding box center [331, 220] width 215 height 11
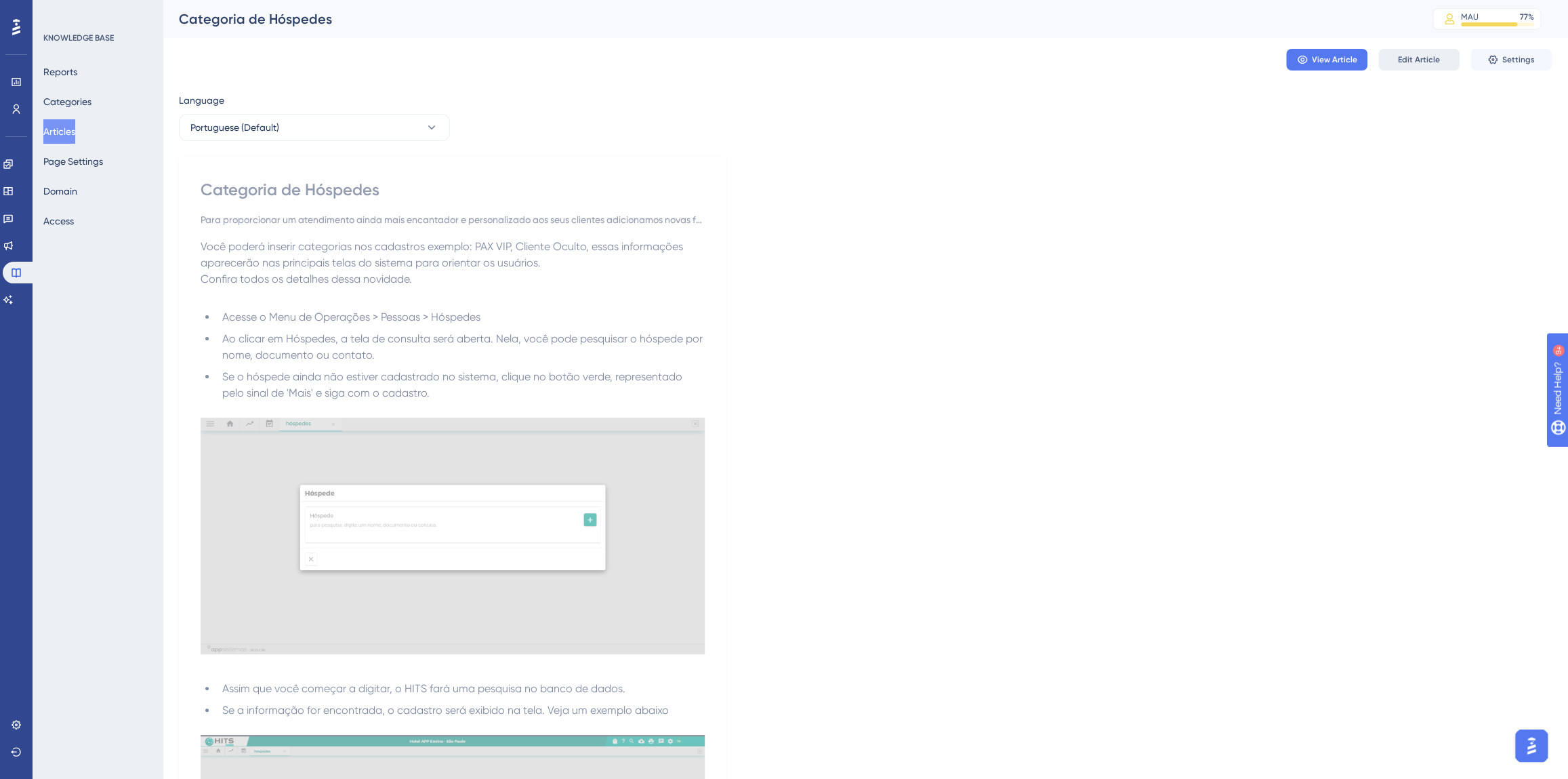
click at [1435, 50] on button "Edit Article" at bounding box center [1419, 59] width 81 height 21
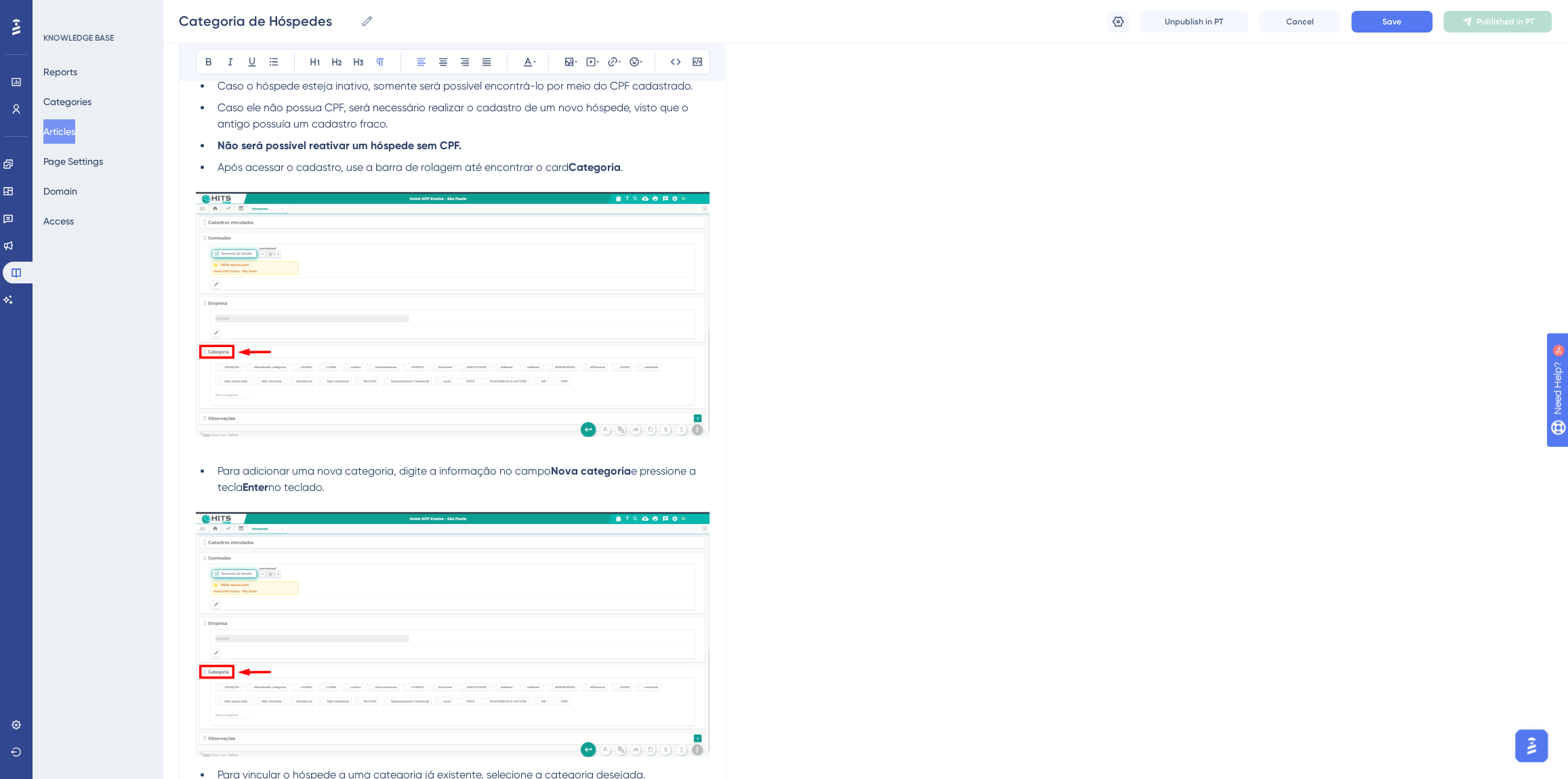
scroll to position [913, 0]
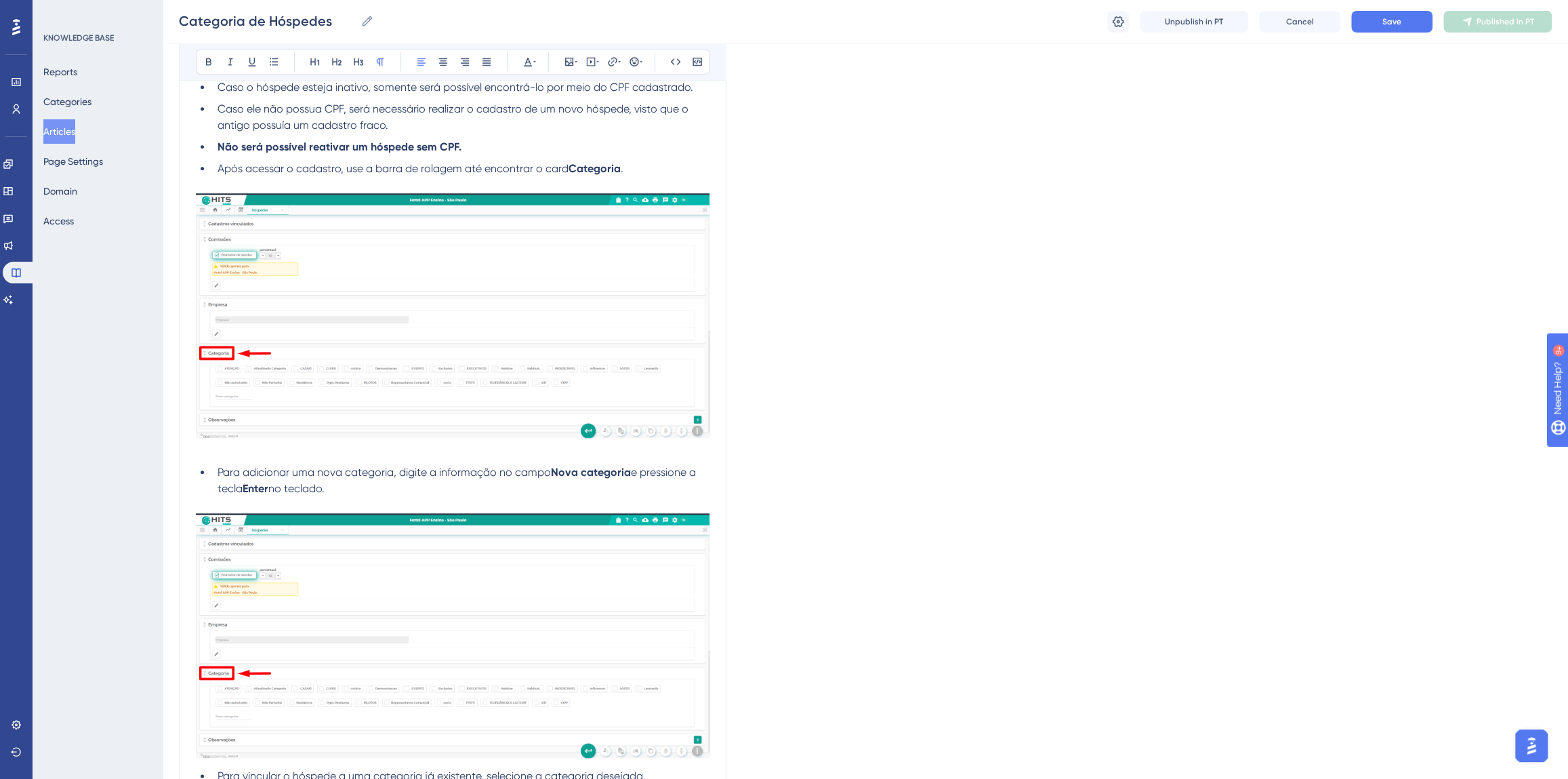
click at [381, 357] on img at bounding box center [453, 315] width 514 height 244
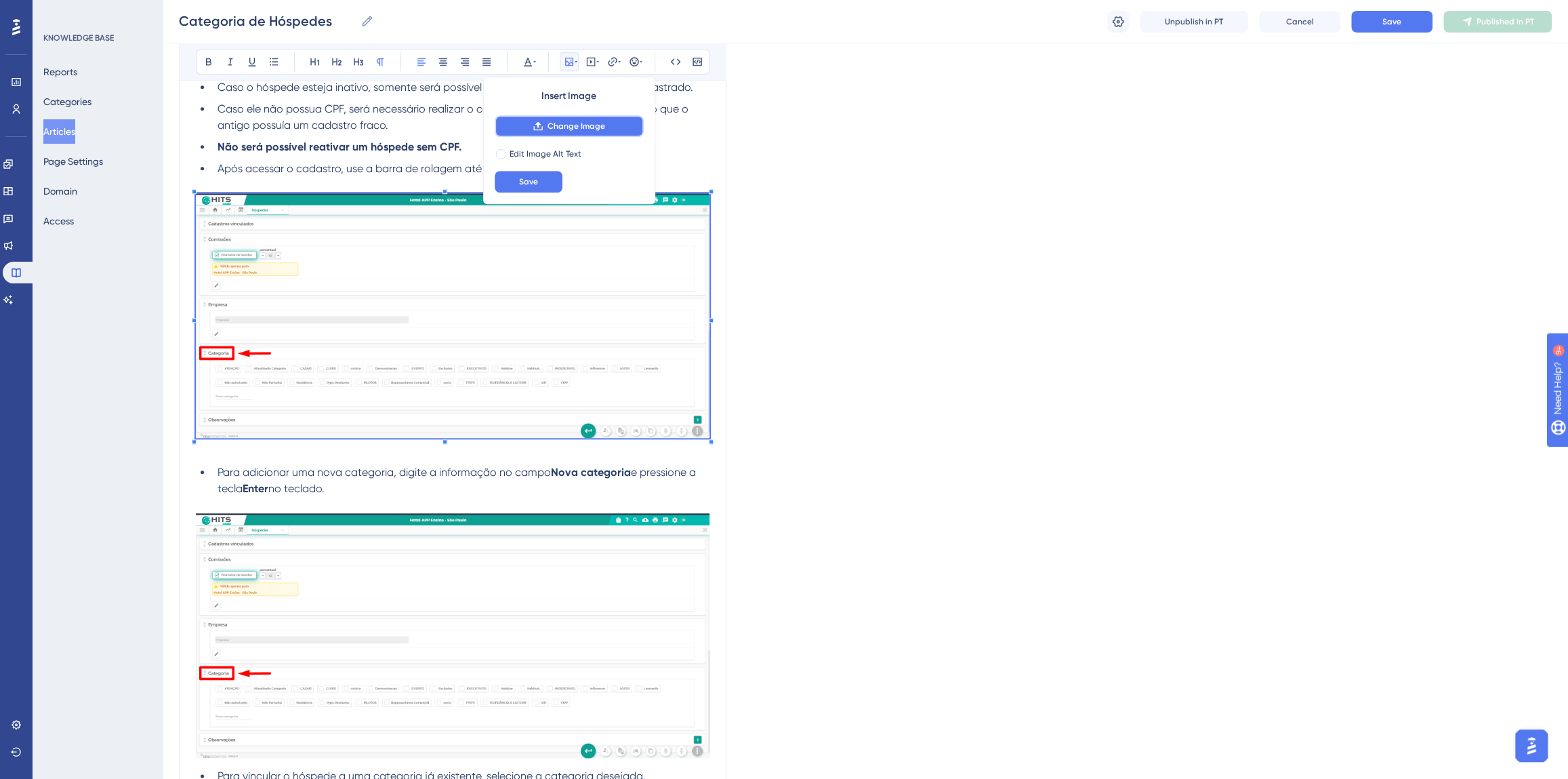
click at [602, 130] on span "Change Image" at bounding box center [576, 127] width 58 height 11
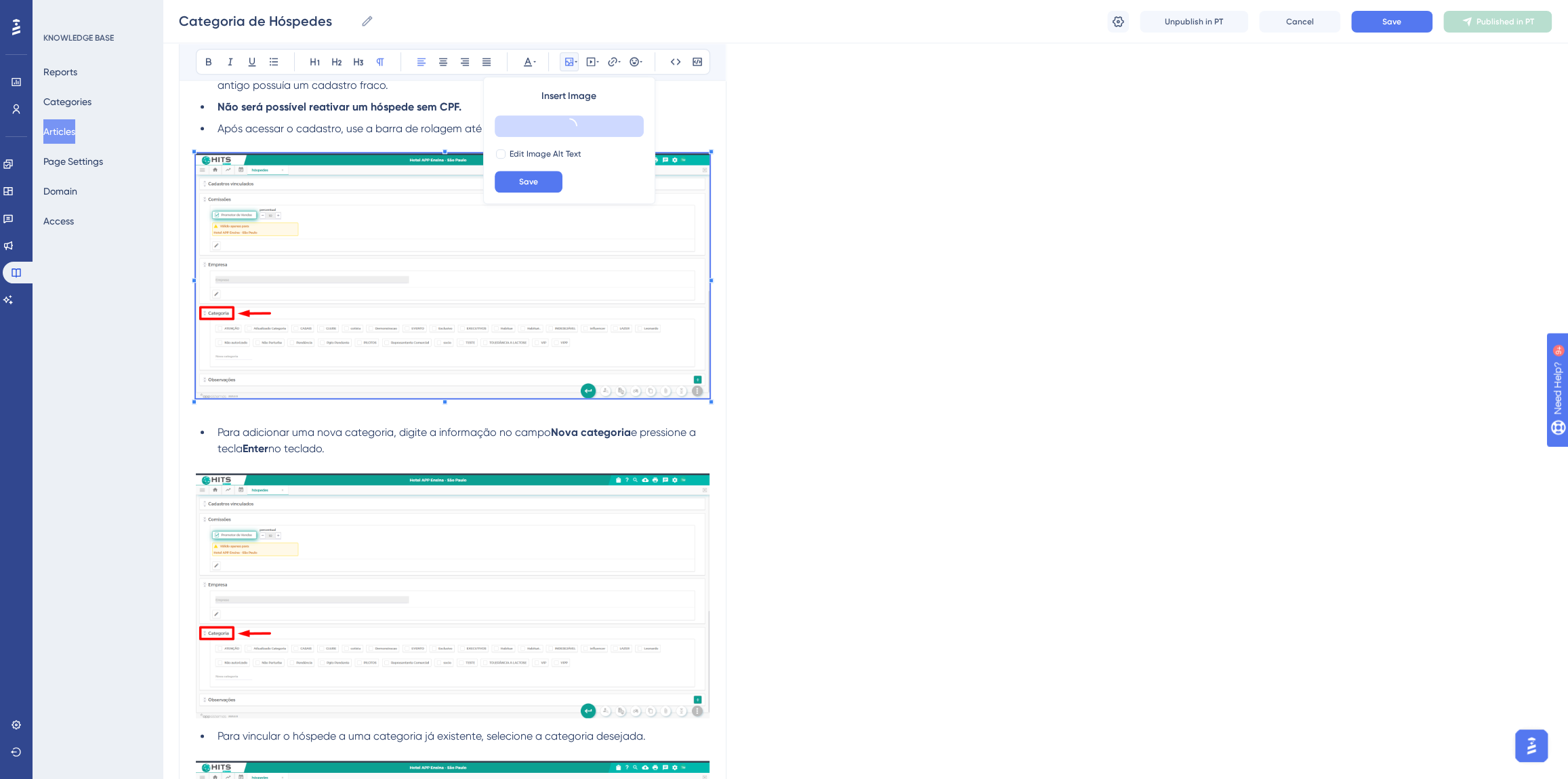
scroll to position [975, 0]
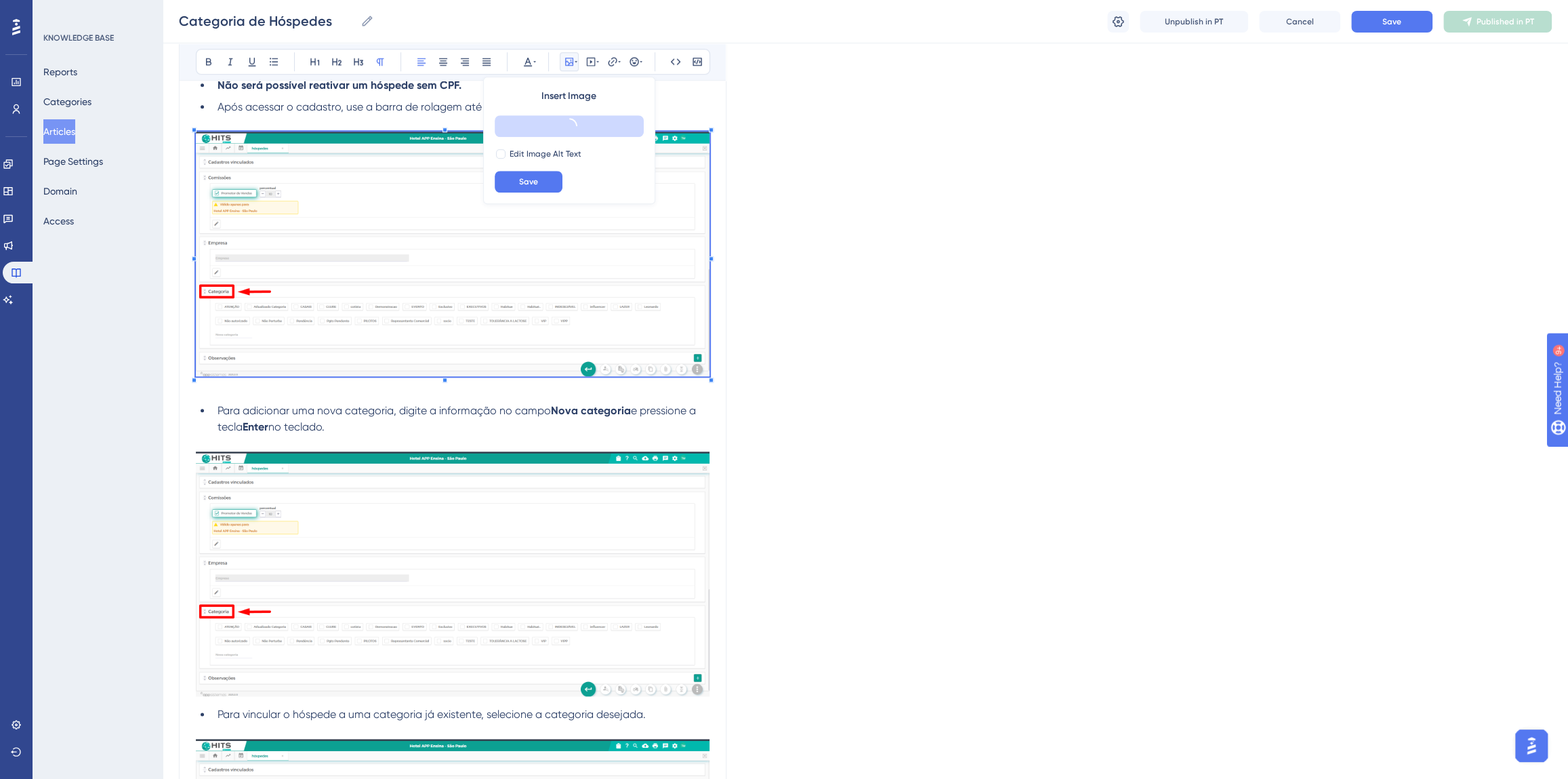
click at [427, 522] on img at bounding box center [453, 573] width 514 height 244
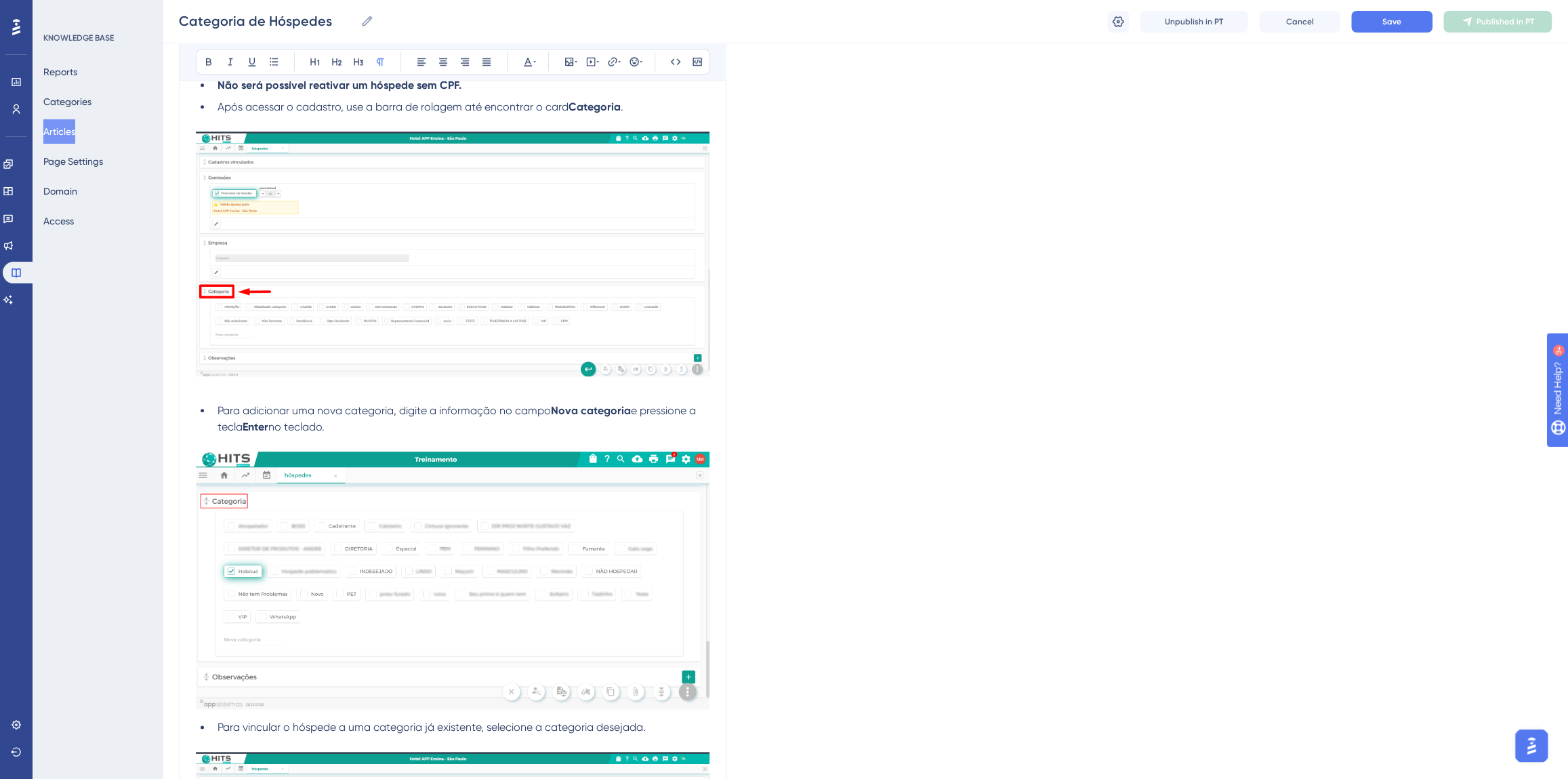
click at [312, 338] on img at bounding box center [453, 253] width 514 height 244
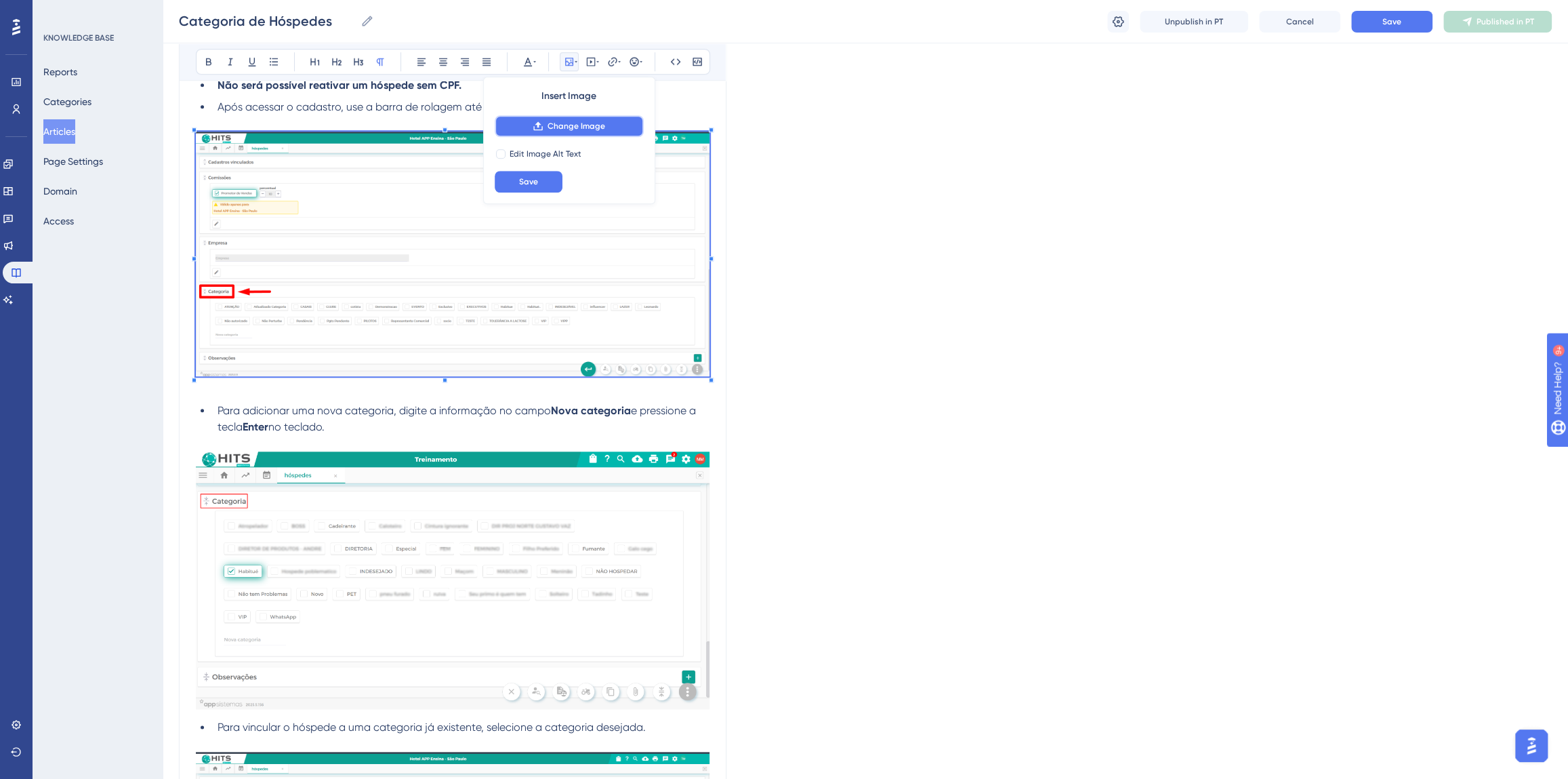
click at [589, 130] on span "Change Image" at bounding box center [576, 127] width 58 height 11
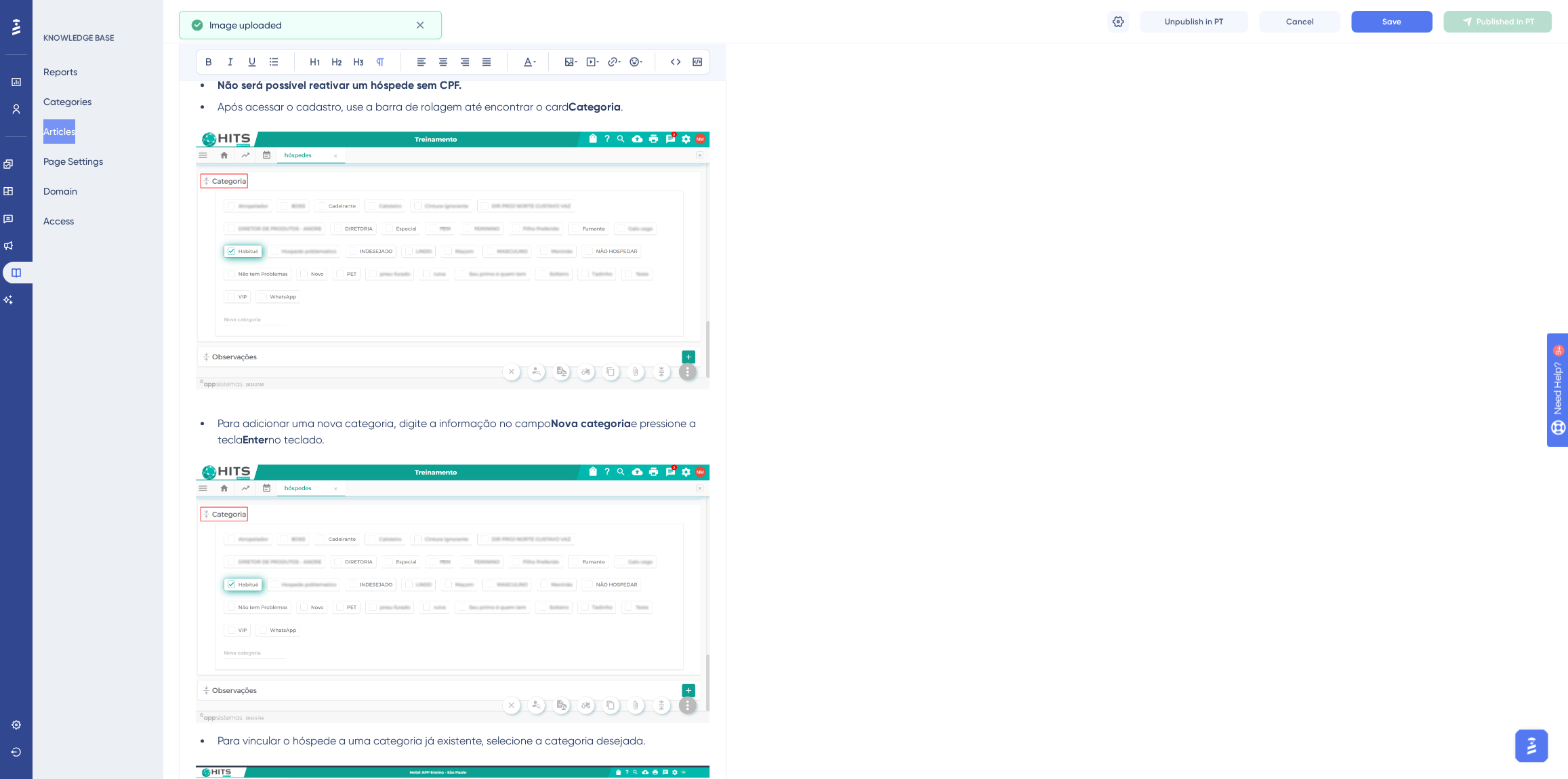
click at [403, 629] on img at bounding box center [453, 593] width 514 height 259
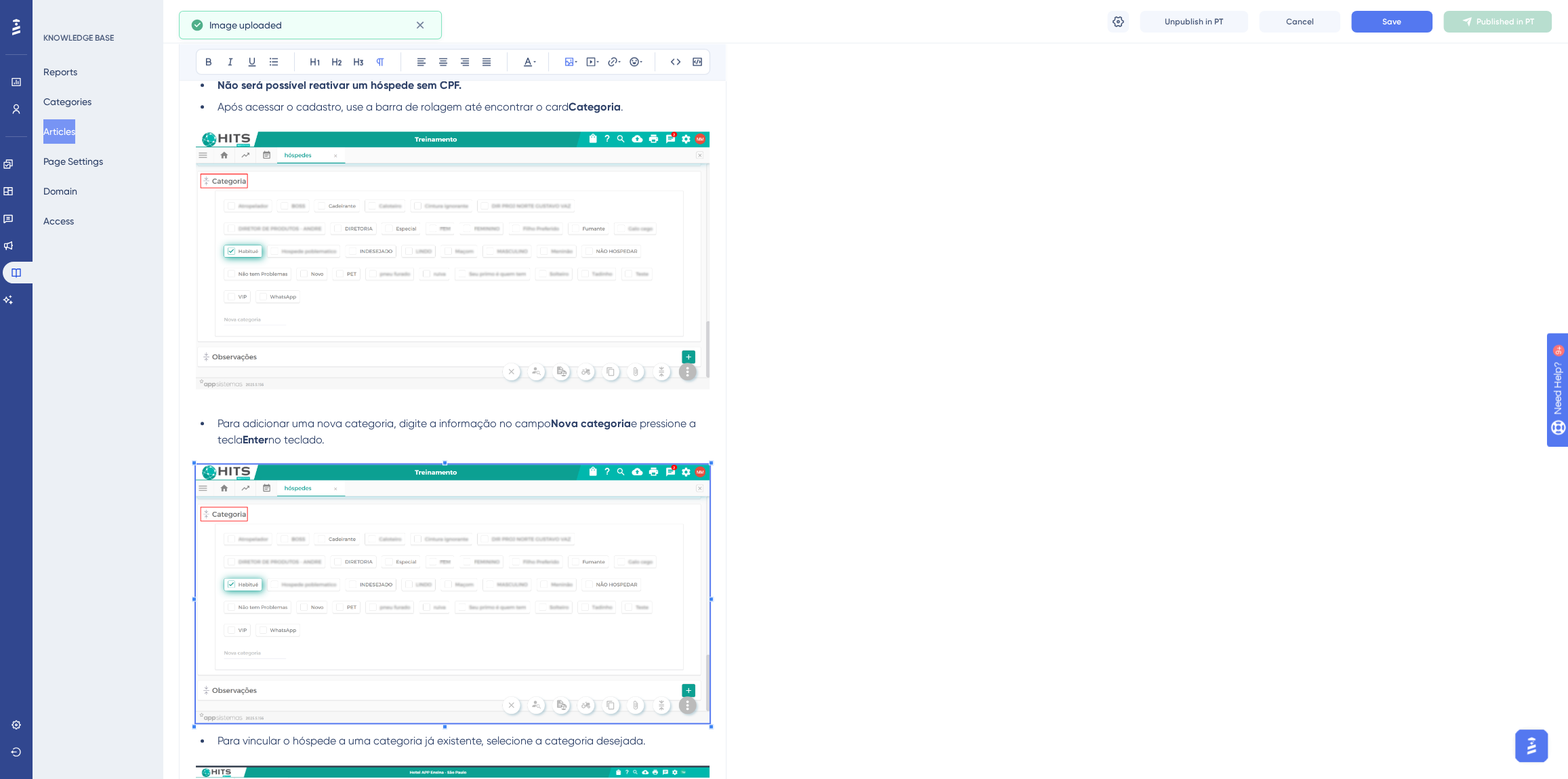
click at [541, 341] on img at bounding box center [453, 260] width 514 height 259
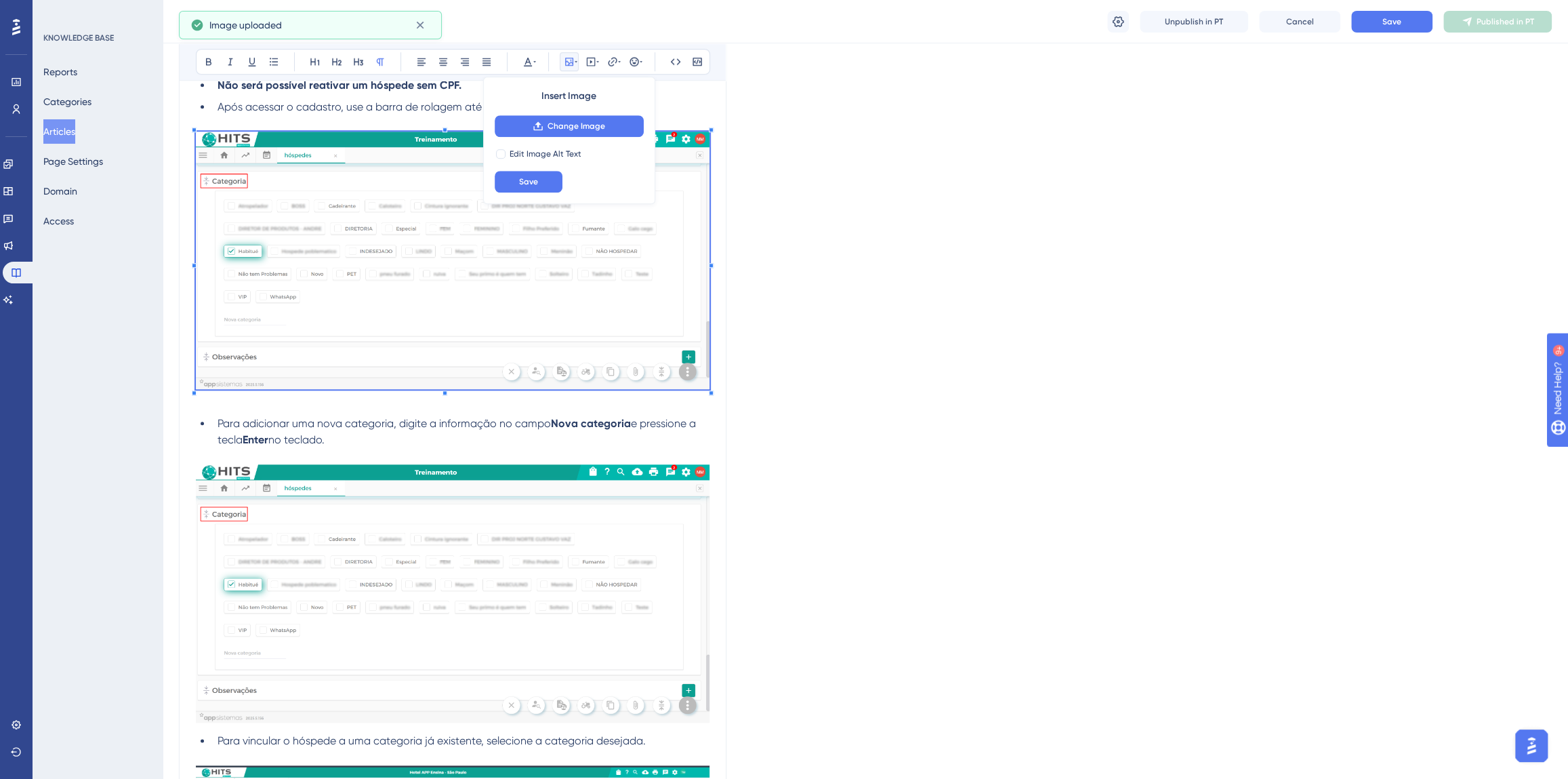
click at [488, 558] on img at bounding box center [453, 593] width 514 height 259
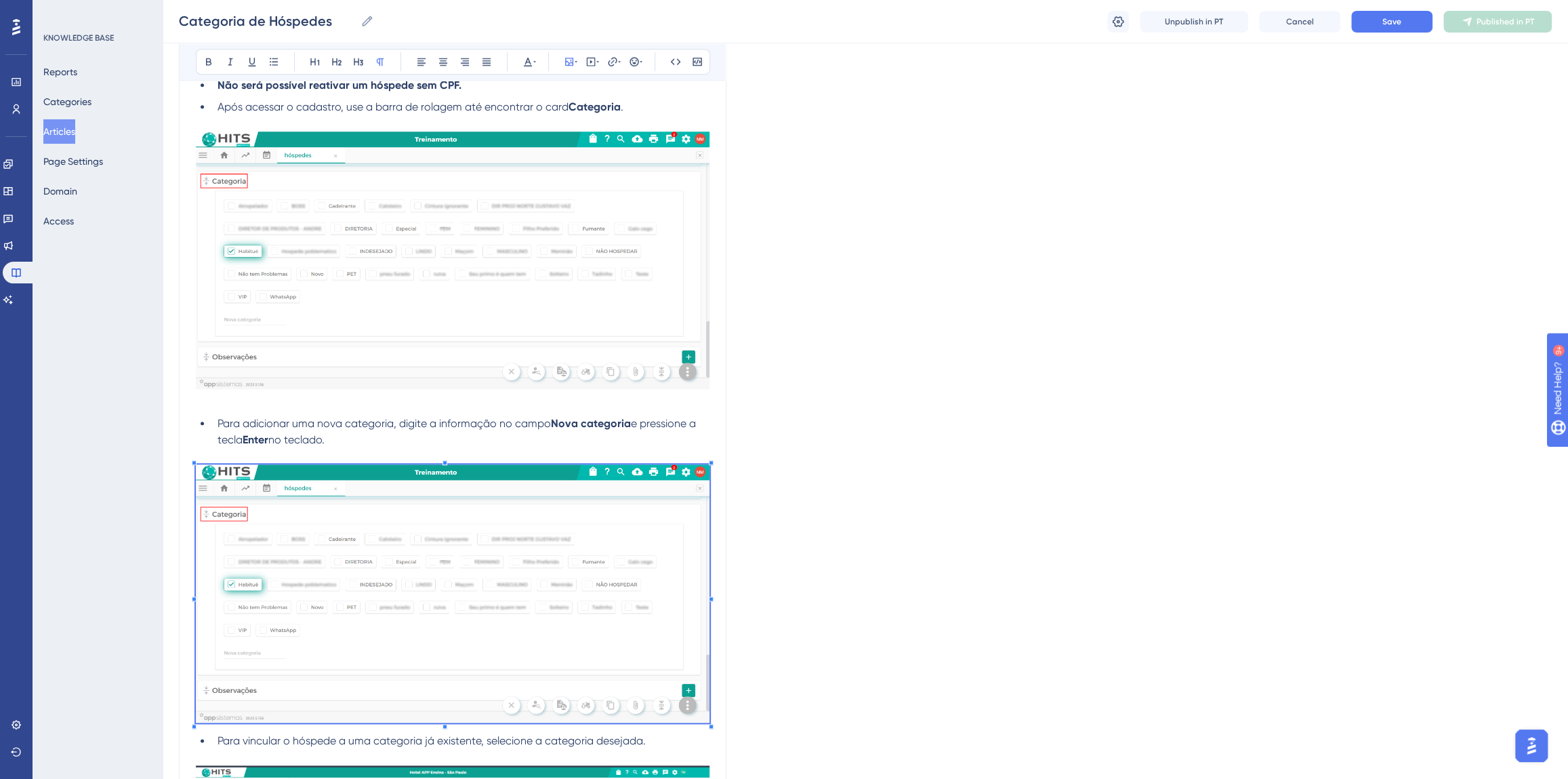
click at [576, 550] on img at bounding box center [453, 593] width 514 height 259
click at [564, 126] on span "Change Image" at bounding box center [576, 127] width 58 height 11
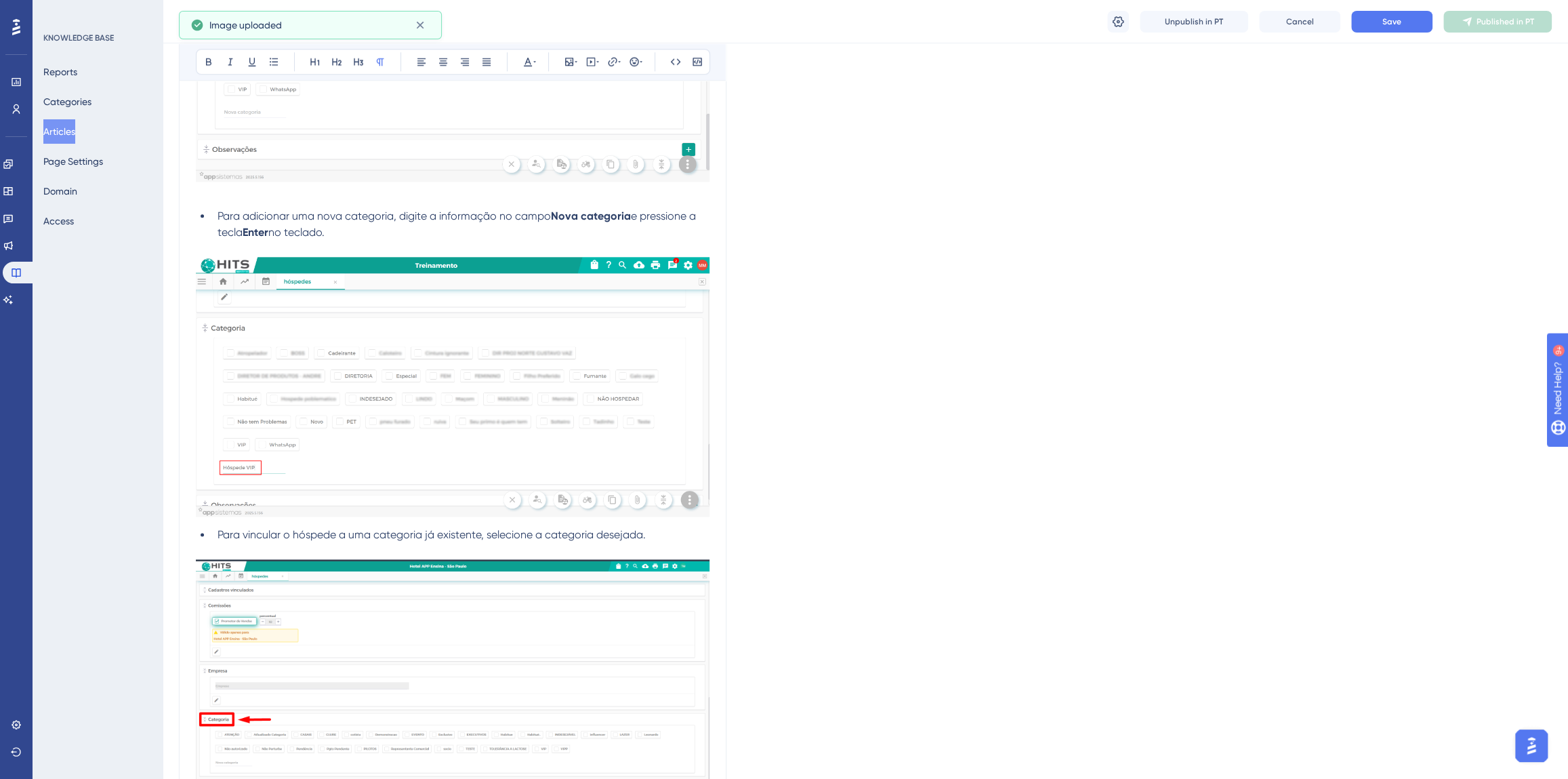
scroll to position [1468, 0]
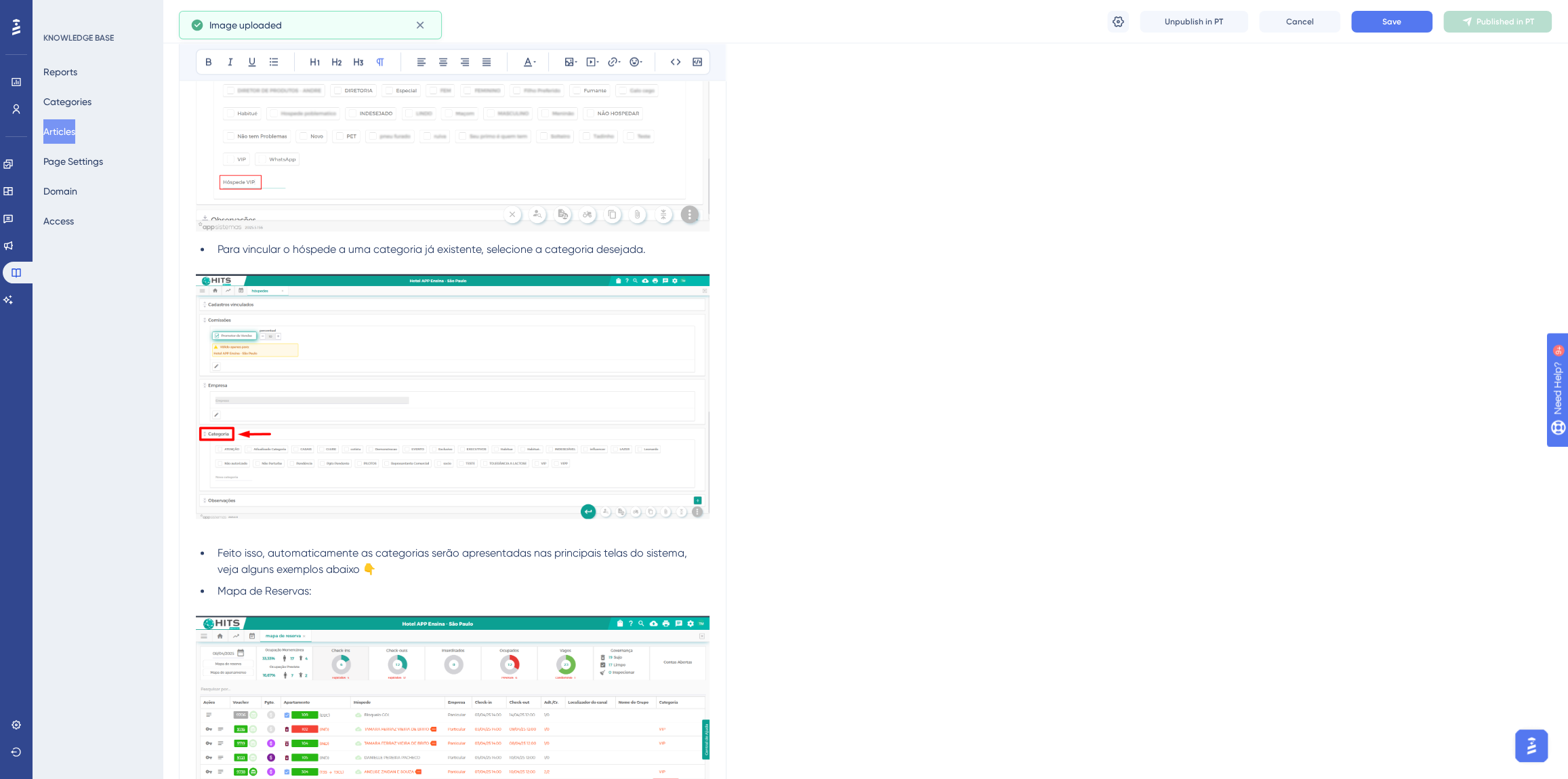
click at [387, 443] on img at bounding box center [453, 395] width 514 height 244
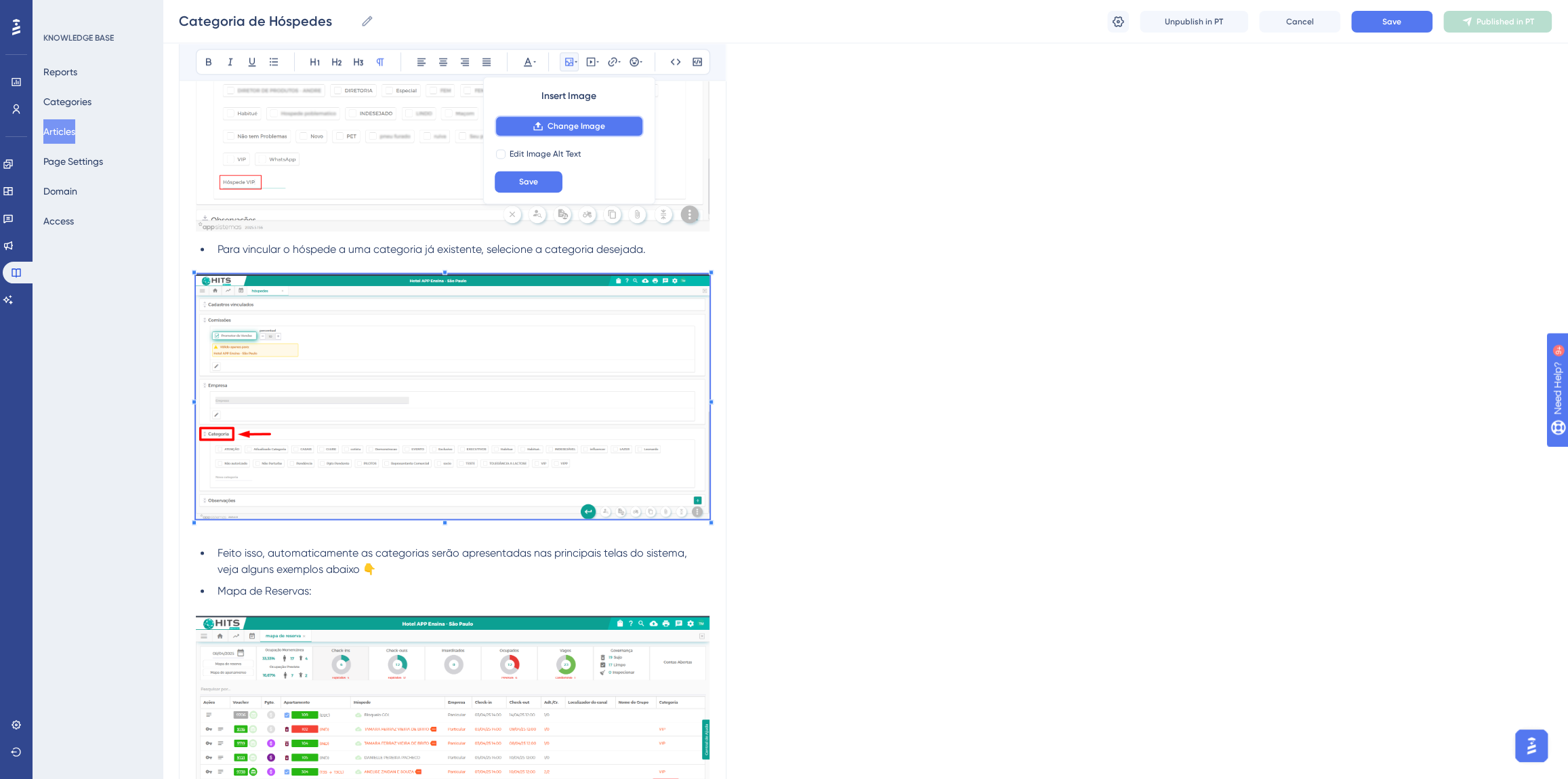
click at [565, 129] on span "Change Image" at bounding box center [576, 127] width 58 height 11
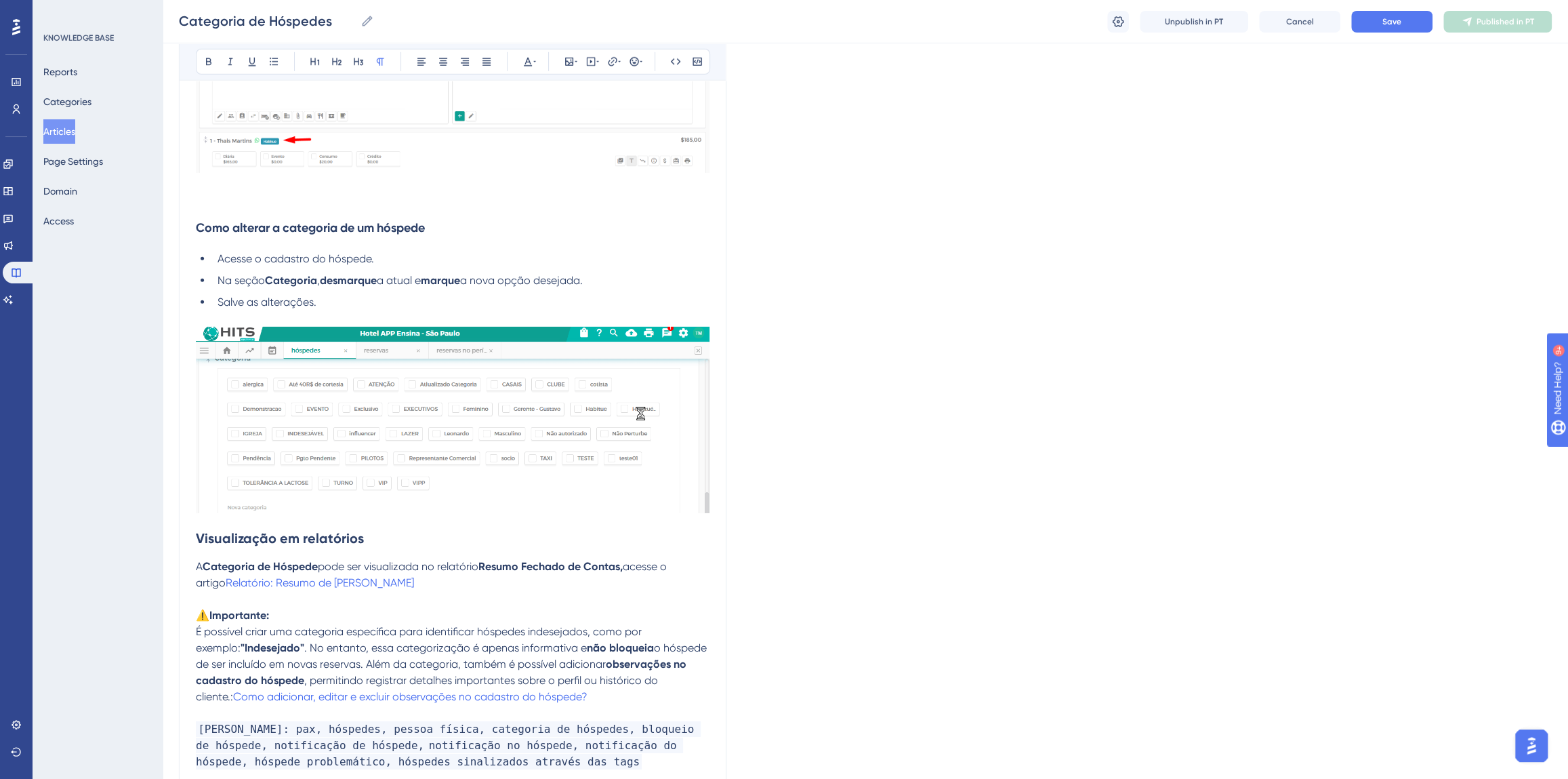
scroll to position [3583, 0]
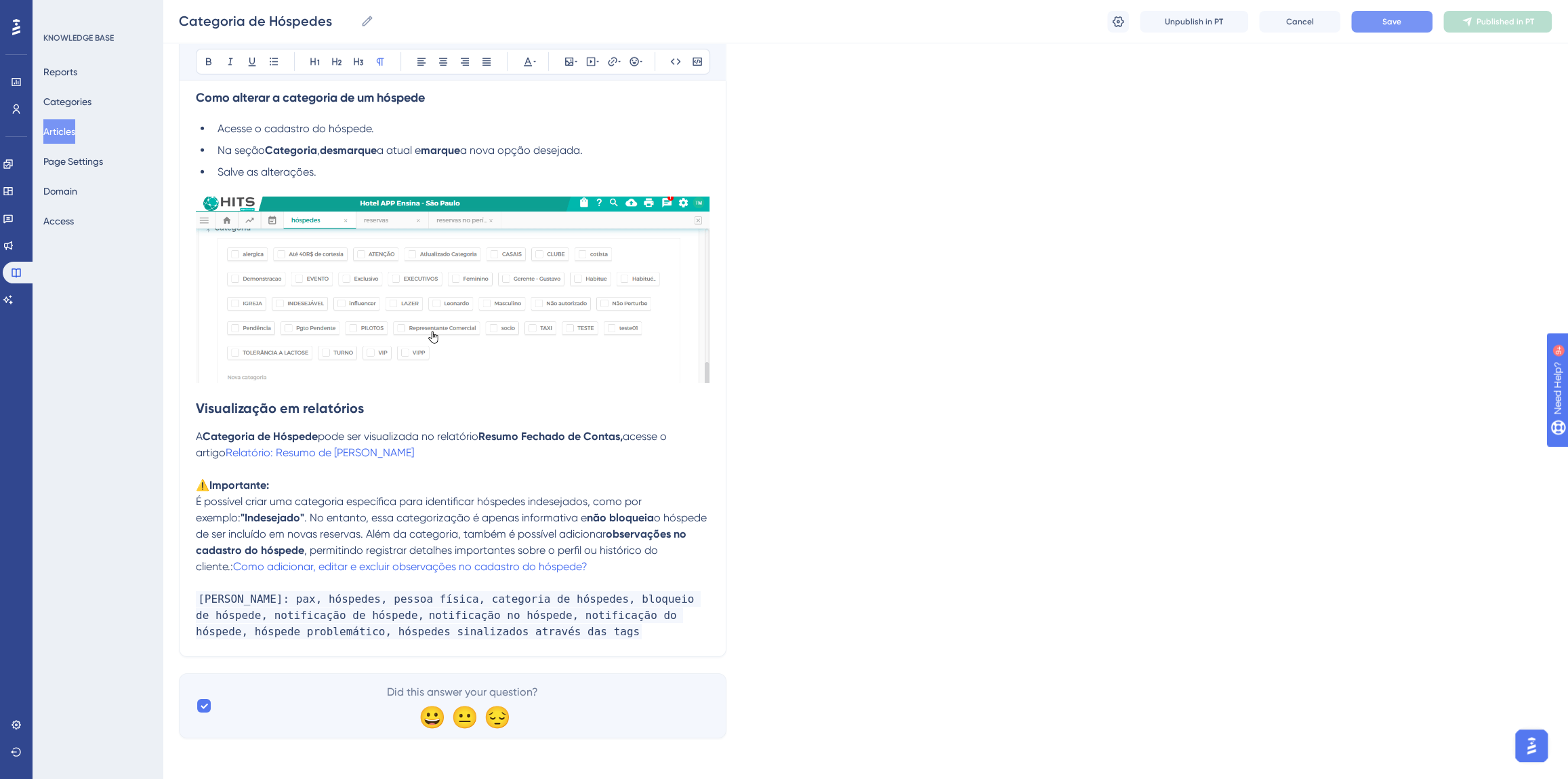
click at [1377, 21] on button "Save" at bounding box center [1392, 21] width 81 height 21
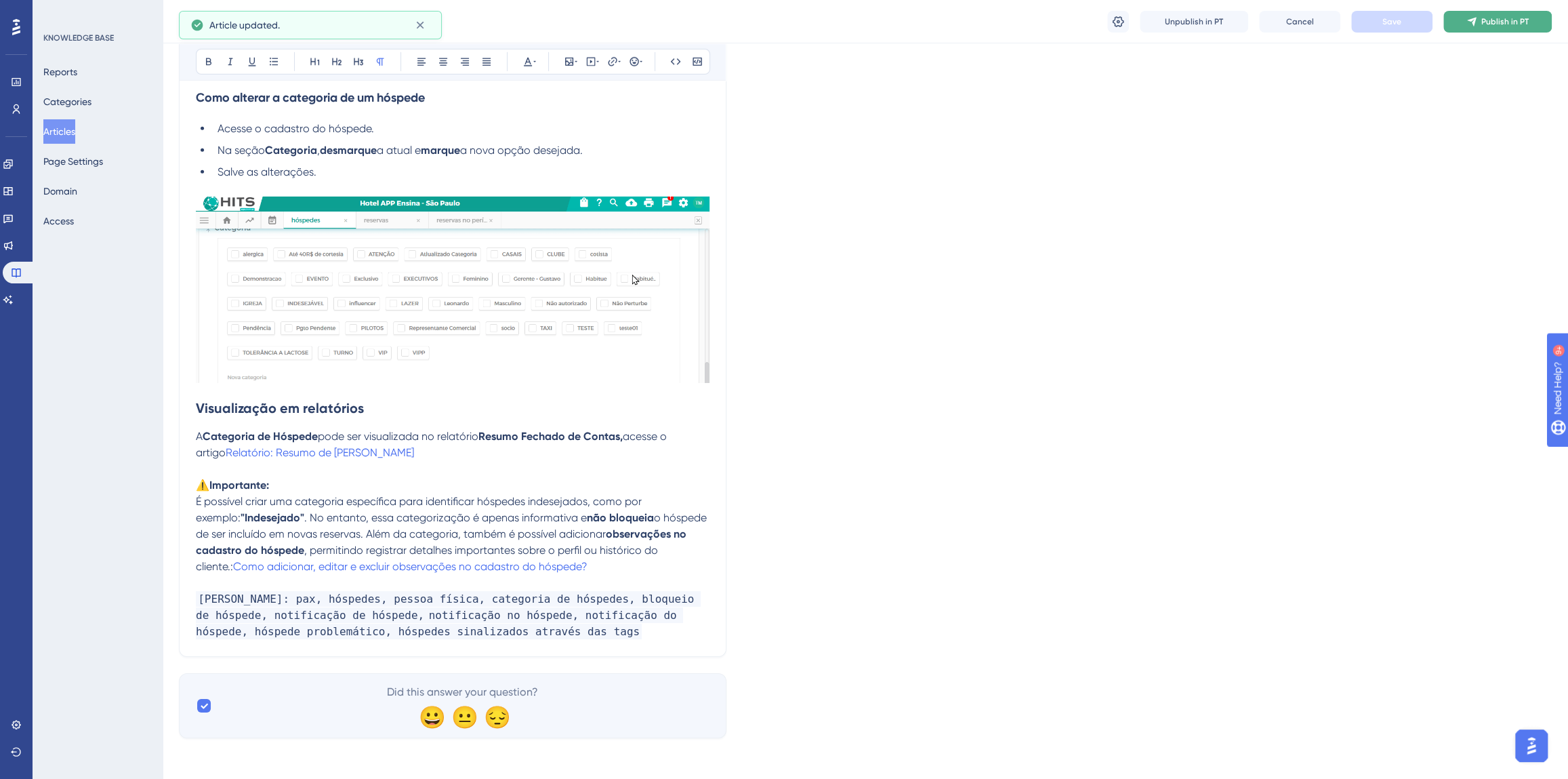
click at [1472, 24] on icon at bounding box center [1472, 22] width 11 height 11
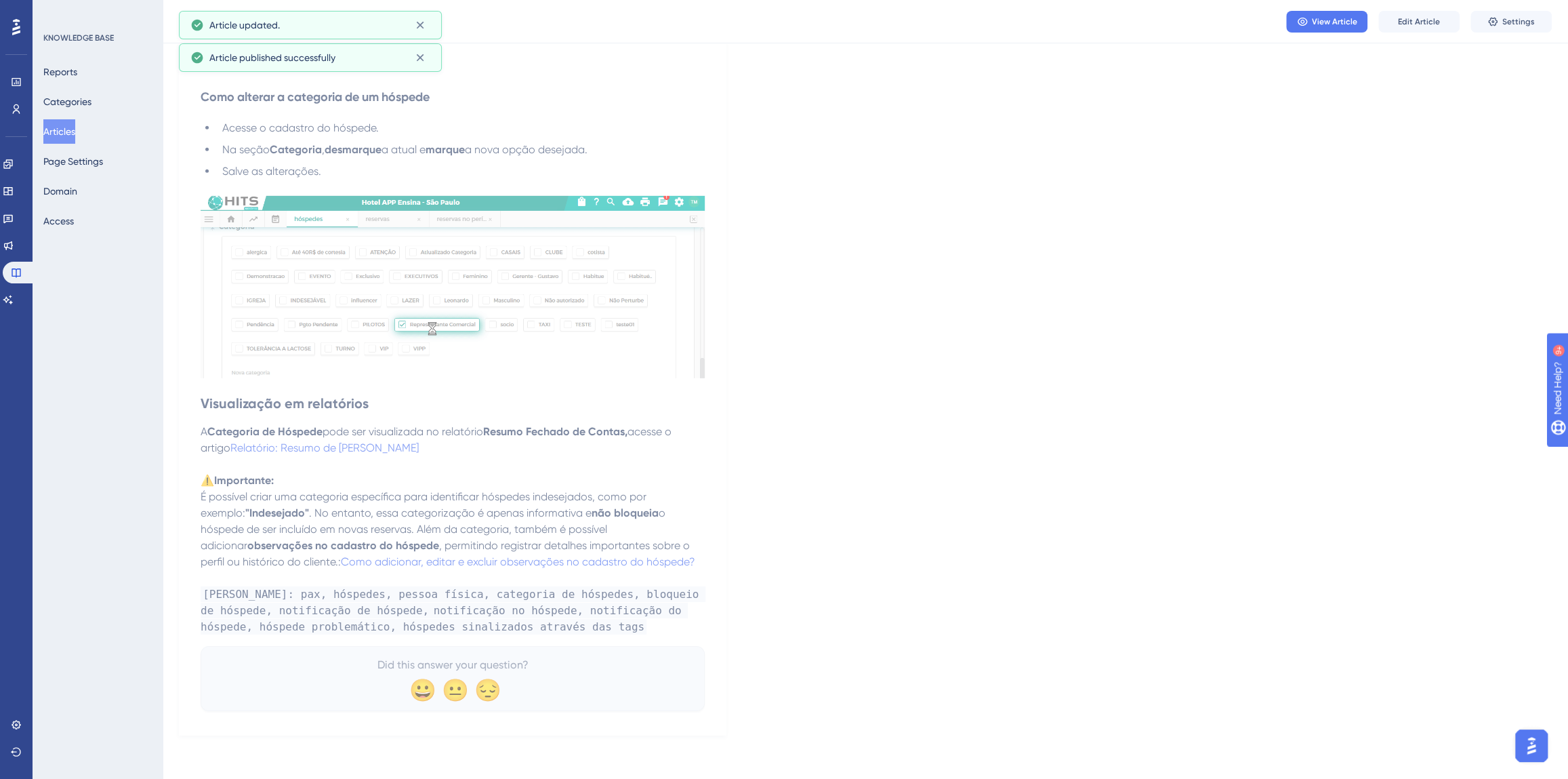
scroll to position [3481, 0]
